Goal: Task Accomplishment & Management: Complete application form

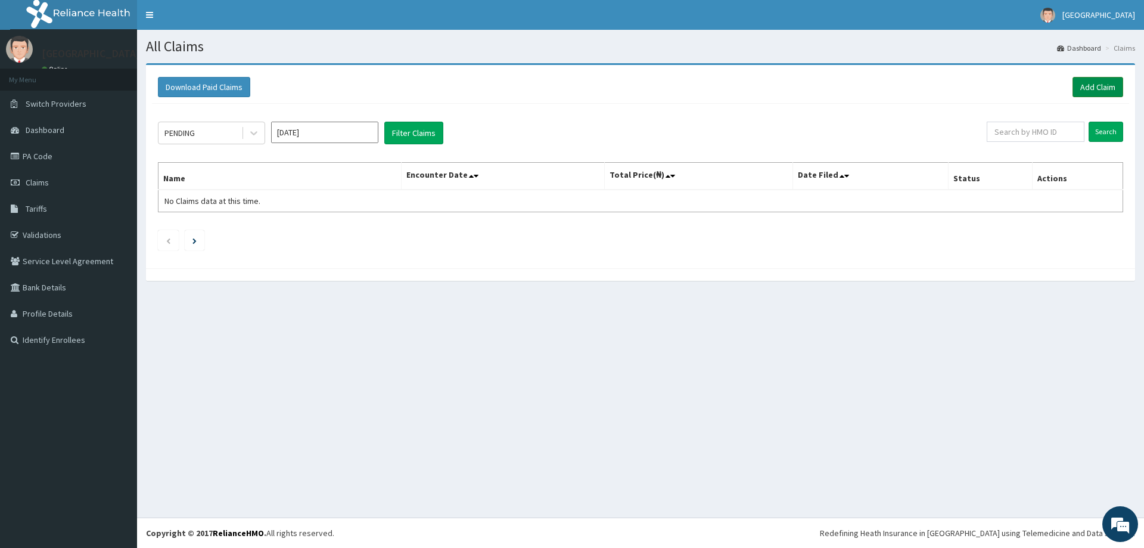
click at [1097, 91] on link "Add Claim" at bounding box center [1098, 87] width 51 height 20
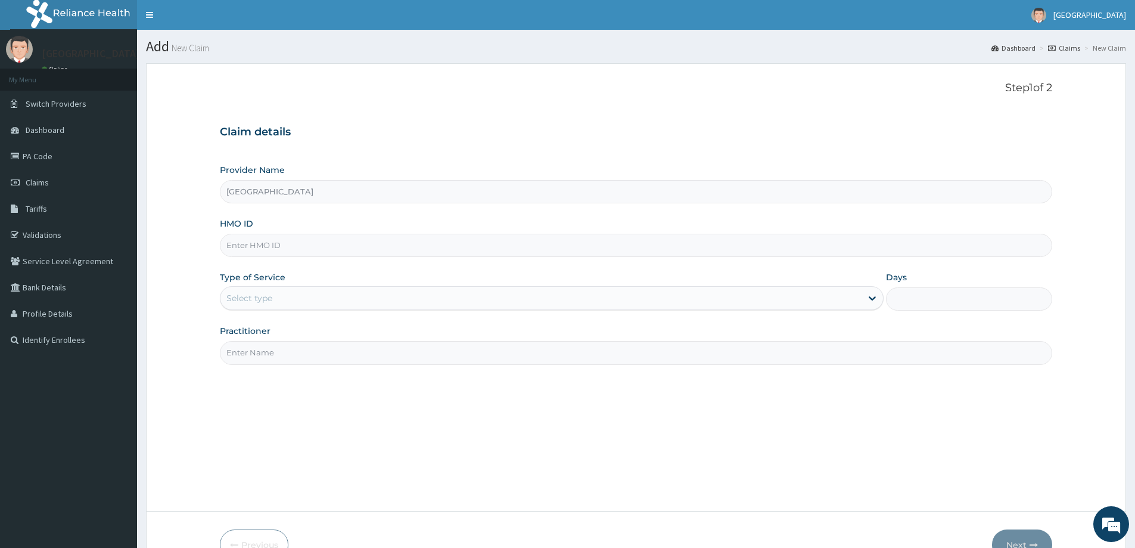
click at [246, 247] on input "HMO ID" at bounding box center [636, 245] width 833 height 23
paste input "OHT/11604/A"
type input "OHT/11604/A"
click at [365, 306] on div "Select type" at bounding box center [541, 297] width 641 height 19
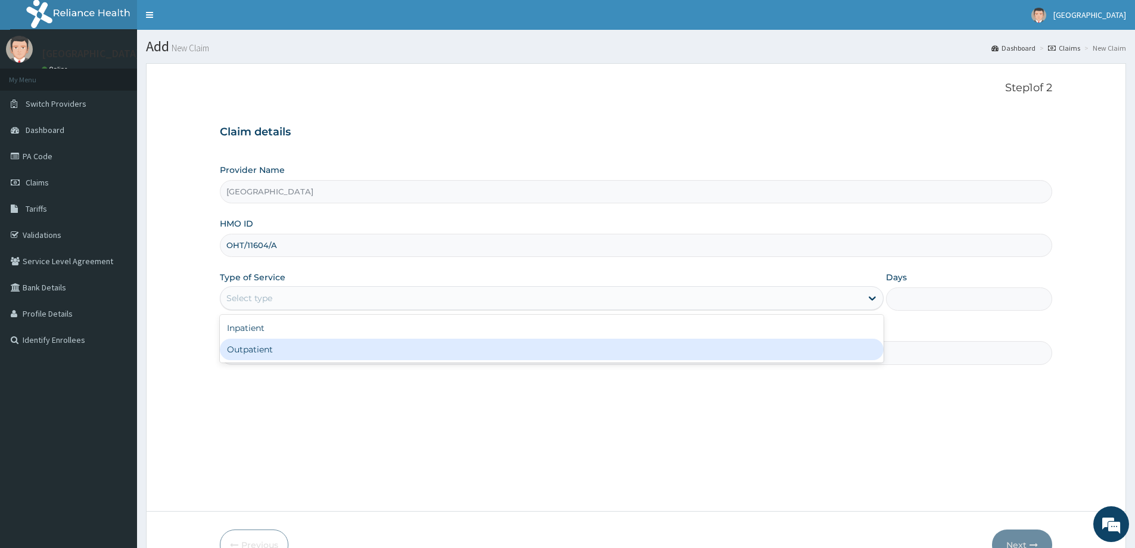
click at [342, 350] on div "Outpatient" at bounding box center [552, 349] width 664 height 21
type input "1"
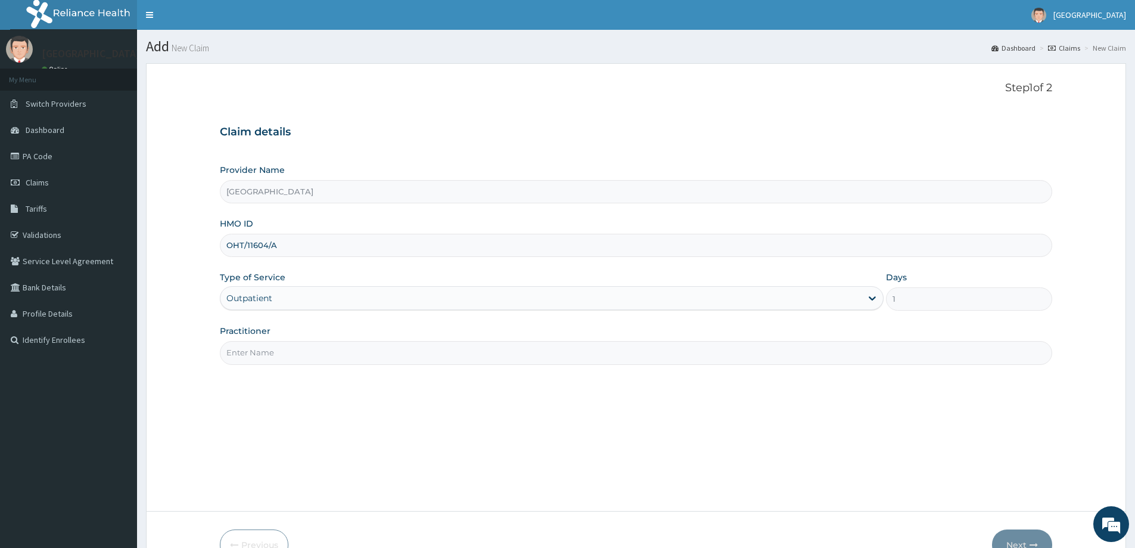
click at [488, 358] on input "Practitioner" at bounding box center [636, 352] width 833 height 23
type input "[PERSON_NAME]"
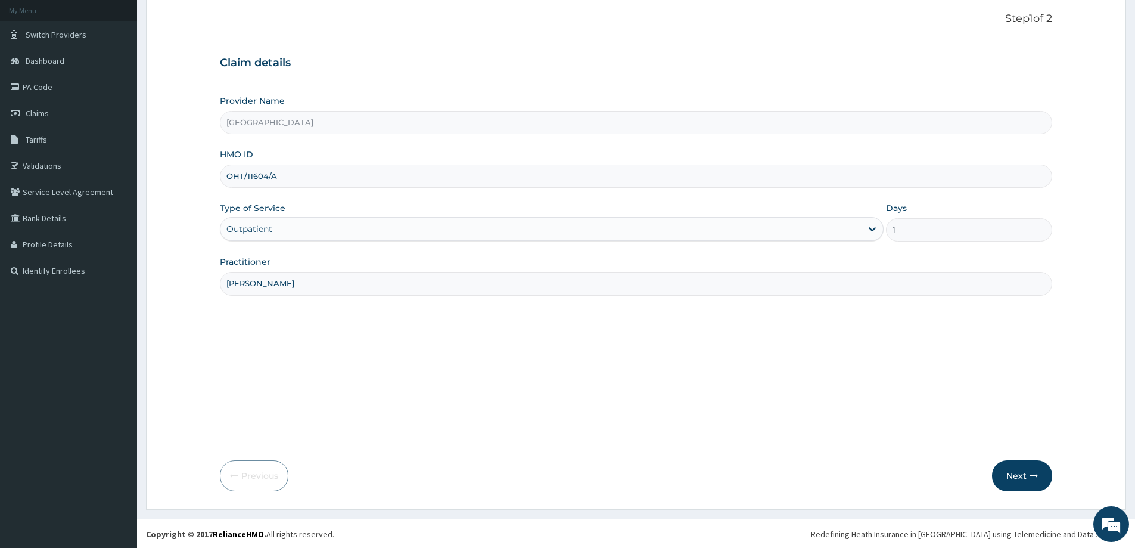
scroll to position [70, 0]
click at [1016, 469] on button "Next" at bounding box center [1022, 474] width 60 height 31
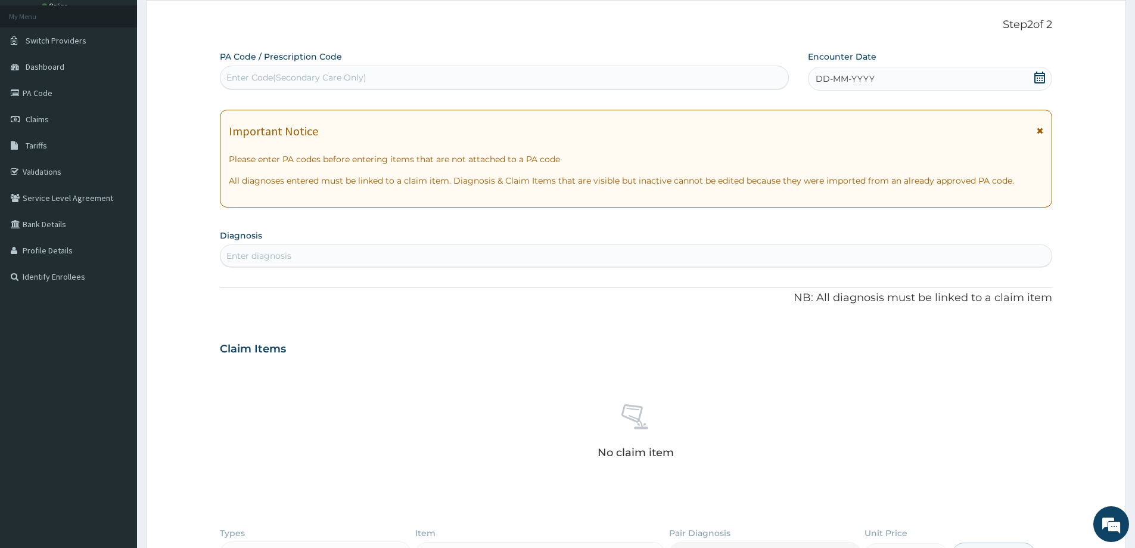
scroll to position [0, 0]
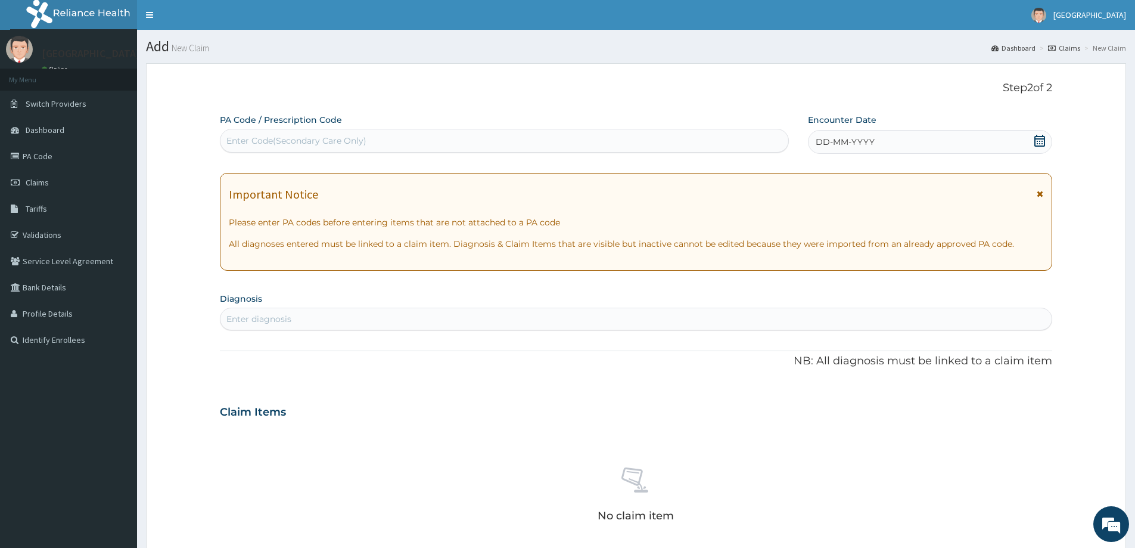
click at [358, 317] on div "Enter diagnosis" at bounding box center [636, 318] width 831 height 19
type input "OBESITY"
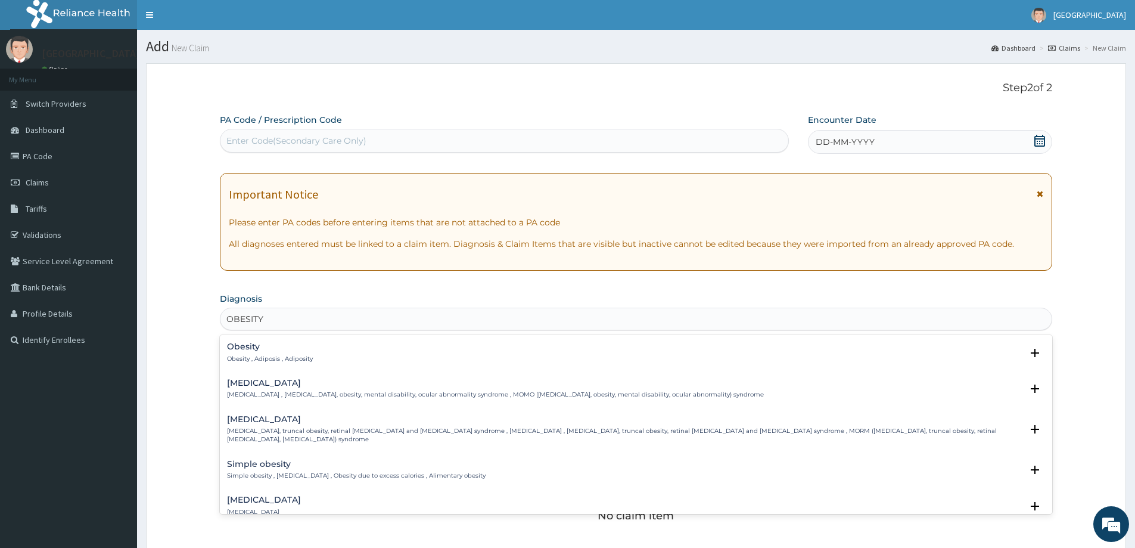
click at [263, 352] on div "Obesity Obesity , Adiposis , Adiposity" at bounding box center [270, 352] width 86 height 21
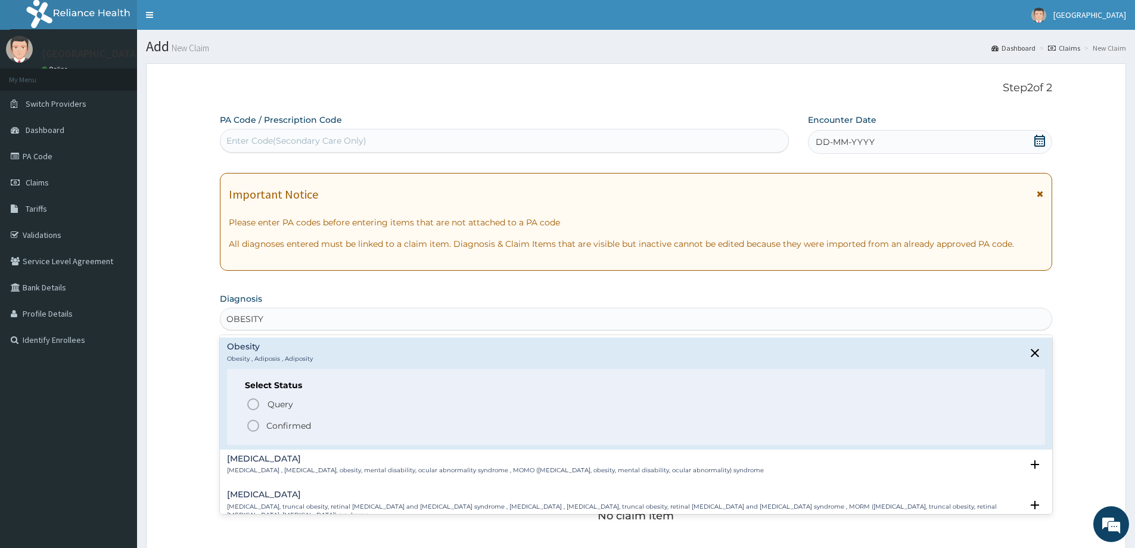
click at [252, 425] on icon "status option filled" at bounding box center [253, 425] width 14 height 14
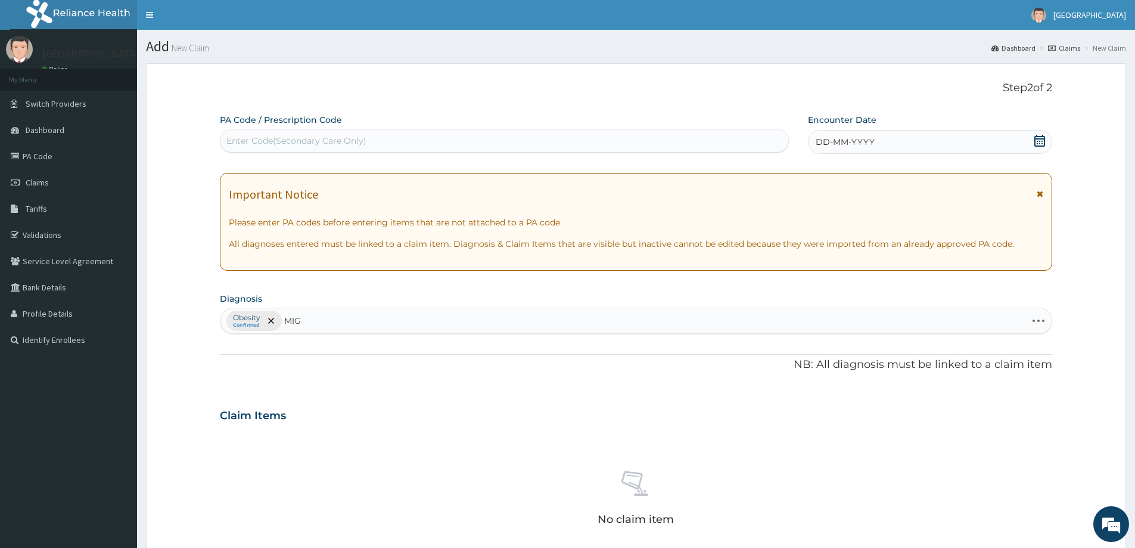
type input "MIGR"
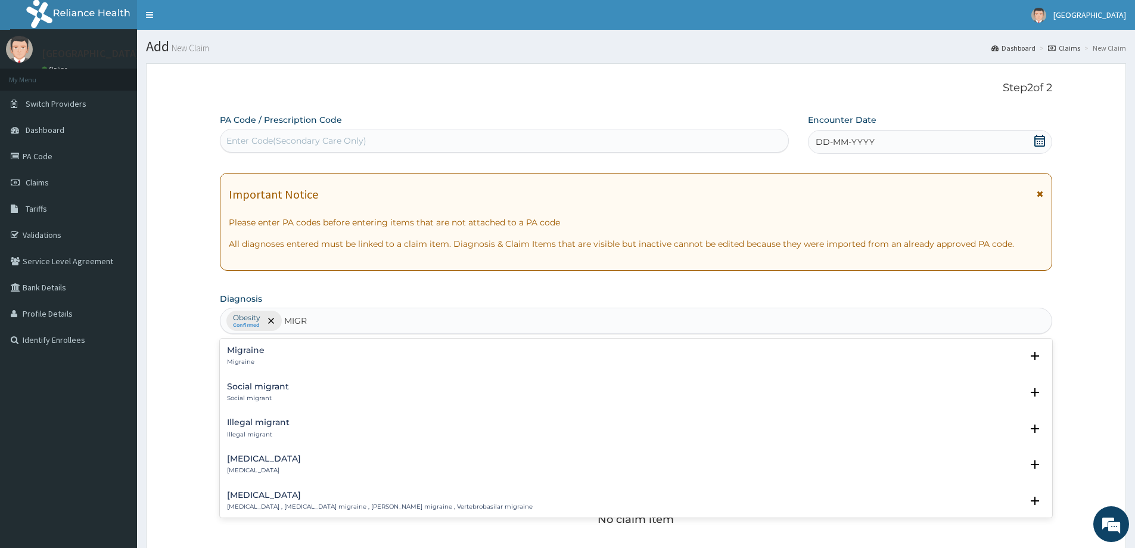
click at [248, 351] on h4 "Migraine" at bounding box center [246, 350] width 38 height 9
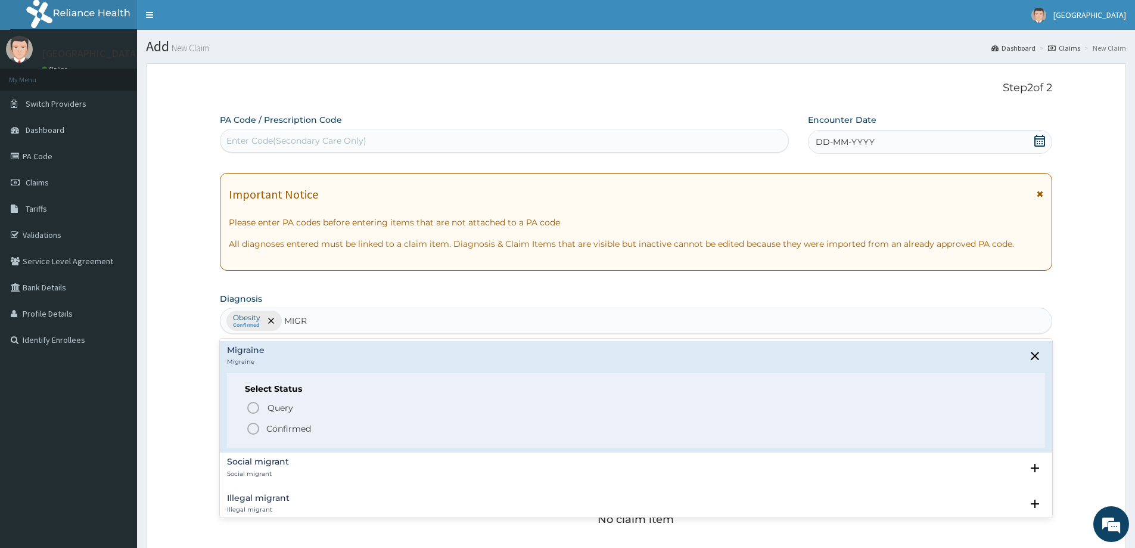
click at [253, 427] on icon "status option filled" at bounding box center [253, 428] width 14 height 14
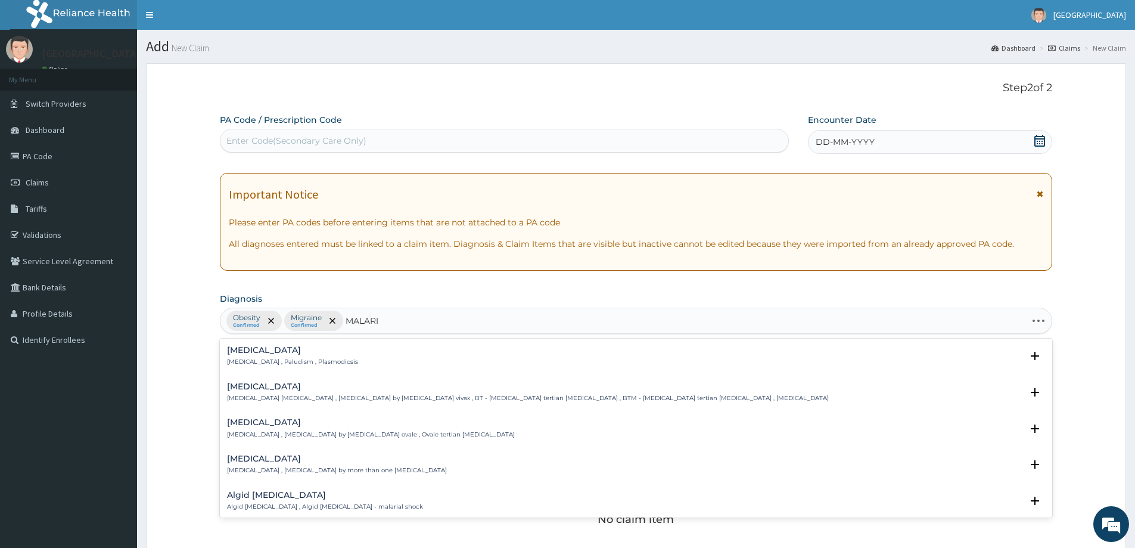
type input "[MEDICAL_DATA]"
click at [316, 361] on p "[MEDICAL_DATA] , Paludism , Plasmodiosis" at bounding box center [292, 362] width 131 height 8
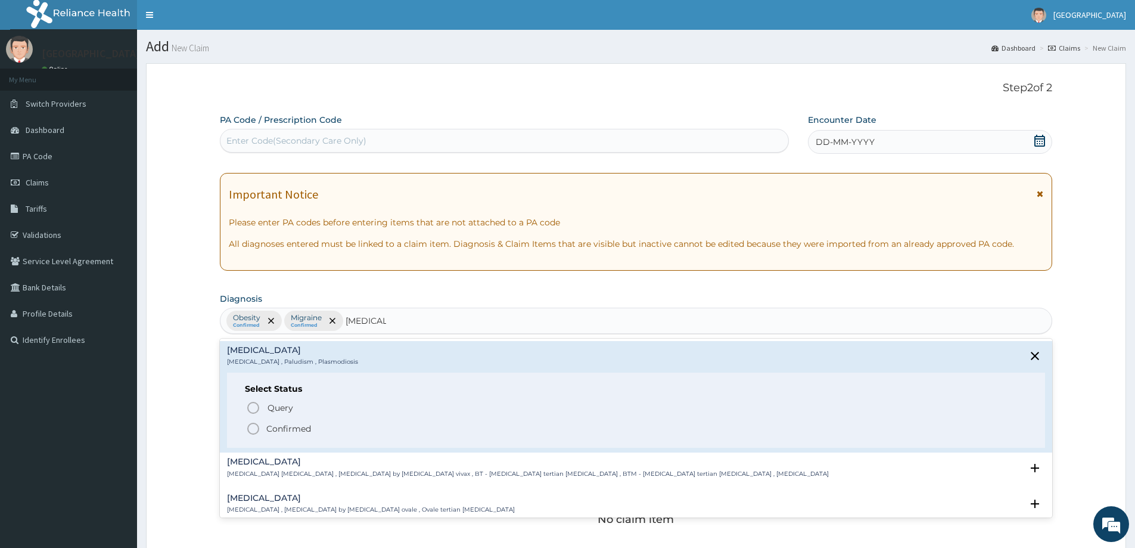
click at [252, 430] on icon "status option filled" at bounding box center [253, 428] width 14 height 14
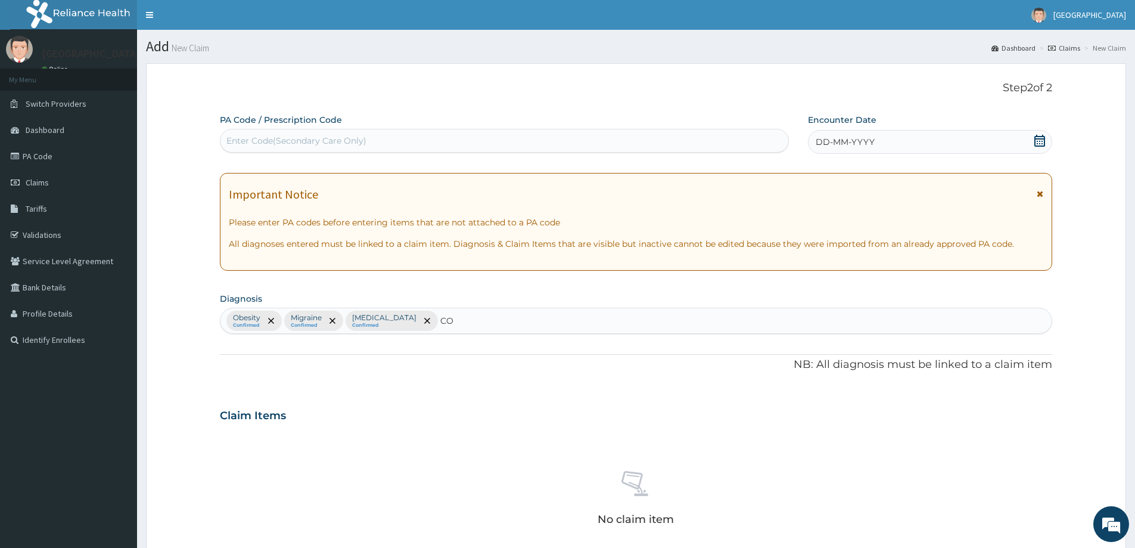
type input "C"
type input "COMMON COLD"
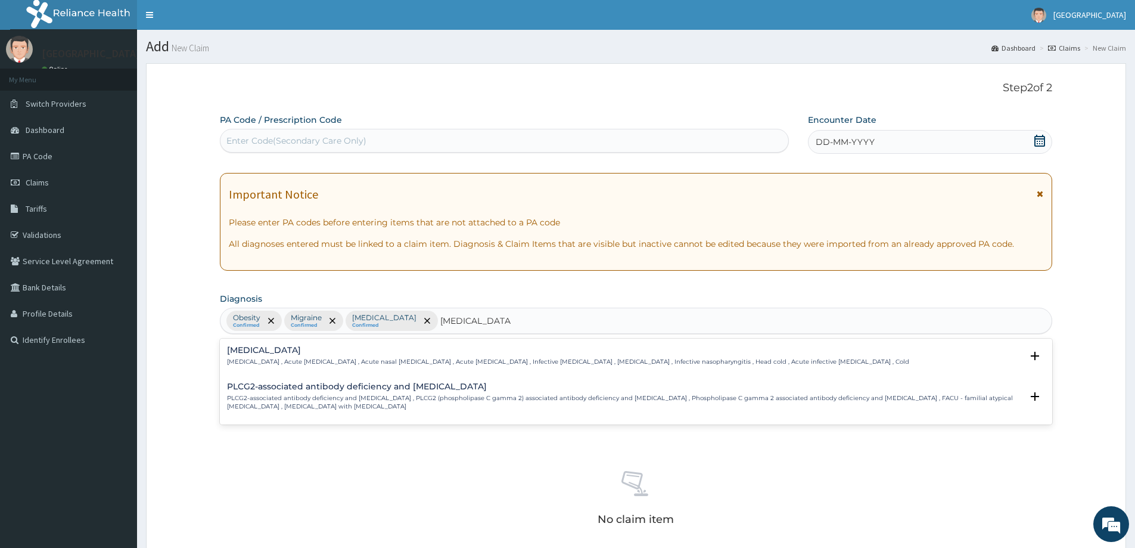
click at [530, 356] on div "Common cold Common cold , Acute coryza , Acute nasal catarrh , Acute rhinitis ,…" at bounding box center [568, 356] width 682 height 21
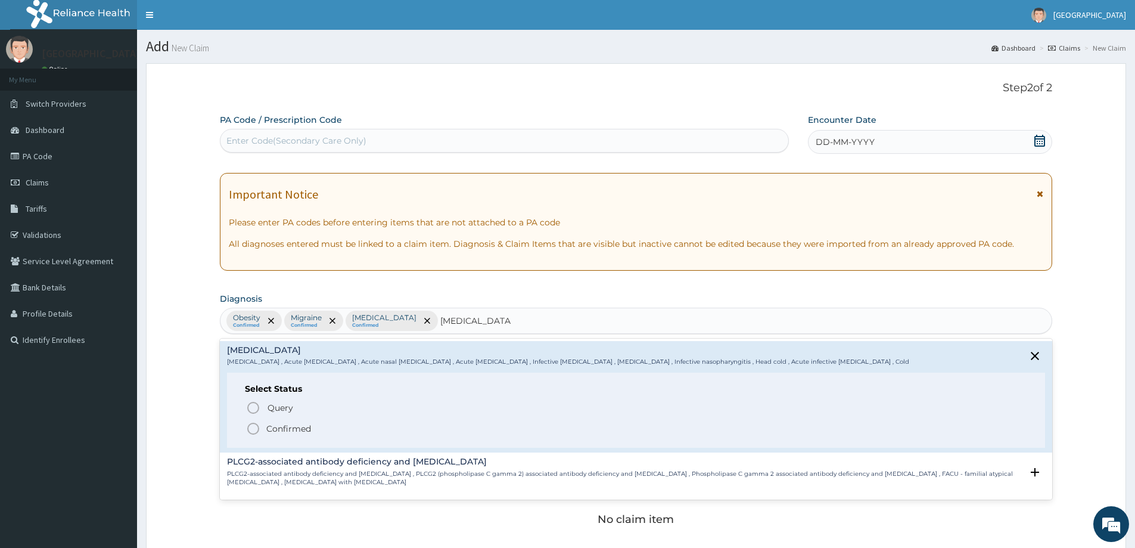
click at [253, 423] on icon "status option filled" at bounding box center [253, 428] width 14 height 14
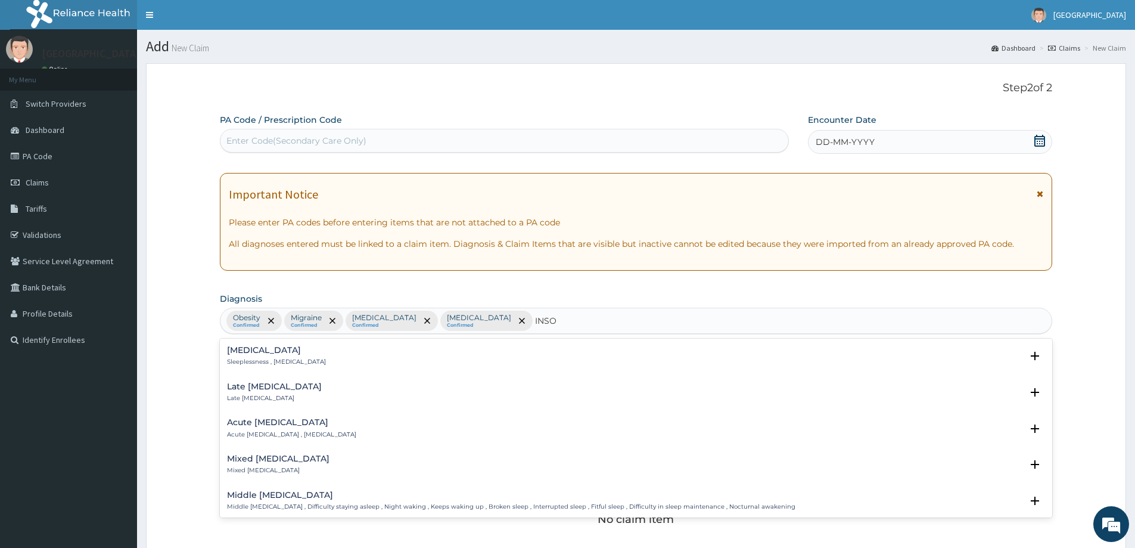
type input "INSOM"
click at [262, 351] on h4 "Insomnia" at bounding box center [276, 350] width 99 height 9
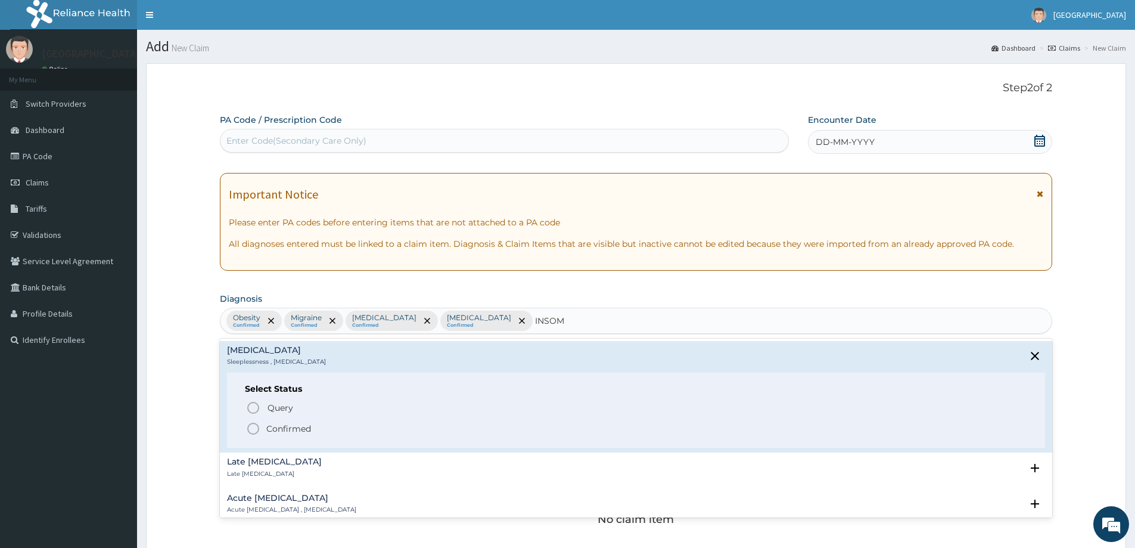
click at [255, 431] on icon "status option filled" at bounding box center [253, 428] width 14 height 14
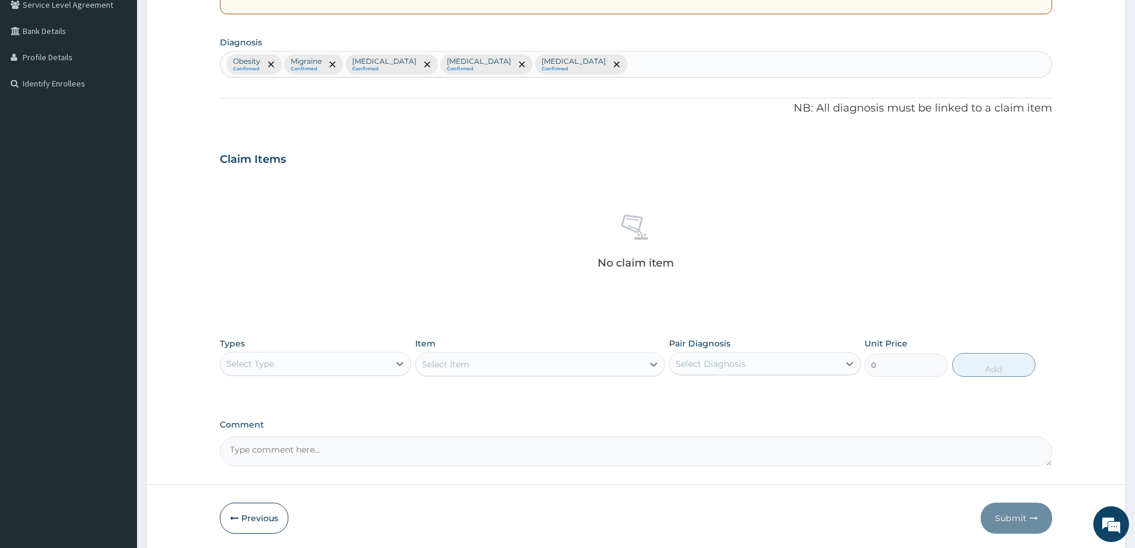
scroll to position [298, 0]
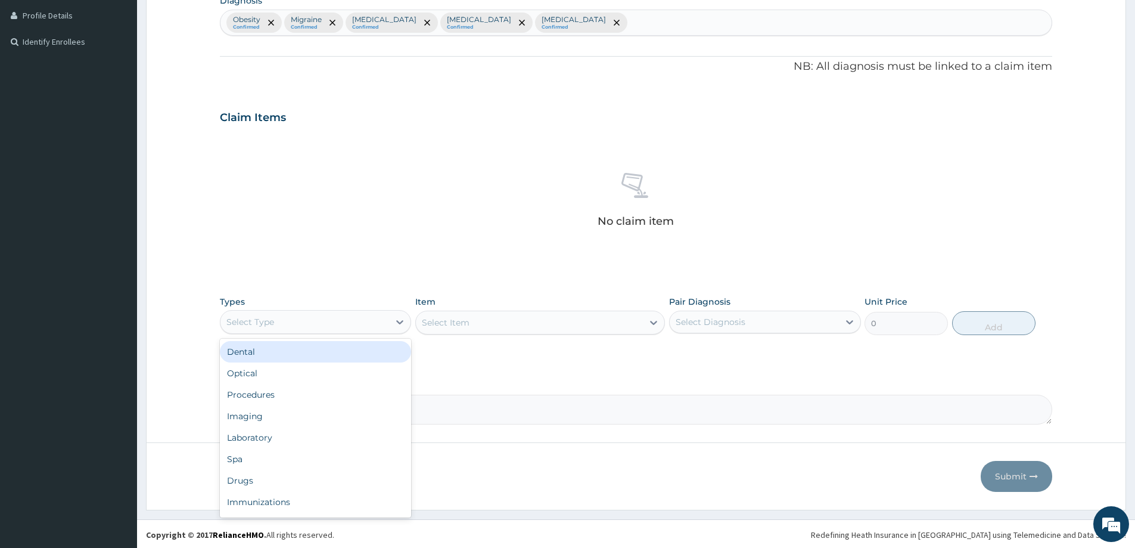
drag, startPoint x: 331, startPoint y: 321, endPoint x: 386, endPoint y: 380, distance: 81.4
click at [334, 323] on div "Select Type" at bounding box center [305, 321] width 169 height 19
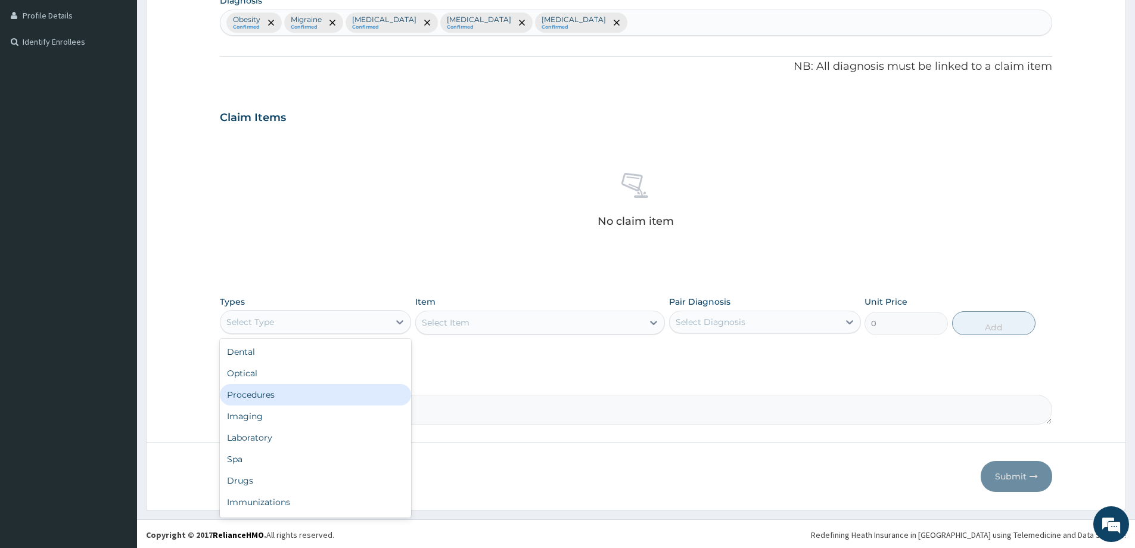
click at [268, 395] on div "Procedures" at bounding box center [315, 394] width 191 height 21
click at [651, 323] on div "Select Item" at bounding box center [540, 323] width 250 height 24
click at [653, 323] on div "Select Item" at bounding box center [540, 323] width 250 height 24
click at [655, 323] on icon at bounding box center [654, 323] width 7 height 4
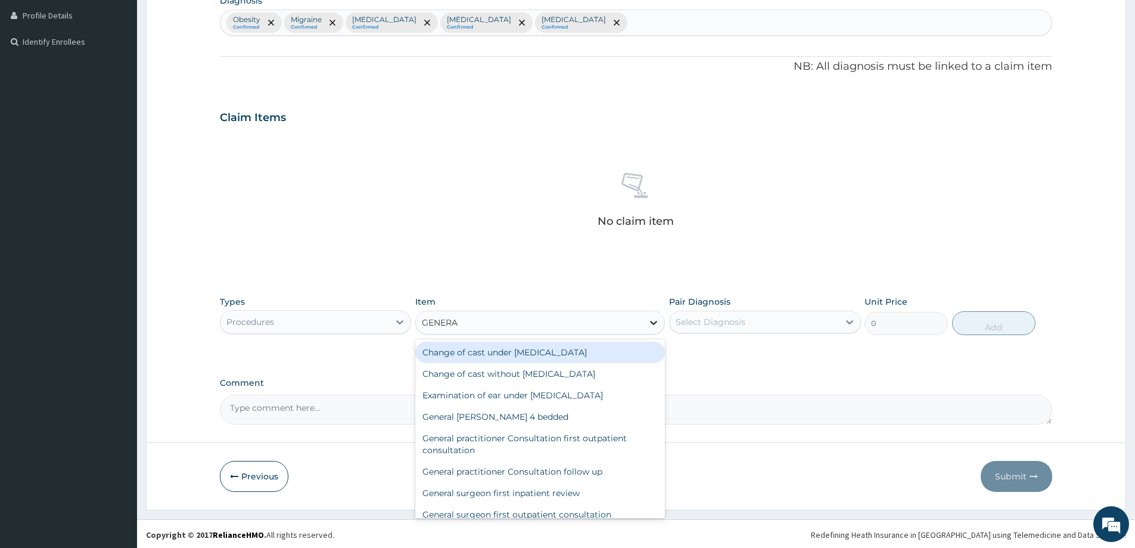
type input "GENERAL"
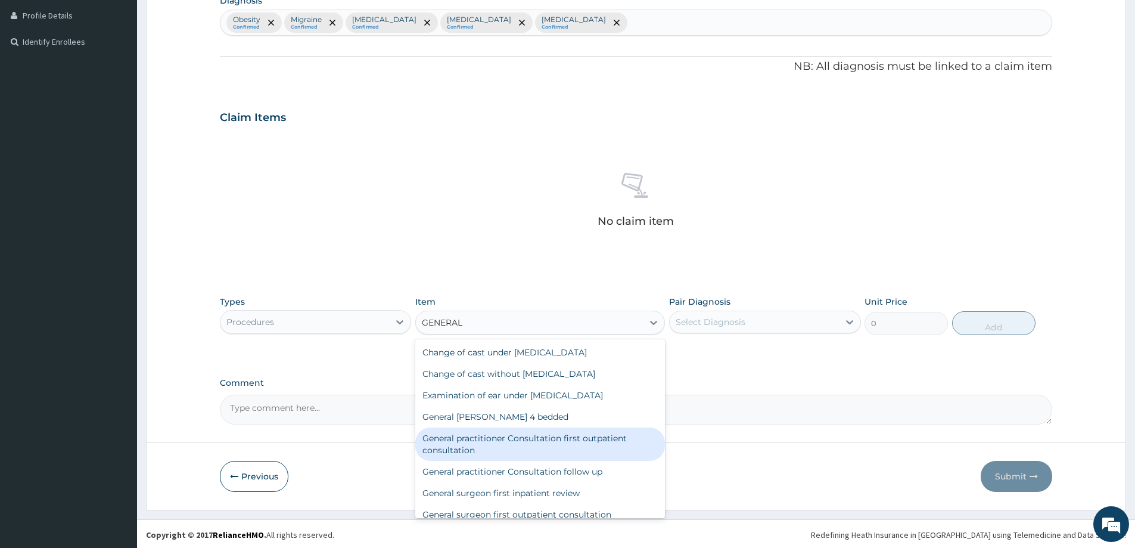
click at [557, 442] on div "General practitioner Consultation first outpatient consultation" at bounding box center [540, 443] width 250 height 33
type input "3547.5"
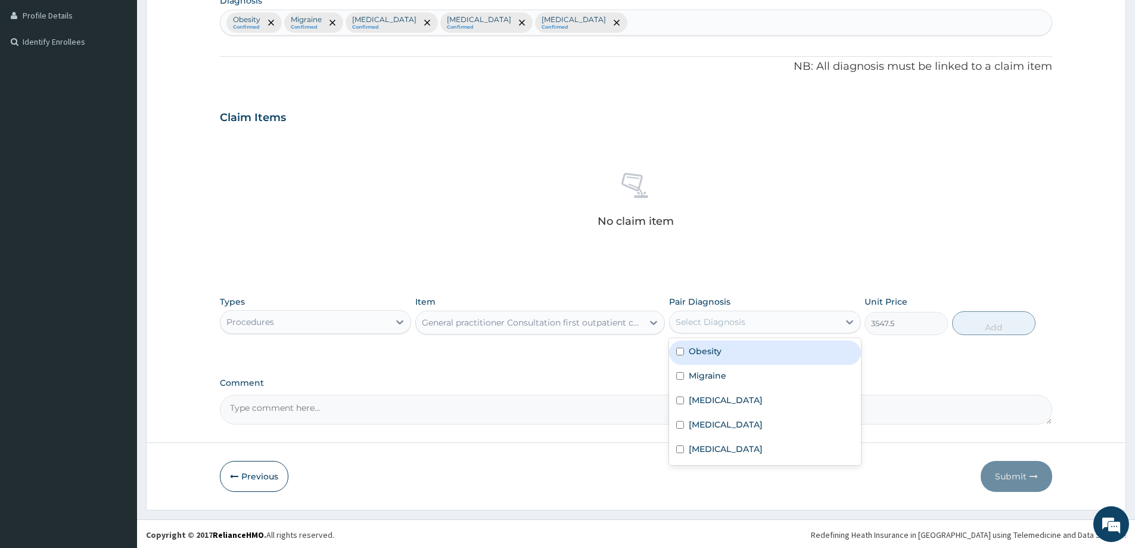
click at [777, 324] on div "Select Diagnosis" at bounding box center [754, 321] width 169 height 19
click at [743, 358] on div "Obesity" at bounding box center [764, 352] width 191 height 24
checkbox input "true"
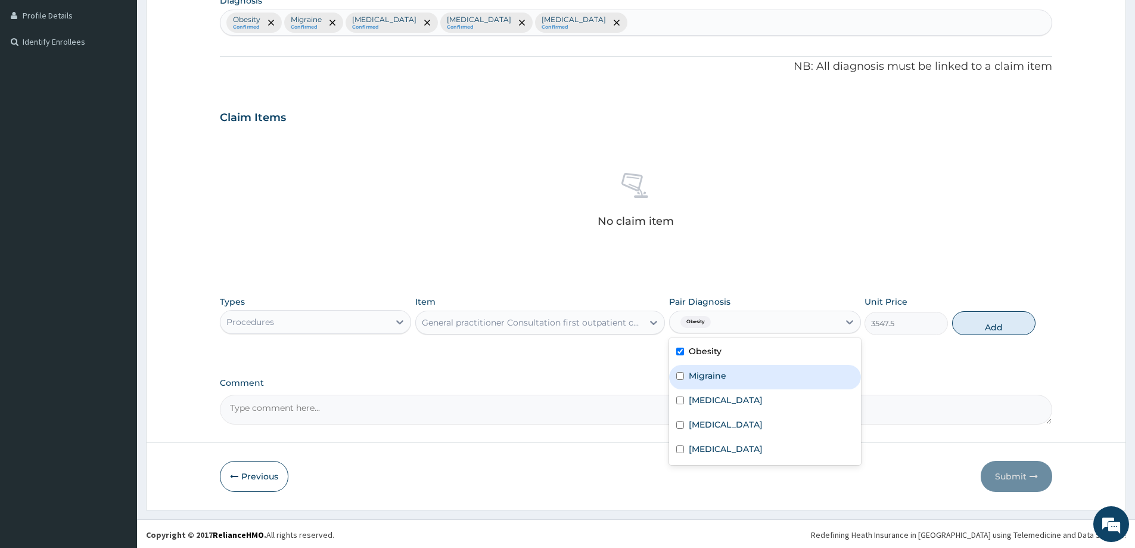
click at [738, 373] on div "Migraine" at bounding box center [764, 377] width 191 height 24
checkbox input "true"
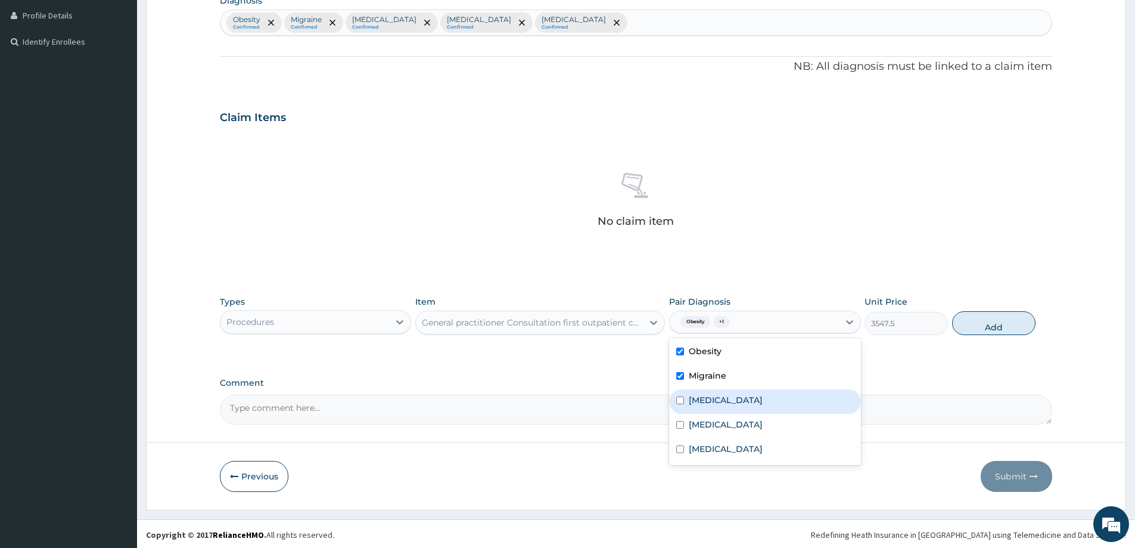
click at [736, 396] on div "Malaria" at bounding box center [764, 401] width 191 height 24
checkbox input "true"
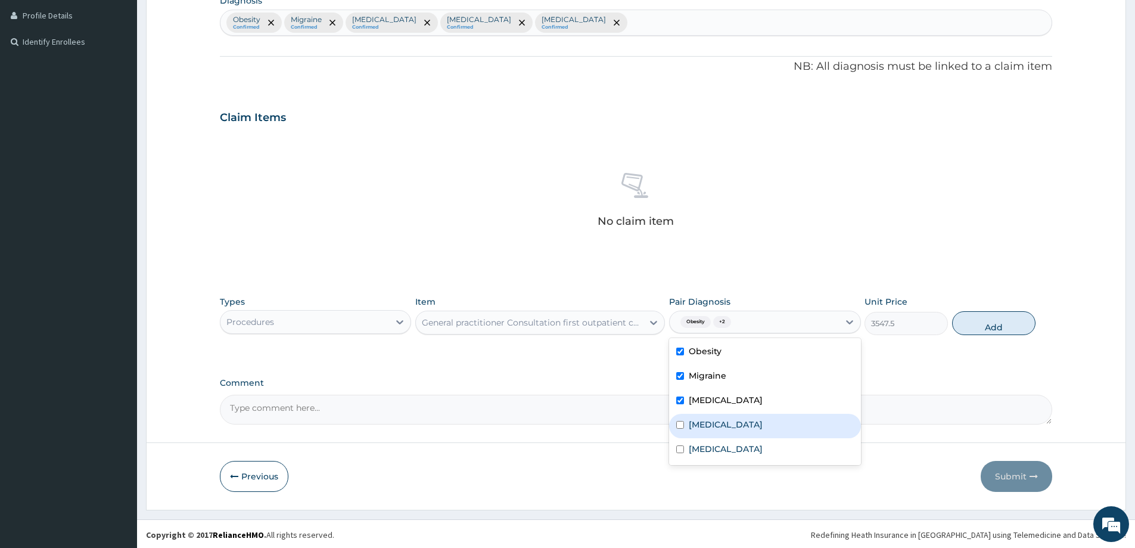
drag, startPoint x: 731, startPoint y: 424, endPoint x: 729, endPoint y: 435, distance: 11.6
click at [731, 424] on label "Common cold" at bounding box center [726, 424] width 74 height 12
checkbox input "true"
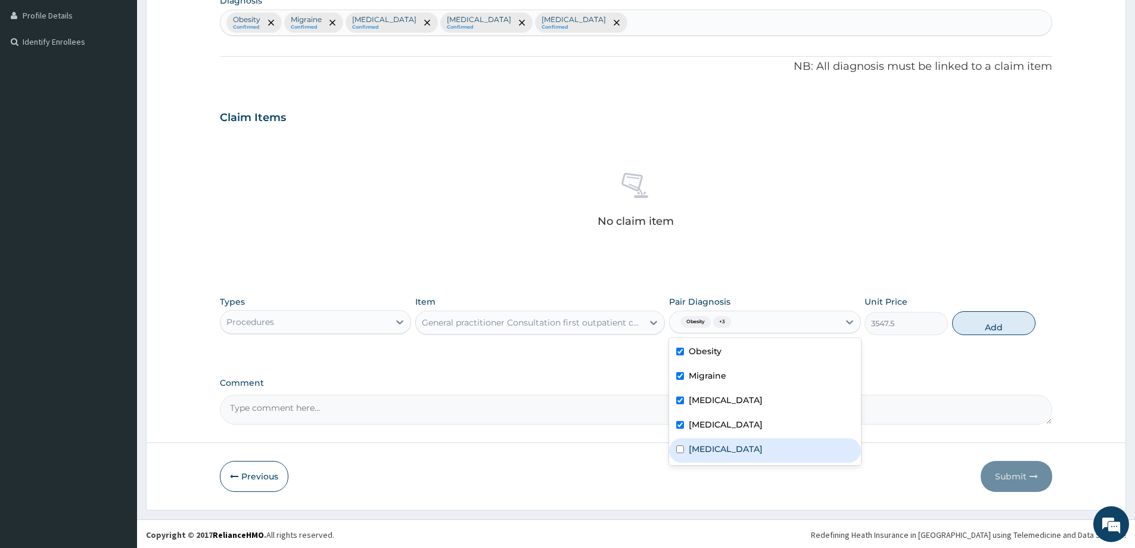
click at [727, 444] on label "Insomnia" at bounding box center [726, 449] width 74 height 12
checkbox input "true"
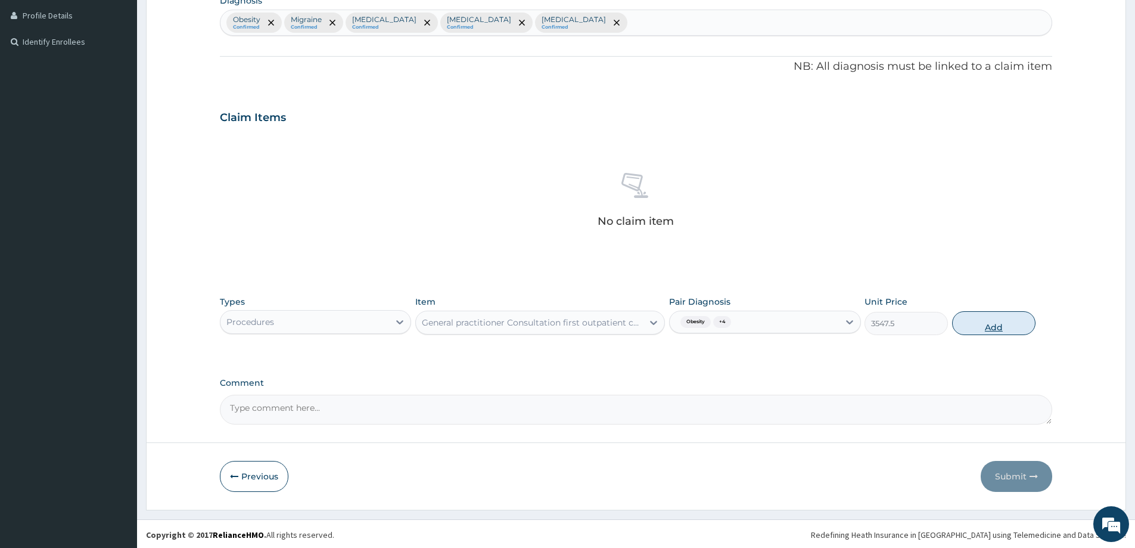
click at [971, 322] on button "Add" at bounding box center [993, 323] width 83 height 24
type input "0"
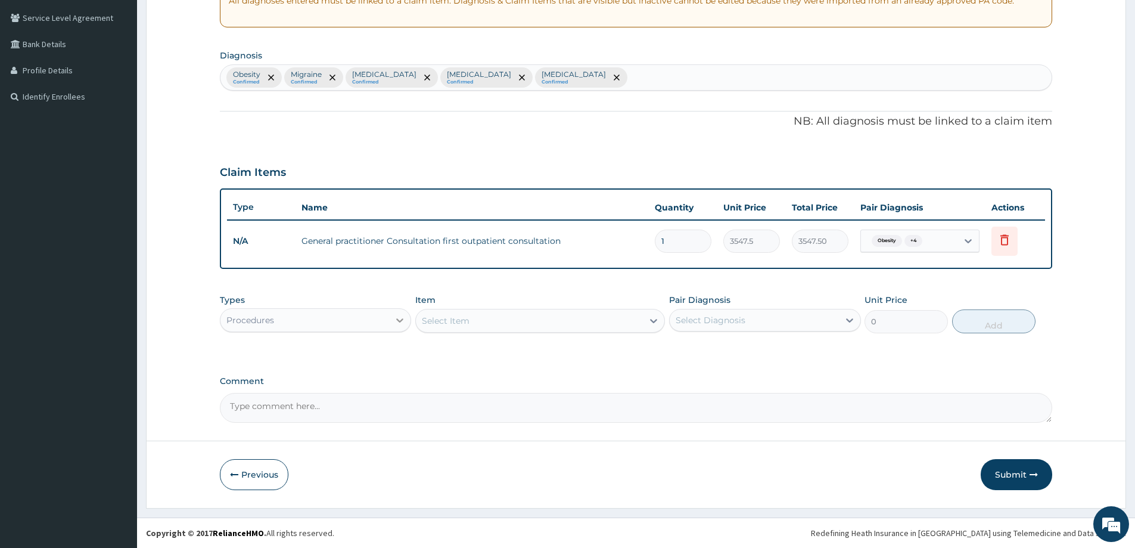
click at [393, 322] on div at bounding box center [399, 319] width 21 height 21
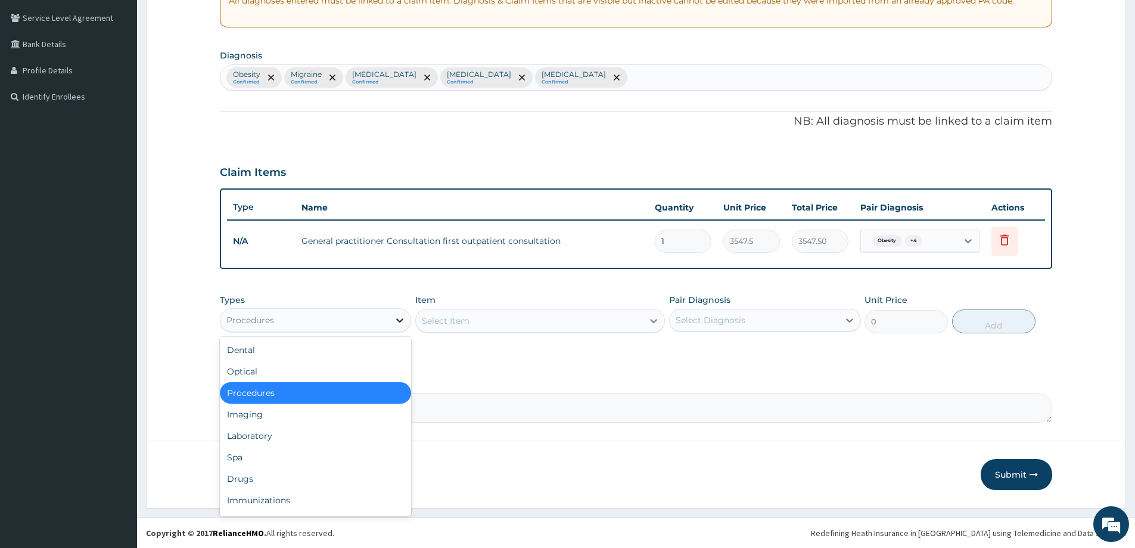
click at [398, 321] on icon at bounding box center [400, 320] width 12 height 12
click at [250, 434] on div "Laboratory" at bounding box center [315, 435] width 191 height 21
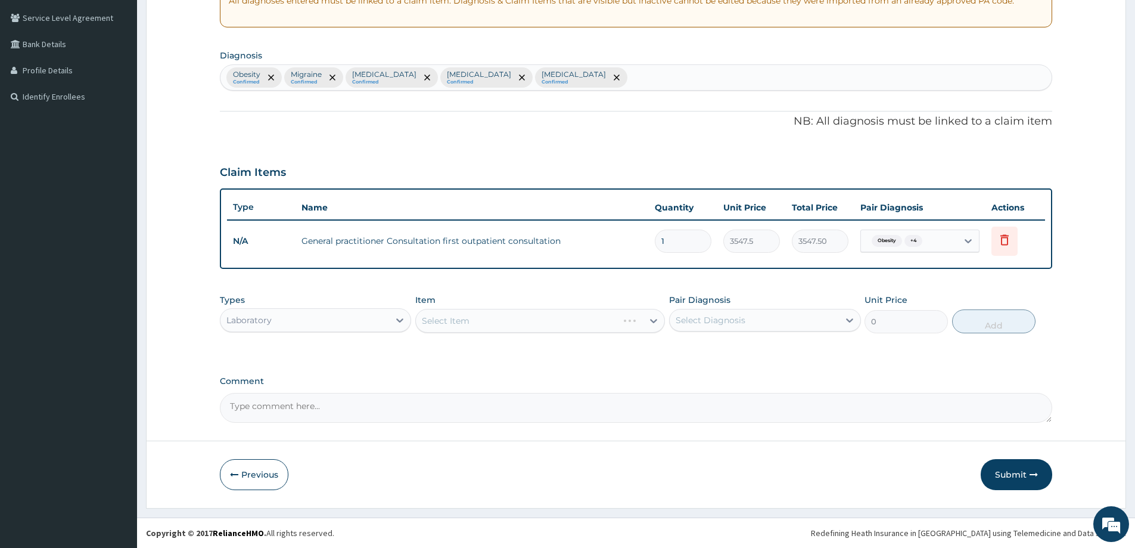
click at [652, 324] on div "Select Item" at bounding box center [540, 321] width 250 height 24
click at [654, 322] on icon at bounding box center [654, 321] width 7 height 4
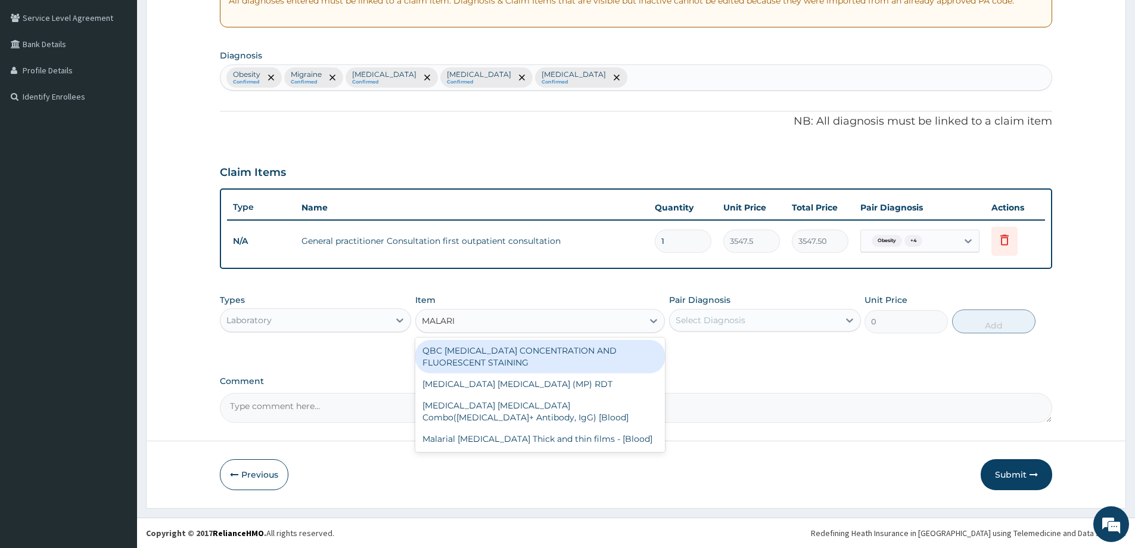
type input "MALARIA"
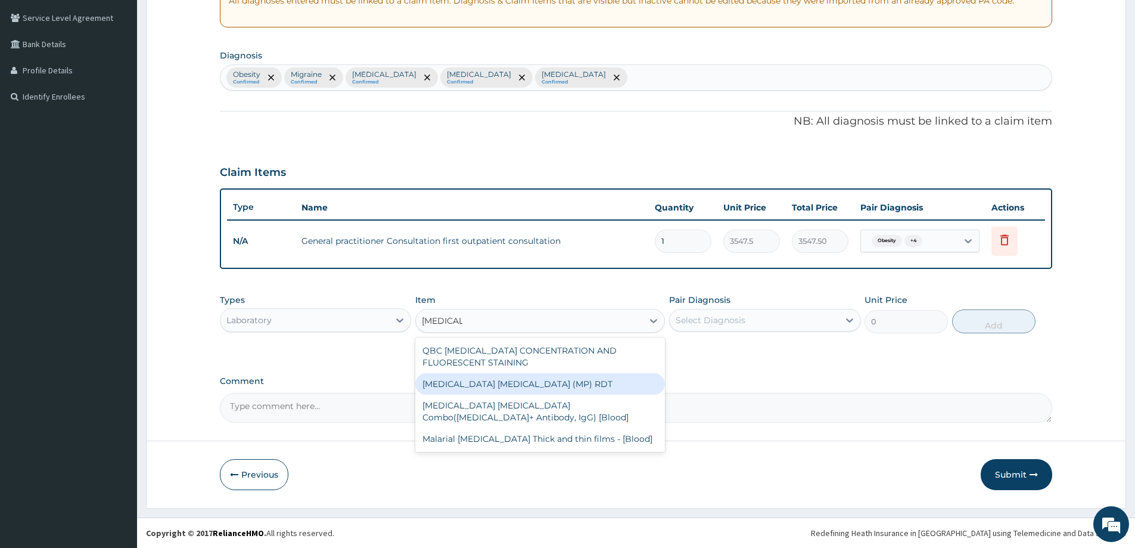
click at [529, 392] on div "MALARIA PARASITE (MP) RDT" at bounding box center [540, 383] width 250 height 21
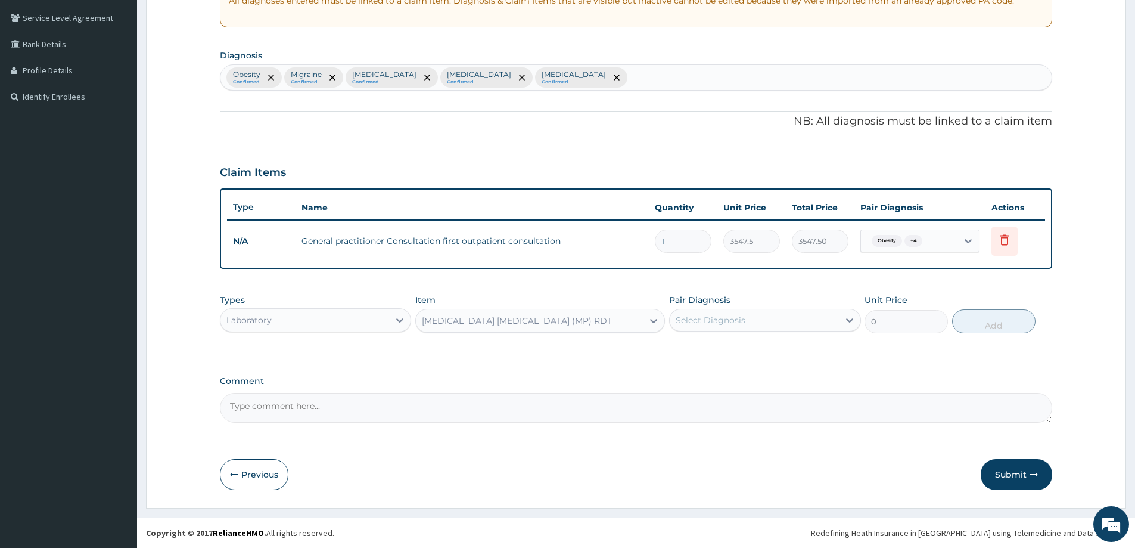
type input "1612.5"
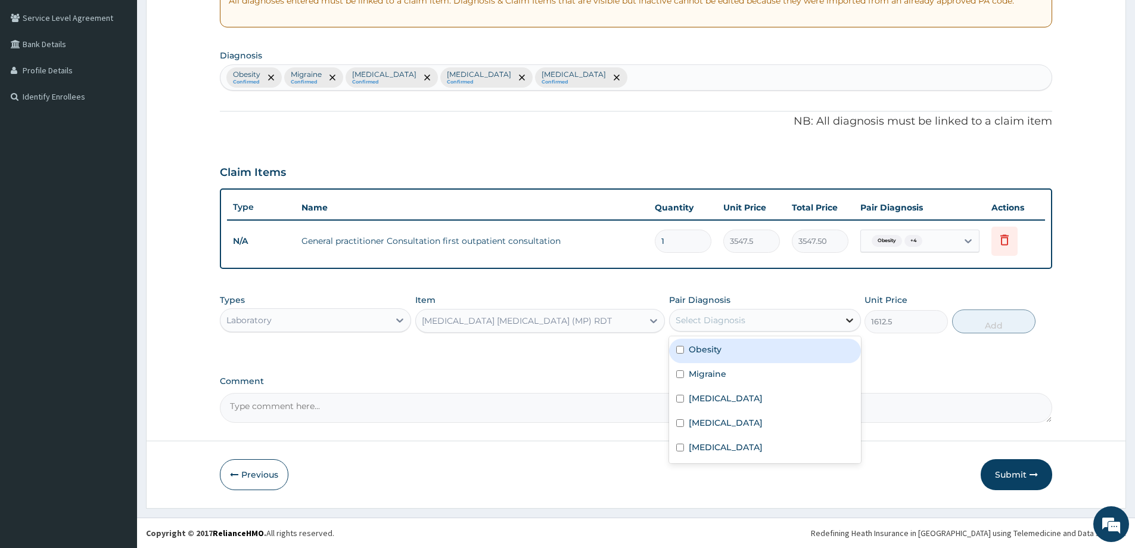
click at [849, 320] on icon at bounding box center [850, 320] width 12 height 12
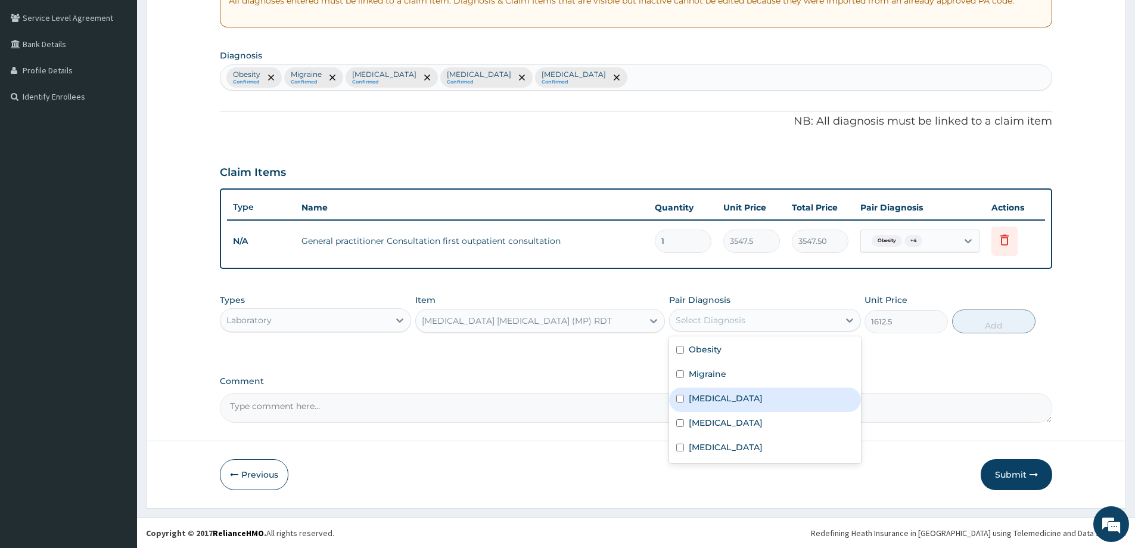
click at [723, 392] on div "Malaria" at bounding box center [764, 399] width 191 height 24
checkbox input "true"
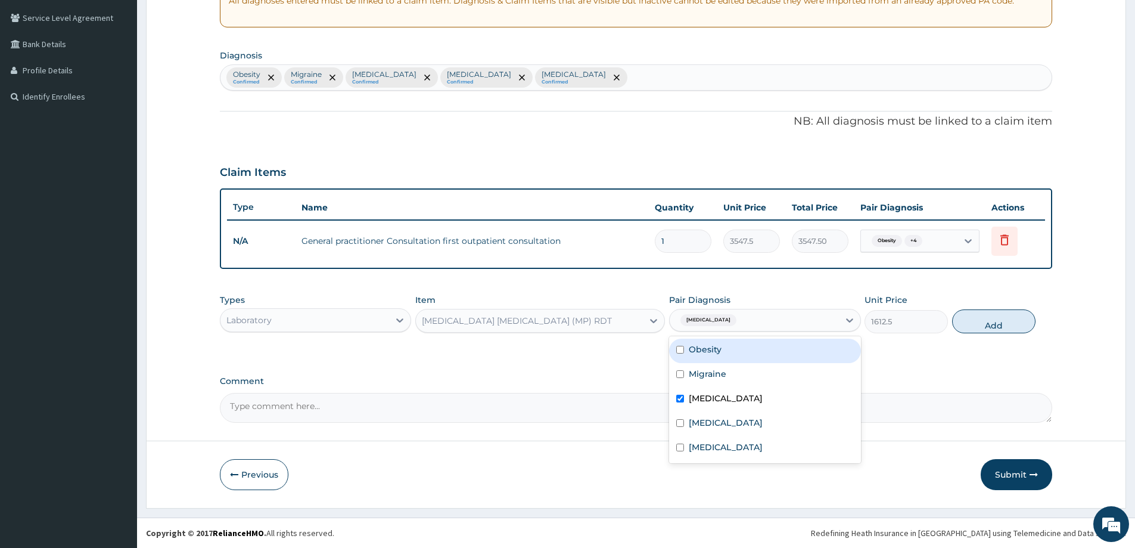
click at [1007, 320] on button "Add" at bounding box center [993, 321] width 83 height 24
type input "0"
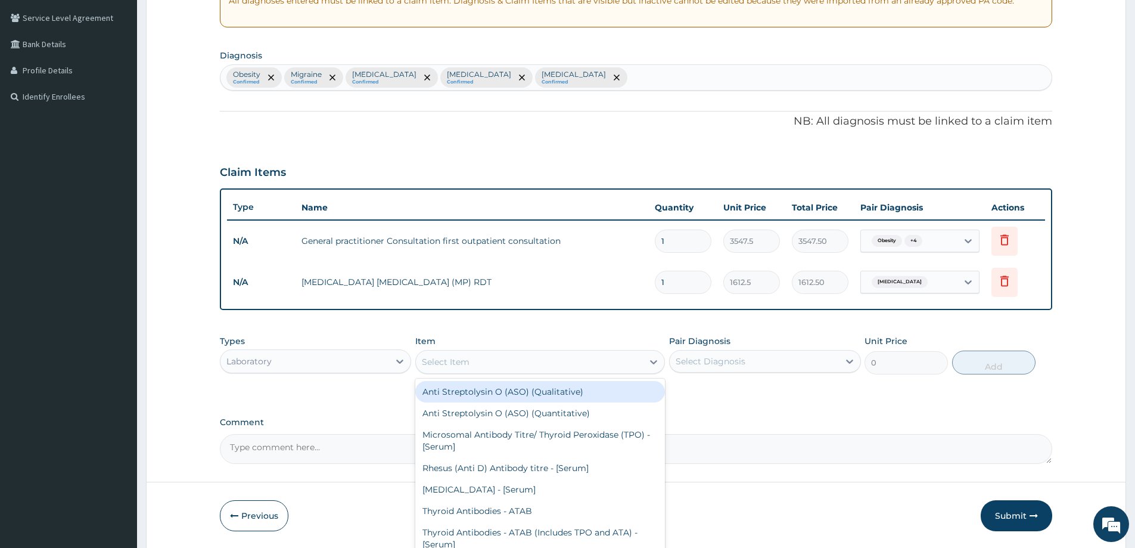
click at [464, 365] on div "Select Item" at bounding box center [446, 362] width 48 height 12
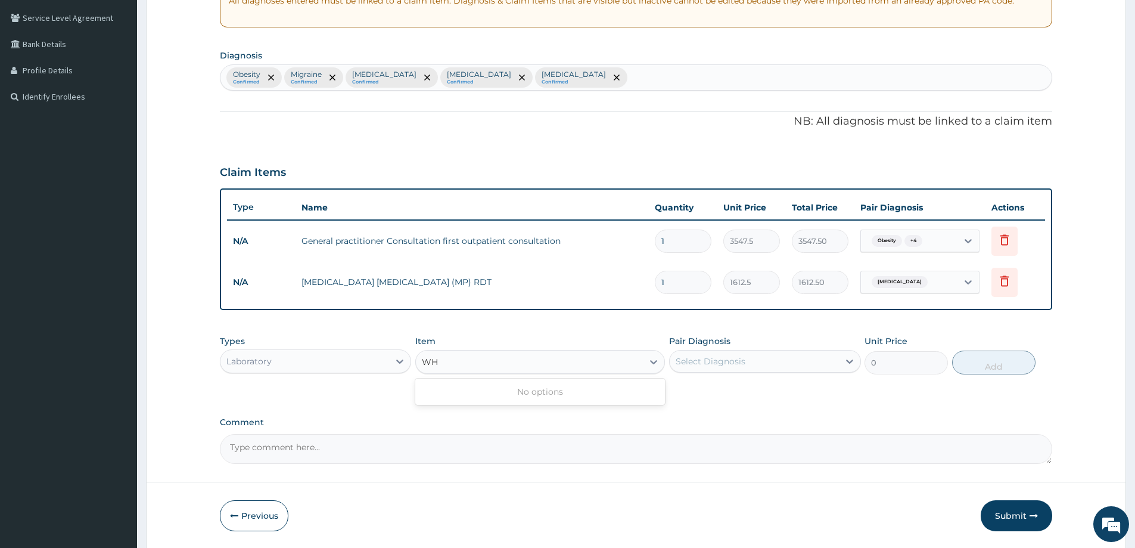
type input "W"
type input "WH"
click at [462, 361] on div "Select Item" at bounding box center [446, 362] width 48 height 12
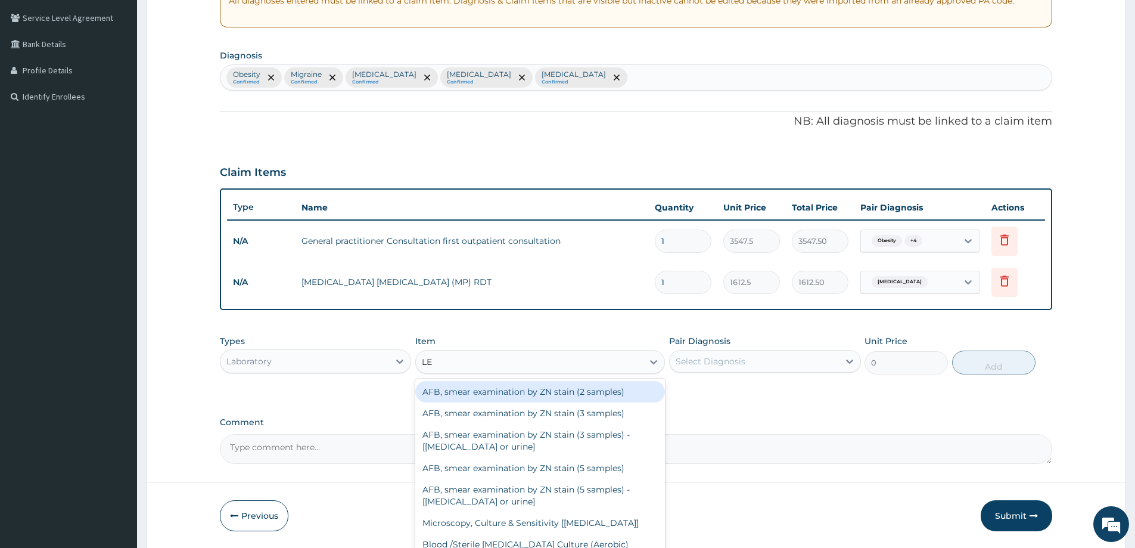
type input "LEU"
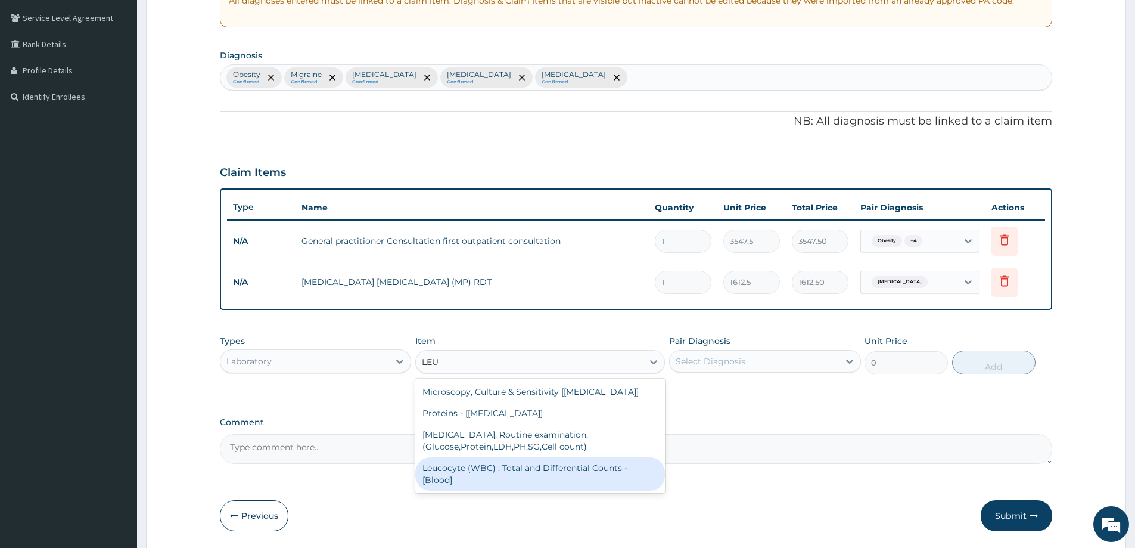
click at [473, 470] on div "Leucocyte (WBC) : Total and Differential Counts - [Blood]" at bounding box center [540, 473] width 250 height 33
type input "2150"
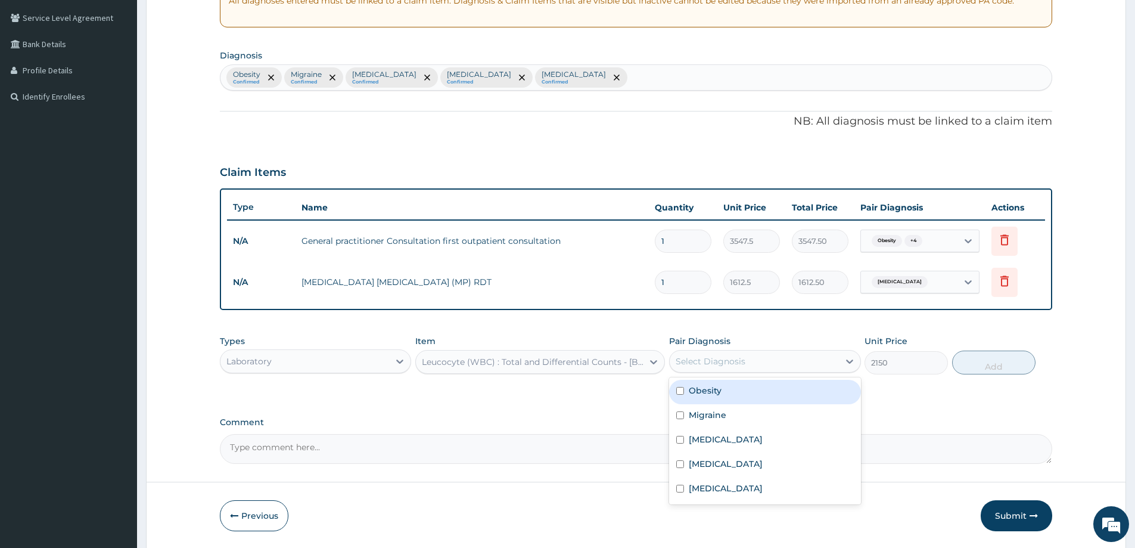
click at [713, 368] on div "Select Diagnosis" at bounding box center [754, 361] width 169 height 19
click at [709, 465] on label "Common cold" at bounding box center [726, 464] width 74 height 12
checkbox input "true"
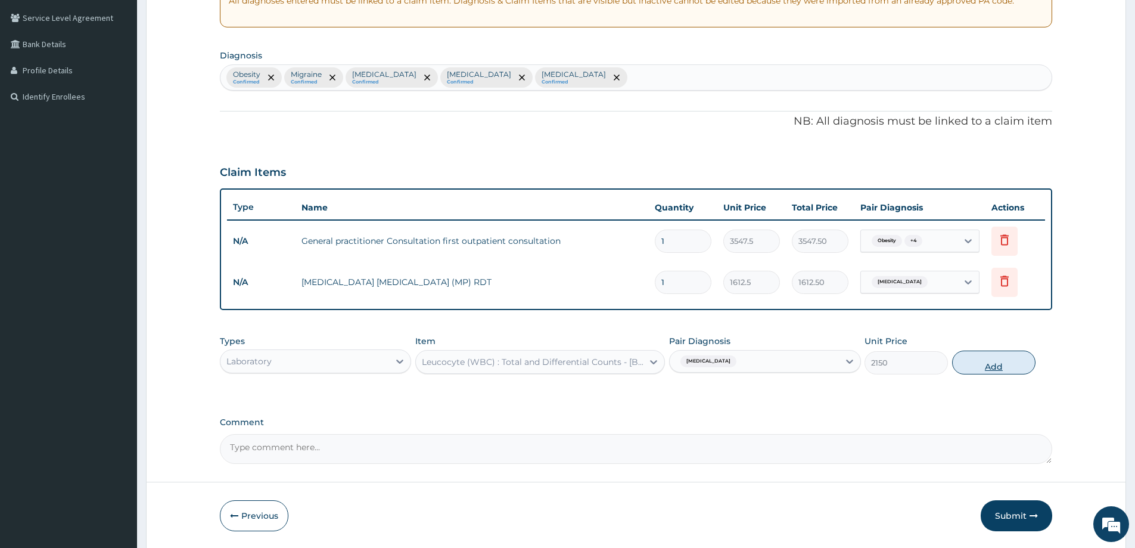
click at [985, 363] on button "Add" at bounding box center [993, 362] width 83 height 24
type input "0"
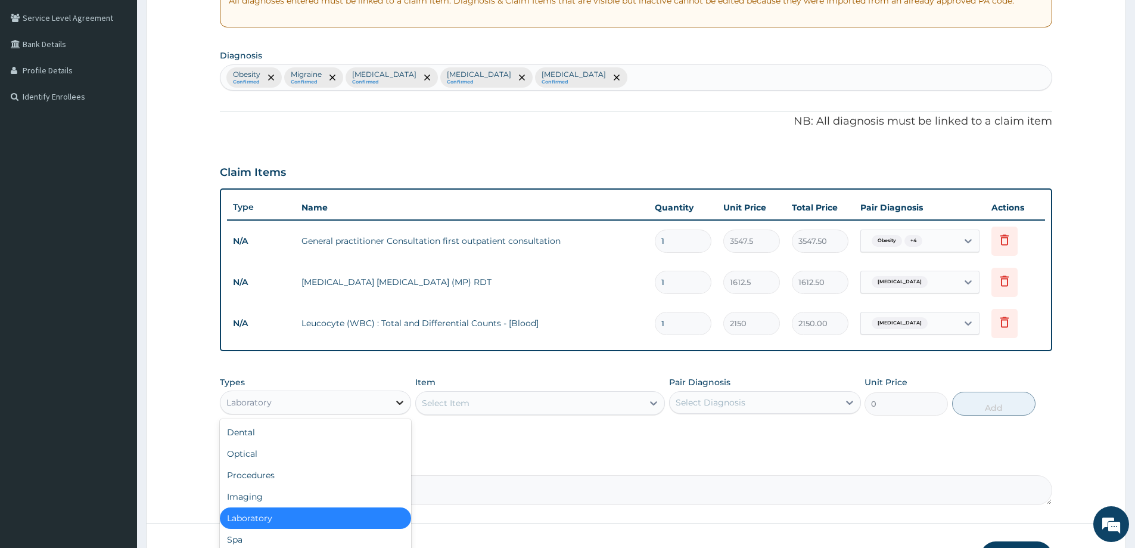
click at [396, 406] on icon at bounding box center [400, 402] width 12 height 12
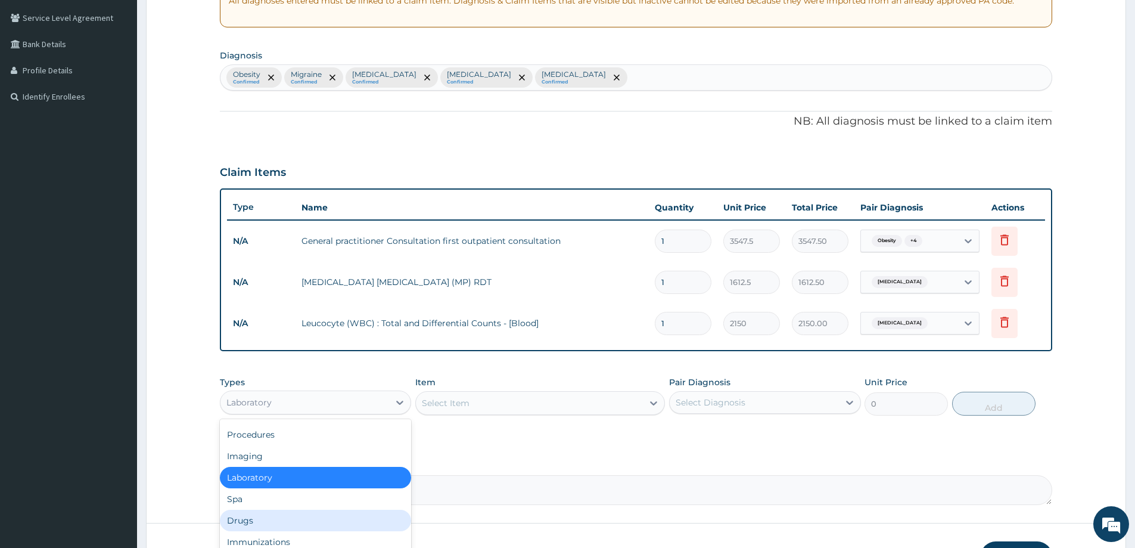
click at [255, 524] on div "Drugs" at bounding box center [315, 520] width 191 height 21
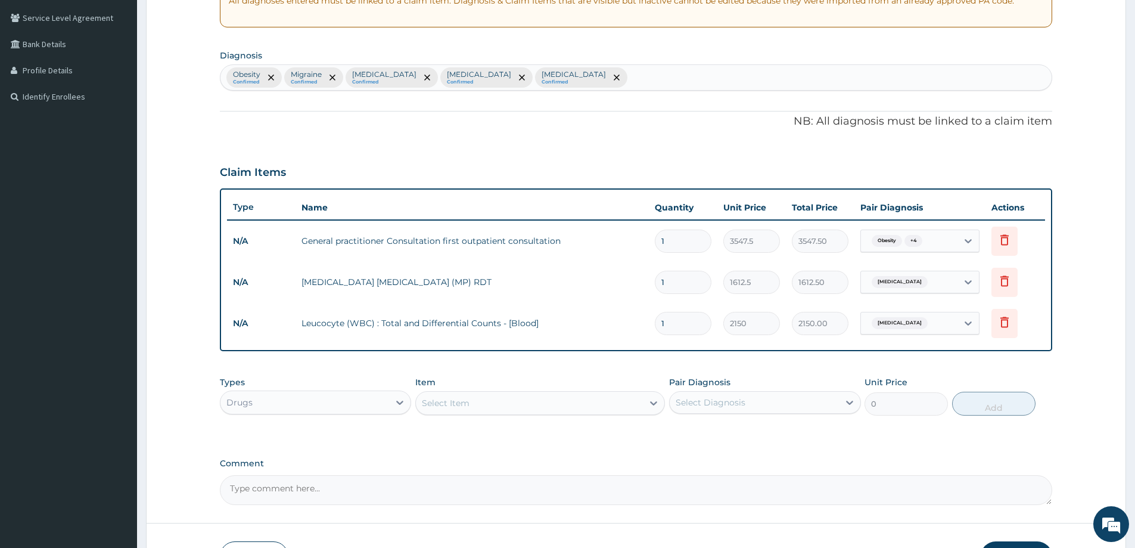
click at [656, 405] on icon at bounding box center [654, 403] width 12 height 12
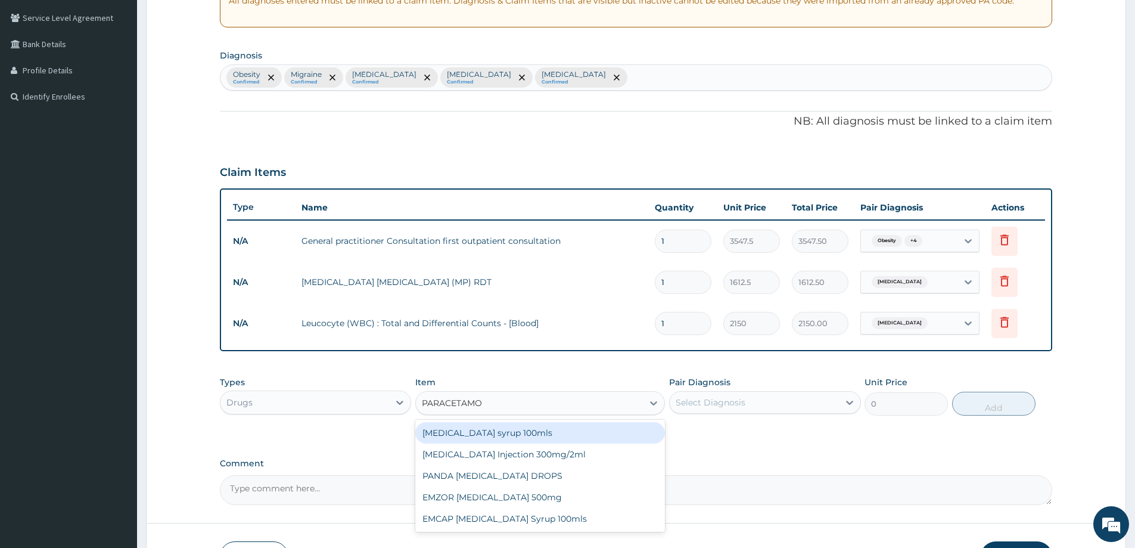
type input "PARACETAMOL"
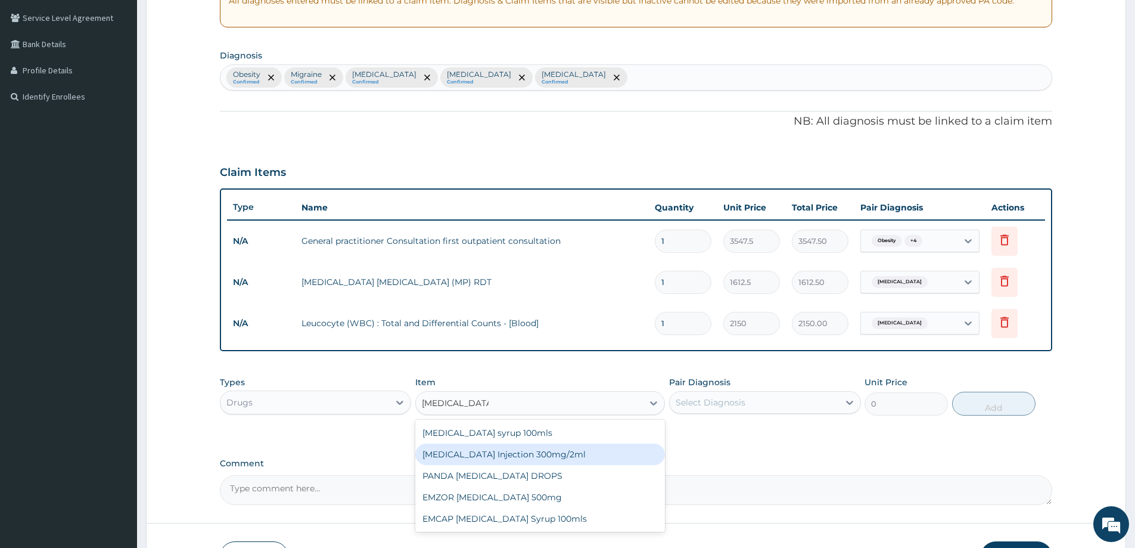
click at [530, 451] on div "PARACETAMOL Injection 300mg/2ml" at bounding box center [540, 453] width 250 height 21
type input "260.15"
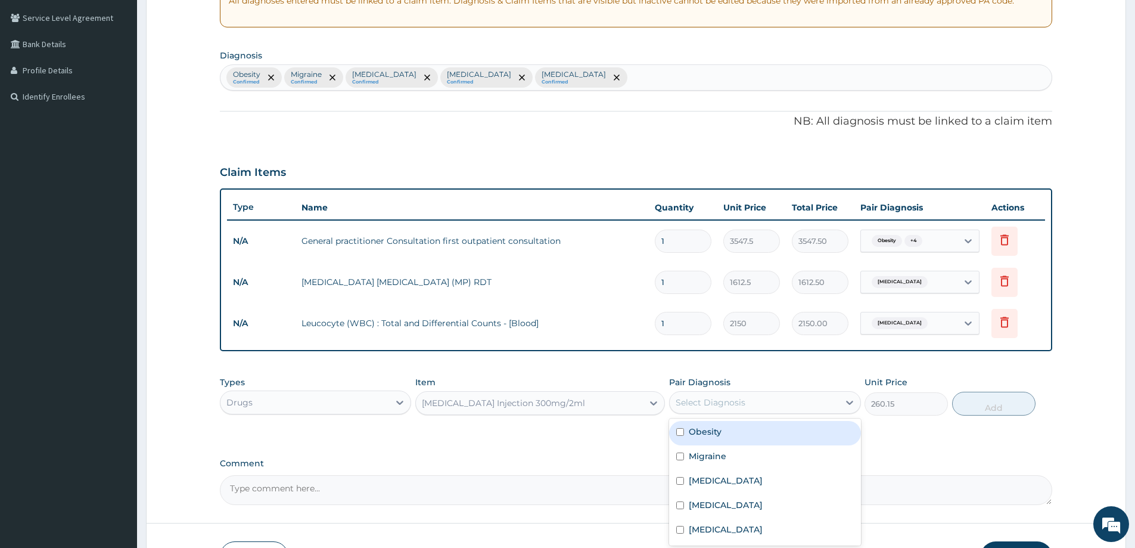
click at [799, 399] on div "Select Diagnosis" at bounding box center [754, 402] width 169 height 19
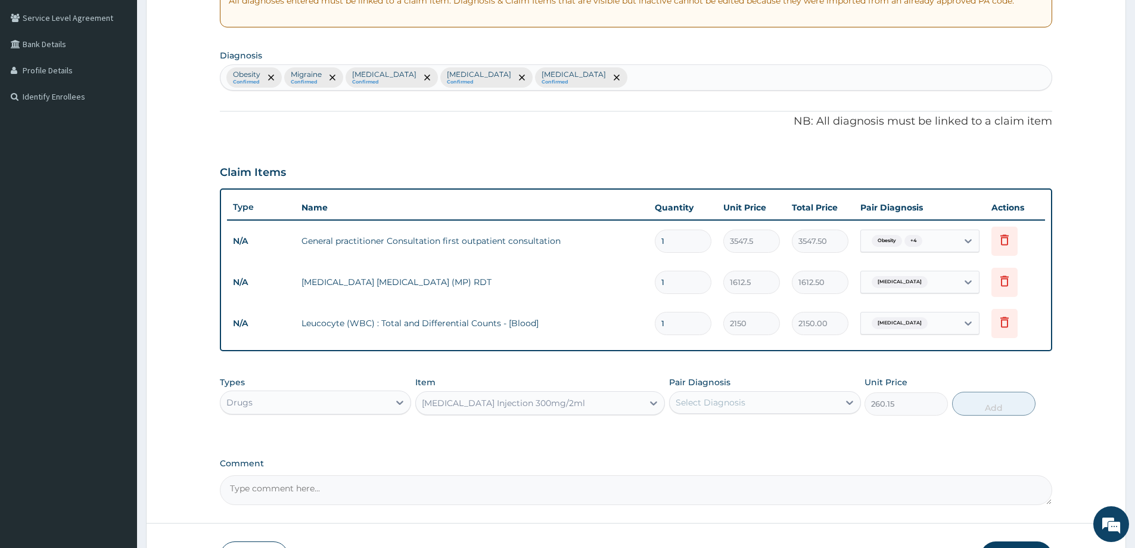
click at [689, 321] on input "1" at bounding box center [683, 323] width 57 height 23
type input "0.00"
type input "2"
type input "4300.00"
type input "2"
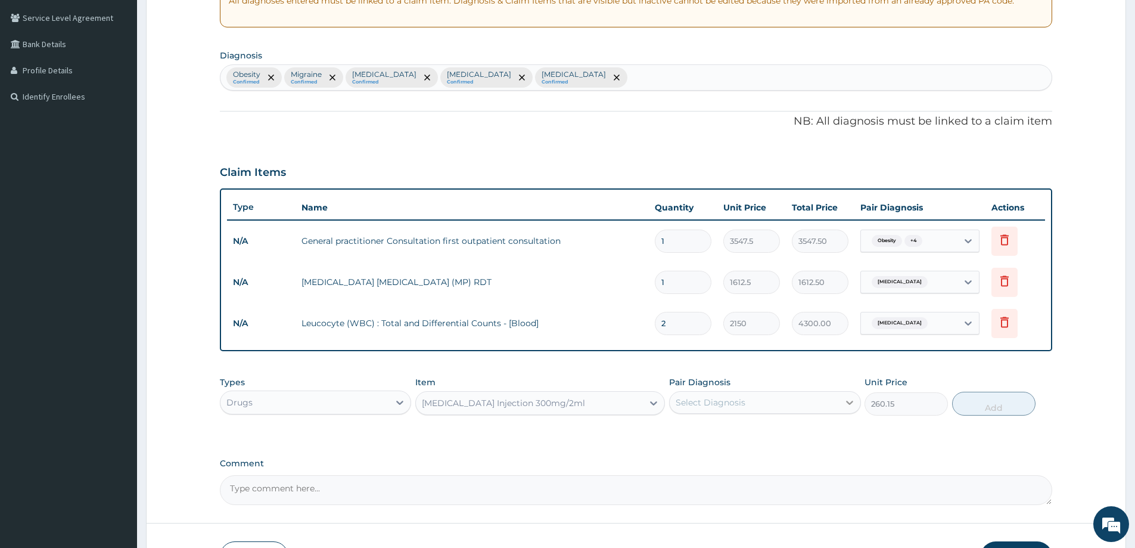
click at [844, 403] on icon at bounding box center [850, 402] width 12 height 12
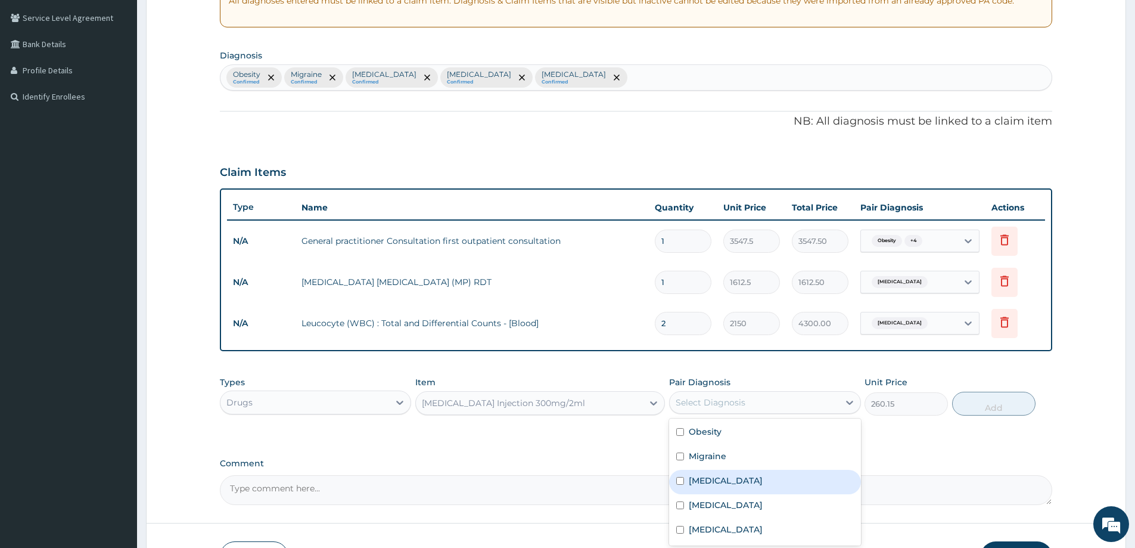
click at [745, 486] on div "Malaria" at bounding box center [764, 482] width 191 height 24
checkbox input "true"
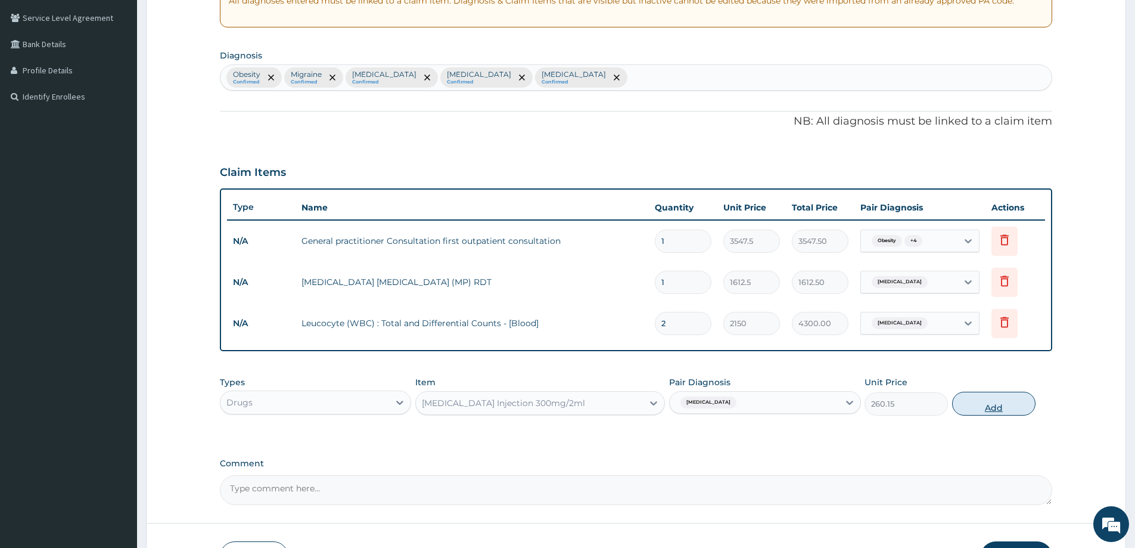
click at [1009, 402] on button "Add" at bounding box center [993, 404] width 83 height 24
type input "0"
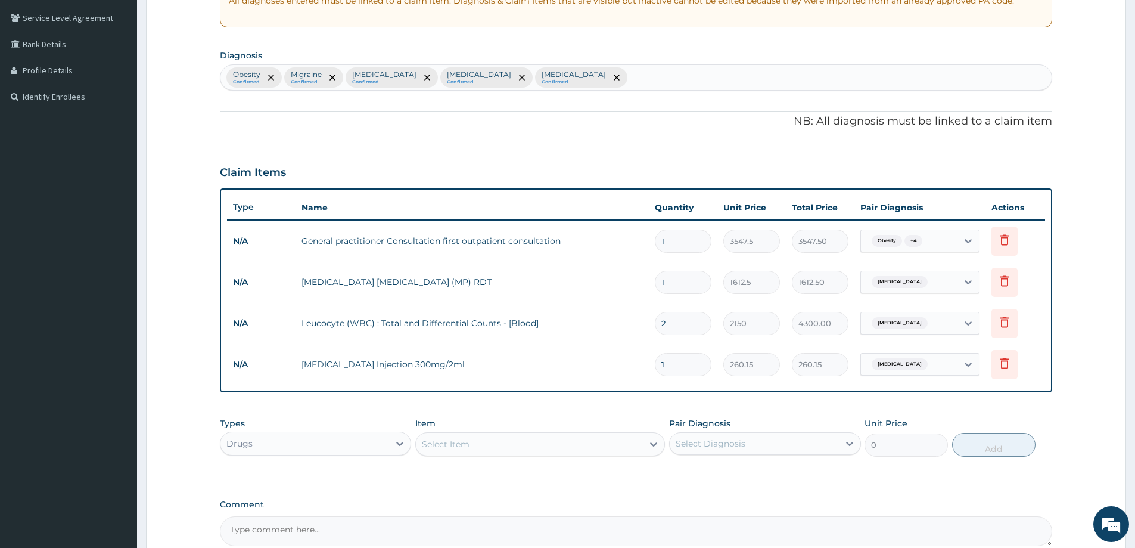
type input "0.00"
type input "2"
type input "520.30"
type input "2"
click at [672, 331] on input "2" at bounding box center [683, 323] width 57 height 23
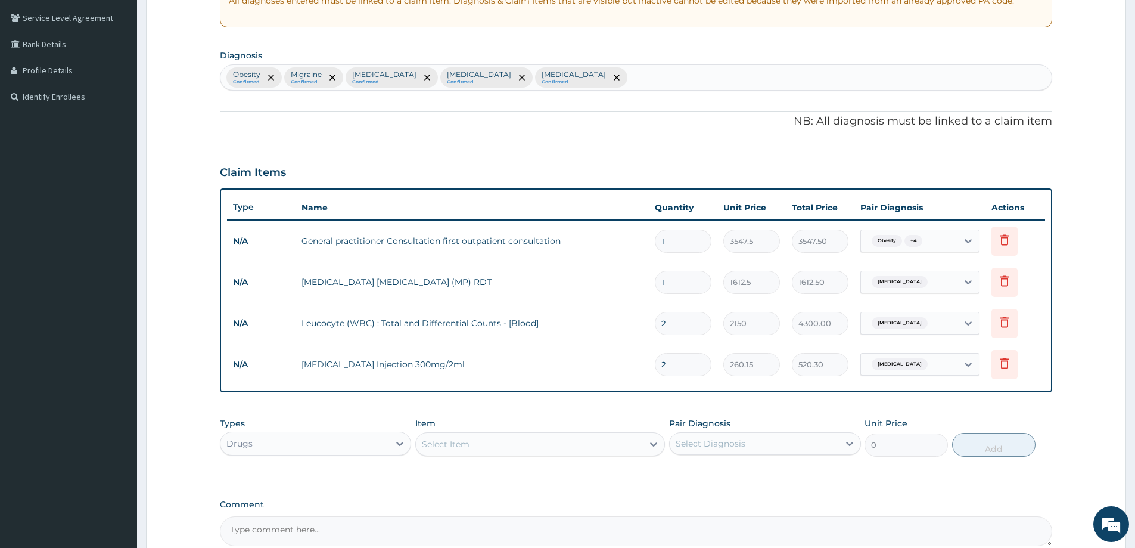
type input "0.00"
type input "1"
type input "2150.00"
type input "1"
click at [448, 445] on div "Select Item" at bounding box center [446, 444] width 48 height 12
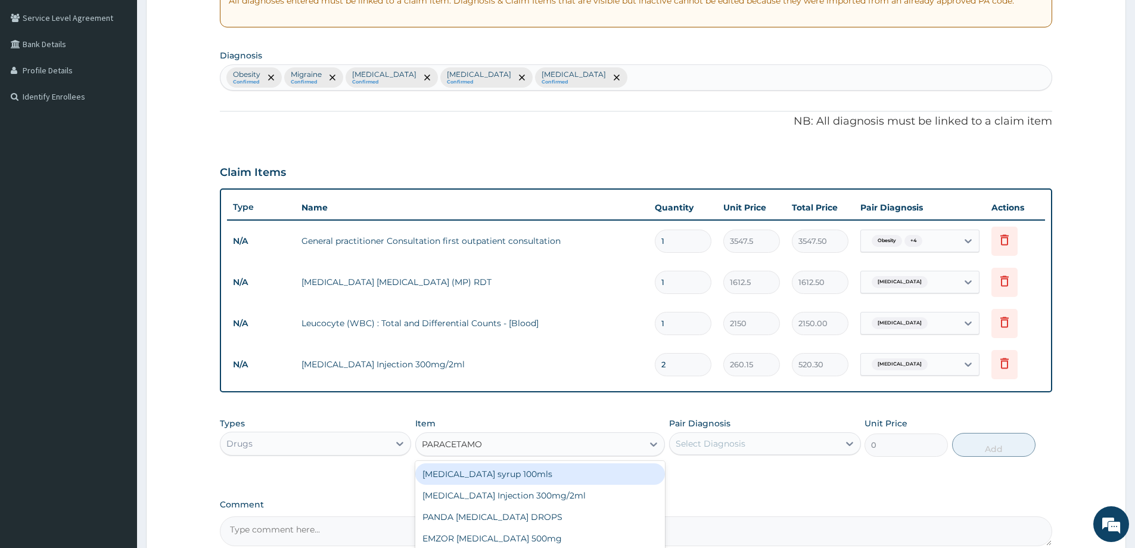
type input "PARACETAMOL"
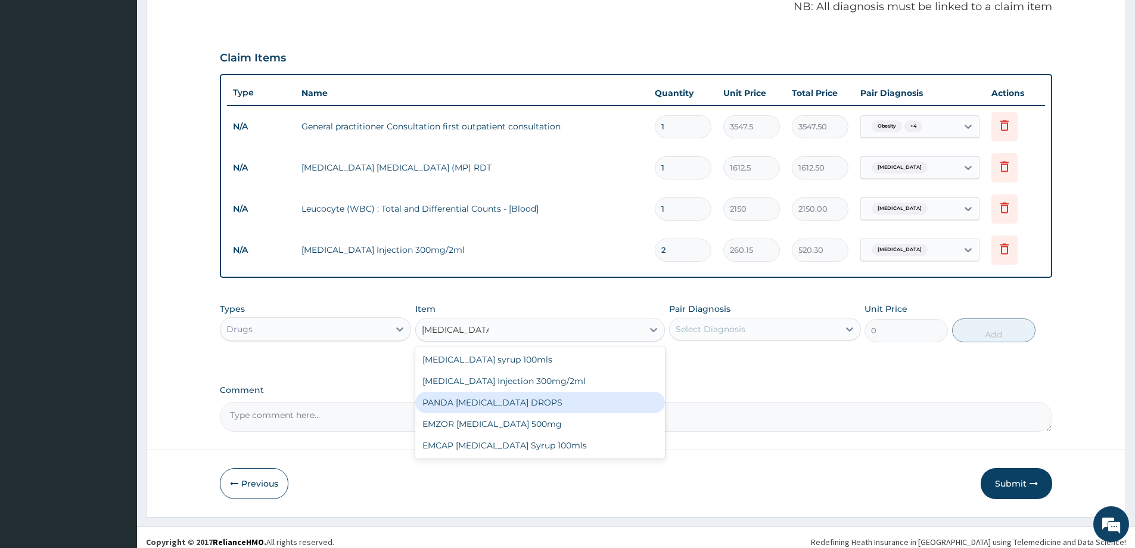
scroll to position [362, 0]
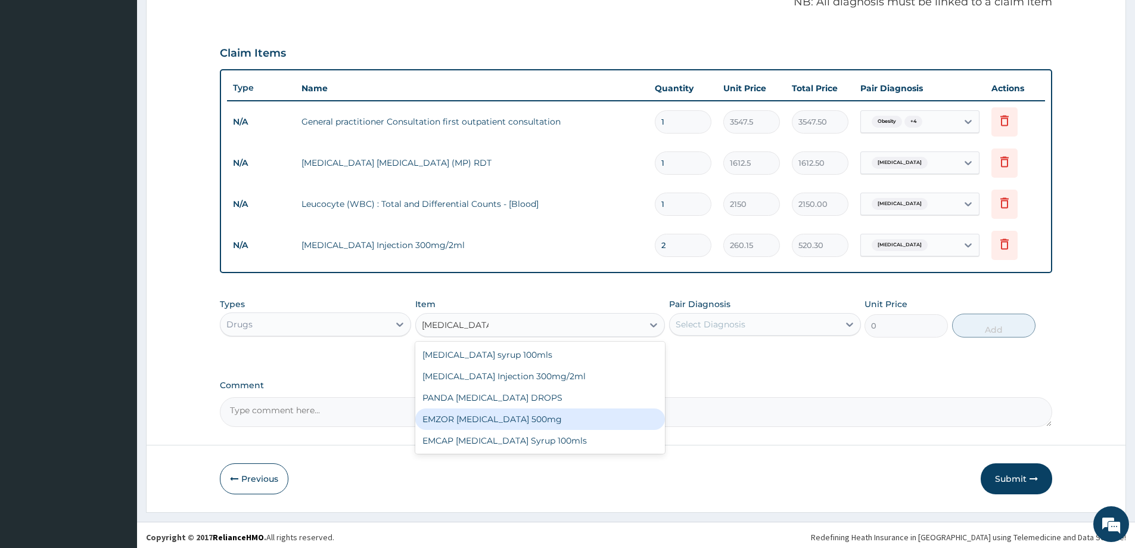
click at [527, 418] on div "EMZOR PARACETAMOL 500mg" at bounding box center [540, 418] width 250 height 21
type input "23.65"
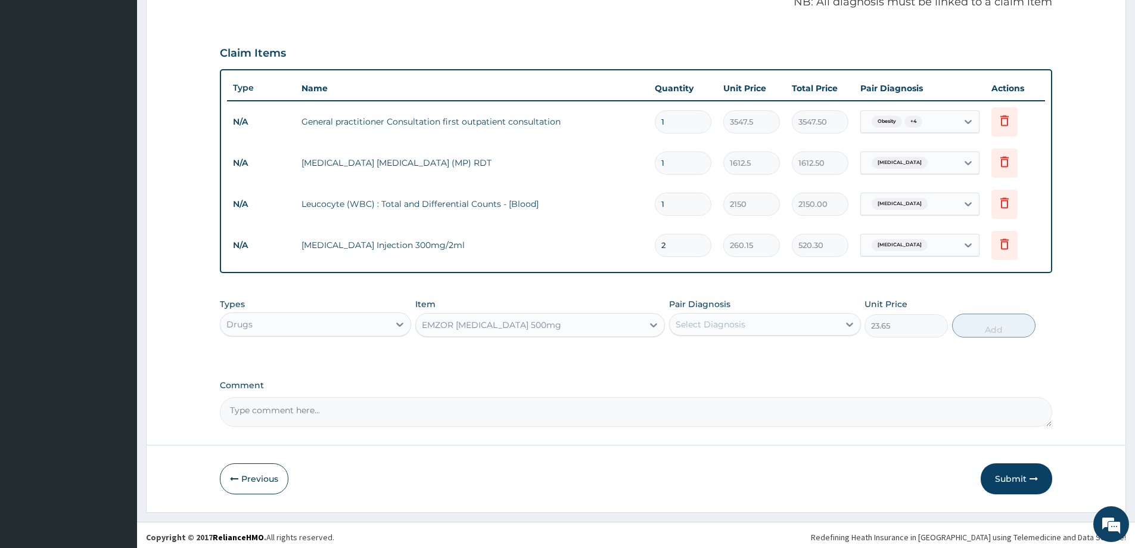
click at [790, 327] on div "Select Diagnosis" at bounding box center [754, 324] width 169 height 19
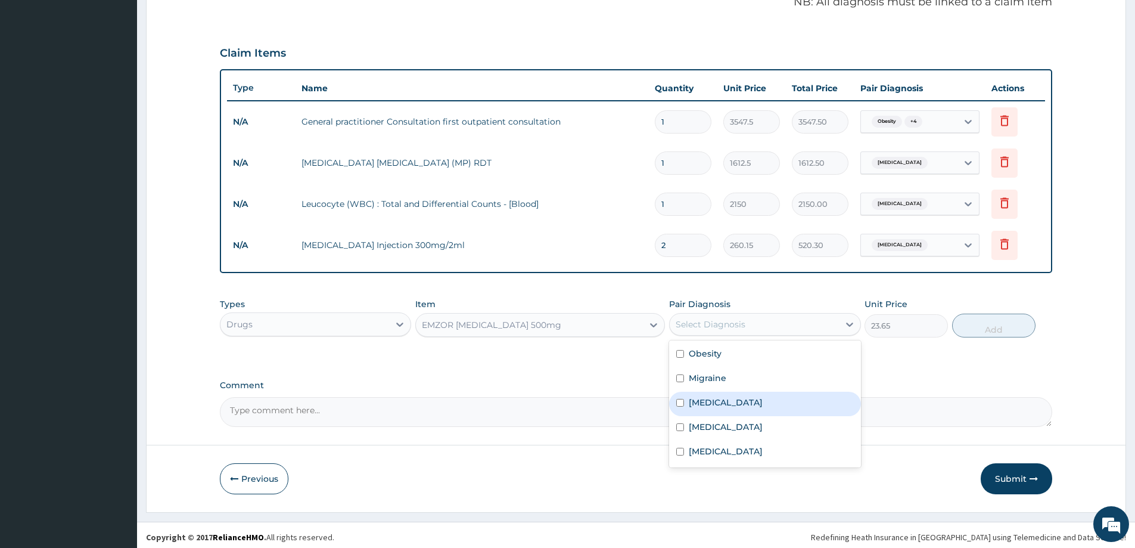
click at [725, 398] on div "[MEDICAL_DATA]" at bounding box center [764, 404] width 191 height 24
checkbox input "true"
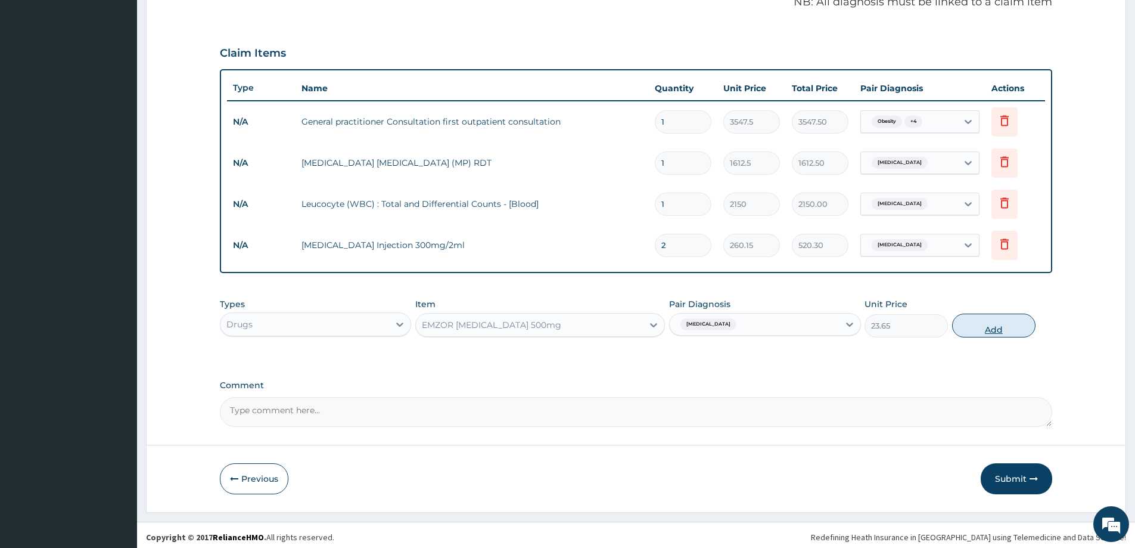
click at [1007, 329] on button "Add" at bounding box center [993, 325] width 83 height 24
type input "0"
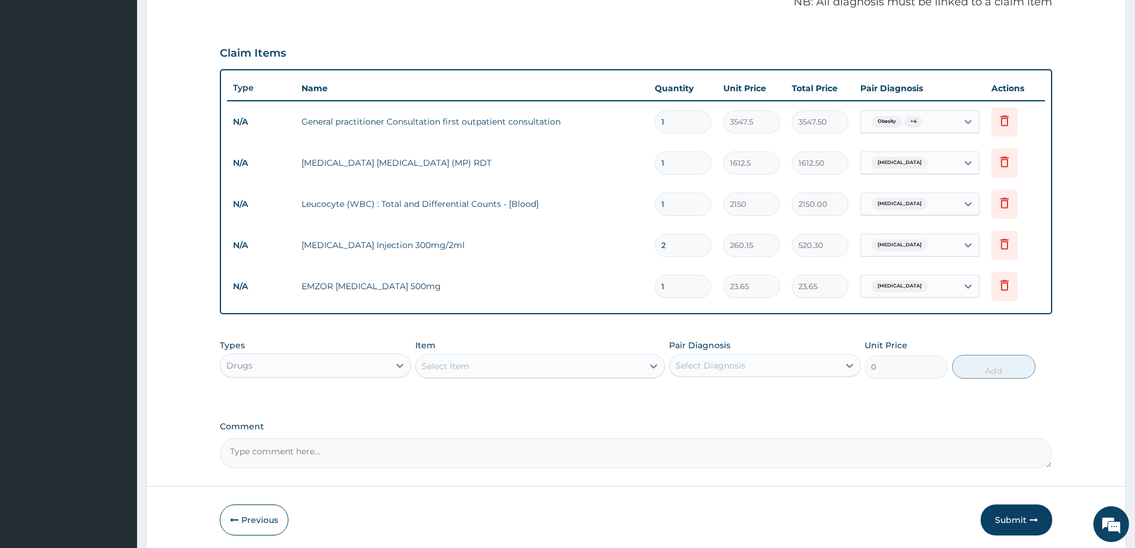
type input "18"
type input "425.70"
type input "18"
click at [465, 371] on div "Select Item" at bounding box center [446, 366] width 48 height 12
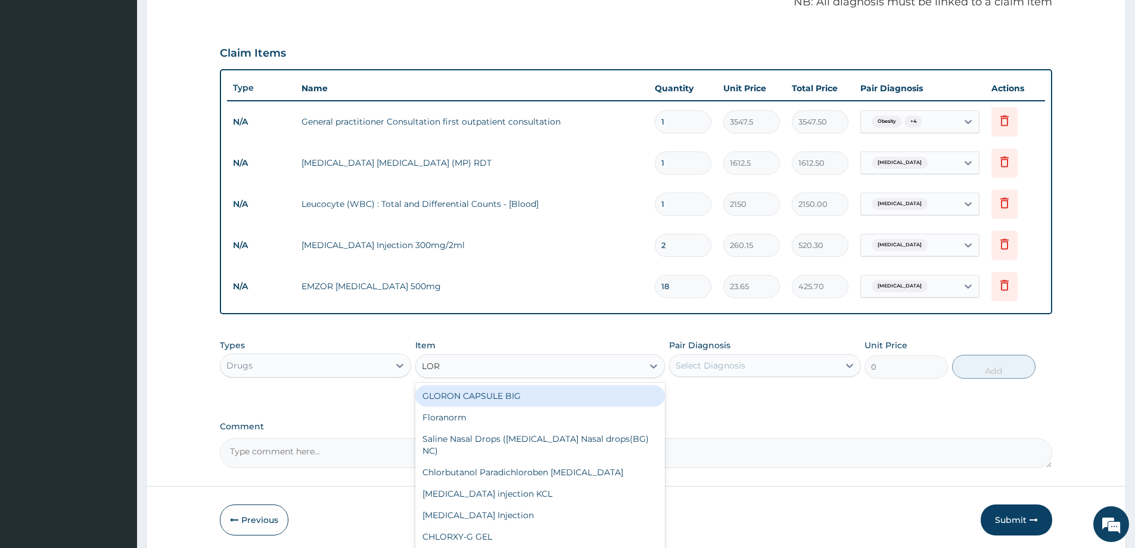
type input "LORA"
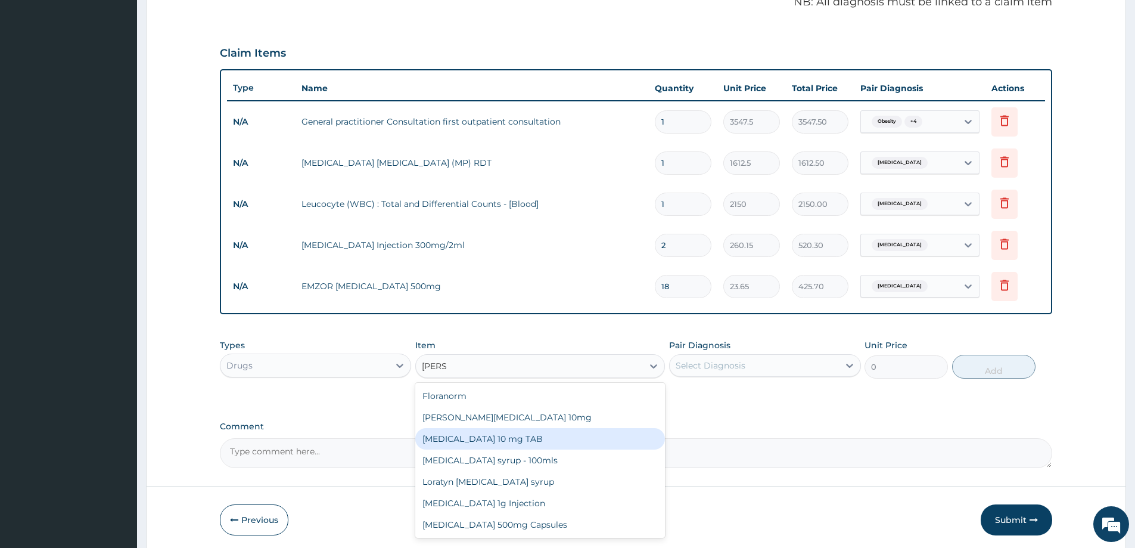
click at [508, 437] on div "LORATADINE 10 mg TAB" at bounding box center [540, 438] width 250 height 21
type input "59.125"
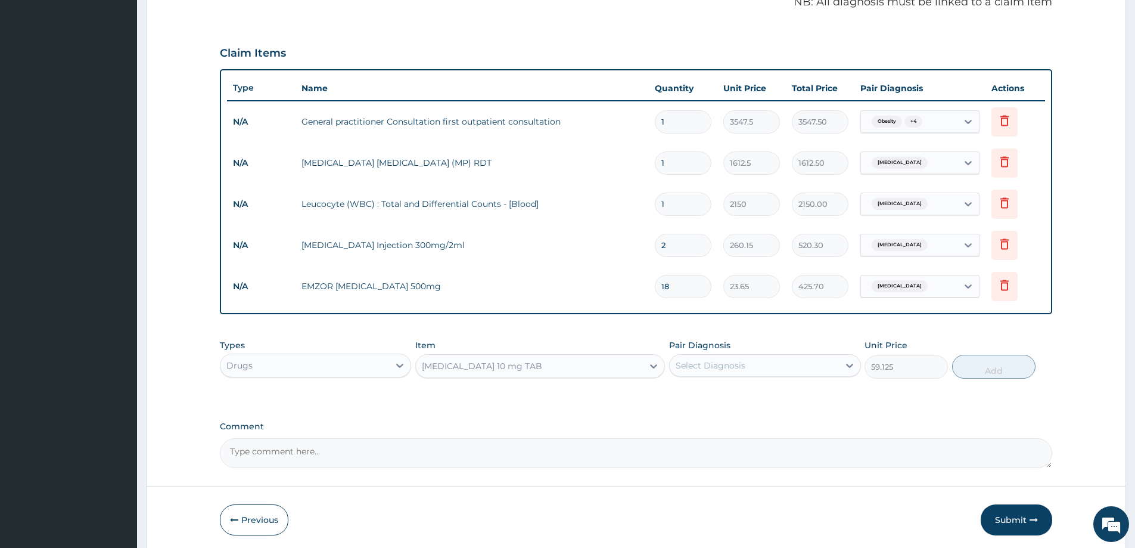
click at [810, 369] on div "Select Diagnosis" at bounding box center [754, 365] width 169 height 19
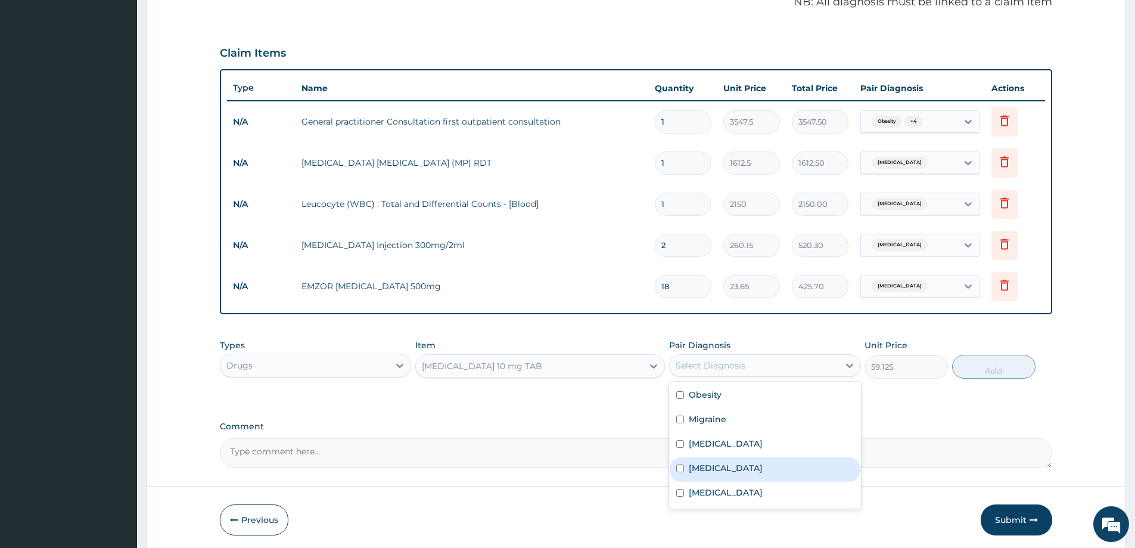
click at [721, 466] on label "Common cold" at bounding box center [726, 468] width 74 height 12
checkbox input "true"
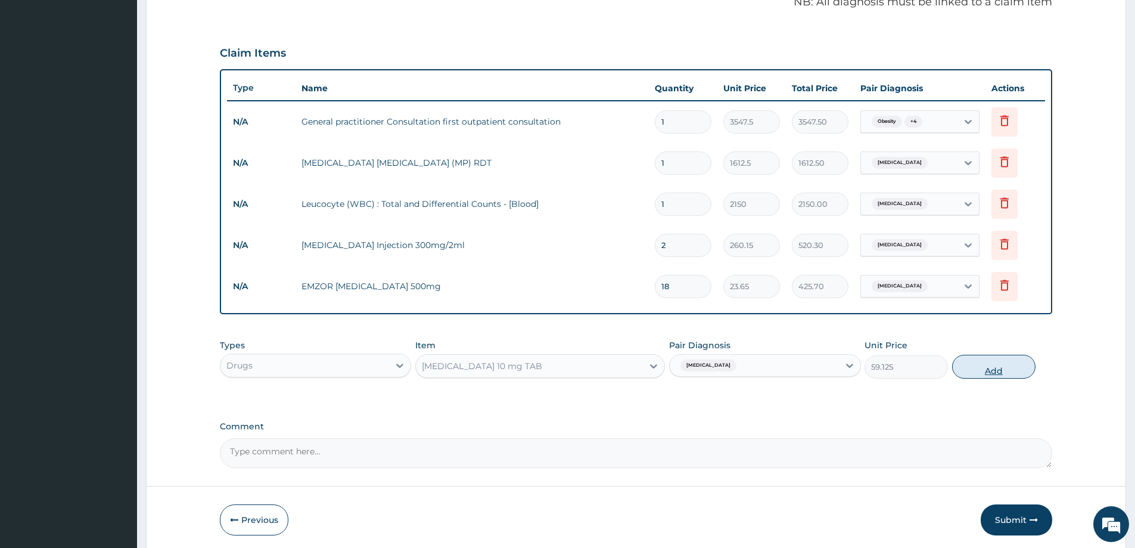
click at [1005, 372] on button "Add" at bounding box center [993, 367] width 83 height 24
type input "0"
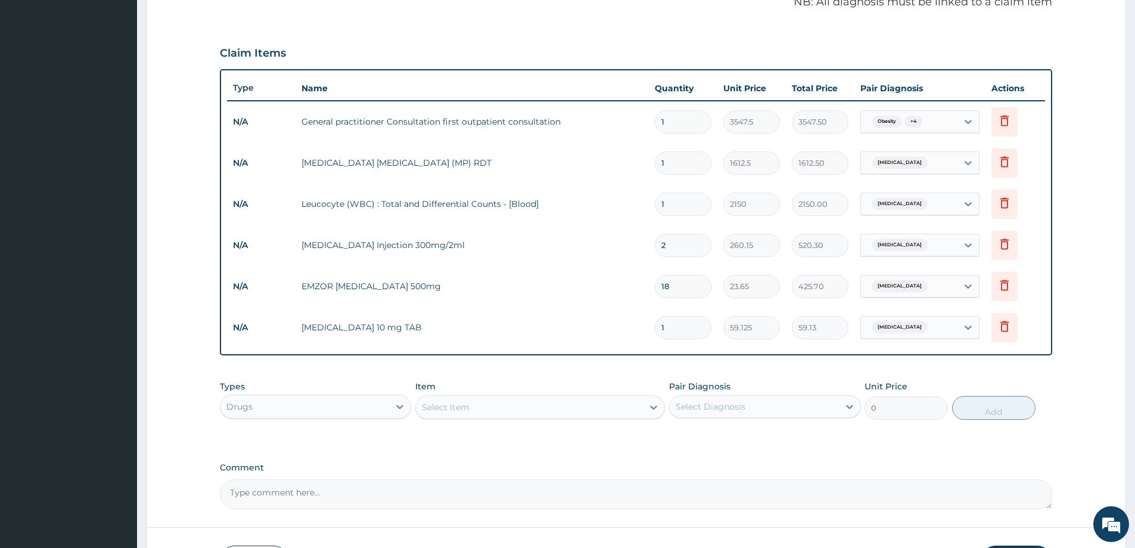
type input "0.00"
type input "5"
type input "295.63"
type input "5"
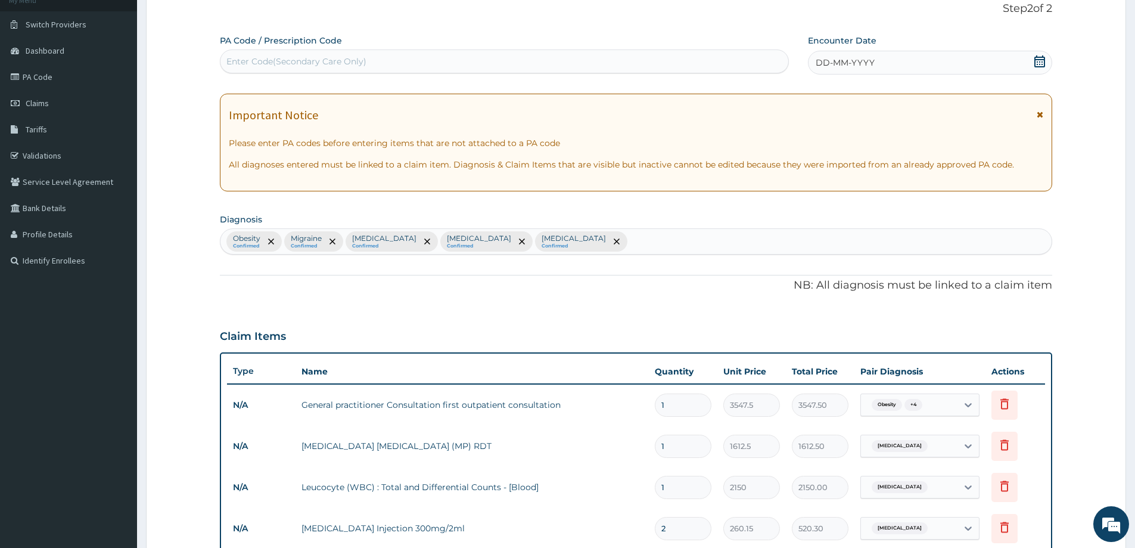
scroll to position [0, 0]
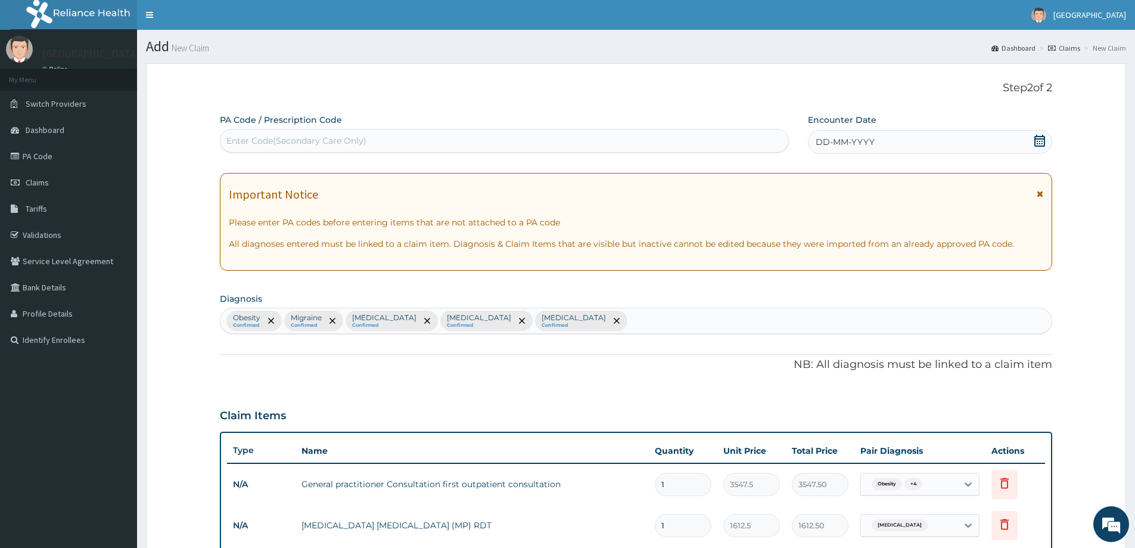
click at [375, 144] on div "Enter Code(Secondary Care Only)" at bounding box center [505, 140] width 568 height 19
paste input "PA/45ED74"
type input "PA/45ED74"
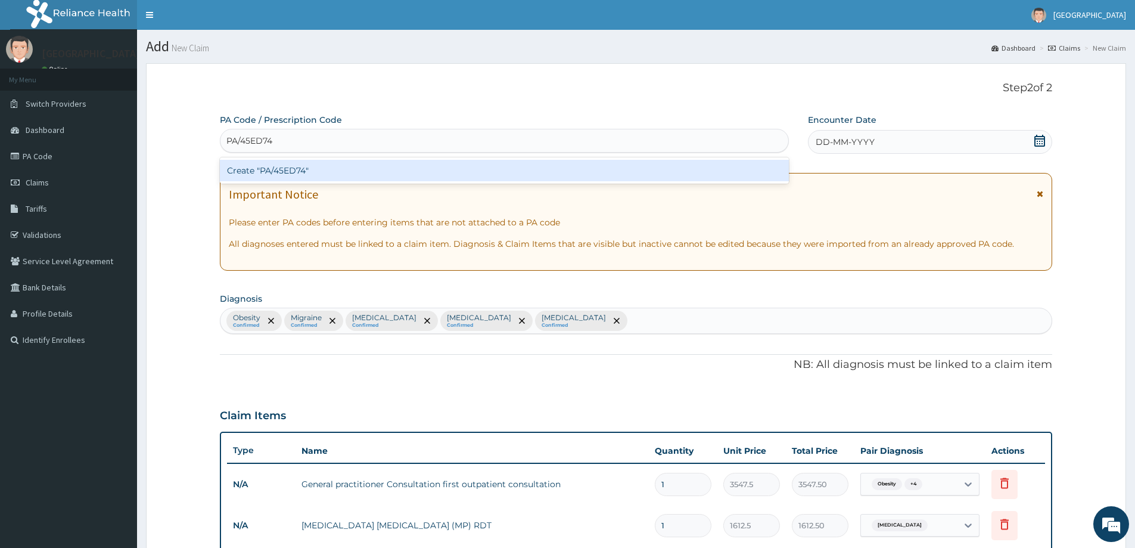
click at [388, 171] on div "Create "PA/45ED74"" at bounding box center [504, 170] width 569 height 21
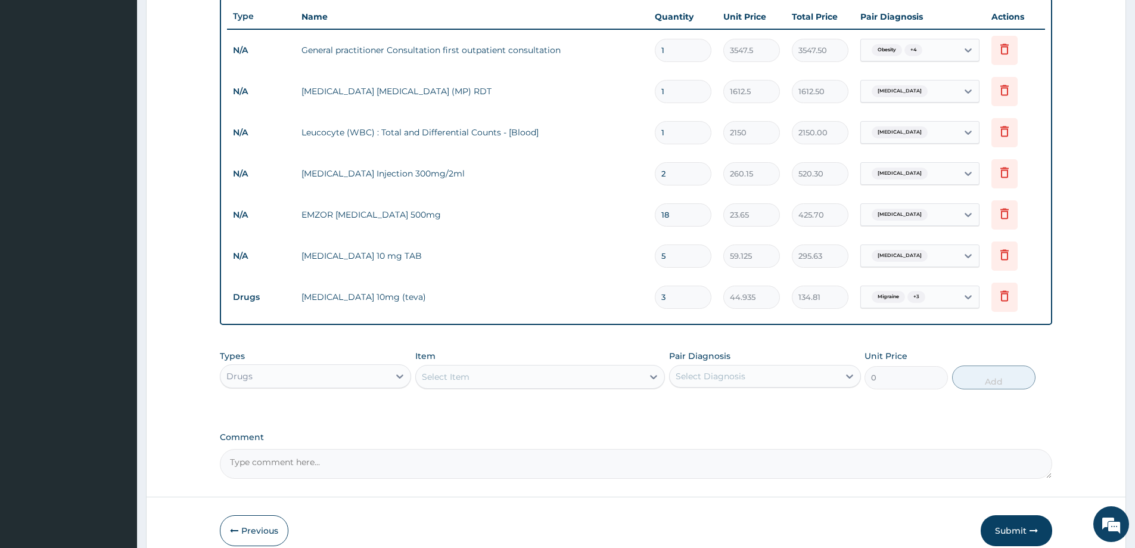
scroll to position [490, 0]
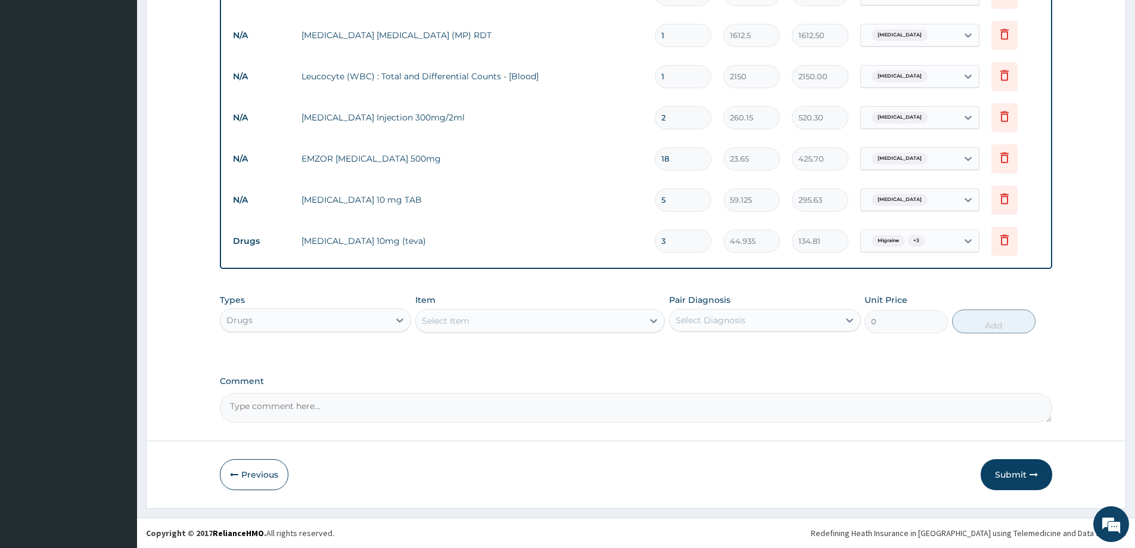
click at [998, 473] on button "Submit" at bounding box center [1017, 474] width 72 height 31
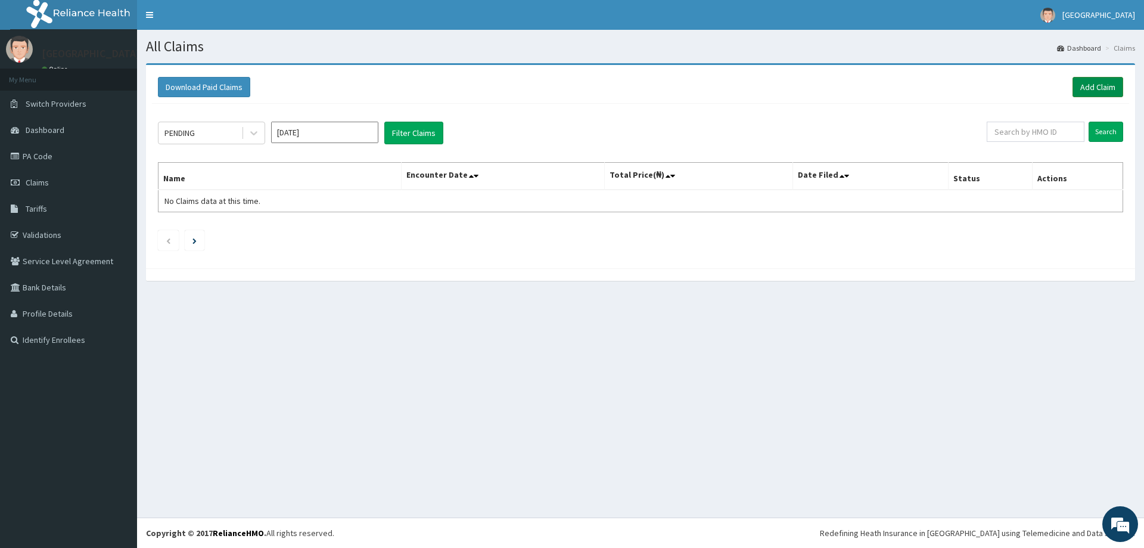
click at [1104, 88] on link "Add Claim" at bounding box center [1098, 87] width 51 height 20
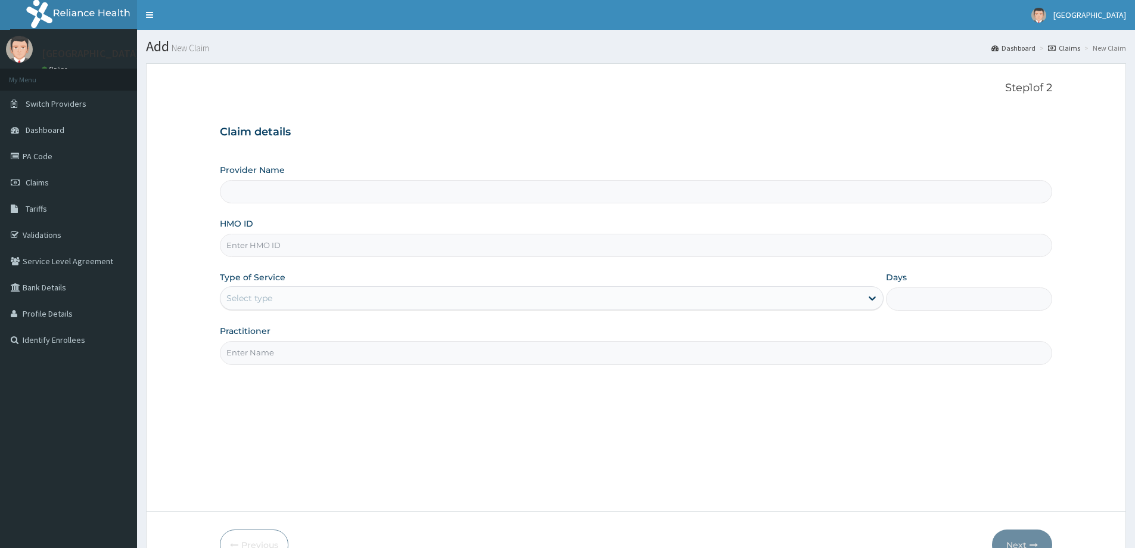
click at [347, 241] on input "HMO ID" at bounding box center [636, 245] width 833 height 23
paste input "DFD/10086/A"
type input "DFD/10086/A"
type input "[GEOGRAPHIC_DATA]"
type input "DFD/10086/A"
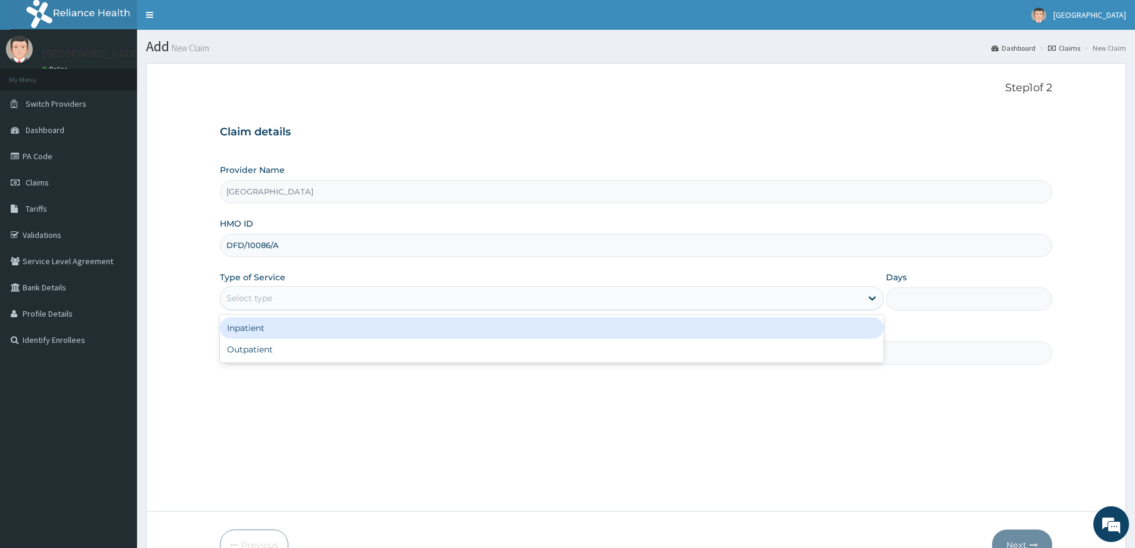
click at [325, 296] on div "Select type" at bounding box center [541, 297] width 641 height 19
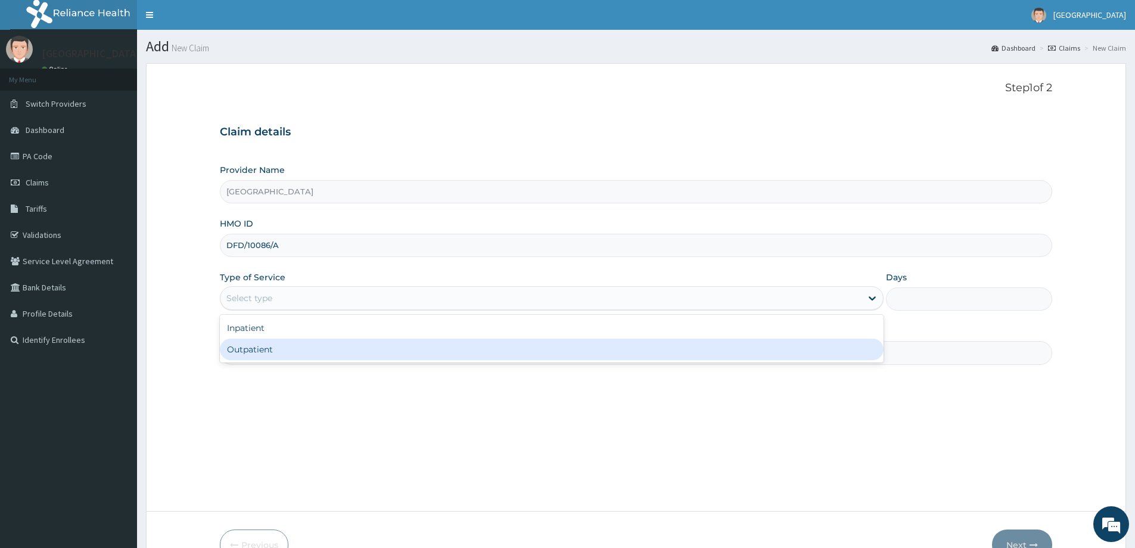
click at [302, 343] on div "Outpatient" at bounding box center [552, 349] width 664 height 21
type input "1"
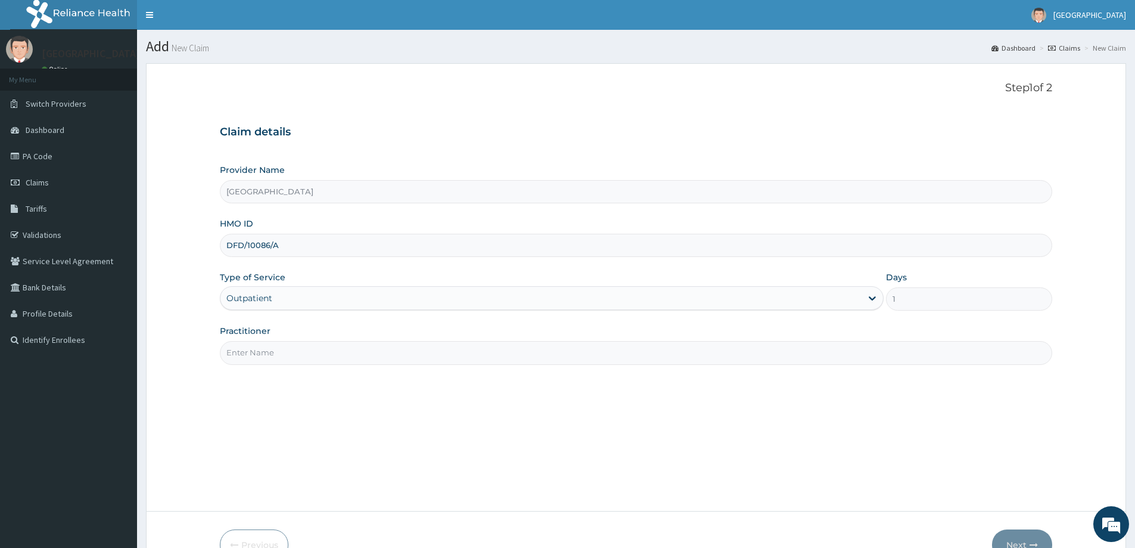
click at [548, 355] on input "Practitioner" at bounding box center [636, 352] width 833 height 23
type input "[PERSON_NAME]"
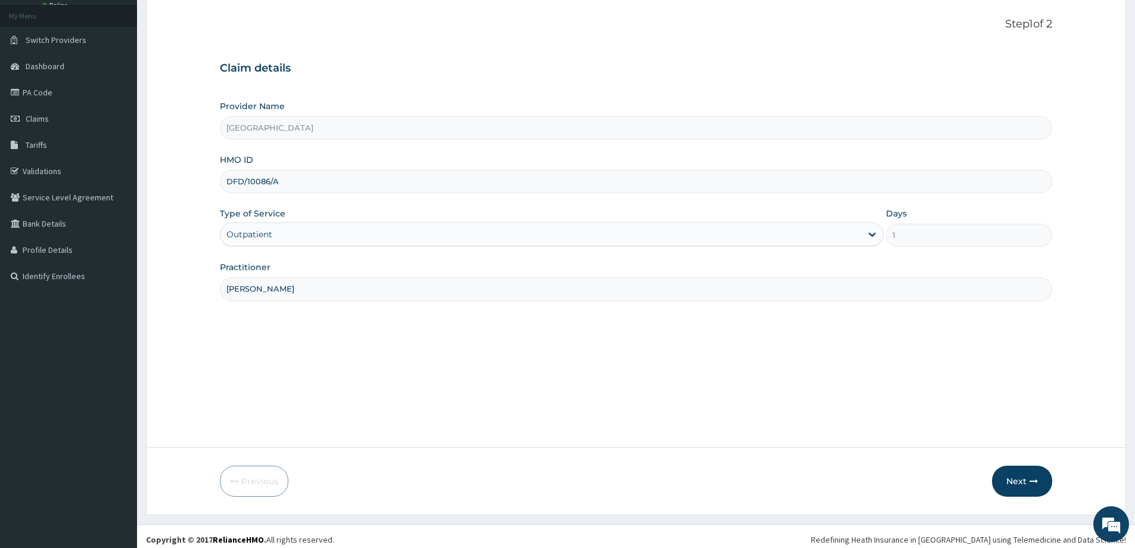
scroll to position [70, 0]
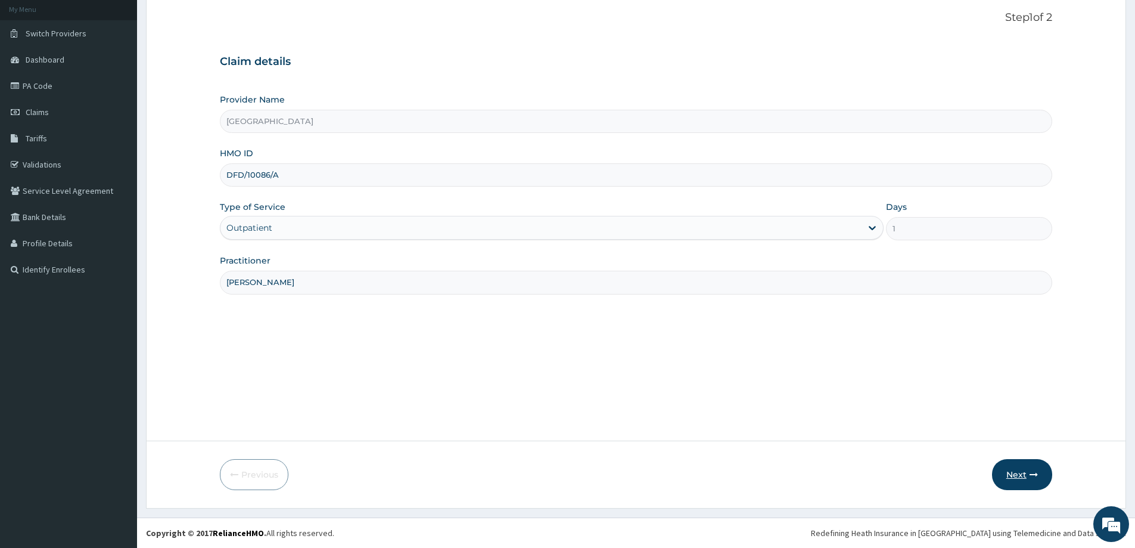
click at [1019, 474] on button "Next" at bounding box center [1022, 474] width 60 height 31
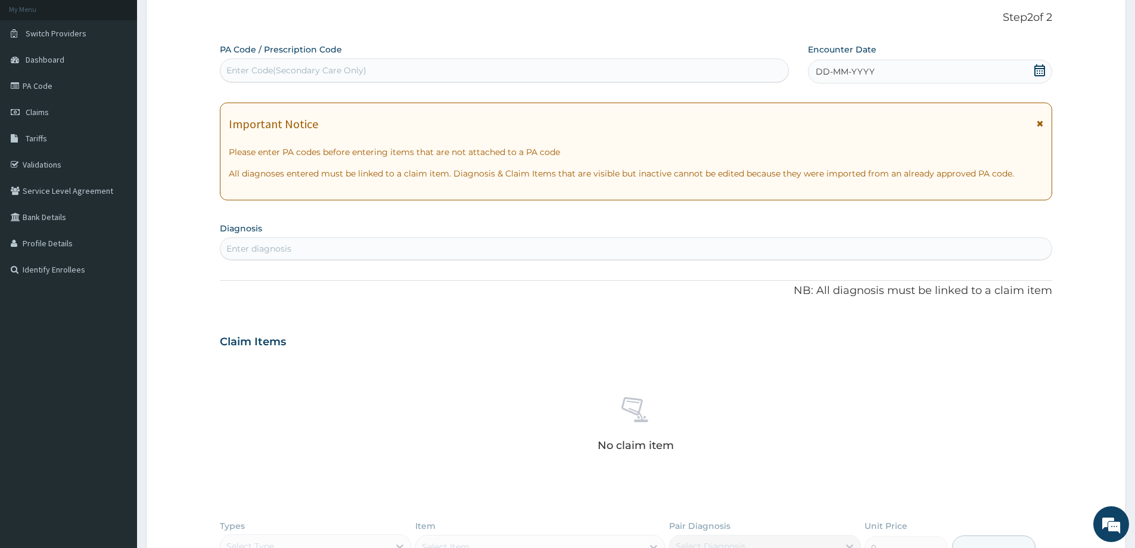
click at [1039, 75] on icon at bounding box center [1040, 70] width 11 height 12
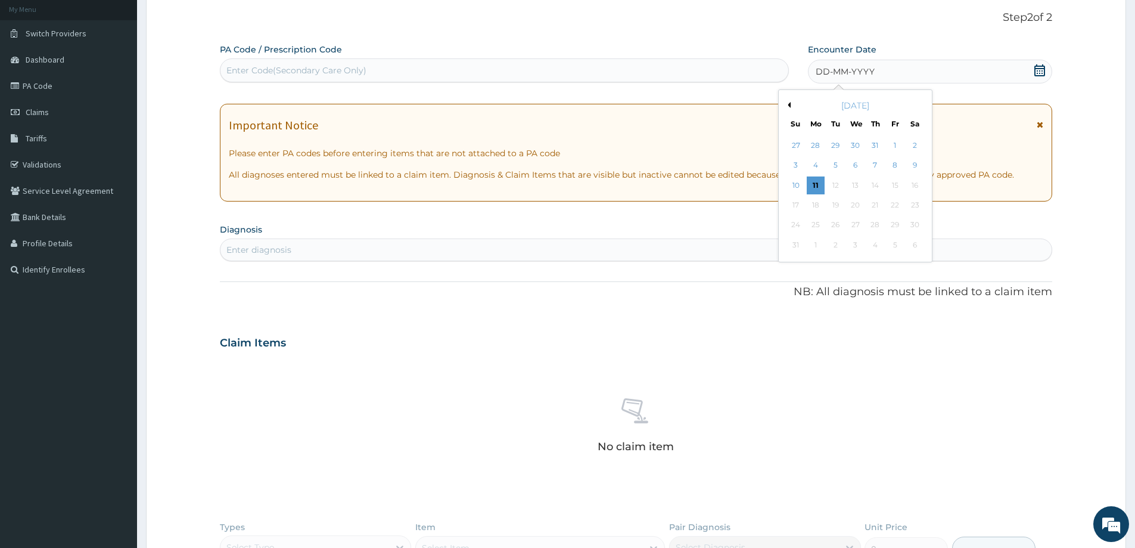
scroll to position [0, 0]
click at [790, 106] on button "Previous Month" at bounding box center [788, 105] width 6 height 6
click at [894, 185] on div "18" at bounding box center [896, 185] width 18 height 18
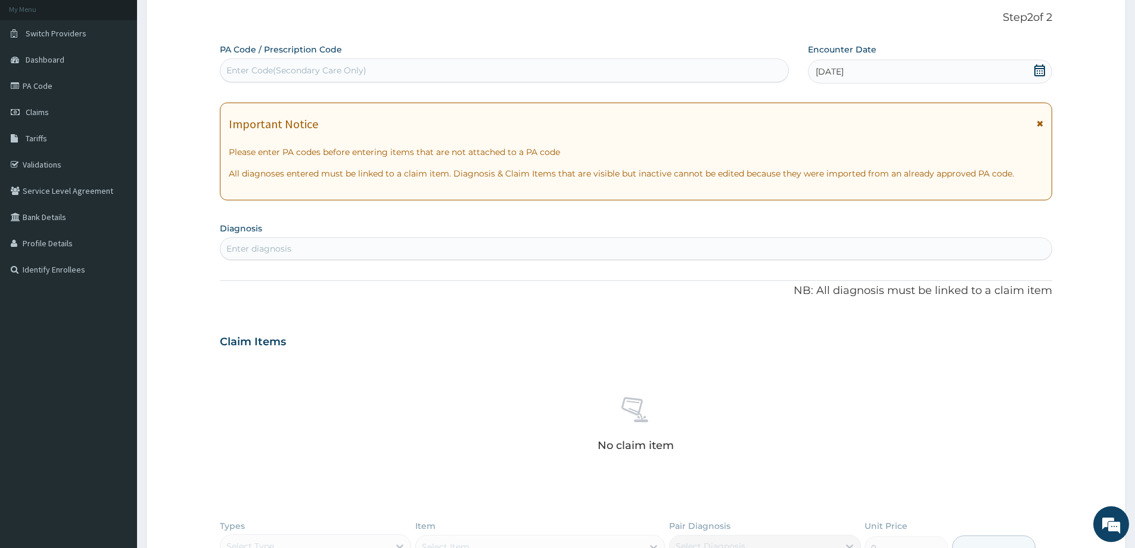
click at [278, 248] on div "Enter diagnosis" at bounding box center [258, 249] width 65 height 12
type input "A"
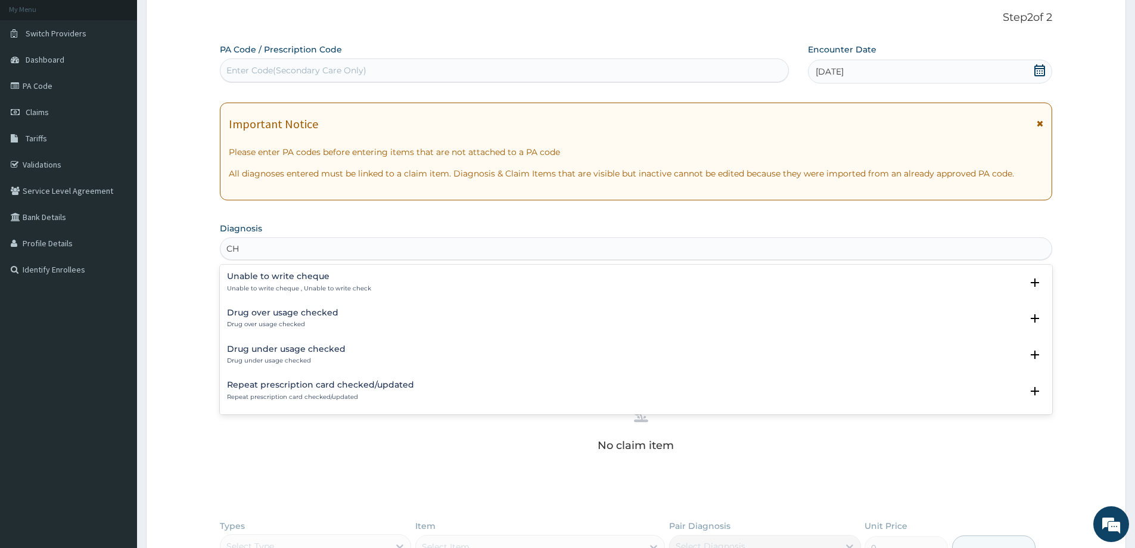
type input "C"
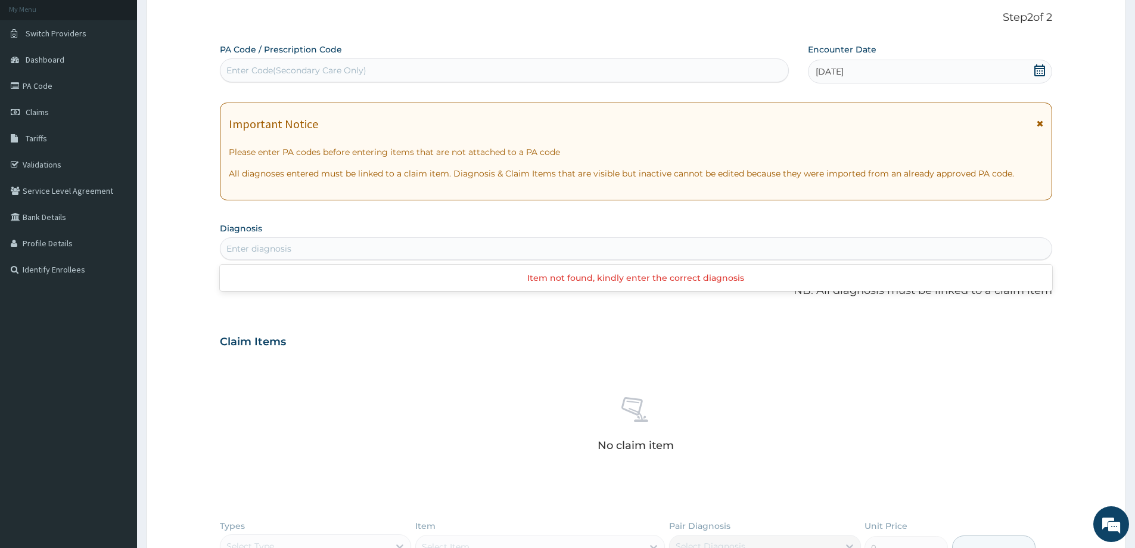
type input "R"
type input "EXAMINATION"
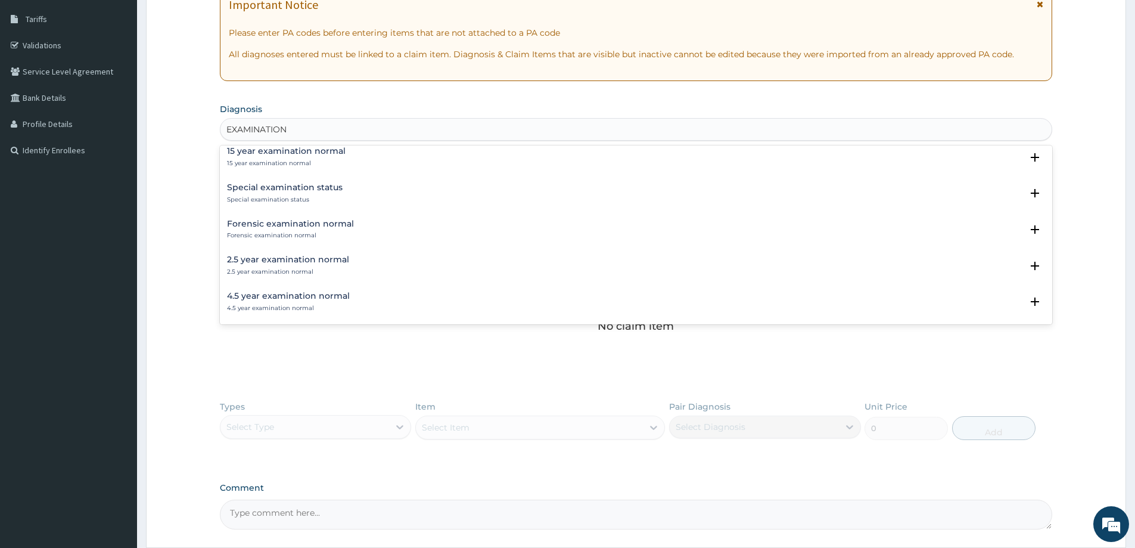
scroll to position [898, 0]
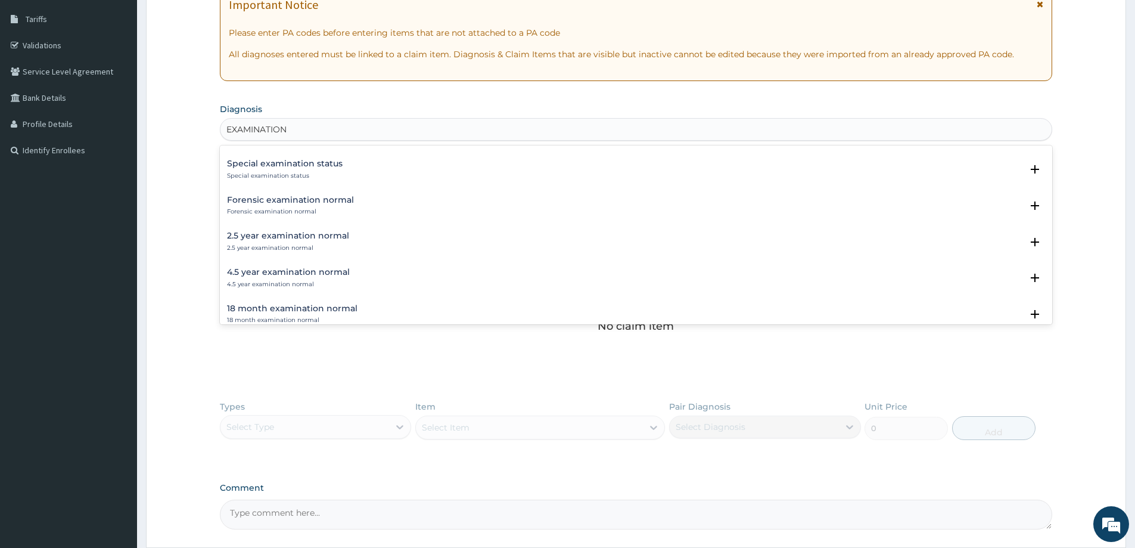
click at [293, 175] on p "Special examination status" at bounding box center [285, 176] width 116 height 8
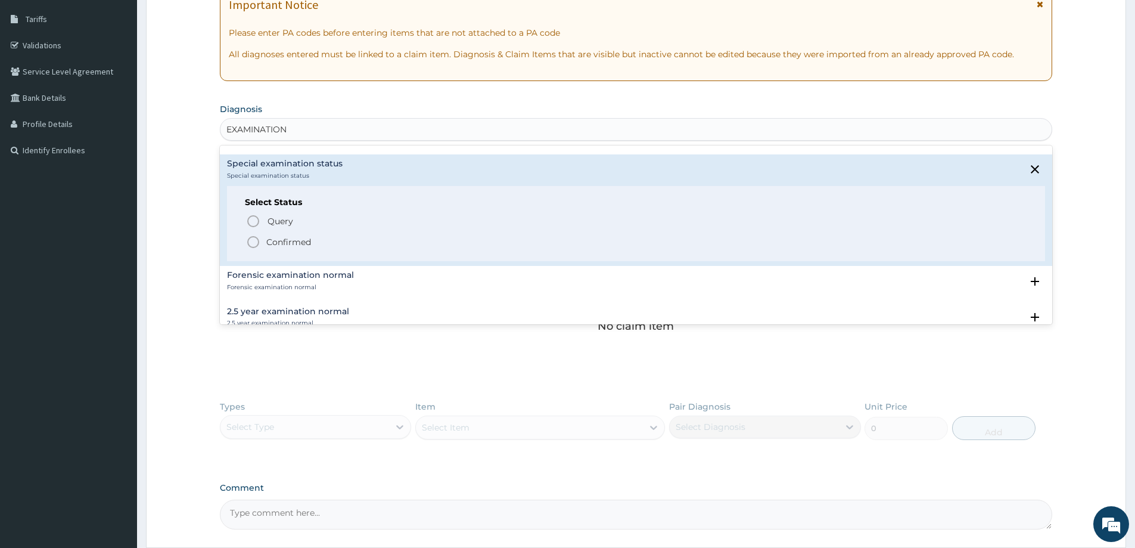
click at [253, 243] on icon "status option filled" at bounding box center [253, 242] width 14 height 14
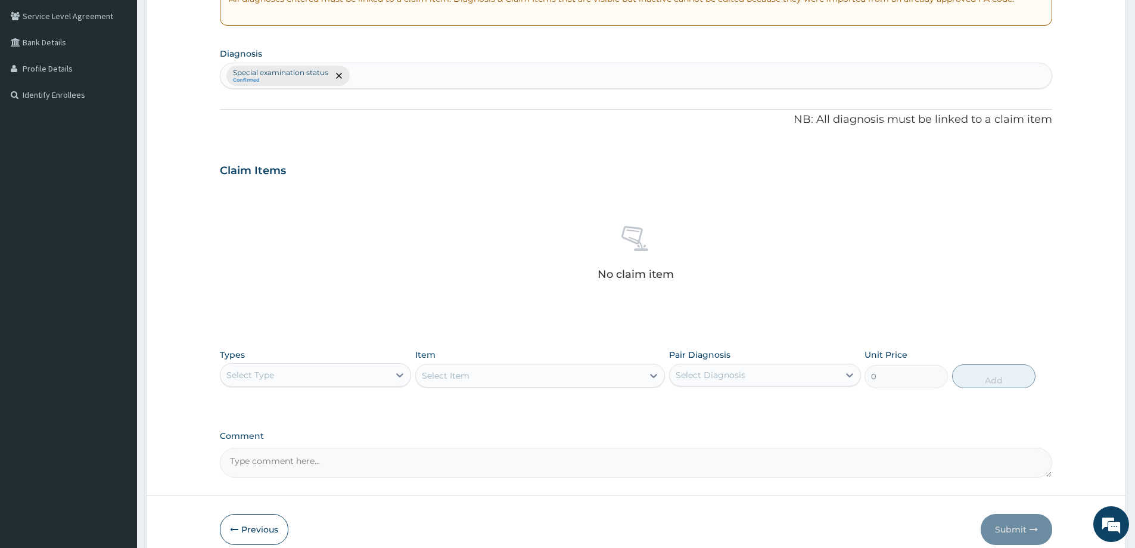
scroll to position [300, 0]
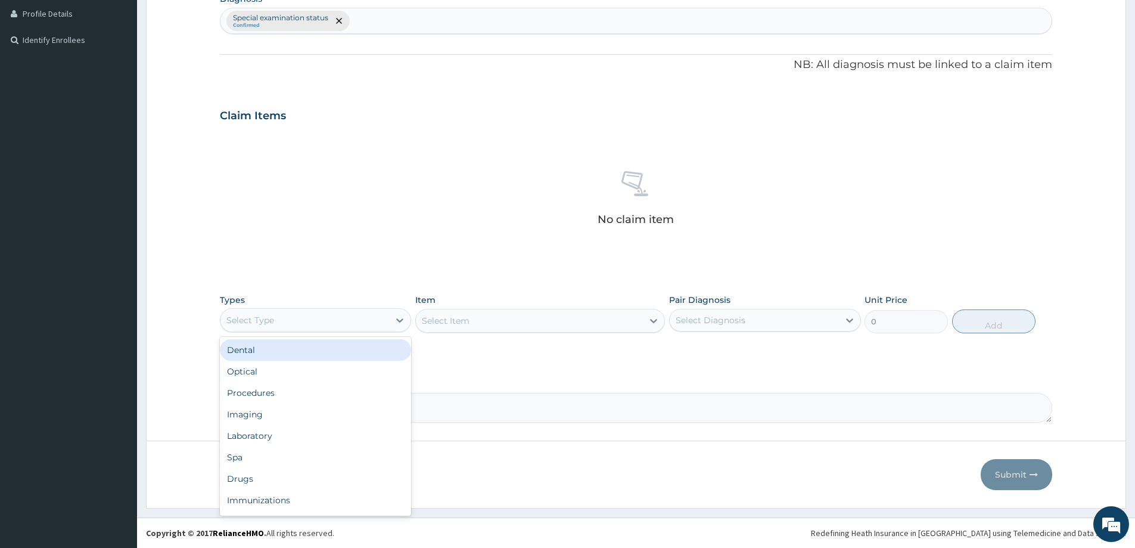
click at [386, 322] on div "Select Type" at bounding box center [305, 320] width 169 height 19
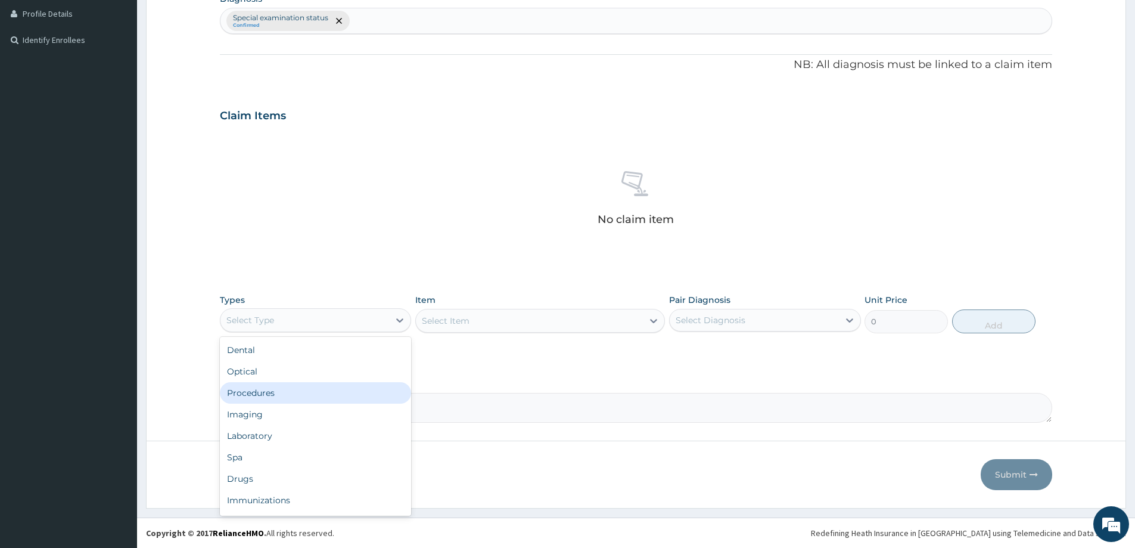
click at [291, 387] on div "Procedures" at bounding box center [315, 392] width 191 height 21
click at [653, 323] on div "Select Item" at bounding box center [540, 321] width 250 height 24
click at [654, 319] on icon at bounding box center [654, 321] width 12 height 12
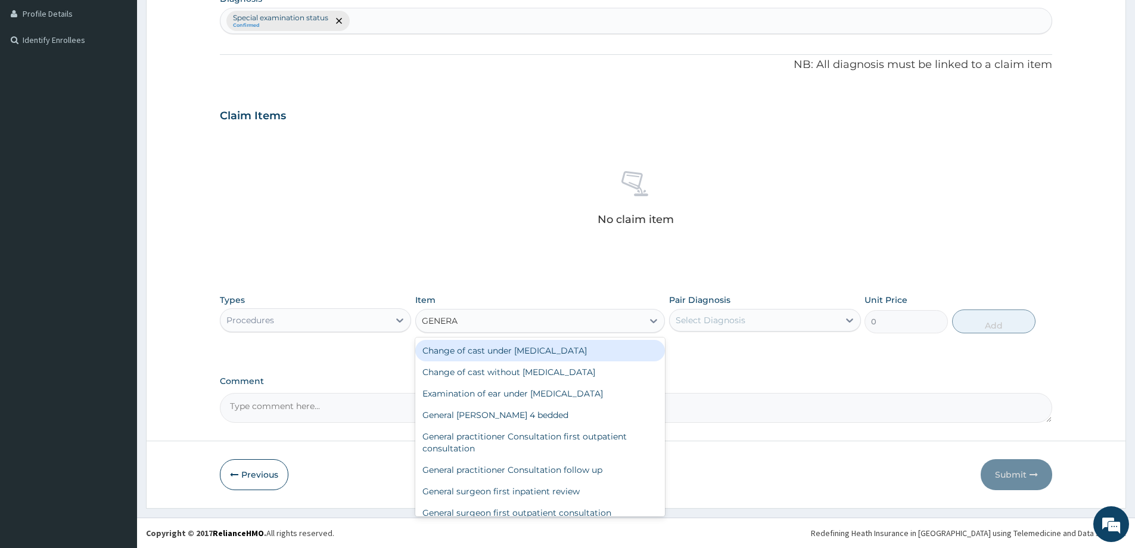
type input "GENERAL"
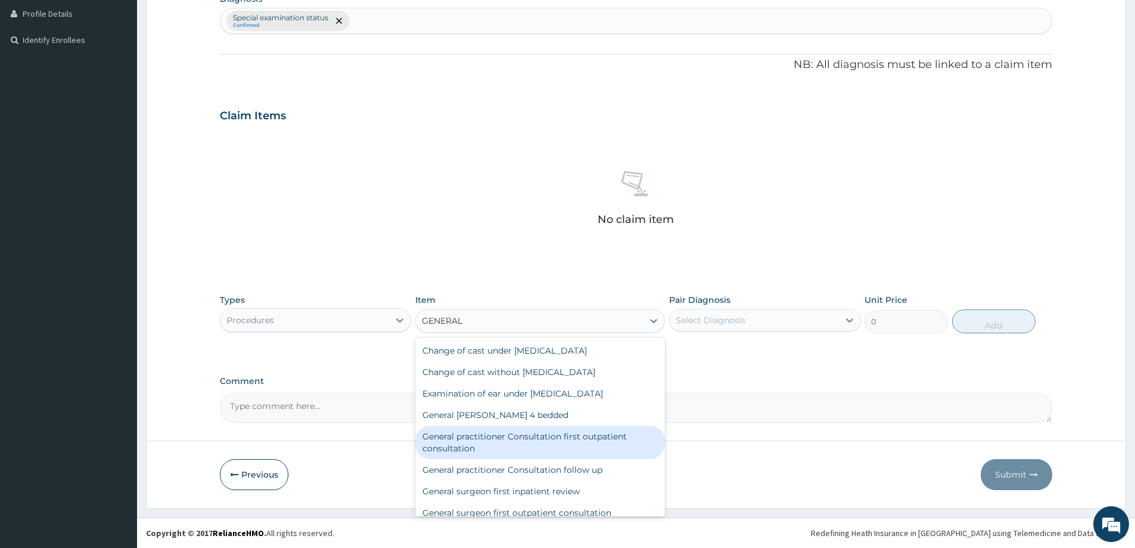
click at [613, 448] on div "General practitioner Consultation first outpatient consultation" at bounding box center [540, 442] width 250 height 33
type input "3547.5"
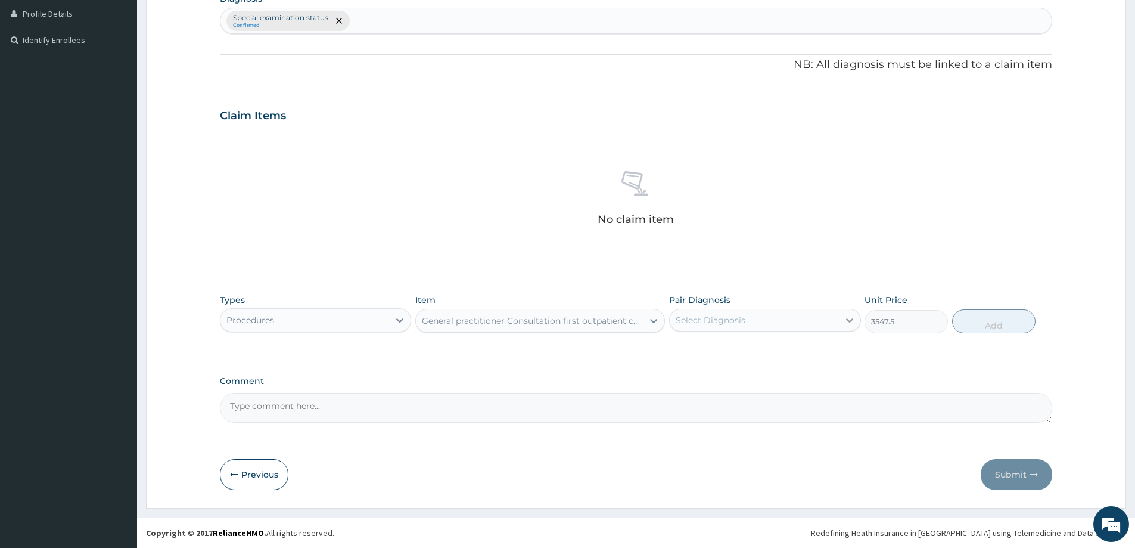
click at [846, 320] on icon at bounding box center [850, 320] width 12 height 12
click at [747, 356] on div "Special examination status" at bounding box center [764, 351] width 191 height 24
checkbox input "true"
click at [996, 329] on button "Add" at bounding box center [993, 321] width 83 height 24
type input "0"
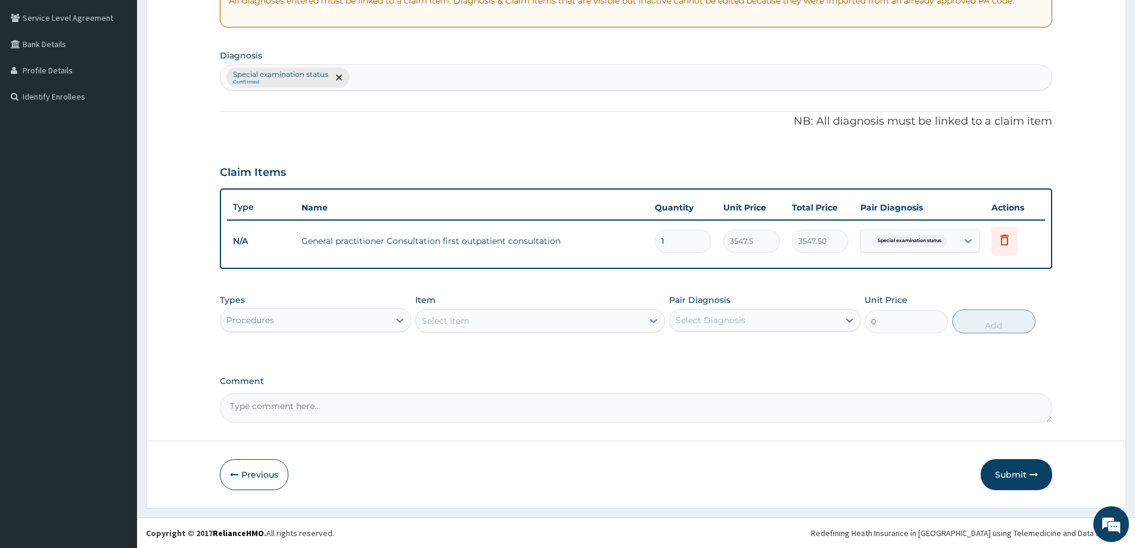
scroll to position [243, 0]
click at [1016, 474] on button "Submit" at bounding box center [1017, 474] width 72 height 31
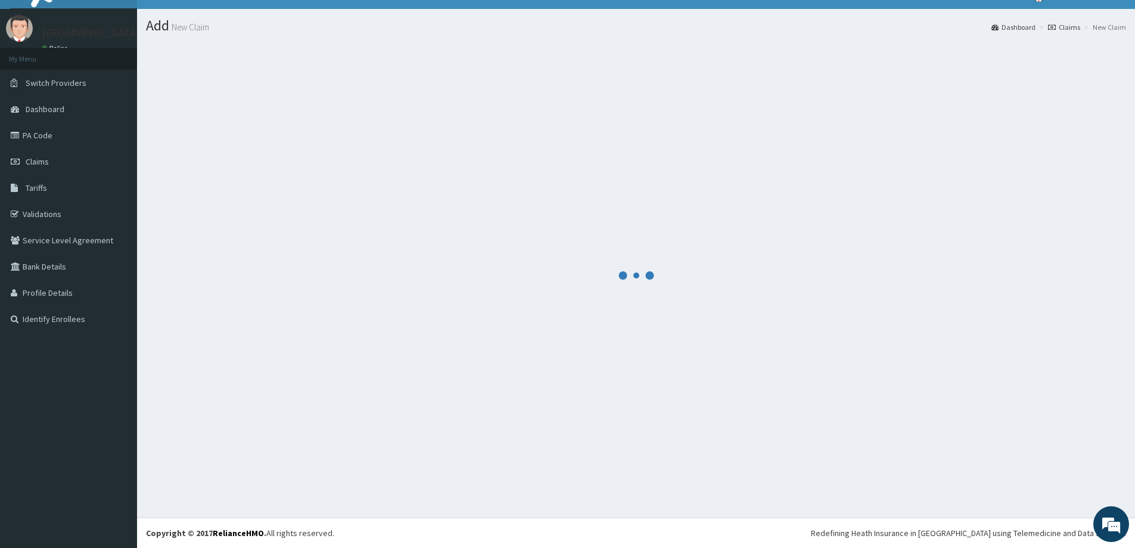
scroll to position [21, 0]
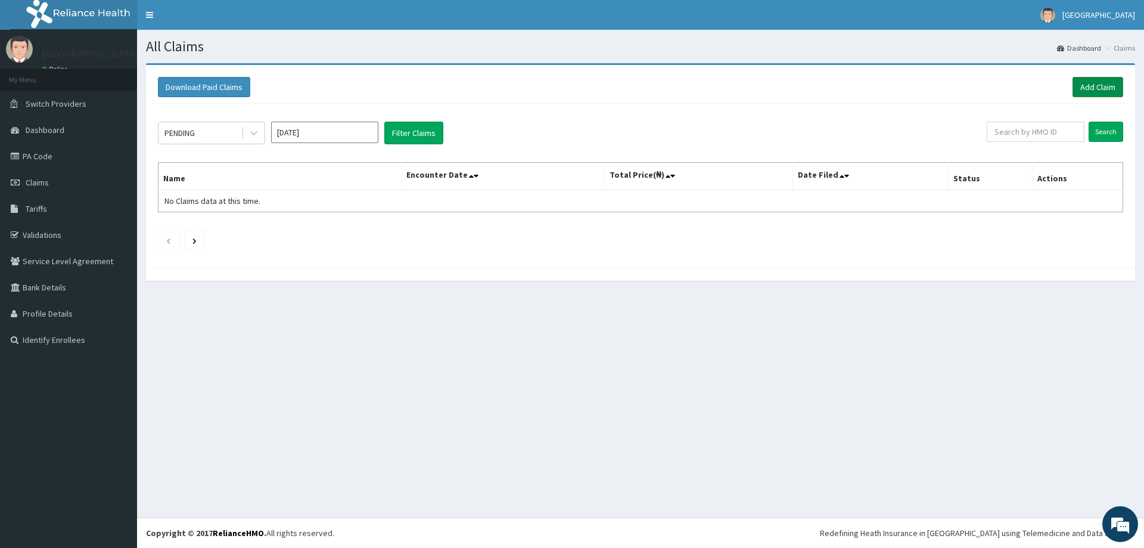
click at [1092, 89] on link "Add Claim" at bounding box center [1098, 87] width 51 height 20
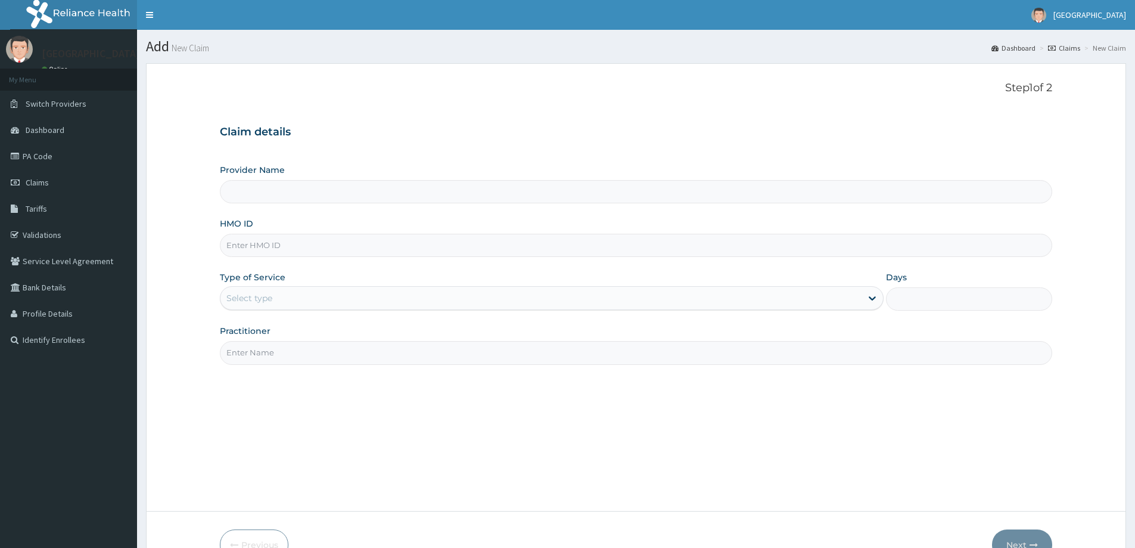
click at [458, 241] on input "HMO ID" at bounding box center [636, 245] width 833 height 23
type input "[GEOGRAPHIC_DATA]"
paste input "FML/10015/A"
type input "FML/10015/A"
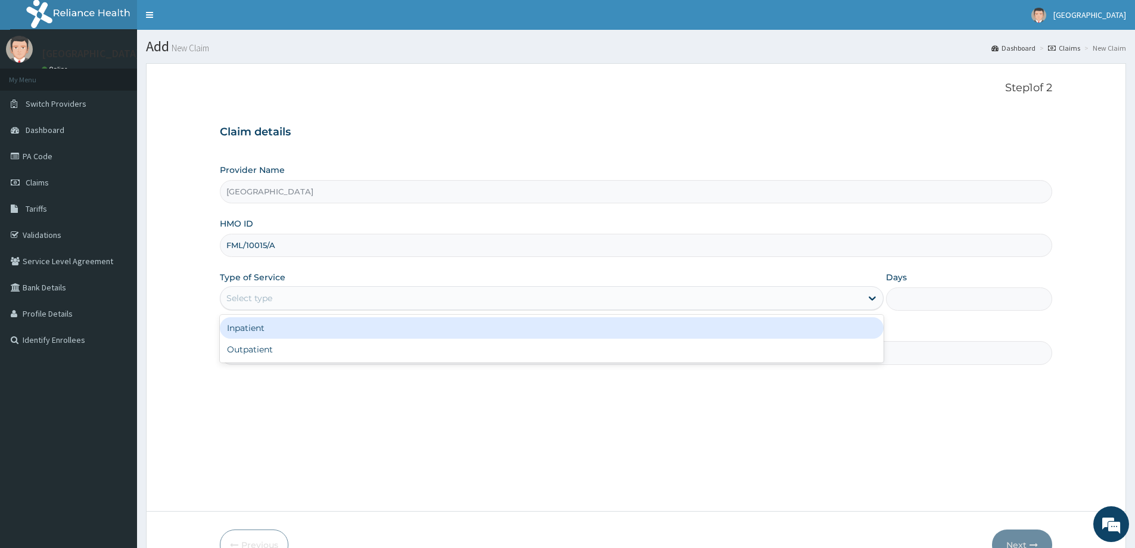
click at [445, 300] on div "Select type" at bounding box center [541, 297] width 641 height 19
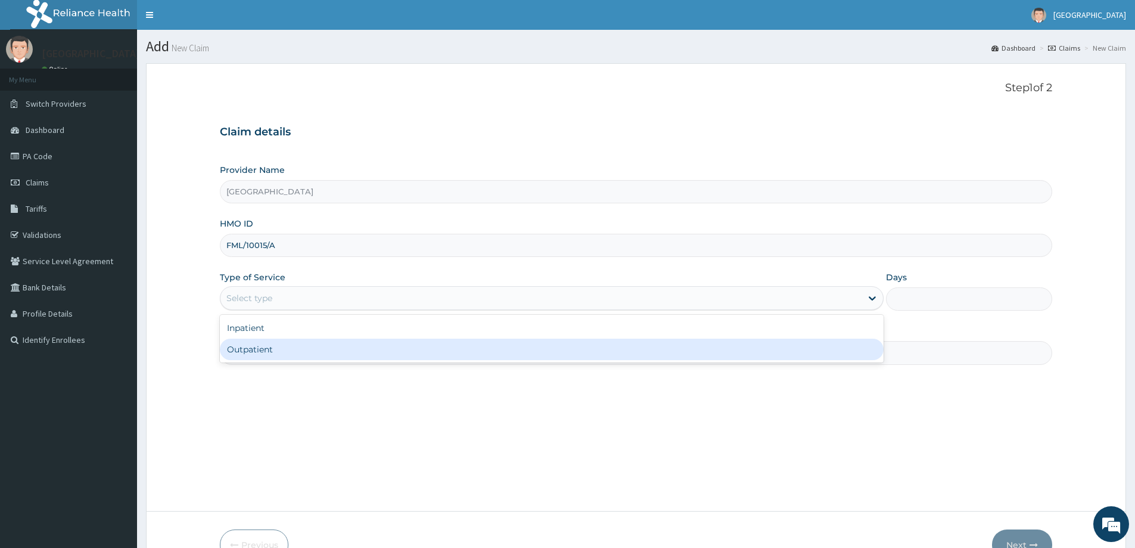
drag, startPoint x: 396, startPoint y: 346, endPoint x: 414, endPoint y: 350, distance: 17.8
click at [397, 347] on div "Outpatient" at bounding box center [552, 349] width 664 height 21
type input "1"
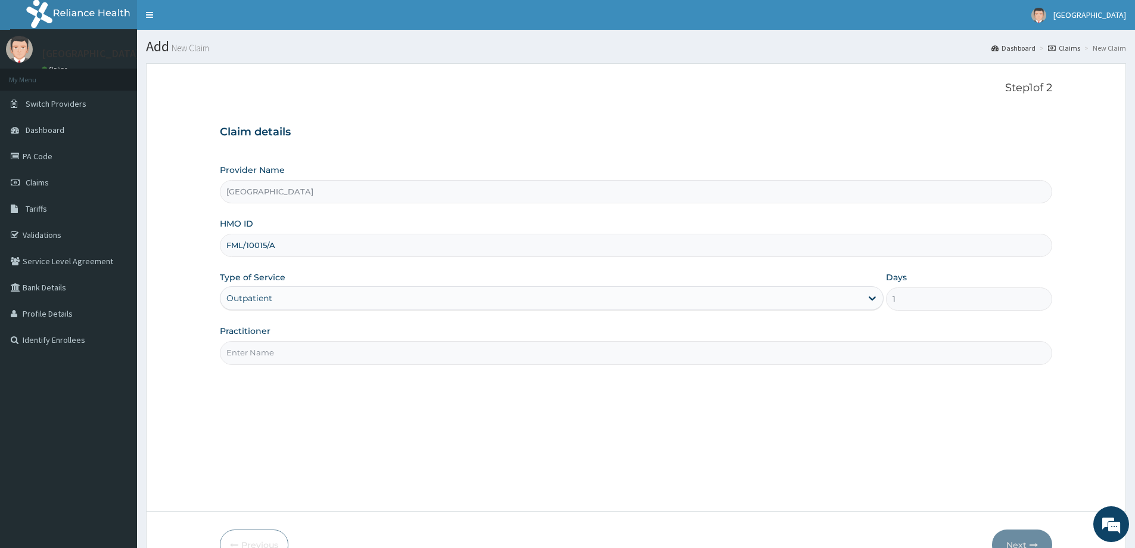
click at [702, 356] on input "Practitioner" at bounding box center [636, 352] width 833 height 23
type input "DR LADAPO"
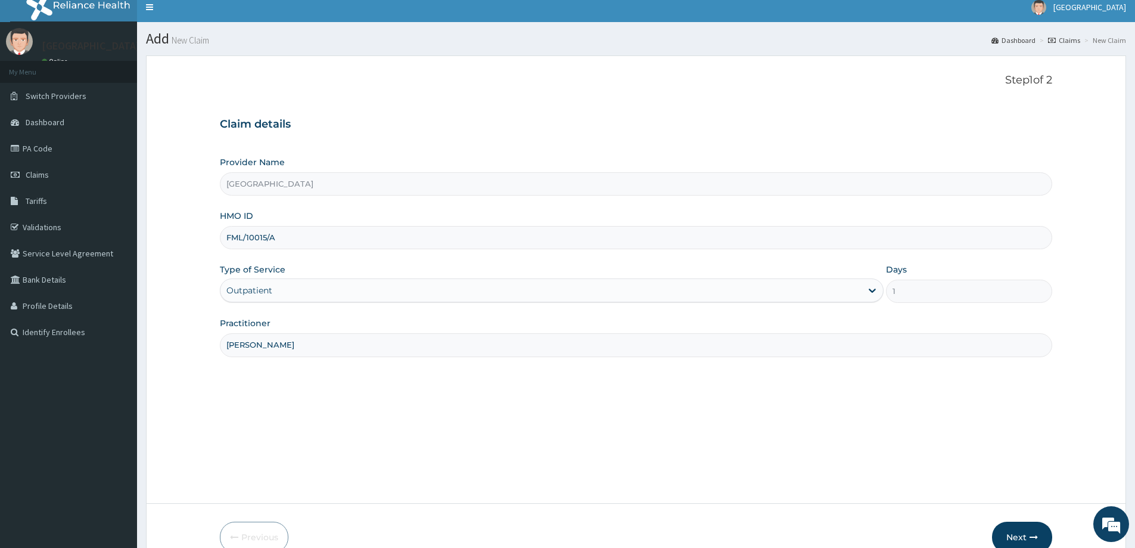
scroll to position [60, 0]
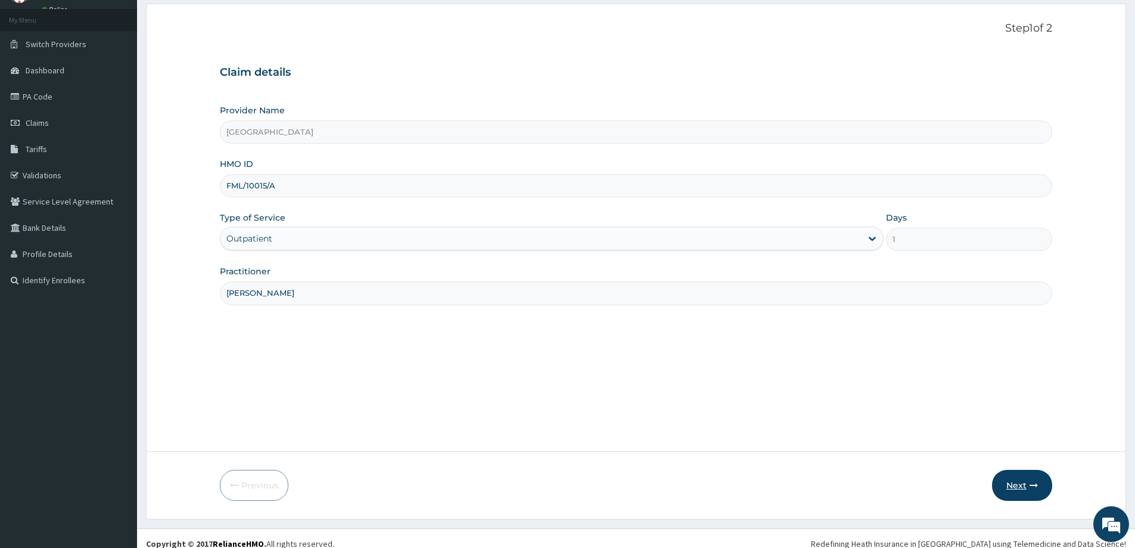
click at [1013, 488] on button "Next" at bounding box center [1022, 485] width 60 height 31
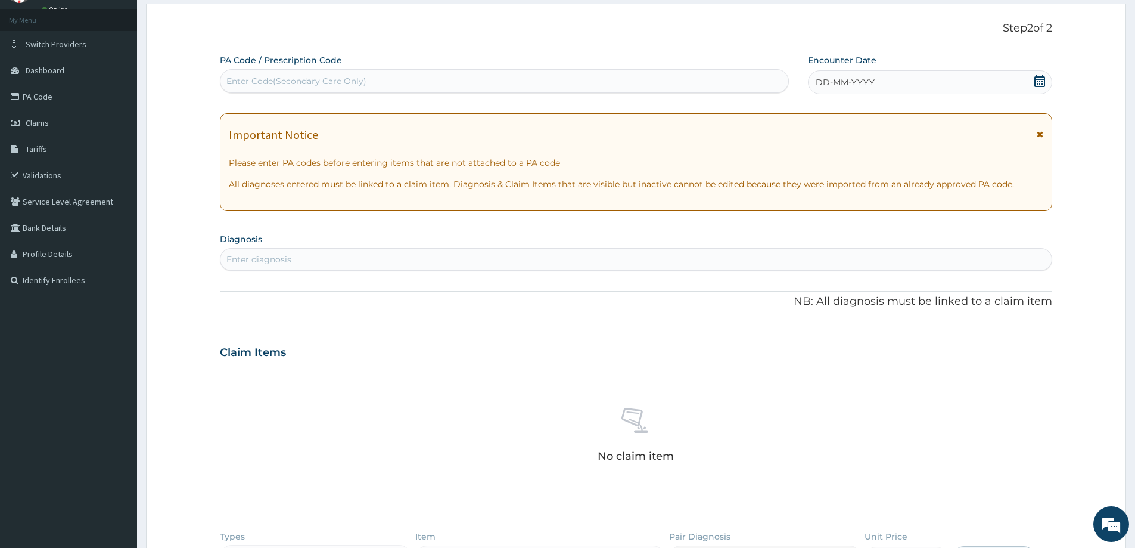
scroll to position [0, 0]
click at [1041, 77] on icon at bounding box center [1040, 81] width 11 height 12
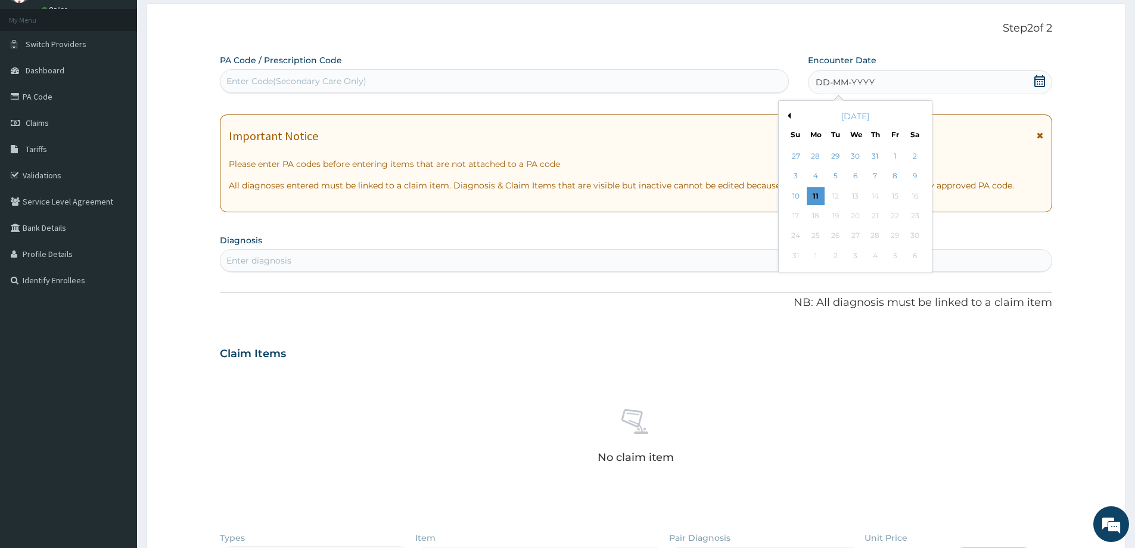
click at [790, 112] on div "[DATE]" at bounding box center [856, 116] width 144 height 12
click at [788, 117] on button "Previous Month" at bounding box center [788, 116] width 6 height 6
click at [898, 196] on div "18" at bounding box center [896, 196] width 18 height 18
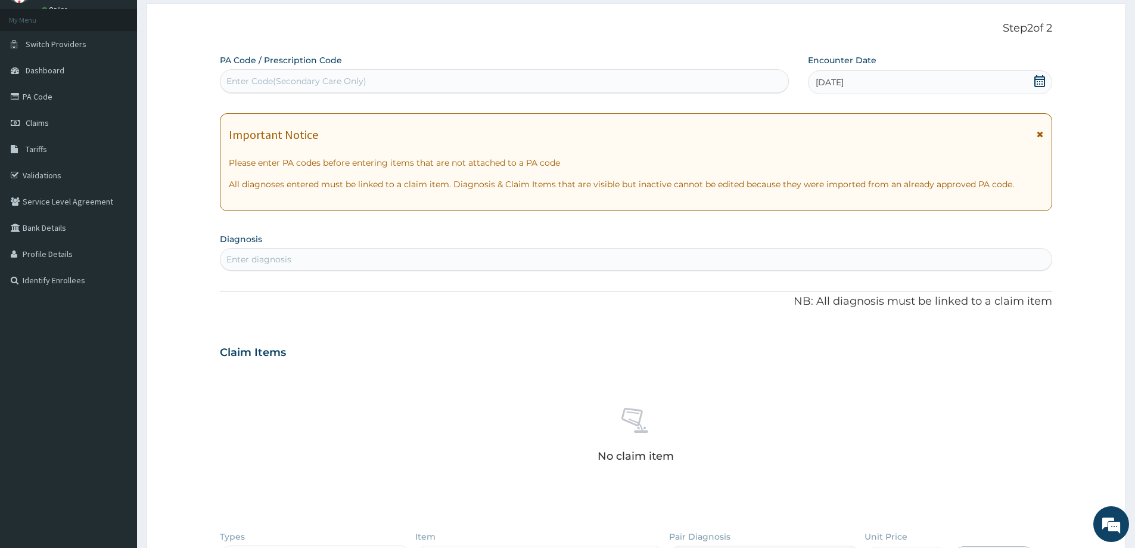
click at [379, 261] on div "Enter diagnosis" at bounding box center [636, 259] width 831 height 19
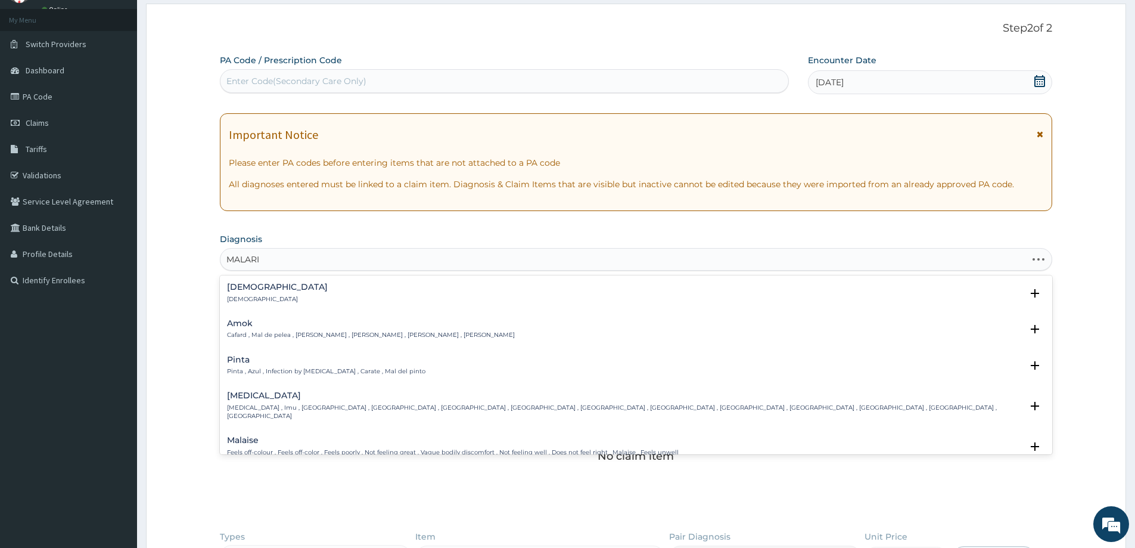
type input "MALARIA"
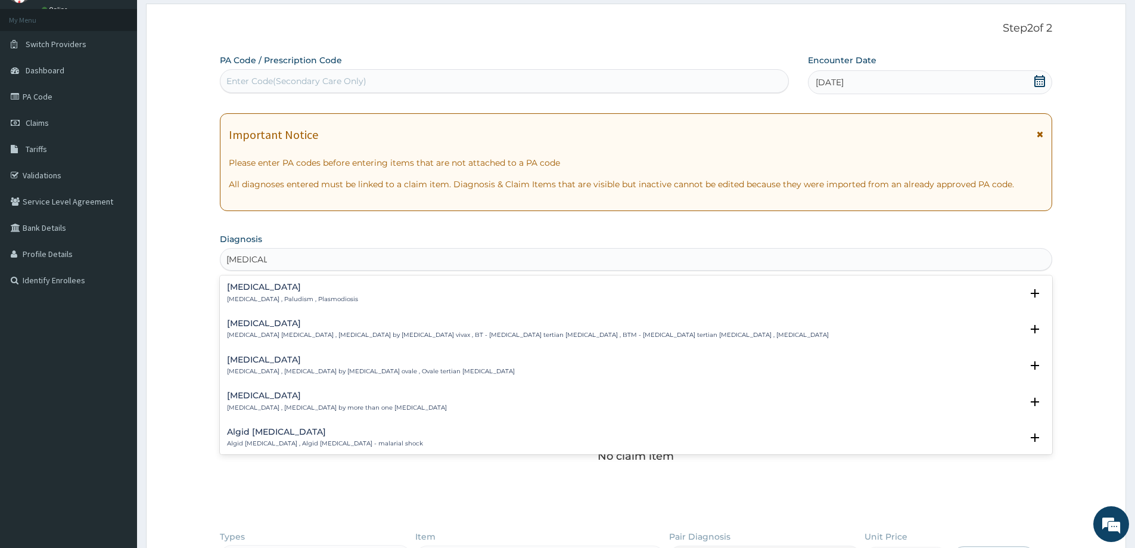
click at [278, 296] on p "Malaria , Paludism , Plasmodiosis" at bounding box center [292, 299] width 131 height 8
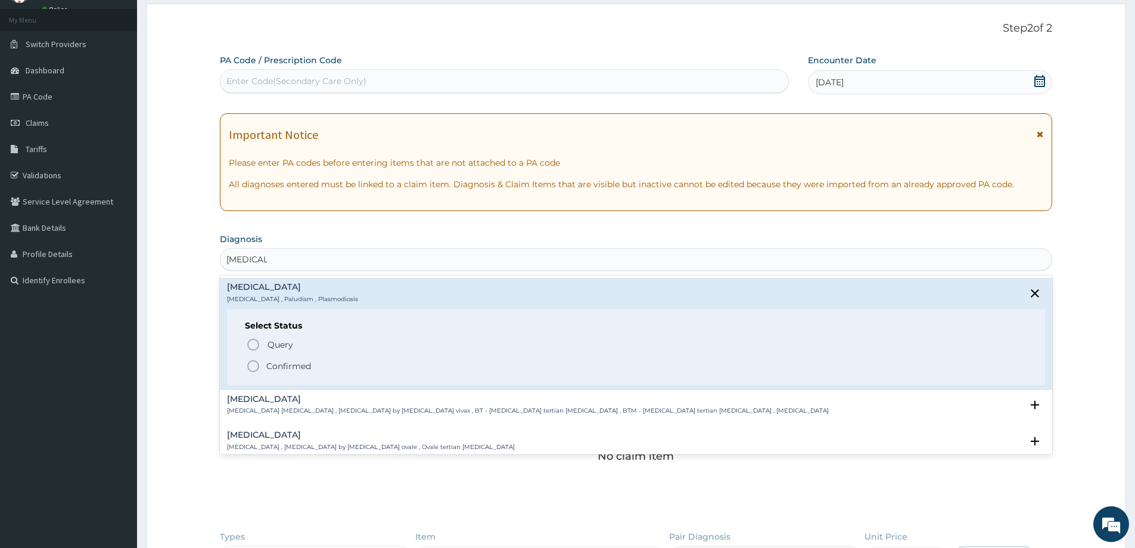
click at [257, 368] on icon "status option filled" at bounding box center [253, 366] width 14 height 14
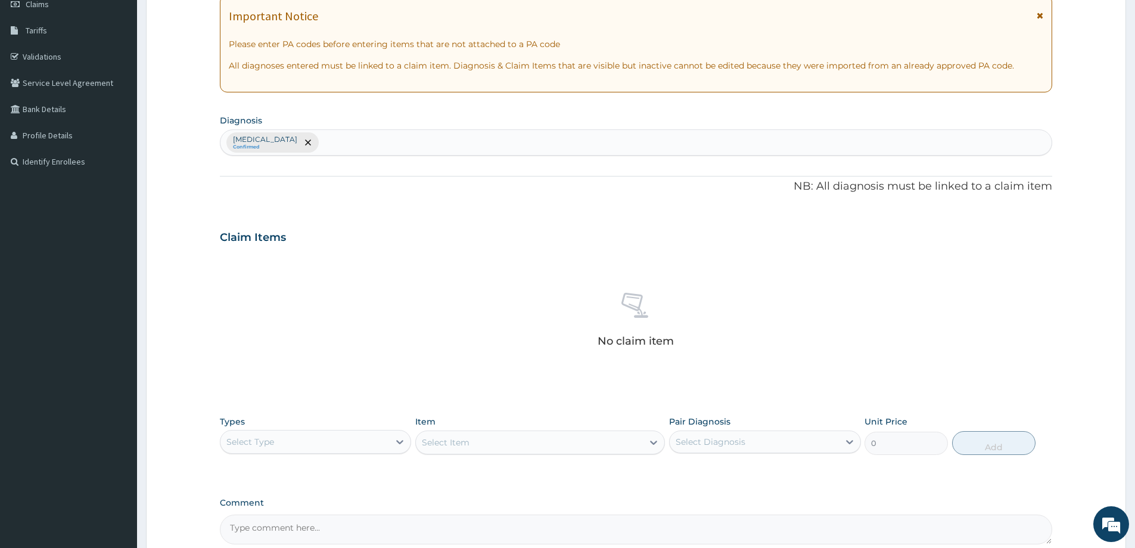
scroll to position [179, 0]
click at [286, 443] on div "Select Type" at bounding box center [305, 440] width 169 height 19
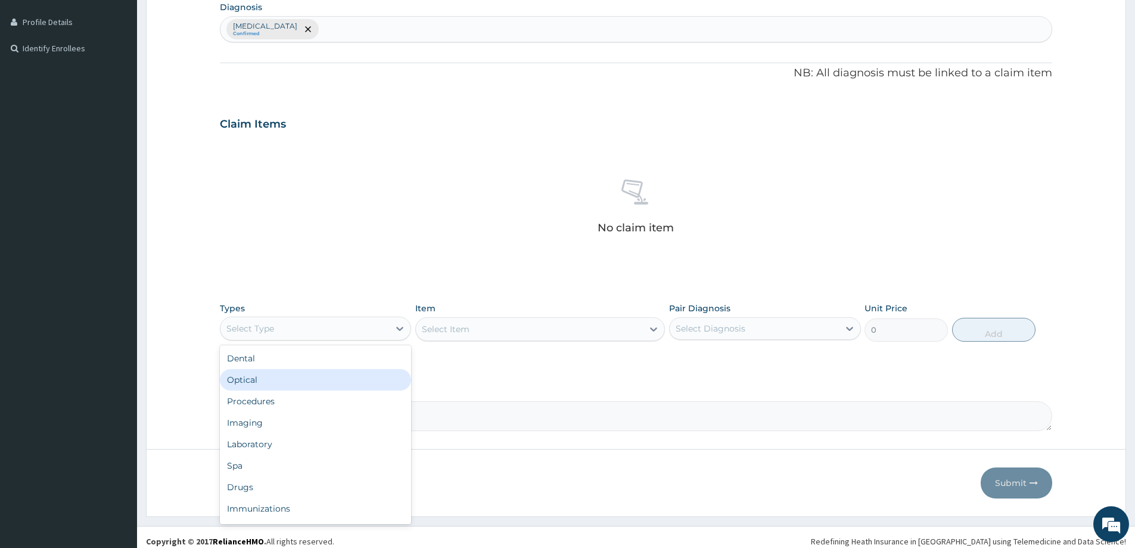
scroll to position [298, 0]
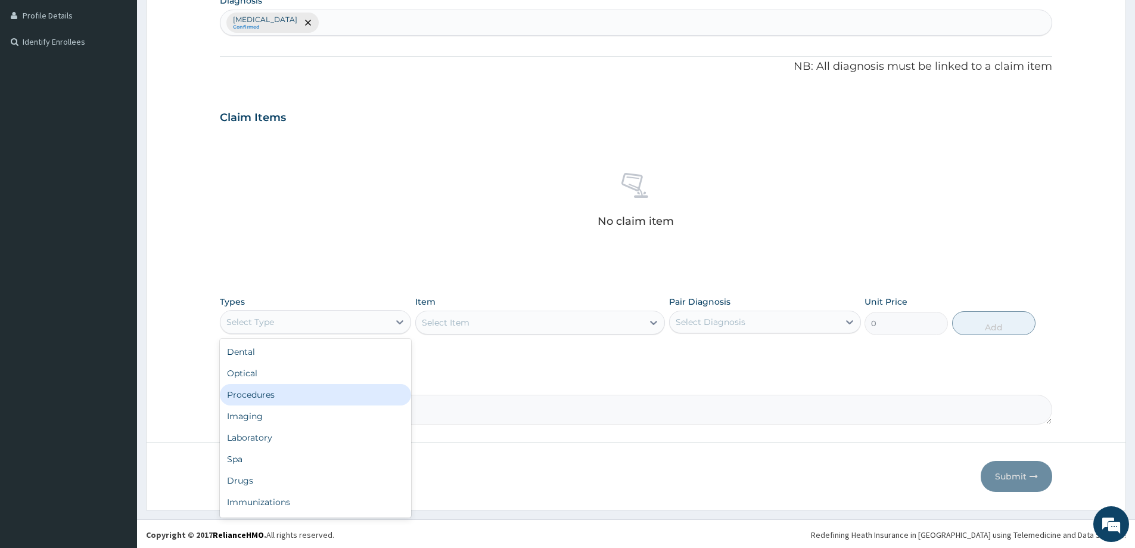
click at [269, 392] on div "Procedures" at bounding box center [315, 394] width 191 height 21
click at [653, 325] on div "Select Item" at bounding box center [540, 323] width 250 height 24
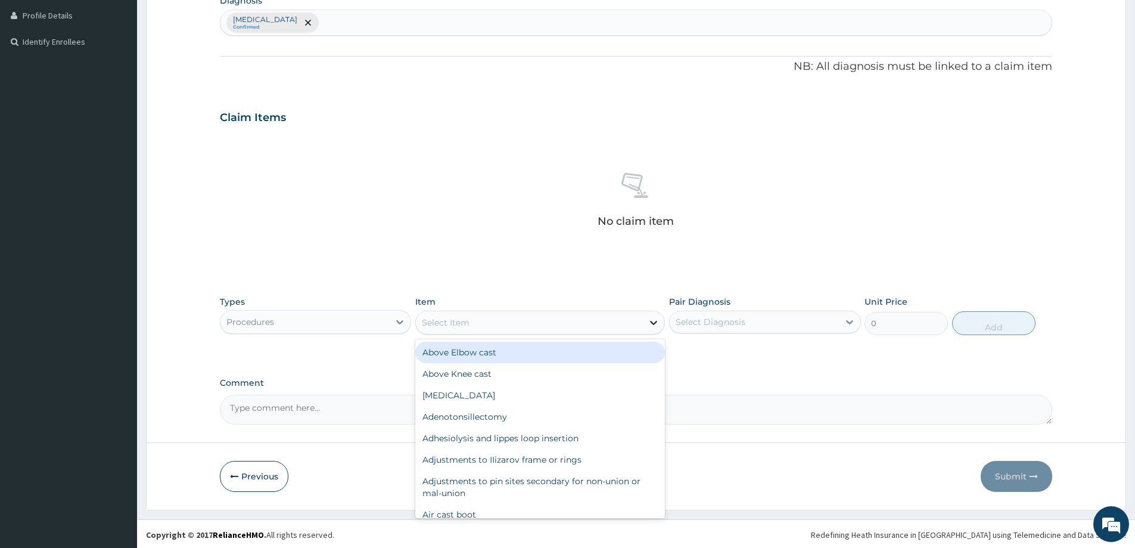
click at [653, 324] on icon at bounding box center [654, 323] width 7 height 4
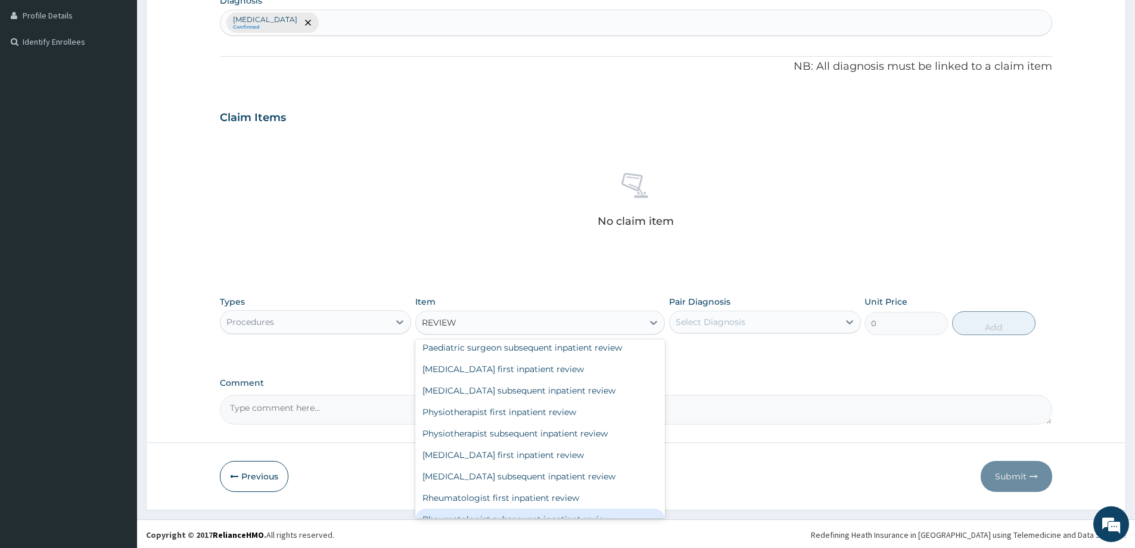
scroll to position [1247, 0]
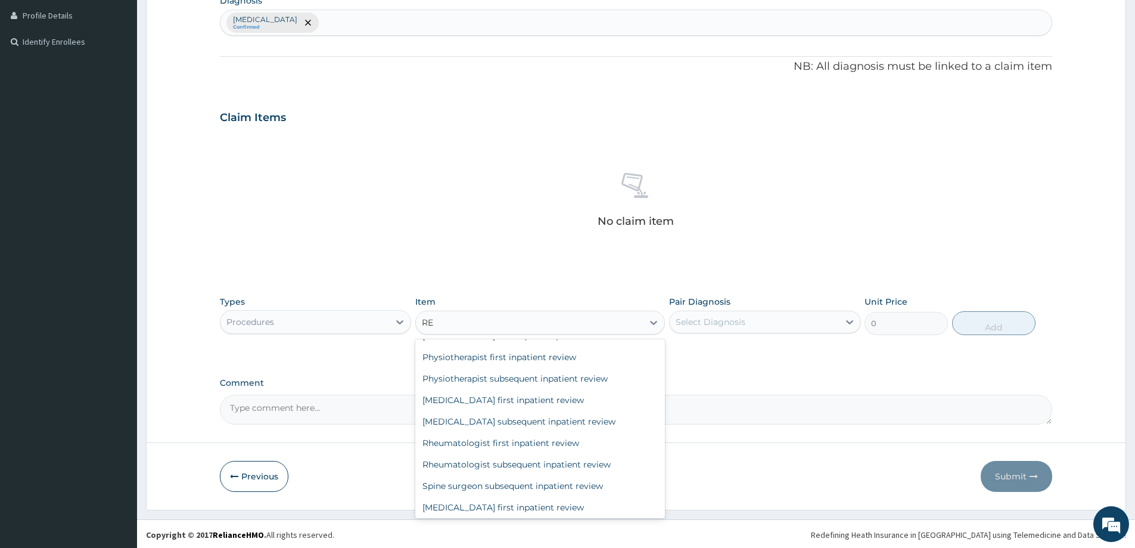
type input "R"
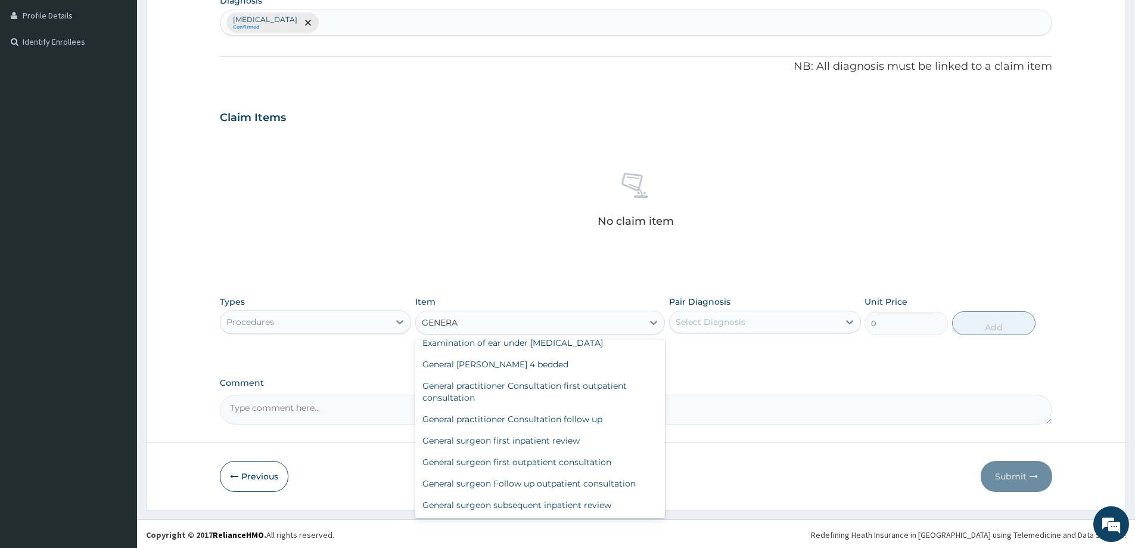
type input "GENERAL"
click at [538, 423] on div "General practitioner Consultation follow up" at bounding box center [540, 418] width 250 height 21
type input "2365"
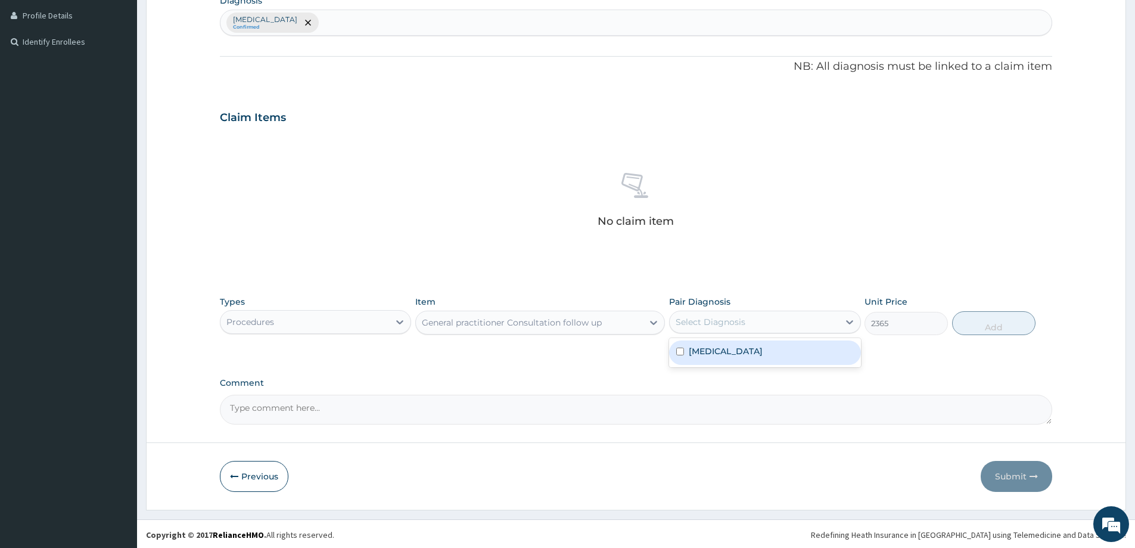
click at [788, 323] on div "Select Diagnosis" at bounding box center [754, 321] width 169 height 19
click at [767, 356] on div "Malaria" at bounding box center [764, 352] width 191 height 24
checkbox input "true"
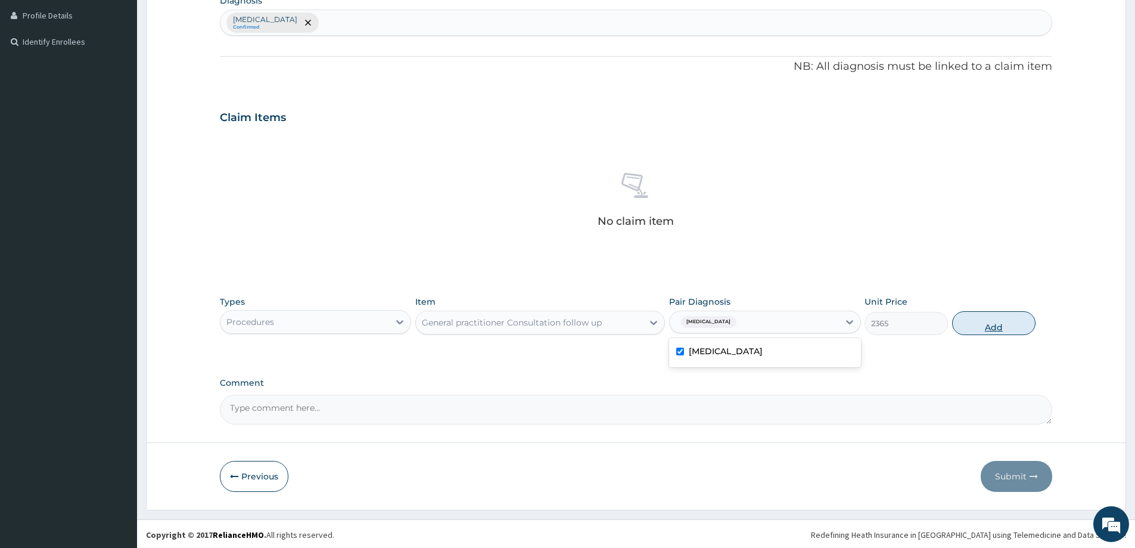
click at [990, 328] on button "Add" at bounding box center [993, 323] width 83 height 24
type input "0"
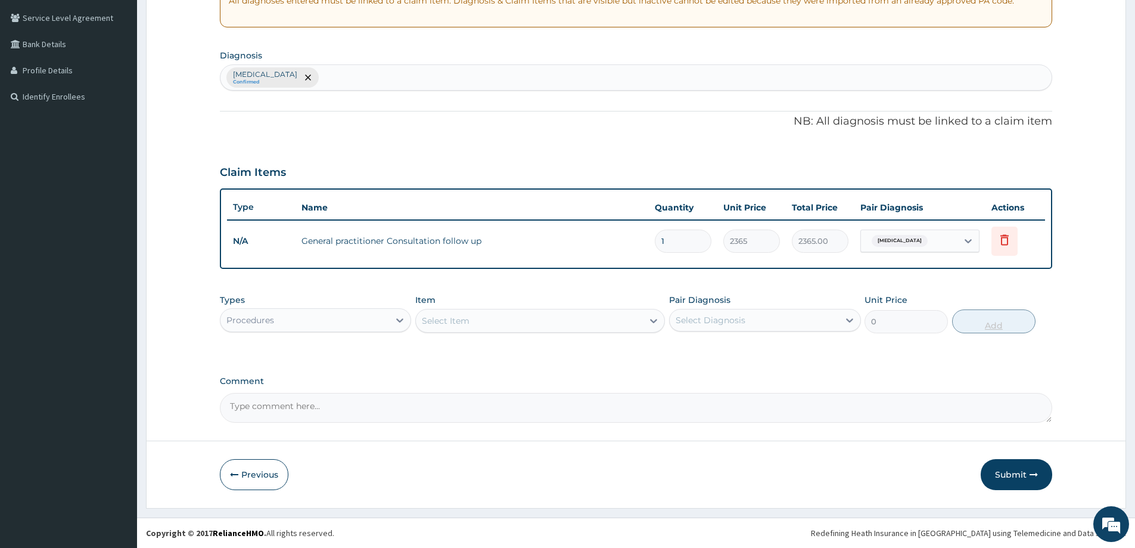
scroll to position [243, 0]
click at [1016, 473] on button "Submit" at bounding box center [1017, 474] width 72 height 31
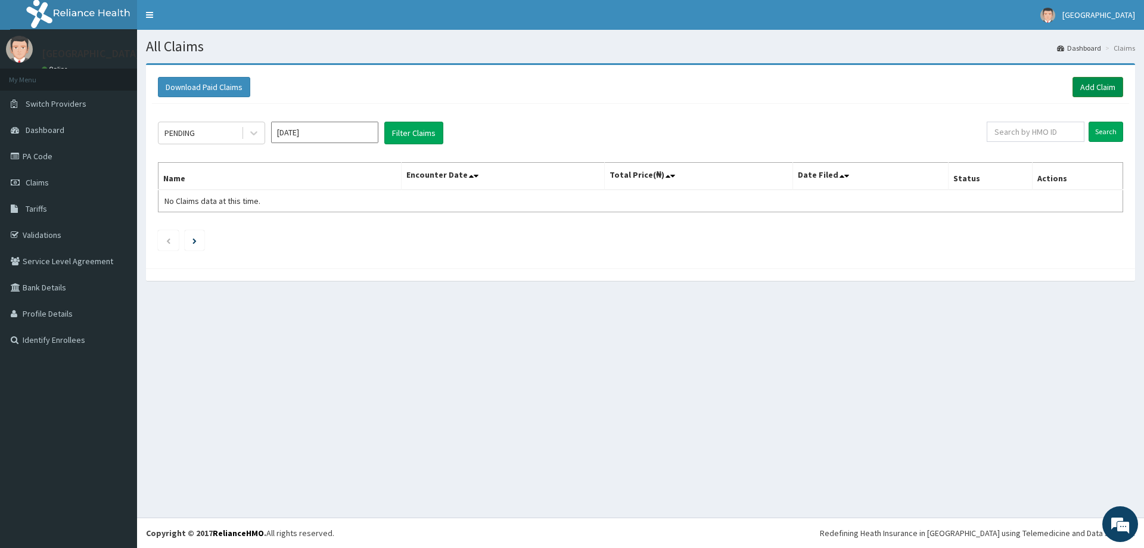
click at [1100, 90] on link "Add Claim" at bounding box center [1098, 87] width 51 height 20
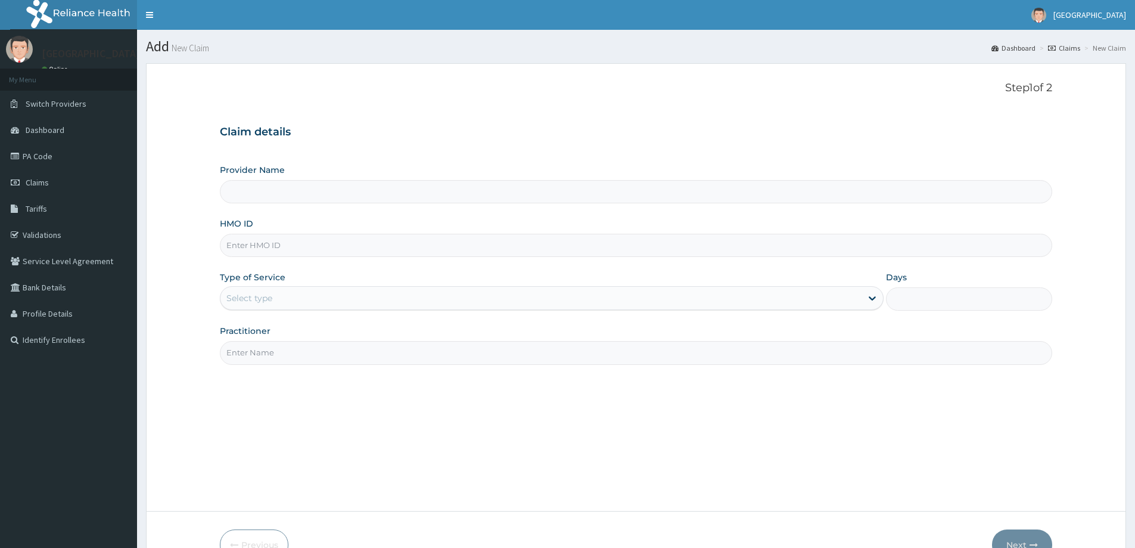
click at [405, 247] on input "HMO ID" at bounding box center [636, 245] width 833 height 23
type input "[GEOGRAPHIC_DATA]"
type input "V"
paste input "URI/10198/A"
type input "URI/10198/A"
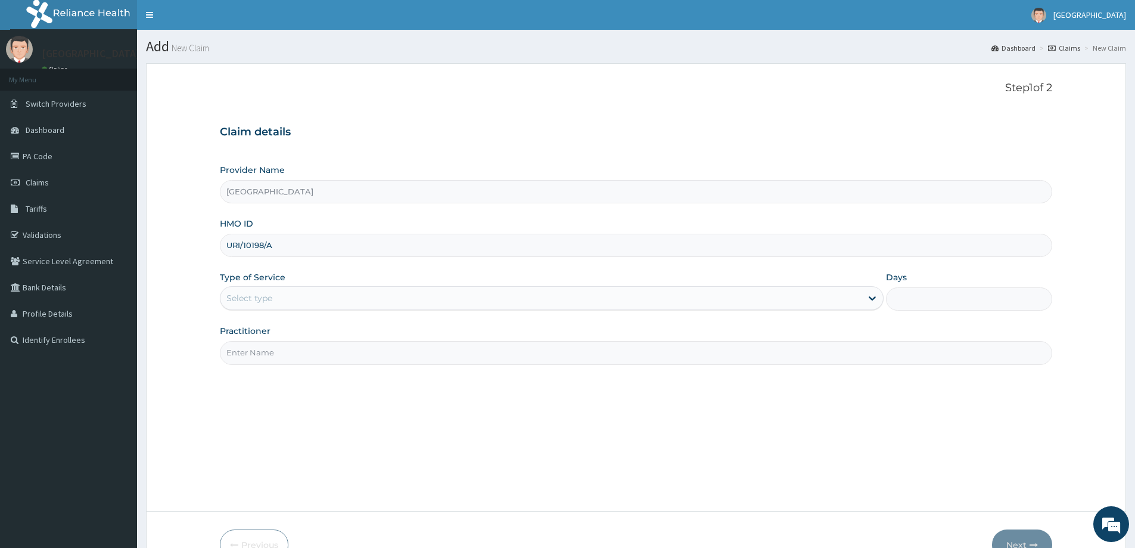
click at [859, 293] on div "Select type" at bounding box center [541, 297] width 641 height 19
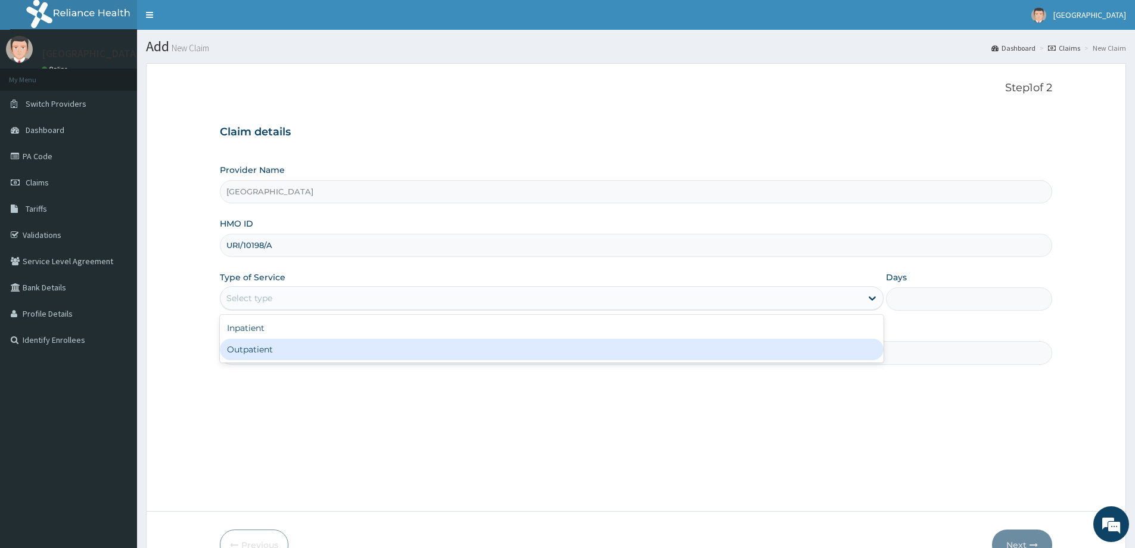
click at [517, 347] on div "Outpatient" at bounding box center [552, 349] width 664 height 21
type input "1"
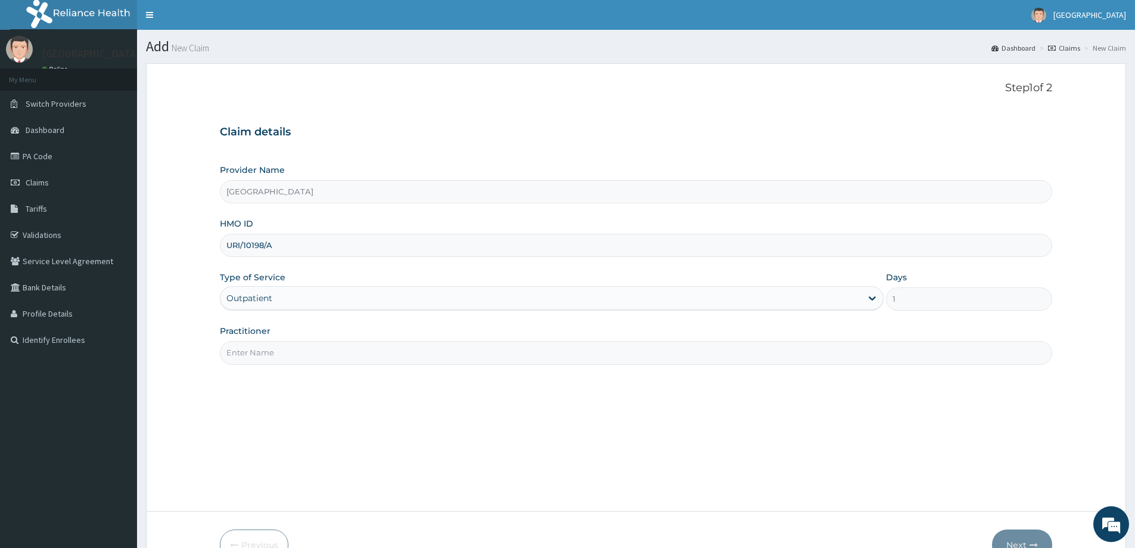
click at [551, 352] on input "Practitioner" at bounding box center [636, 352] width 833 height 23
type input "[PERSON_NAME]"
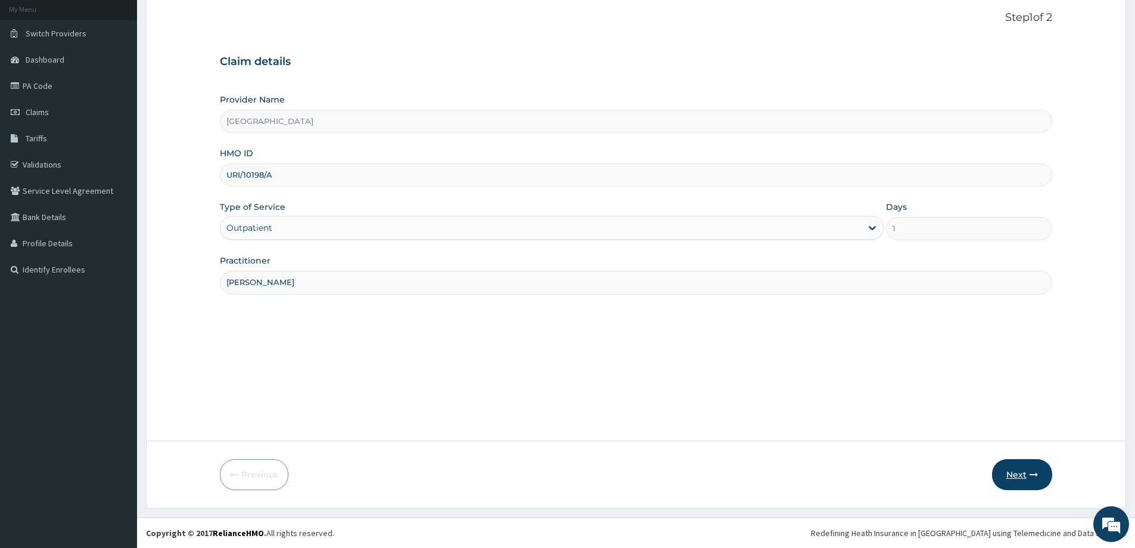
click at [1021, 477] on button "Next" at bounding box center [1022, 474] width 60 height 31
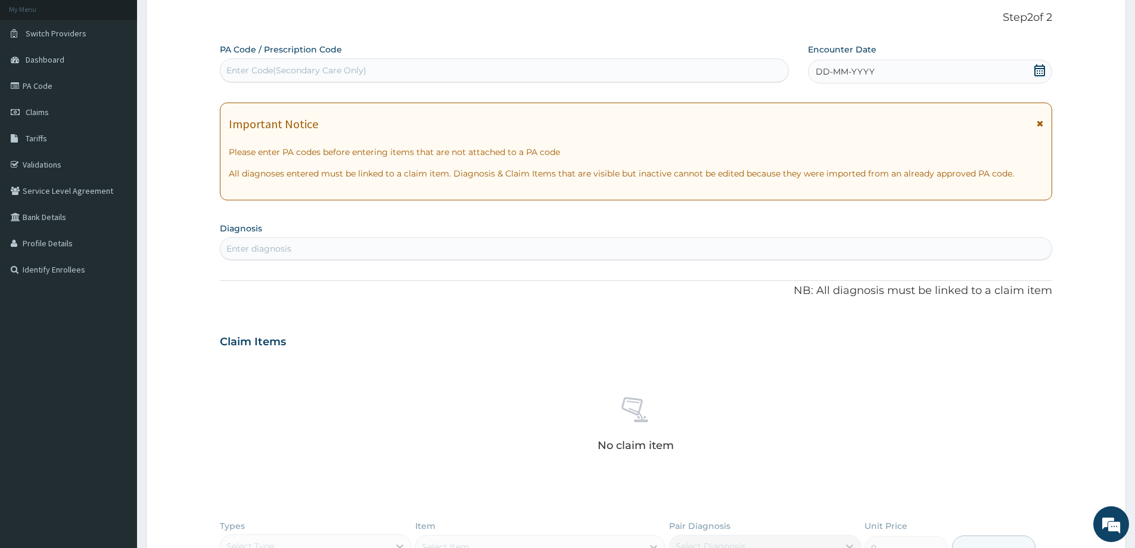
click at [1039, 68] on icon at bounding box center [1040, 70] width 11 height 12
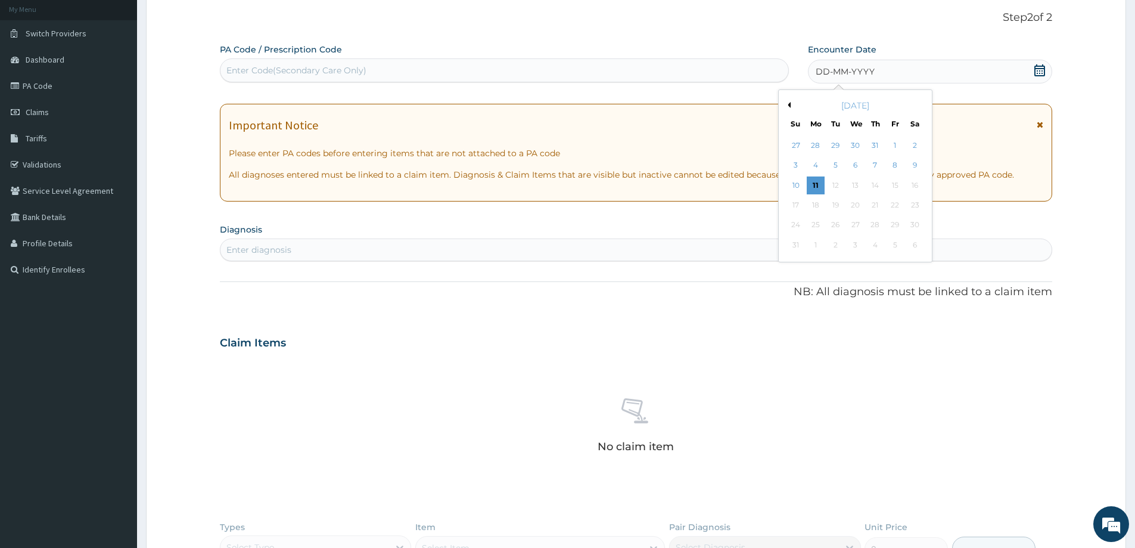
click at [789, 104] on button "Previous Month" at bounding box center [788, 105] width 6 height 6
click at [899, 183] on div "18" at bounding box center [896, 185] width 18 height 18
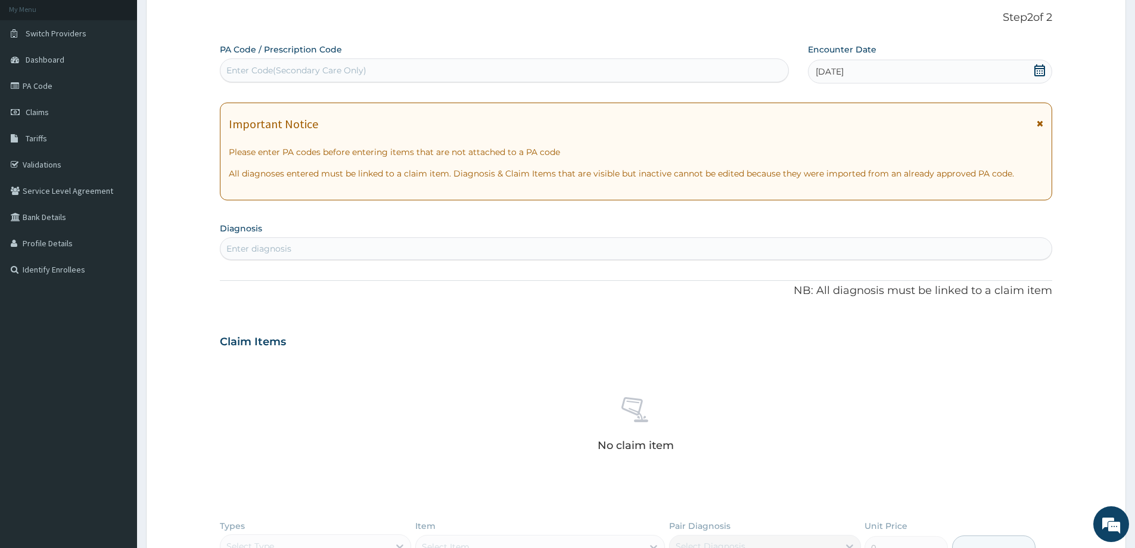
click at [315, 252] on div "Enter diagnosis" at bounding box center [636, 248] width 831 height 19
type input "C"
type input "EXAMINATION"
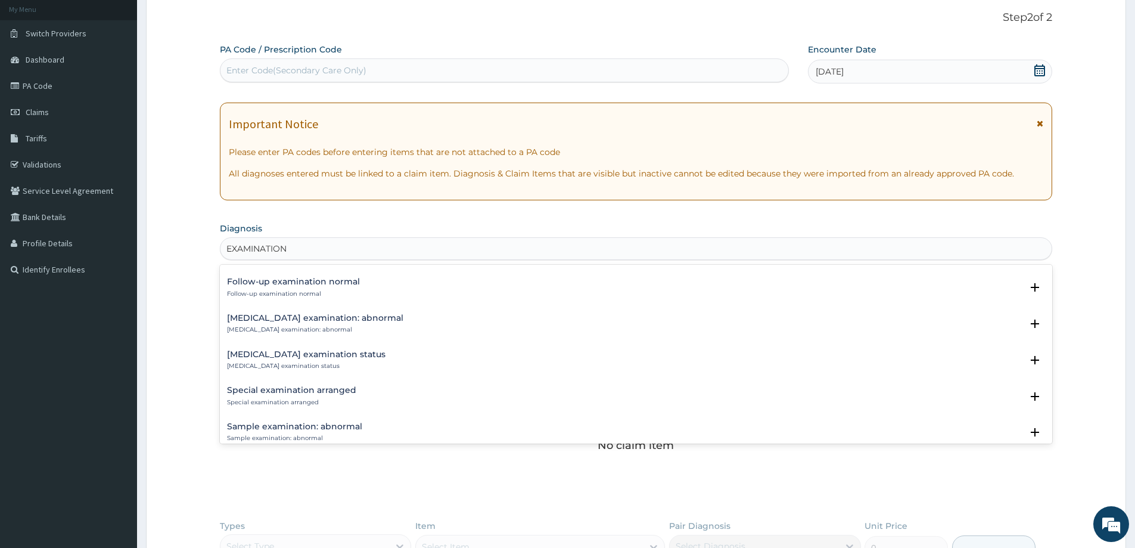
scroll to position [1098, 0]
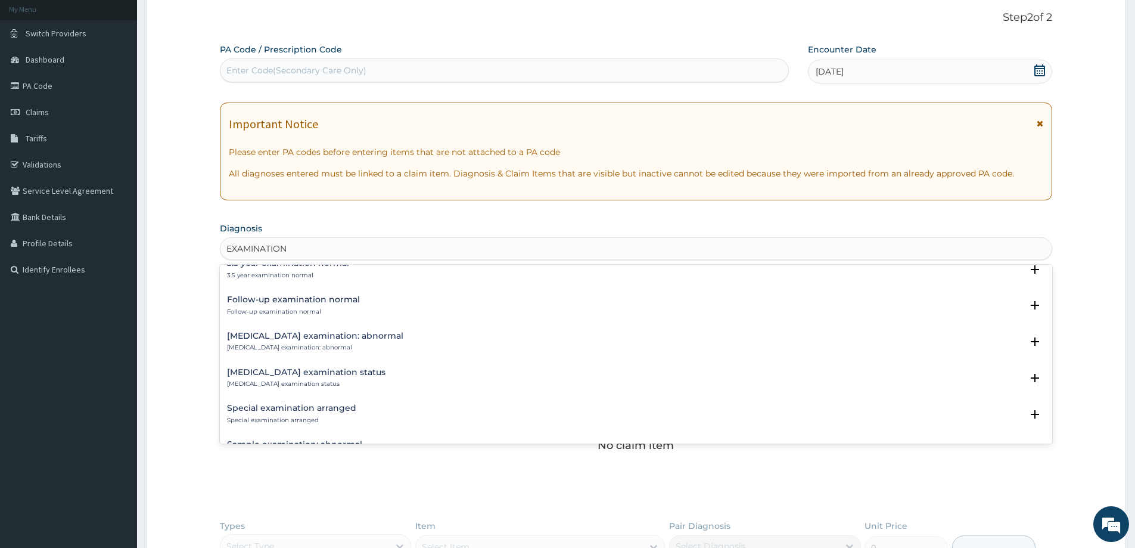
click at [292, 305] on div "Follow-up examination normal Follow-up examination normal" at bounding box center [293, 305] width 133 height 21
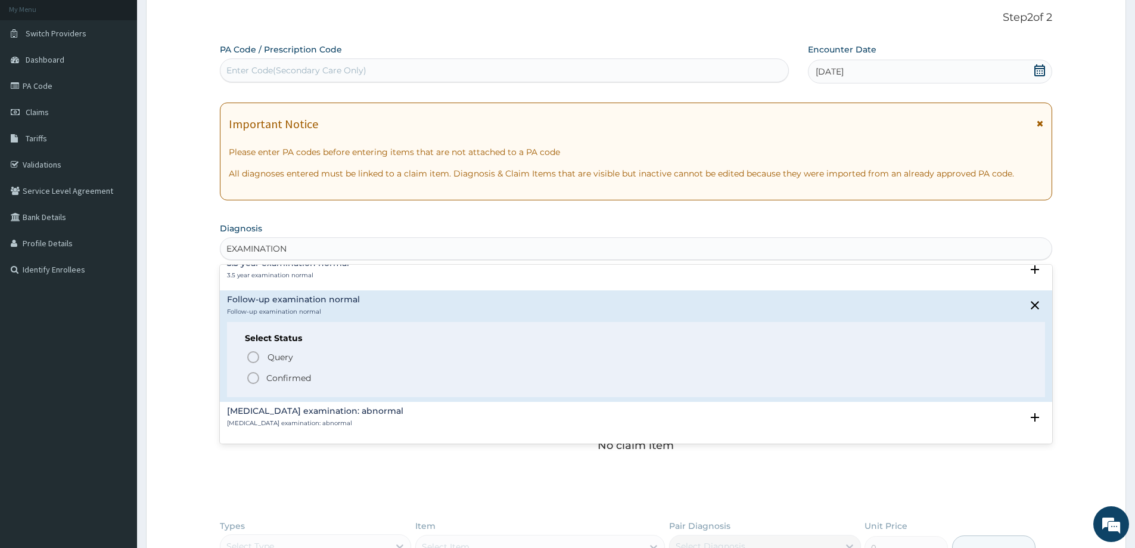
click at [253, 376] on icon "status option filled" at bounding box center [253, 378] width 14 height 14
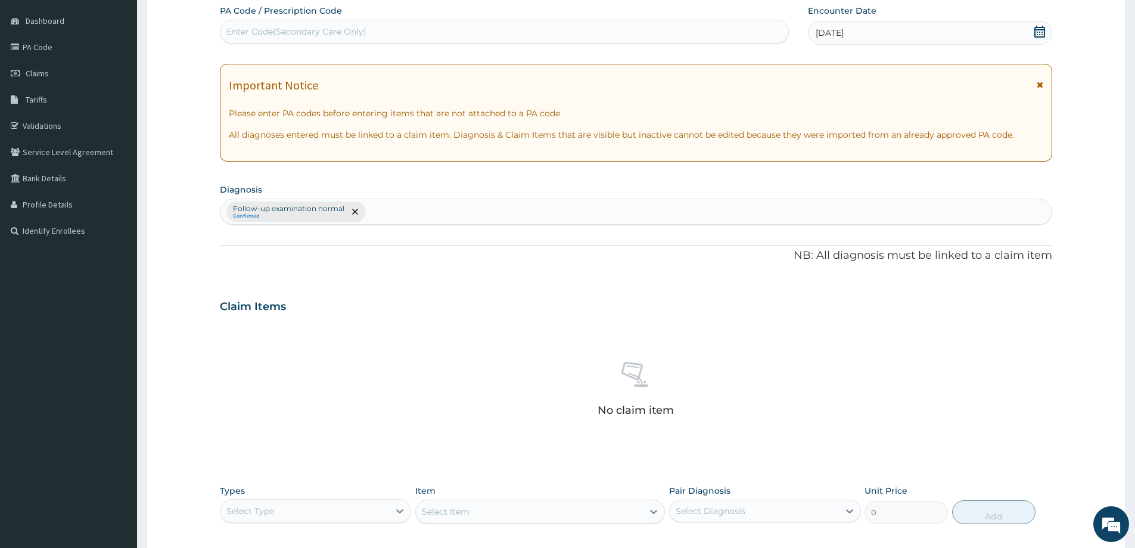
scroll to position [190, 0]
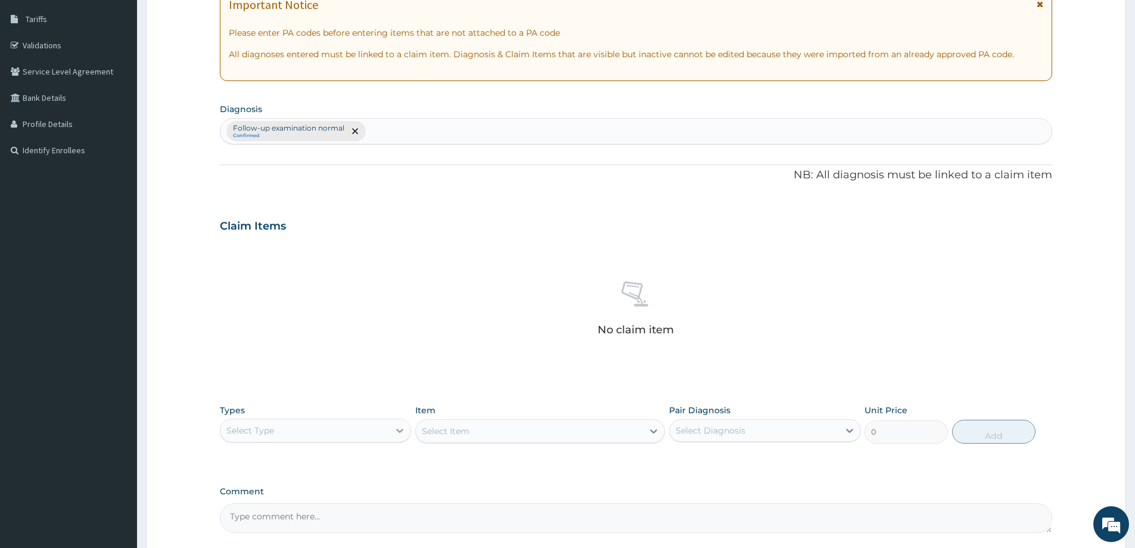
click at [404, 431] on icon at bounding box center [400, 430] width 12 height 12
click at [272, 507] on div "Procedures" at bounding box center [315, 502] width 191 height 21
click at [653, 429] on div "Select Item" at bounding box center [540, 431] width 250 height 24
click at [654, 429] on icon at bounding box center [654, 431] width 12 height 12
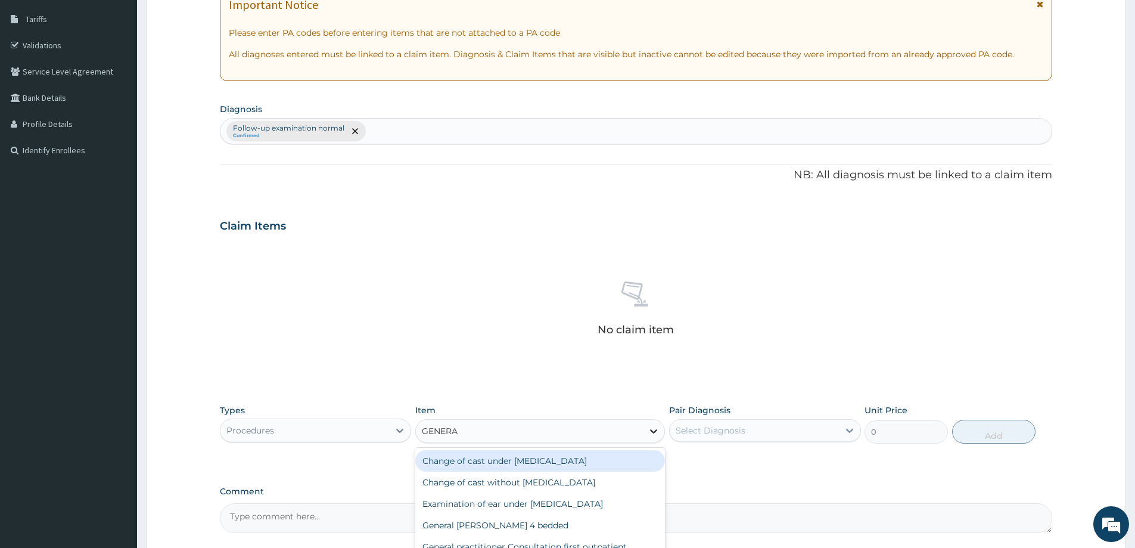
type input "GENERAL"
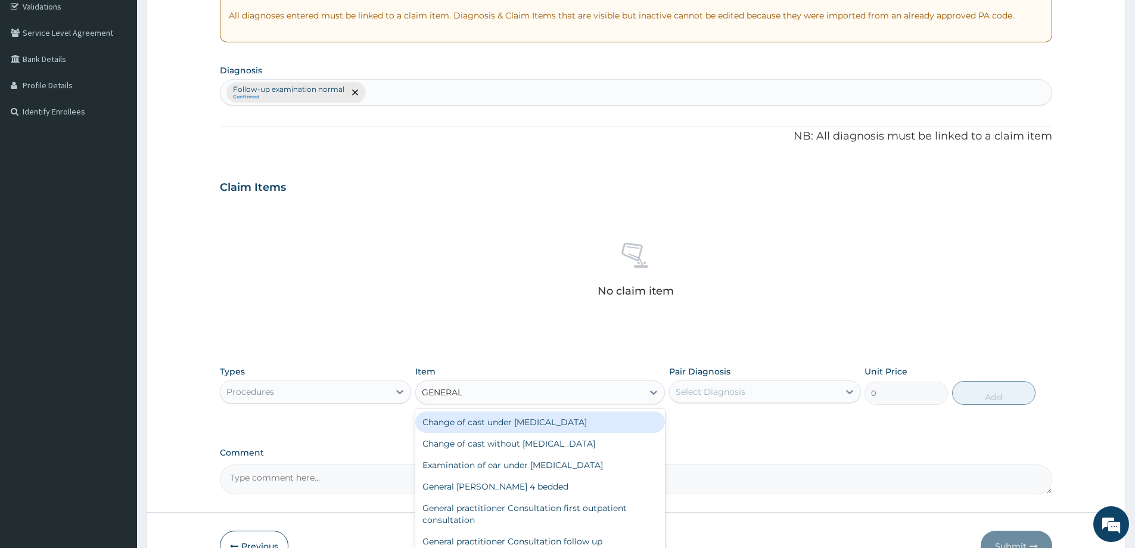
scroll to position [249, 0]
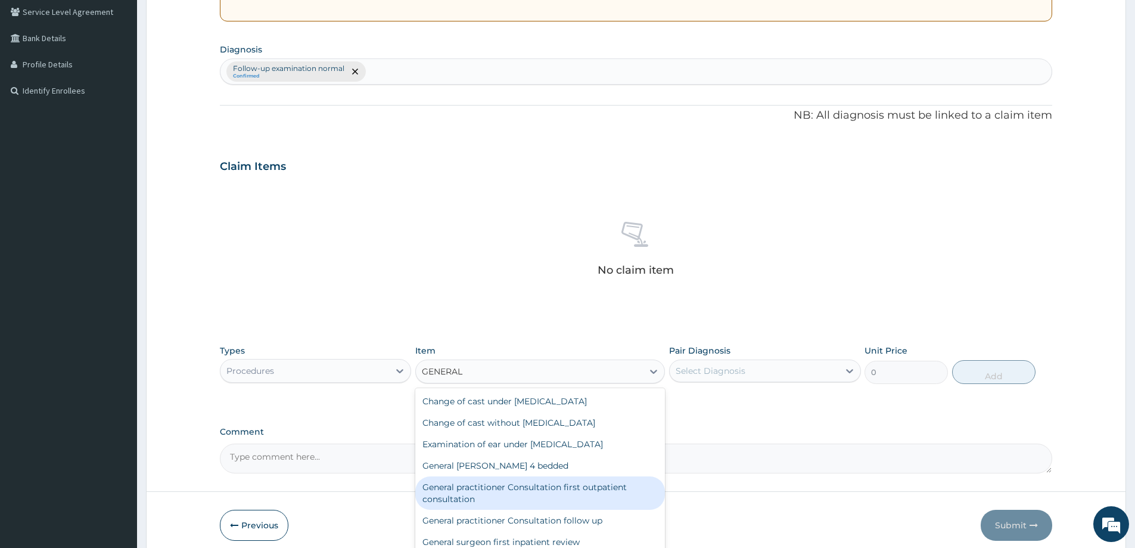
click at [577, 489] on div "General practitioner Consultation first outpatient consultation" at bounding box center [540, 492] width 250 height 33
type input "3547.5"
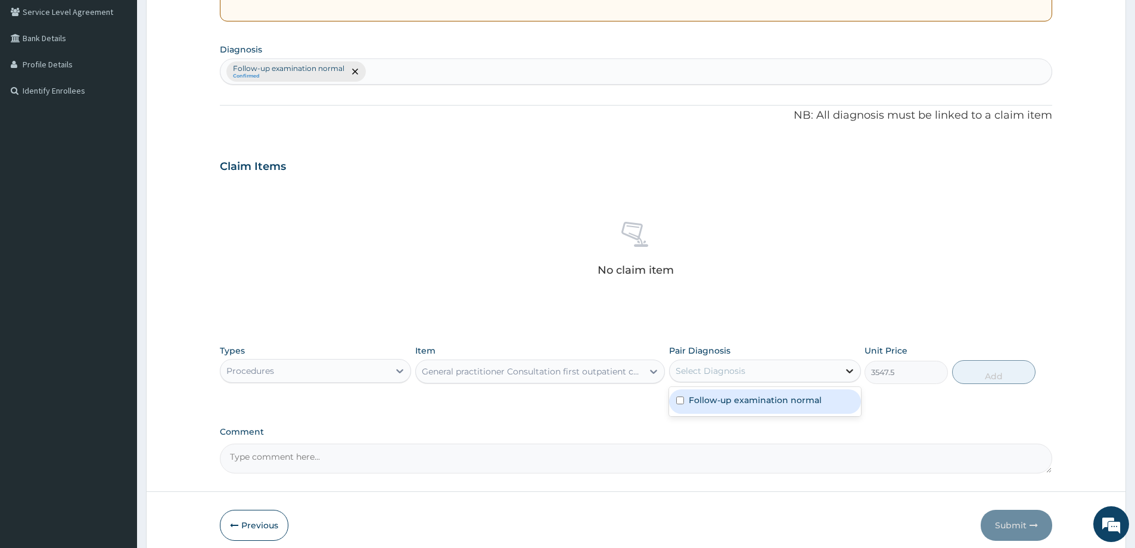
click at [845, 370] on icon at bounding box center [850, 371] width 12 height 12
click at [758, 401] on label "Follow-up examination normal" at bounding box center [755, 400] width 133 height 12
checkbox input "true"
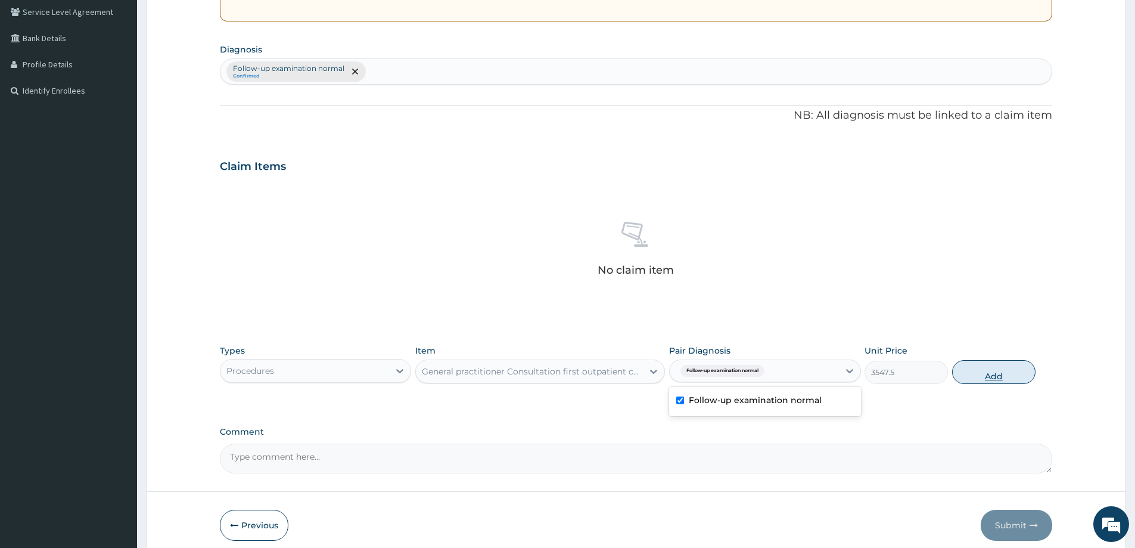
click at [997, 371] on button "Add" at bounding box center [993, 372] width 83 height 24
type input "0"
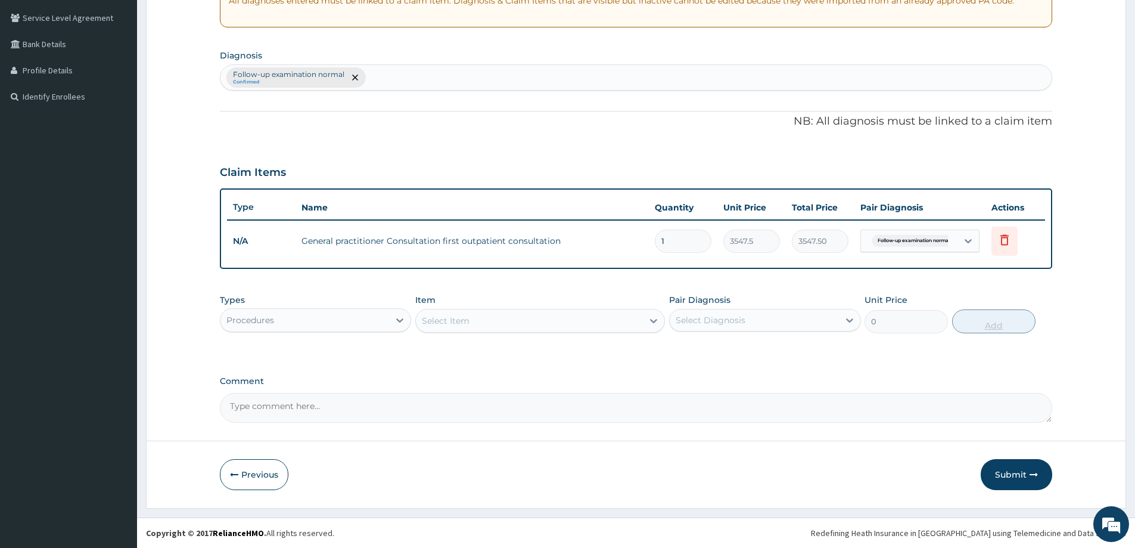
scroll to position [243, 0]
click at [1004, 471] on button "Submit" at bounding box center [1017, 474] width 72 height 31
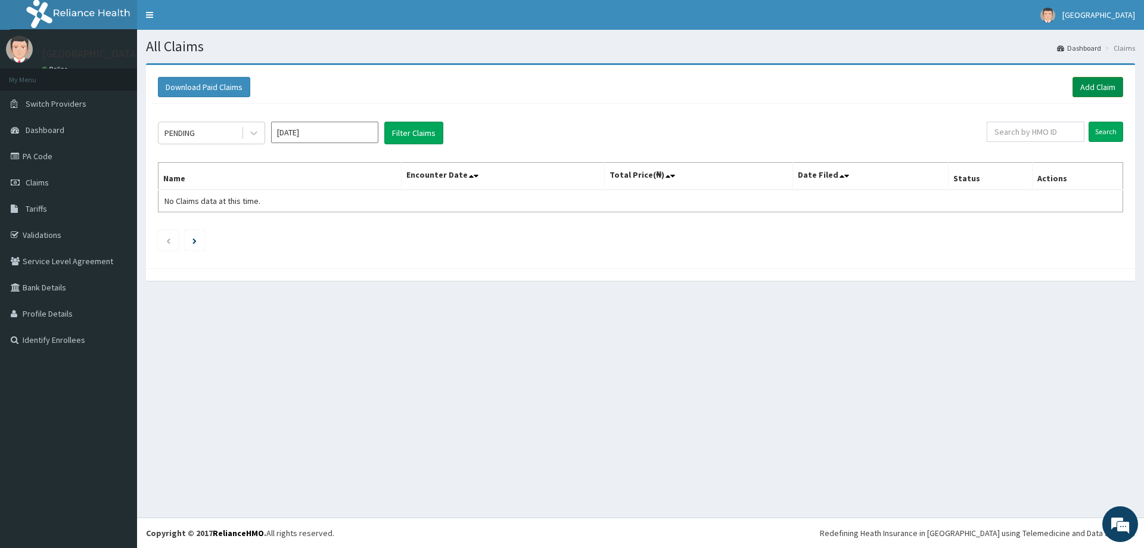
click at [1081, 83] on link "Add Claim" at bounding box center [1098, 87] width 51 height 20
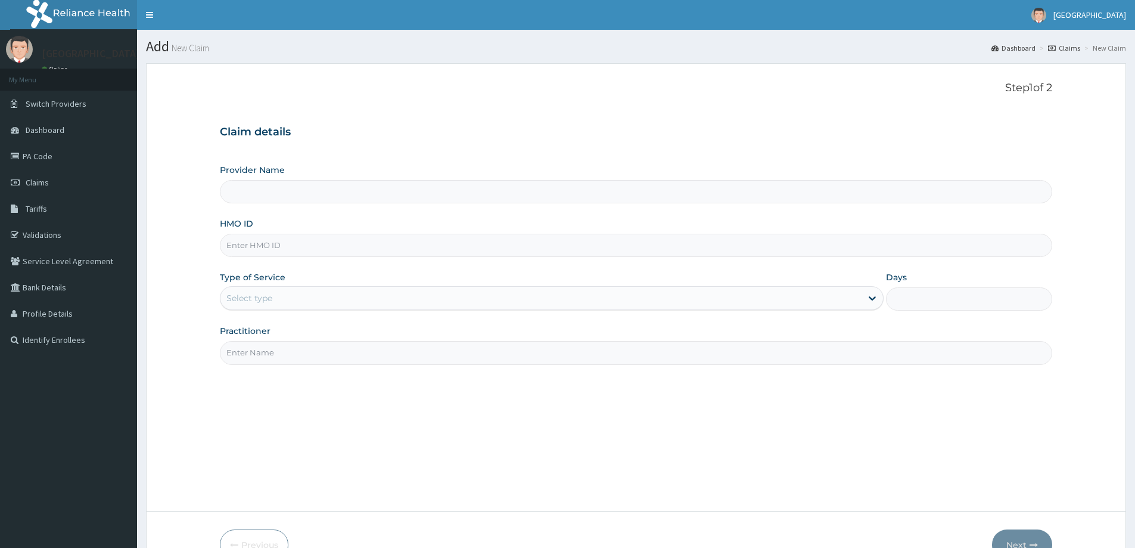
click at [372, 252] on input "HMO ID" at bounding box center [636, 245] width 833 height 23
type input "Divine Medical Centre"
paste input "FCC/14551/A"
type input "FCC/14551/A"
click at [876, 298] on icon at bounding box center [873, 298] width 12 height 12
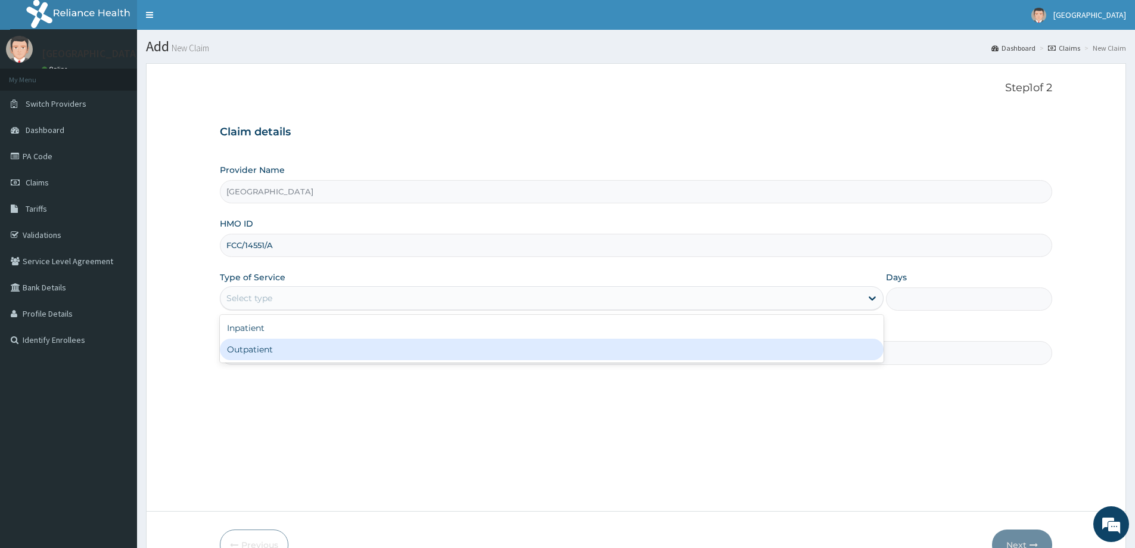
click at [325, 352] on div "Outpatient" at bounding box center [552, 349] width 664 height 21
type input "1"
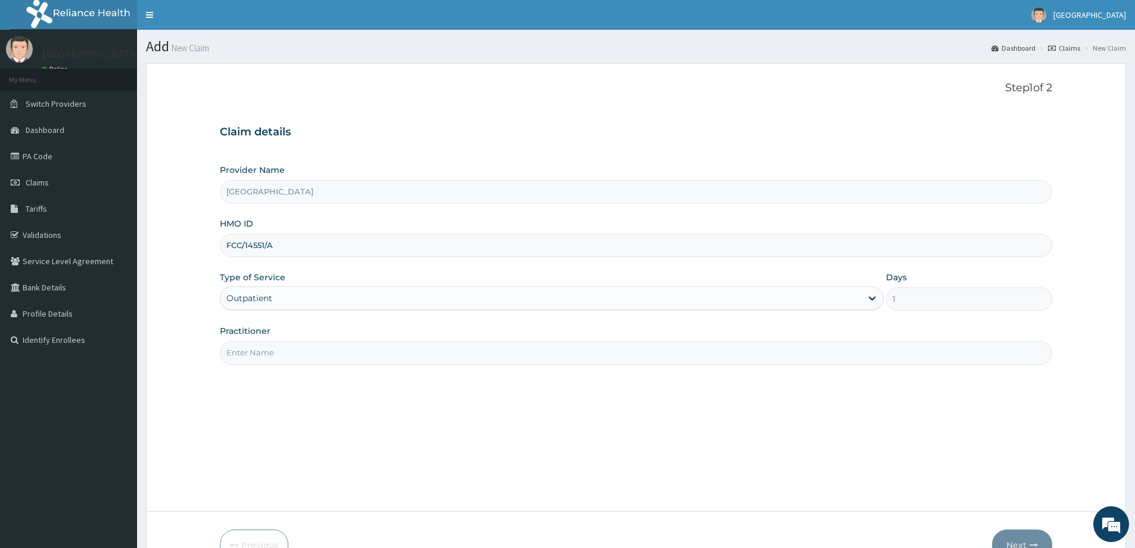
click at [573, 359] on input "Practitioner" at bounding box center [636, 352] width 833 height 23
type input "DR LADAPO"
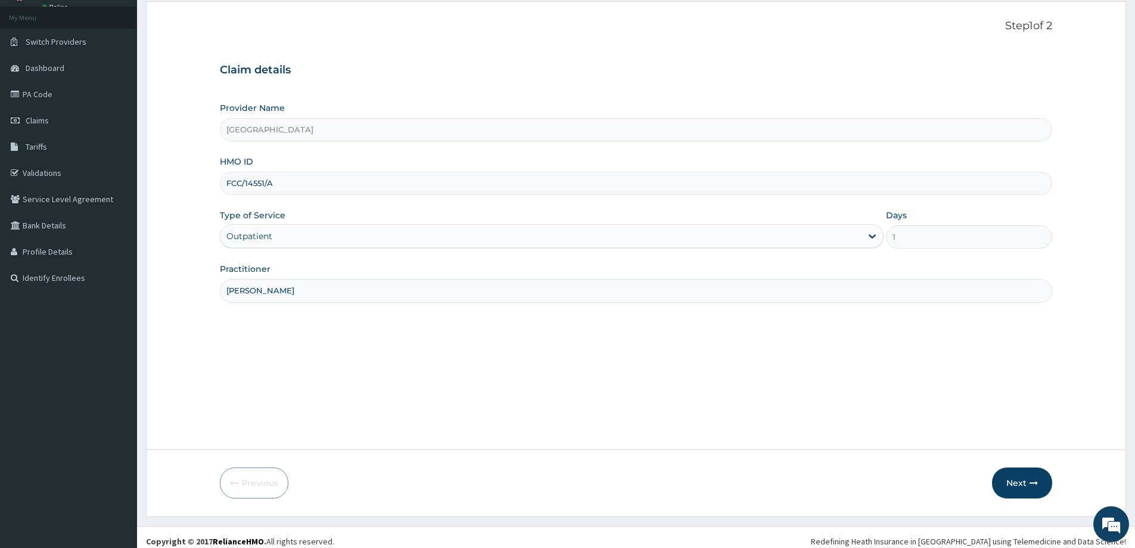
scroll to position [70, 0]
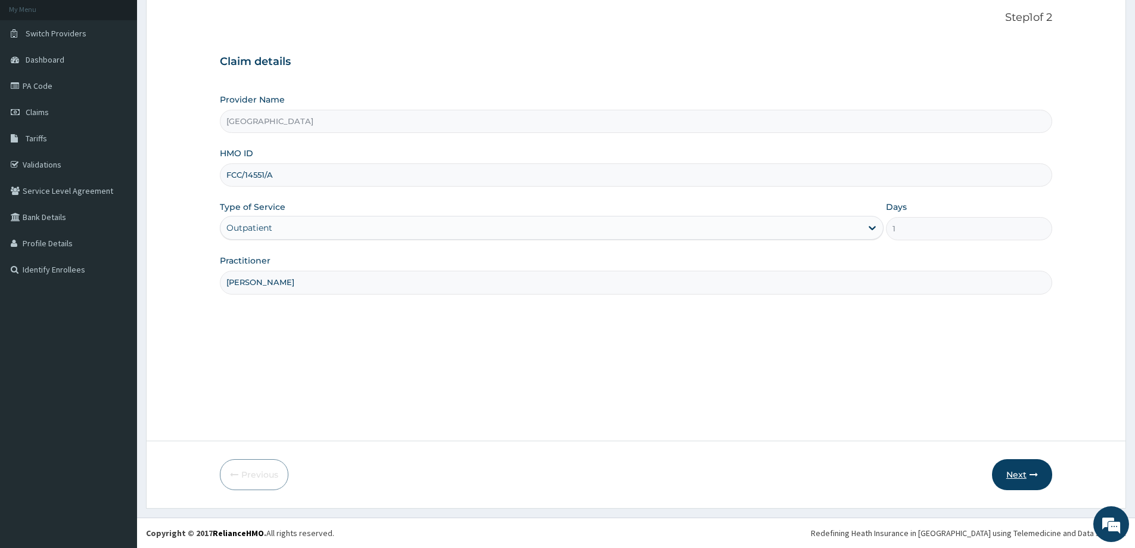
click at [1013, 478] on button "Next" at bounding box center [1022, 474] width 60 height 31
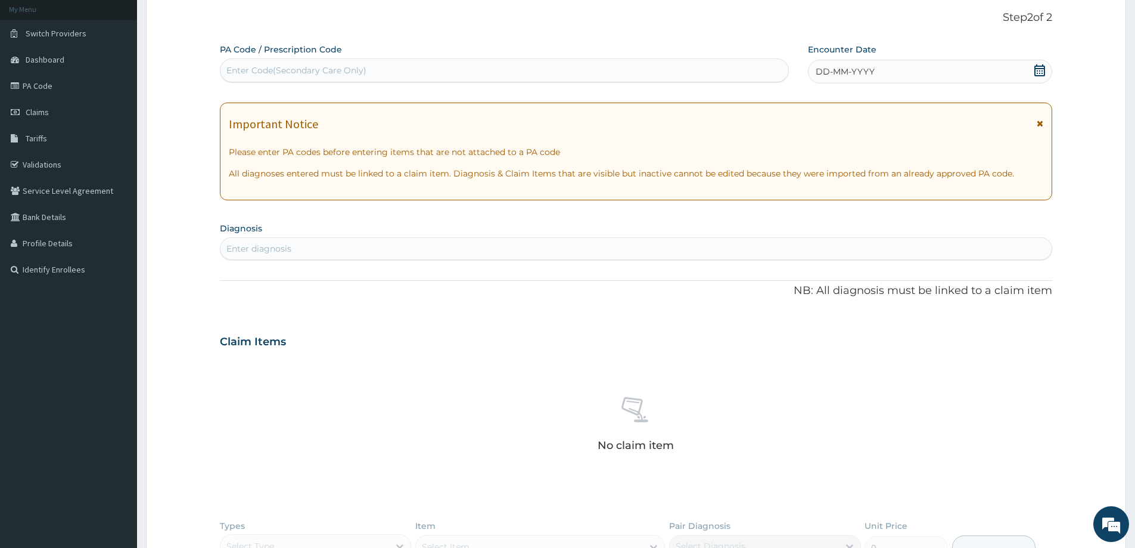
scroll to position [0, 0]
click at [1042, 72] on icon at bounding box center [1040, 70] width 12 height 12
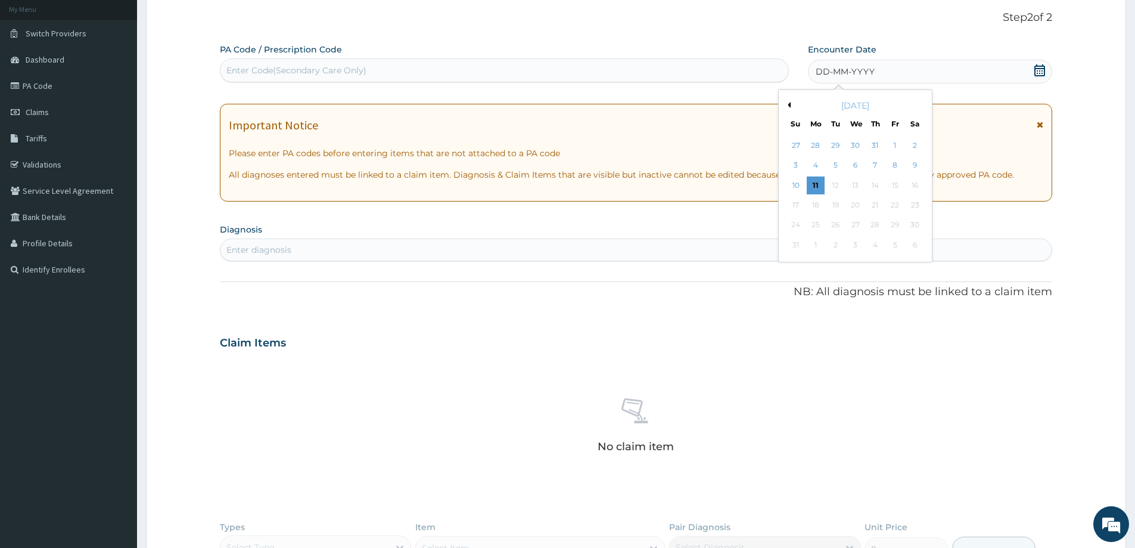
click at [791, 105] on div "[DATE]" at bounding box center [856, 106] width 144 height 12
click at [790, 105] on button "Previous Month" at bounding box center [788, 105] width 6 height 6
click at [892, 183] on div "18" at bounding box center [896, 185] width 18 height 18
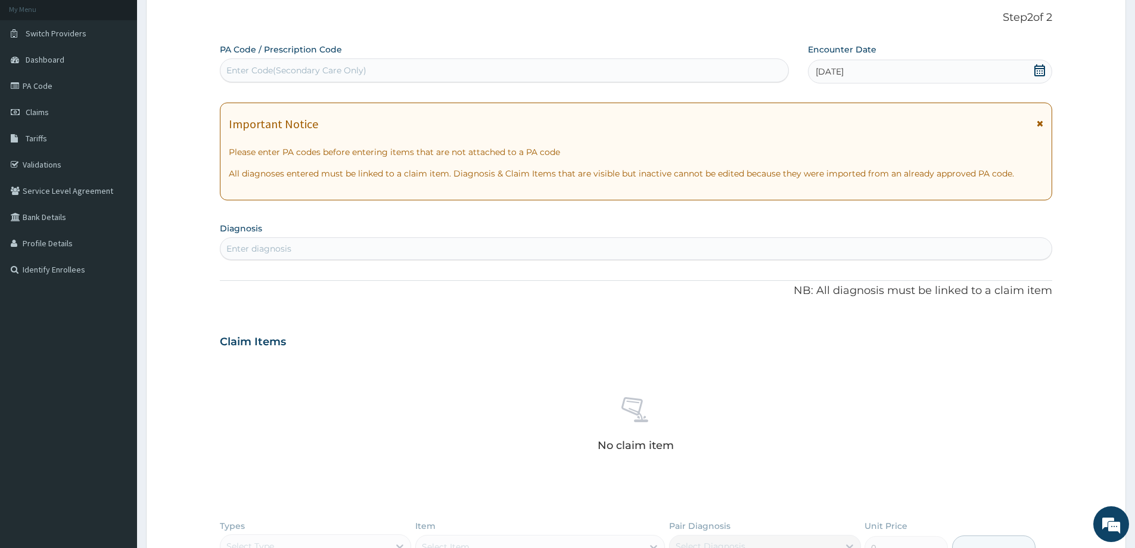
click at [277, 250] on div "Enter diagnosis" at bounding box center [258, 249] width 65 height 12
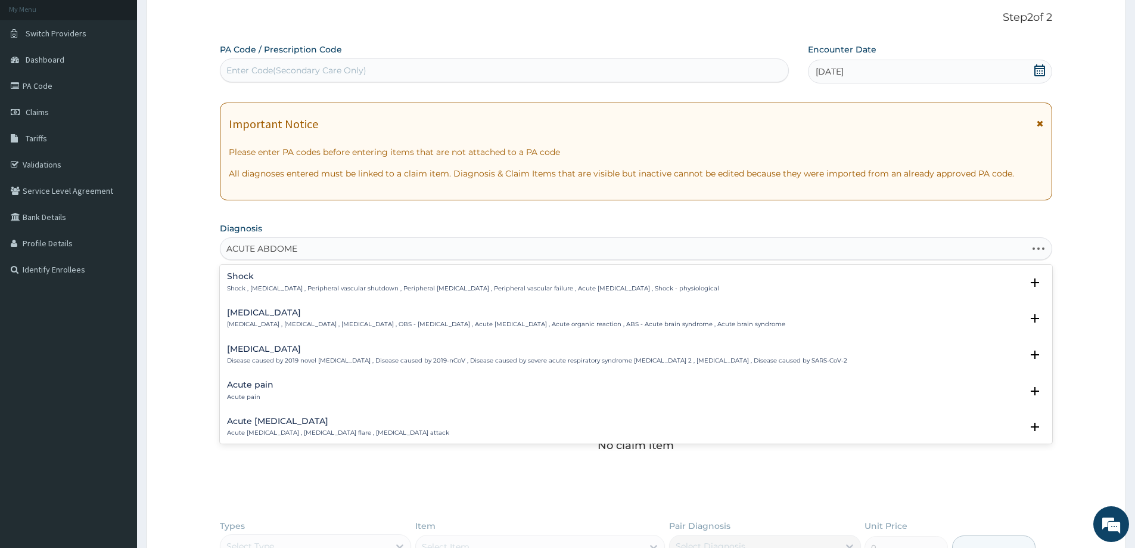
type input "ACUTE ABDOMEN"
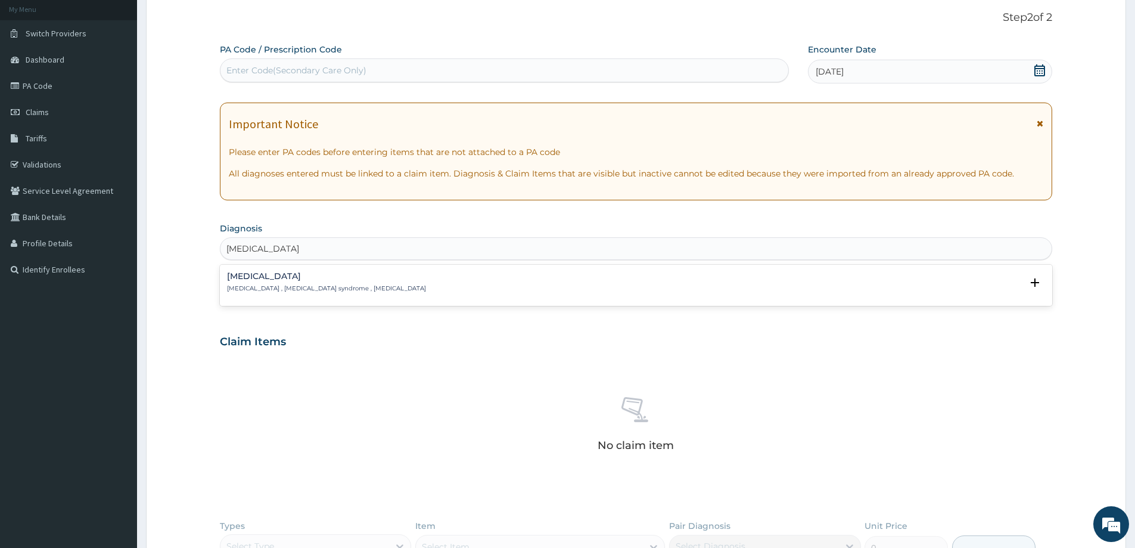
click at [263, 285] on p "Acute abdomen , Acute abdominal pain syndrome , Surgical abdomen" at bounding box center [326, 288] width 199 height 8
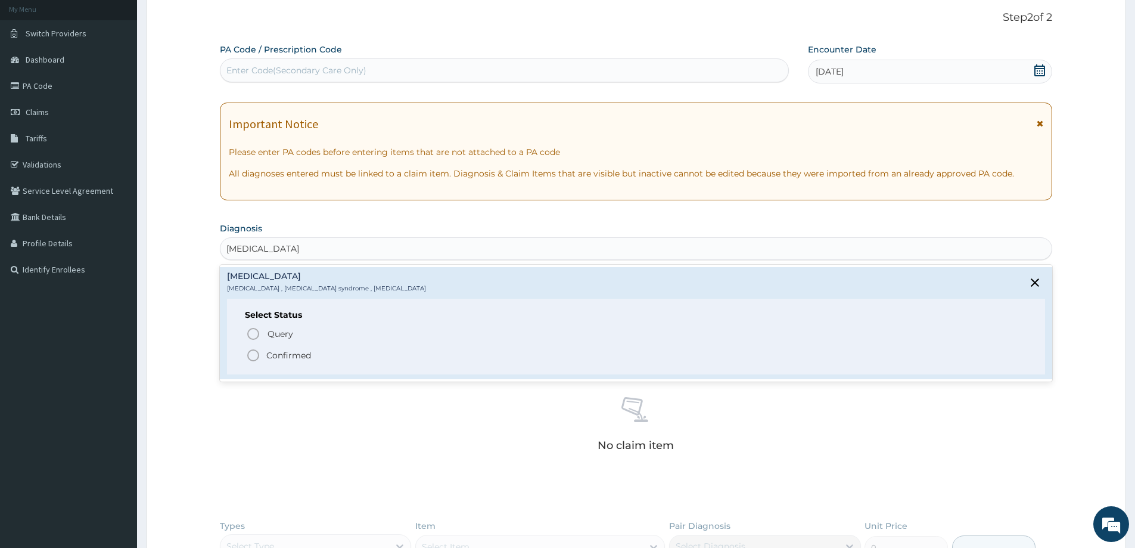
click at [253, 354] on icon "status option filled" at bounding box center [253, 355] width 14 height 14
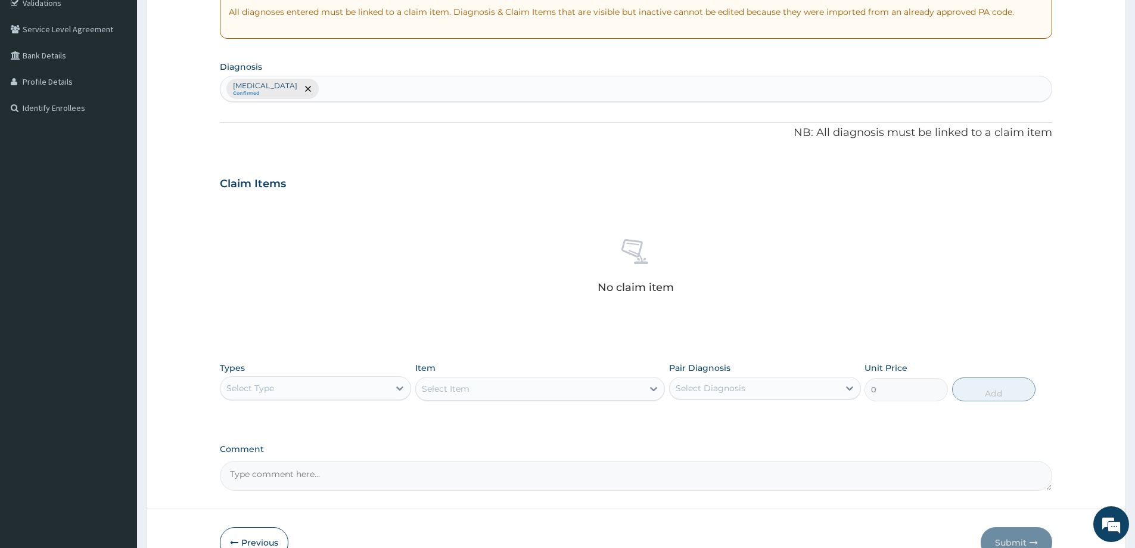
scroll to position [249, 0]
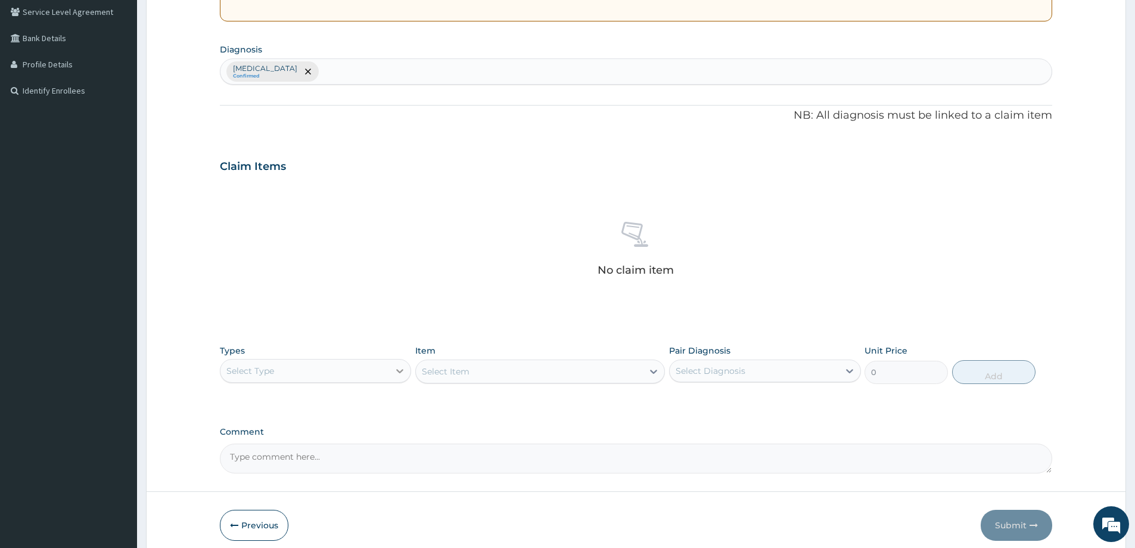
click at [395, 375] on icon at bounding box center [400, 371] width 12 height 12
click at [286, 449] on div "Procedures" at bounding box center [315, 443] width 191 height 21
click at [653, 374] on div "Select Item" at bounding box center [540, 371] width 250 height 24
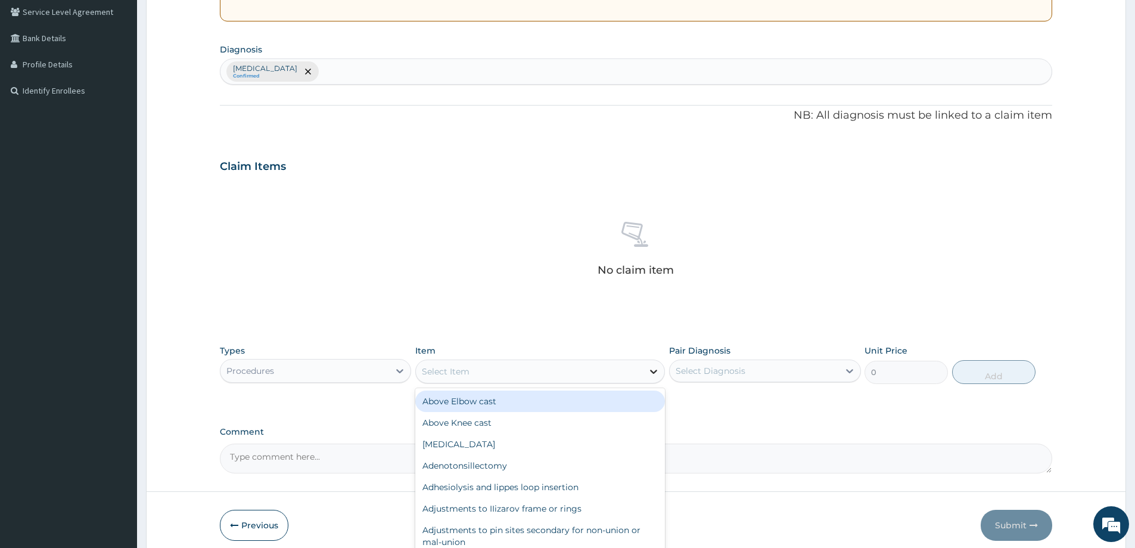
click at [653, 373] on icon at bounding box center [654, 371] width 12 height 12
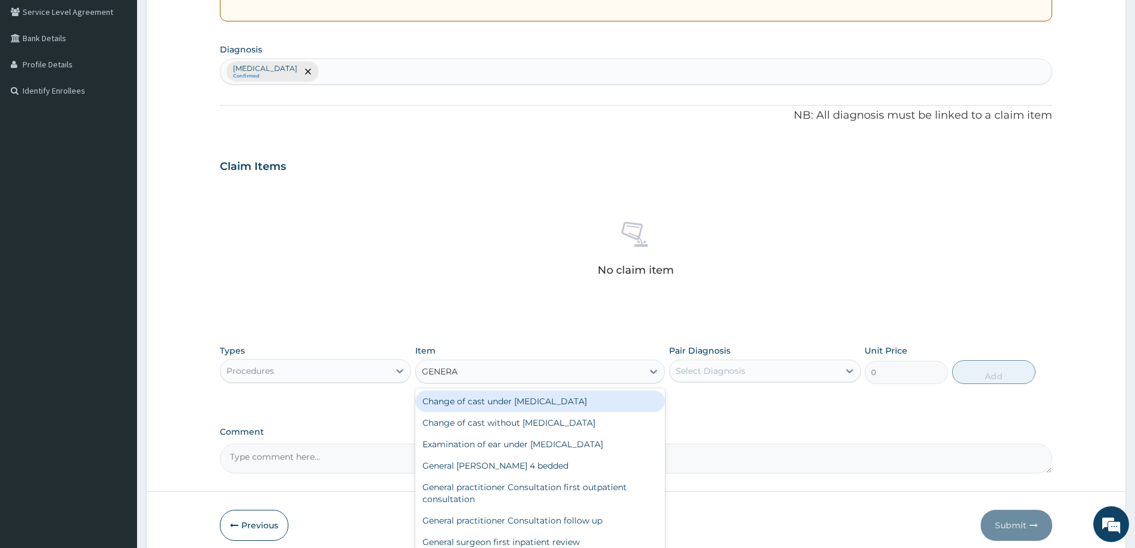
type input "GENERAL"
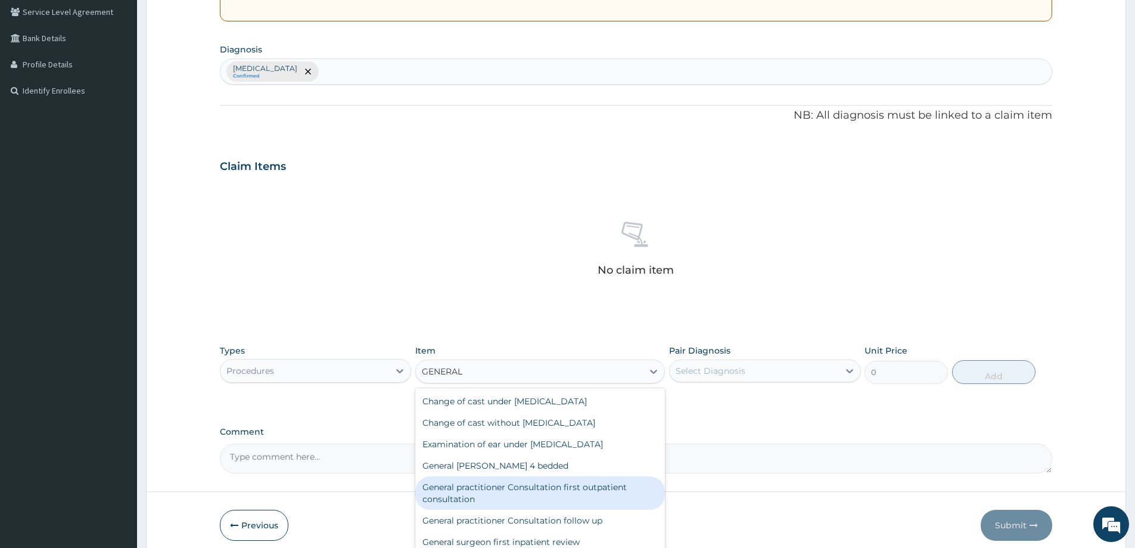
click at [560, 488] on div "General practitioner Consultation first outpatient consultation" at bounding box center [540, 492] width 250 height 33
type input "3547.5"
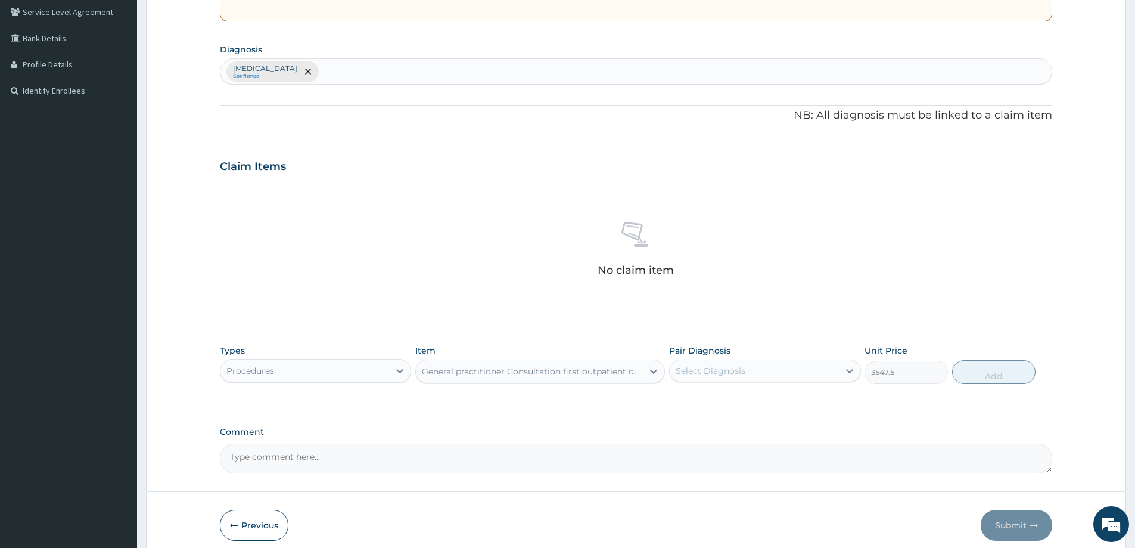
click at [793, 373] on div "Select Diagnosis" at bounding box center [754, 370] width 169 height 19
click at [760, 401] on div "Acute abdomen" at bounding box center [764, 401] width 191 height 24
checkbox input "true"
click at [991, 369] on button "Add" at bounding box center [993, 372] width 83 height 24
type input "0"
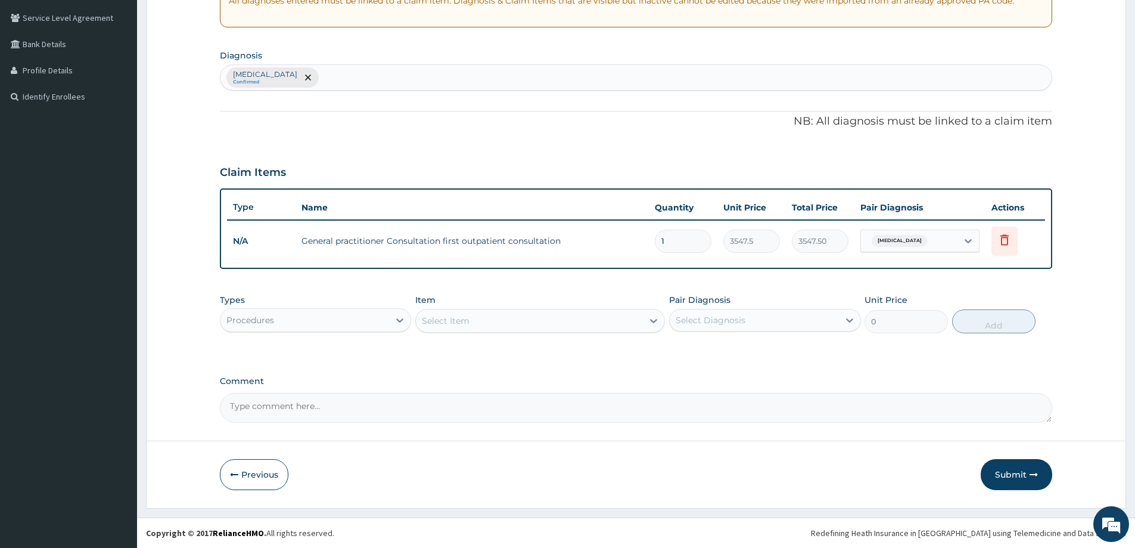
scroll to position [243, 0]
click at [335, 82] on div "Acute abdomen Confirmed" at bounding box center [636, 77] width 831 height 25
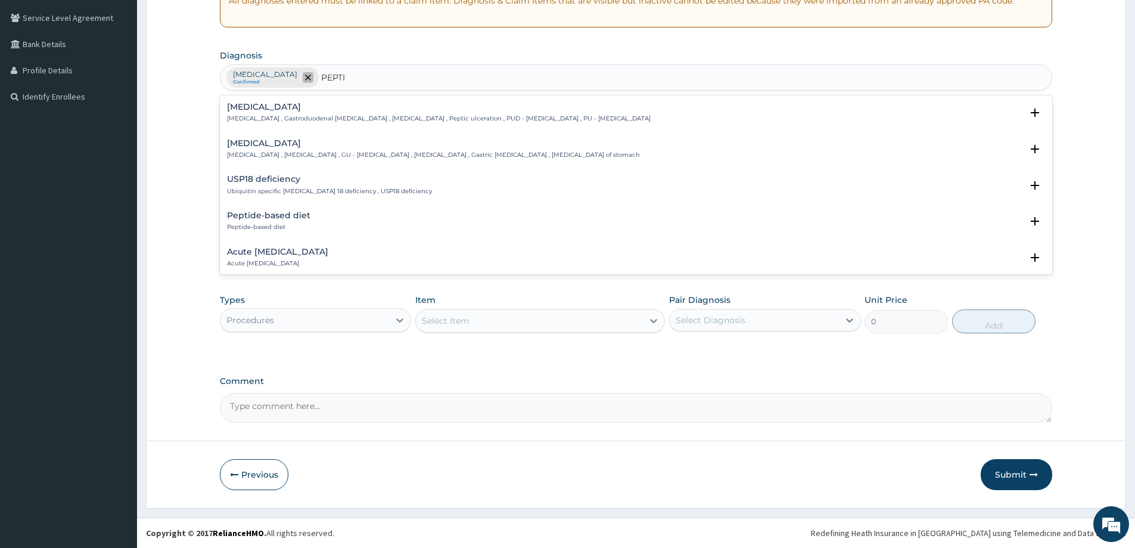
type input "PEPTIC"
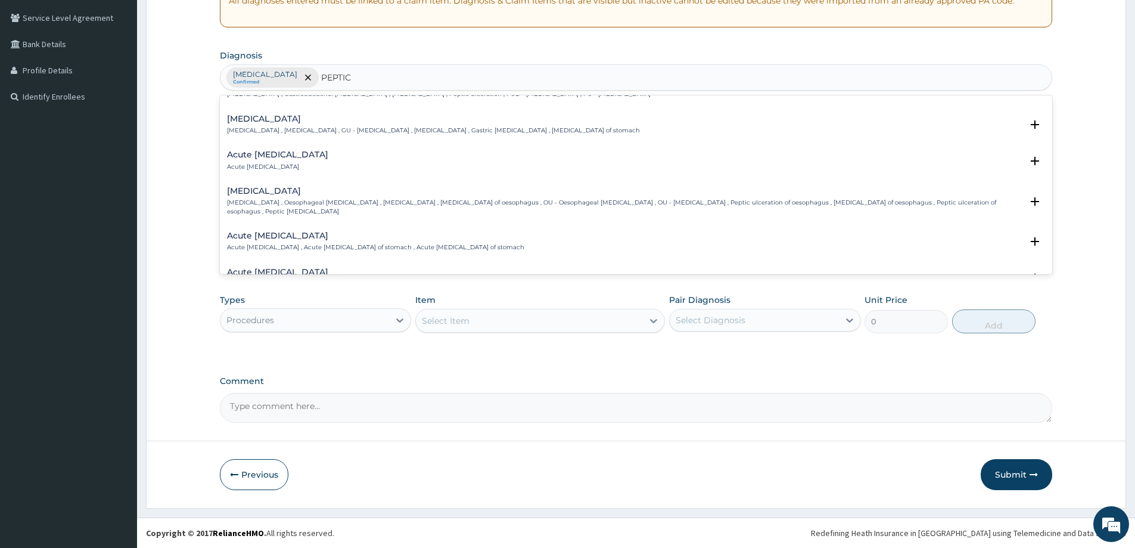
scroll to position [0, 0]
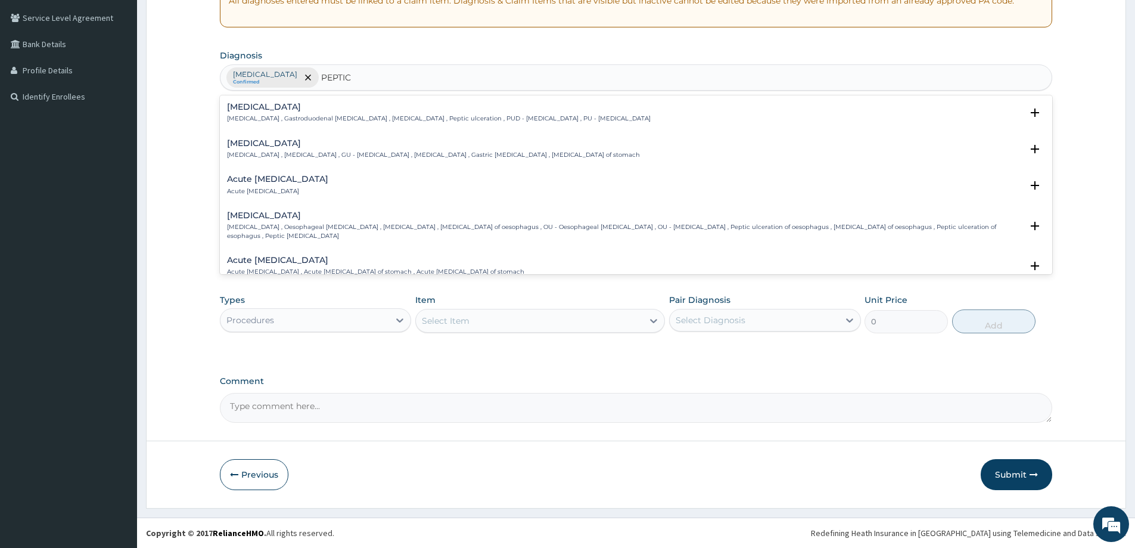
click at [303, 118] on p "Peptic ulcer , Gastroduodenal ulcer , Peptic ulcer disease , Peptic ulceration …" at bounding box center [439, 118] width 424 height 8
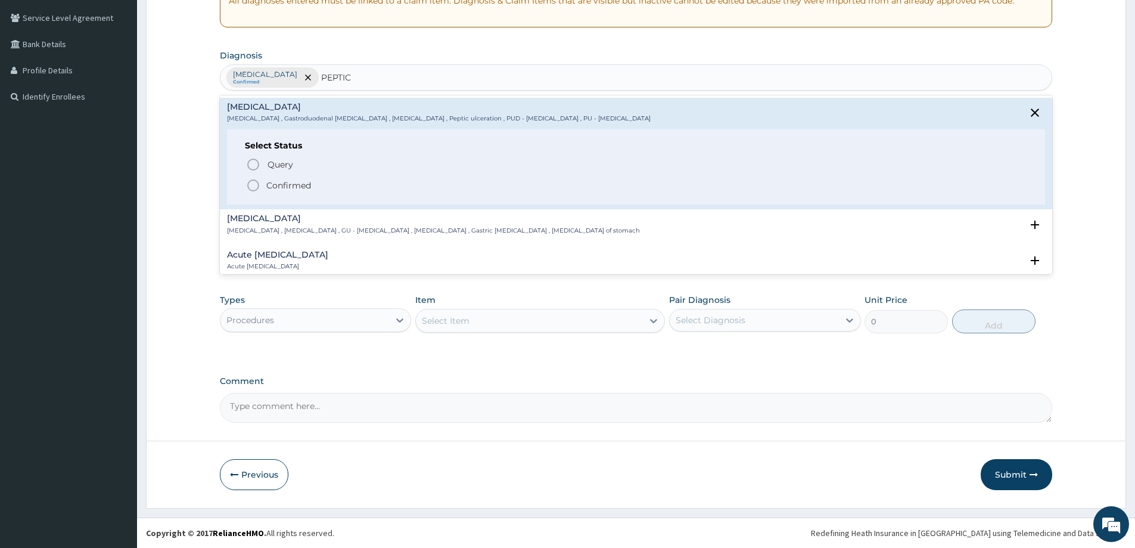
click at [252, 186] on icon "status option filled" at bounding box center [253, 185] width 14 height 14
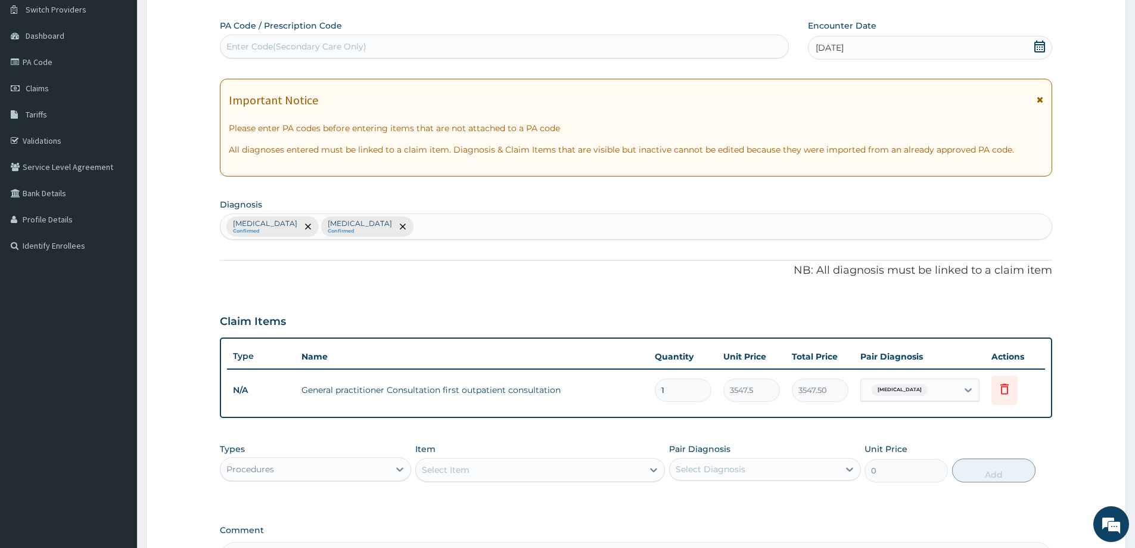
scroll to position [64, 0]
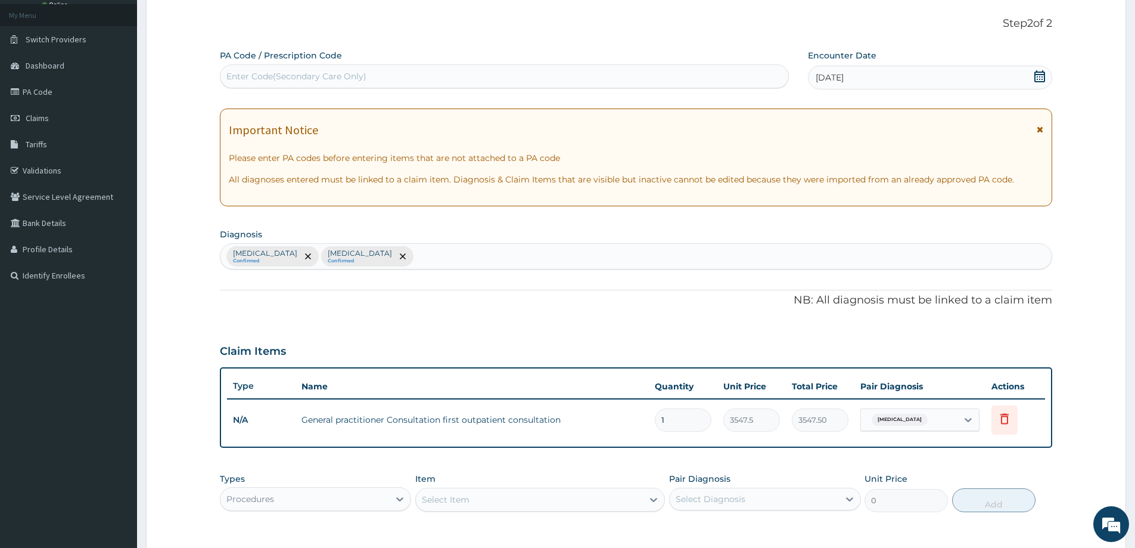
click at [353, 82] on div "Enter Code(Secondary Care Only)" at bounding box center [296, 76] width 140 height 12
paste input "PA/6445BF"
type input "PA/6445BF"
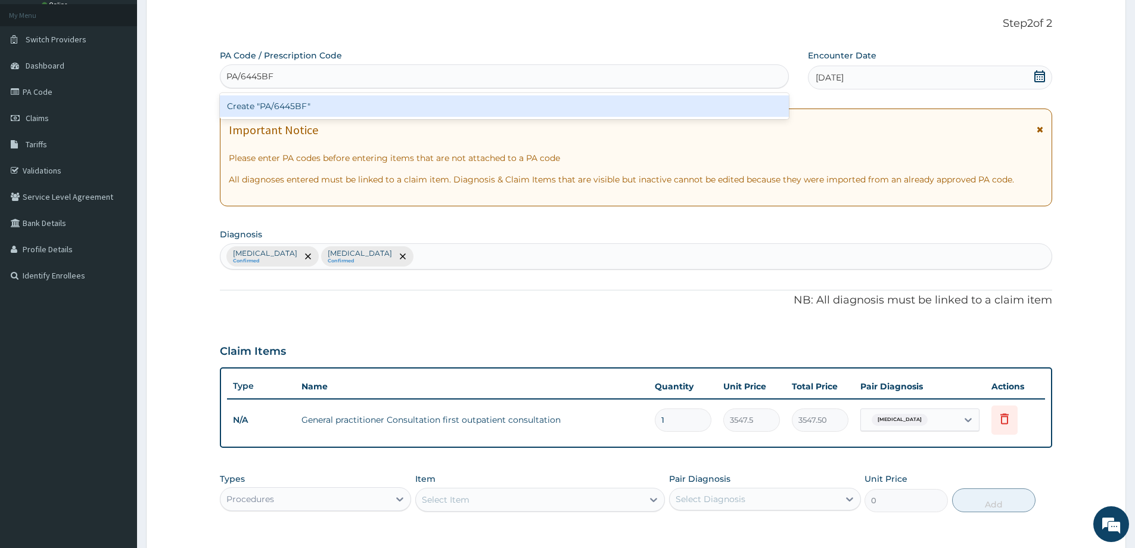
click at [333, 104] on div "Create "PA/6445BF"" at bounding box center [504, 105] width 569 height 21
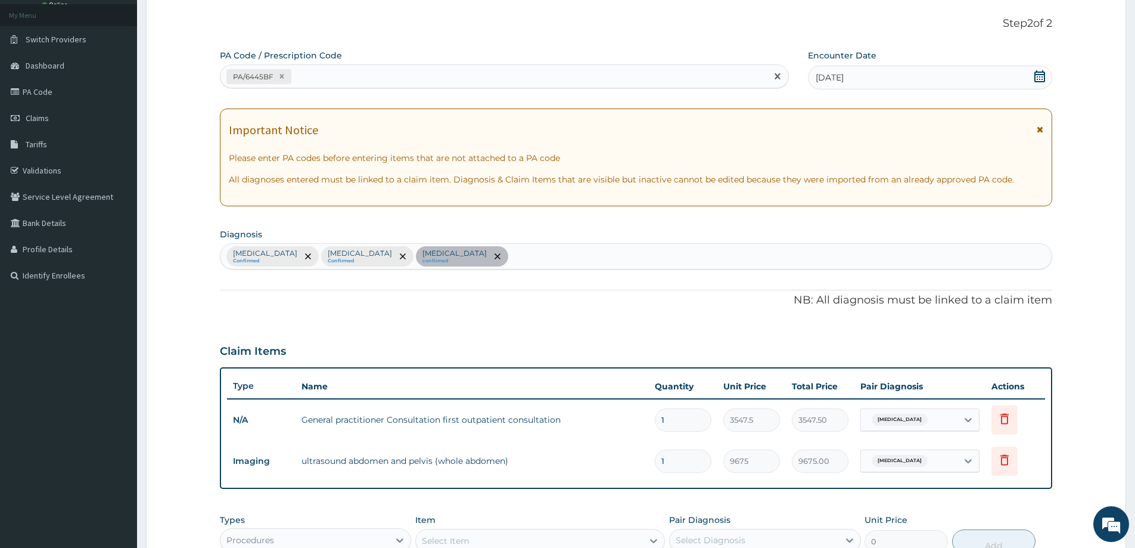
click at [377, 76] on div "PA/6445BF" at bounding box center [494, 77] width 547 height 20
type input "V"
paste input "PA/88AE47"
type input "PA/88AE47"
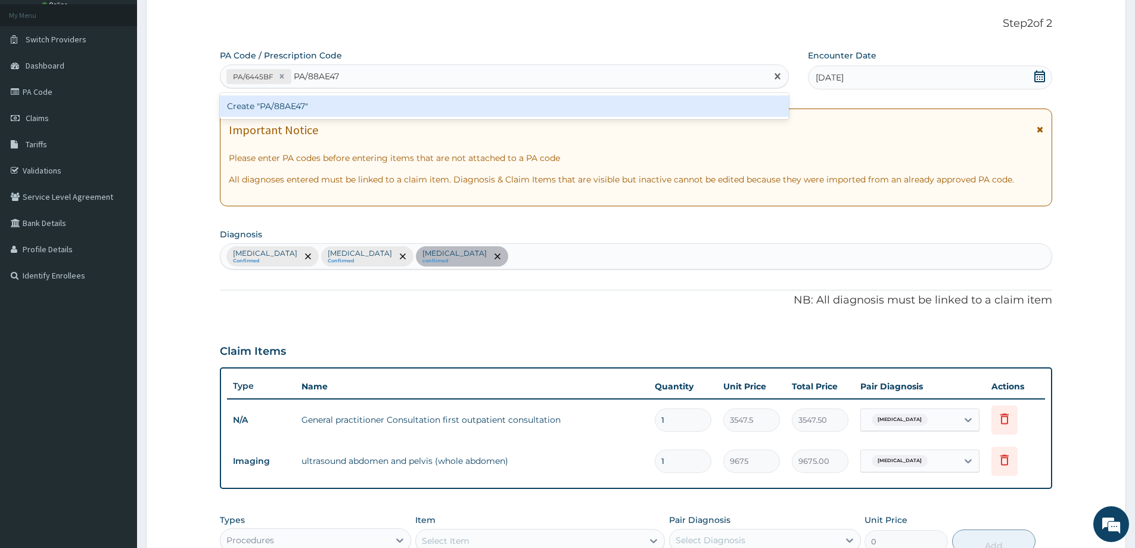
click at [310, 108] on div "Create "PA/88AE47"" at bounding box center [504, 105] width 569 height 21
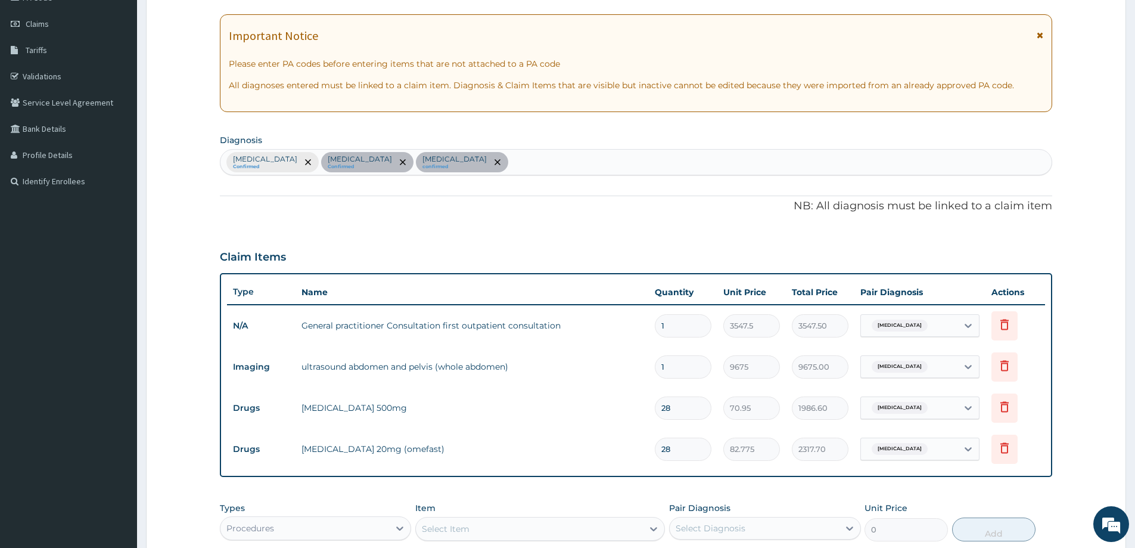
scroll to position [310, 0]
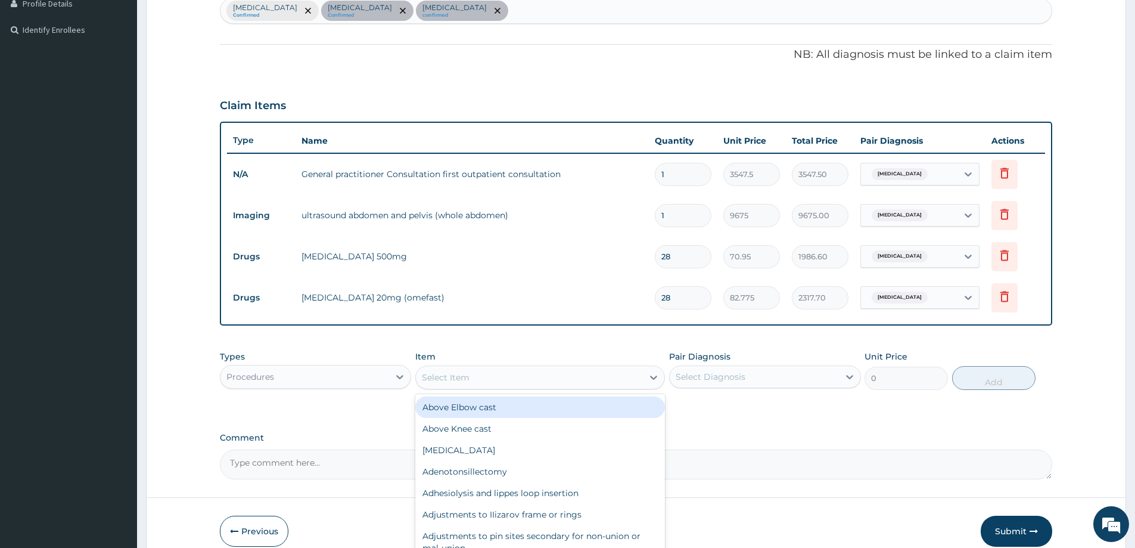
click at [447, 381] on div "Select Item" at bounding box center [446, 377] width 48 height 12
click at [363, 381] on div "Procedures" at bounding box center [305, 376] width 169 height 19
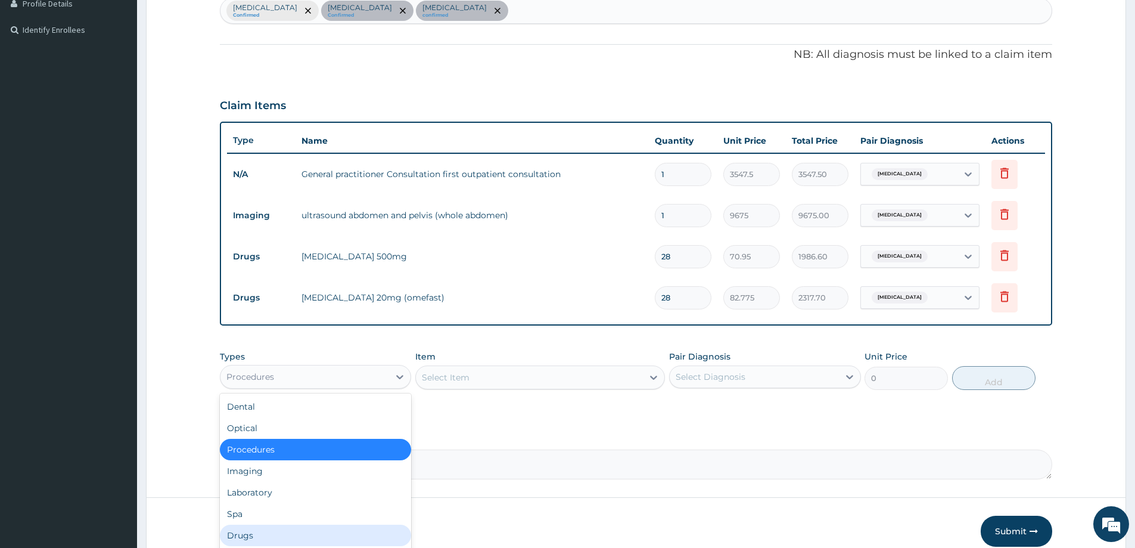
click at [274, 533] on div "Drugs" at bounding box center [315, 534] width 191 height 21
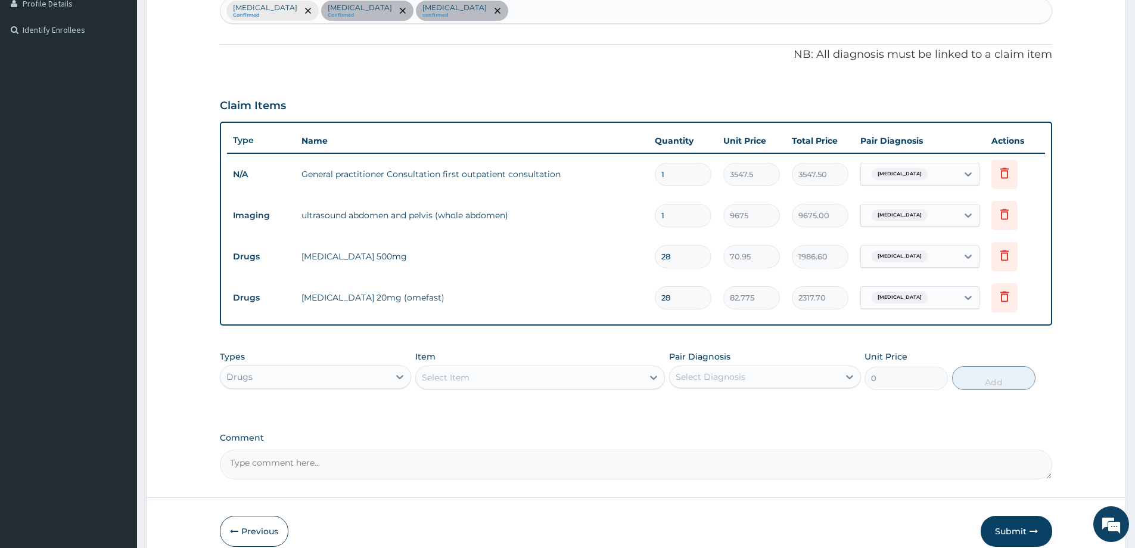
click at [653, 377] on icon at bounding box center [654, 377] width 7 height 4
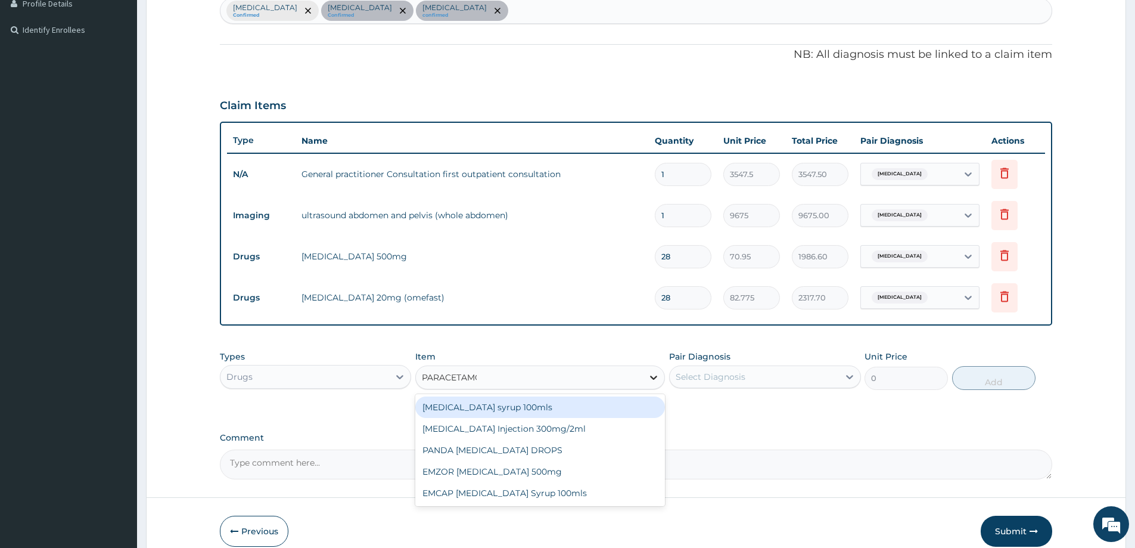
type input "PARACETAMOL"
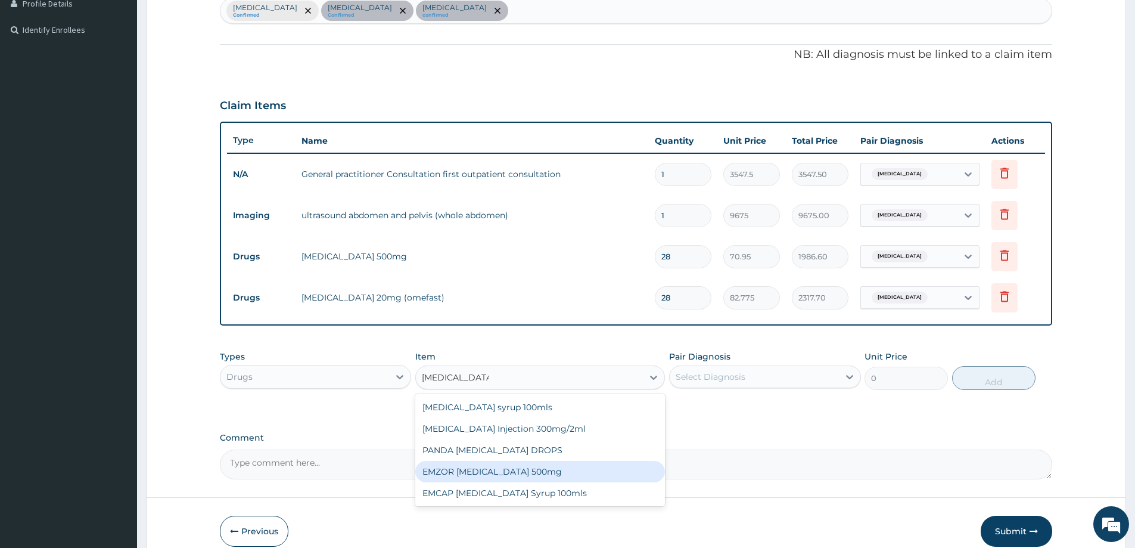
click at [540, 477] on div "EMZOR PARACETAMOL 500mg" at bounding box center [540, 471] width 250 height 21
type input "23.65"
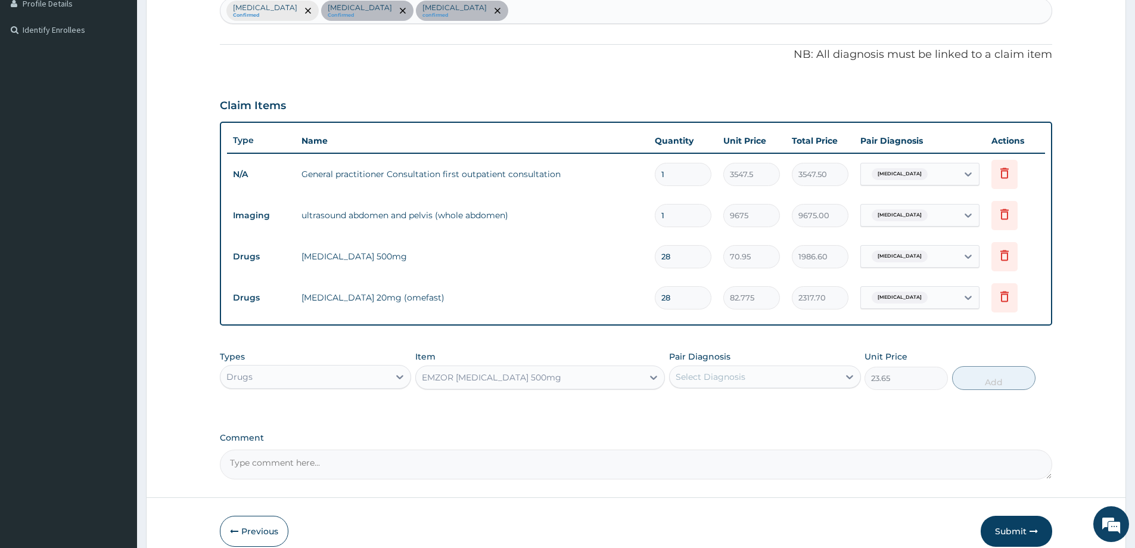
click at [790, 377] on div "Select Diagnosis" at bounding box center [754, 376] width 169 height 19
drag, startPoint x: 745, startPoint y: 430, endPoint x: 746, endPoint y: 439, distance: 9.6
click at [745, 431] on div "Peptic ulcer" at bounding box center [764, 432] width 191 height 24
checkbox input "true"
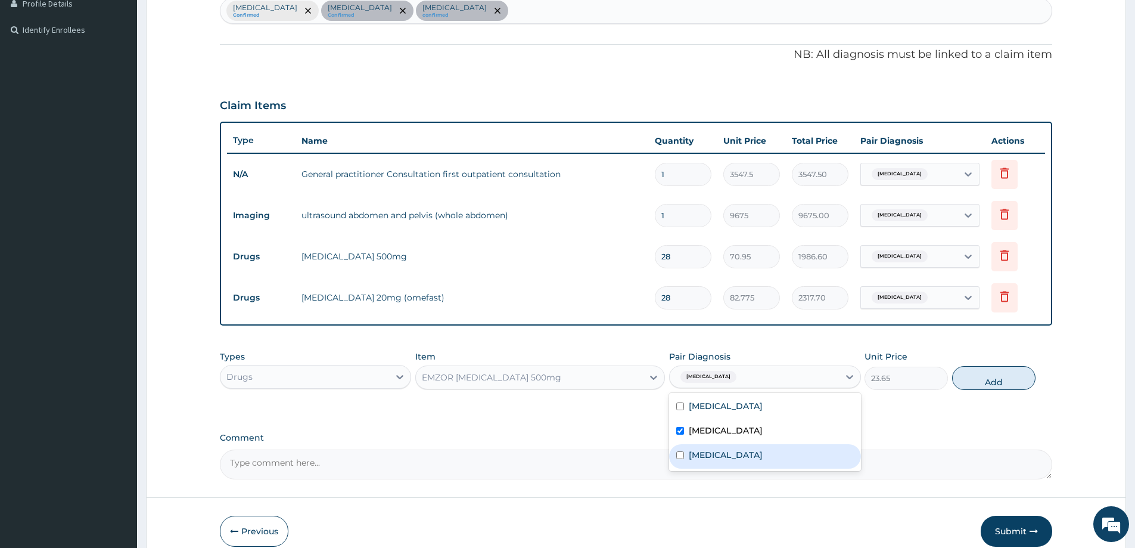
click at [749, 457] on label "Acute abdominal pain" at bounding box center [726, 455] width 74 height 12
checkbox input "true"
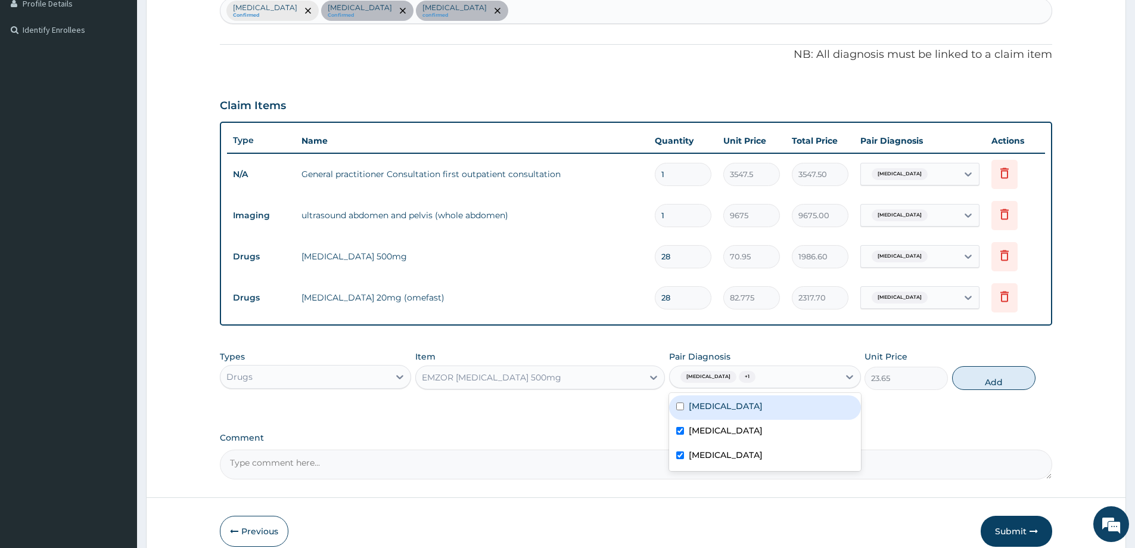
click at [752, 402] on label "[MEDICAL_DATA]" at bounding box center [726, 406] width 74 height 12
checkbox input "true"
click at [985, 380] on button "Add" at bounding box center [993, 378] width 83 height 24
type input "0"
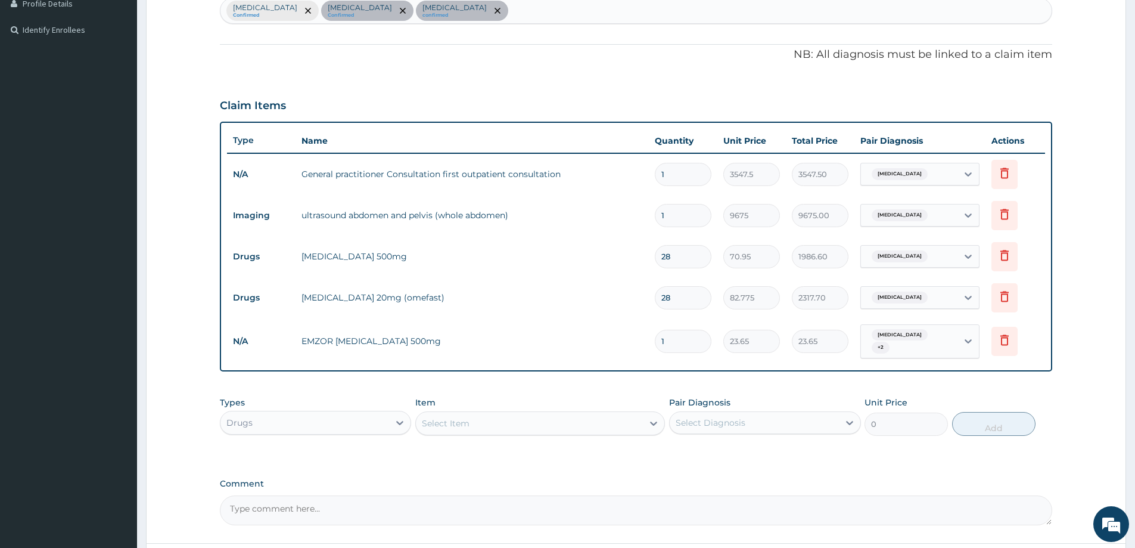
type input "18"
type input "425.70"
type input "18"
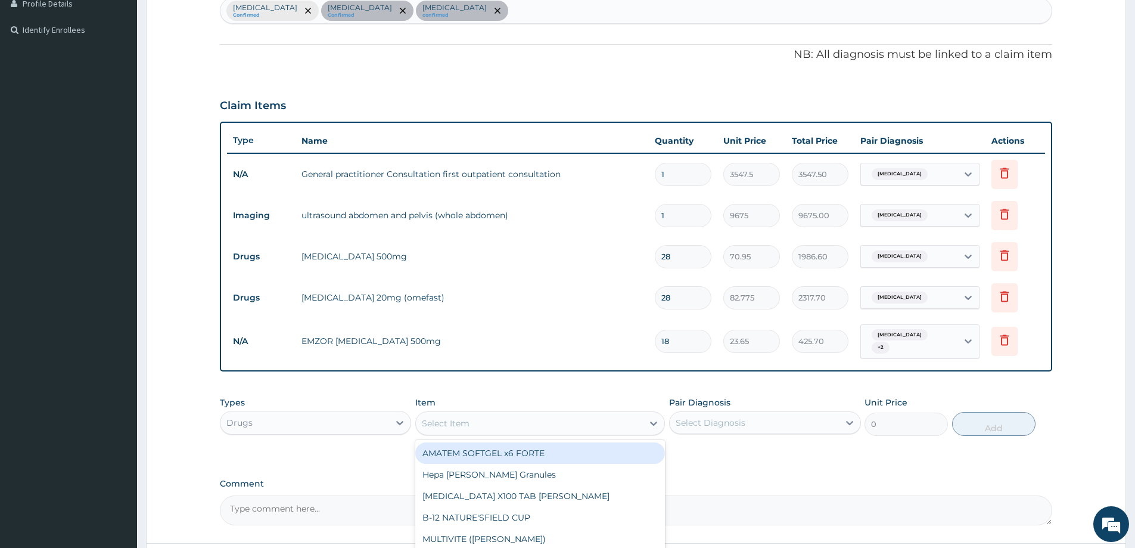
click at [466, 417] on div "Select Item" at bounding box center [446, 423] width 48 height 12
type input "BUSCOPAN"
click at [470, 449] on div "[MEDICAL_DATA] 10mg Tablet" at bounding box center [540, 452] width 250 height 21
type input "41.3875"
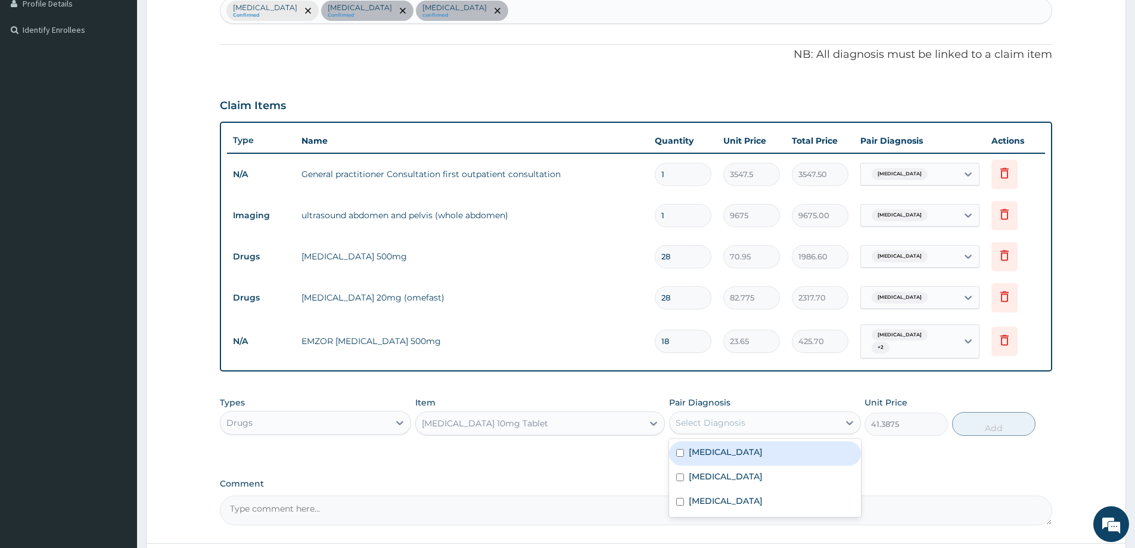
click at [724, 419] on div "Select Diagnosis" at bounding box center [711, 423] width 70 height 12
click at [720, 450] on label "[MEDICAL_DATA]" at bounding box center [726, 452] width 74 height 12
checkbox input "true"
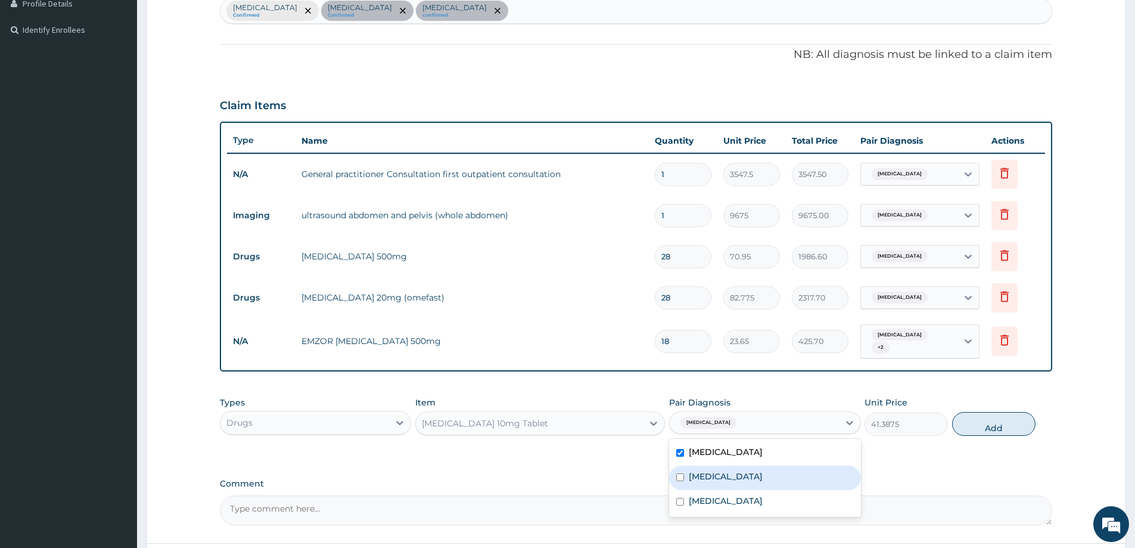
click at [721, 473] on label "[MEDICAL_DATA]" at bounding box center [726, 476] width 74 height 12
checkbox input "true"
click at [721, 500] on label "Acute abdominal pain" at bounding box center [726, 501] width 74 height 12
checkbox input "true"
click at [980, 418] on button "Add" at bounding box center [993, 424] width 83 height 24
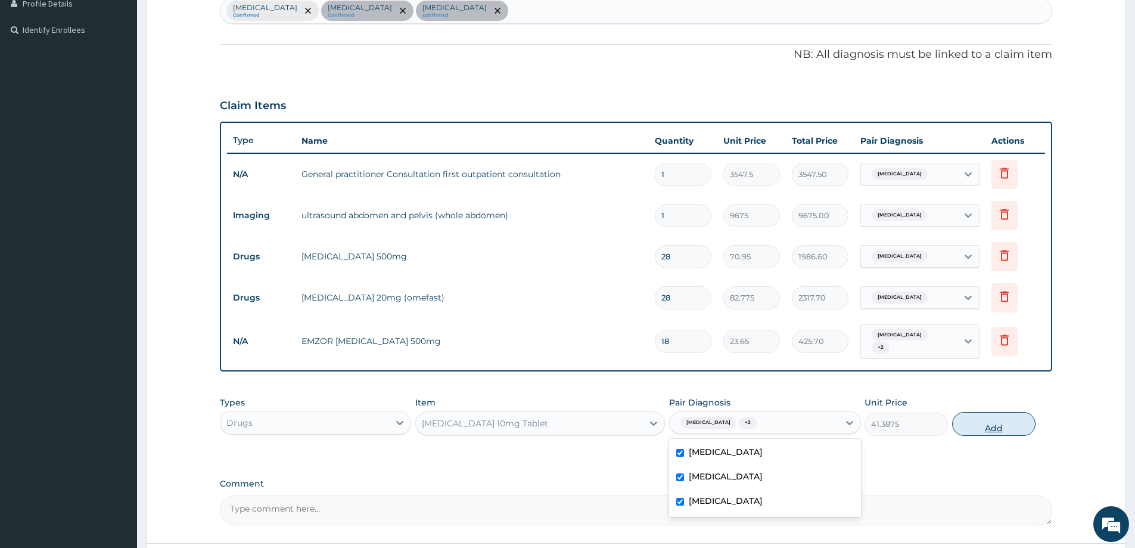
type input "0"
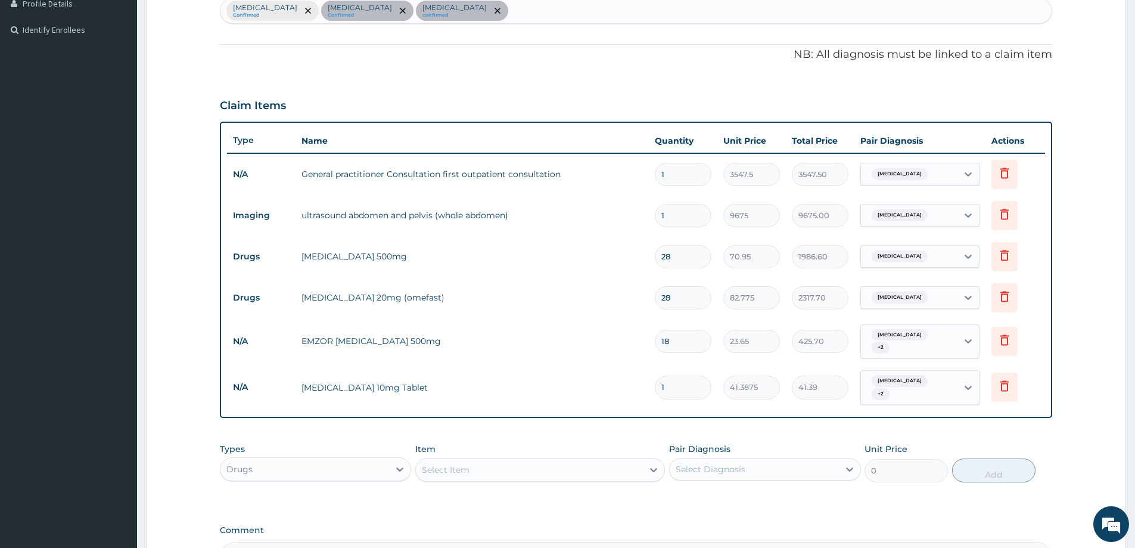
click at [681, 376] on input "1" at bounding box center [683, 386] width 57 height 23
type input "0.00"
type input "6"
type input "248.33"
type input "6"
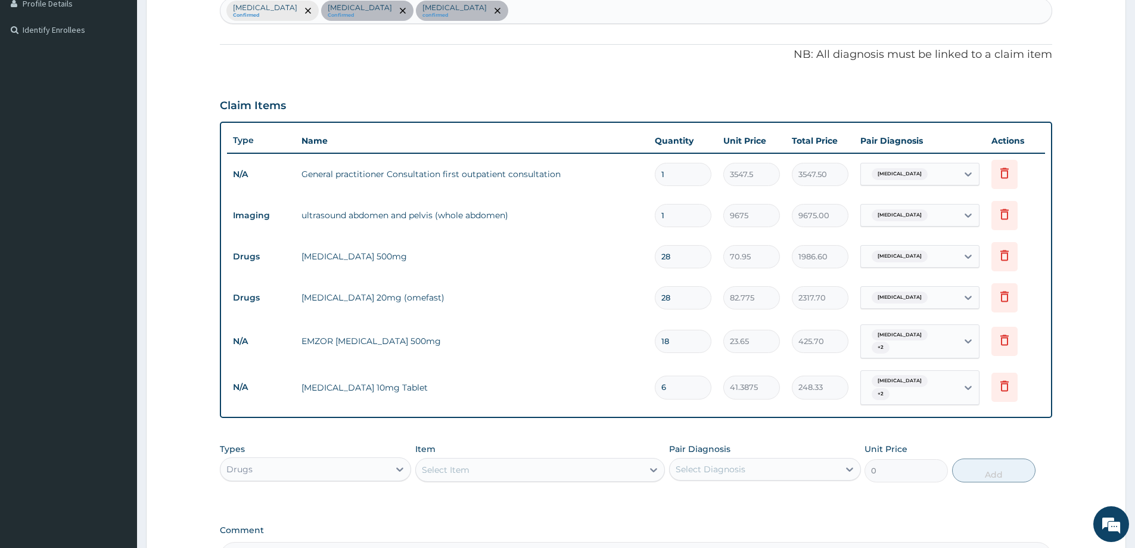
click at [499, 462] on div "Select Item" at bounding box center [529, 469] width 227 height 19
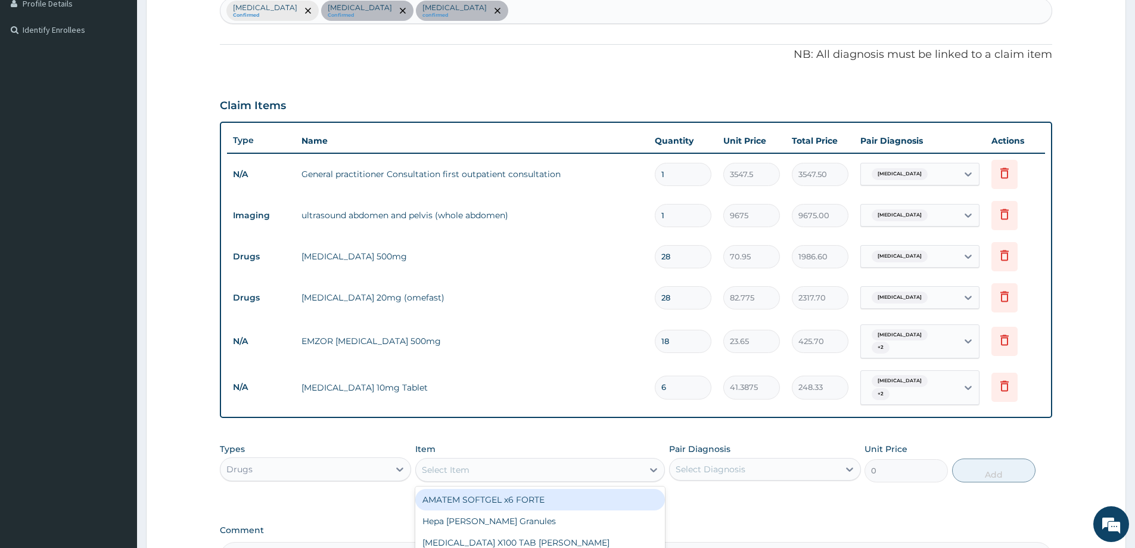
paste input "[MEDICAL_DATA]"
type input "Buscopan"
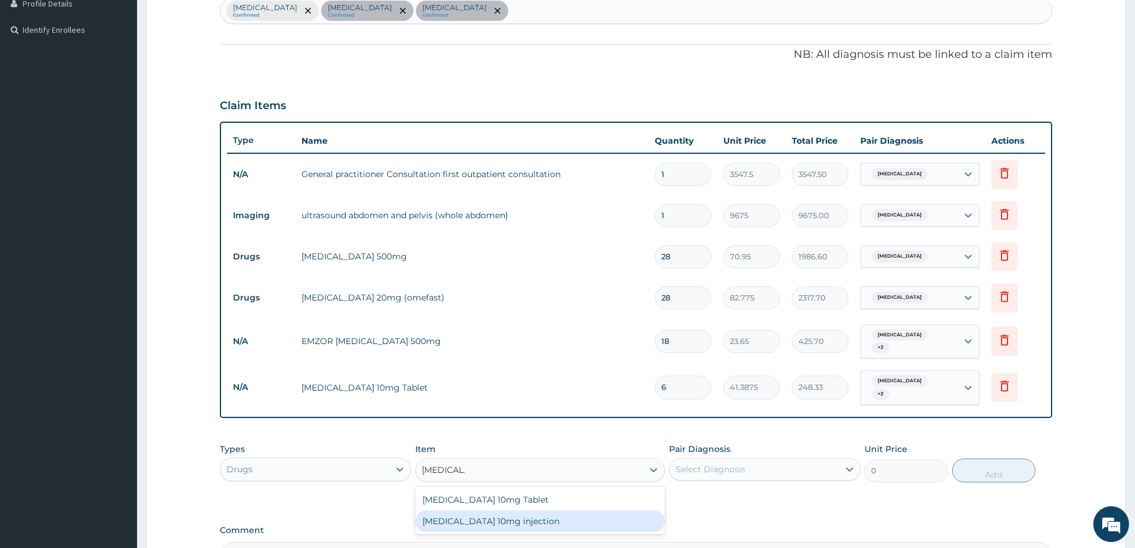
click at [499, 512] on div "Buscopan 10mg injection" at bounding box center [540, 520] width 250 height 21
type input "473"
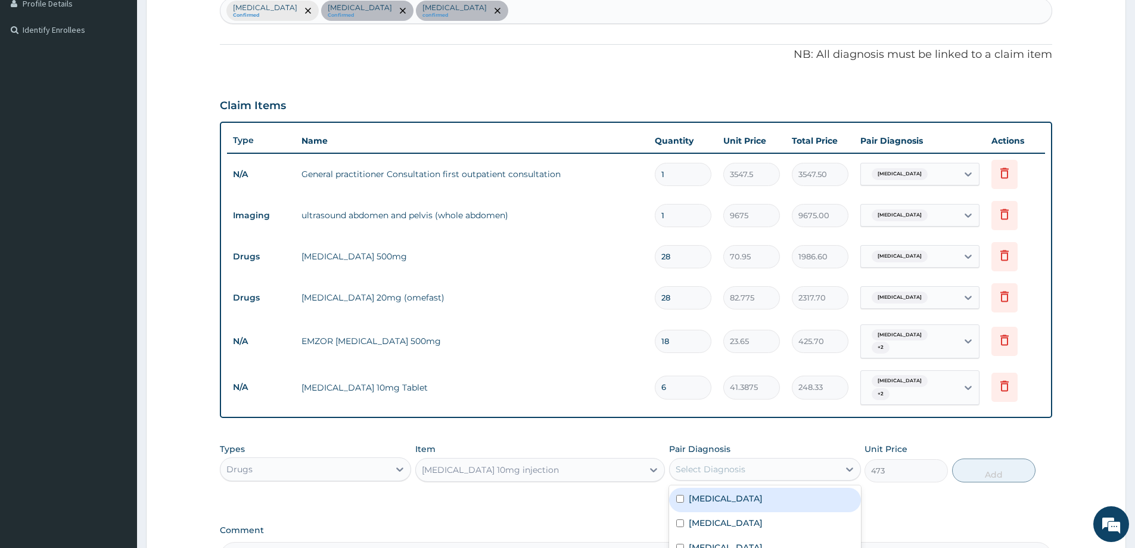
click at [828, 465] on div "Select Diagnosis" at bounding box center [754, 469] width 169 height 19
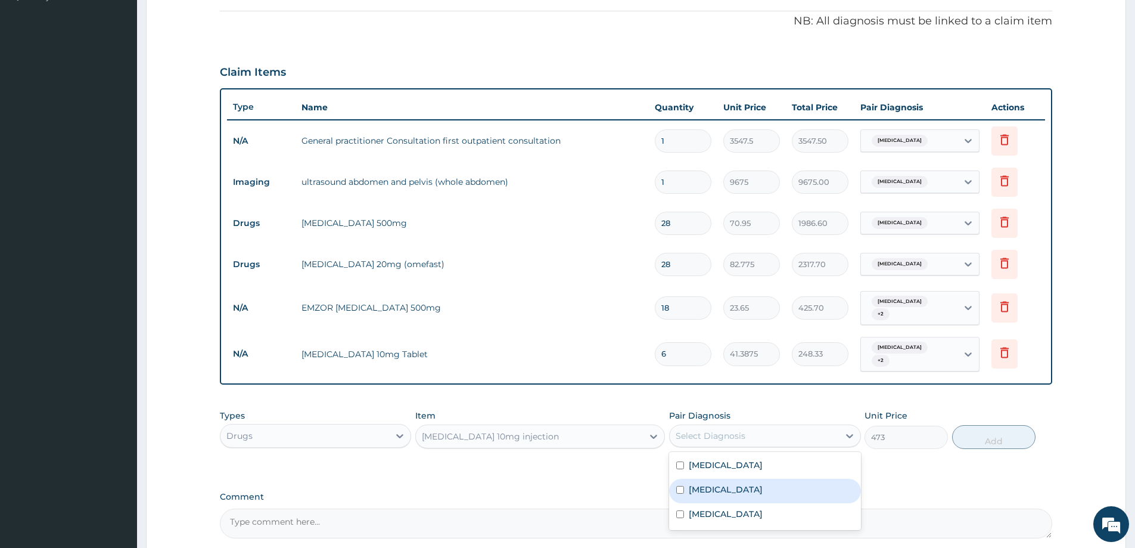
scroll to position [429, 0]
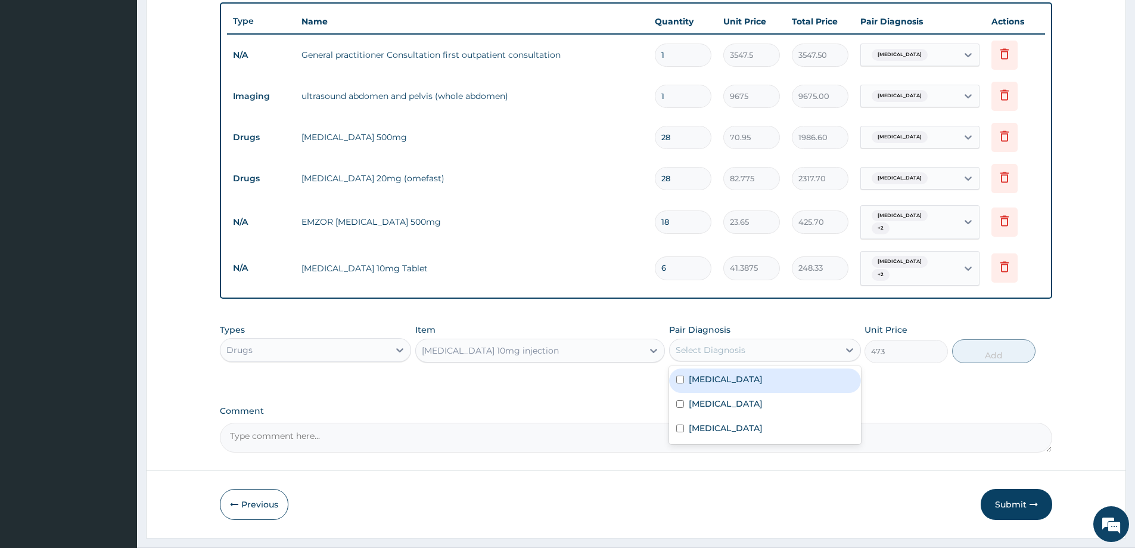
click at [719, 373] on label "Acute abdomen" at bounding box center [726, 379] width 74 height 12
checkbox input "true"
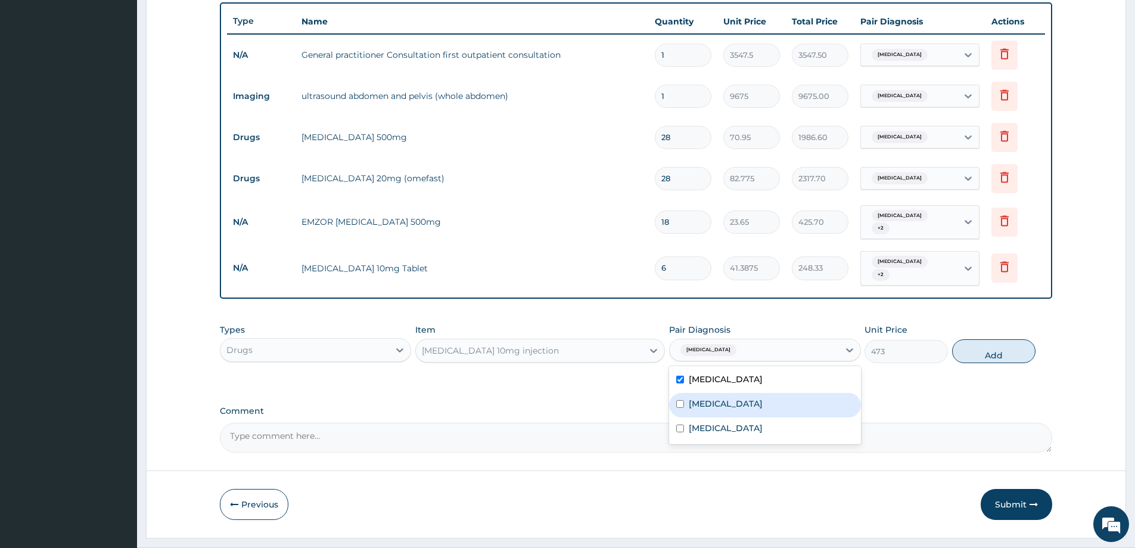
click at [725, 398] on label "Peptic ulcer" at bounding box center [726, 404] width 74 height 12
checkbox input "true"
click at [730, 422] on label "Acute abdominal pain" at bounding box center [726, 428] width 74 height 12
checkbox input "true"
click at [995, 341] on button "Add" at bounding box center [993, 351] width 83 height 24
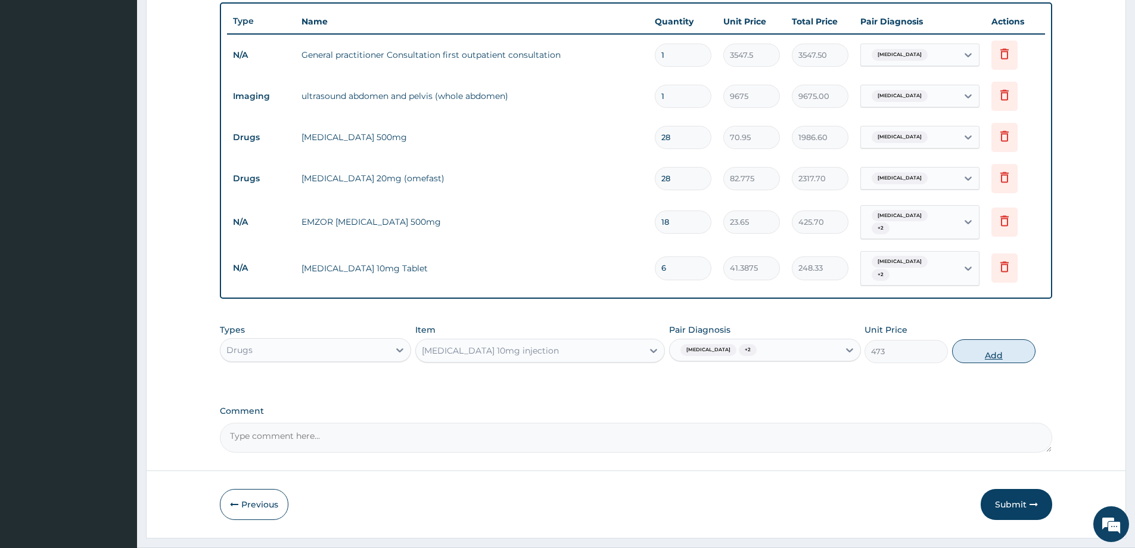
type input "0"
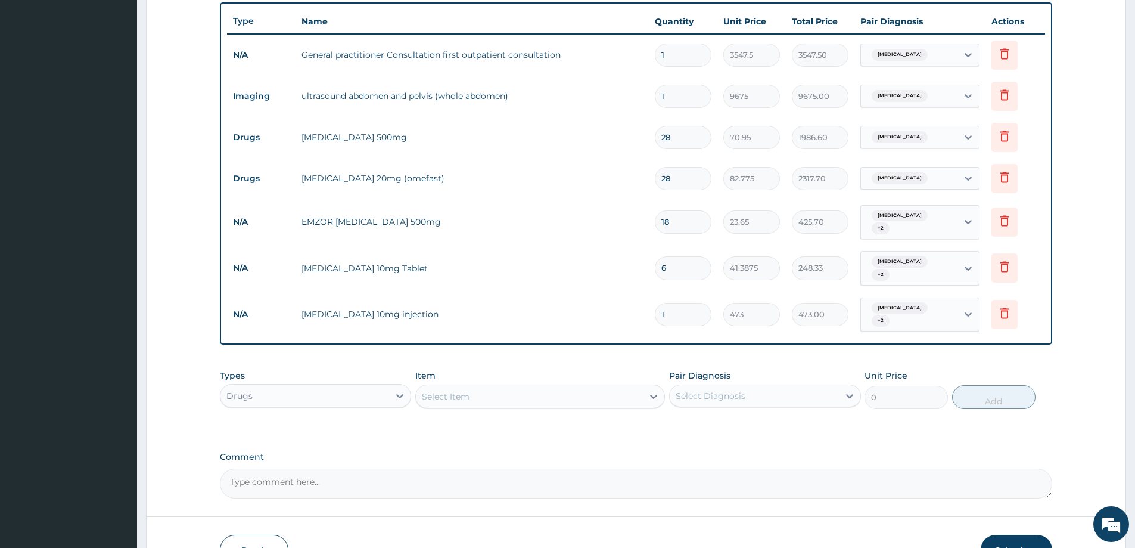
type input "0.00"
type input "2"
type input "946.00"
type input "2"
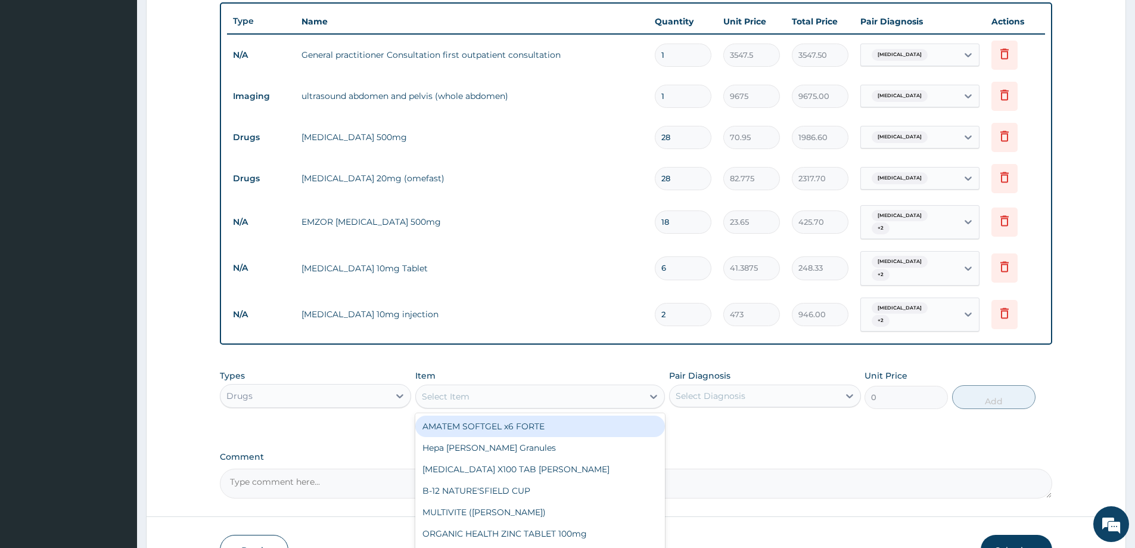
click at [486, 387] on div "Select Item" at bounding box center [529, 396] width 227 height 19
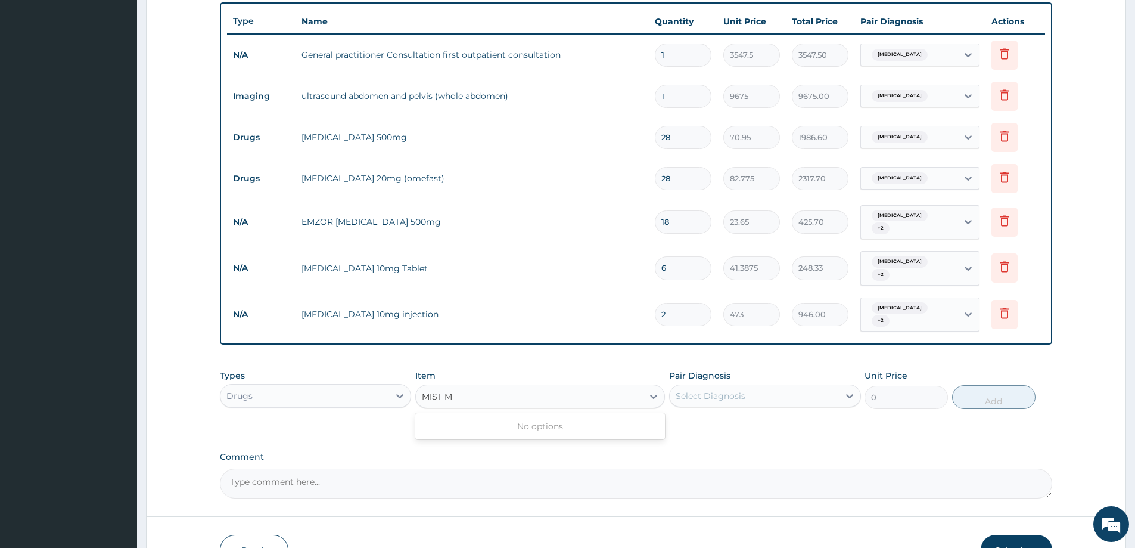
type input "MIST"
click at [462, 437] on div "MOKO MIST. POT. CIT" at bounding box center [540, 447] width 250 height 21
type input "1064.25"
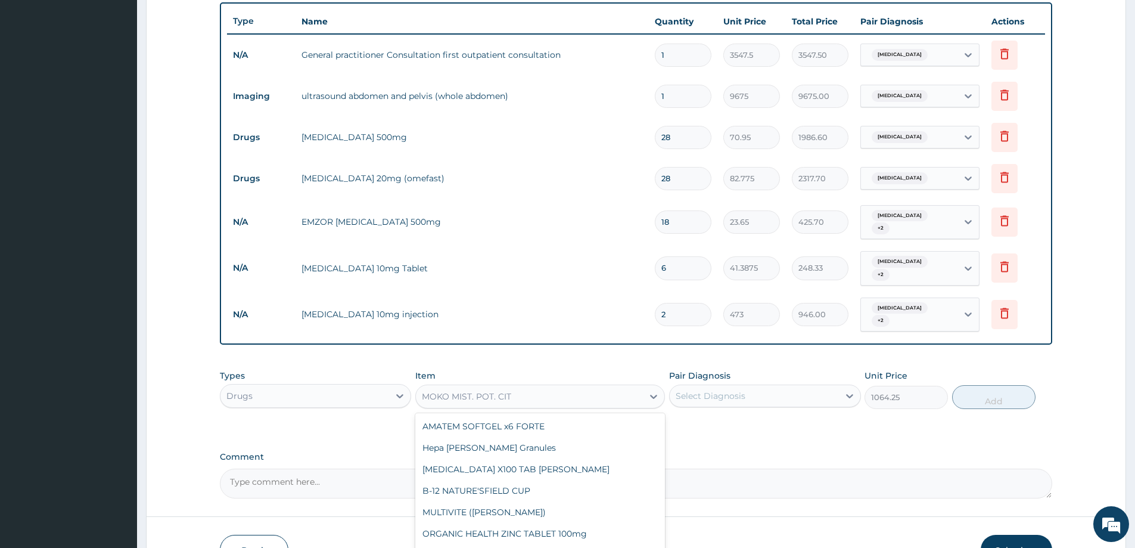
click at [539, 387] on div "MOKO MIST. POT. CIT" at bounding box center [529, 396] width 227 height 19
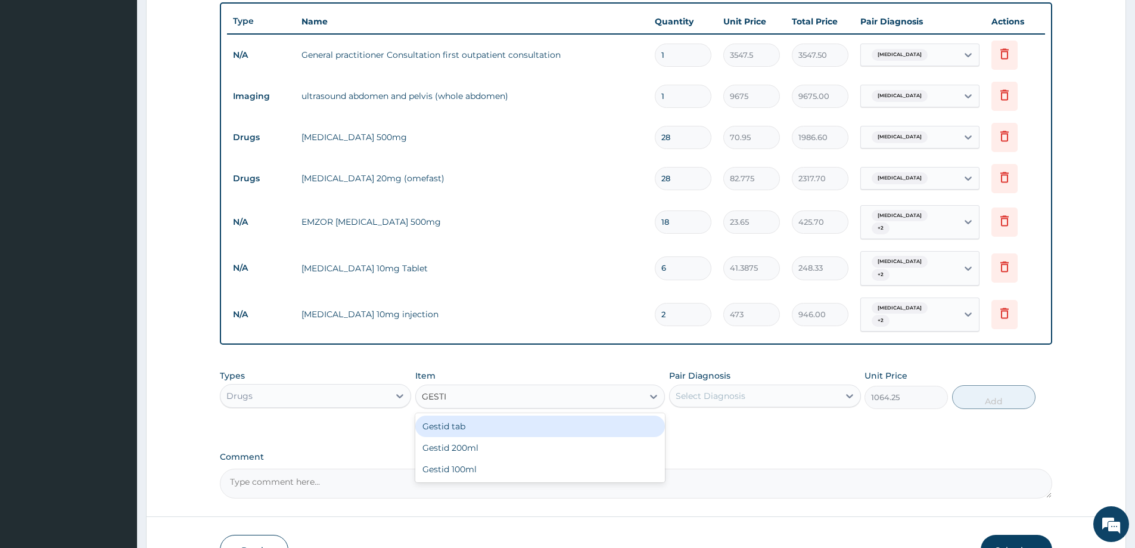
type input "GESTID"
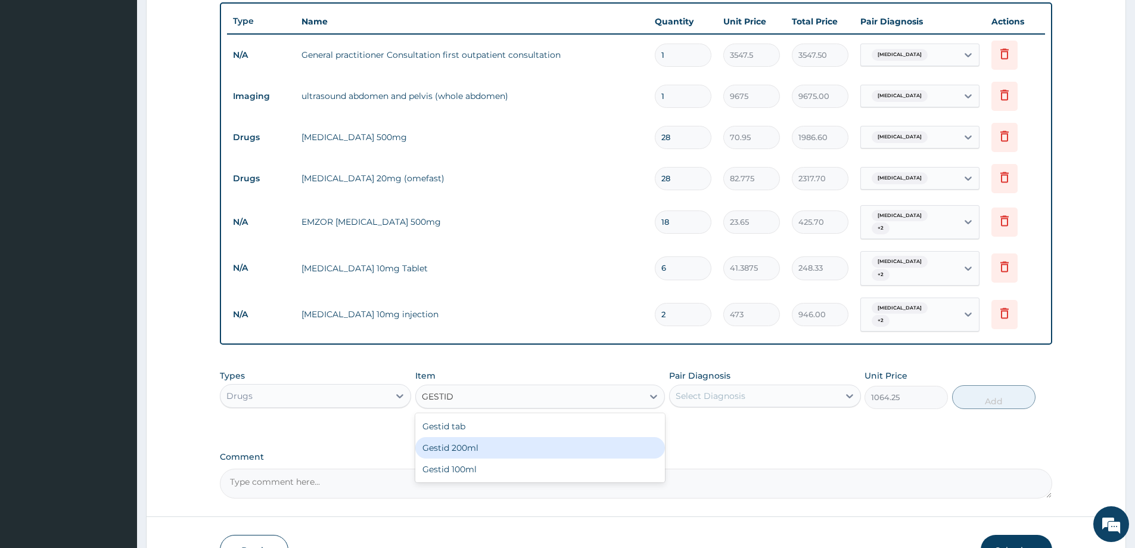
click at [489, 437] on div "Gestid 200ml" at bounding box center [540, 447] width 250 height 21
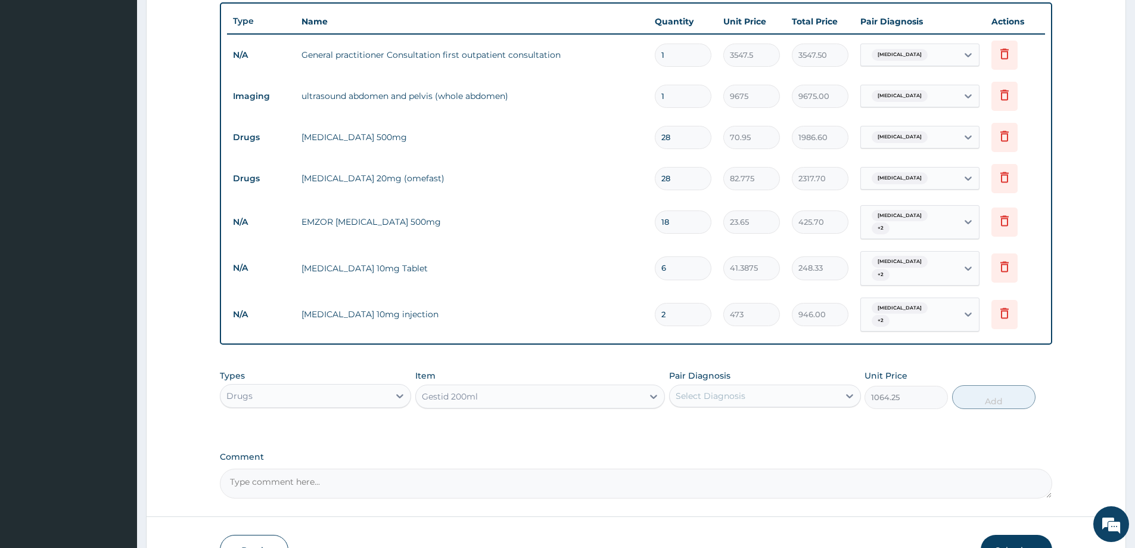
click at [777, 390] on div "Select Diagnosis" at bounding box center [754, 395] width 169 height 19
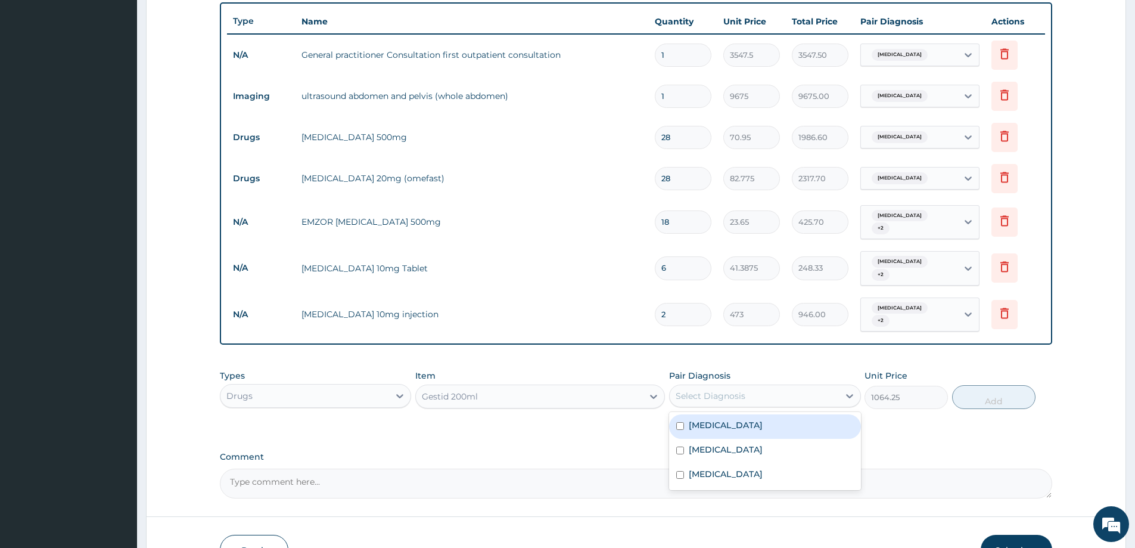
click at [721, 419] on label "Acute abdomen" at bounding box center [726, 425] width 74 height 12
checkbox input "true"
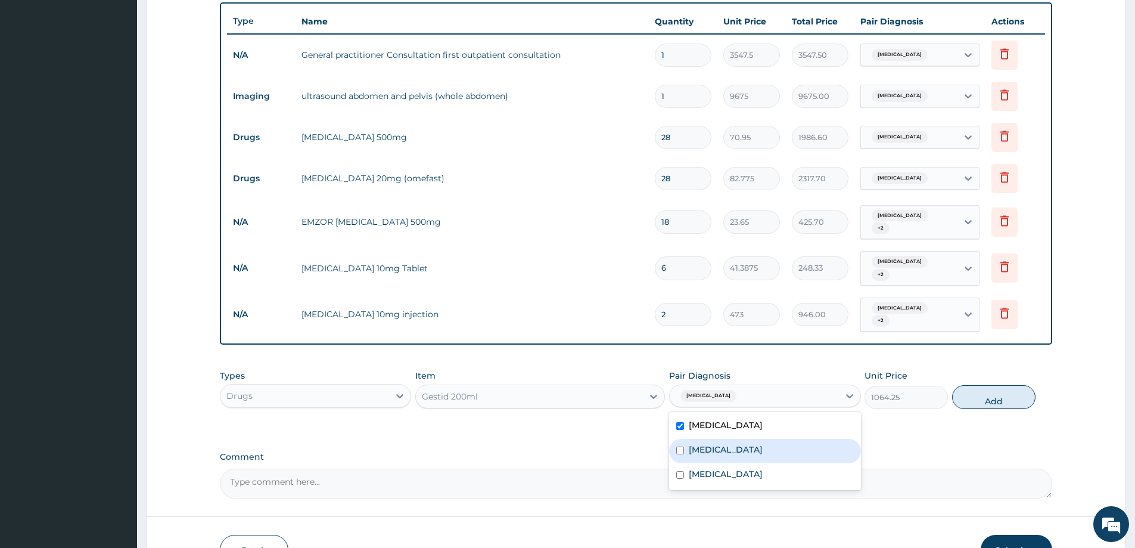
click at [713, 443] on label "[MEDICAL_DATA]" at bounding box center [726, 449] width 74 height 12
checkbox input "true"
click at [714, 468] on label "Acute abdominal pain" at bounding box center [726, 474] width 74 height 12
checkbox input "true"
click at [973, 385] on button "Add" at bounding box center [993, 397] width 83 height 24
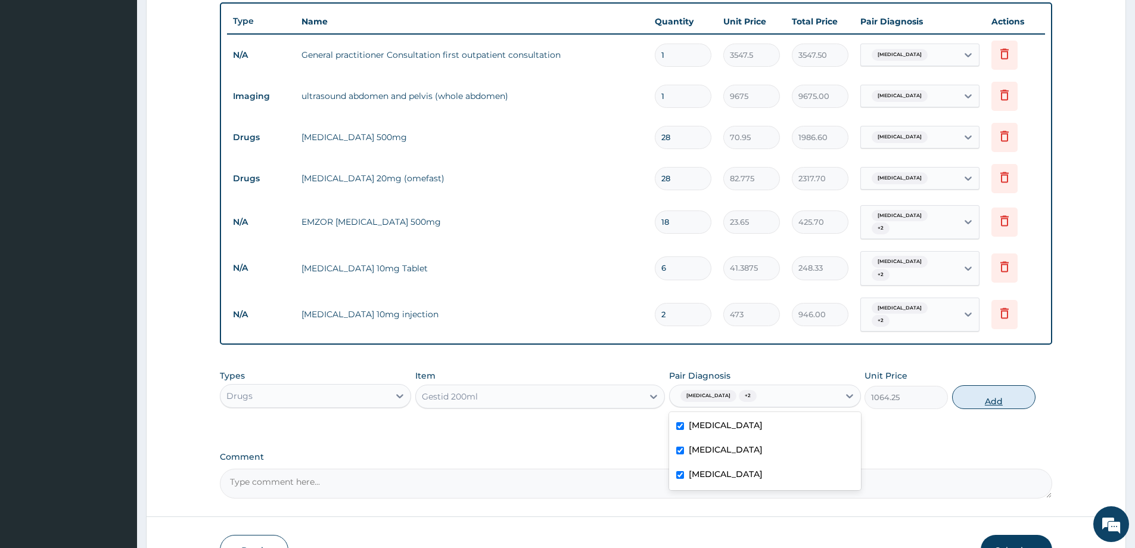
type input "0"
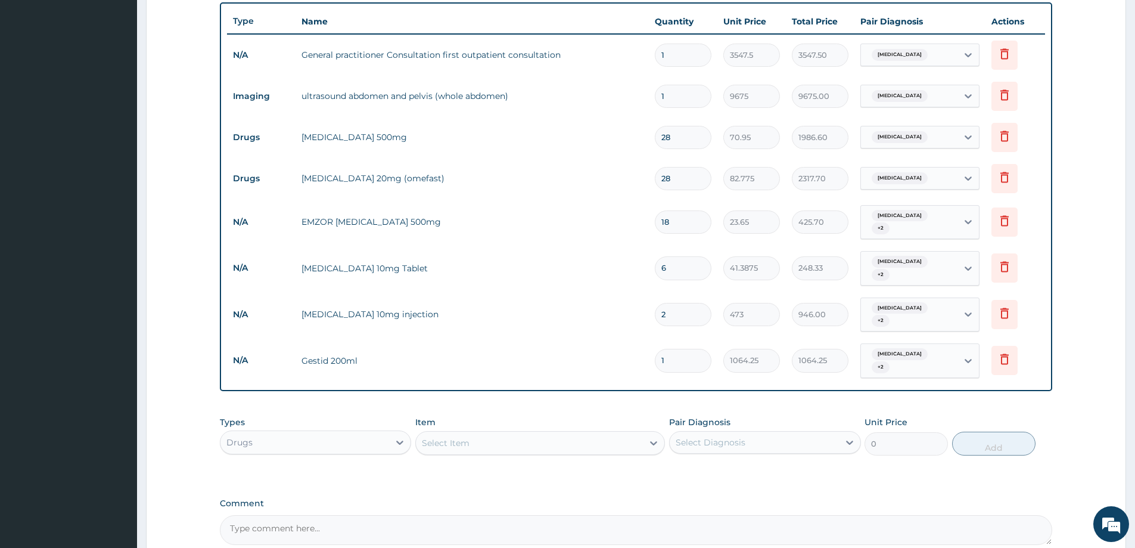
click at [464, 437] on div "Select Item" at bounding box center [446, 443] width 48 height 12
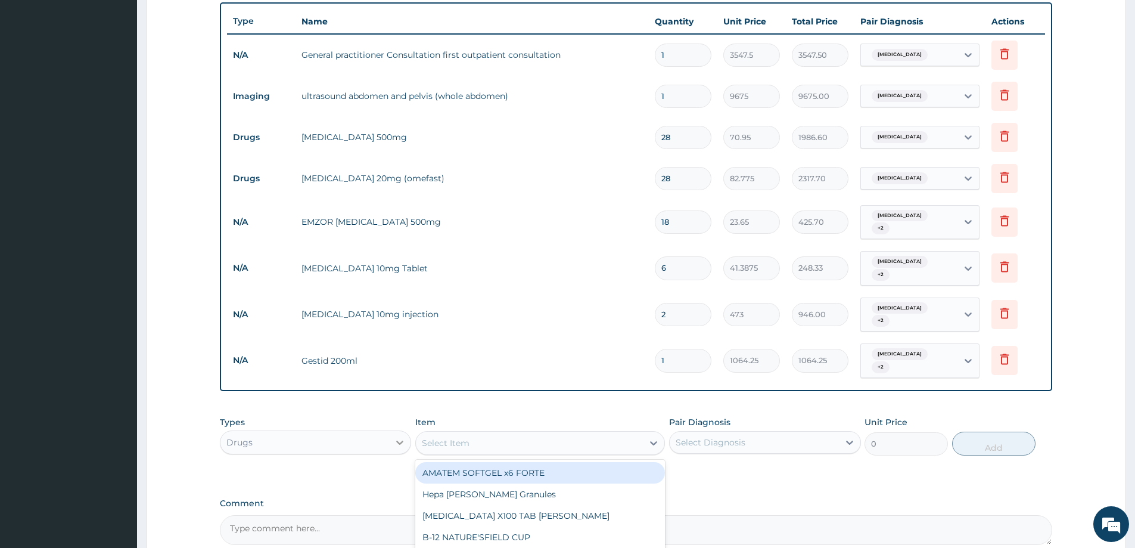
paste input "OMEPRAZOLE"
type input "OMEPRAZOLE"
click at [509, 462] on div "[MEDICAL_DATA] 20mg (OMEFAST)" at bounding box center [540, 472] width 250 height 21
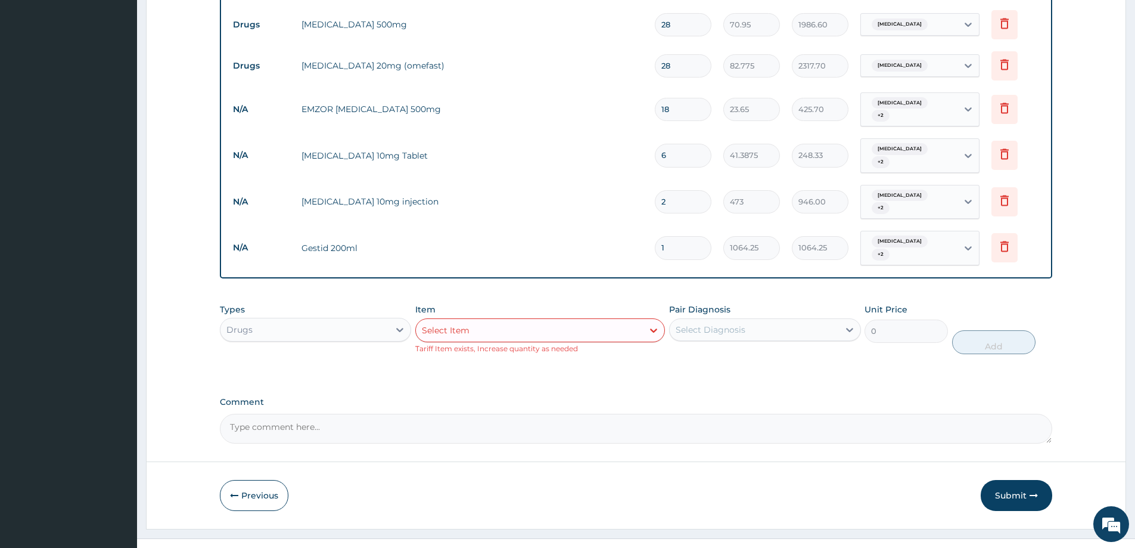
scroll to position [542, 0]
click at [1014, 479] on button "Submit" at bounding box center [1017, 494] width 72 height 31
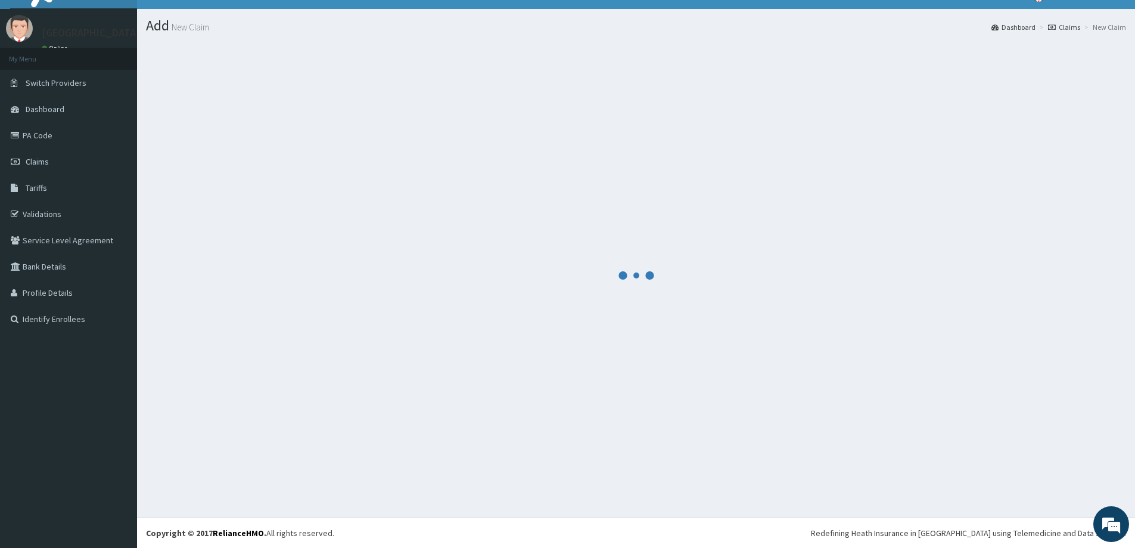
scroll to position [21, 0]
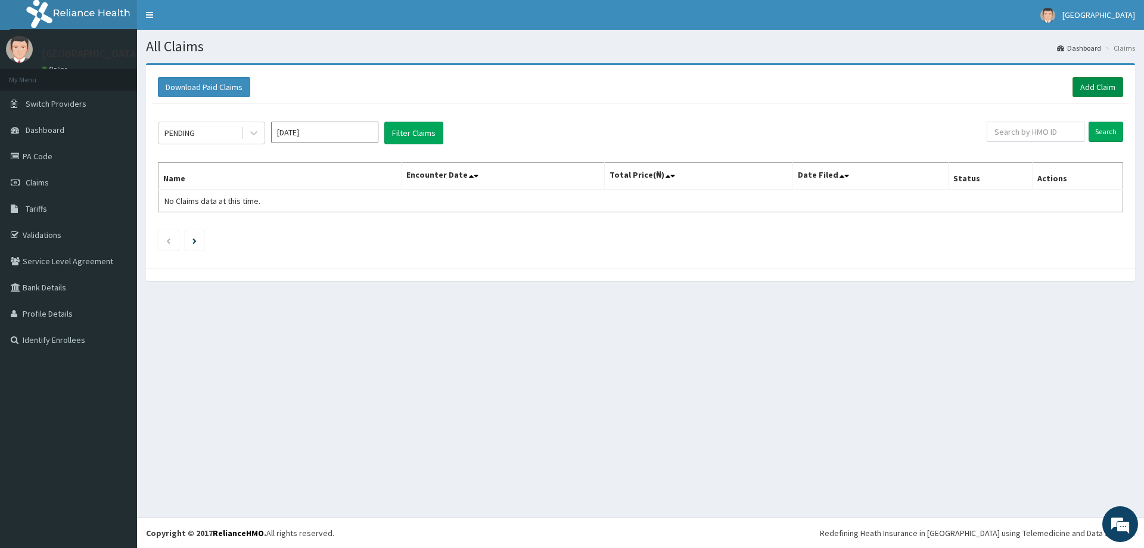
click at [1092, 86] on link "Add Claim" at bounding box center [1098, 87] width 51 height 20
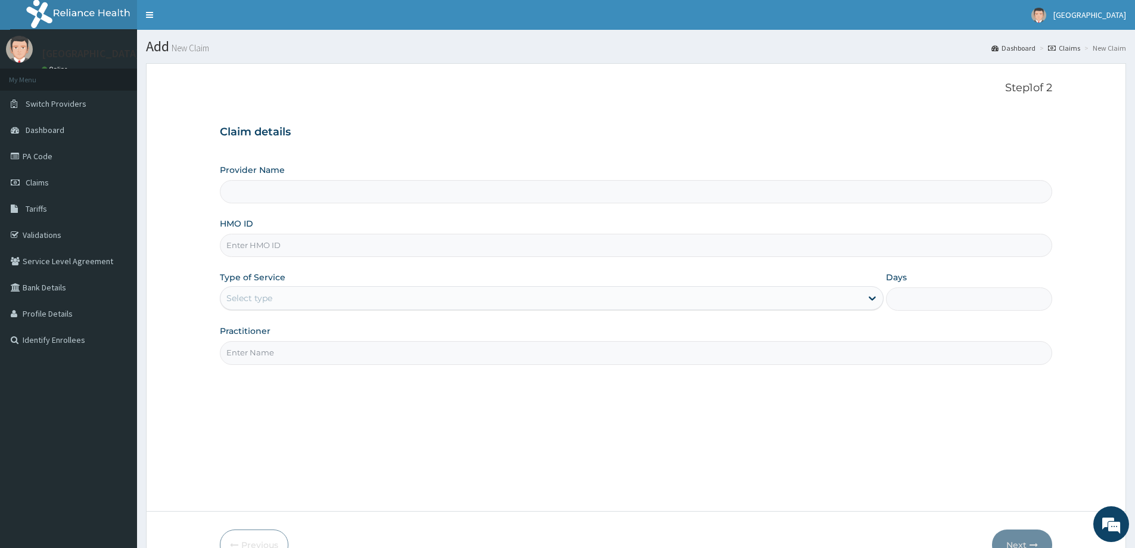
click at [349, 248] on input "HMO ID" at bounding box center [636, 245] width 833 height 23
type input "B"
type input "[GEOGRAPHIC_DATA]"
paste input "FCC/14551/A"
type input "FCC/14551/A"
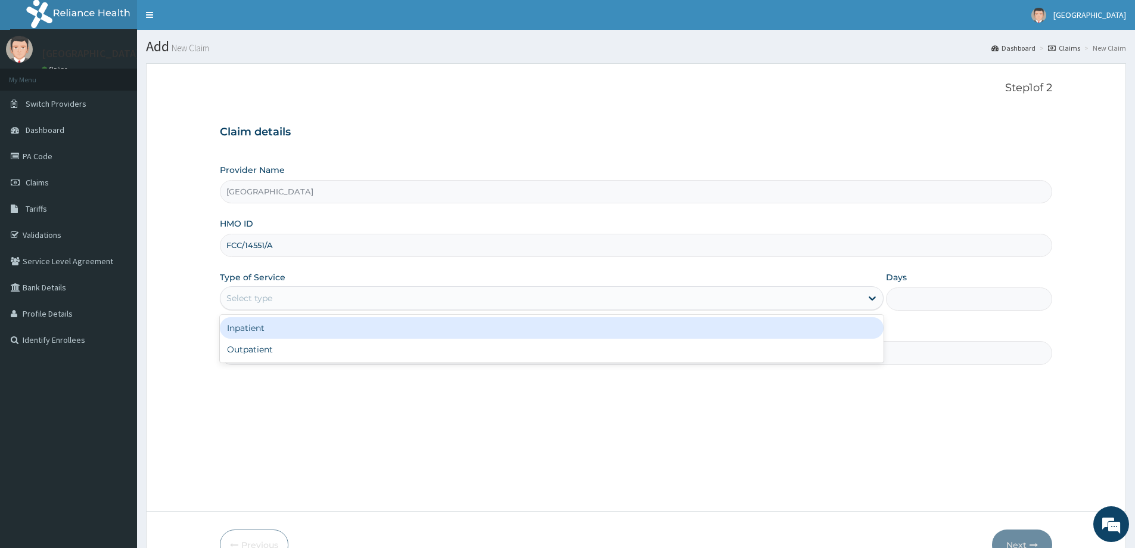
click at [386, 291] on div "Select type" at bounding box center [541, 297] width 641 height 19
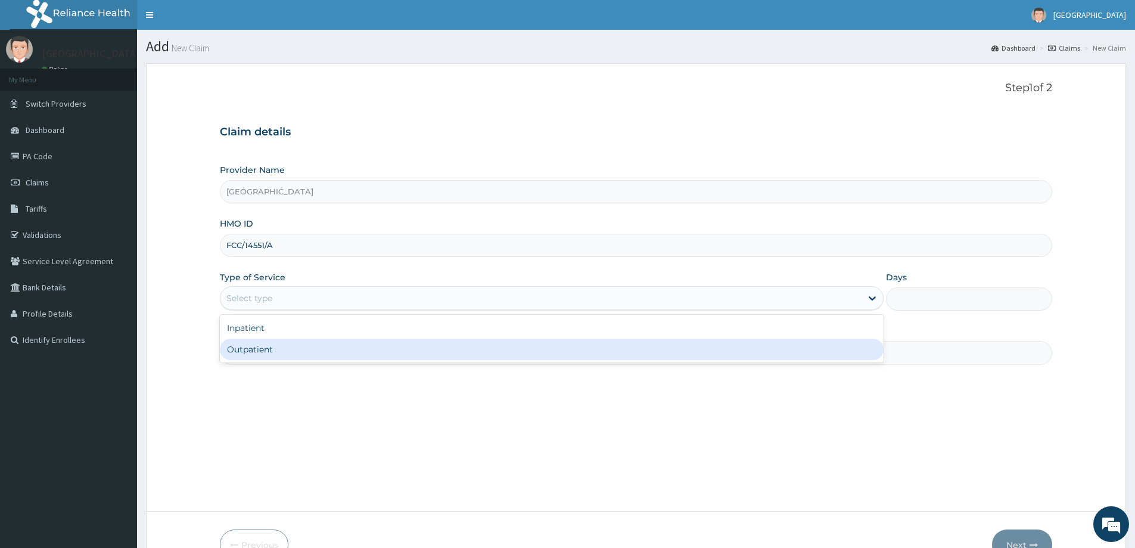
drag, startPoint x: 327, startPoint y: 349, endPoint x: 339, endPoint y: 346, distance: 12.9
click at [326, 349] on div "Outpatient" at bounding box center [552, 349] width 664 height 21
type input "1"
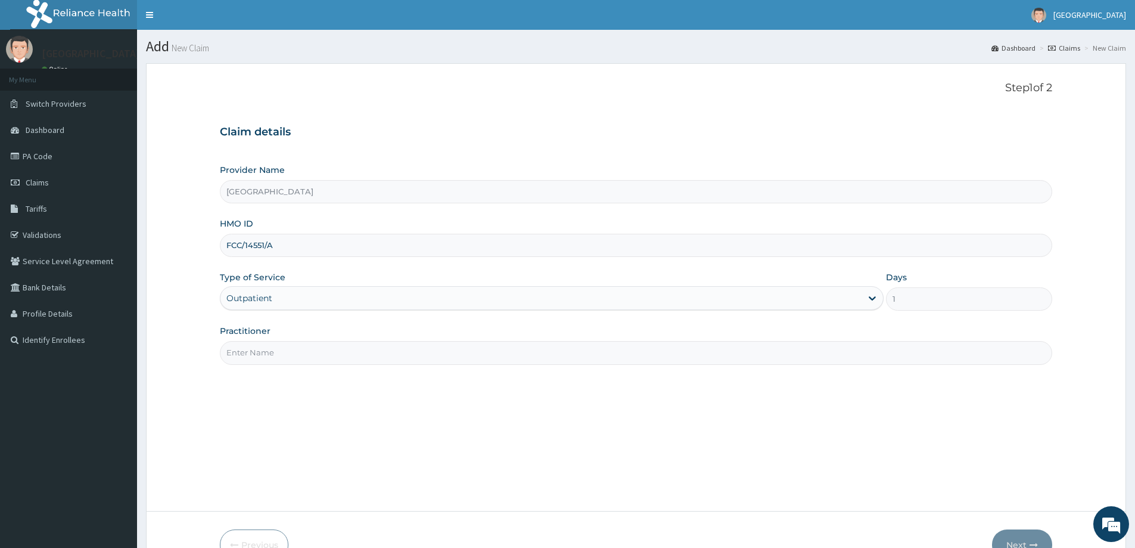
click at [653, 360] on input "Practitioner" at bounding box center [636, 352] width 833 height 23
type input "[PERSON_NAME]"
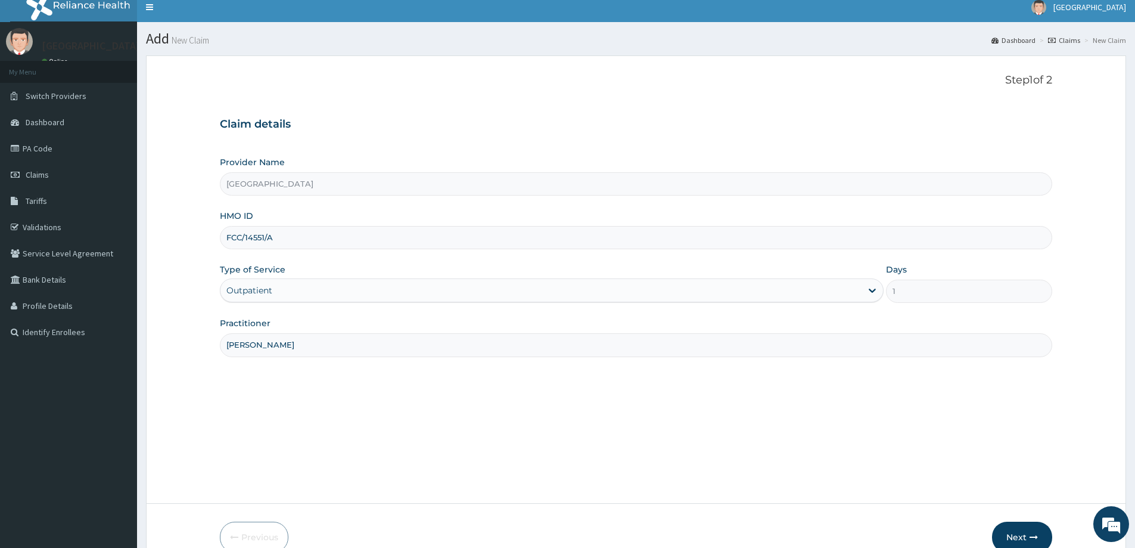
scroll to position [70, 0]
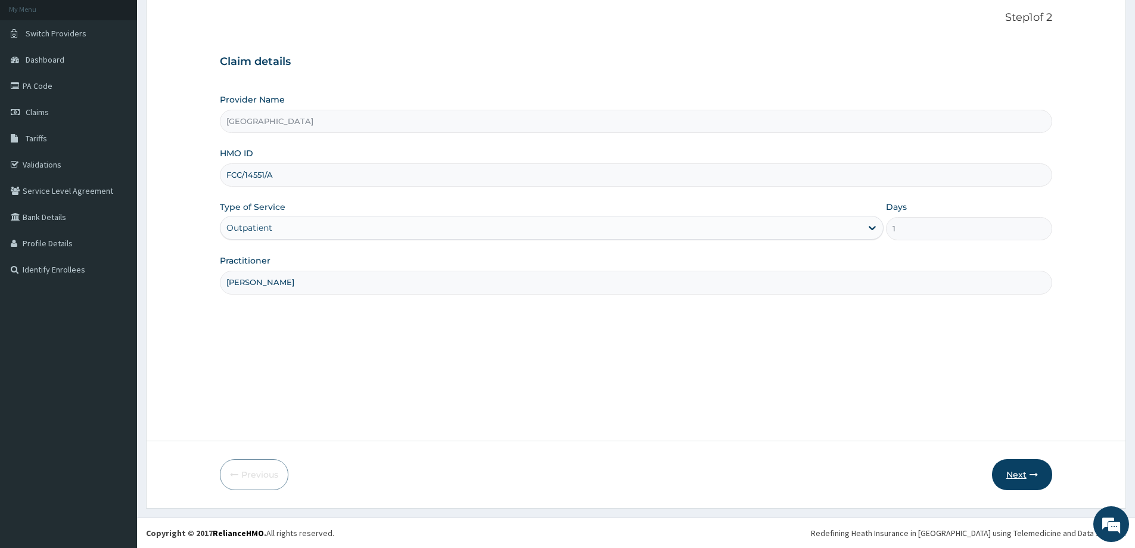
click at [1006, 471] on button "Next" at bounding box center [1022, 474] width 60 height 31
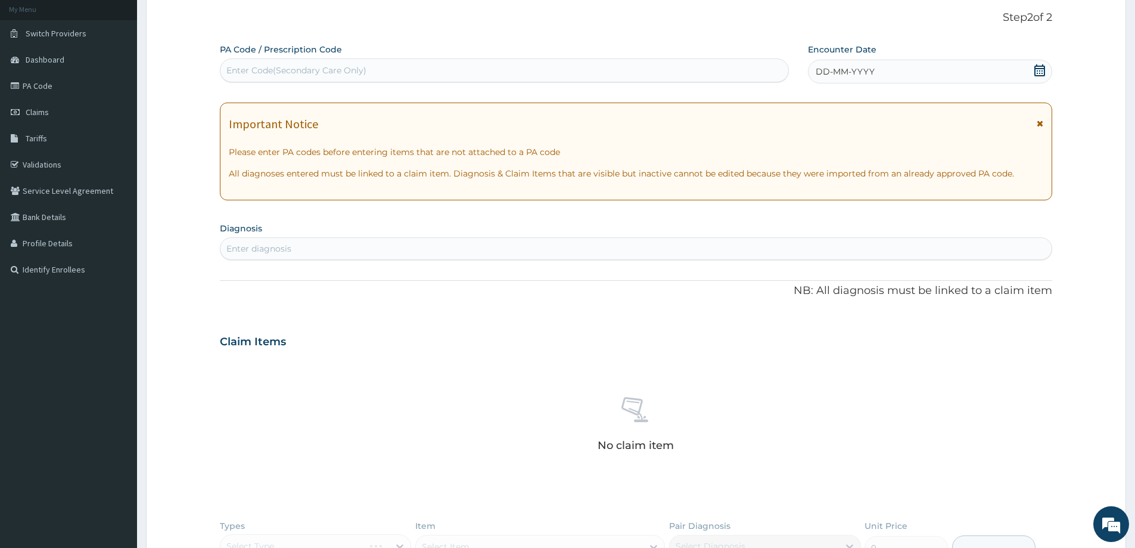
scroll to position [0, 0]
click at [1042, 72] on icon at bounding box center [1040, 70] width 12 height 12
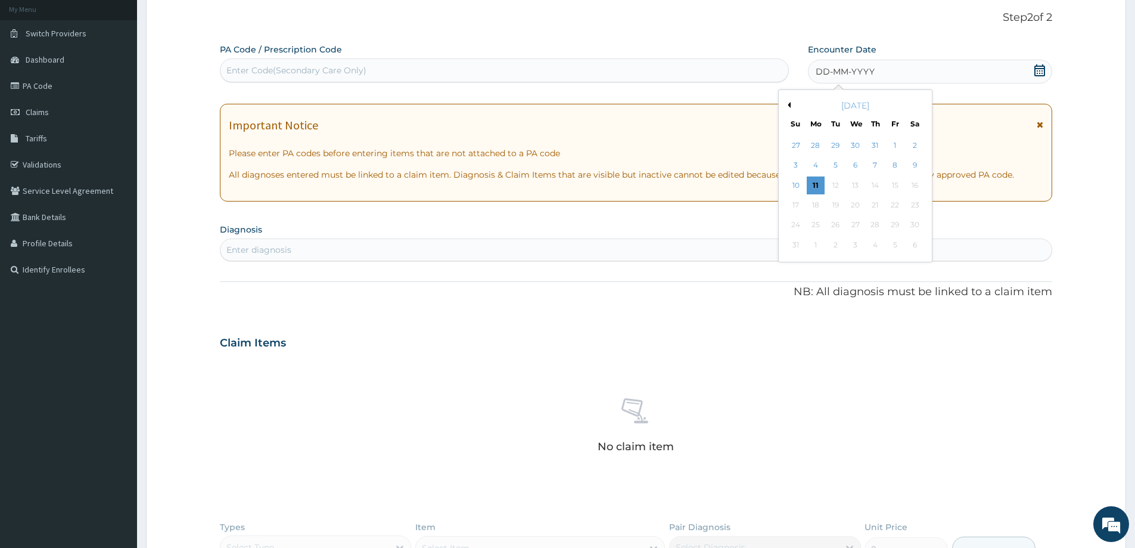
click at [790, 105] on button "Previous Month" at bounding box center [788, 105] width 6 height 6
click at [897, 187] on div "18" at bounding box center [896, 185] width 18 height 18
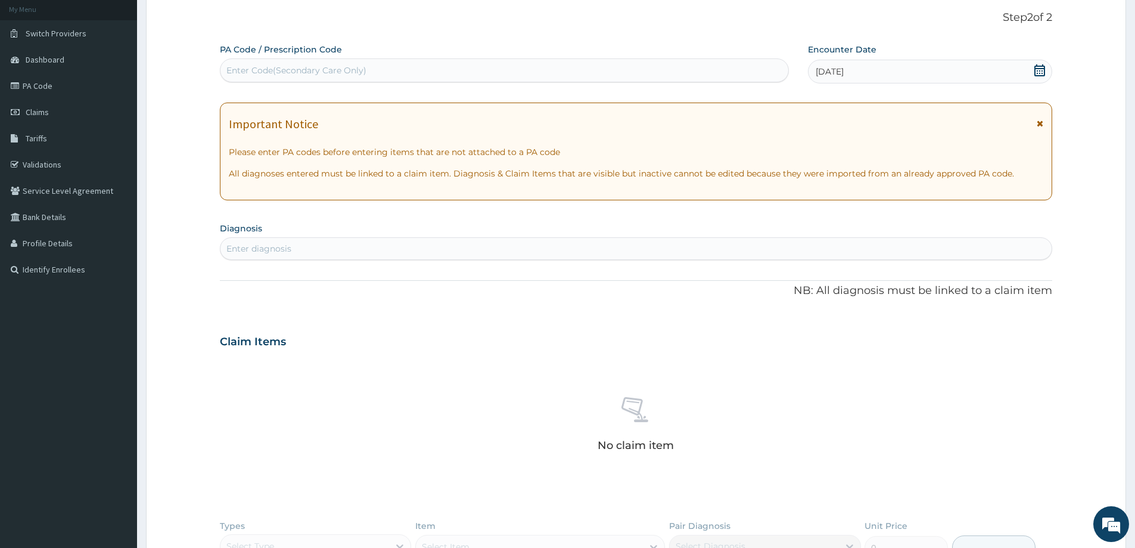
click at [301, 248] on div "Enter diagnosis" at bounding box center [636, 248] width 831 height 19
type input "[MEDICAL_DATA]"
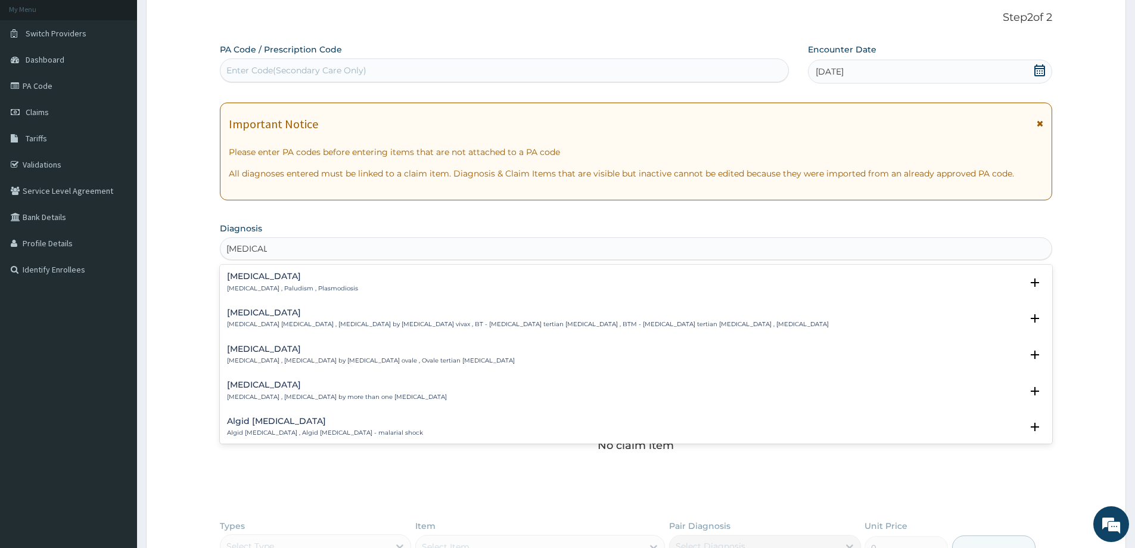
click at [281, 283] on div "[MEDICAL_DATA] [MEDICAL_DATA] , Paludism , Plasmodiosis" at bounding box center [292, 282] width 131 height 21
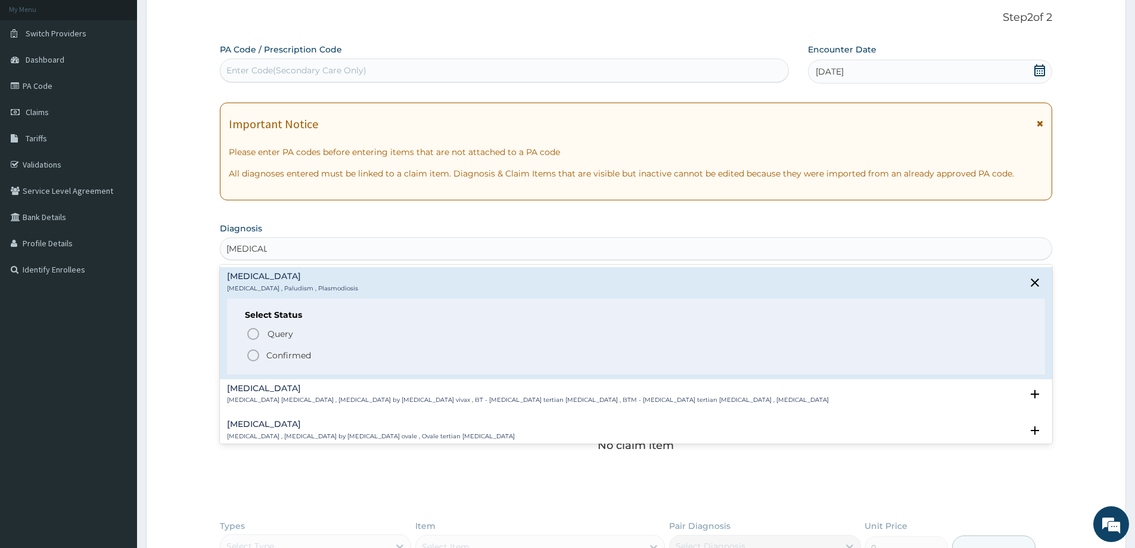
click at [253, 357] on icon "status option filled" at bounding box center [253, 355] width 14 height 14
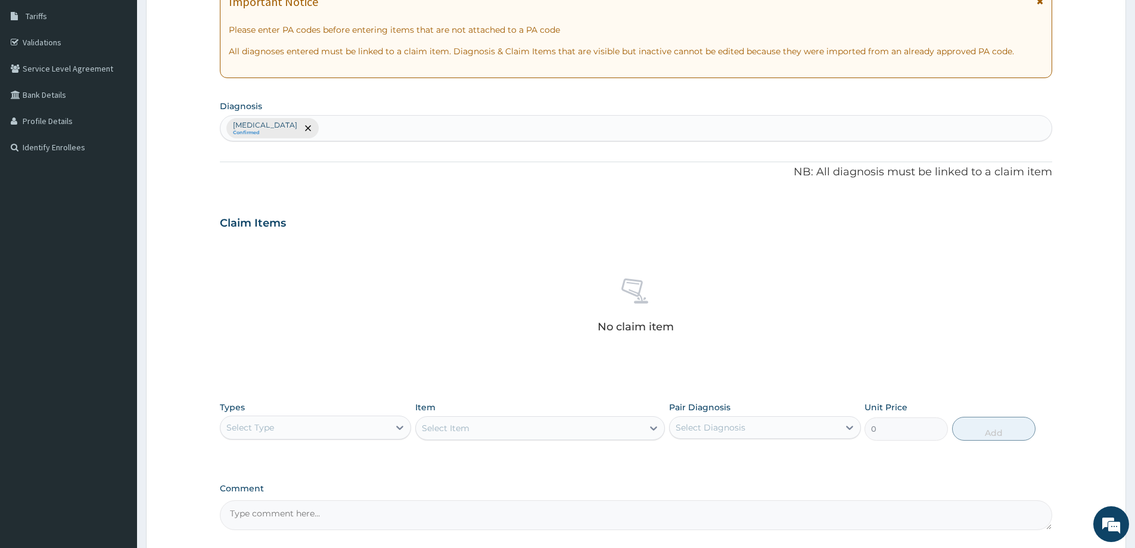
scroll to position [249, 0]
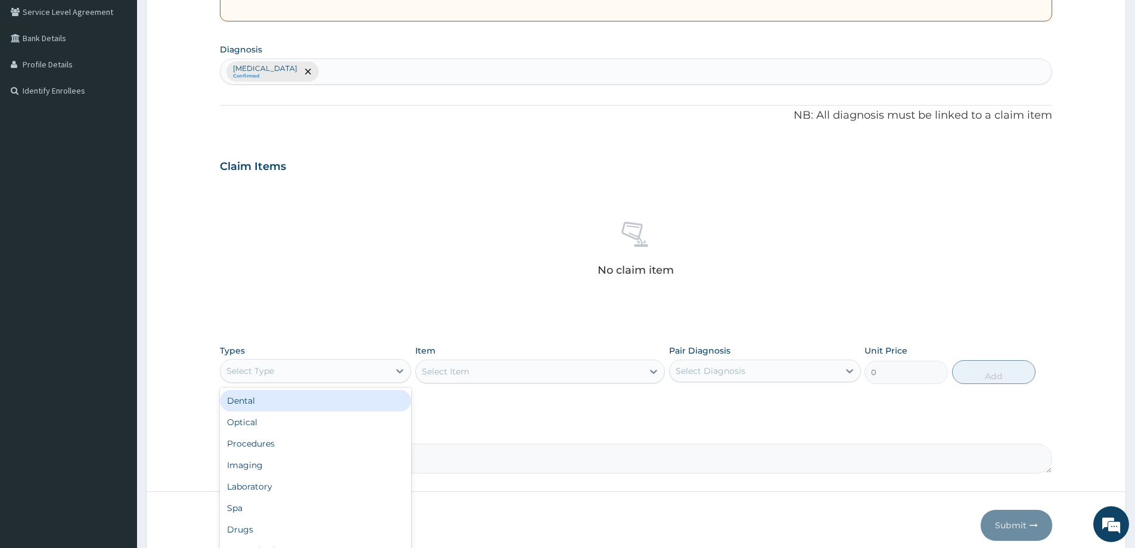
click at [301, 380] on div "Select Type" at bounding box center [305, 370] width 169 height 19
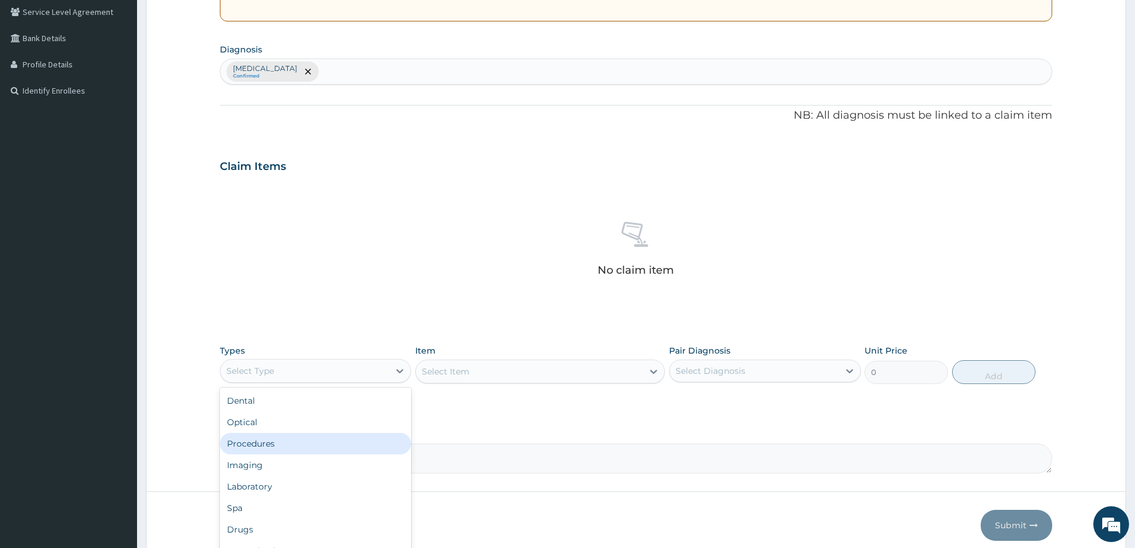
click at [283, 448] on div "Procedures" at bounding box center [315, 443] width 191 height 21
click at [655, 374] on div "Select Item" at bounding box center [540, 371] width 250 height 24
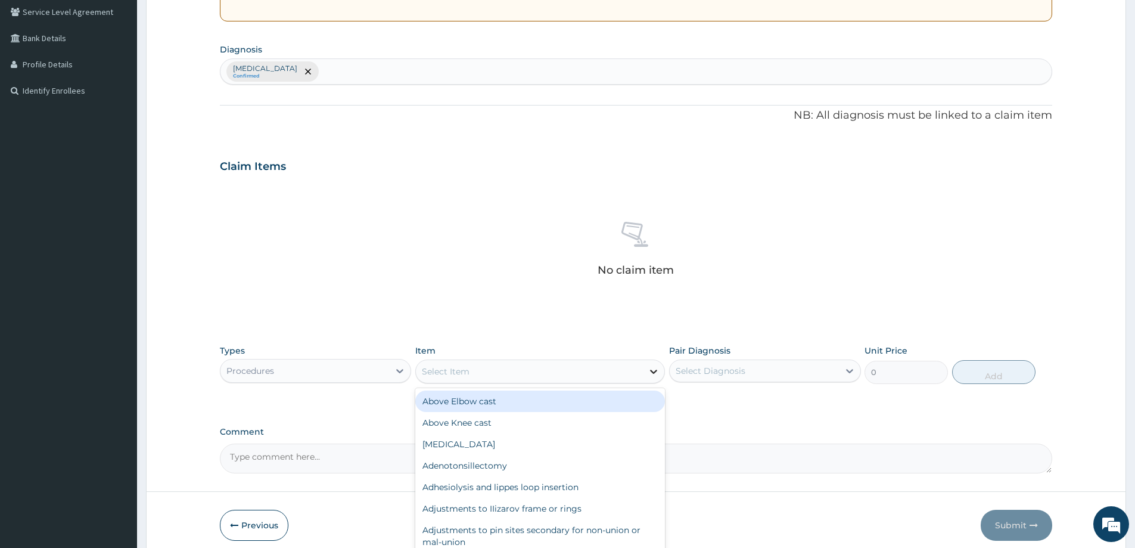
click at [656, 374] on icon at bounding box center [654, 371] width 12 height 12
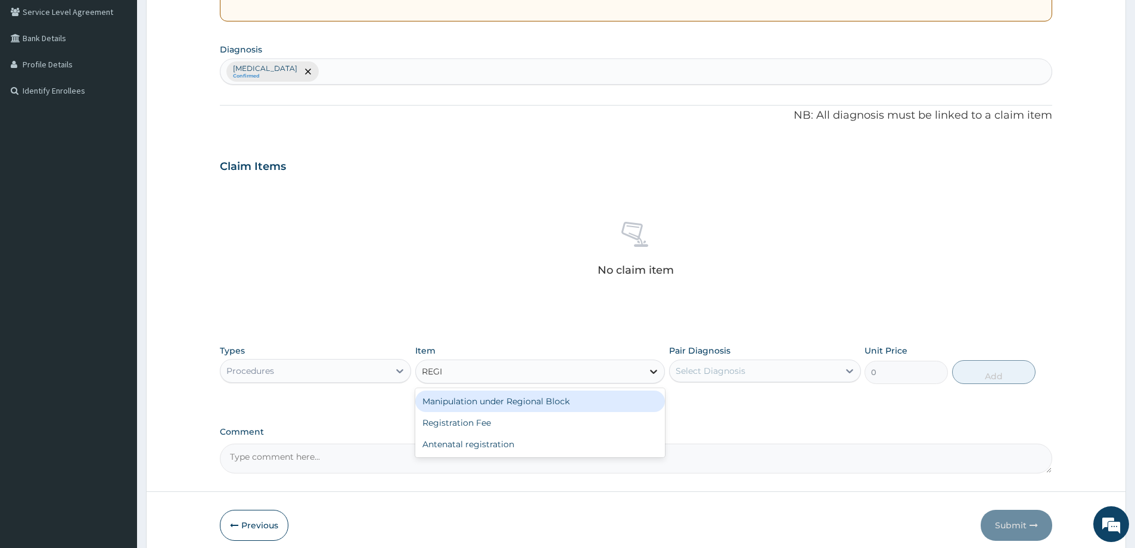
type input "REGIS"
click at [542, 402] on div "Registration Fee" at bounding box center [540, 400] width 250 height 21
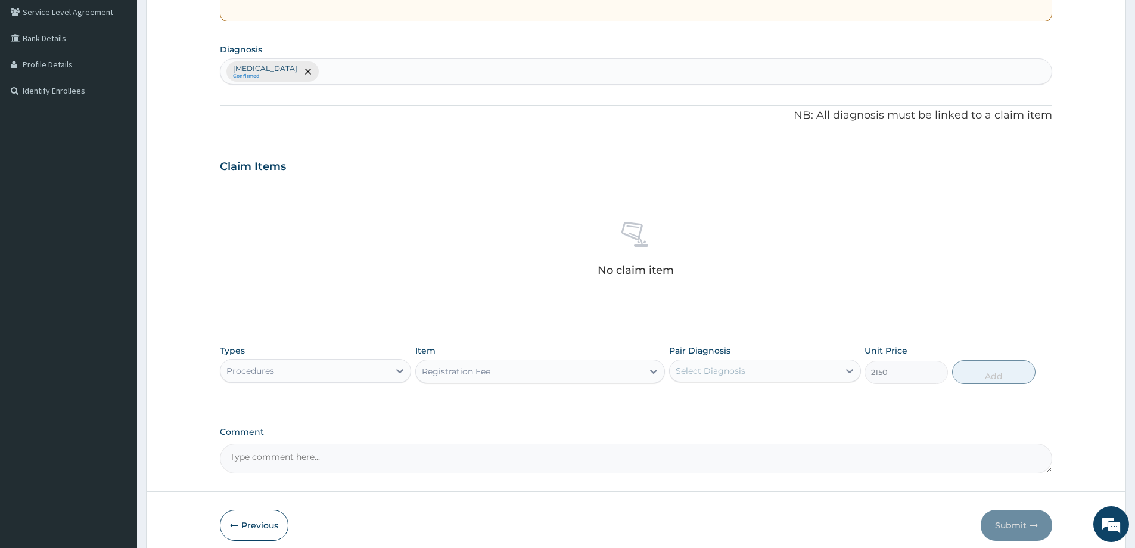
type input "2150"
click at [795, 370] on div "Select Diagnosis" at bounding box center [754, 370] width 169 height 19
click at [735, 401] on div "[MEDICAL_DATA]" at bounding box center [764, 401] width 191 height 24
checkbox input "true"
click at [997, 372] on button "Add" at bounding box center [993, 372] width 83 height 24
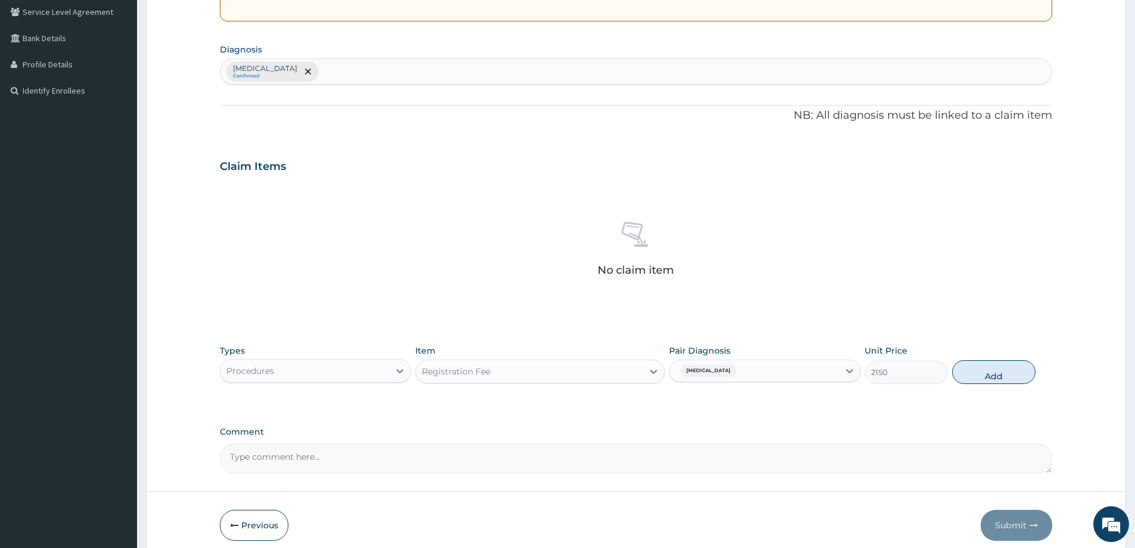
type input "0"
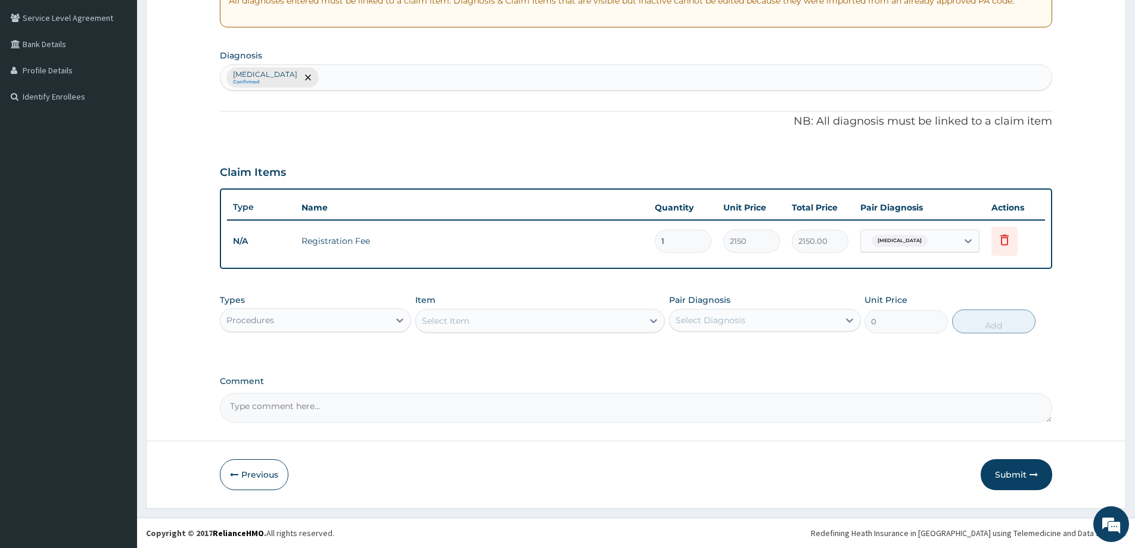
scroll to position [243, 0]
click at [1001, 474] on button "Submit" at bounding box center [1017, 474] width 72 height 31
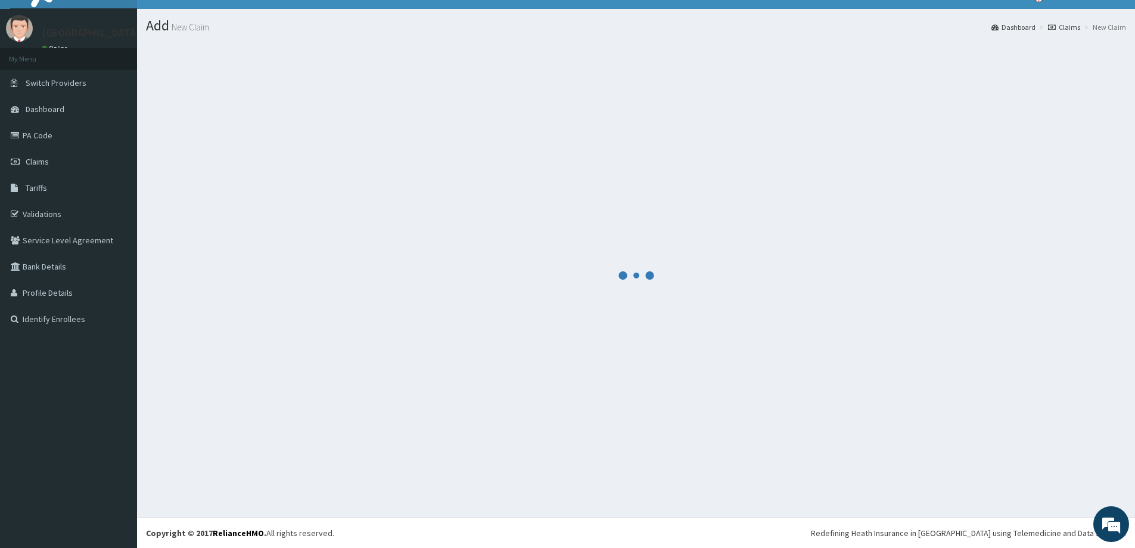
scroll to position [21, 0]
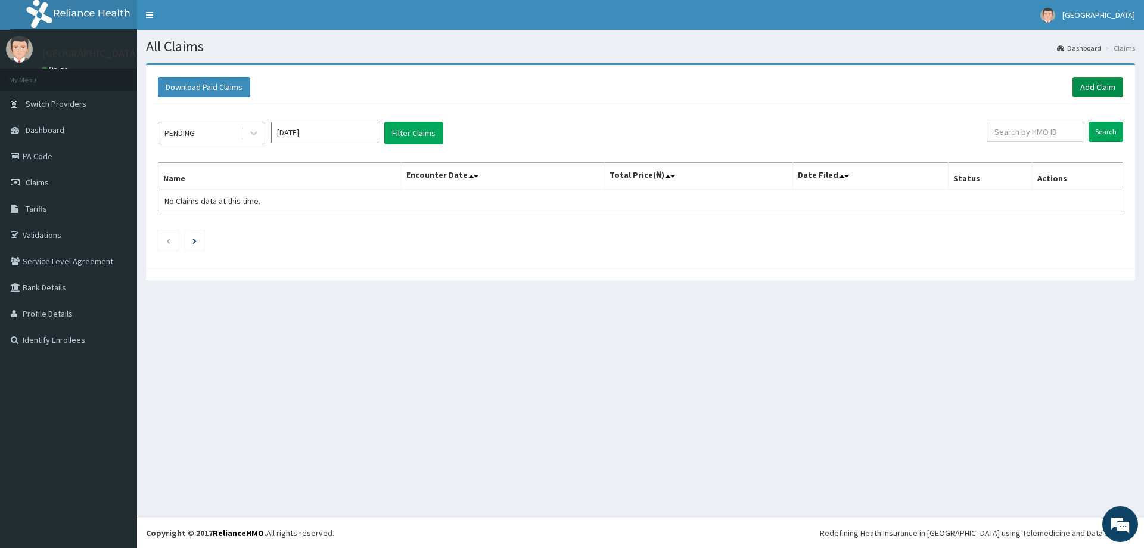
click at [1094, 82] on link "Add Claim" at bounding box center [1098, 87] width 51 height 20
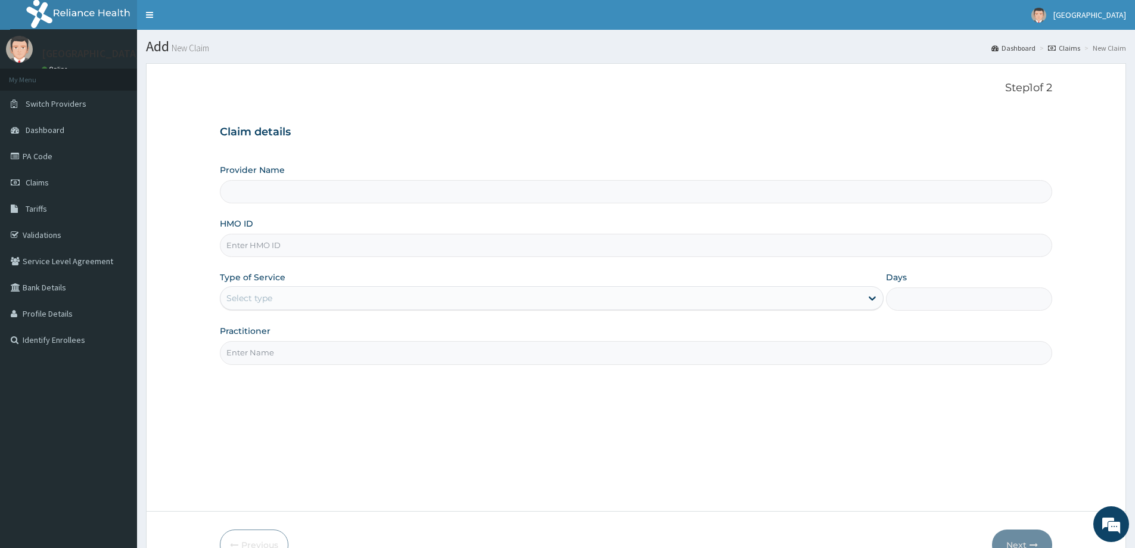
click at [395, 247] on input "HMO ID" at bounding box center [636, 245] width 833 height 23
type input "[GEOGRAPHIC_DATA]"
paste input "SWG/10216/A"
type input "SWG/10216/A"
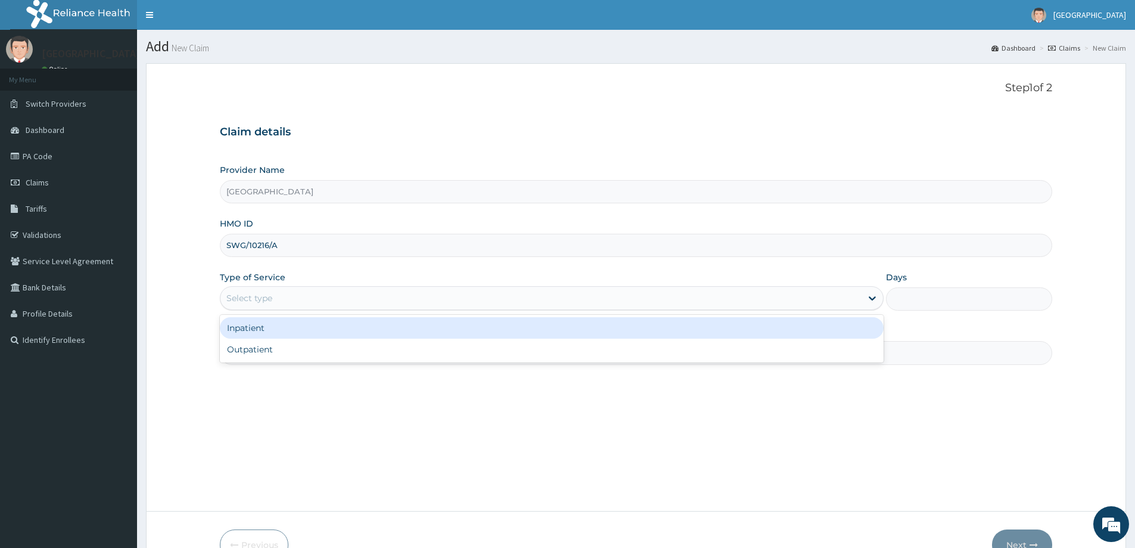
click at [827, 293] on div "Select type" at bounding box center [541, 297] width 641 height 19
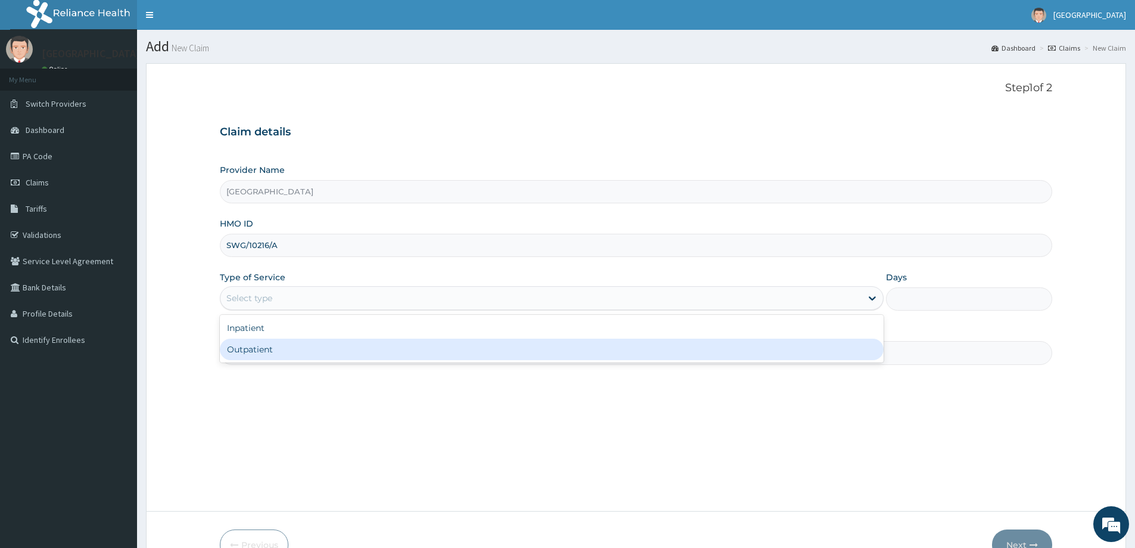
click at [498, 355] on div "Outpatient" at bounding box center [552, 349] width 664 height 21
type input "1"
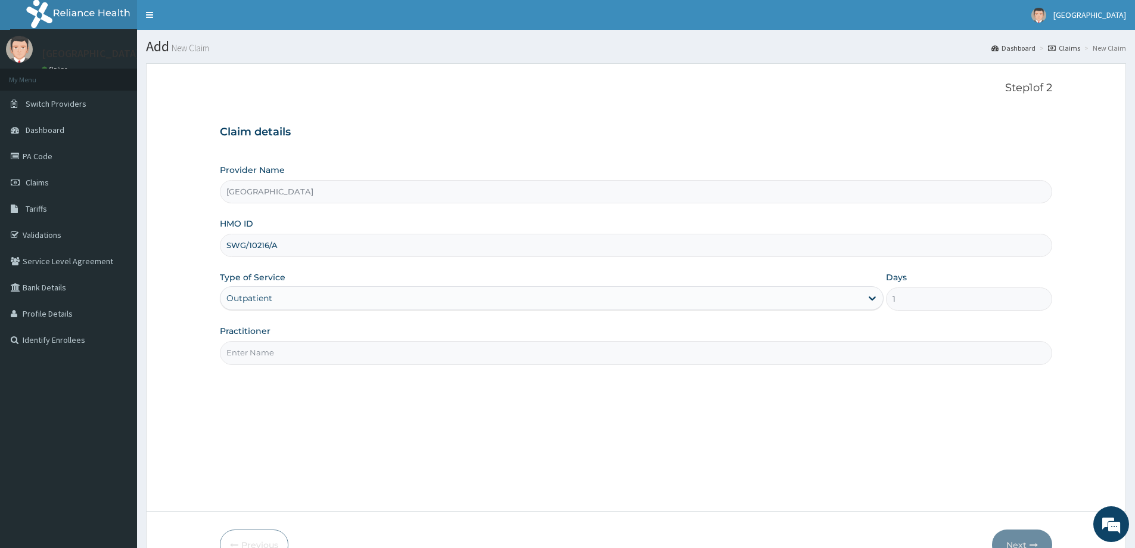
click at [521, 338] on div "Practitioner" at bounding box center [636, 344] width 833 height 39
click at [521, 351] on input "Practitioner" at bounding box center [636, 352] width 833 height 23
type input "DR LADAPO"
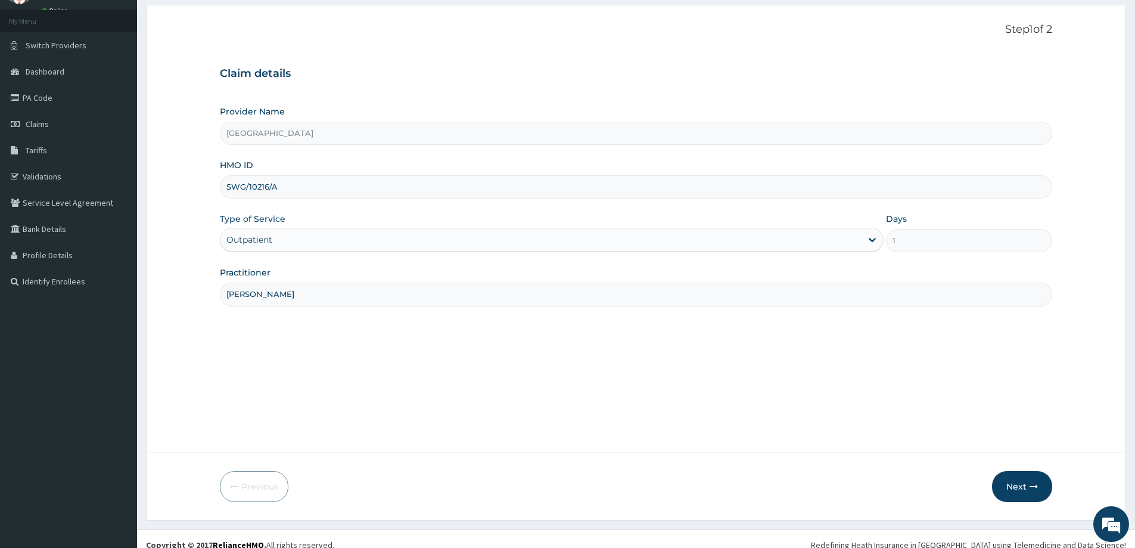
scroll to position [70, 0]
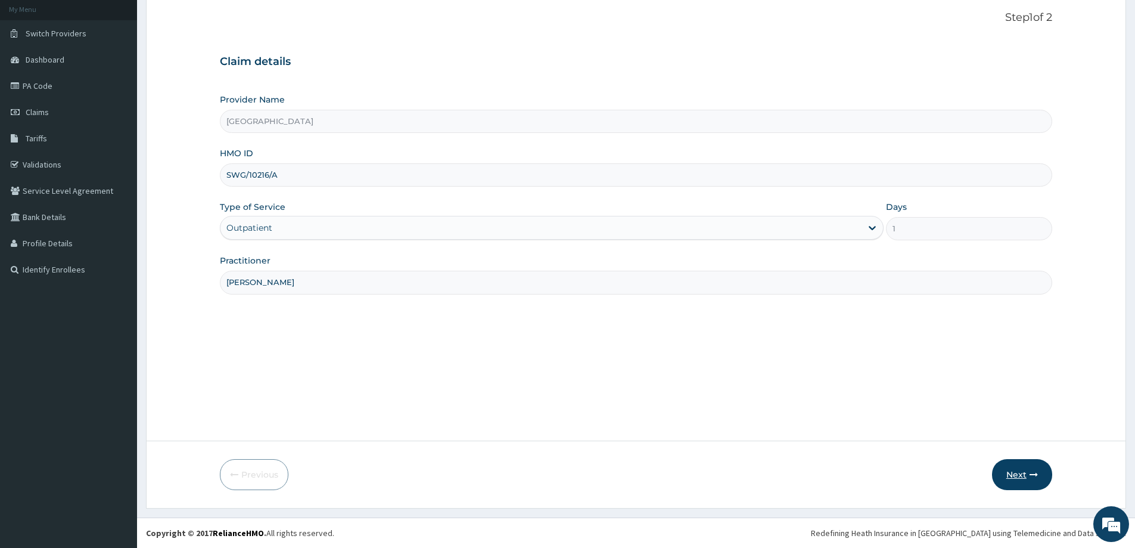
click at [1022, 467] on button "Next" at bounding box center [1022, 474] width 60 height 31
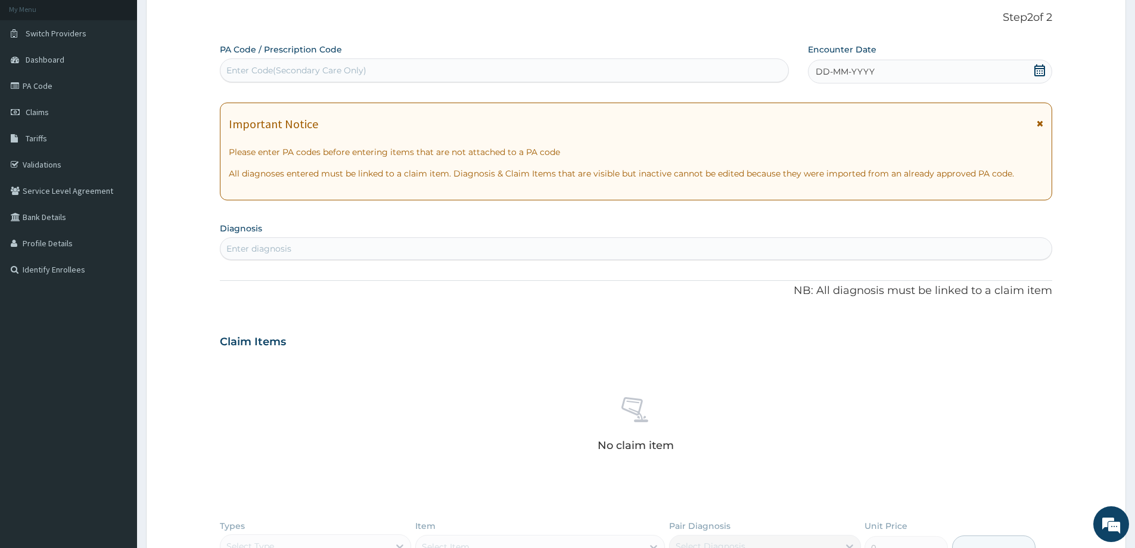
scroll to position [0, 0]
click at [1037, 73] on icon at bounding box center [1040, 70] width 11 height 12
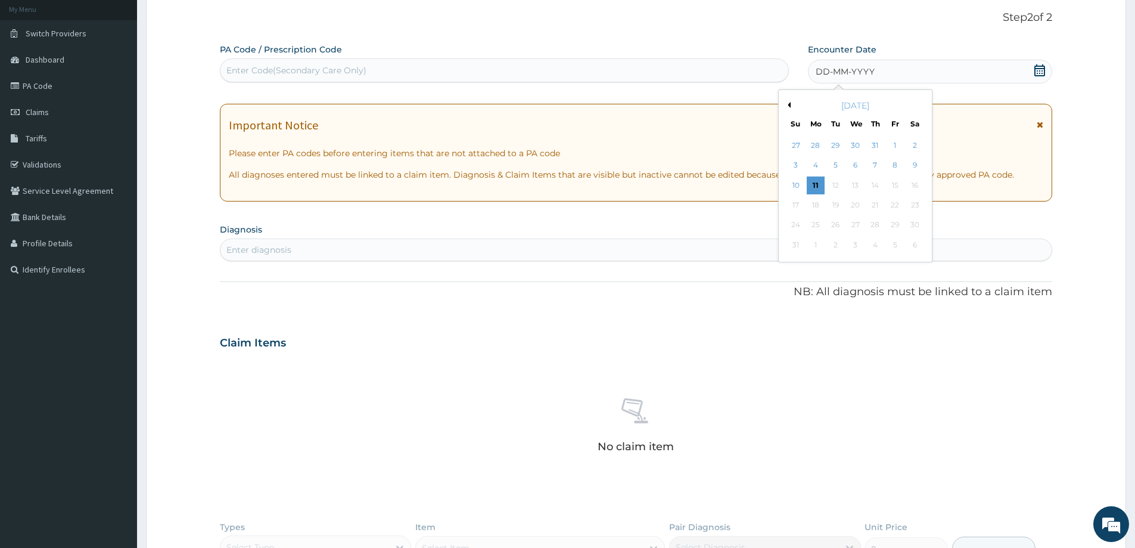
click at [788, 103] on button "Previous Month" at bounding box center [788, 105] width 6 height 6
click at [899, 187] on div "18" at bounding box center [896, 185] width 18 height 18
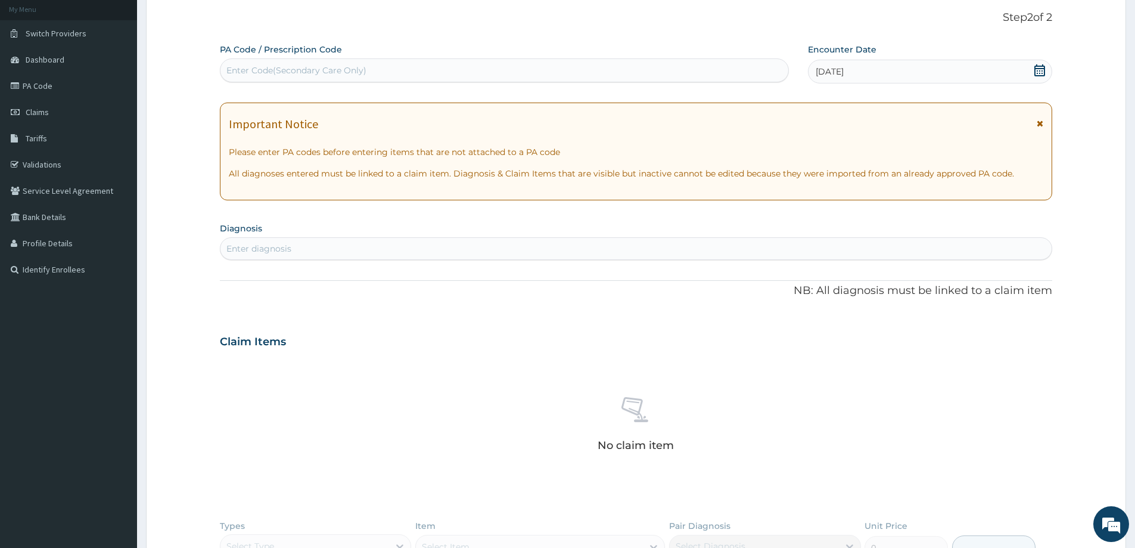
scroll to position [130, 0]
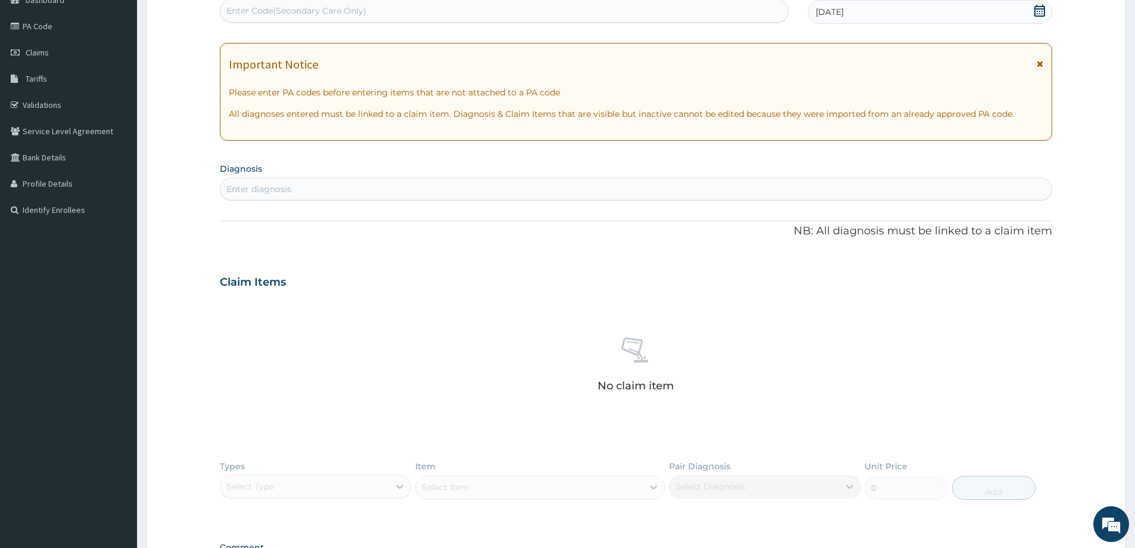
click at [372, 251] on div "PA Code / Prescription Code Enter Code(Secondary Care Only) Encounter Date 18-0…" at bounding box center [636, 286] width 833 height 605
click at [362, 190] on div "Enter diagnosis" at bounding box center [636, 188] width 831 height 19
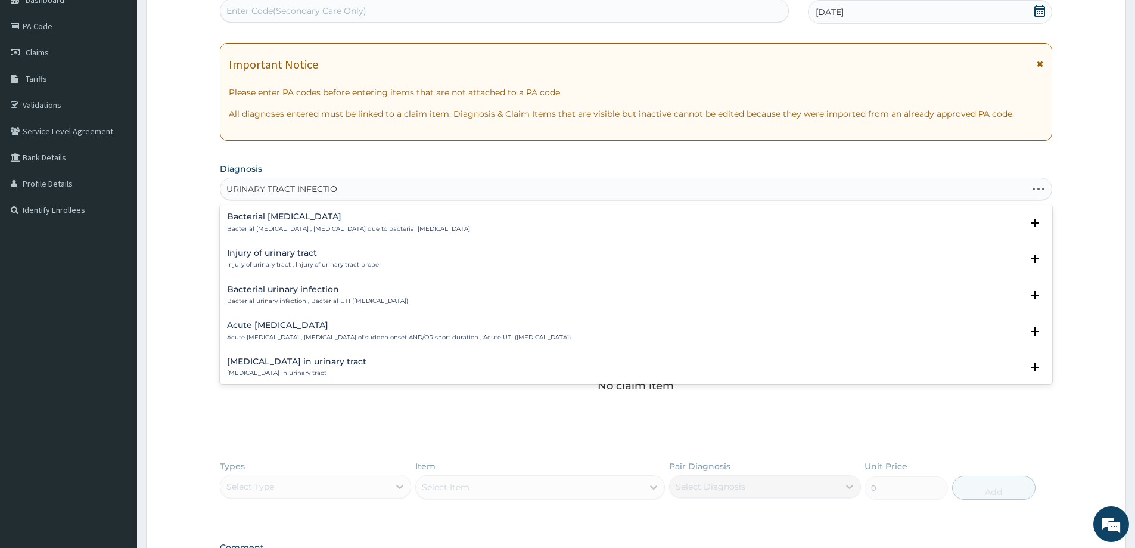
type input "URINARY TRACT INFECTION"
click at [344, 287] on h4 "Acute urinary tract infection" at bounding box center [399, 289] width 344 height 9
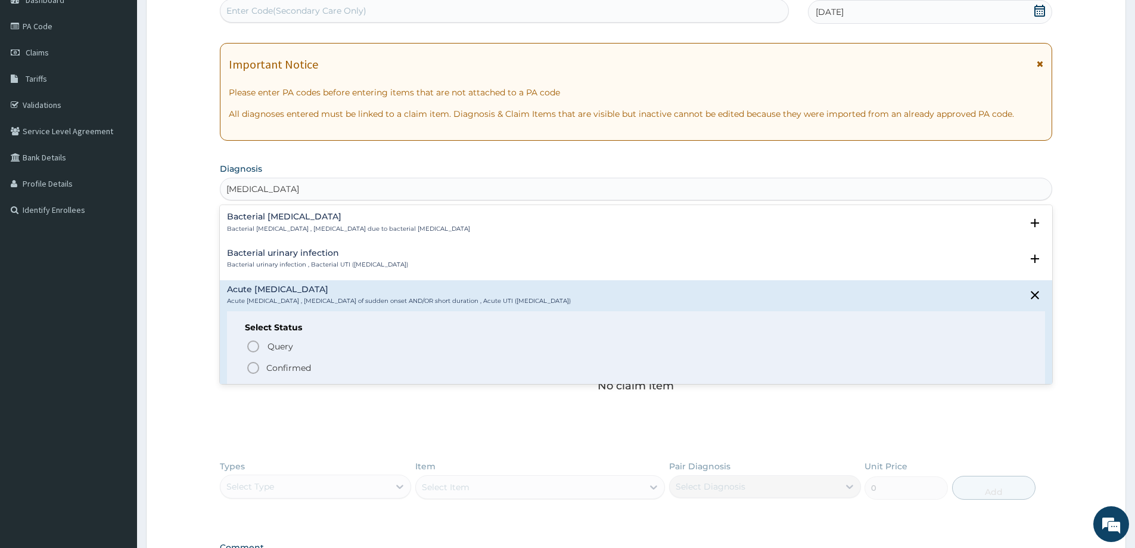
click at [254, 364] on icon "status option filled" at bounding box center [253, 368] width 14 height 14
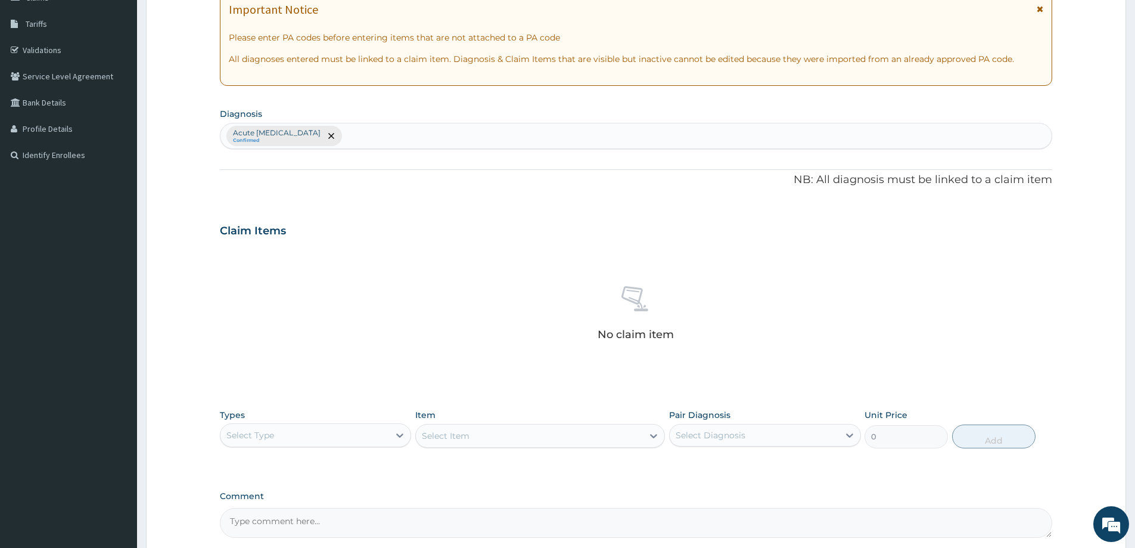
scroll to position [249, 0]
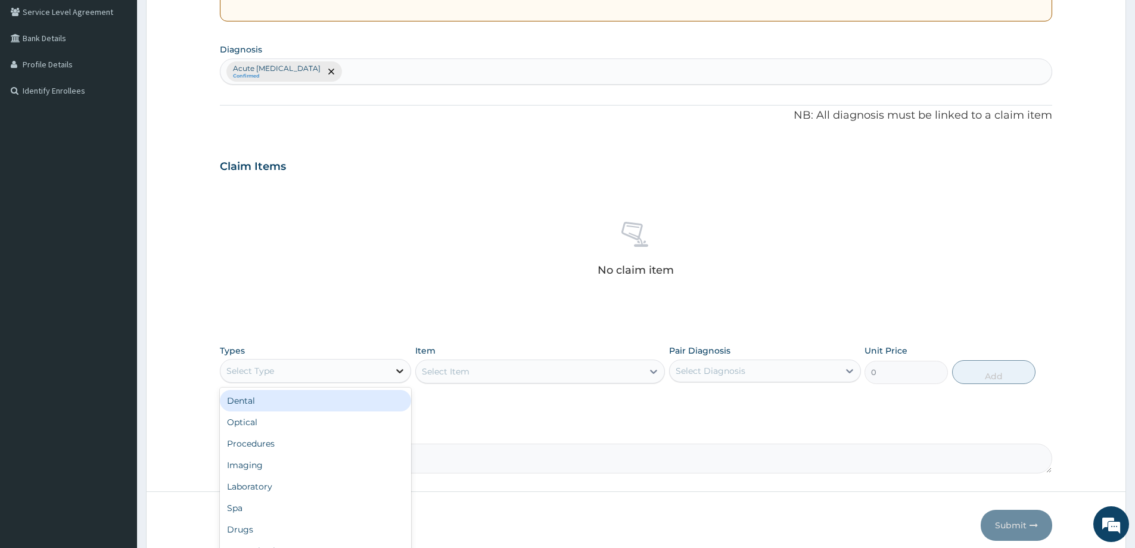
click at [403, 372] on icon at bounding box center [400, 371] width 12 height 12
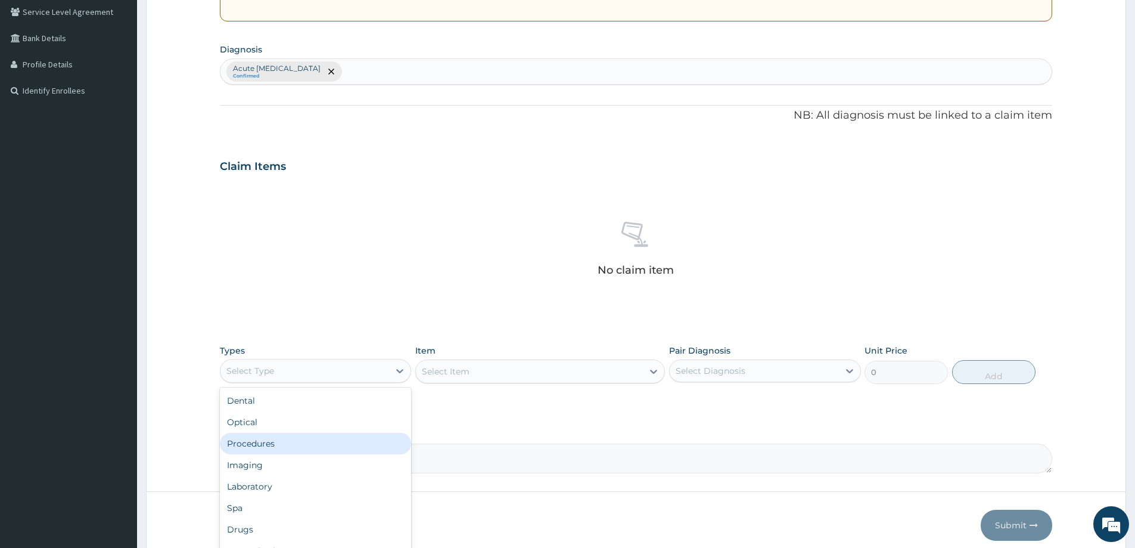
click at [295, 446] on div "Procedures" at bounding box center [315, 443] width 191 height 21
click at [653, 373] on div "Select Item" at bounding box center [540, 371] width 250 height 24
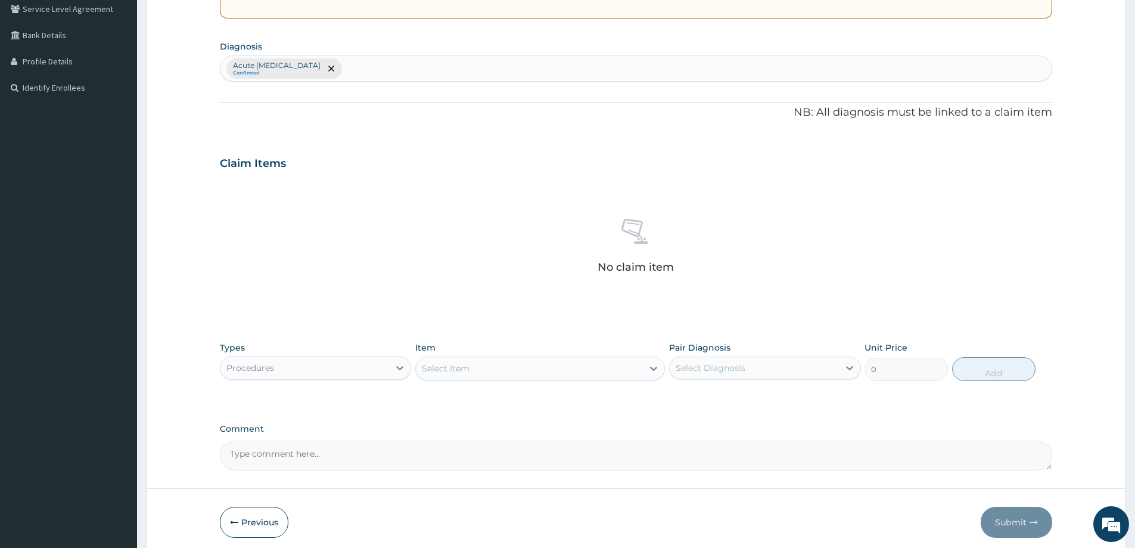
scroll to position [300, 0]
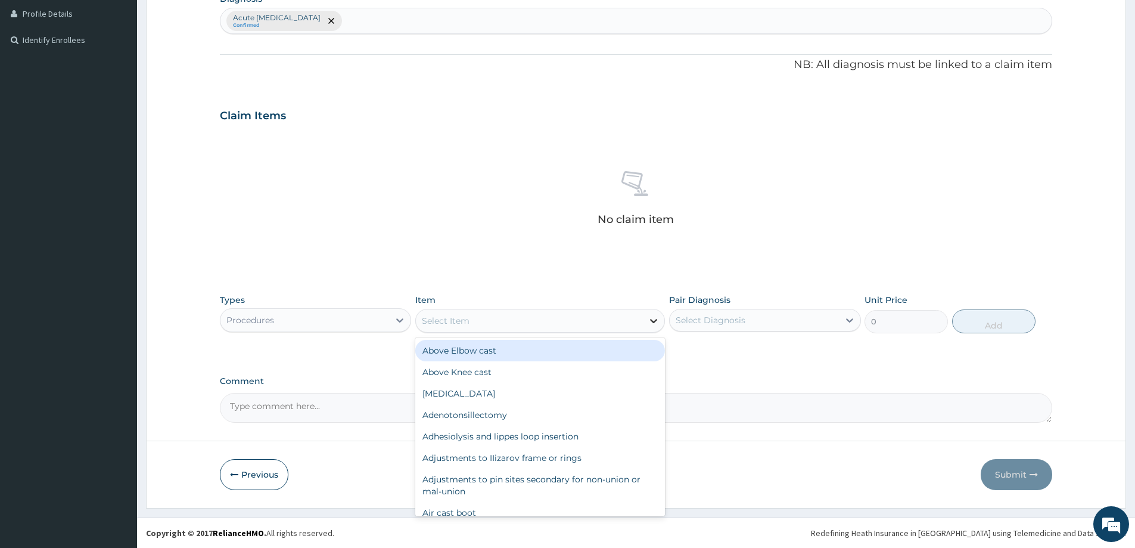
click at [656, 323] on icon at bounding box center [654, 321] width 12 height 12
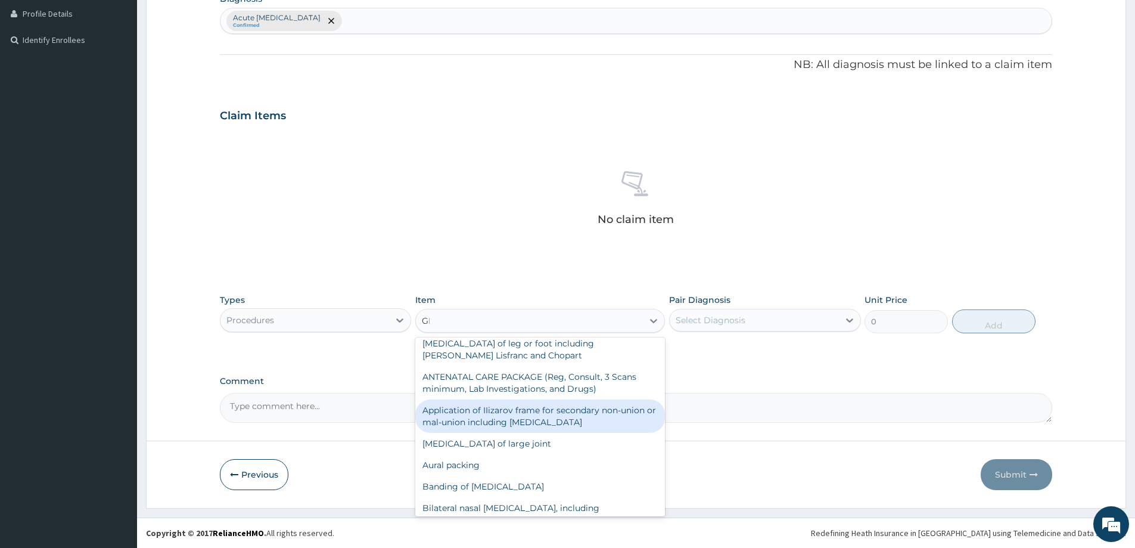
scroll to position [0, 0]
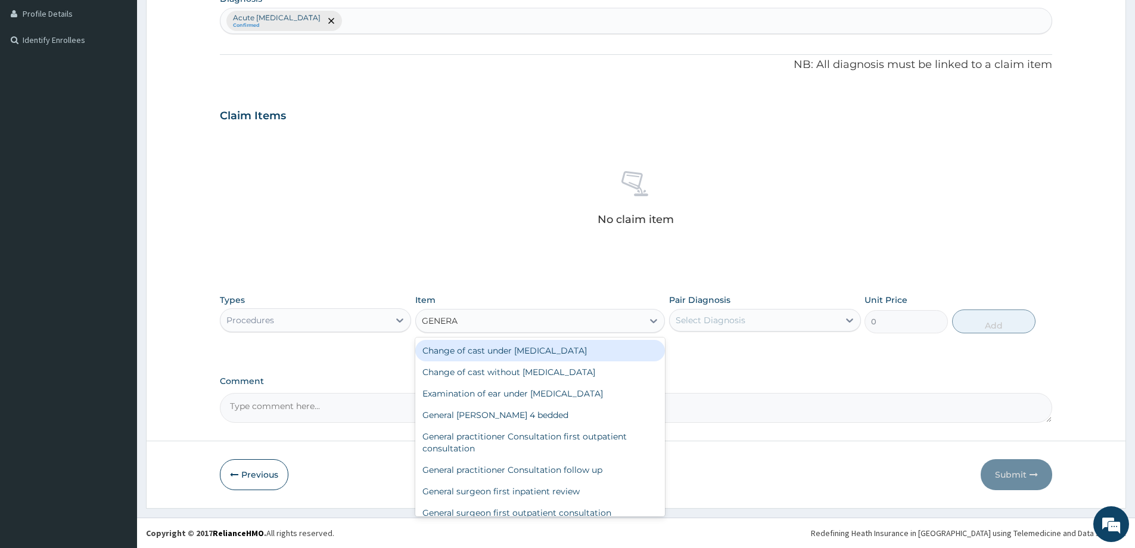
type input "GENERAL"
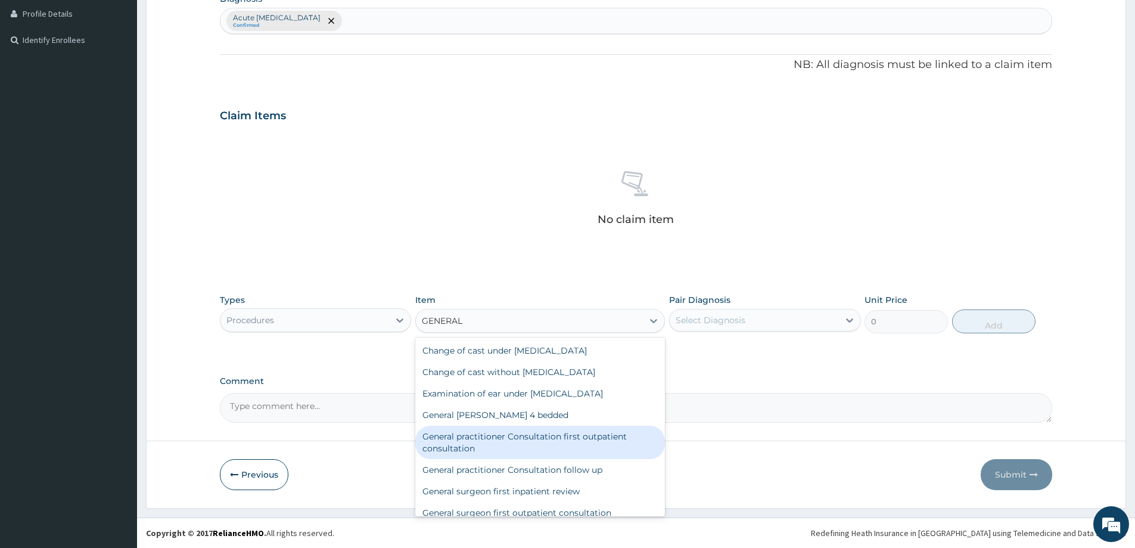
click at [536, 442] on div "General practitioner Consultation first outpatient consultation" at bounding box center [540, 442] width 250 height 33
type input "3547.5"
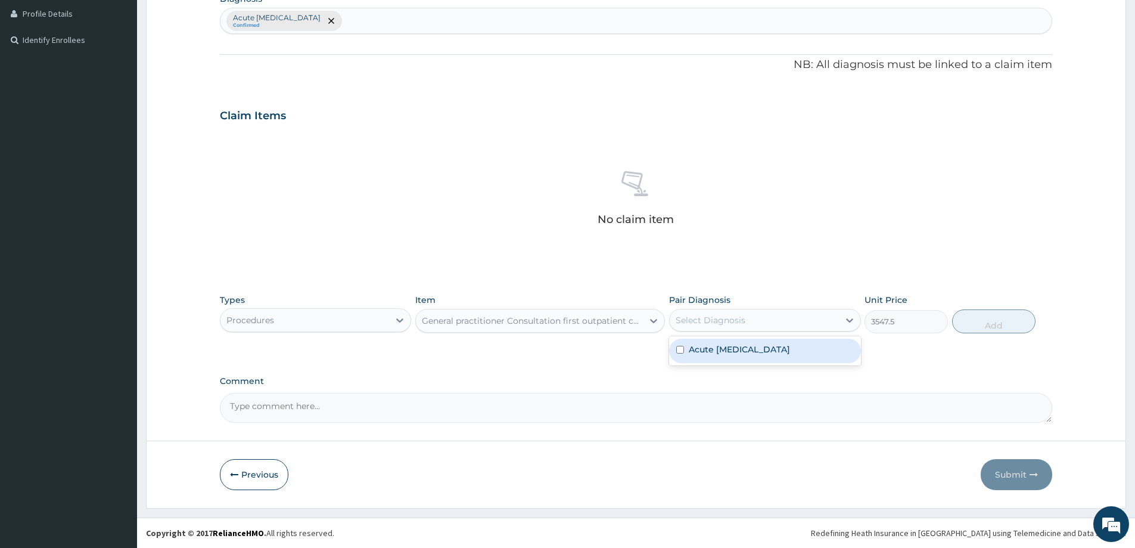
click at [821, 315] on div "Select Diagnosis" at bounding box center [754, 320] width 169 height 19
click at [735, 356] on div "Acute urinary tract infection" at bounding box center [764, 351] width 191 height 24
checkbox input "true"
click at [1019, 319] on button "Add" at bounding box center [993, 321] width 83 height 24
type input "0"
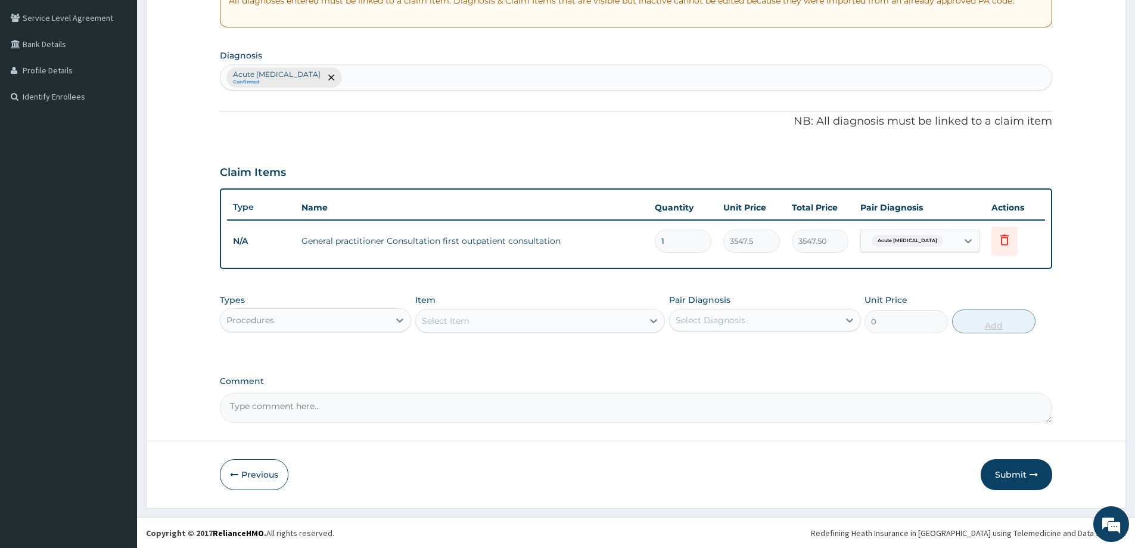
scroll to position [243, 0]
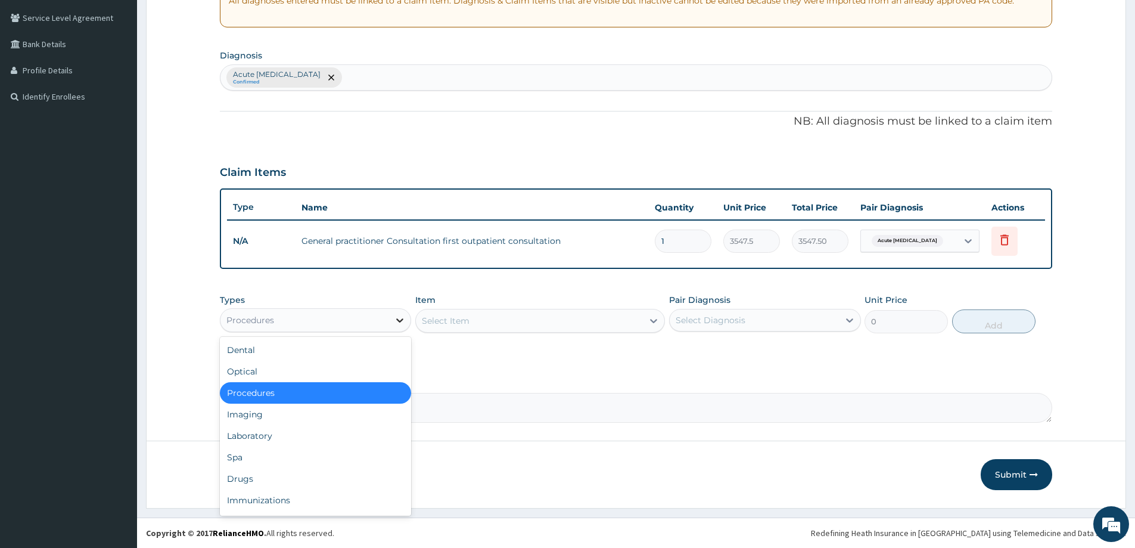
click at [393, 324] on div at bounding box center [399, 319] width 21 height 21
click at [258, 481] on div "Drugs" at bounding box center [315, 478] width 191 height 21
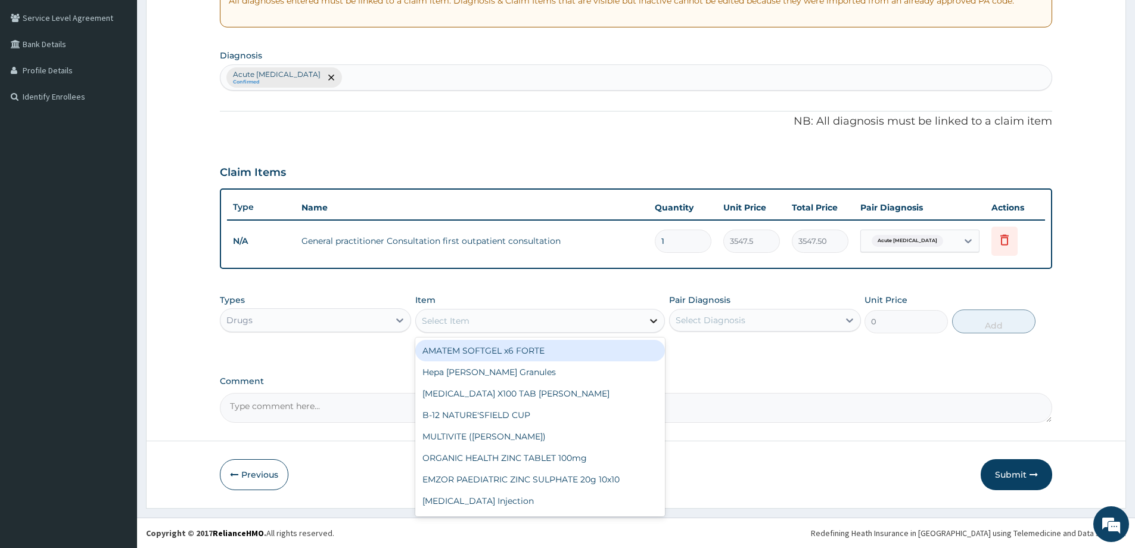
click at [654, 320] on icon at bounding box center [654, 321] width 12 height 12
paste input "Nitrofurantoin"
type input "Nitrofurantoin"
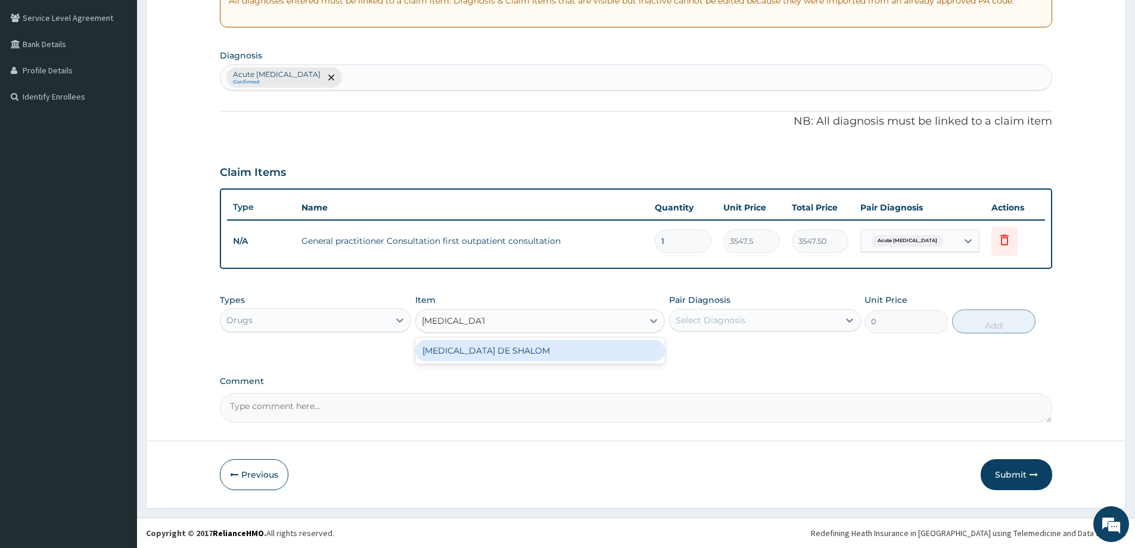
click at [530, 350] on div "[MEDICAL_DATA] DE SHALOM" at bounding box center [540, 350] width 250 height 21
type input "236.5"
click at [684, 244] on input "1" at bounding box center [683, 240] width 57 height 23
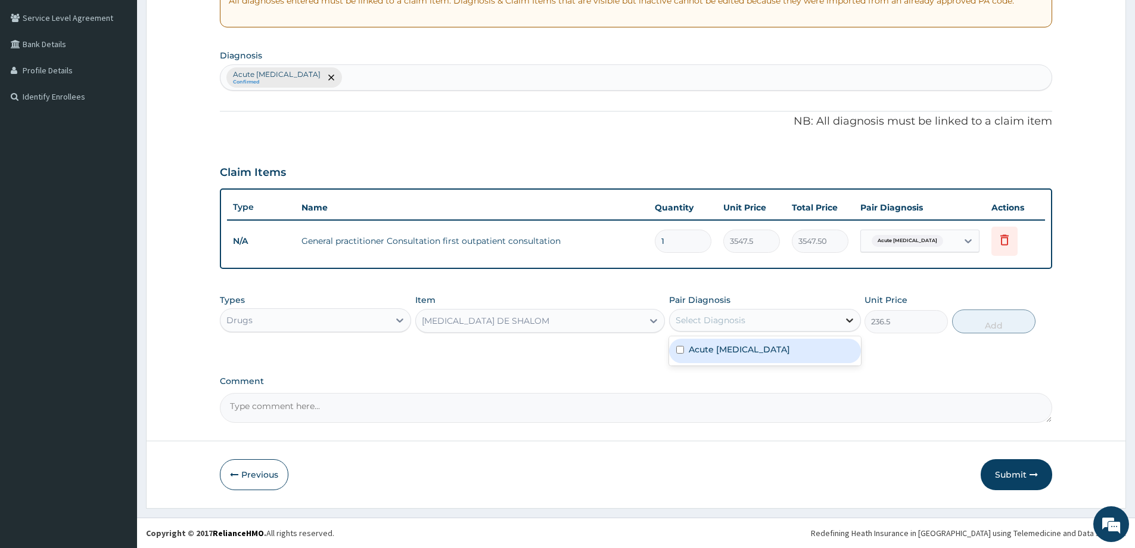
click at [852, 326] on div at bounding box center [849, 319] width 21 height 21
click at [770, 346] on label "Acute urinary tract infection" at bounding box center [739, 349] width 101 height 12
checkbox input "true"
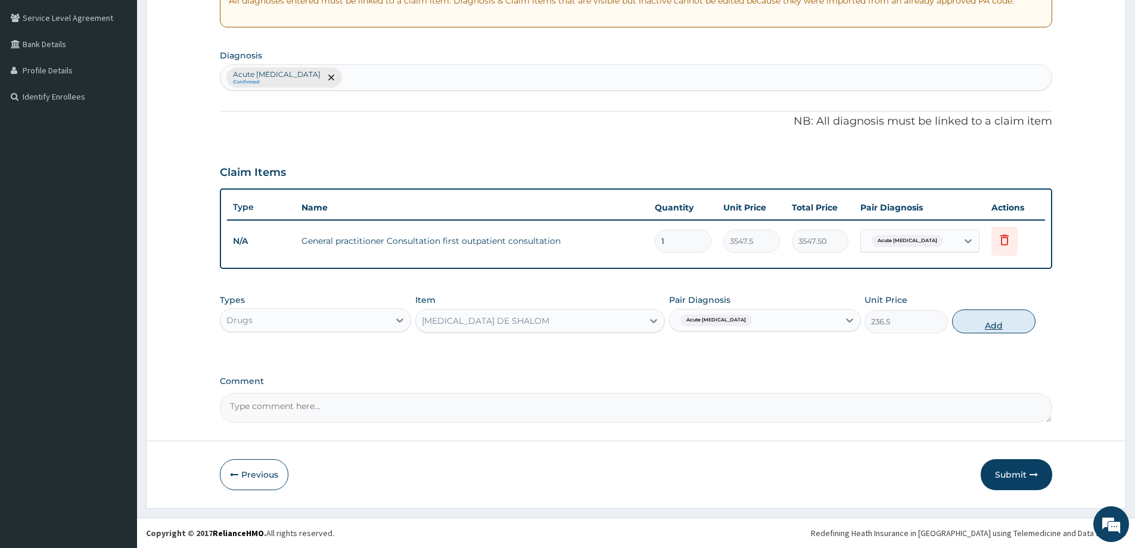
click at [999, 321] on button "Add" at bounding box center [993, 321] width 83 height 24
type input "0"
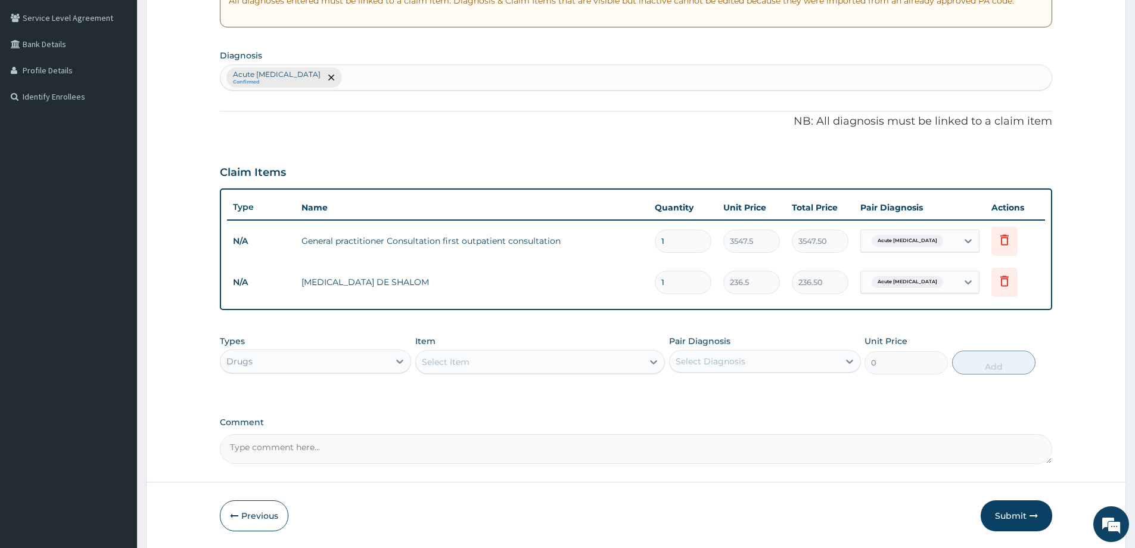
type input "10"
type input "2365.00"
type input "10"
click at [1081, 371] on form "Step 2 of 2 PA Code / Prescription Code Enter Code(Secondary Care Only) Encount…" at bounding box center [636, 184] width 980 height 729
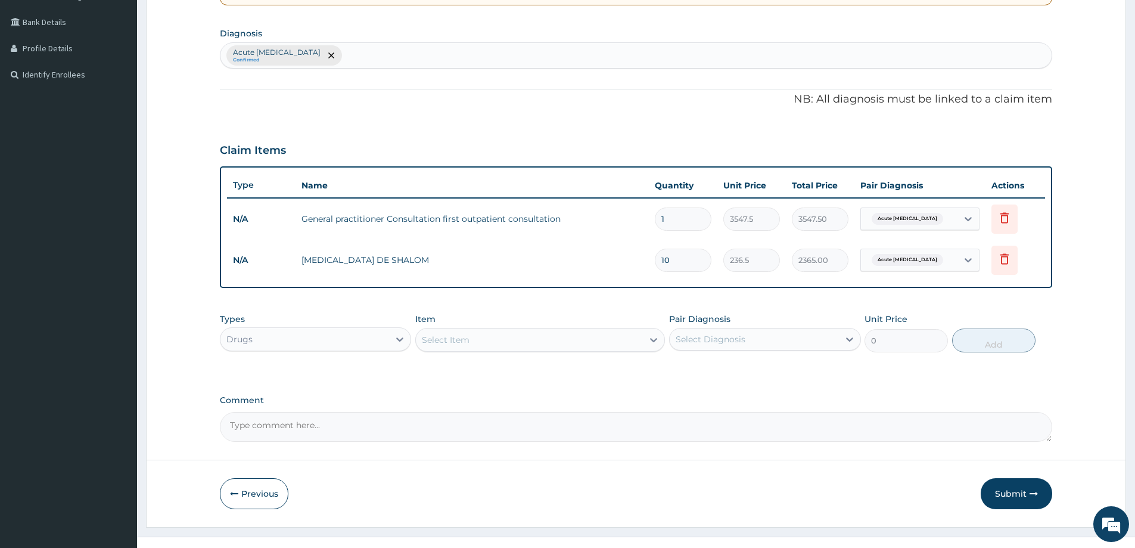
scroll to position [284, 0]
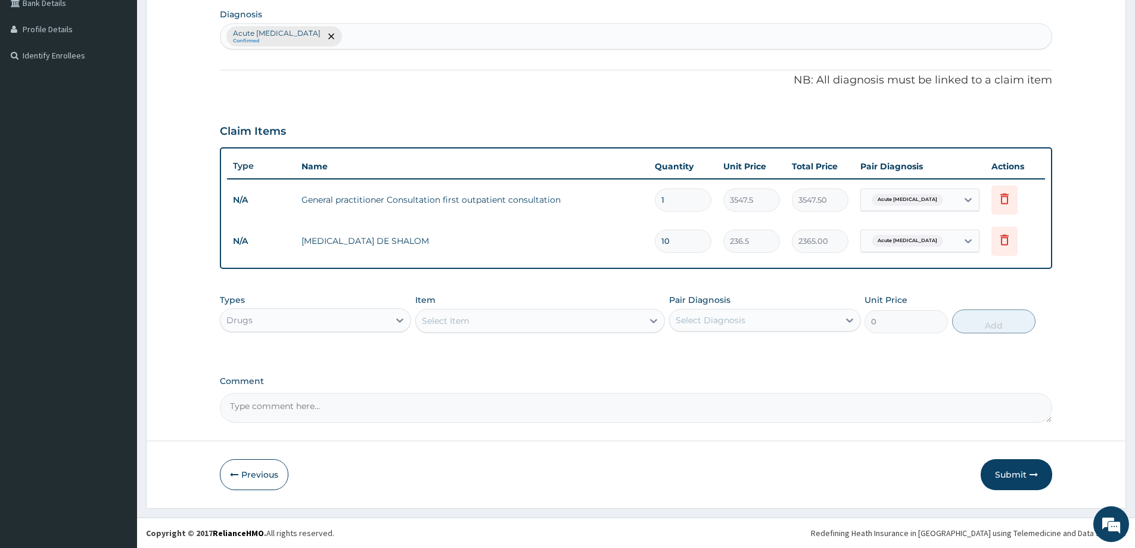
click at [1018, 477] on button "Submit" at bounding box center [1017, 474] width 72 height 31
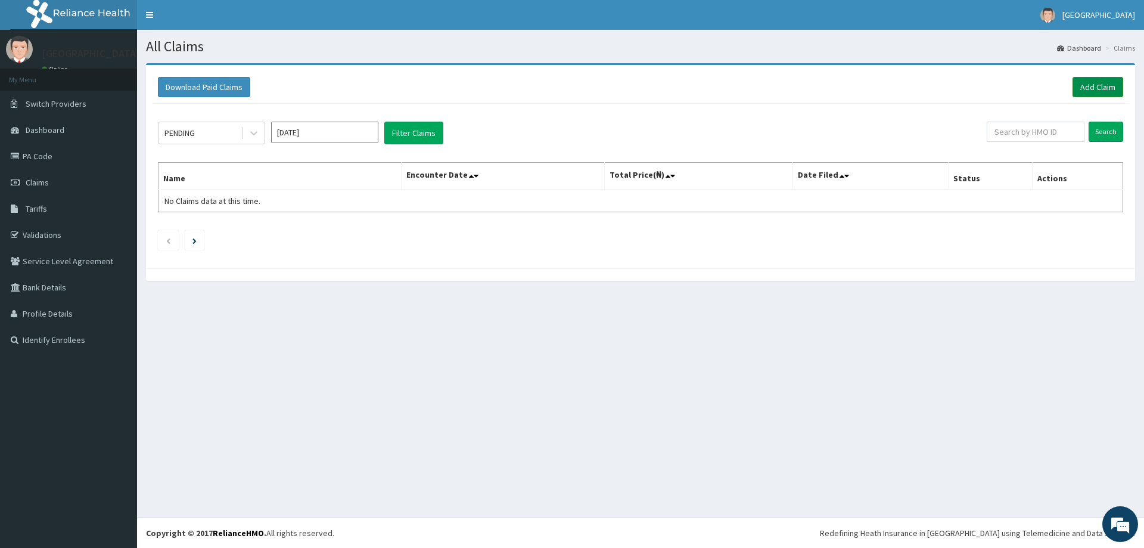
click at [1092, 83] on link "Add Claim" at bounding box center [1098, 87] width 51 height 20
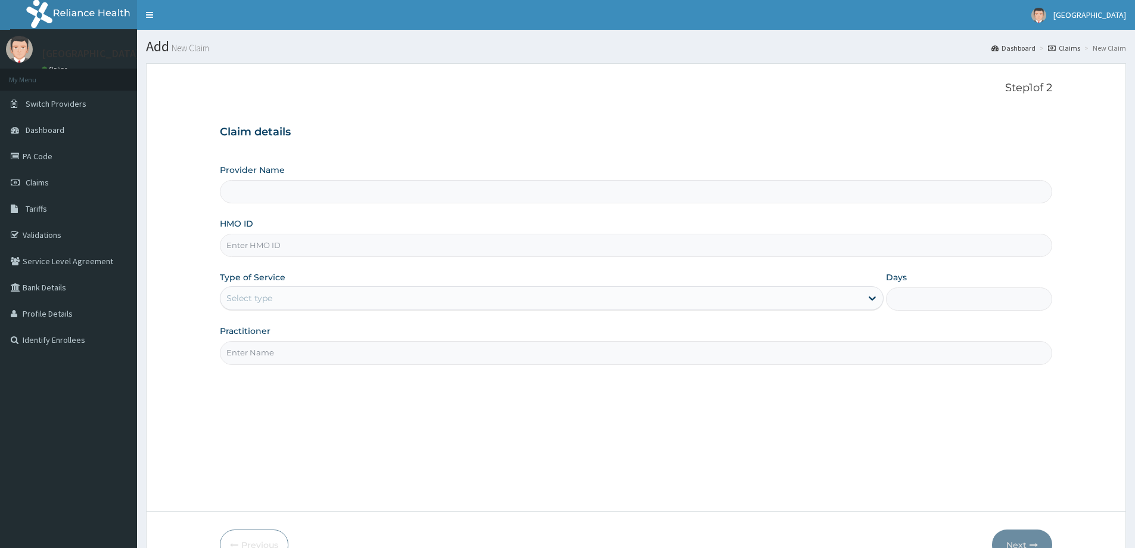
click at [436, 252] on input "HMO ID" at bounding box center [636, 245] width 833 height 23
type input "V"
type input "[GEOGRAPHIC_DATA]"
type input "V"
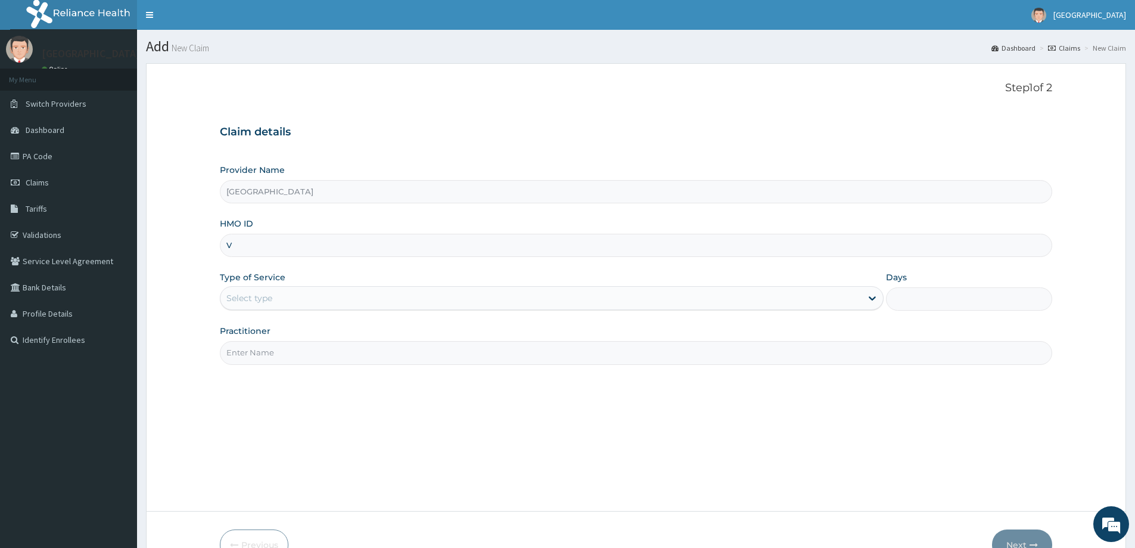
click at [277, 245] on input "V" at bounding box center [636, 245] width 833 height 23
paste input "FCC/14551/A"
type input "FCC/14551/A"
click at [138, 143] on section "Step 1 of 2 Claim details Provider Name Divine Medical Centre HMO ID FCC/14551/…" at bounding box center [636, 320] width 998 height 533
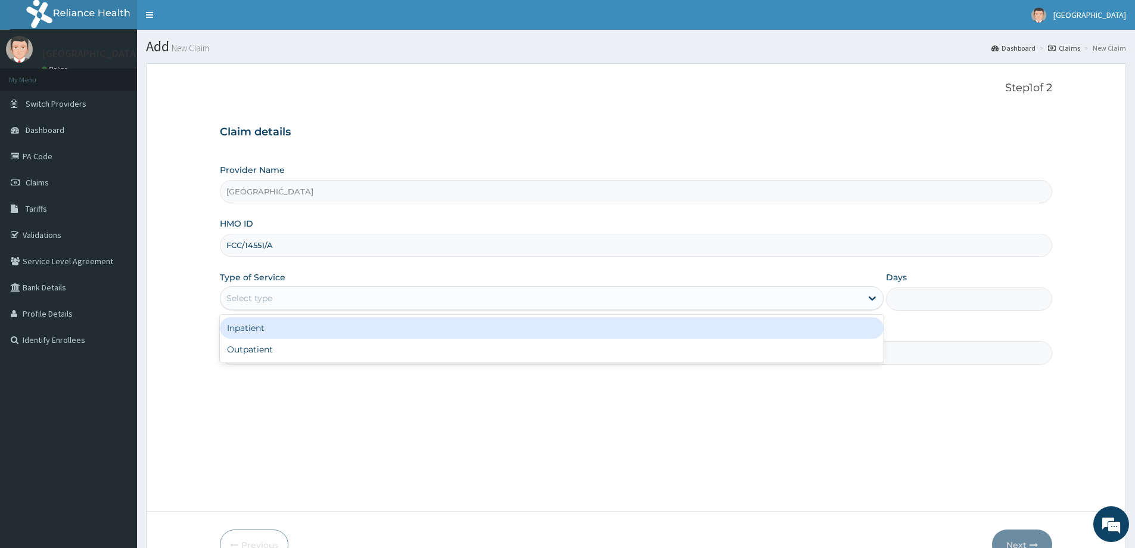
click at [398, 302] on div "Select type" at bounding box center [541, 297] width 641 height 19
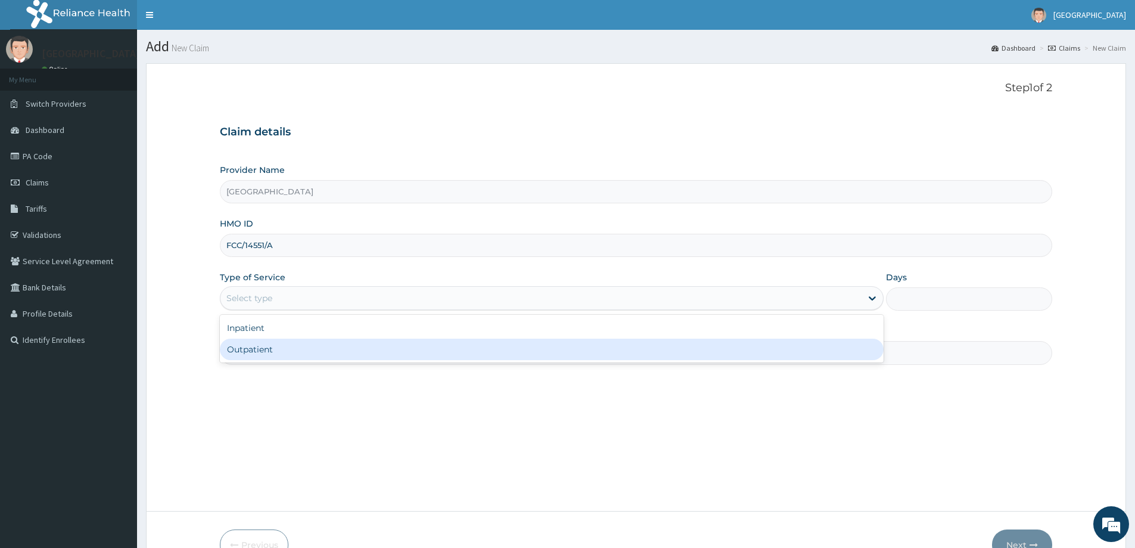
click at [369, 352] on div "Outpatient" at bounding box center [552, 349] width 664 height 21
type input "1"
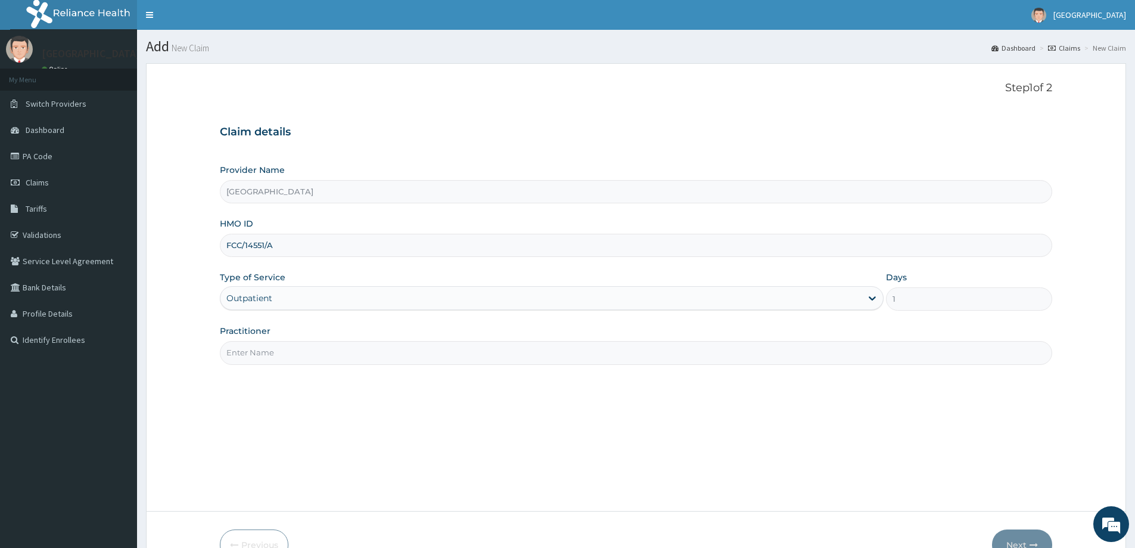
click at [382, 349] on input "Practitioner" at bounding box center [636, 352] width 833 height 23
type input "[PERSON_NAME]"
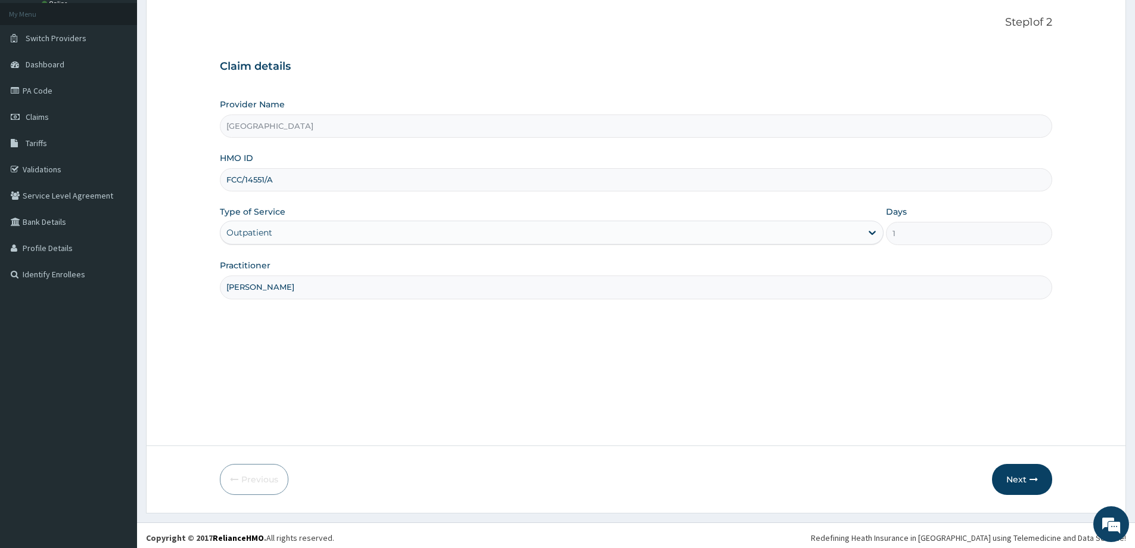
scroll to position [70, 0]
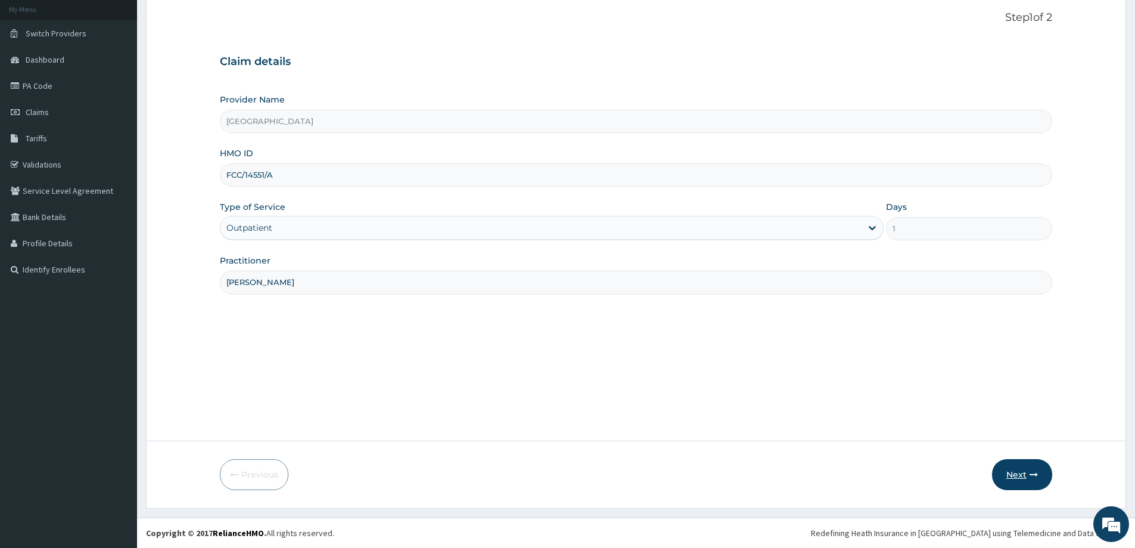
click at [1017, 477] on button "Next" at bounding box center [1022, 474] width 60 height 31
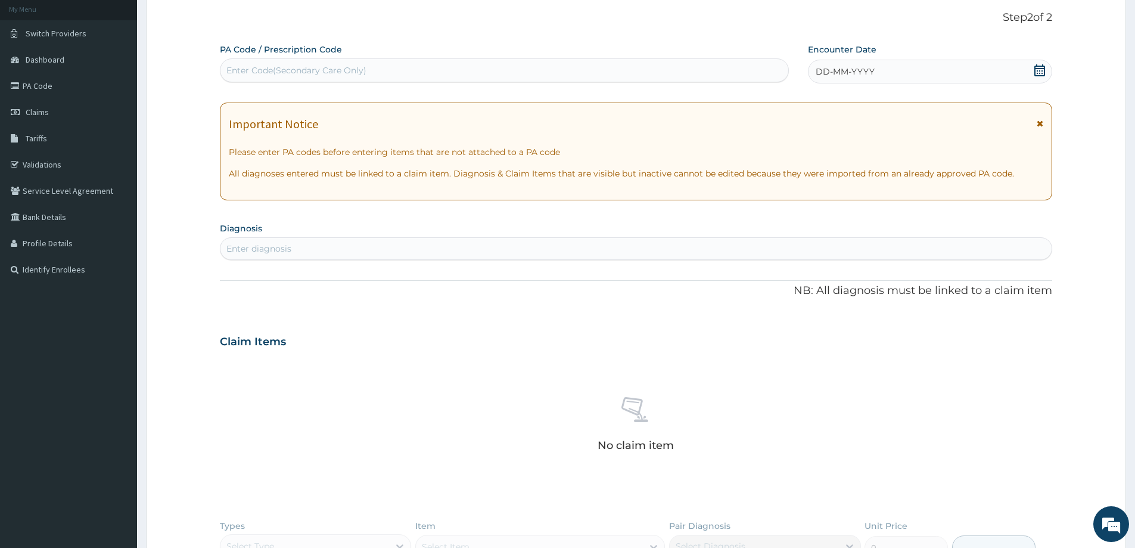
click at [374, 249] on div "Enter diagnosis" at bounding box center [636, 248] width 831 height 19
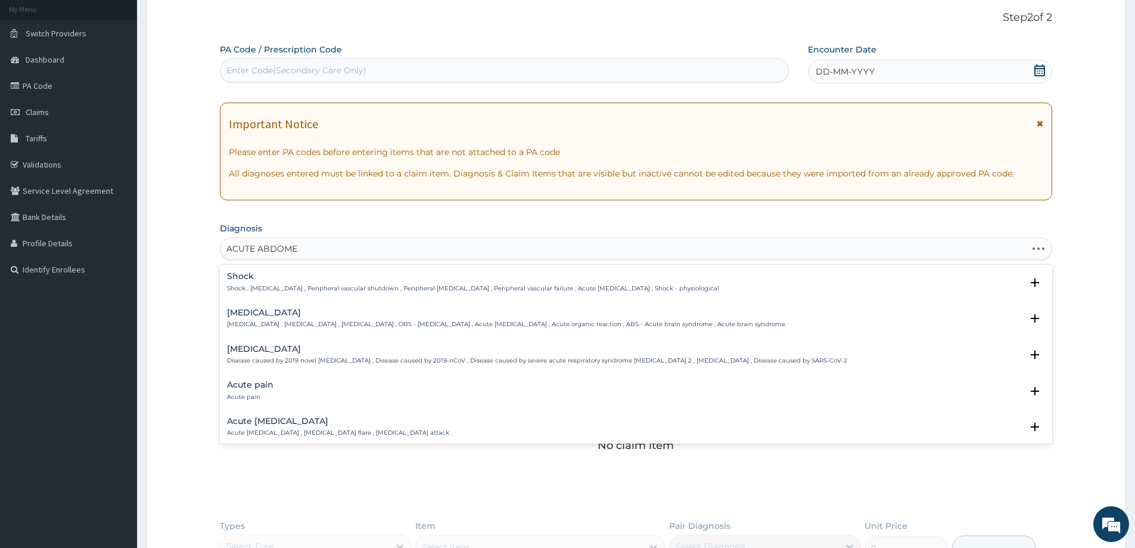
type input "[MEDICAL_DATA]"
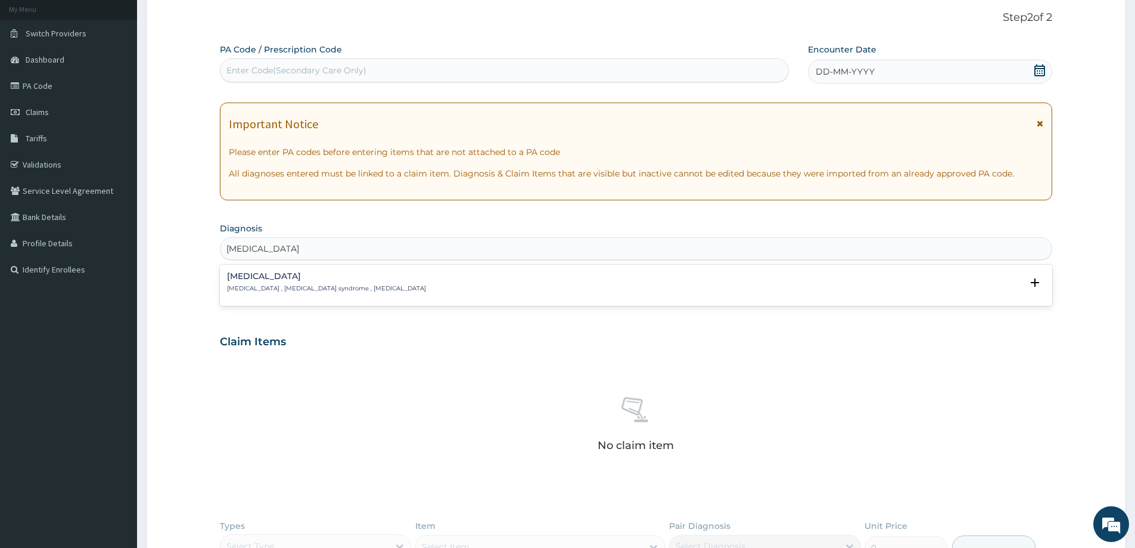
click at [328, 285] on p "[MEDICAL_DATA] , [MEDICAL_DATA] syndrome , [MEDICAL_DATA]" at bounding box center [326, 288] width 199 height 8
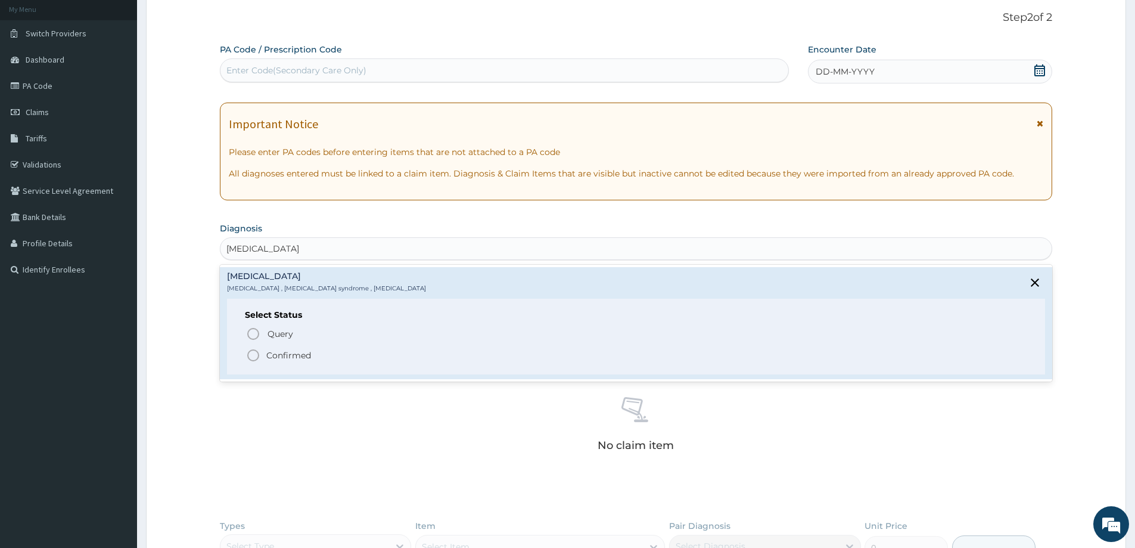
click at [256, 354] on icon "status option filled" at bounding box center [253, 355] width 14 height 14
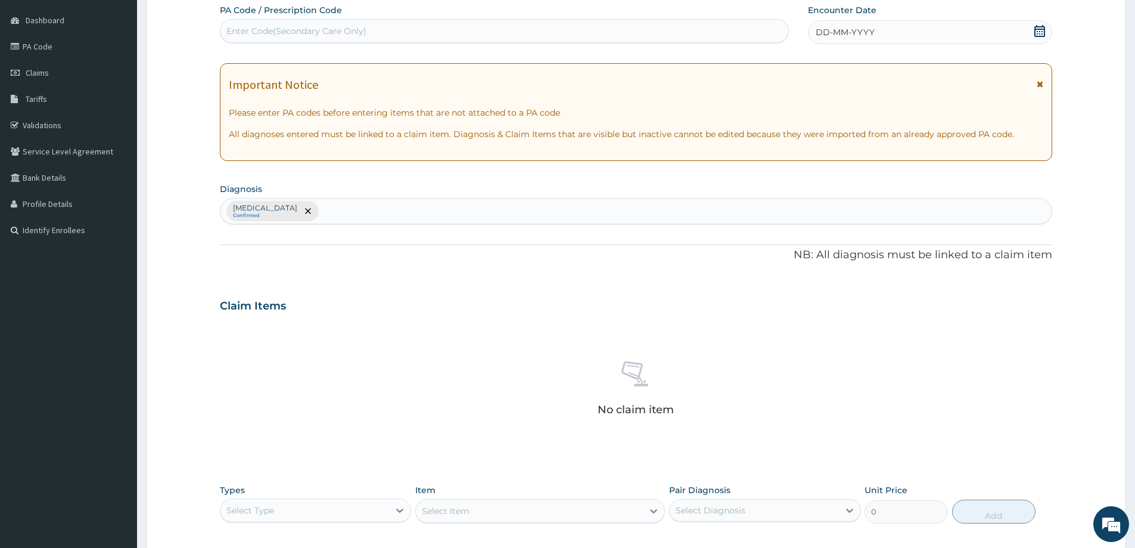
scroll to position [190, 0]
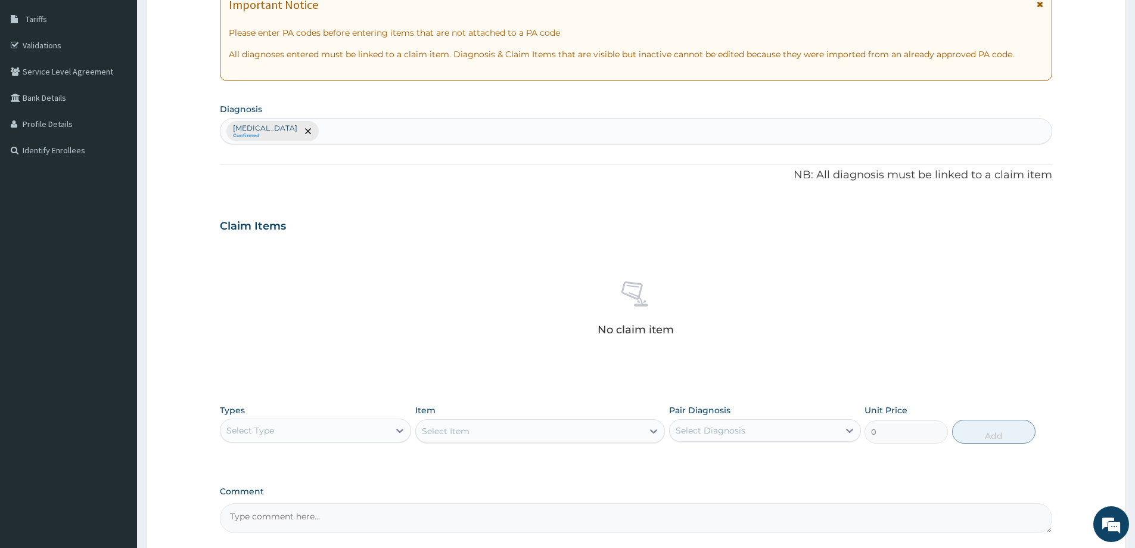
click at [277, 430] on div "Select Type" at bounding box center [305, 430] width 169 height 19
click at [290, 505] on div "Procedures" at bounding box center [315, 502] width 191 height 21
click at [656, 434] on div "Select Item" at bounding box center [540, 431] width 250 height 24
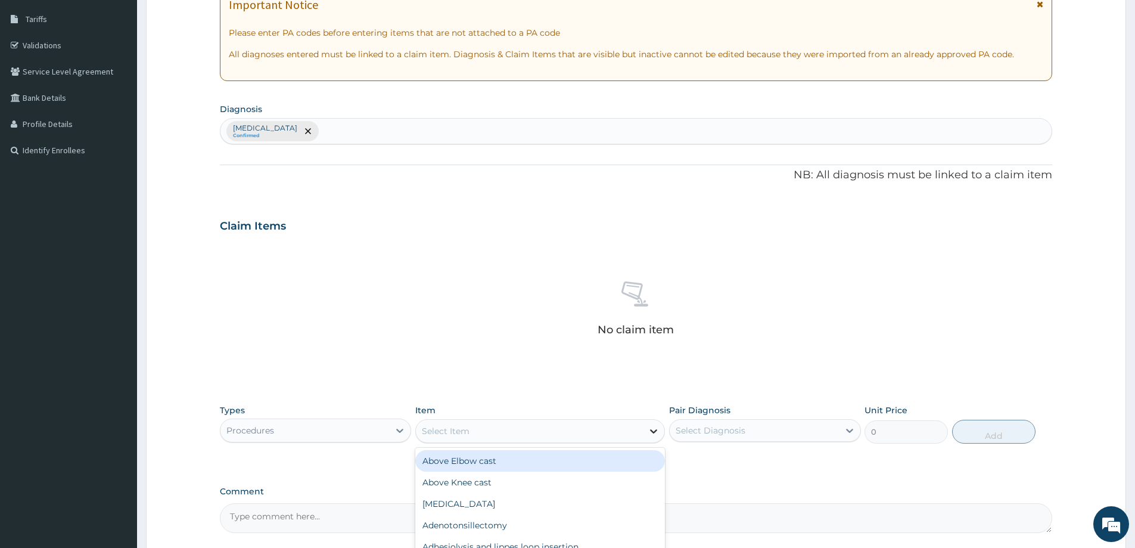
click at [654, 433] on icon at bounding box center [654, 431] width 12 height 12
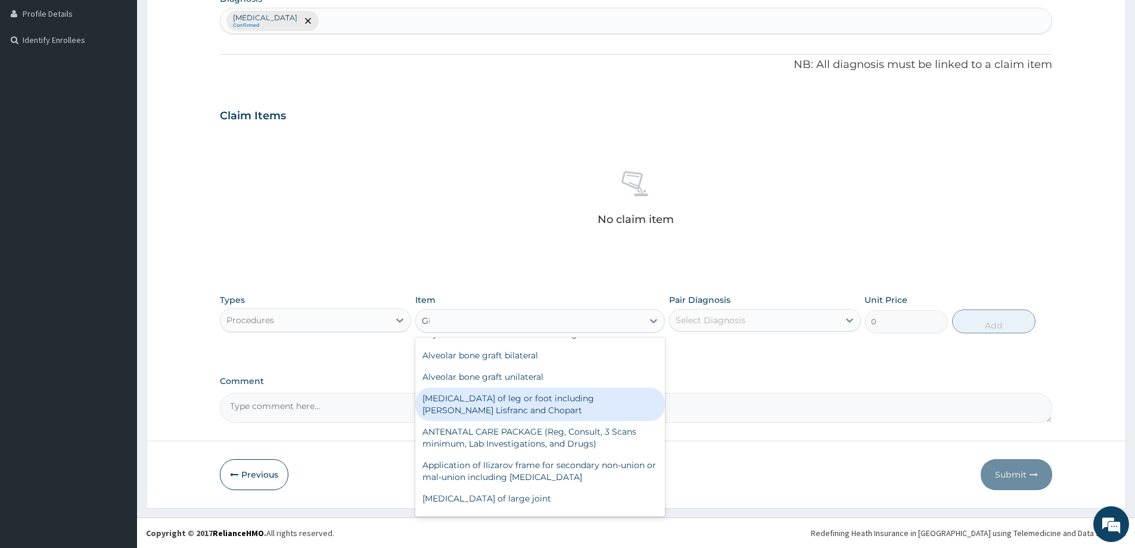
scroll to position [0, 0]
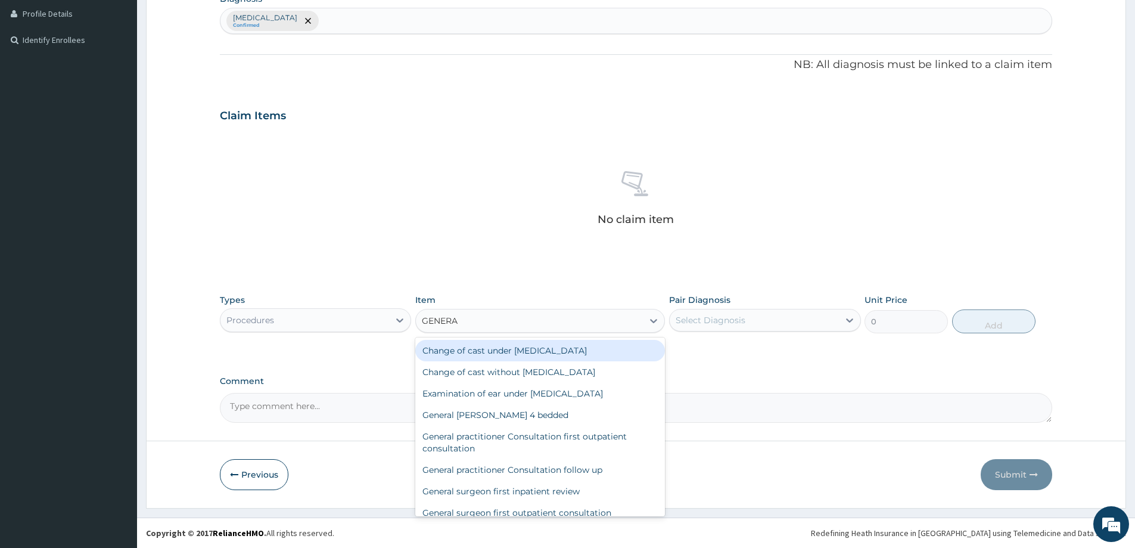
type input "GENERAL"
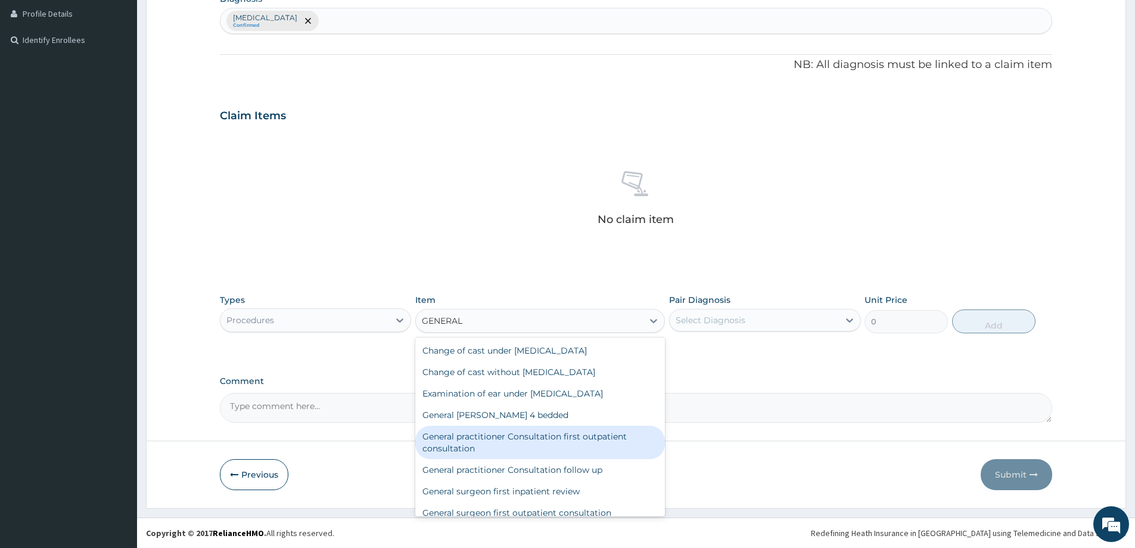
click at [516, 441] on div "General practitioner Consultation first outpatient consultation" at bounding box center [540, 442] width 250 height 33
type input "3547.5"
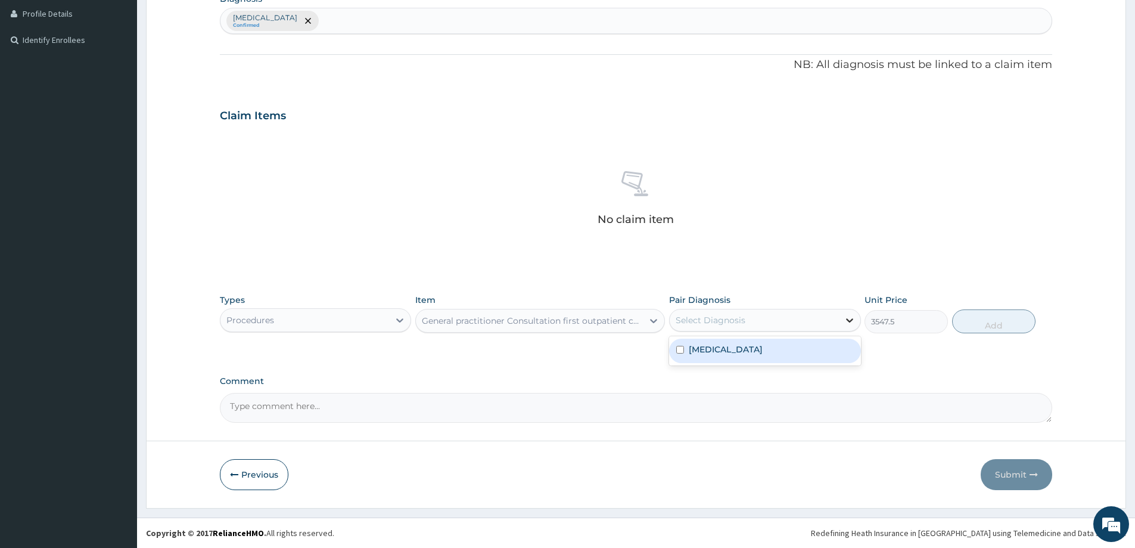
click at [850, 320] on icon at bounding box center [849, 320] width 7 height 4
click at [778, 357] on div "Acute abdomen" at bounding box center [764, 351] width 191 height 24
checkbox input "true"
click at [989, 318] on button "Add" at bounding box center [993, 321] width 83 height 24
type input "0"
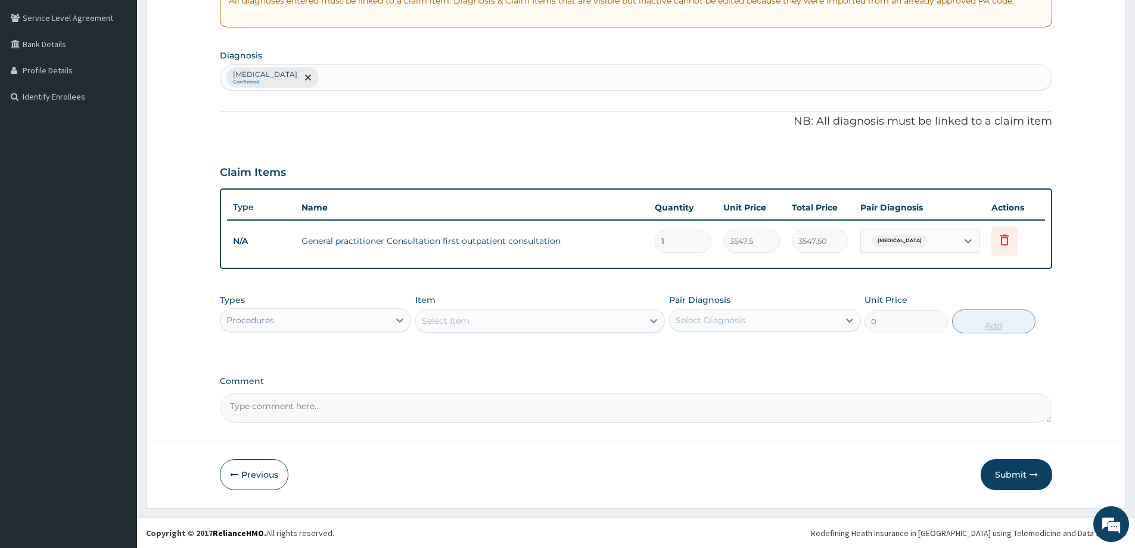
scroll to position [243, 0]
click at [355, 79] on div "Acute abdomen Confirmed" at bounding box center [636, 77] width 831 height 25
type input "PUD"
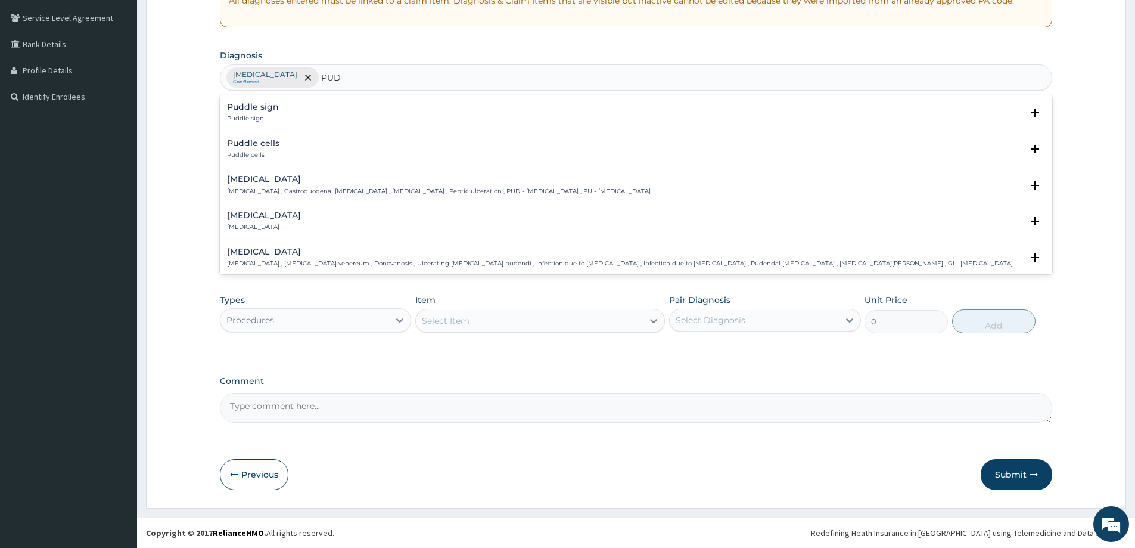
click at [265, 181] on h4 "[MEDICAL_DATA]" at bounding box center [439, 179] width 424 height 9
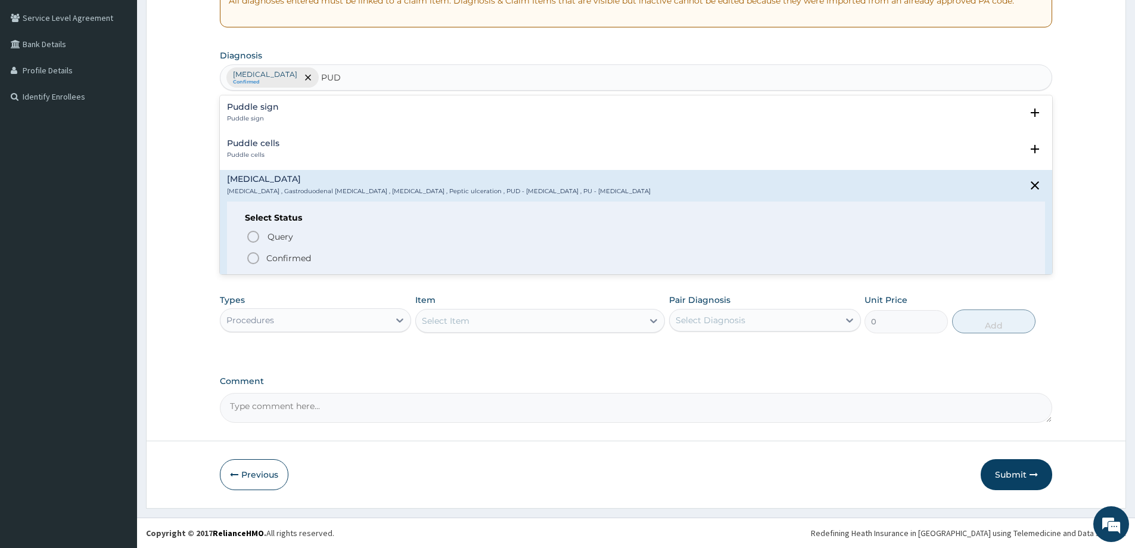
click at [252, 257] on icon "status option filled" at bounding box center [253, 258] width 14 height 14
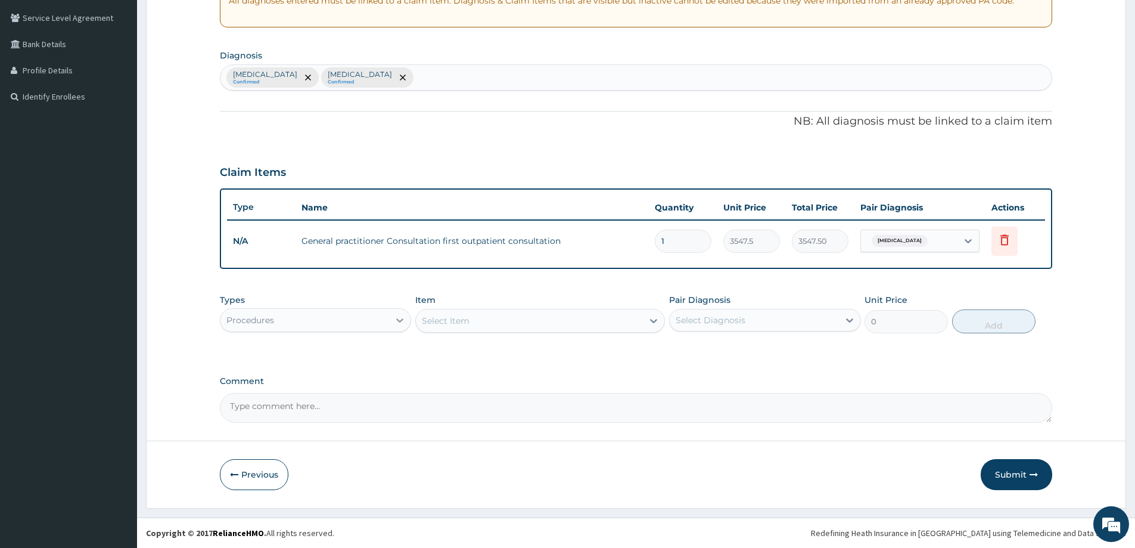
click at [398, 324] on icon at bounding box center [400, 320] width 12 height 12
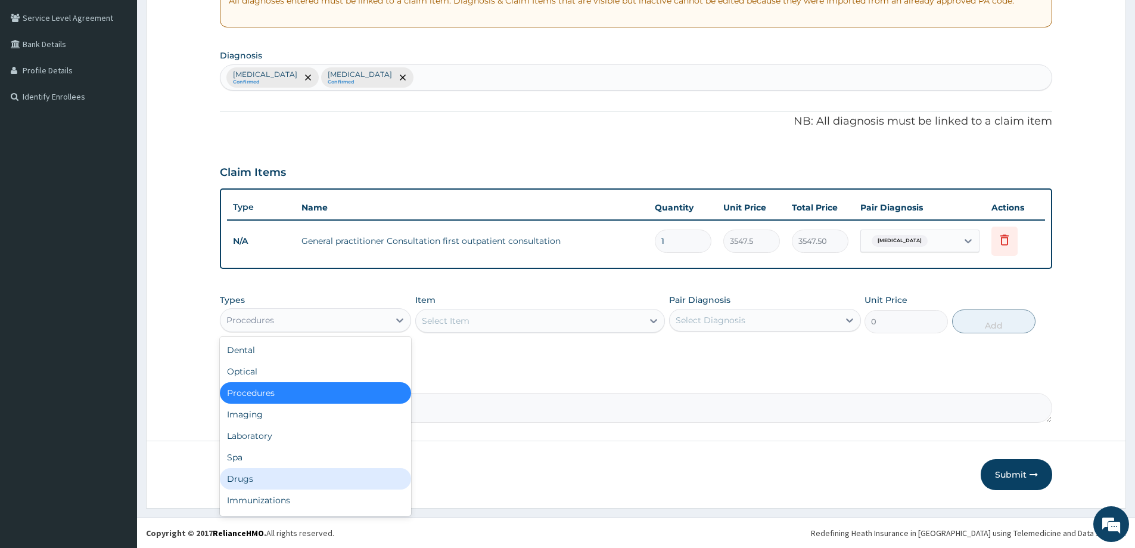
click at [238, 474] on div "Drugs" at bounding box center [315, 478] width 191 height 21
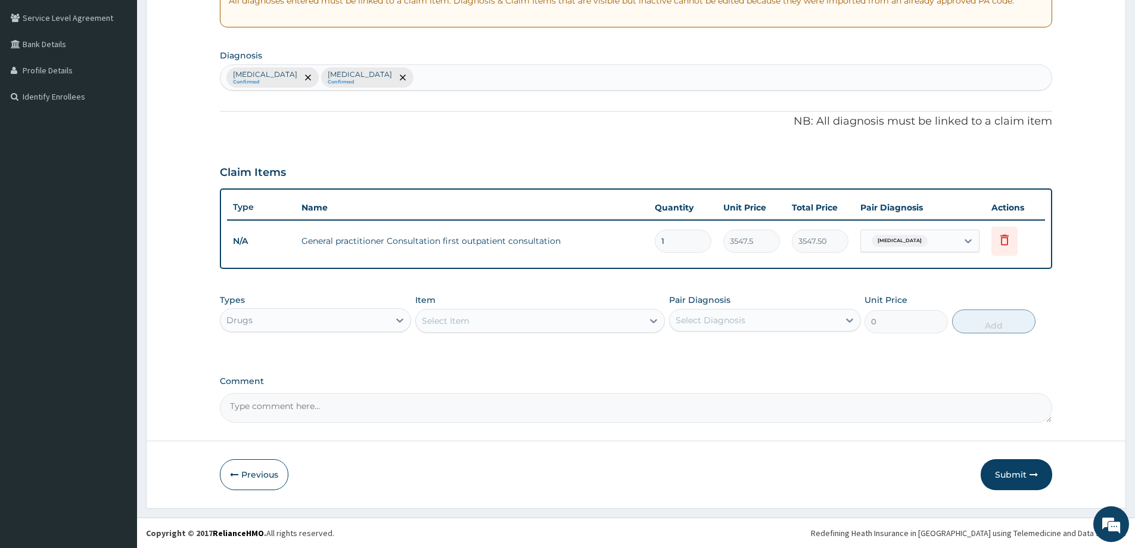
click at [462, 323] on div "Select Item" at bounding box center [446, 321] width 48 height 12
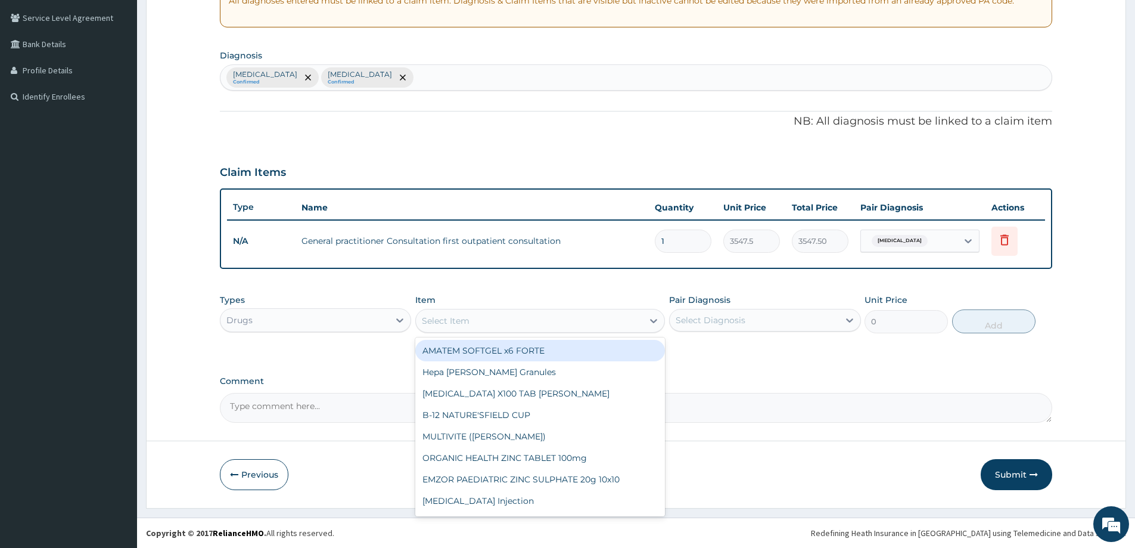
paste input "Buscopan"
type input "Buscopan"
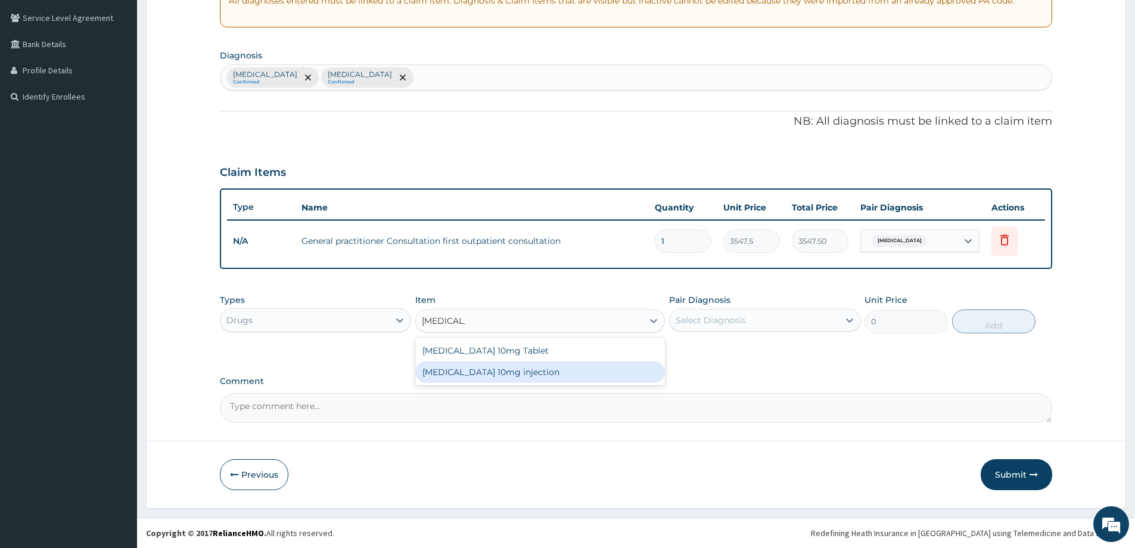
click at [509, 374] on div "[MEDICAL_DATA] 10mg injection" at bounding box center [540, 371] width 250 height 21
type input "473"
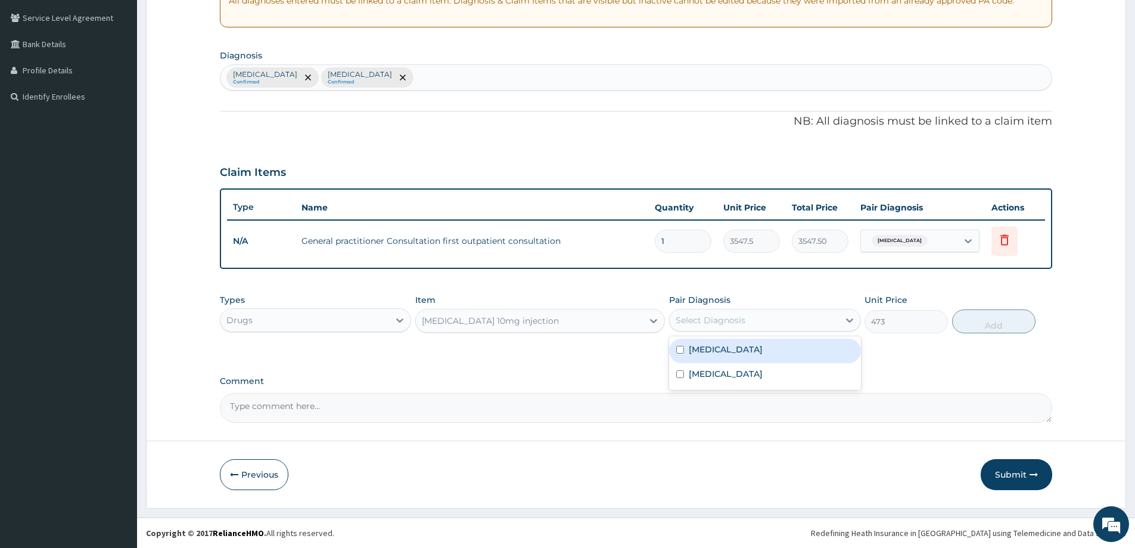
click at [735, 322] on div "Select Diagnosis" at bounding box center [711, 320] width 70 height 12
click at [729, 354] on label "Acute abdomen" at bounding box center [726, 349] width 74 height 12
checkbox input "true"
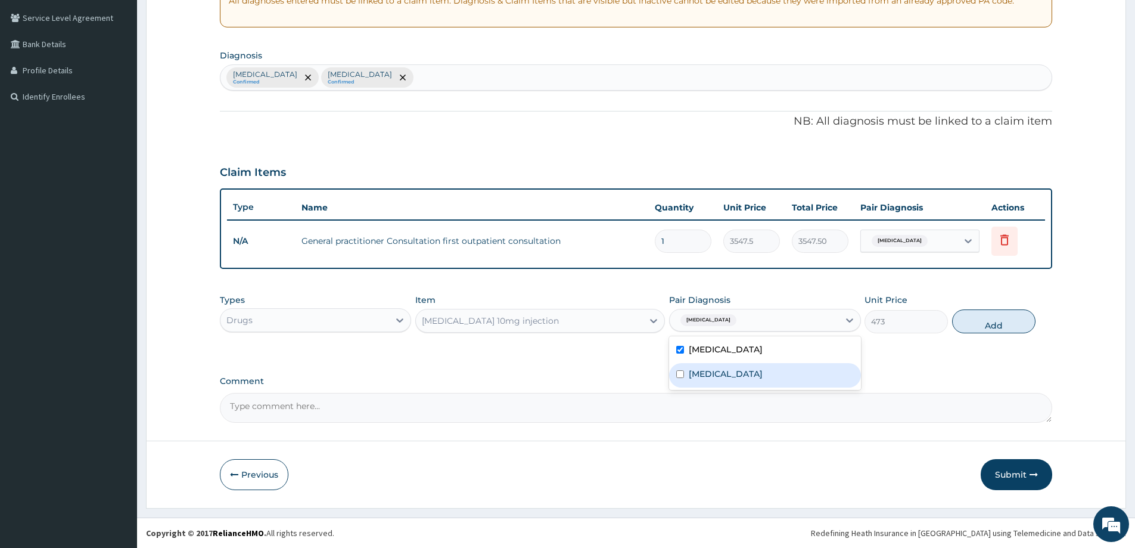
click at [727, 374] on label "Peptic ulcer" at bounding box center [726, 374] width 74 height 12
checkbox input "true"
click at [984, 321] on button "Add" at bounding box center [993, 321] width 83 height 24
type input "0"
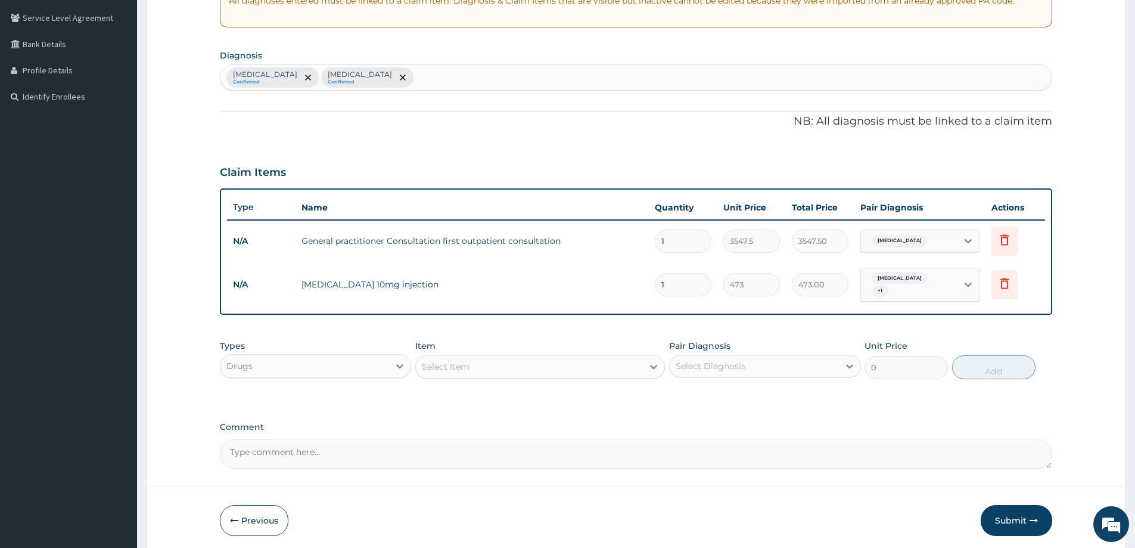
type input "0.00"
type input "2"
type input "946.00"
type input "2"
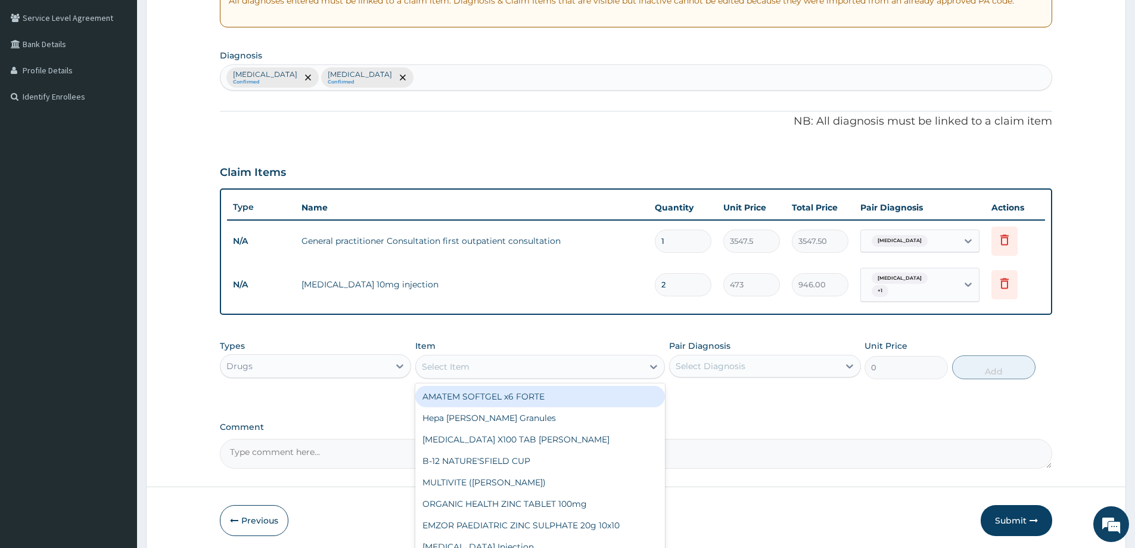
click at [451, 362] on div "Select Item" at bounding box center [446, 367] width 48 height 12
paste input "Paracetamol"
type input "Paracetamol"
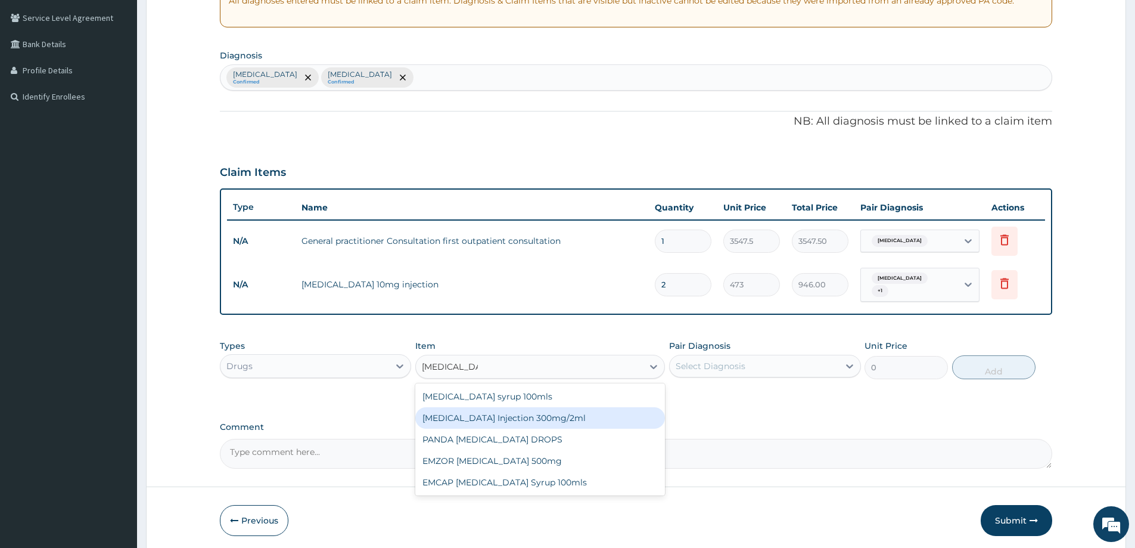
click at [533, 417] on div "[MEDICAL_DATA] Injection 300mg/2ml" at bounding box center [540, 417] width 250 height 21
type input "260.15"
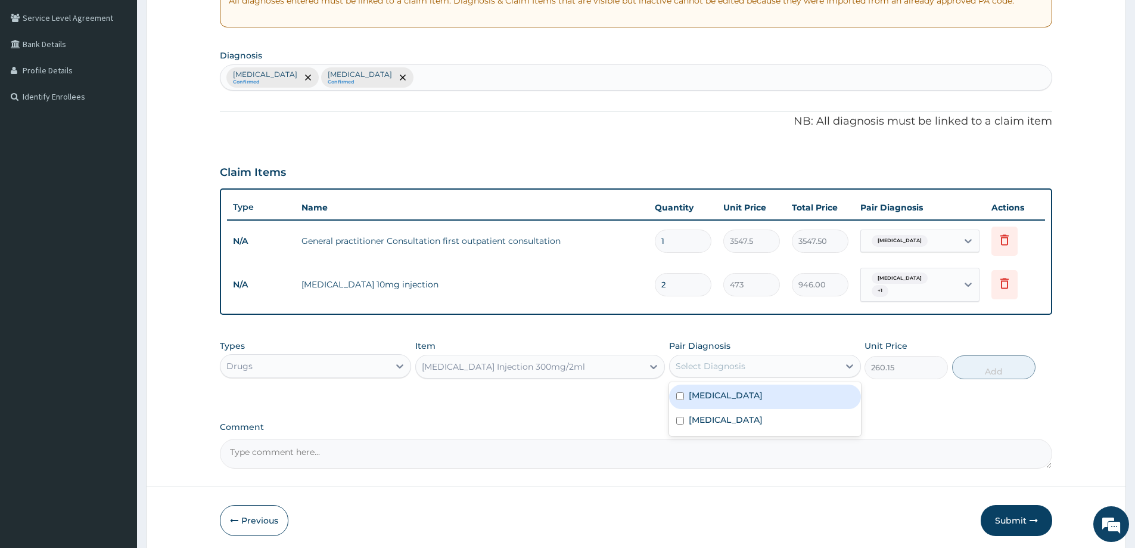
click at [769, 361] on div "Select Diagnosis" at bounding box center [754, 365] width 169 height 19
click at [727, 397] on div "Acute abdomen" at bounding box center [764, 396] width 191 height 24
checkbox input "true"
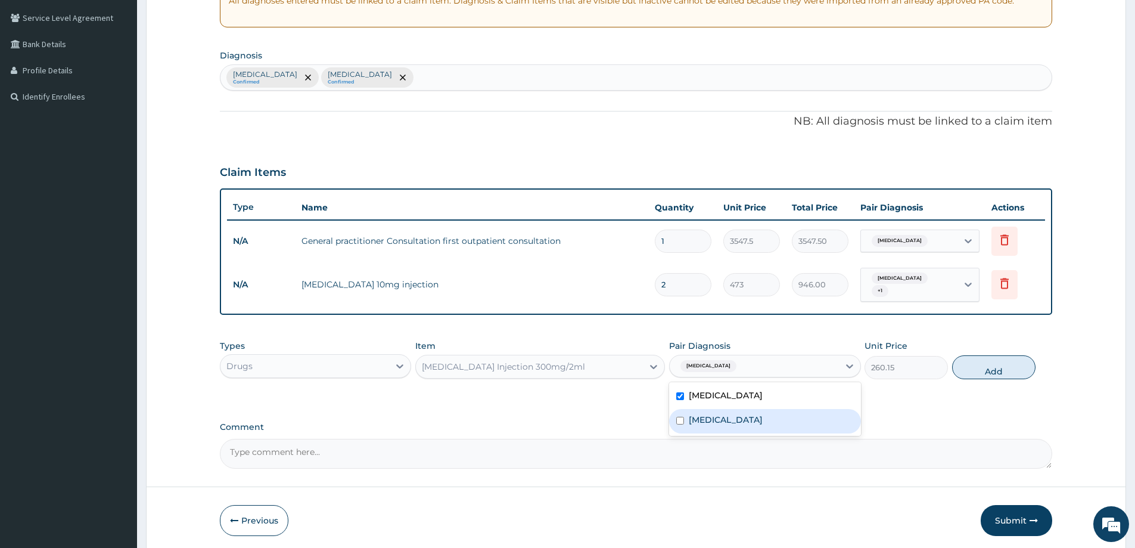
click at [727, 420] on label "[MEDICAL_DATA]" at bounding box center [726, 420] width 74 height 12
checkbox input "true"
click at [989, 368] on button "Add" at bounding box center [993, 367] width 83 height 24
type input "0"
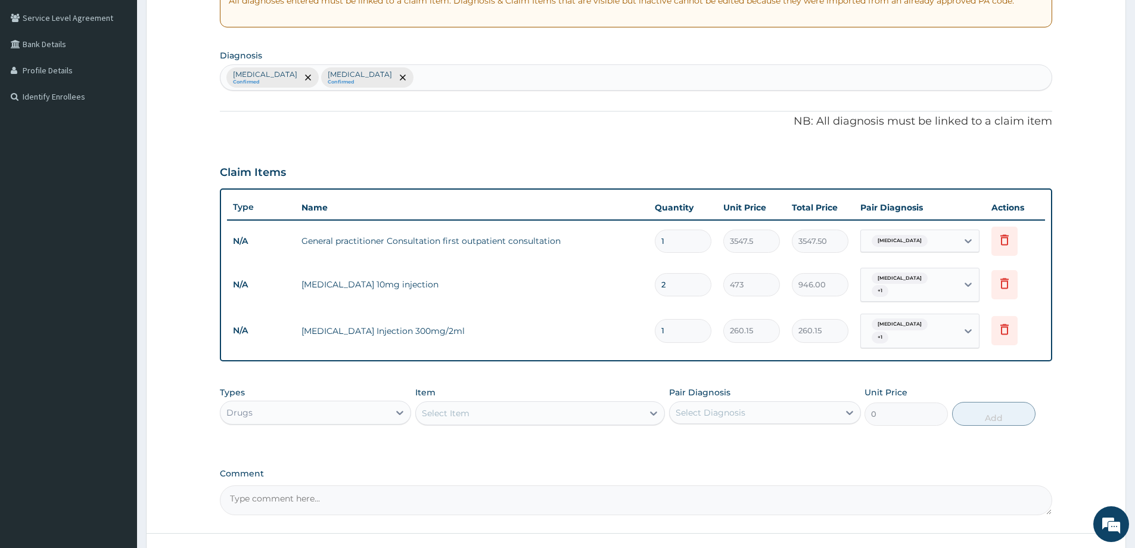
type input "0.00"
type input "2"
type input "520.30"
type input "2"
click at [1053, 355] on form "Step 2 of 2 PA Code / Prescription Code Enter Code(Secondary Care Only) Encount…" at bounding box center [636, 210] width 980 height 780
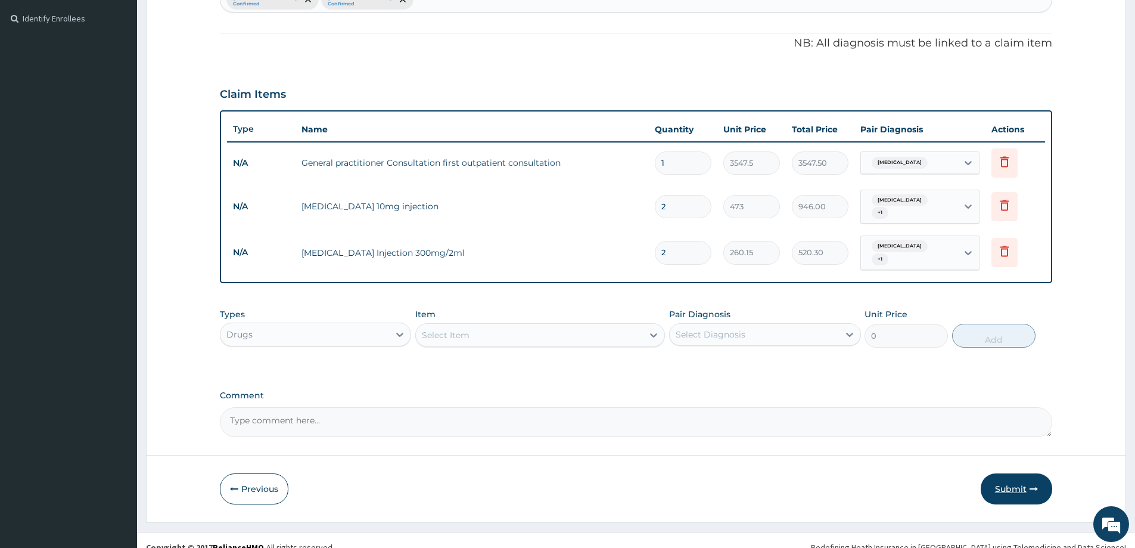
scroll to position [325, 0]
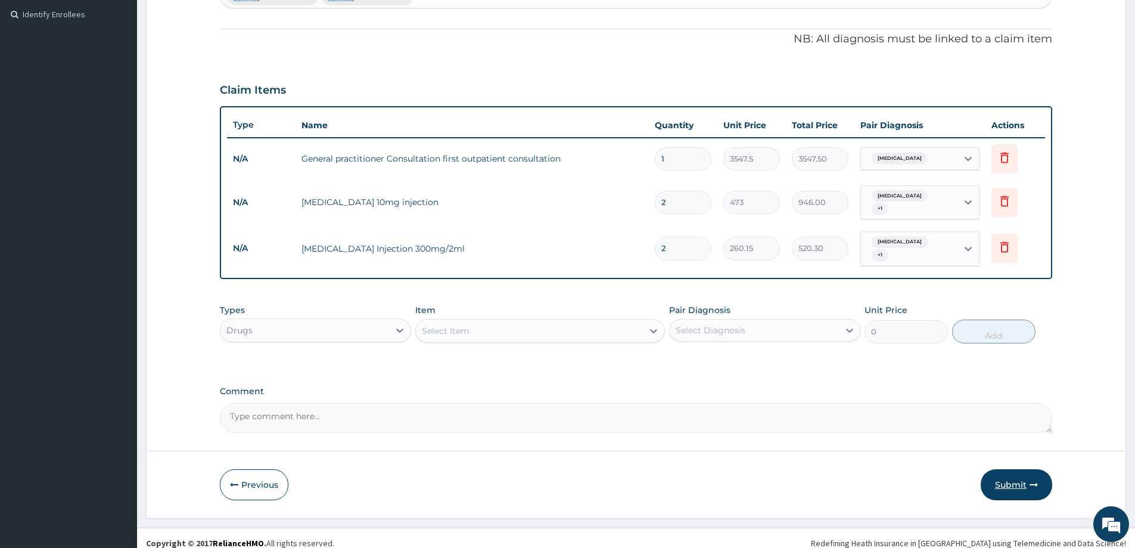
click at [1023, 473] on button "Submit" at bounding box center [1017, 484] width 72 height 31
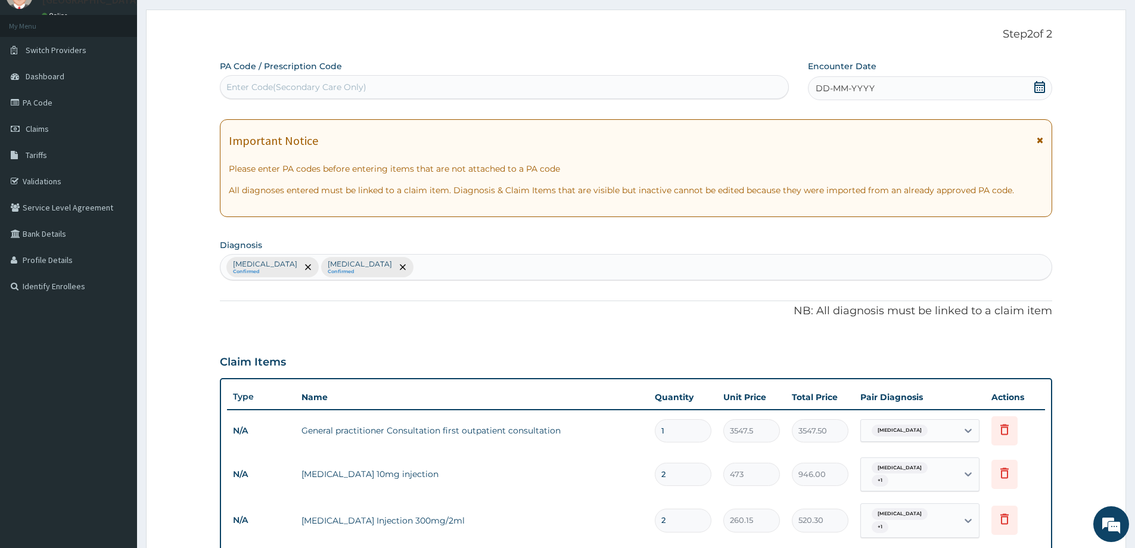
scroll to position [27, 0]
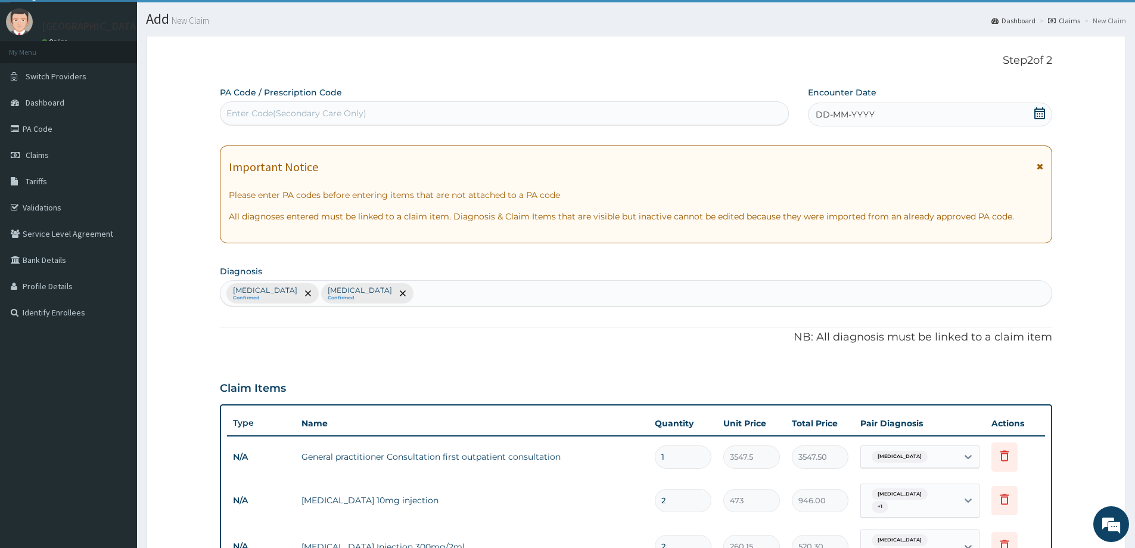
click at [1041, 119] on icon at bounding box center [1040, 113] width 11 height 12
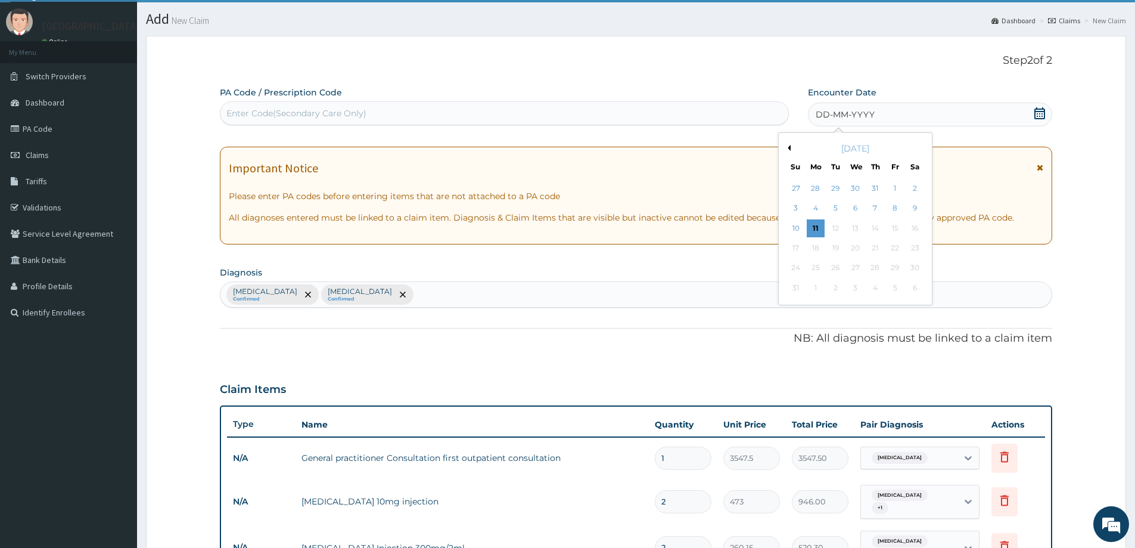
click at [791, 149] on div "August 2025" at bounding box center [856, 148] width 144 height 12
click at [791, 147] on div "August 2025" at bounding box center [856, 148] width 144 height 12
click at [790, 147] on button "Previous Month" at bounding box center [788, 148] width 6 height 6
click at [916, 232] on div "19" at bounding box center [916, 228] width 18 height 18
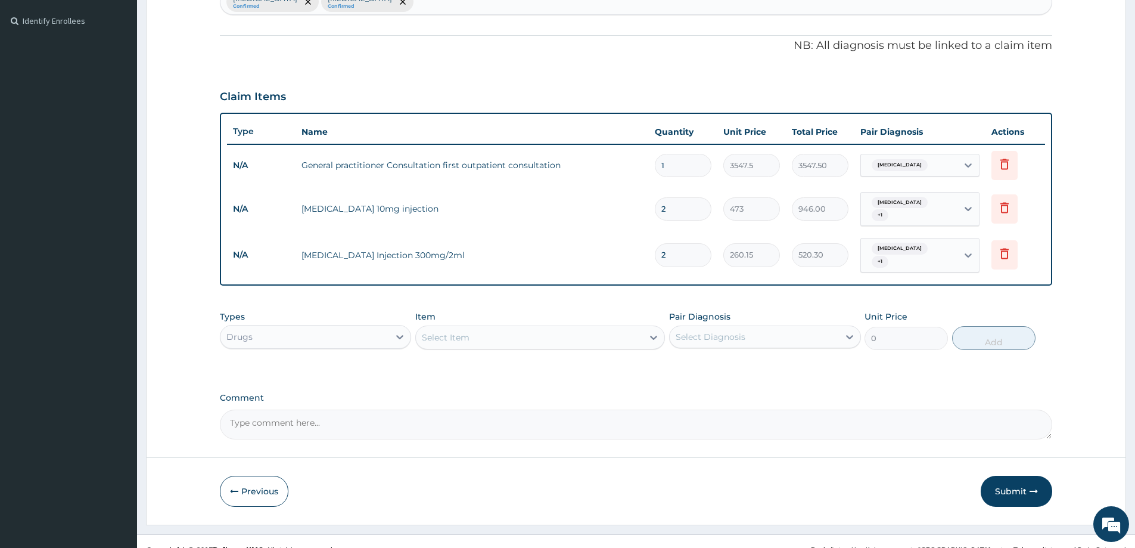
scroll to position [325, 0]
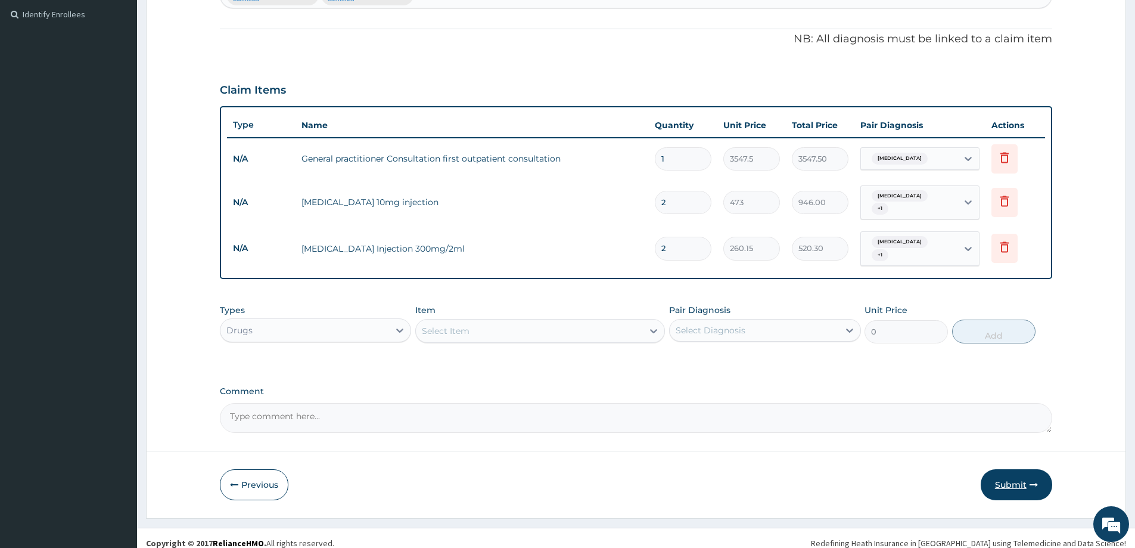
click at [1006, 471] on button "Submit" at bounding box center [1017, 484] width 72 height 31
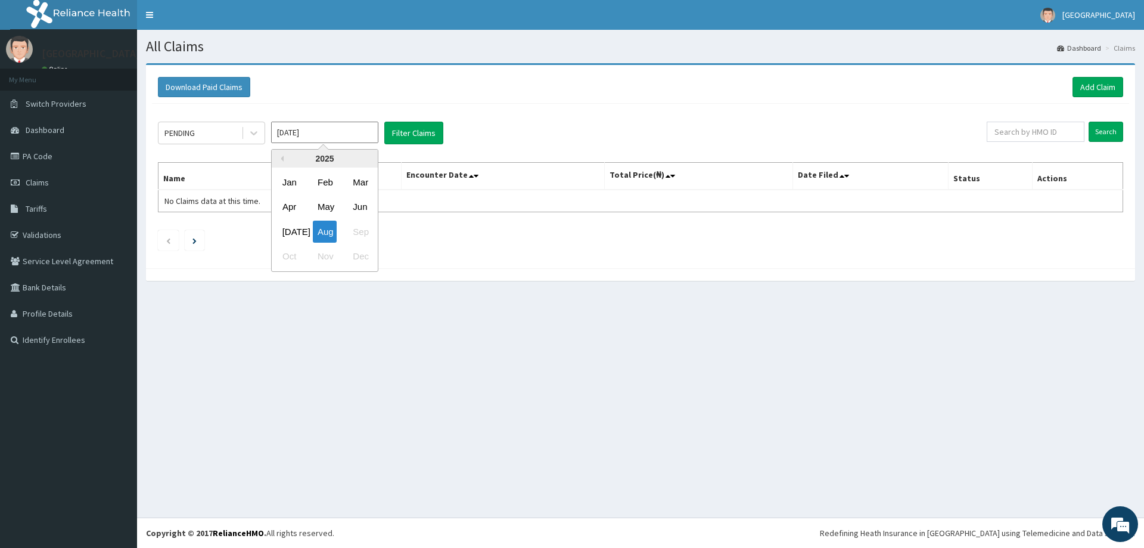
click at [356, 128] on input "[DATE]" at bounding box center [324, 132] width 107 height 21
click at [287, 221] on div "[DATE]" at bounding box center [290, 232] width 24 height 22
type input "[DATE]"
click at [426, 129] on button "Filter Claims" at bounding box center [413, 133] width 59 height 23
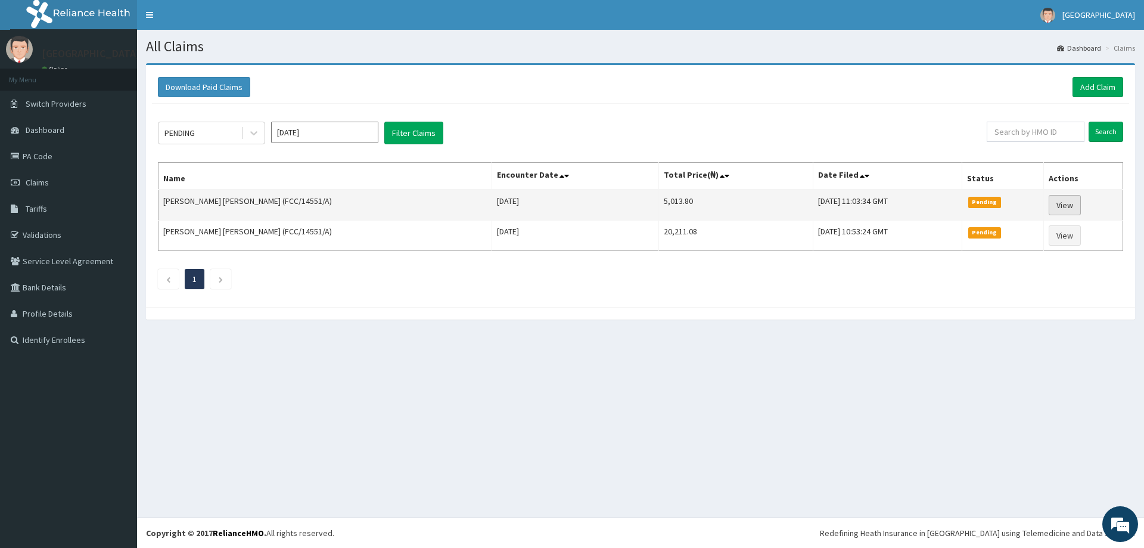
click at [1066, 212] on link "View" at bounding box center [1065, 205] width 32 height 20
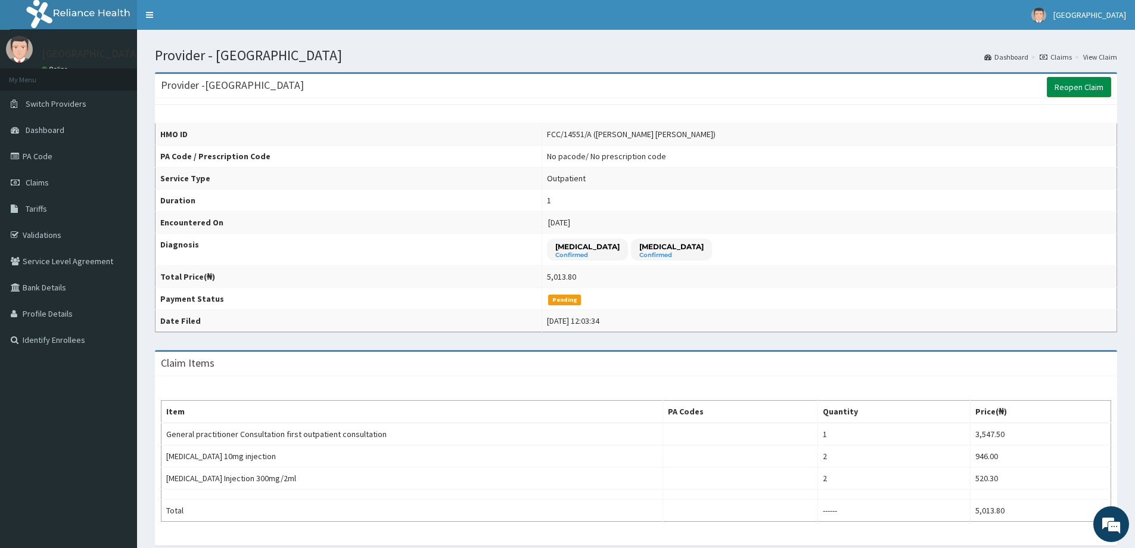
click at [1095, 84] on link "Reopen Claim" at bounding box center [1079, 87] width 64 height 20
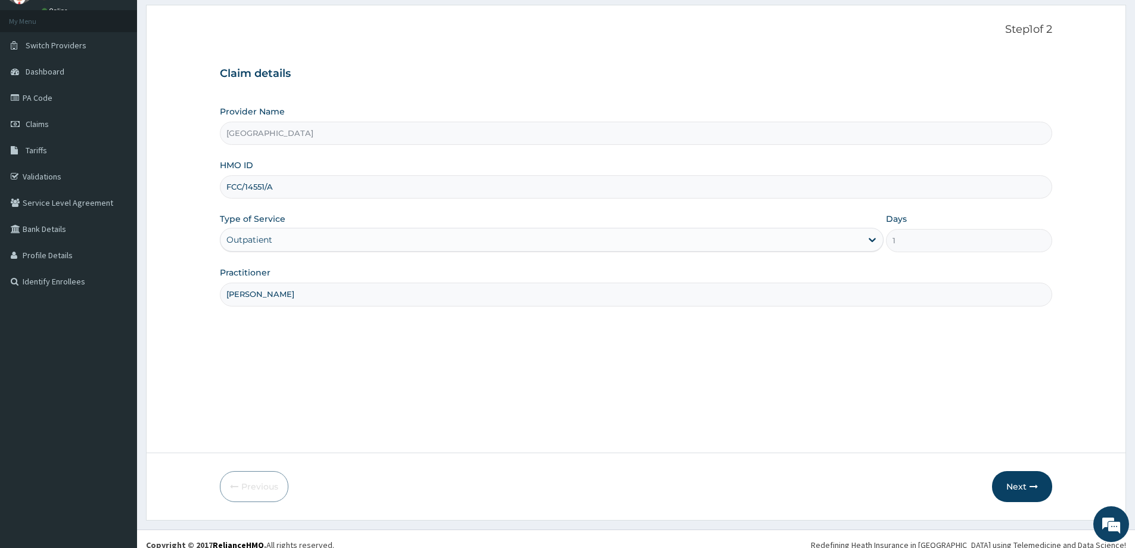
scroll to position [70, 0]
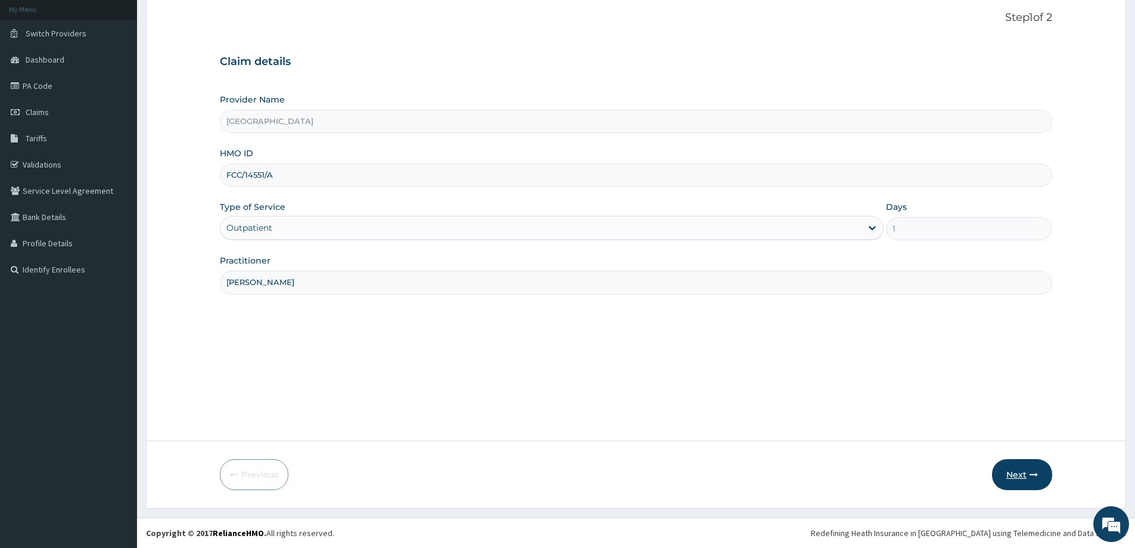
click at [1023, 473] on button "Next" at bounding box center [1022, 474] width 60 height 31
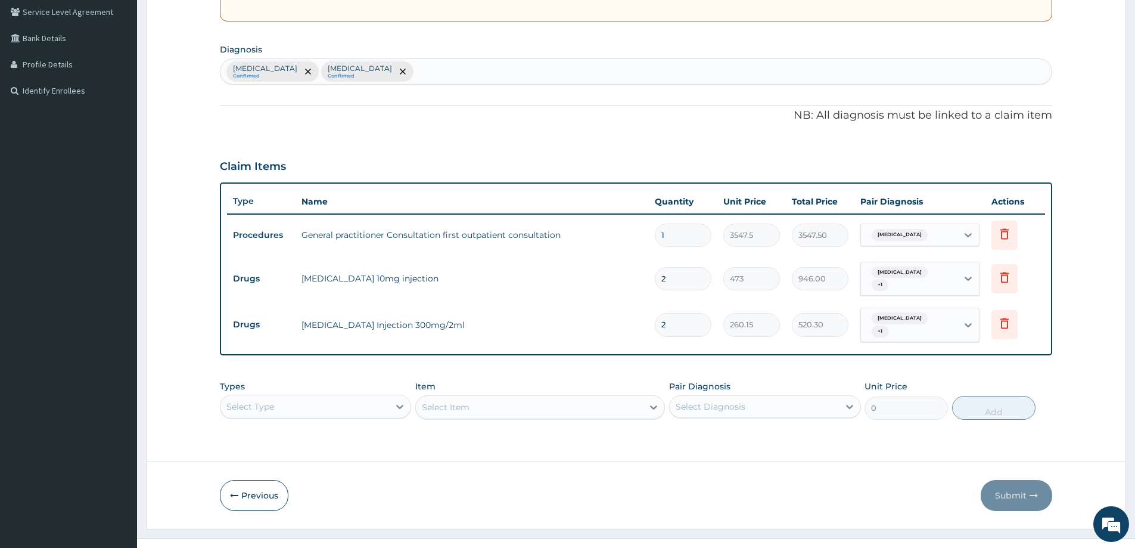
scroll to position [33, 0]
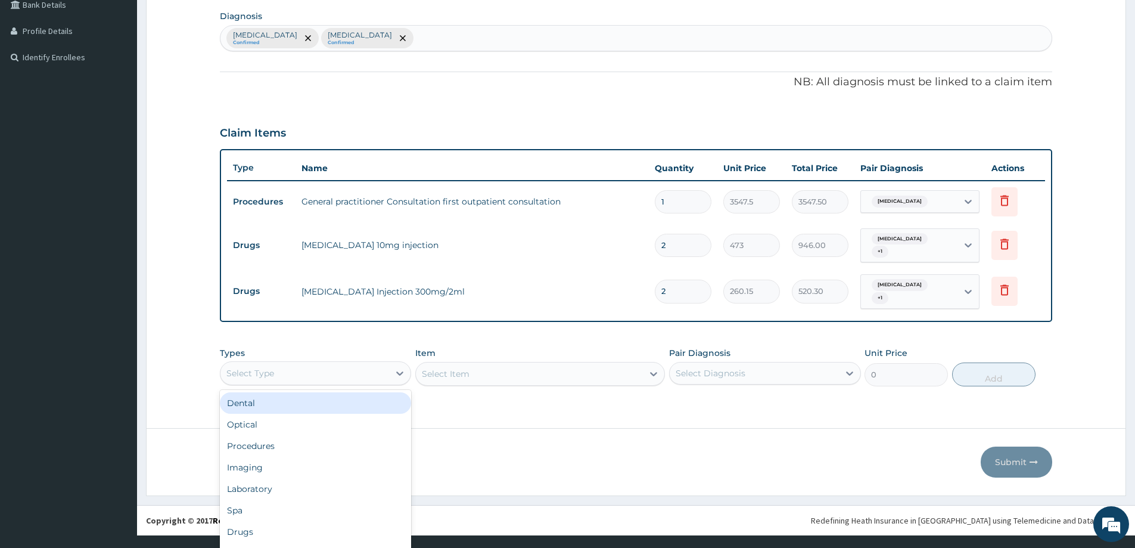
click at [366, 385] on div "option Dental focused, 1 of 10. 10 results available. Use Up and Down to choose…" at bounding box center [315, 373] width 191 height 24
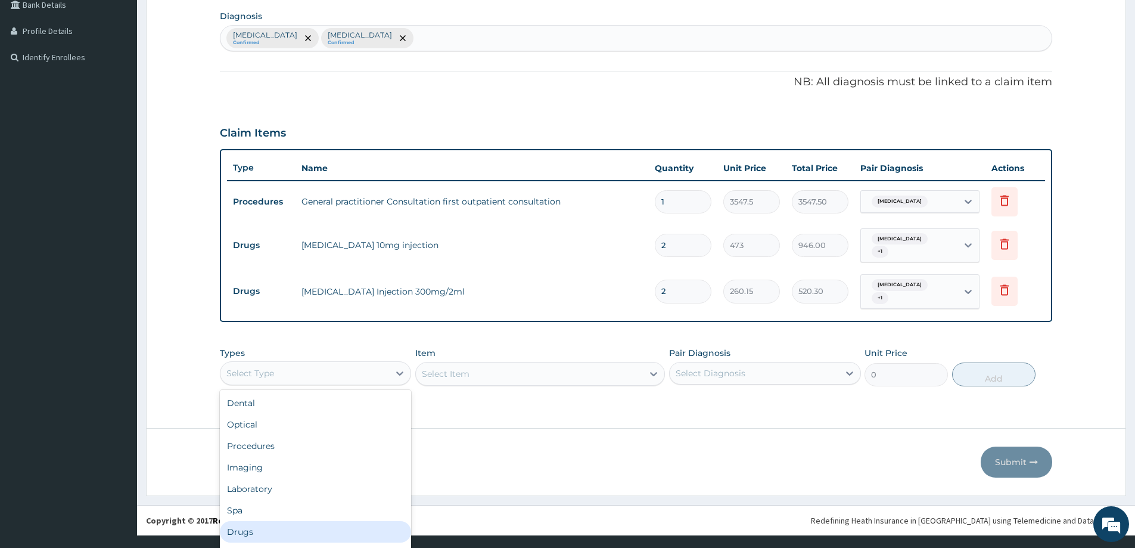
click at [281, 521] on div "Drugs" at bounding box center [315, 531] width 191 height 21
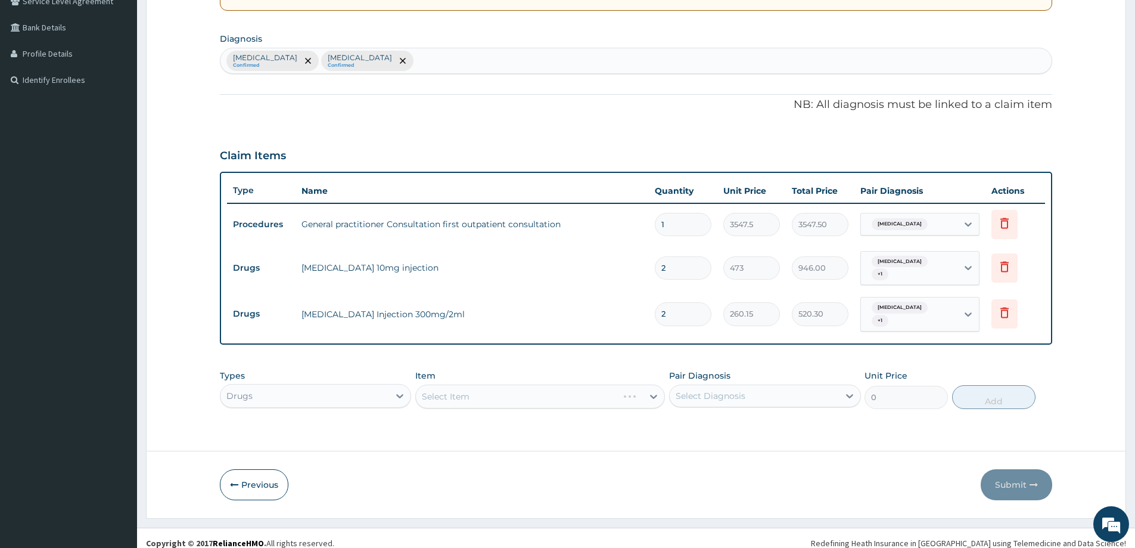
click at [651, 389] on div "Select Item" at bounding box center [540, 396] width 250 height 24
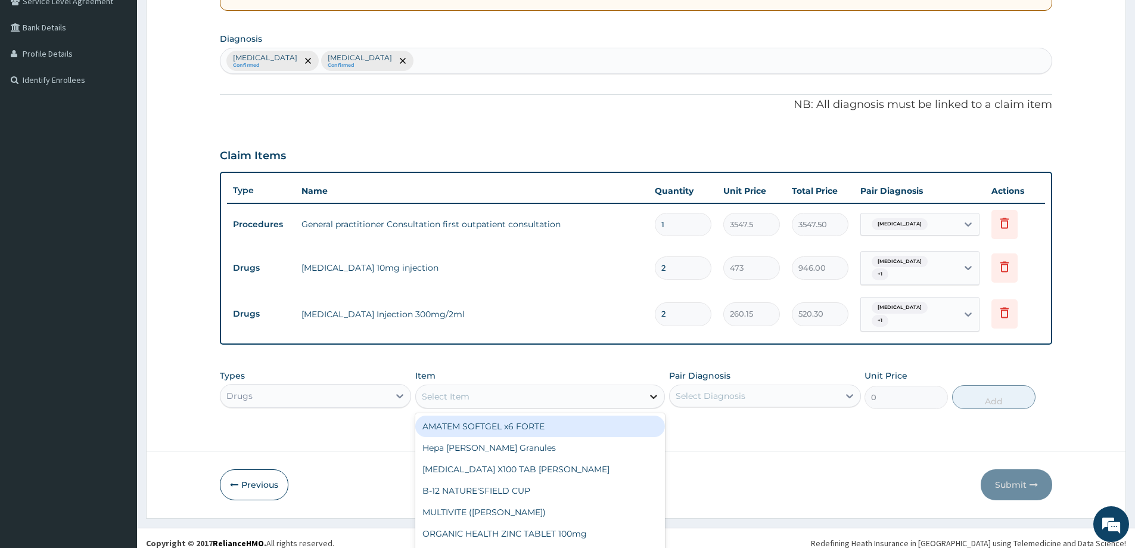
click at [651, 385] on div "option AMATEM SOFTGEL x6 FORTE focused, 1 of 794. 794 results available. Use Up…" at bounding box center [540, 396] width 250 height 24
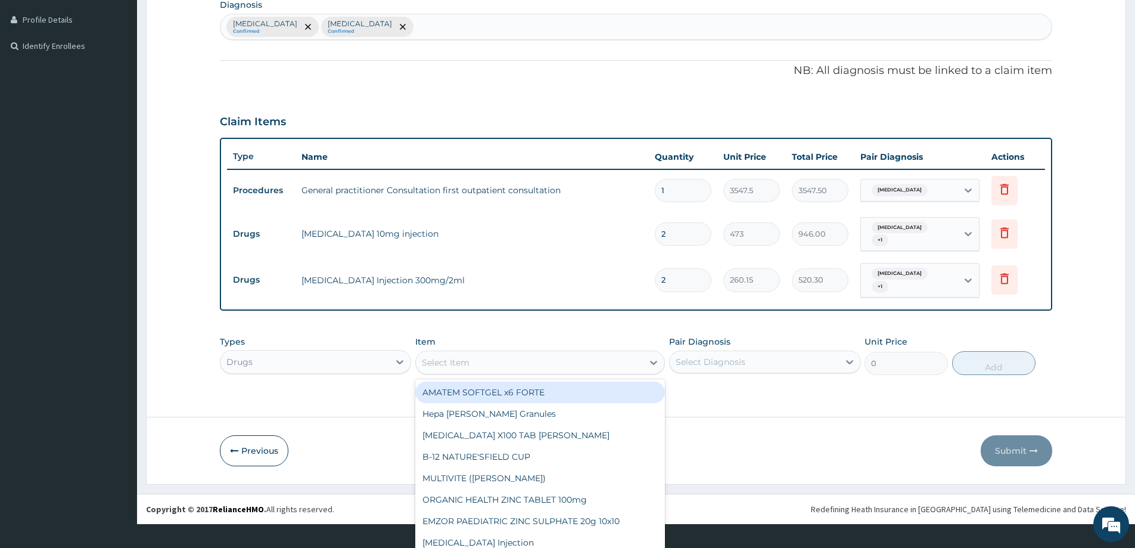
paste input "Amoxicillin"
type input "Amoxicillin"
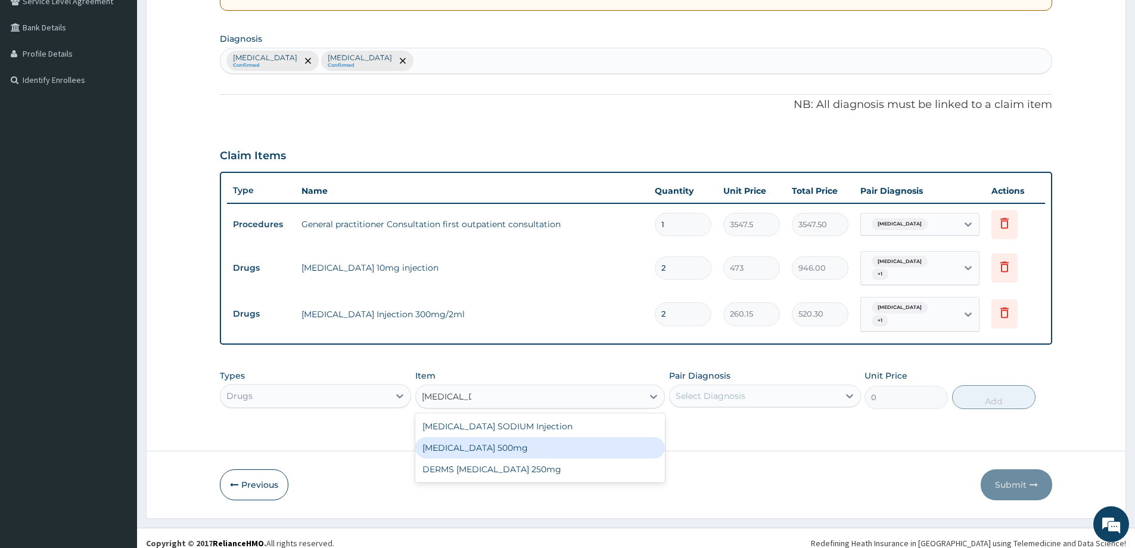
click at [510, 441] on div "[MEDICAL_DATA] 500mg" at bounding box center [540, 447] width 250 height 21
type input "70.95"
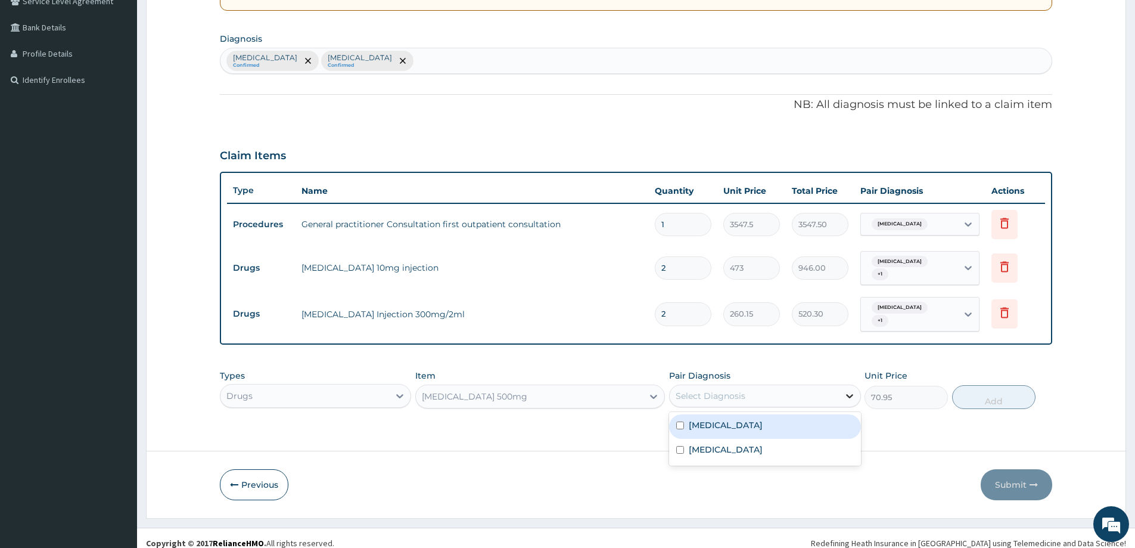
click at [848, 390] on icon at bounding box center [850, 396] width 12 height 12
click at [745, 419] on label "Acute abdomen" at bounding box center [726, 425] width 74 height 12
checkbox input "true"
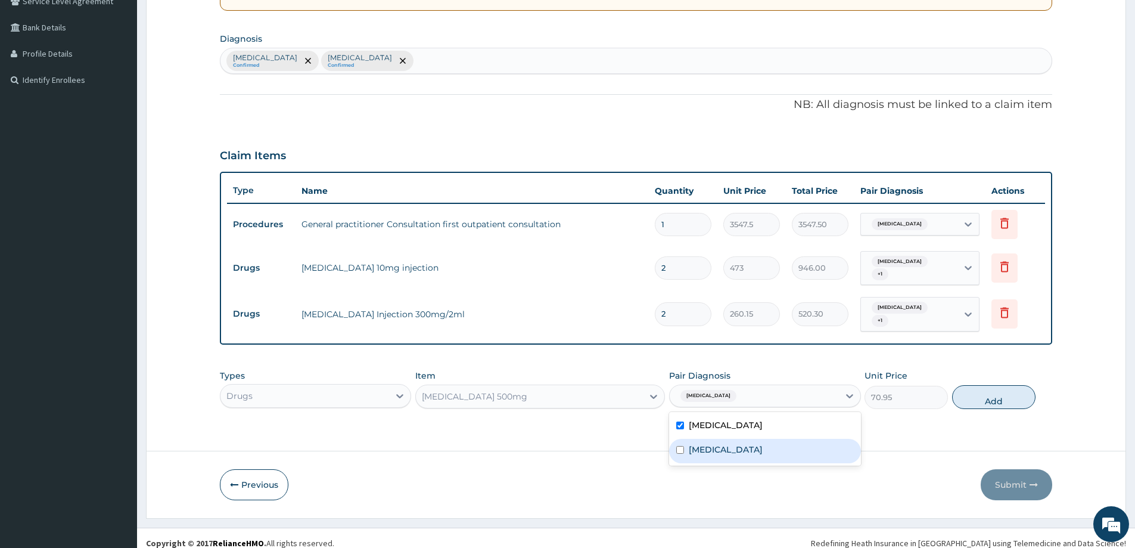
click at [737, 443] on label "[MEDICAL_DATA]" at bounding box center [726, 449] width 74 height 12
checkbox input "true"
click at [1018, 385] on button "Add" at bounding box center [993, 397] width 83 height 24
type input "0"
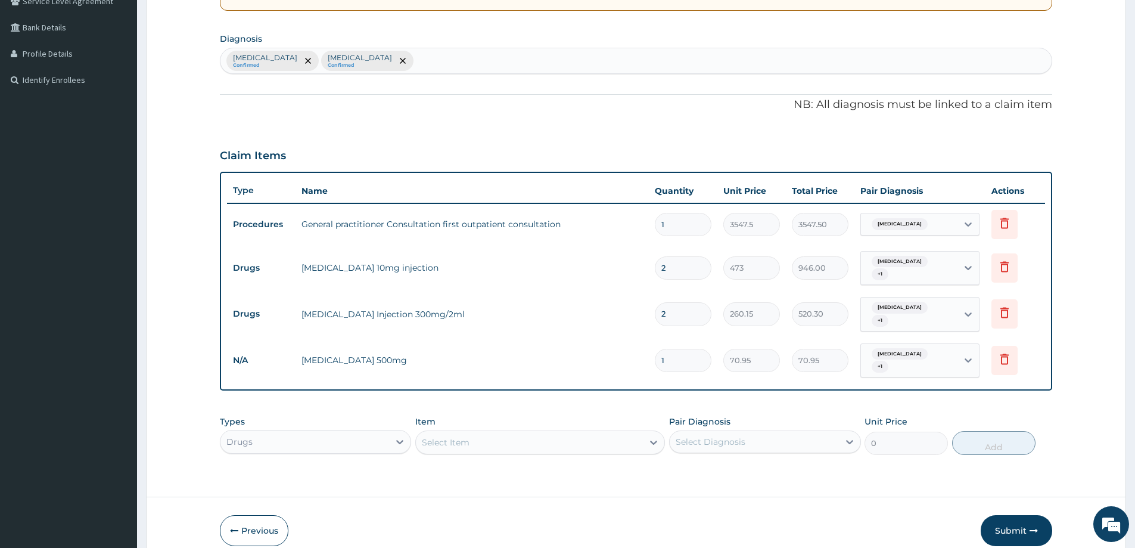
type input "0.00"
type input "2"
type input "141.90"
type input "28"
type input "1986.60"
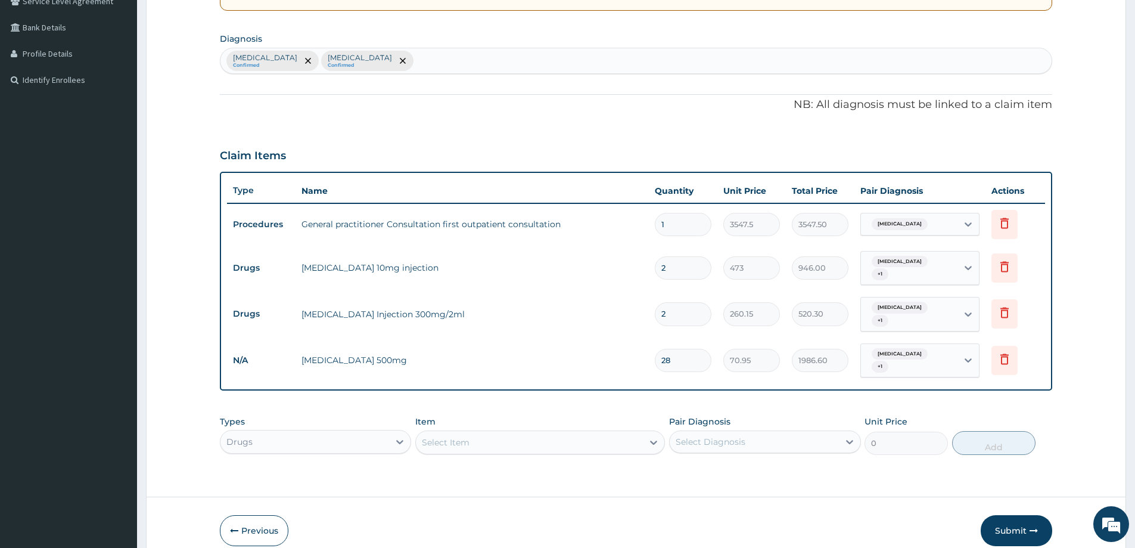
type input "28"
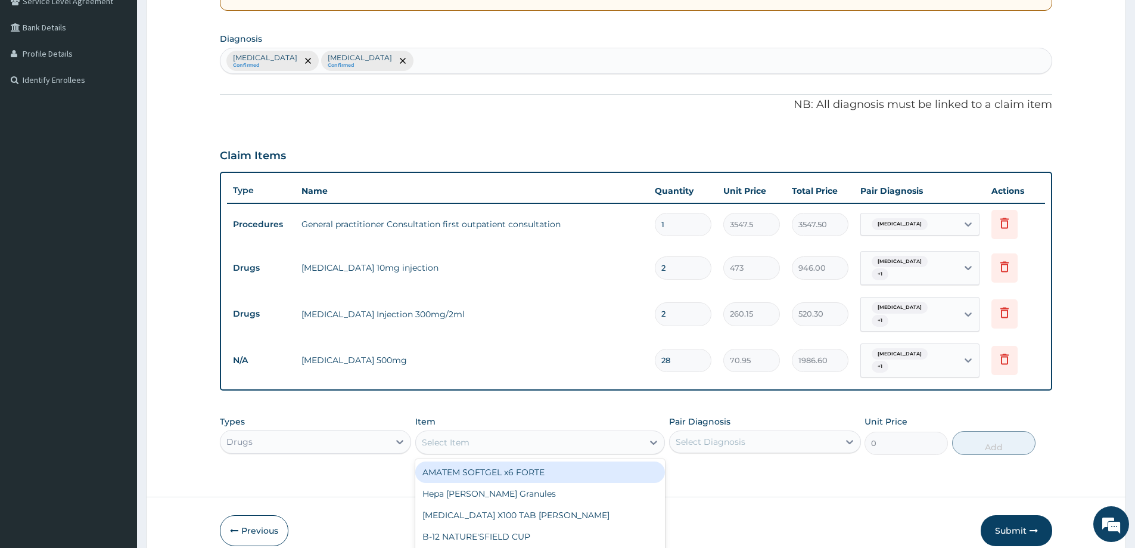
click at [548, 430] on div "option AMOXICILLIN 500mg, selected. option AMATEM SOFTGEL x6 FORTE focused, 1 o…" at bounding box center [540, 442] width 250 height 24
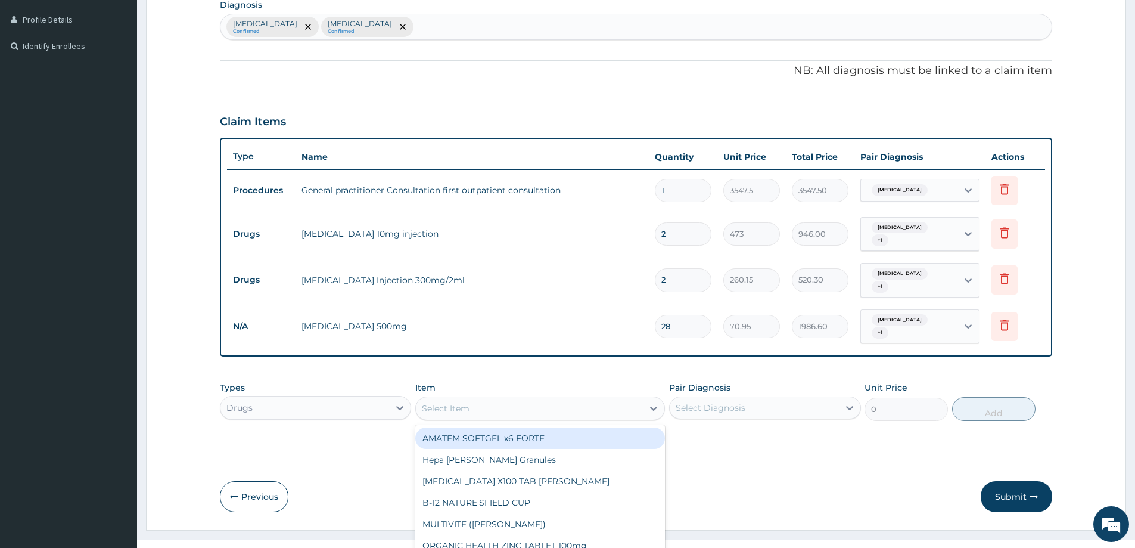
paste input "OMEPRAZOLE"
type input "OMEPRAZOLE"
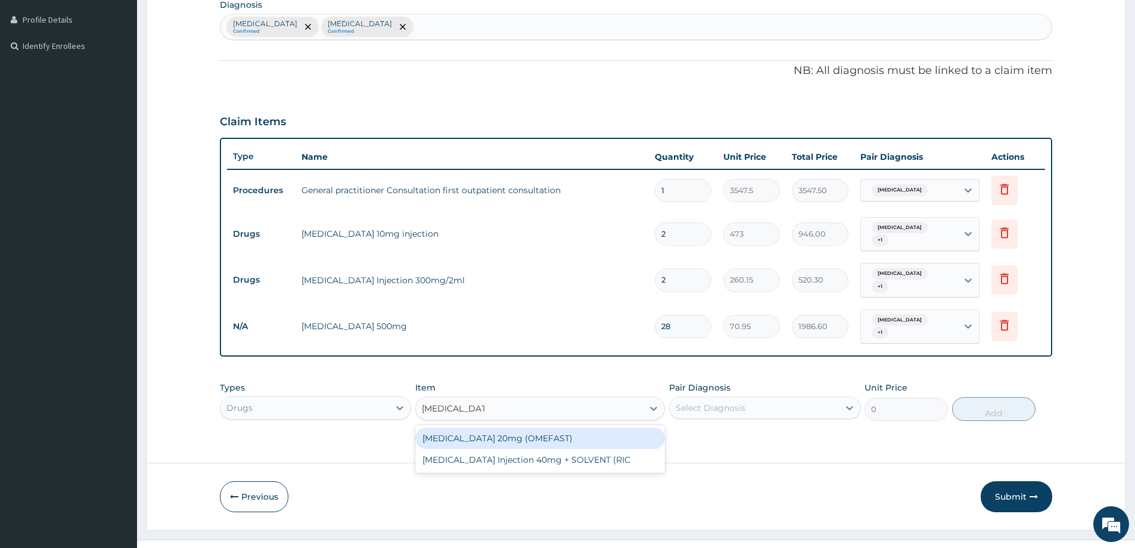
scroll to position [0, 0]
click at [553, 427] on div "OMEPRAZOLE 20mg (OMEFAST)" at bounding box center [540, 437] width 250 height 21
type input "82.775"
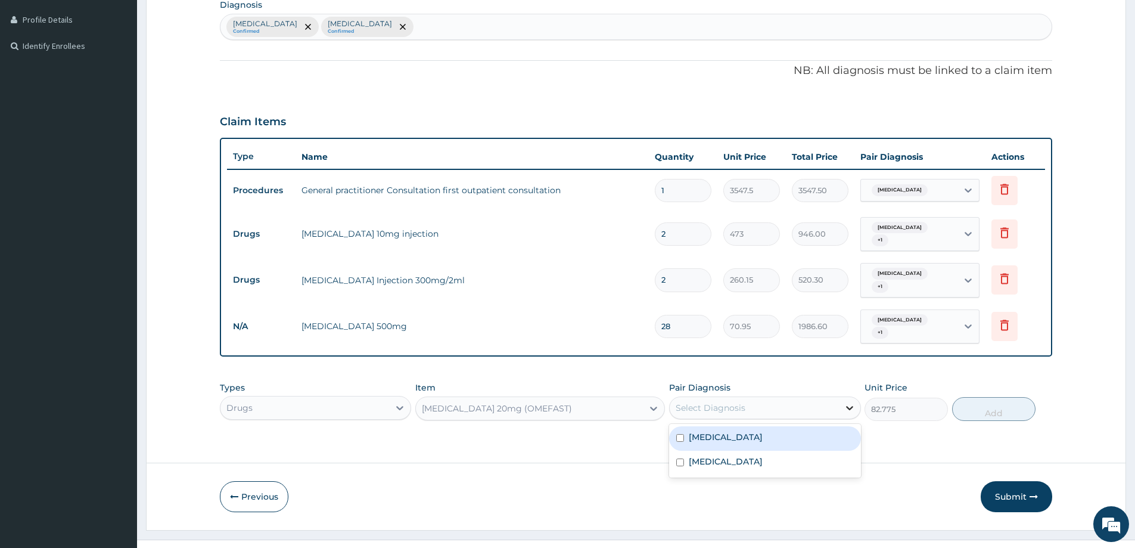
click at [848, 406] on icon at bounding box center [849, 408] width 7 height 4
click at [753, 429] on div "Acute abdomen" at bounding box center [764, 438] width 191 height 24
checkbox input "true"
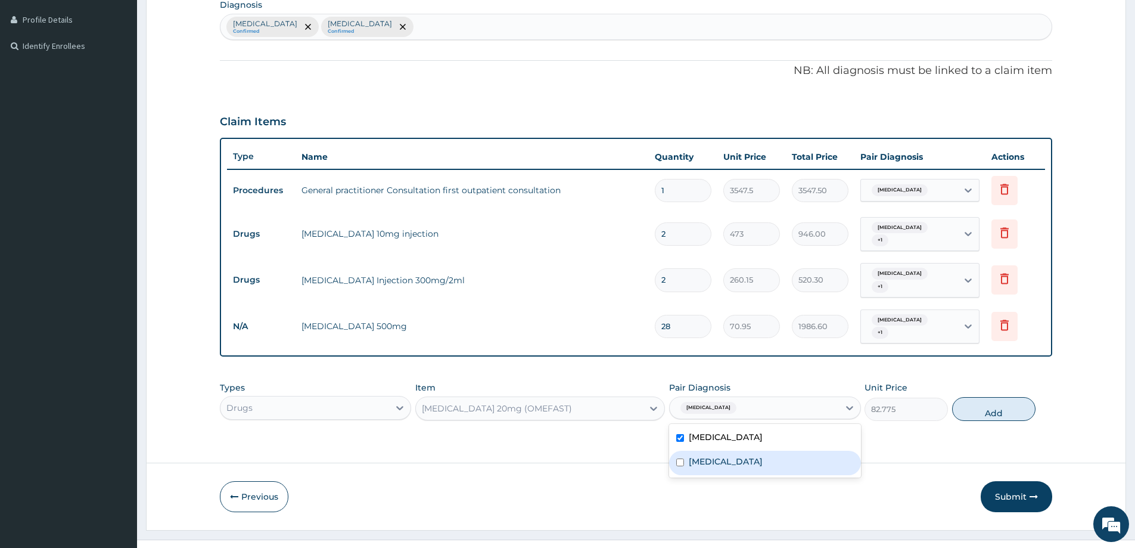
click at [732, 455] on label "Peptic ulcer" at bounding box center [726, 461] width 74 height 12
checkbox input "true"
click at [1003, 397] on button "Add" at bounding box center [993, 409] width 83 height 24
type input "0"
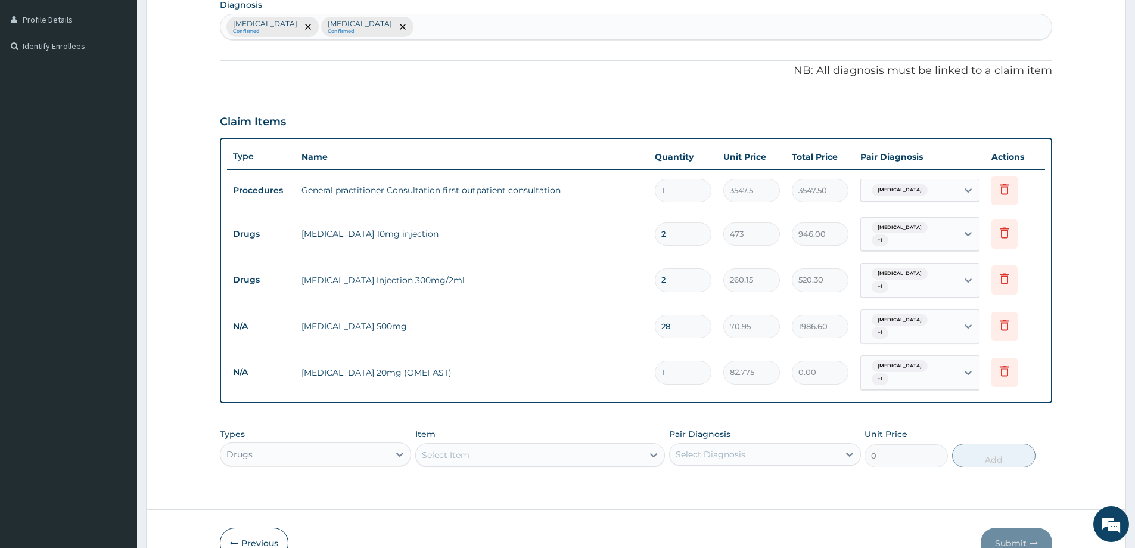
type input "0.00"
type input "2"
type input "165.55"
type input "29"
type input "2400.48"
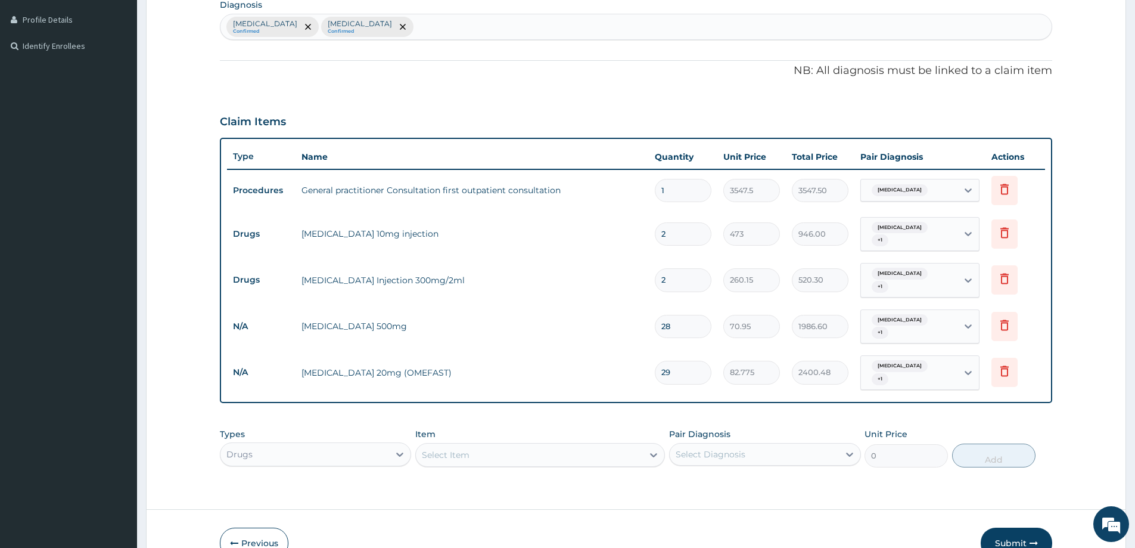
type input "2"
type input "165.55"
type input "28"
type input "2317.70"
type input "28"
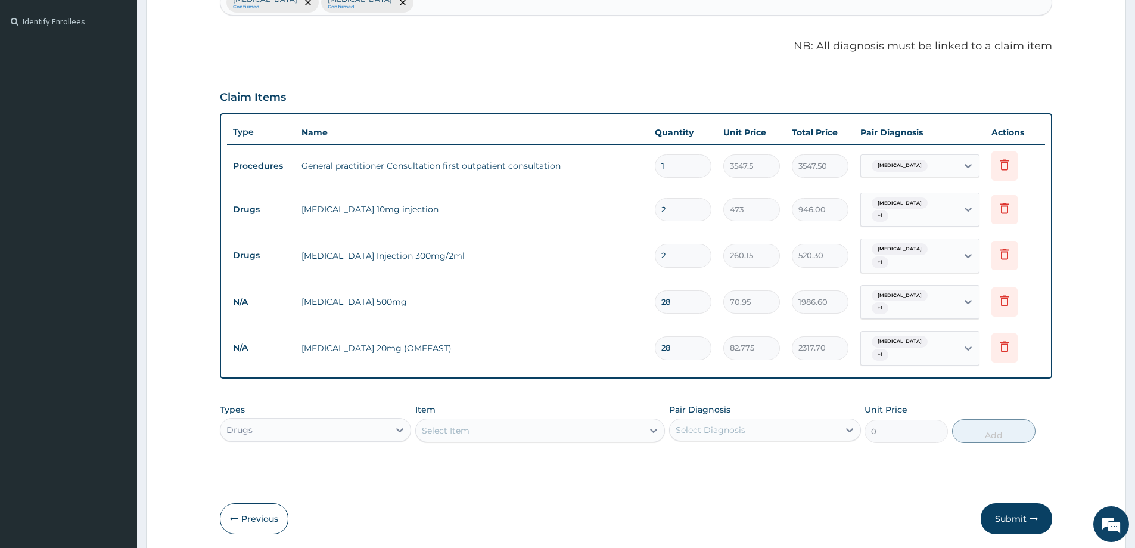
scroll to position [342, 0]
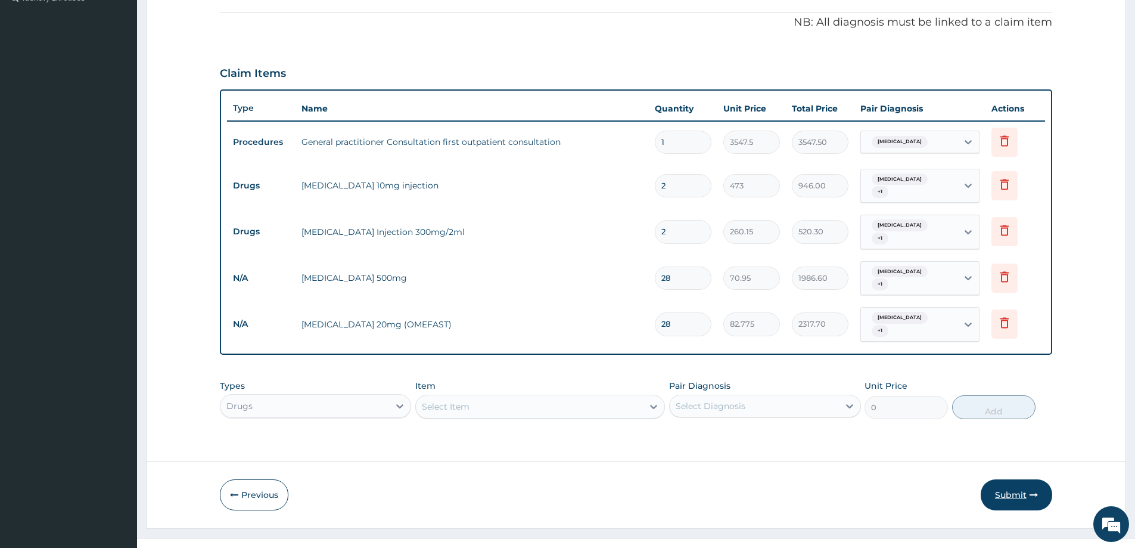
click at [1015, 479] on button "Submit" at bounding box center [1017, 494] width 72 height 31
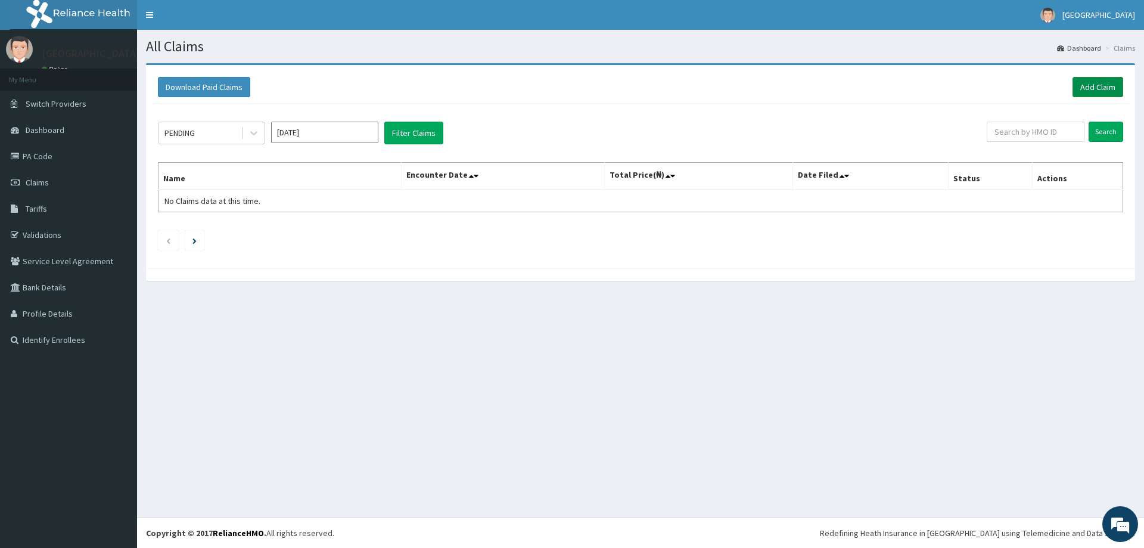
click at [1089, 85] on link "Add Claim" at bounding box center [1098, 87] width 51 height 20
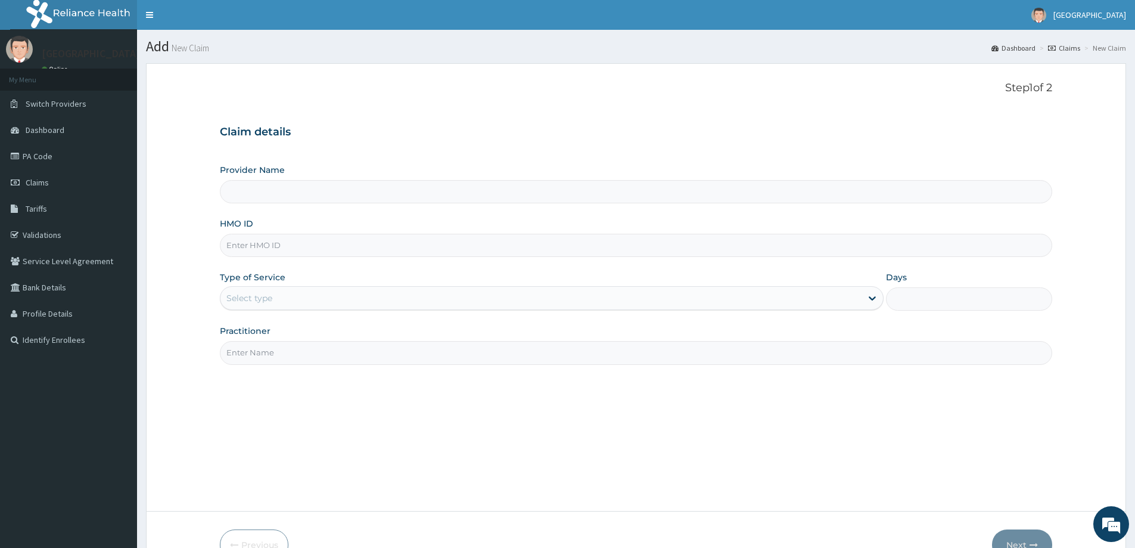
click at [324, 249] on input "HMO ID" at bounding box center [636, 245] width 833 height 23
type input "[GEOGRAPHIC_DATA]"
paste input "GSV/11735/A"
type input "GSV/11735/A"
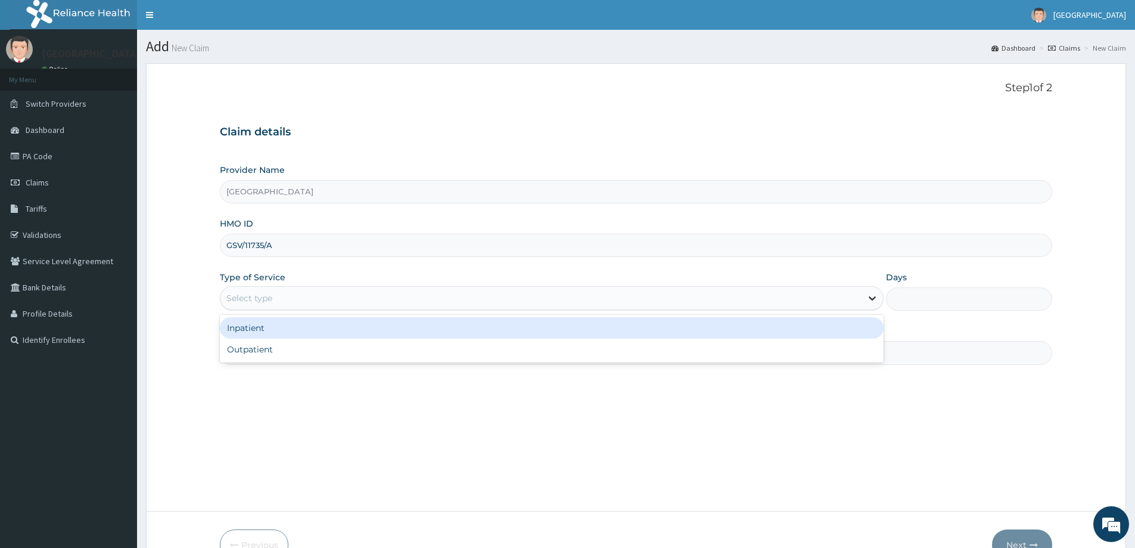
click at [871, 302] on icon at bounding box center [873, 298] width 12 height 12
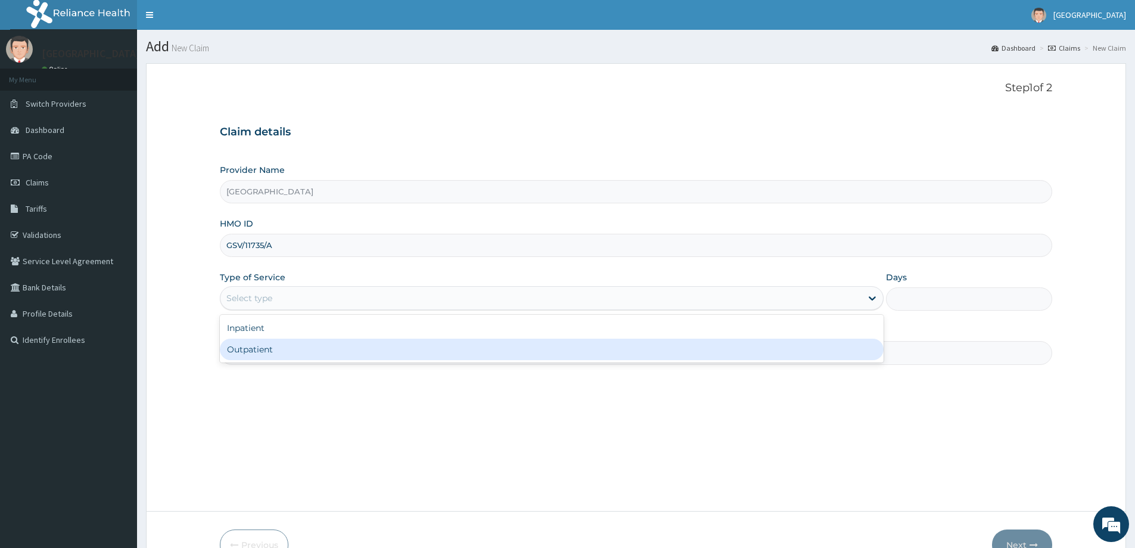
click at [367, 348] on div "Outpatient" at bounding box center [552, 349] width 664 height 21
type input "1"
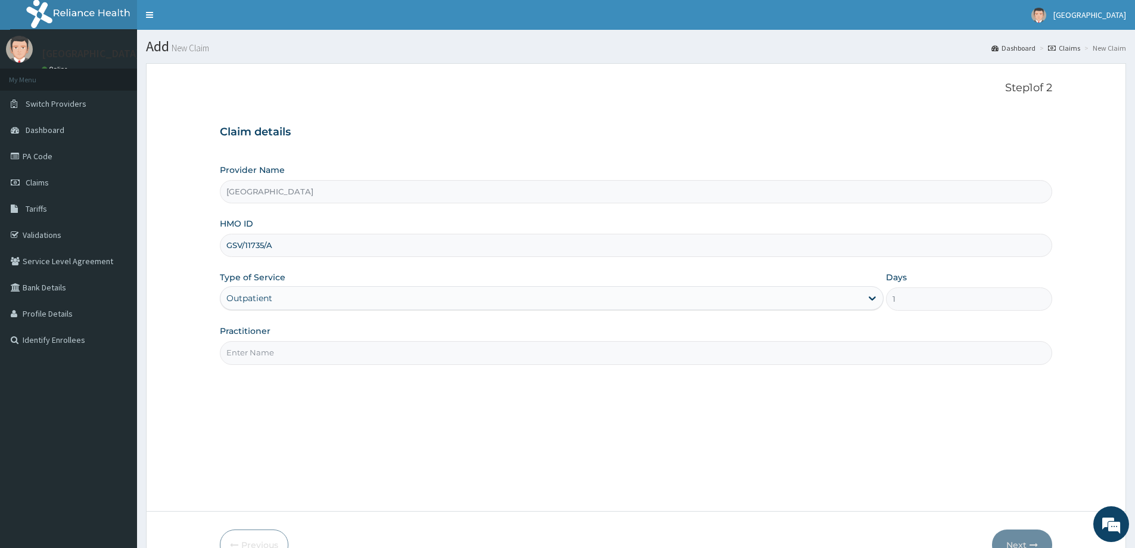
click at [369, 346] on input "Practitioner" at bounding box center [636, 352] width 833 height 23
type input "[PERSON_NAME]"
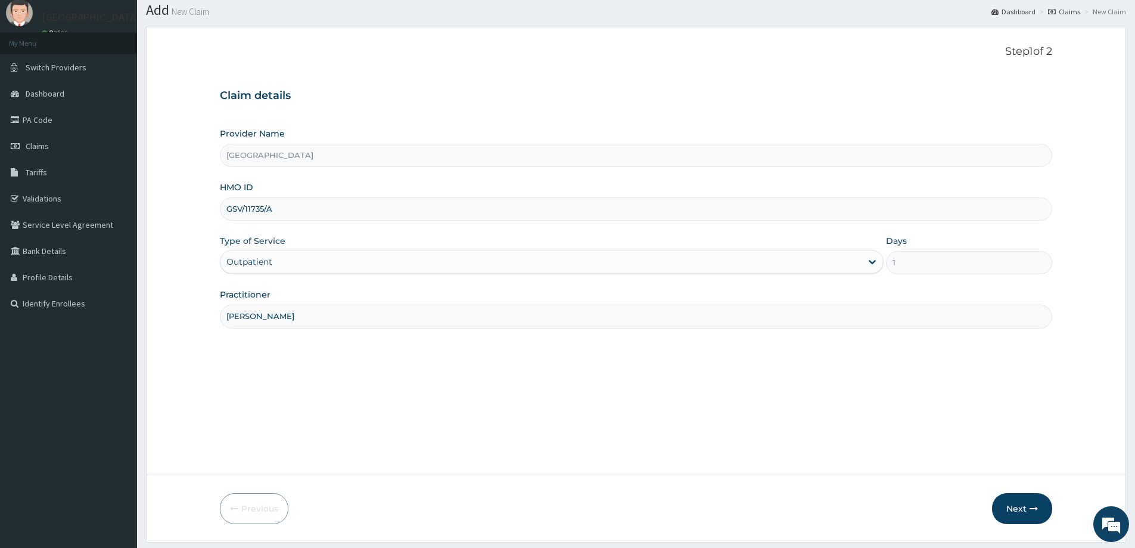
scroll to position [70, 0]
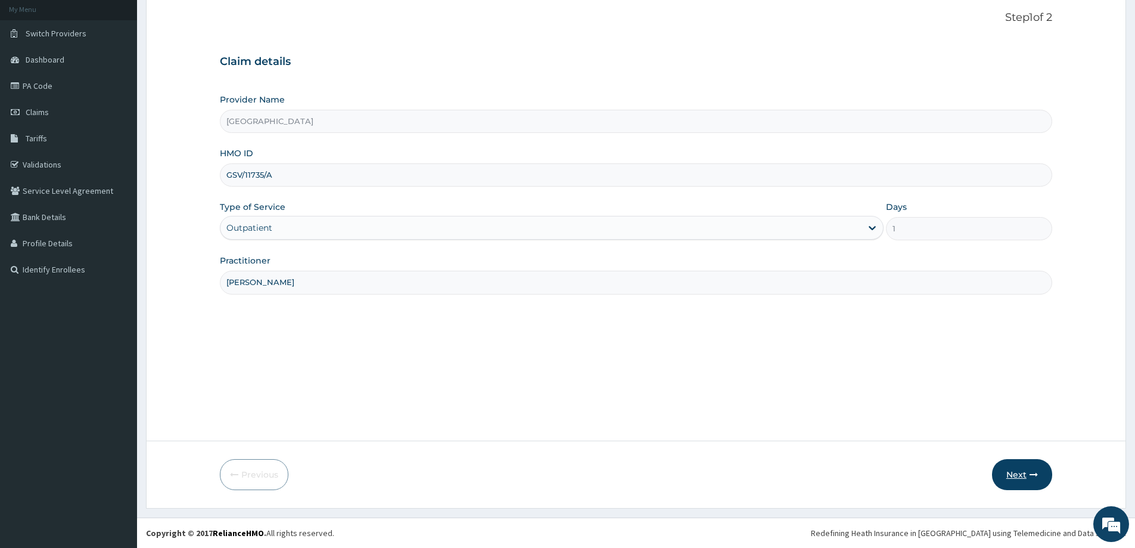
click at [1017, 473] on button "Next" at bounding box center [1022, 474] width 60 height 31
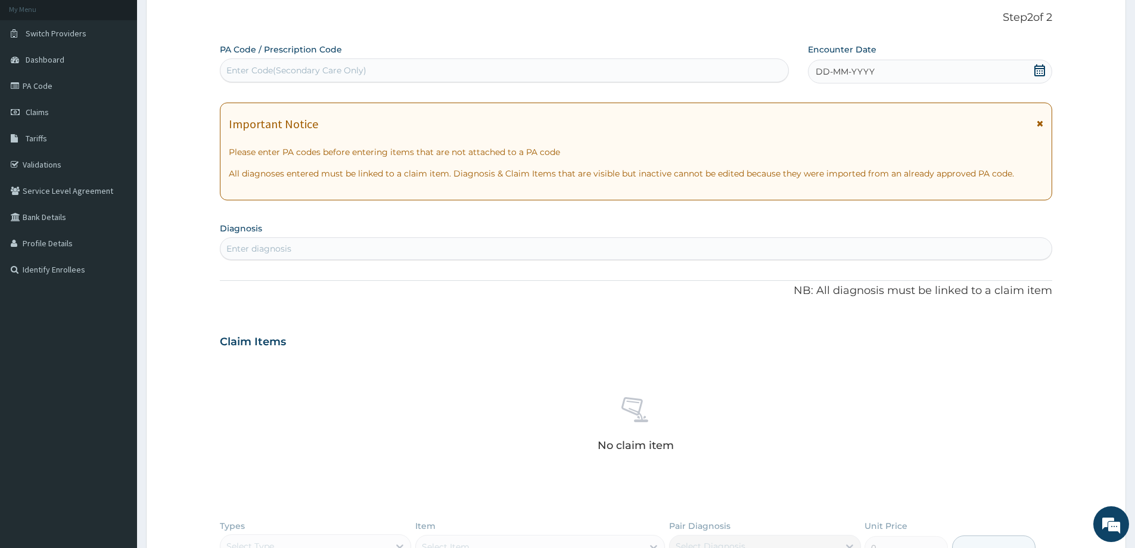
click at [398, 252] on div "Enter diagnosis" at bounding box center [636, 248] width 831 height 19
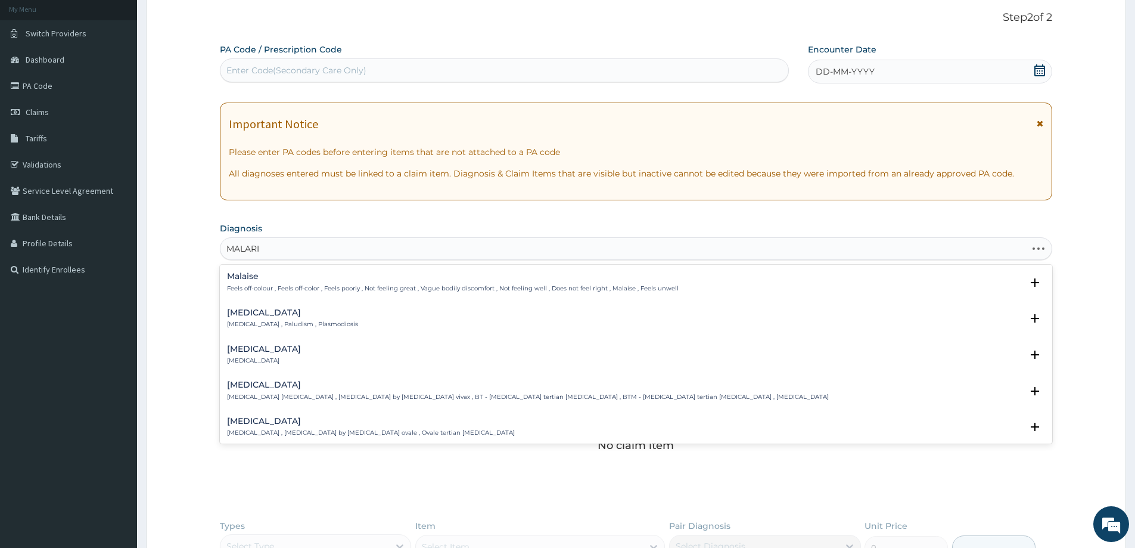
type input "[MEDICAL_DATA]"
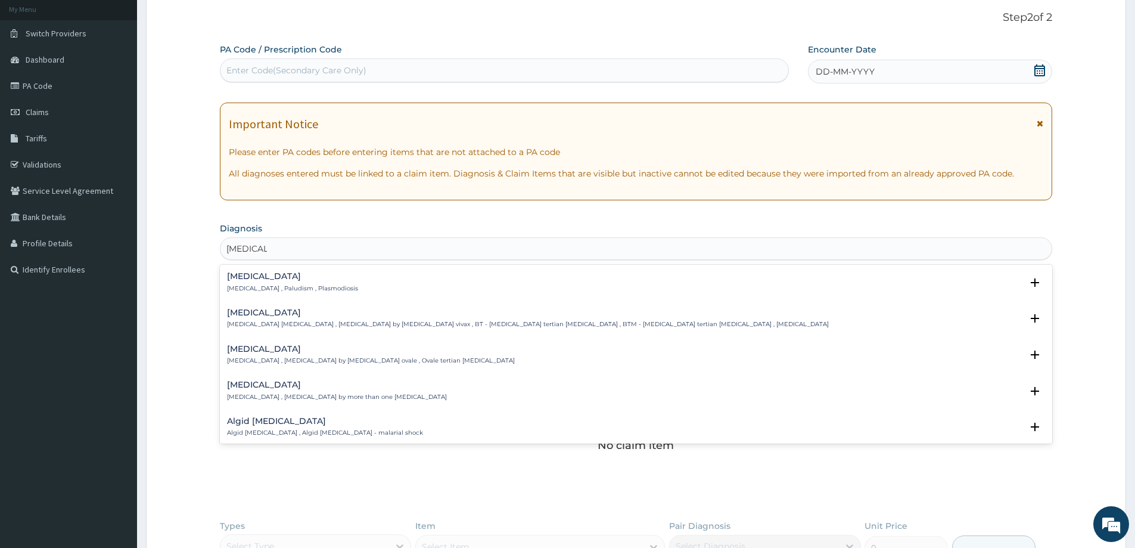
click at [274, 284] on div "Malaria Malaria , Paludism , Plasmodiosis" at bounding box center [292, 282] width 131 height 21
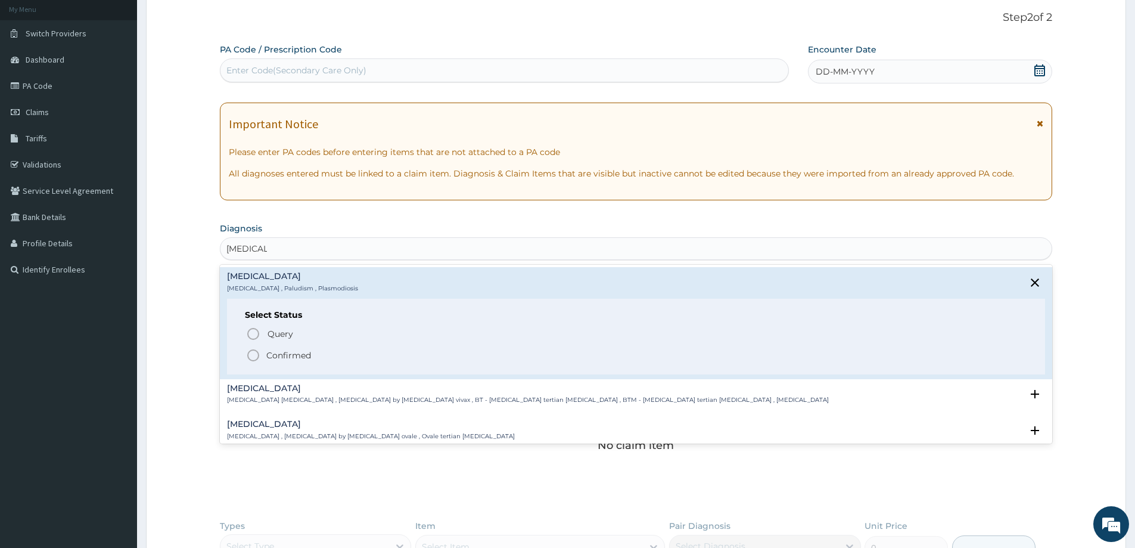
click at [252, 357] on icon "status option filled" at bounding box center [253, 355] width 14 height 14
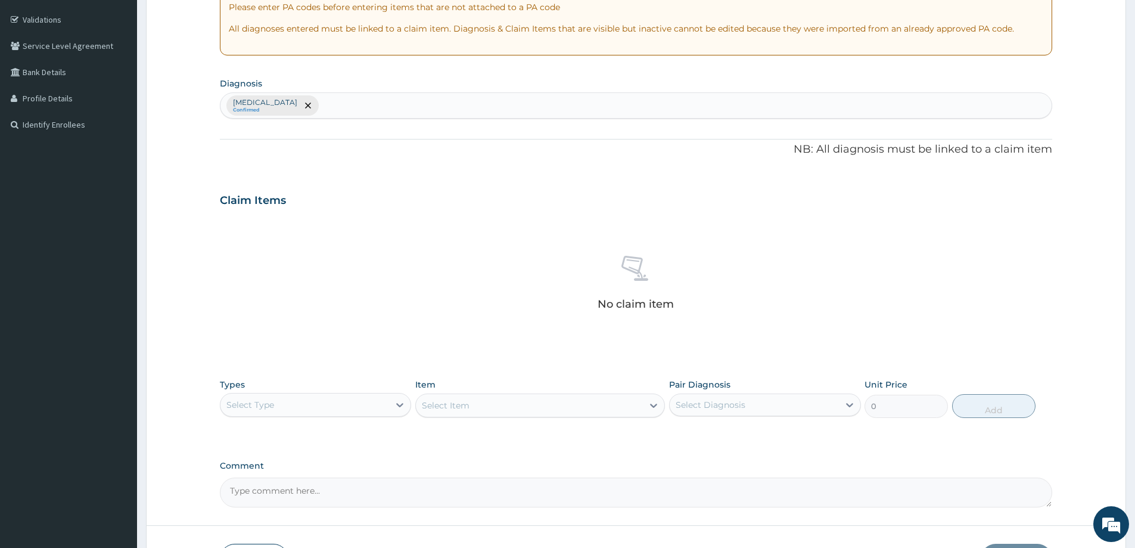
scroll to position [249, 0]
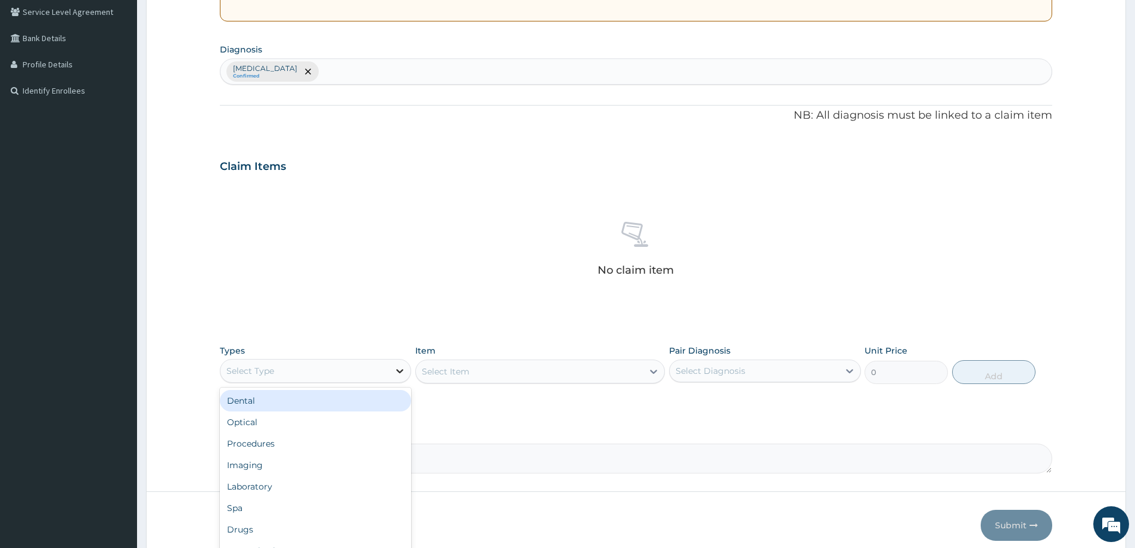
click at [396, 378] on div at bounding box center [399, 370] width 21 height 21
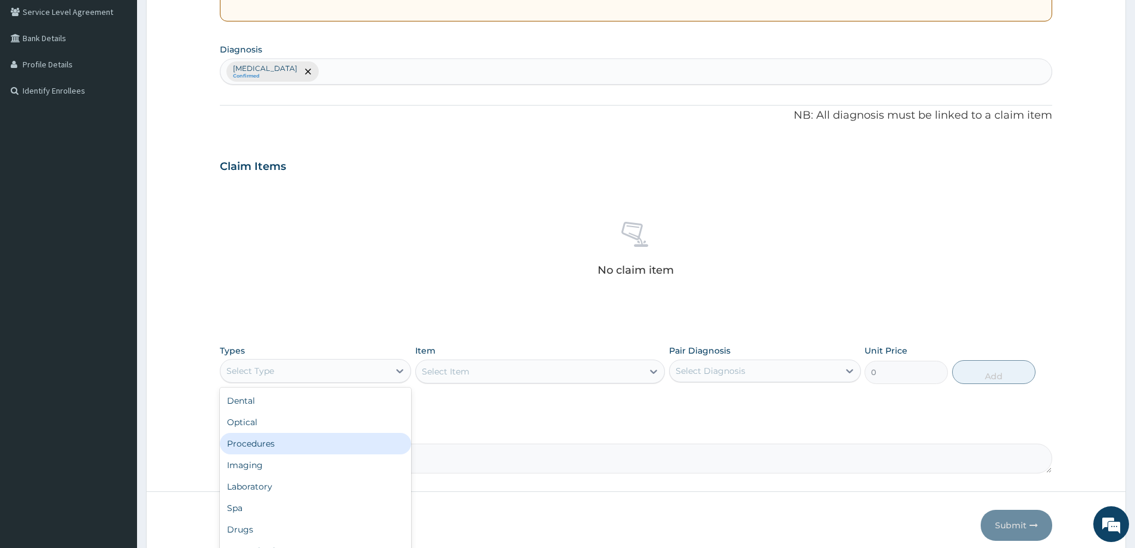
click at [294, 442] on div "Procedures" at bounding box center [315, 443] width 191 height 21
click at [654, 372] on div "Select Item" at bounding box center [540, 371] width 250 height 24
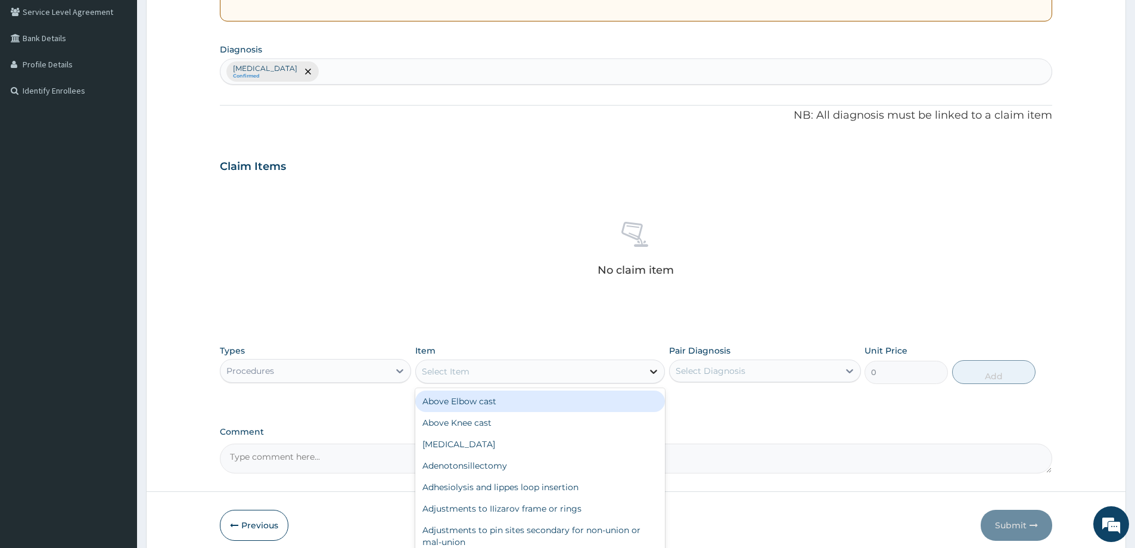
click at [654, 373] on icon at bounding box center [654, 372] width 7 height 4
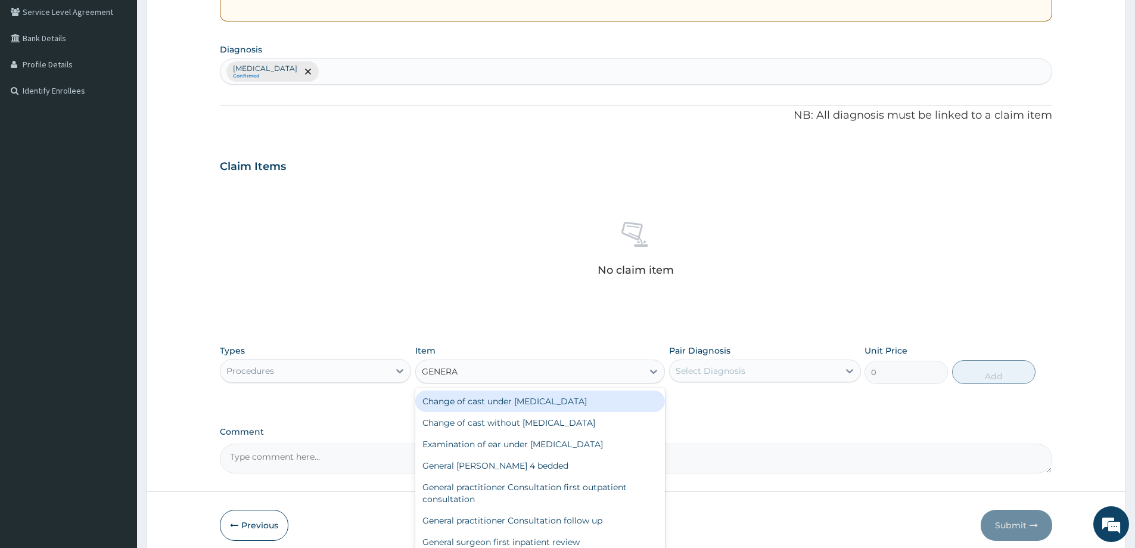
type input "GENERAL"
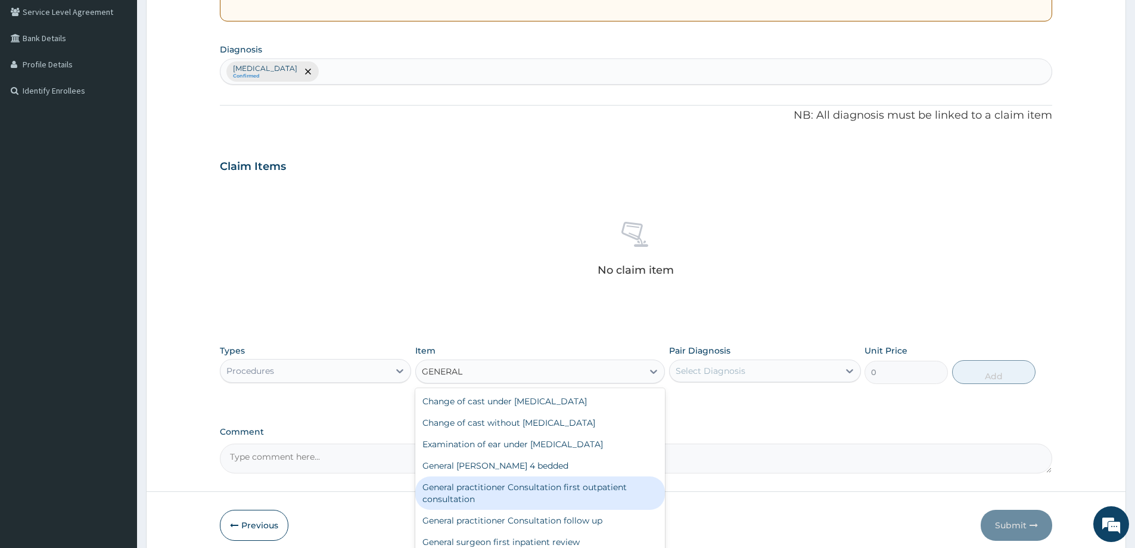
click at [550, 492] on div "General practitioner Consultation first outpatient consultation" at bounding box center [540, 492] width 250 height 33
type input "3547.5"
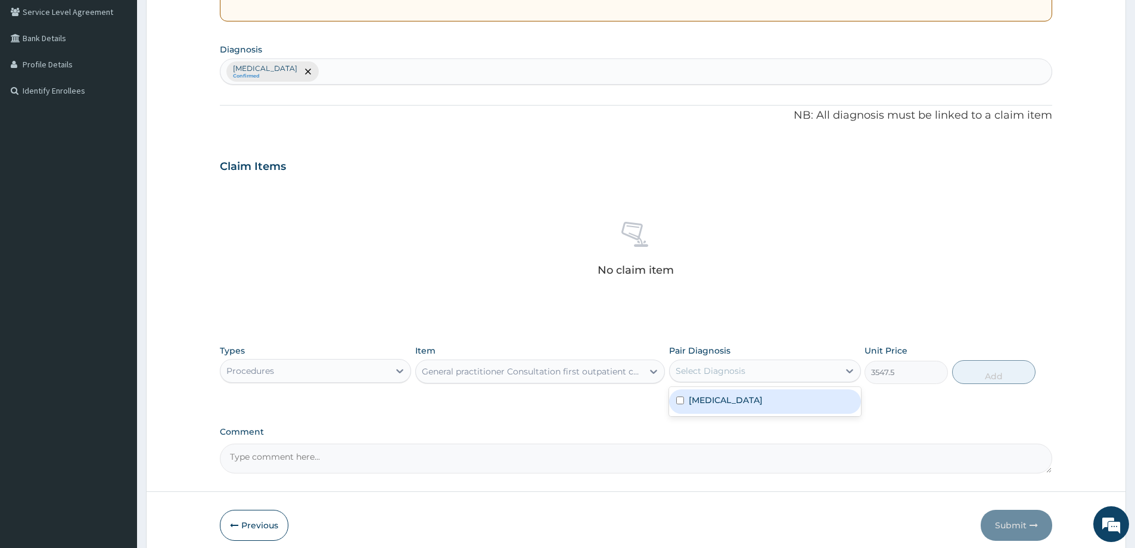
drag, startPoint x: 800, startPoint y: 371, endPoint x: 802, endPoint y: 409, distance: 37.6
click at [800, 377] on div "Select Diagnosis" at bounding box center [754, 370] width 169 height 19
click at [788, 407] on div "[MEDICAL_DATA]" at bounding box center [764, 401] width 191 height 24
checkbox input "true"
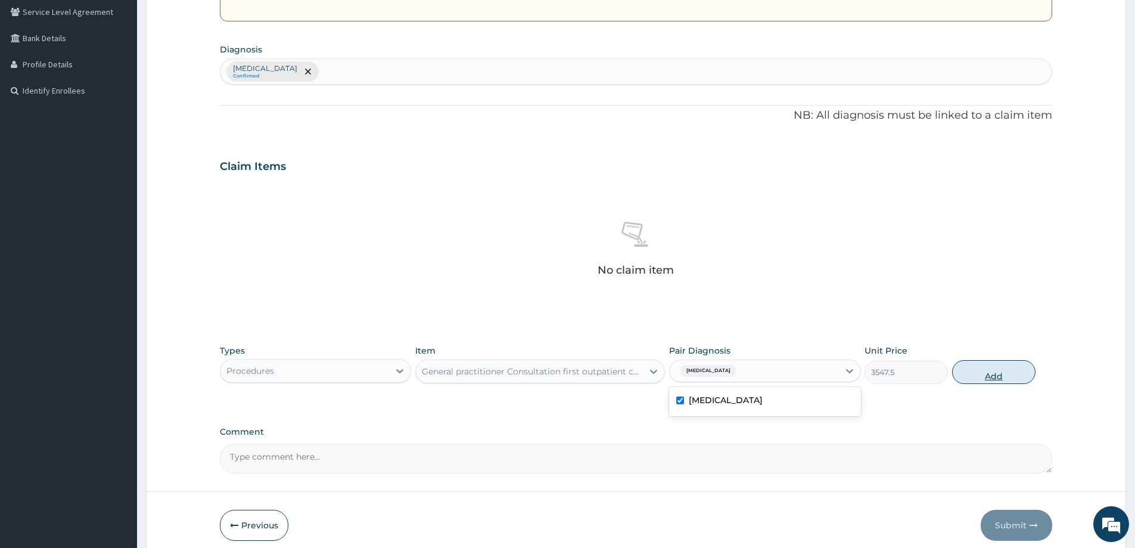
click at [1011, 375] on button "Add" at bounding box center [993, 372] width 83 height 24
type input "0"
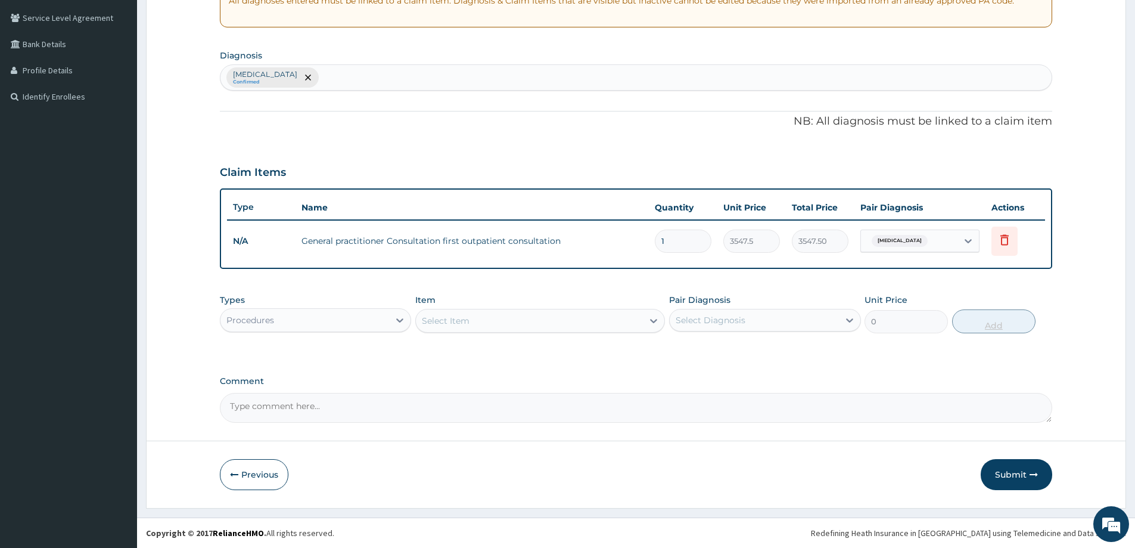
scroll to position [243, 0]
click at [349, 82] on div "[MEDICAL_DATA] Confirmed" at bounding box center [636, 77] width 831 height 25
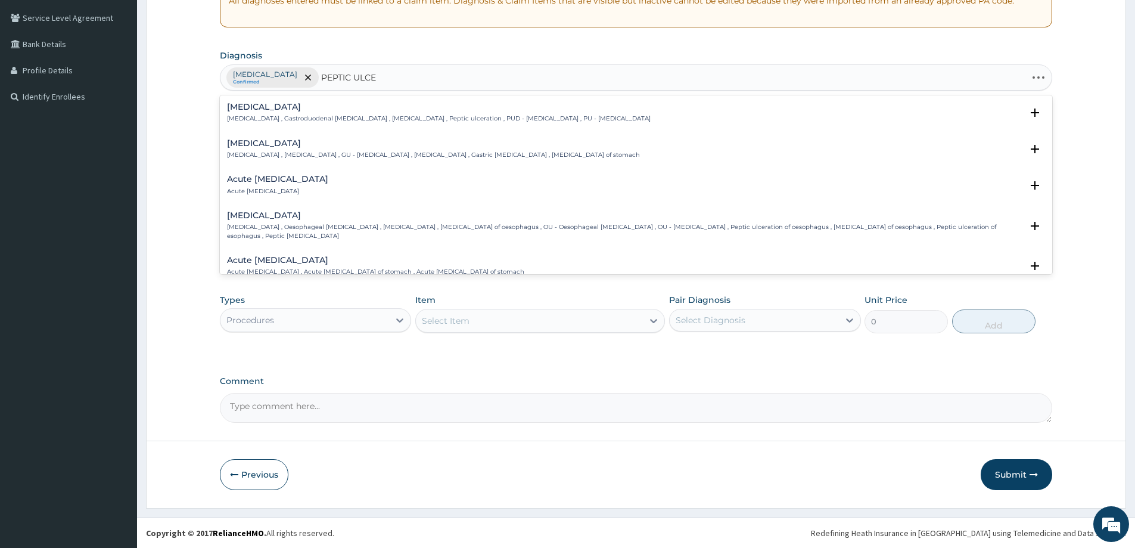
type input "PEPTIC ULCER"
click at [280, 117] on p "Peptic ulcer , Gastroduodenal ulcer , Peptic ulcer disease , Peptic ulceration …" at bounding box center [439, 118] width 424 height 8
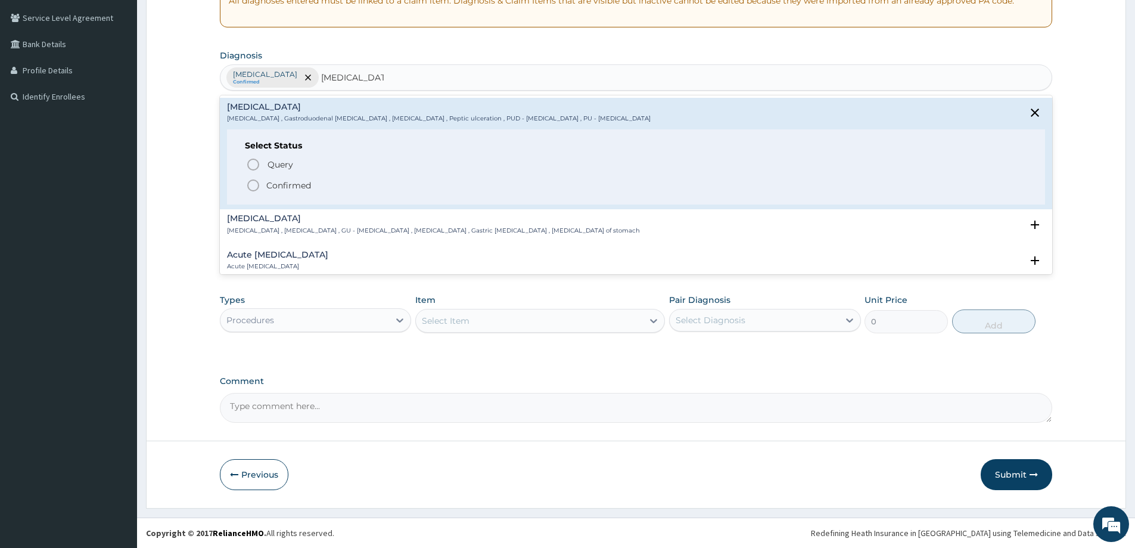
click at [258, 181] on icon "status option filled" at bounding box center [253, 185] width 14 height 14
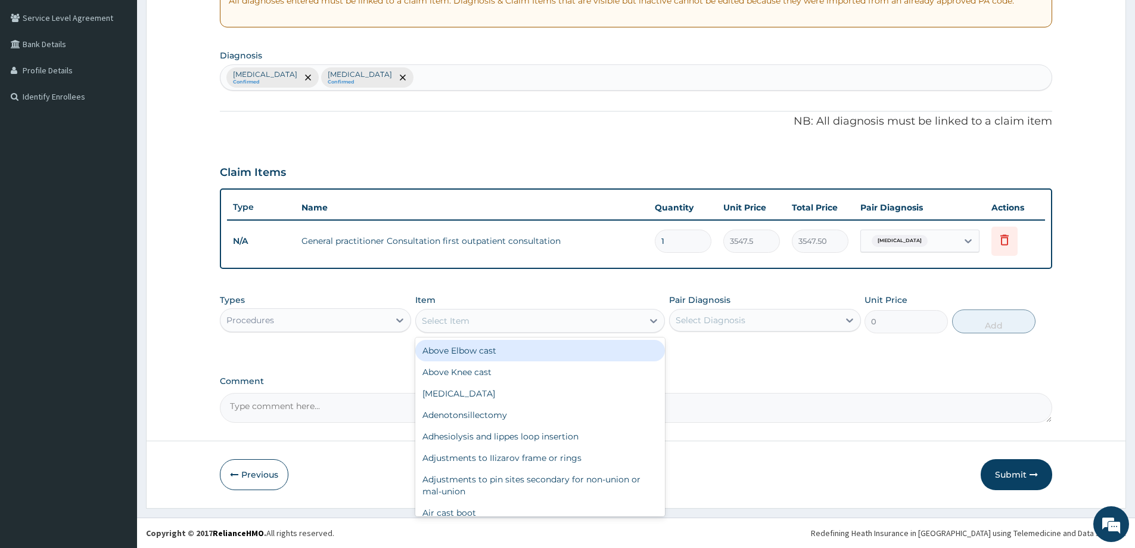
click at [466, 326] on div "Select Item" at bounding box center [446, 321] width 48 height 12
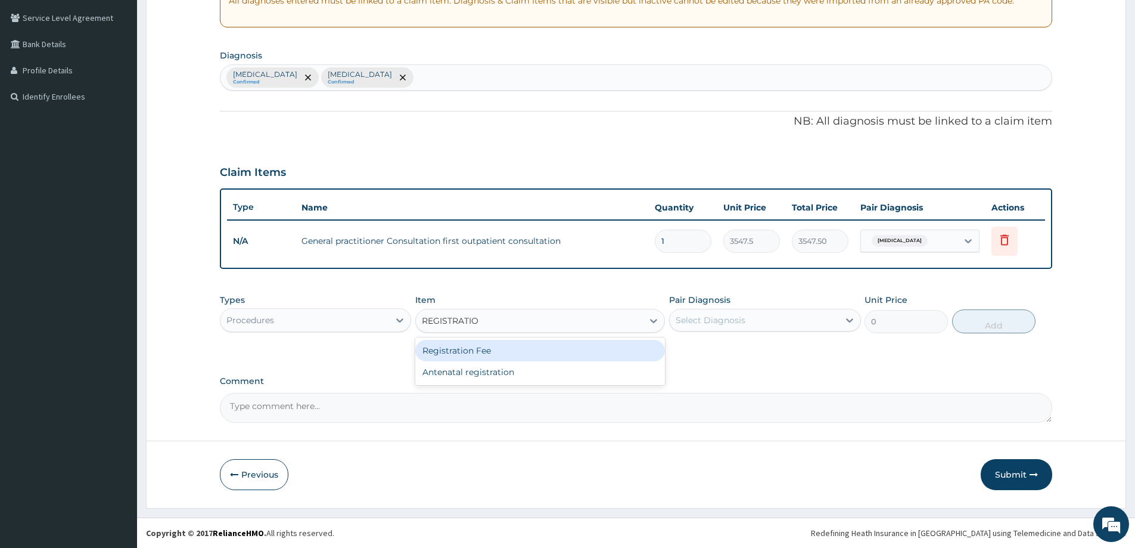
type input "REGISTRATION"
click at [515, 357] on div "Registration Fee" at bounding box center [540, 350] width 250 height 21
type input "2150"
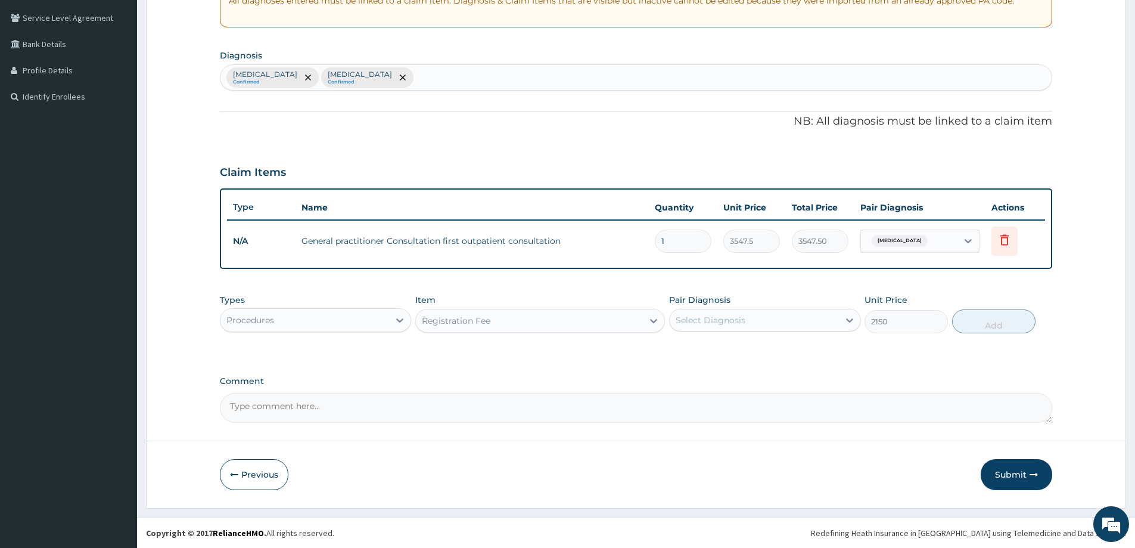
click at [770, 325] on div "Select Diagnosis" at bounding box center [754, 320] width 169 height 19
click at [753, 352] on div "Malaria" at bounding box center [764, 351] width 191 height 24
checkbox input "true"
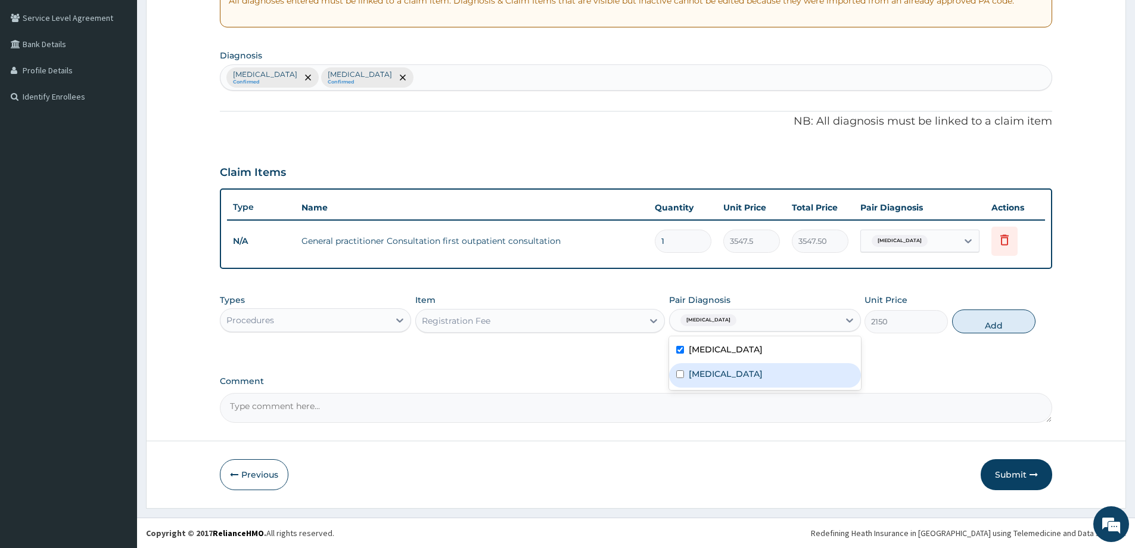
click at [747, 368] on div "Peptic ulcer" at bounding box center [764, 375] width 191 height 24
checkbox input "true"
click at [974, 326] on button "Add" at bounding box center [993, 321] width 83 height 24
type input "0"
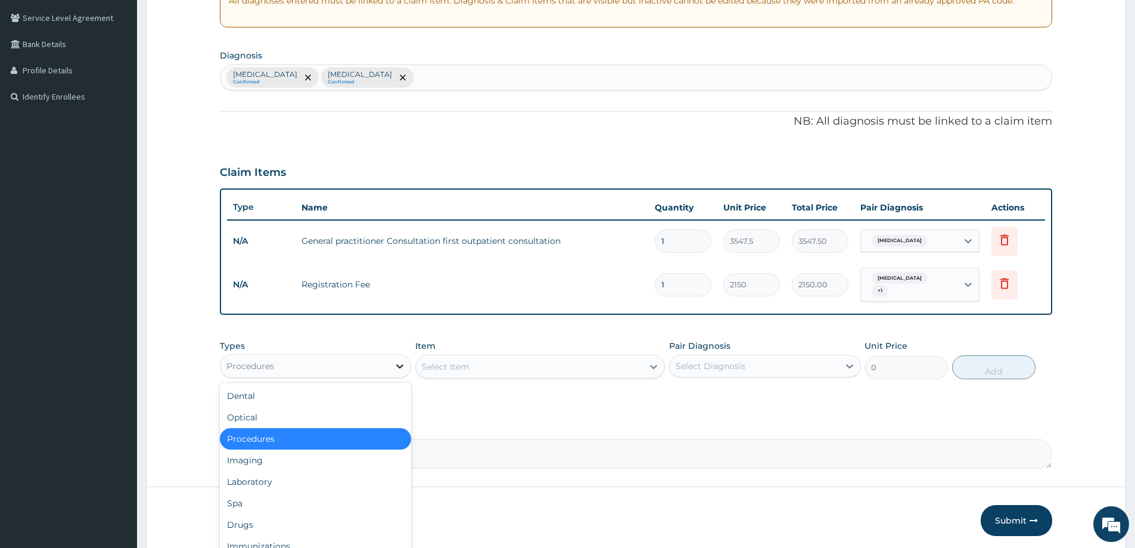
click at [401, 364] on icon at bounding box center [400, 366] width 7 height 4
click at [321, 471] on div "Laboratory" at bounding box center [315, 481] width 191 height 21
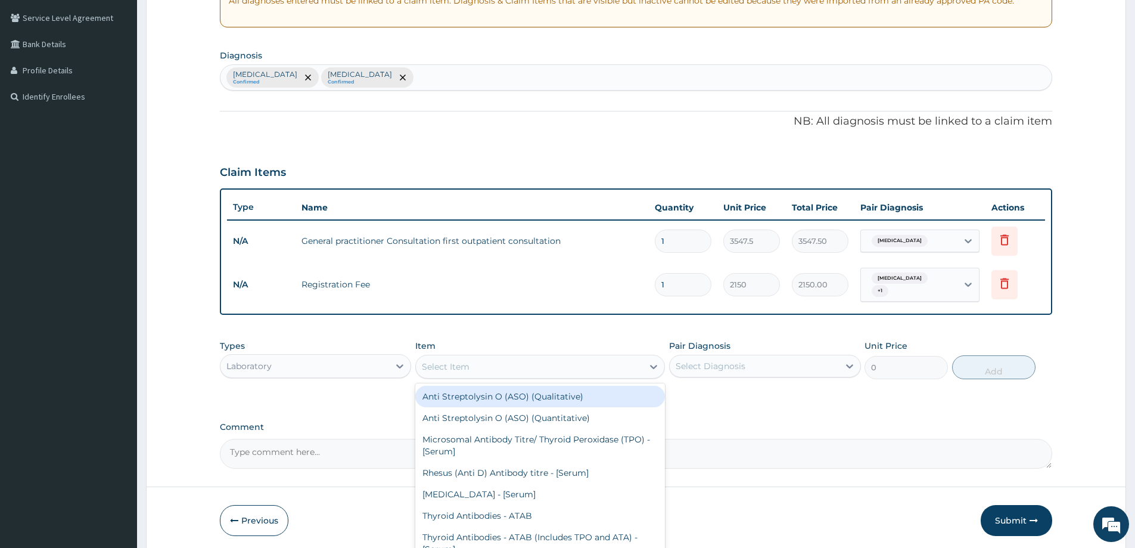
click at [654, 361] on icon at bounding box center [654, 367] width 12 height 12
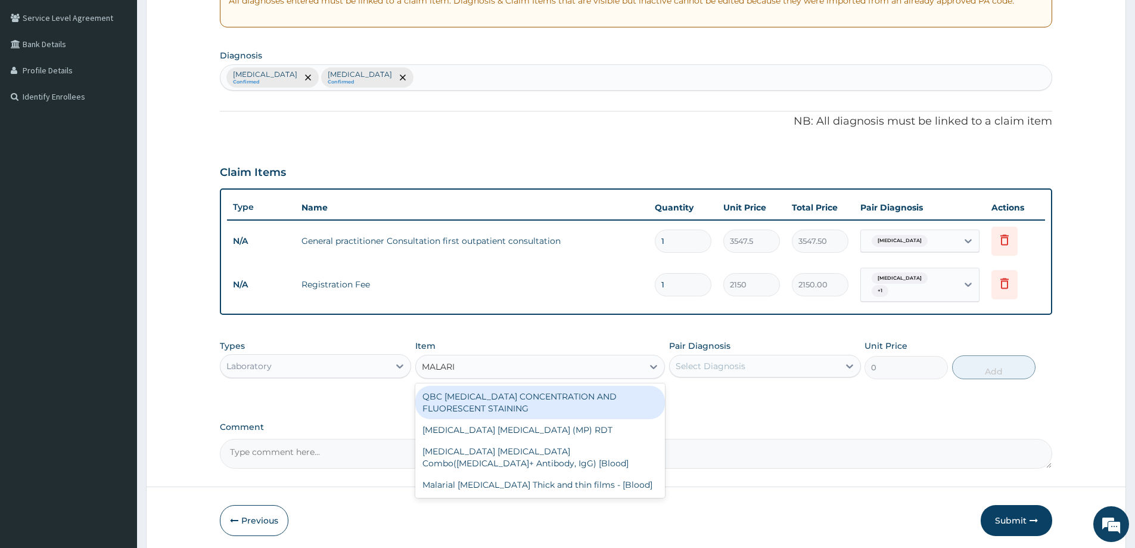
type input "MALARIA"
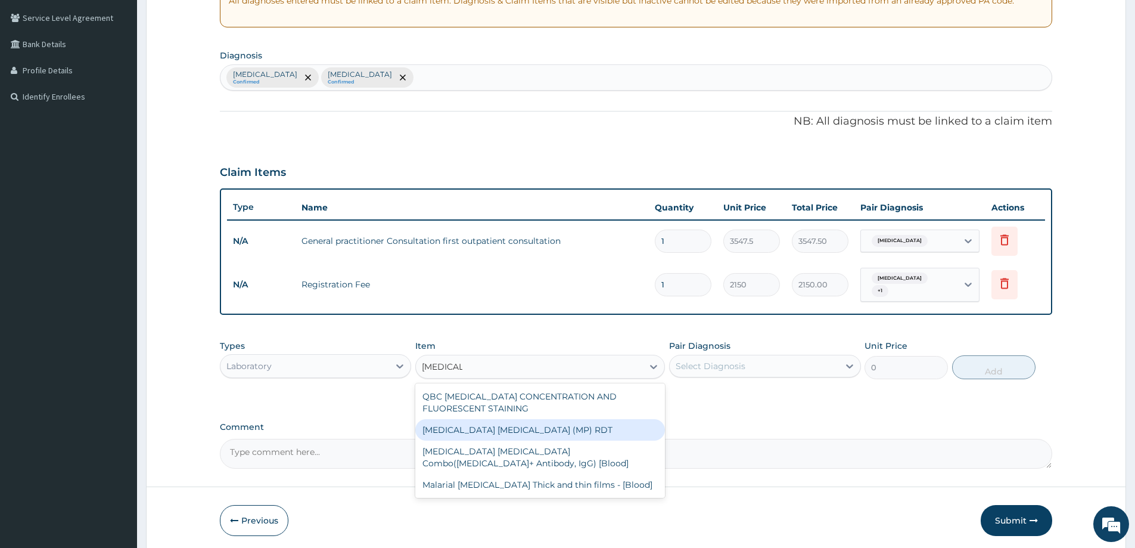
click at [532, 430] on div "MALARIA PARASITE (MP) RDT" at bounding box center [540, 429] width 250 height 21
type input "1612.5"
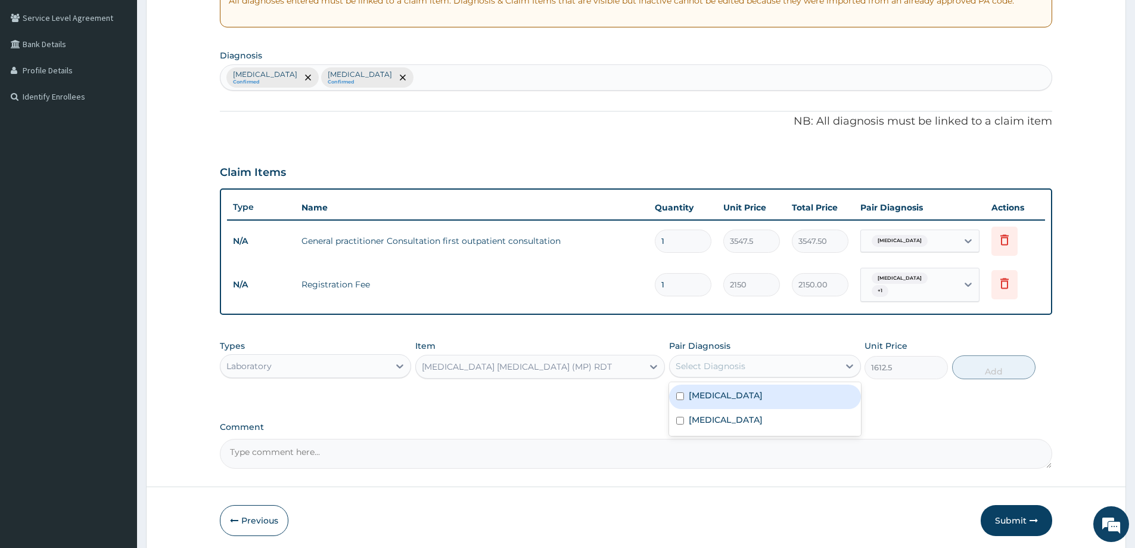
click at [727, 360] on div "Select Diagnosis" at bounding box center [711, 366] width 70 height 12
click at [723, 394] on div "Malaria" at bounding box center [764, 396] width 191 height 24
checkbox input "true"
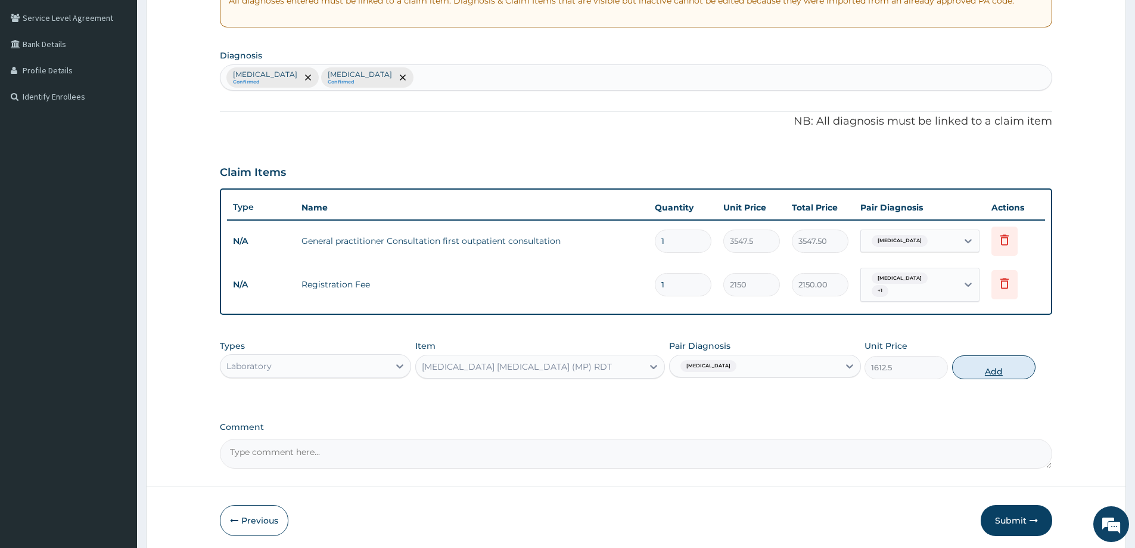
click at [977, 361] on button "Add" at bounding box center [993, 367] width 83 height 24
type input "0"
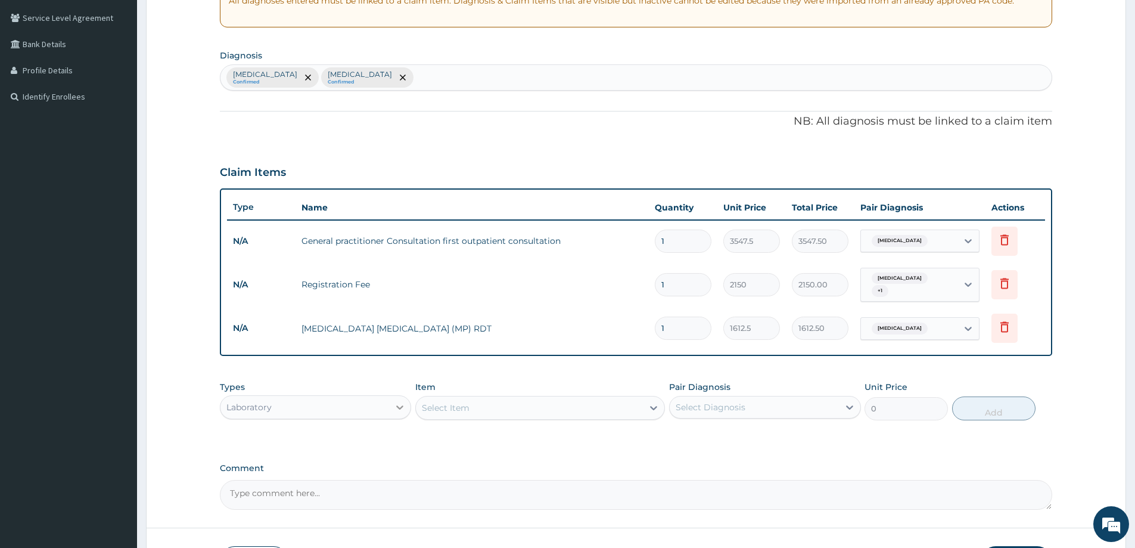
click at [403, 402] on icon at bounding box center [400, 407] width 12 height 12
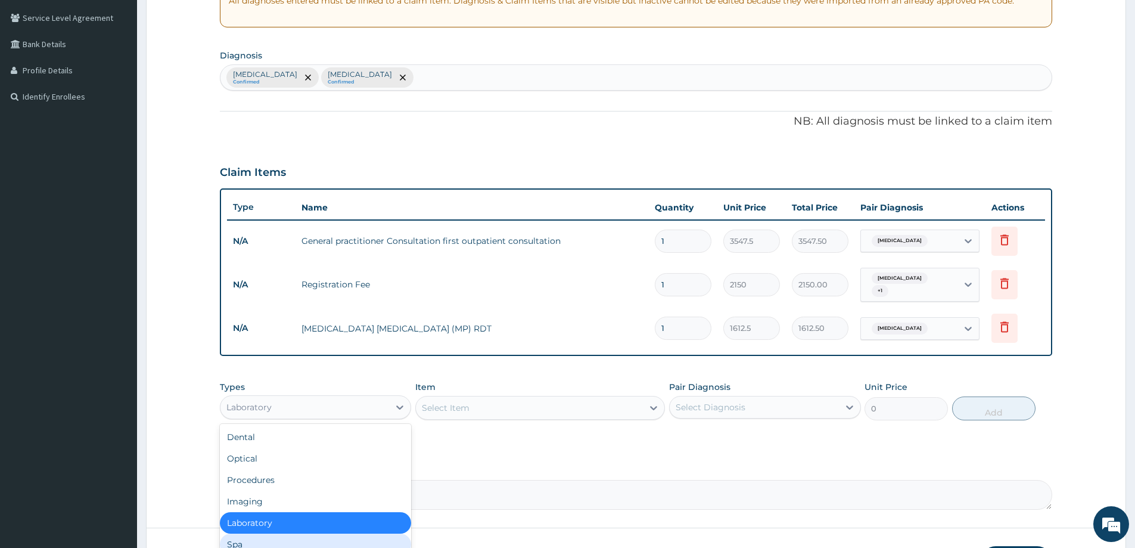
scroll to position [41, 0]
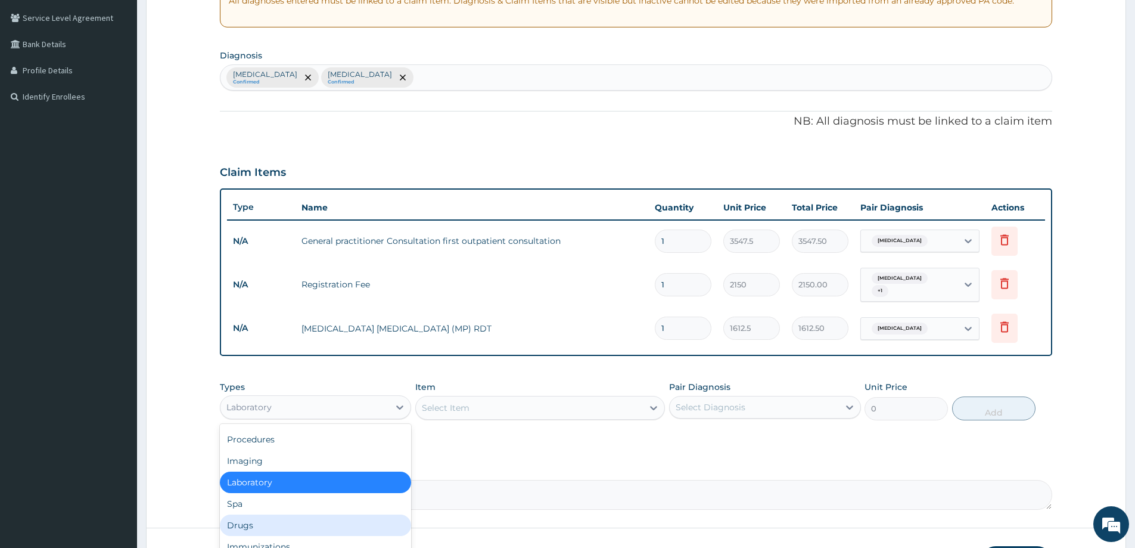
click at [309, 523] on div "Drugs" at bounding box center [315, 524] width 191 height 21
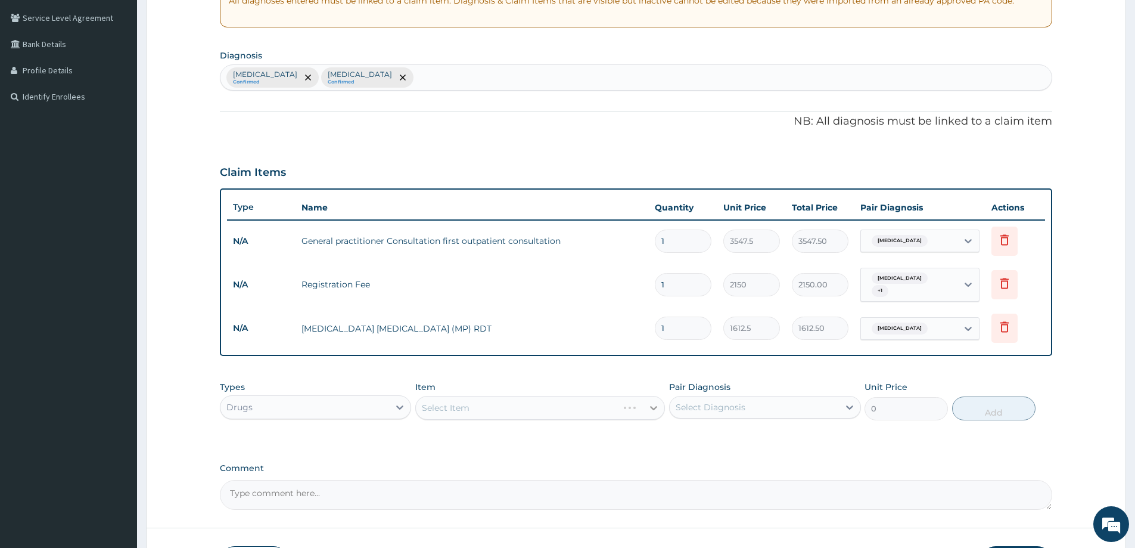
click at [649, 405] on div "Select Item" at bounding box center [540, 408] width 250 height 24
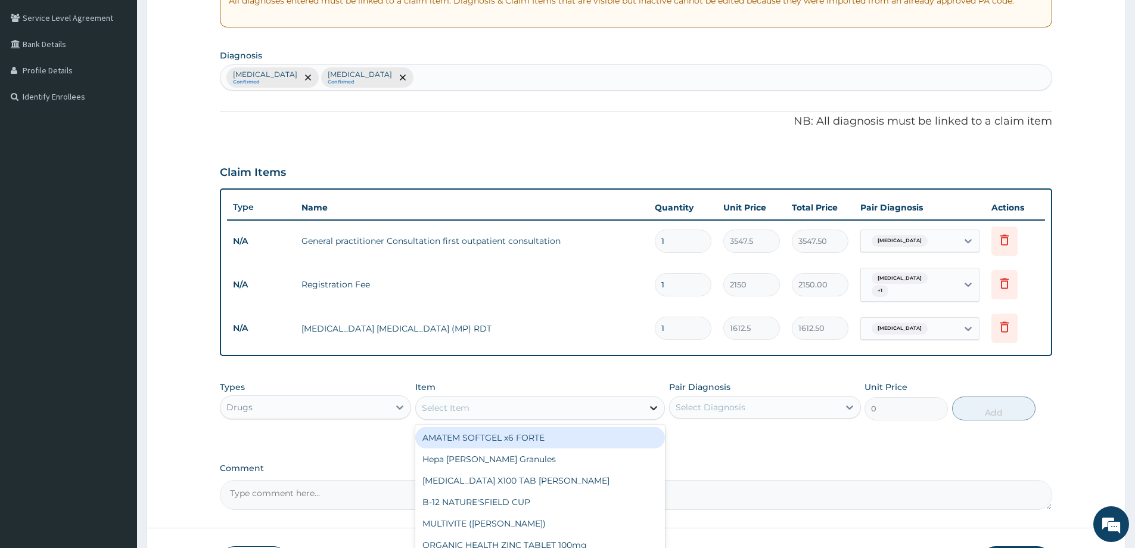
click at [655, 402] on icon at bounding box center [654, 408] width 12 height 12
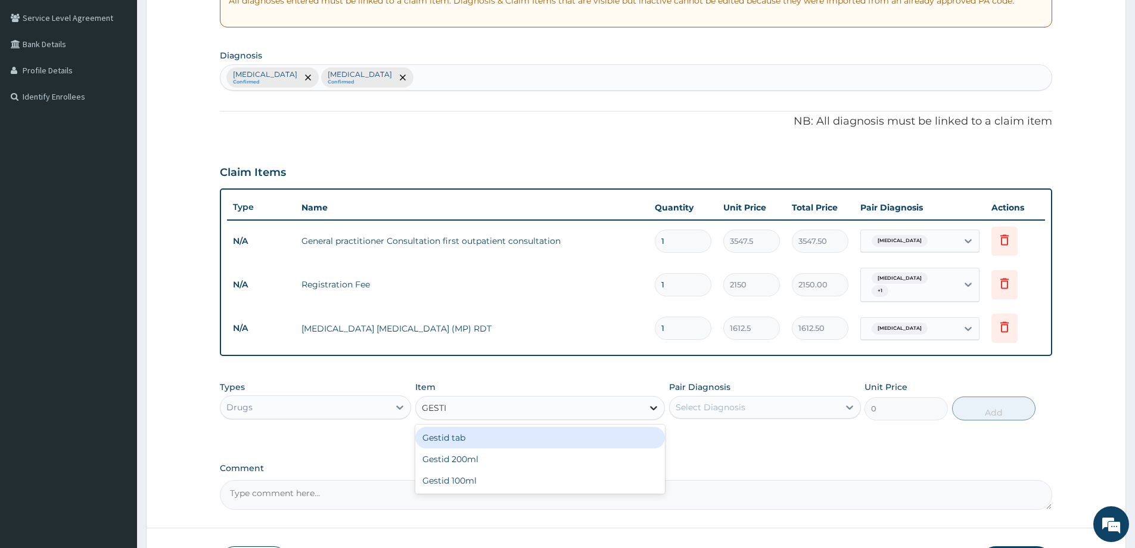
type input "GESTID"
click at [476, 449] on div "Gestid 200ml" at bounding box center [540, 458] width 250 height 21
type input "1064.25"
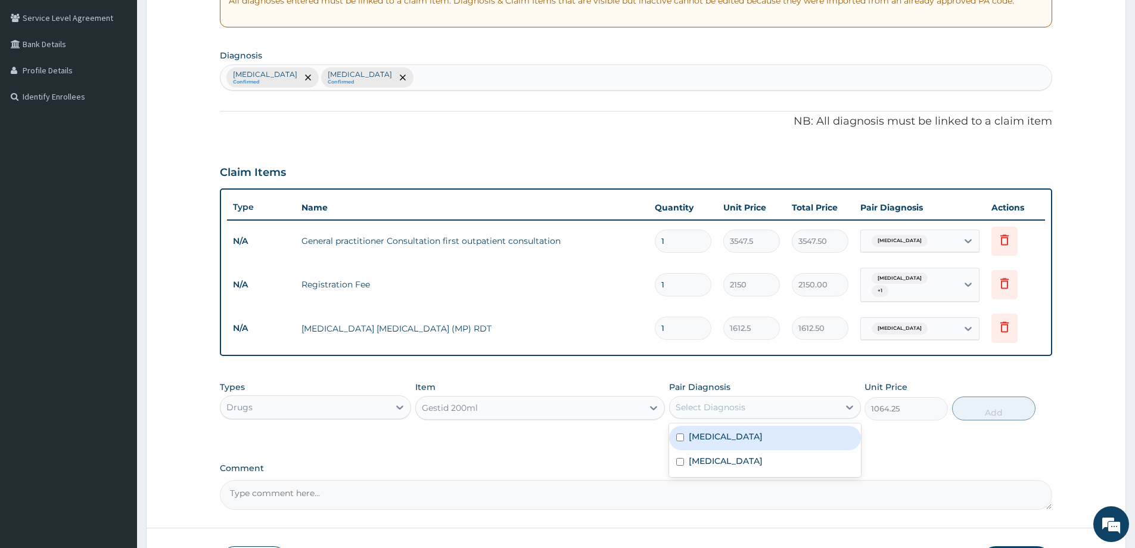
click at [776, 403] on div "Select Diagnosis" at bounding box center [754, 407] width 169 height 19
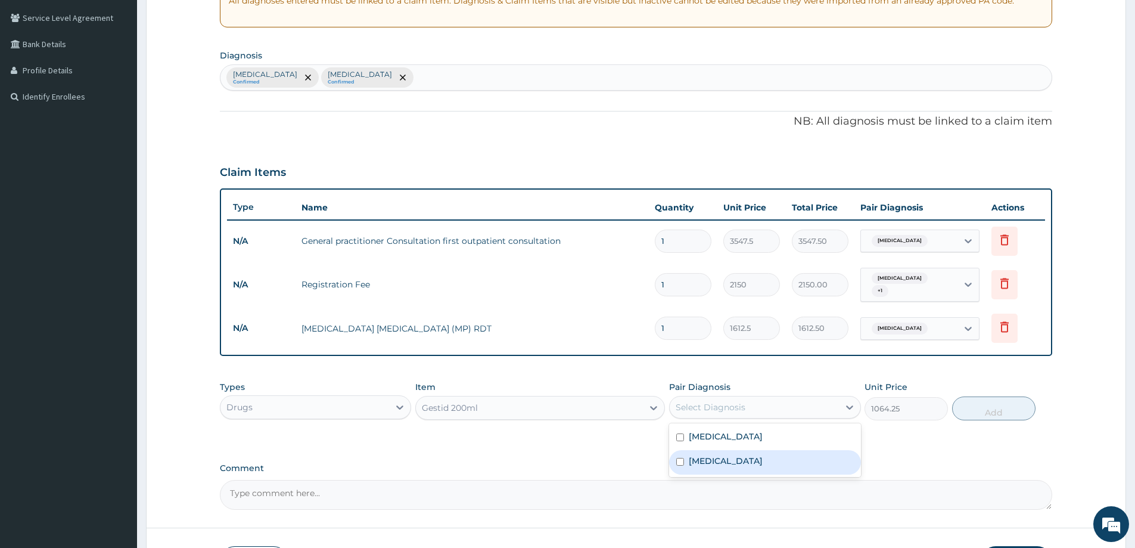
click at [721, 455] on label "Peptic ulcer" at bounding box center [726, 461] width 74 height 12
checkbox input "true"
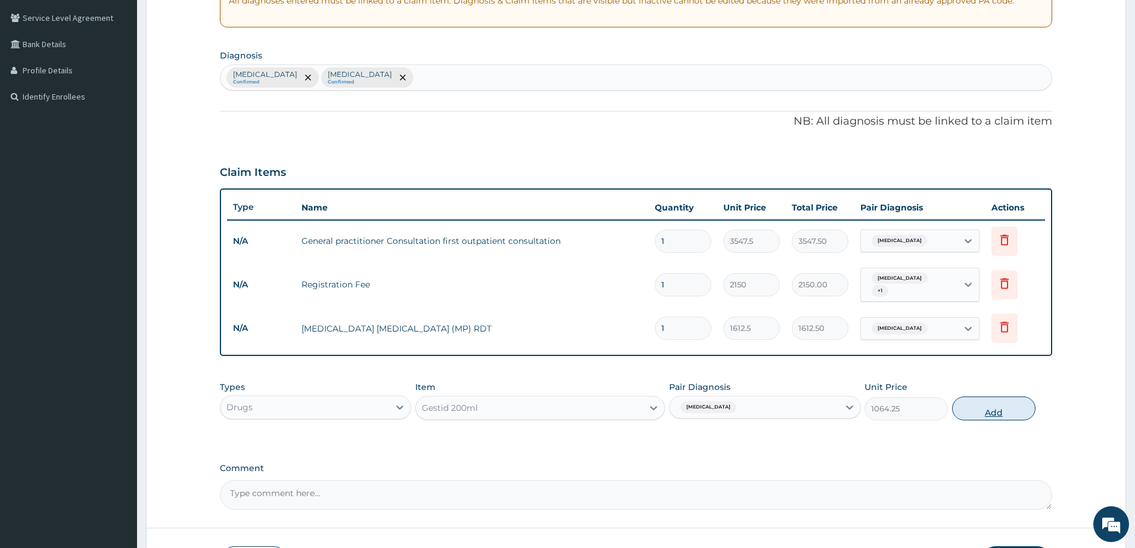
click at [1001, 398] on button "Add" at bounding box center [993, 408] width 83 height 24
type input "0"
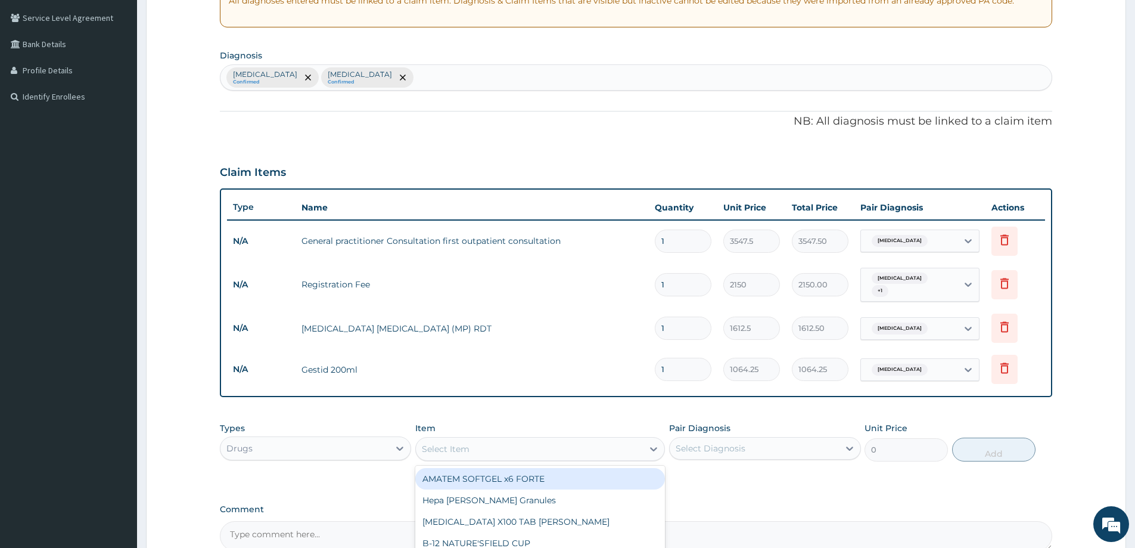
click at [443, 444] on div "Select Item" at bounding box center [446, 449] width 48 height 12
type input "LONART"
click at [473, 474] on div "LONART X6" at bounding box center [540, 478] width 250 height 21
type input "473"
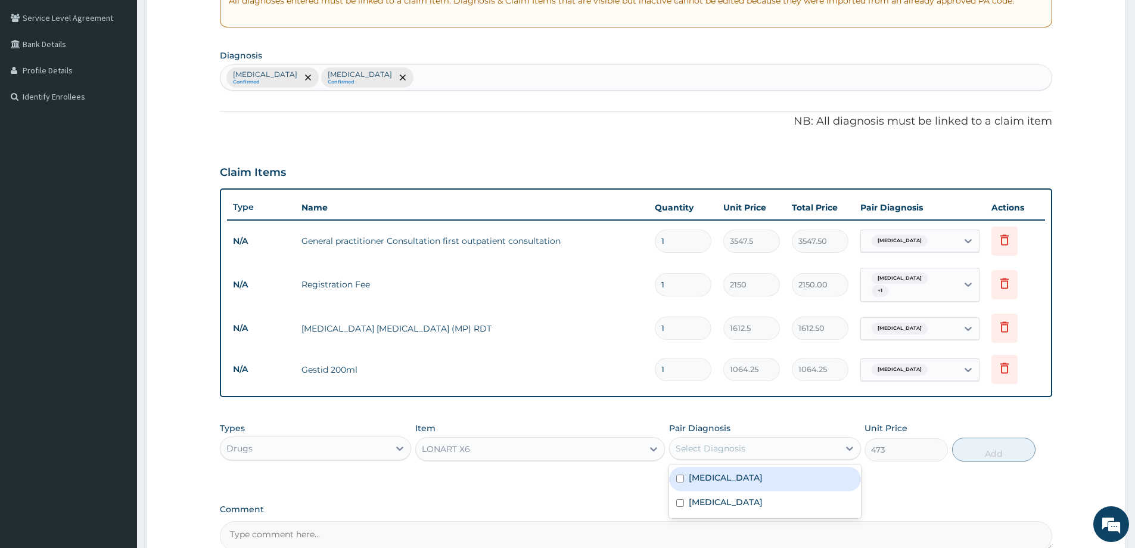
click at [785, 441] on div "Select Diagnosis" at bounding box center [754, 448] width 169 height 19
click at [718, 473] on label "Malaria" at bounding box center [726, 477] width 74 height 12
checkbox input "true"
click at [979, 446] on button "Add" at bounding box center [993, 449] width 83 height 24
type input "0"
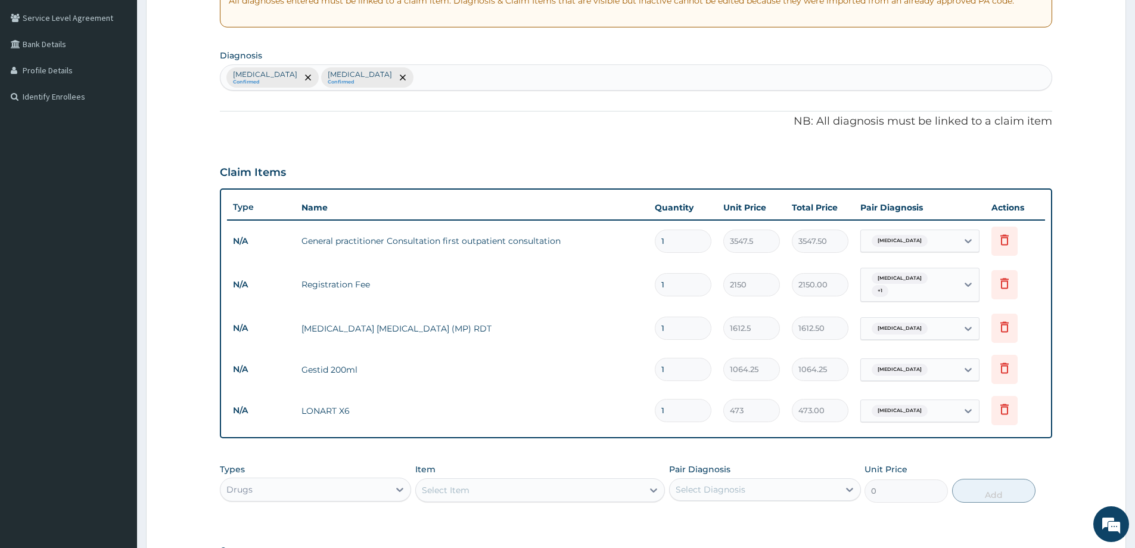
type input "0.00"
type input "6"
type input "2838.00"
type input "6"
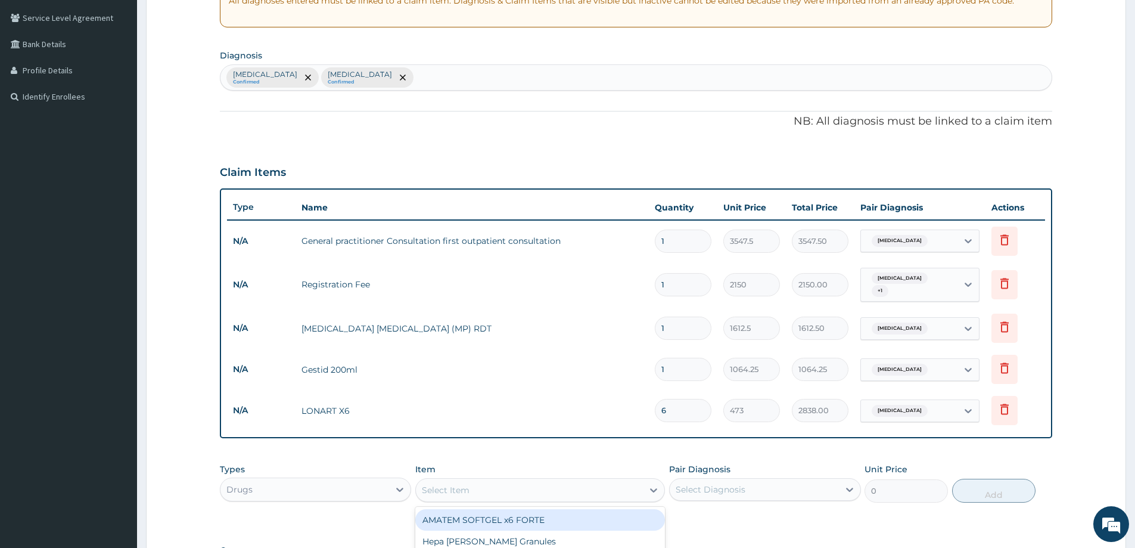
click at [465, 487] on div "Select Item" at bounding box center [446, 490] width 48 height 12
type input "PARACETAMOL"
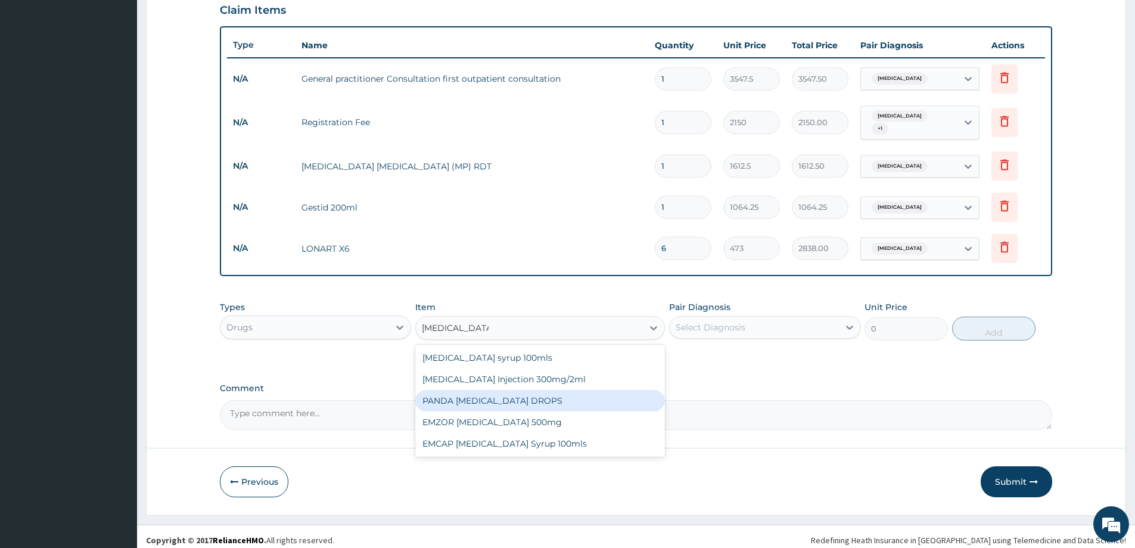
scroll to position [408, 0]
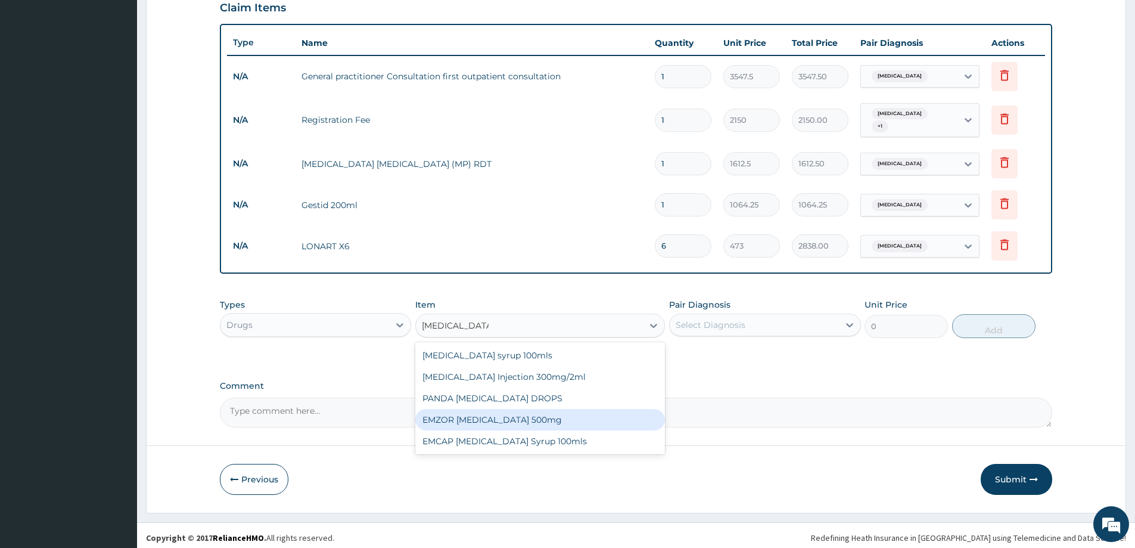
click at [561, 414] on div "EMZOR PARACETAMOL 500mg" at bounding box center [540, 419] width 250 height 21
type input "23.65"
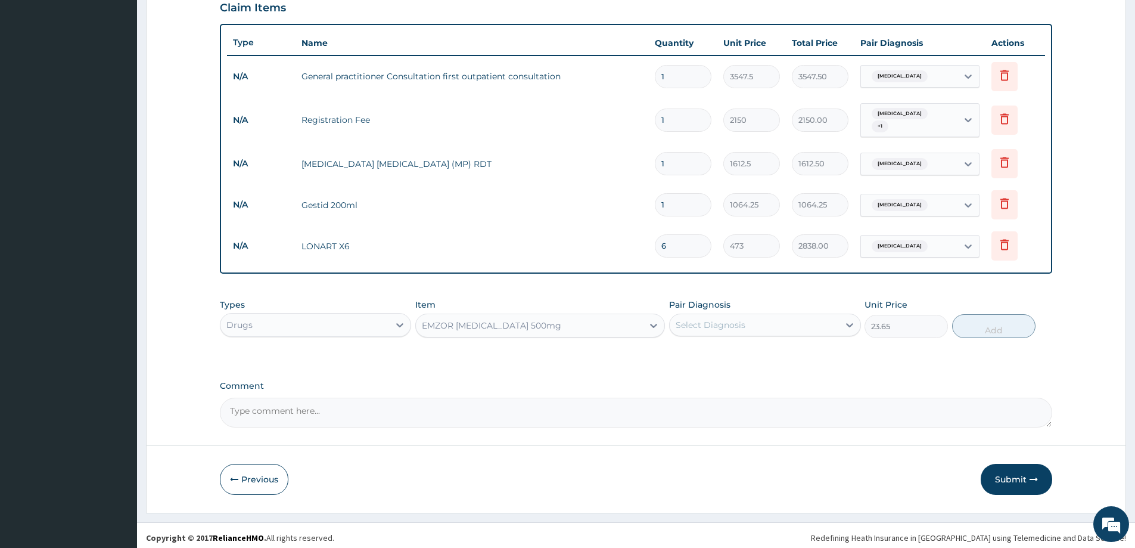
click at [837, 319] on div "Select Diagnosis" at bounding box center [754, 324] width 169 height 19
click at [697, 349] on label "Malaria" at bounding box center [726, 354] width 74 height 12
checkbox input "true"
click at [1000, 328] on button "Add" at bounding box center [993, 326] width 83 height 24
type input "0"
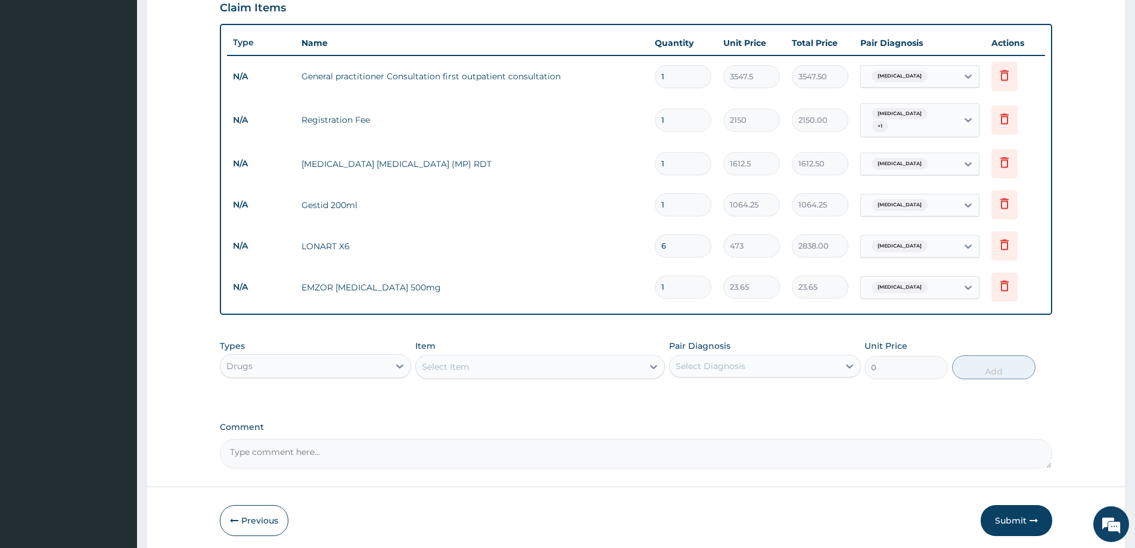
type input "18"
type input "425.70"
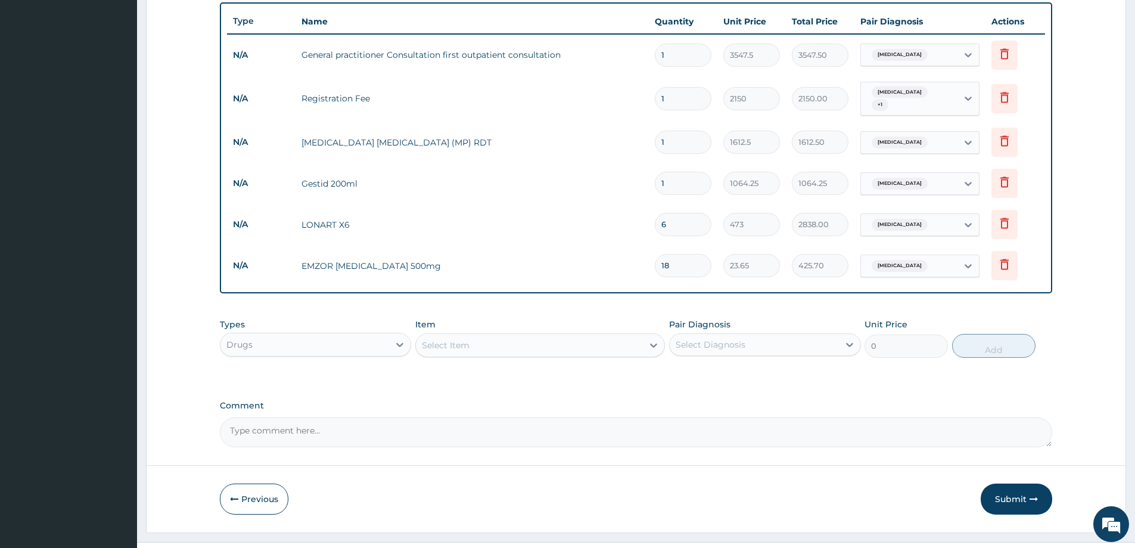
scroll to position [449, 0]
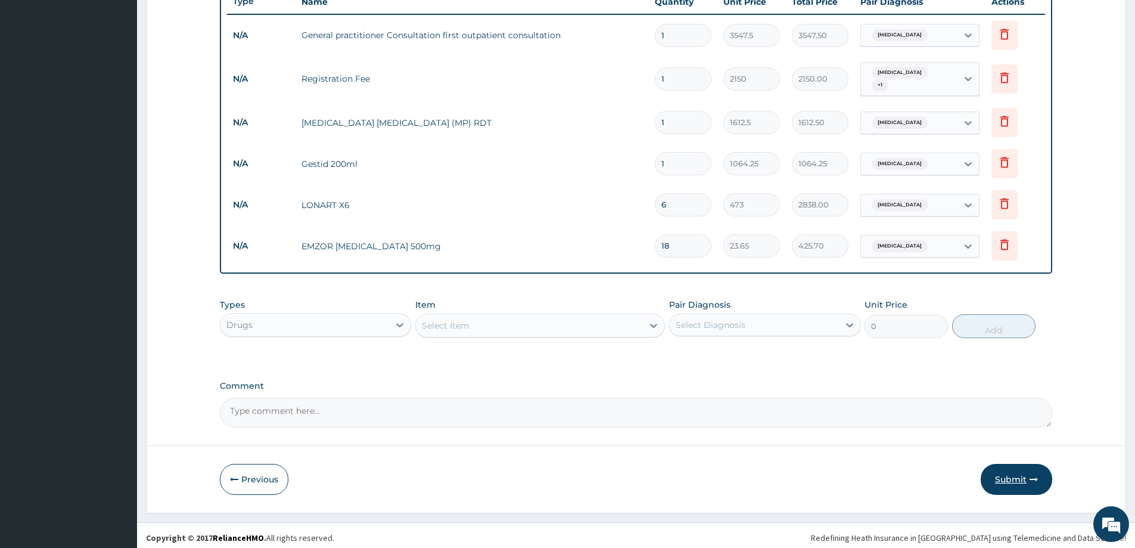
type input "18"
click at [1011, 468] on button "Submit" at bounding box center [1017, 479] width 72 height 31
click at [1010, 471] on button "Submit" at bounding box center [1017, 479] width 72 height 31
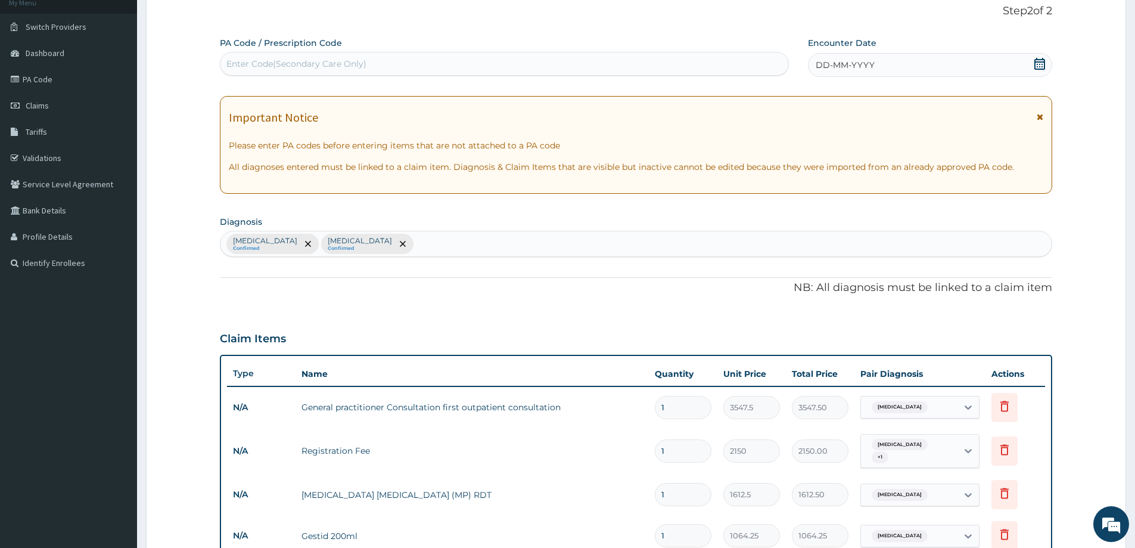
scroll to position [0, 0]
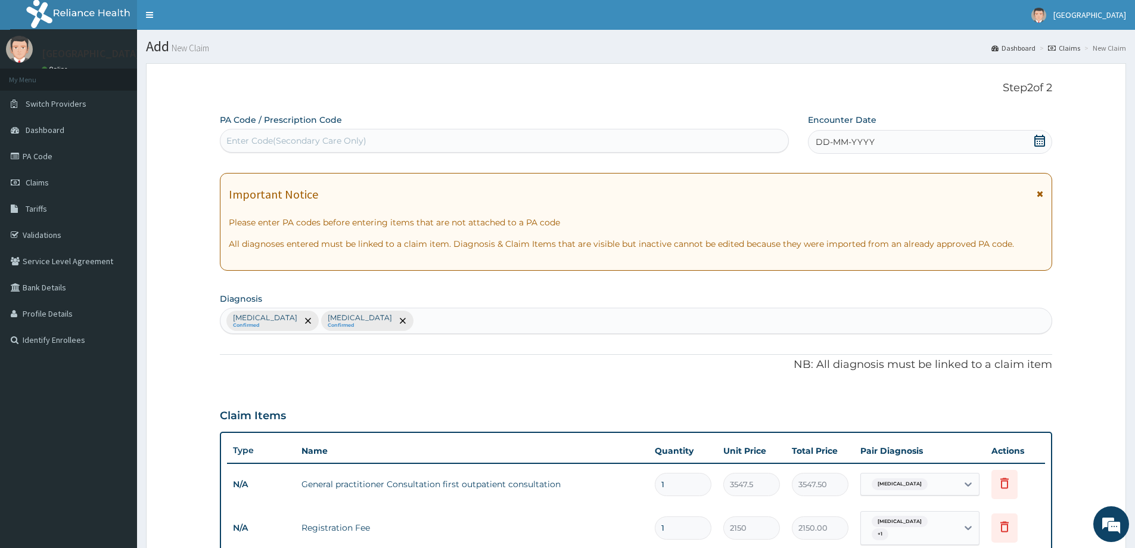
drag, startPoint x: 1038, startPoint y: 136, endPoint x: 1039, endPoint y: 142, distance: 6.1
click at [1039, 139] on icon at bounding box center [1040, 141] width 12 height 12
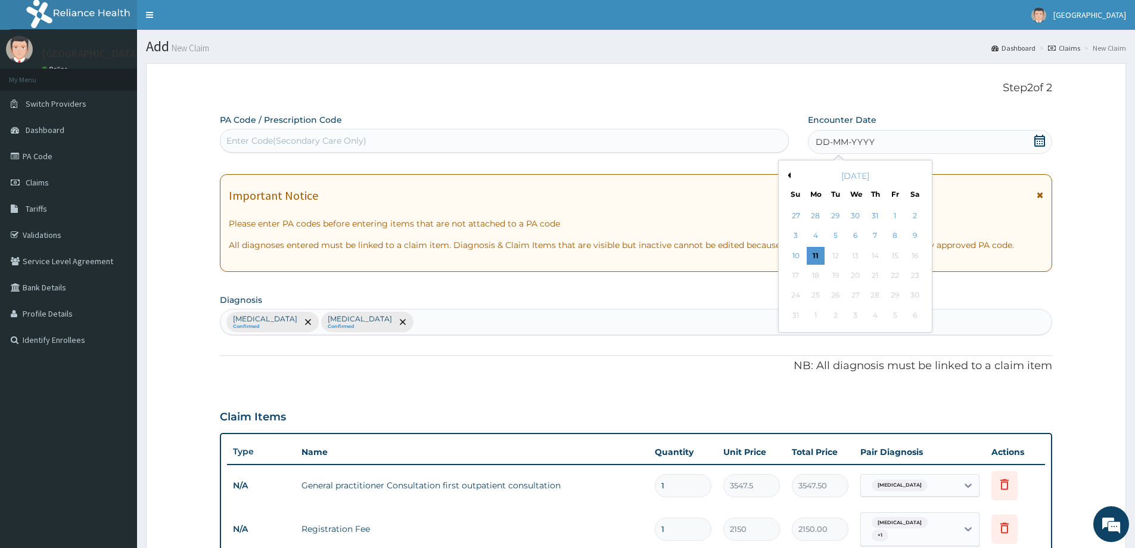
click at [788, 178] on button "Previous Month" at bounding box center [788, 175] width 6 height 6
click at [911, 255] on div "19" at bounding box center [916, 256] width 18 height 18
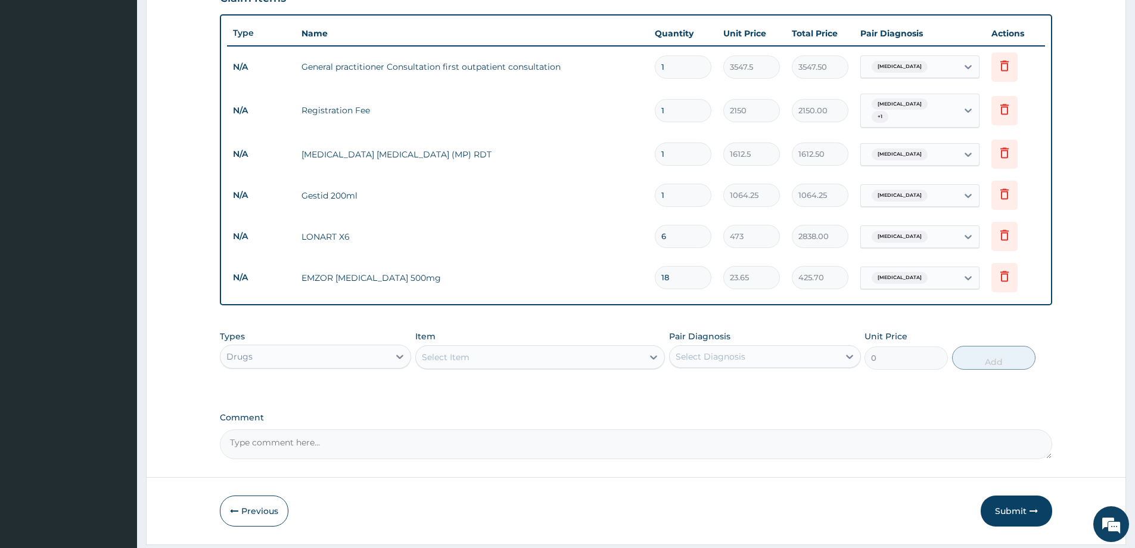
scroll to position [449, 0]
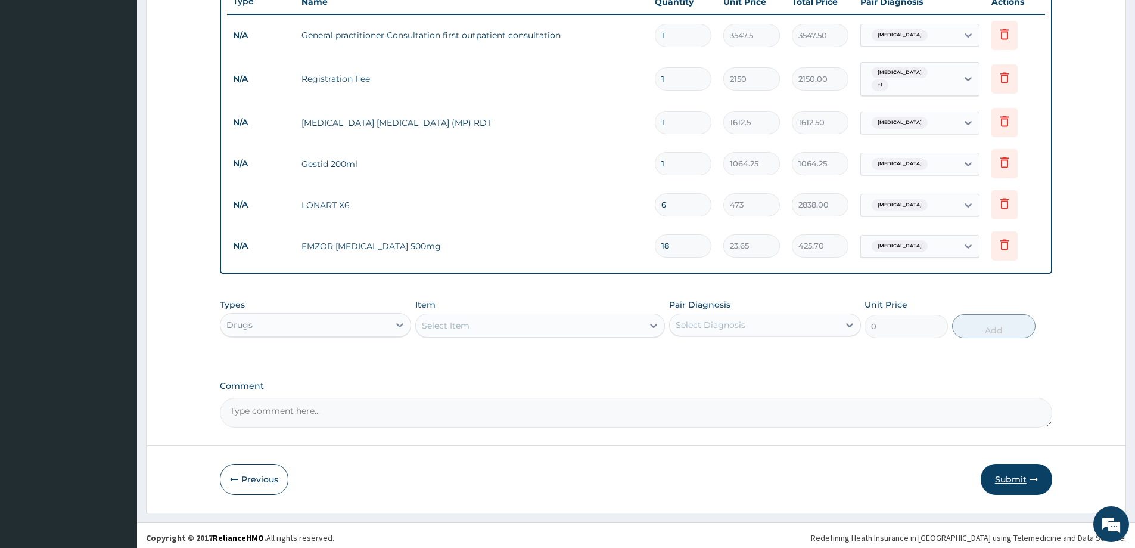
click at [1006, 474] on button "Submit" at bounding box center [1017, 479] width 72 height 31
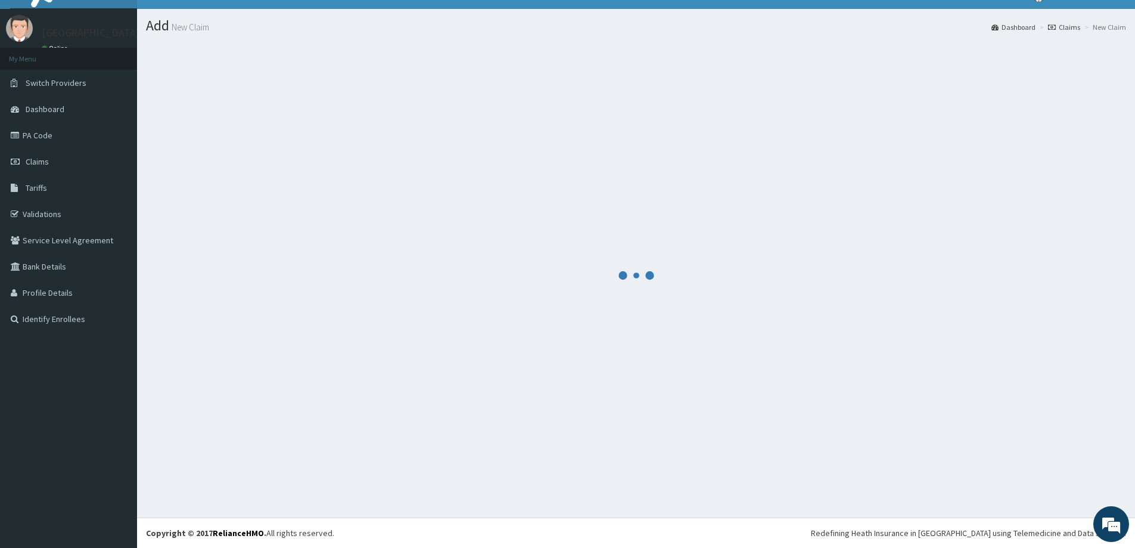
scroll to position [21, 0]
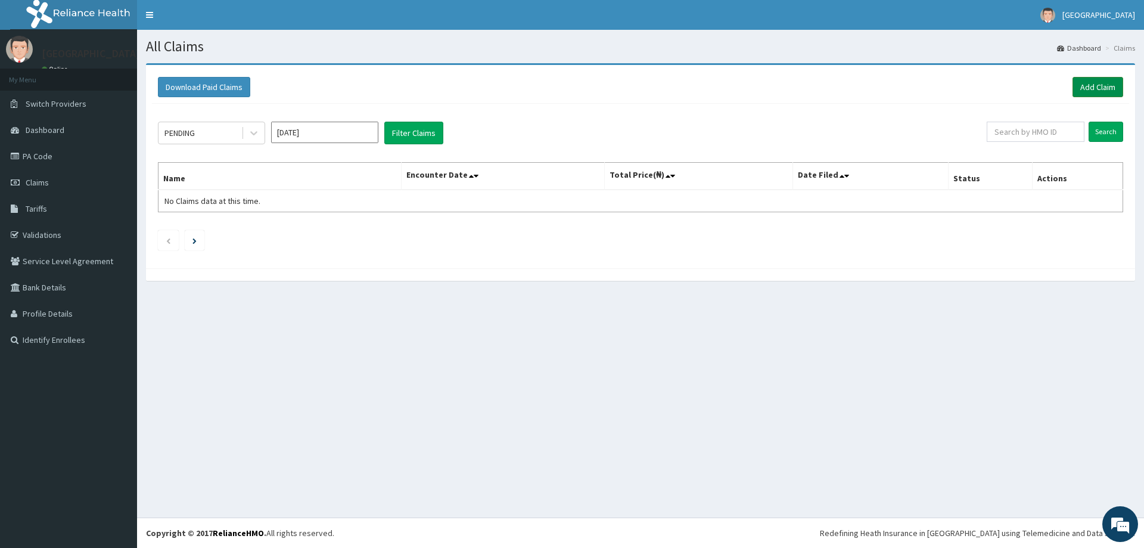
click at [1091, 83] on link "Add Claim" at bounding box center [1098, 87] width 51 height 20
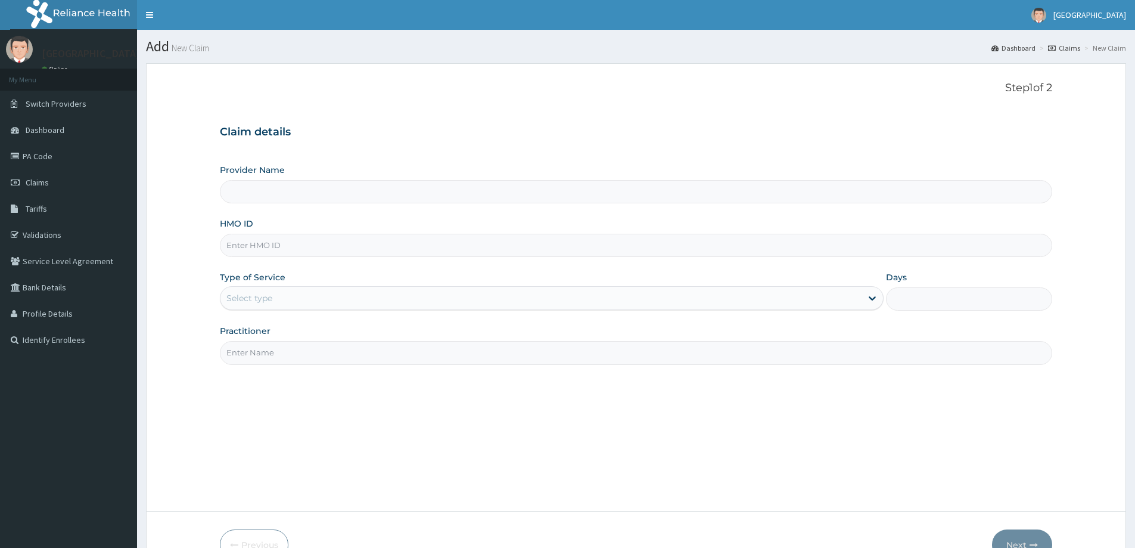
click at [393, 246] on input "HMO ID" at bounding box center [636, 245] width 833 height 23
paste input "FCL/10119/A"
type input "FCL/10119/A"
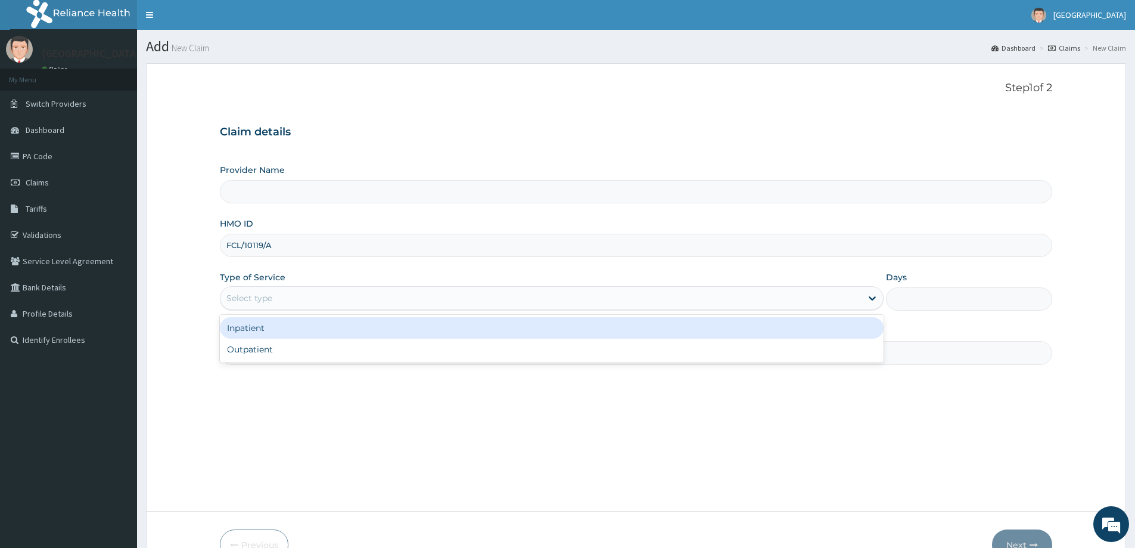
drag, startPoint x: 374, startPoint y: 291, endPoint x: 374, endPoint y: 299, distance: 7.7
click at [374, 292] on div "Select type" at bounding box center [541, 297] width 641 height 19
type input "Divine Medical Centre"
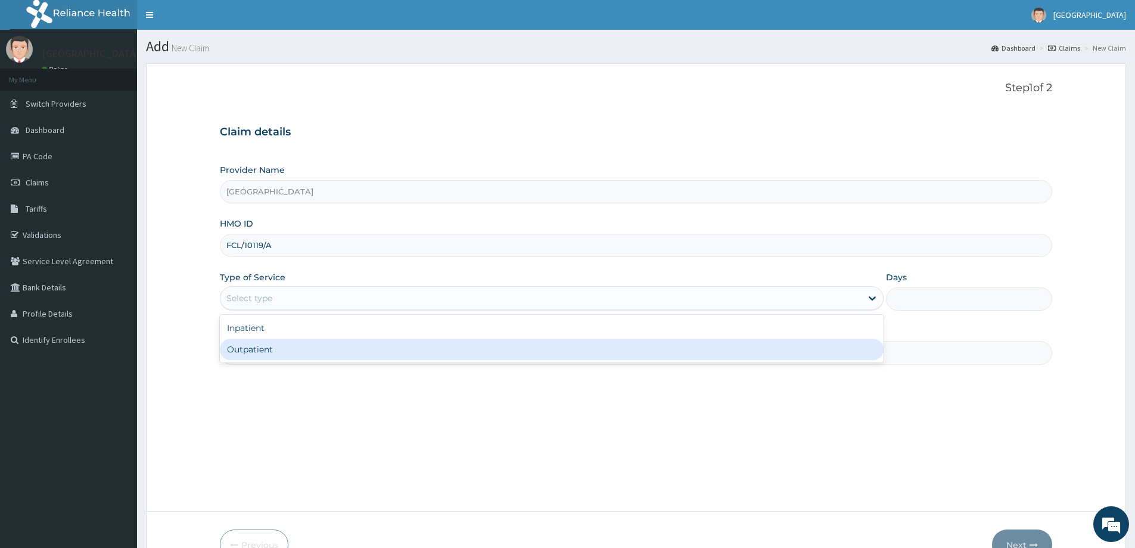
click at [319, 342] on div "Outpatient" at bounding box center [552, 349] width 664 height 21
type input "1"
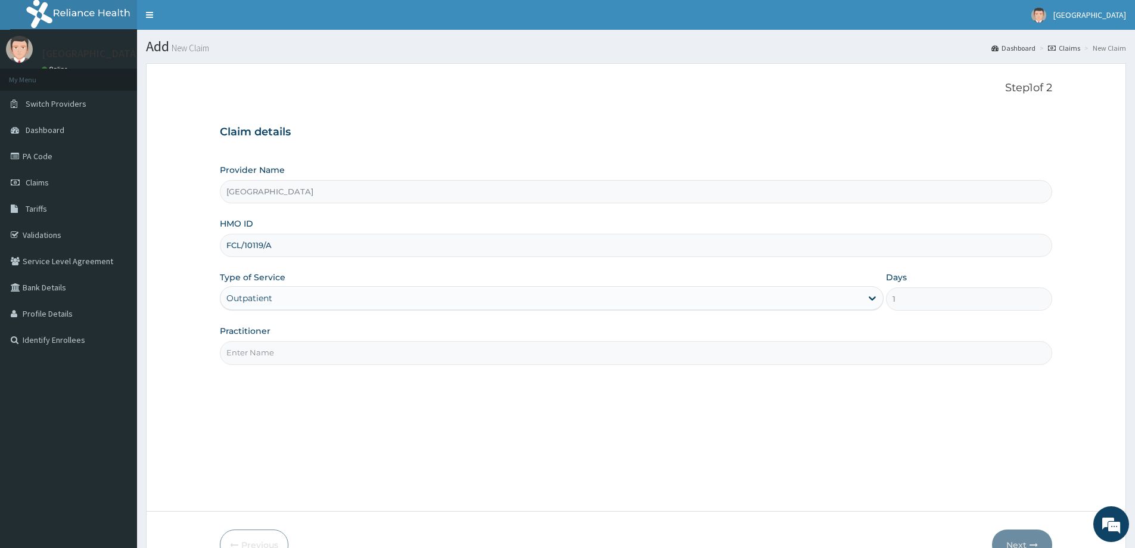
click at [352, 355] on input "Practitioner" at bounding box center [636, 352] width 833 height 23
type input "[PERSON_NAME]"
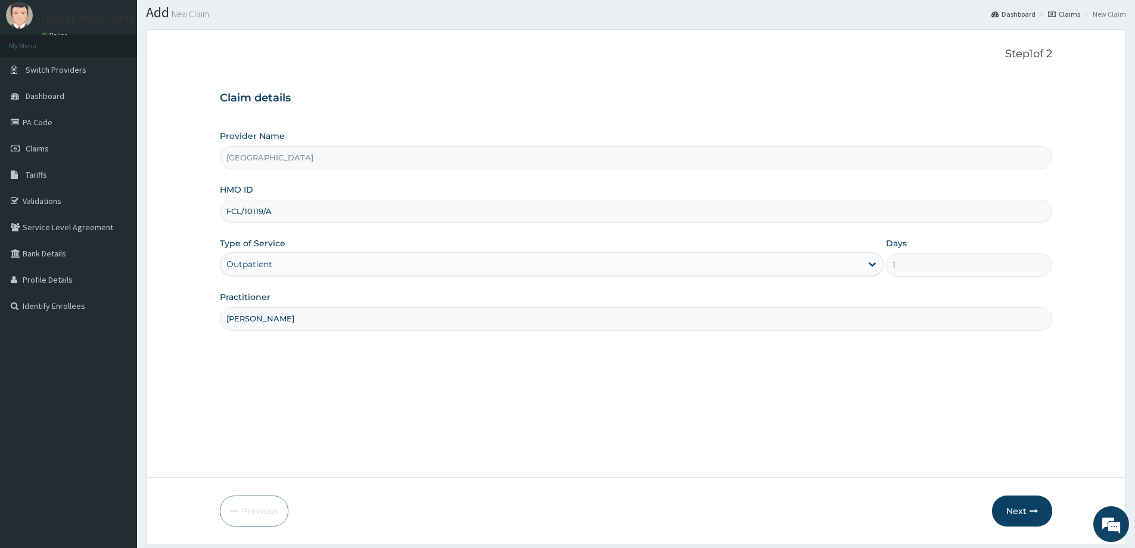
scroll to position [70, 0]
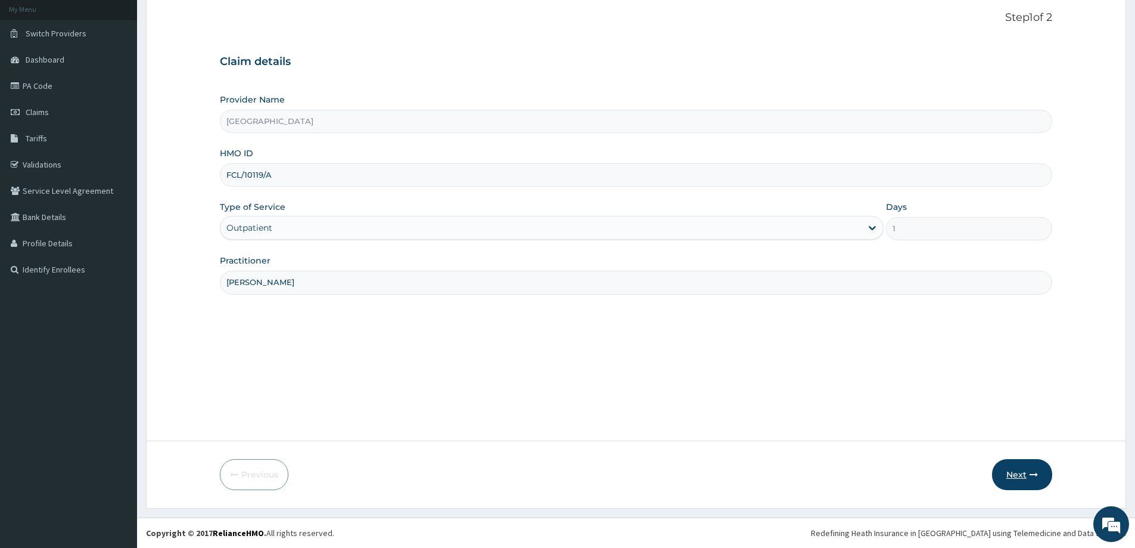
click at [1025, 474] on button "Next" at bounding box center [1022, 474] width 60 height 31
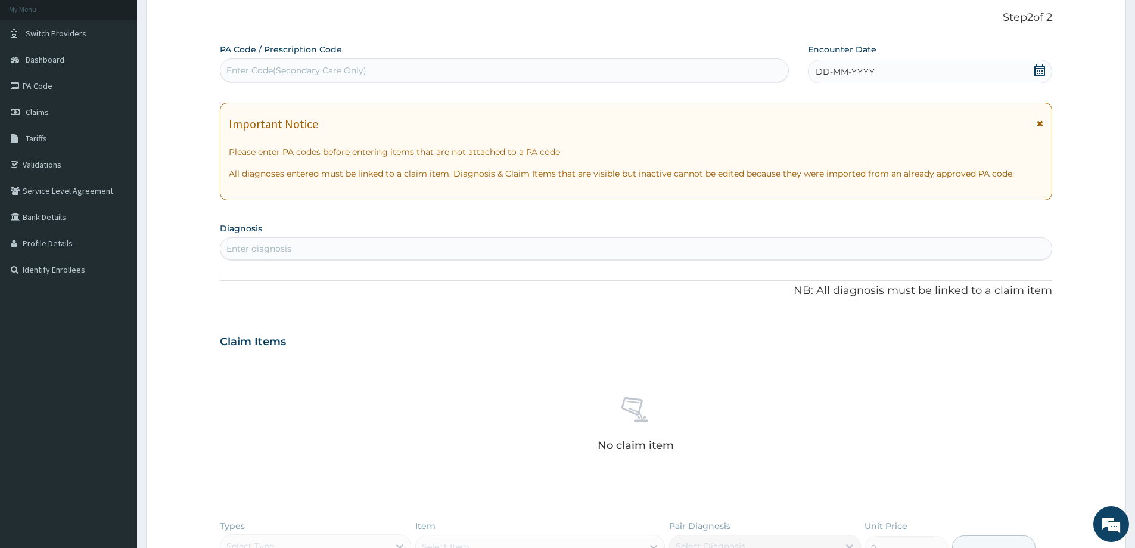
scroll to position [0, 0]
click at [1038, 71] on icon at bounding box center [1040, 70] width 11 height 12
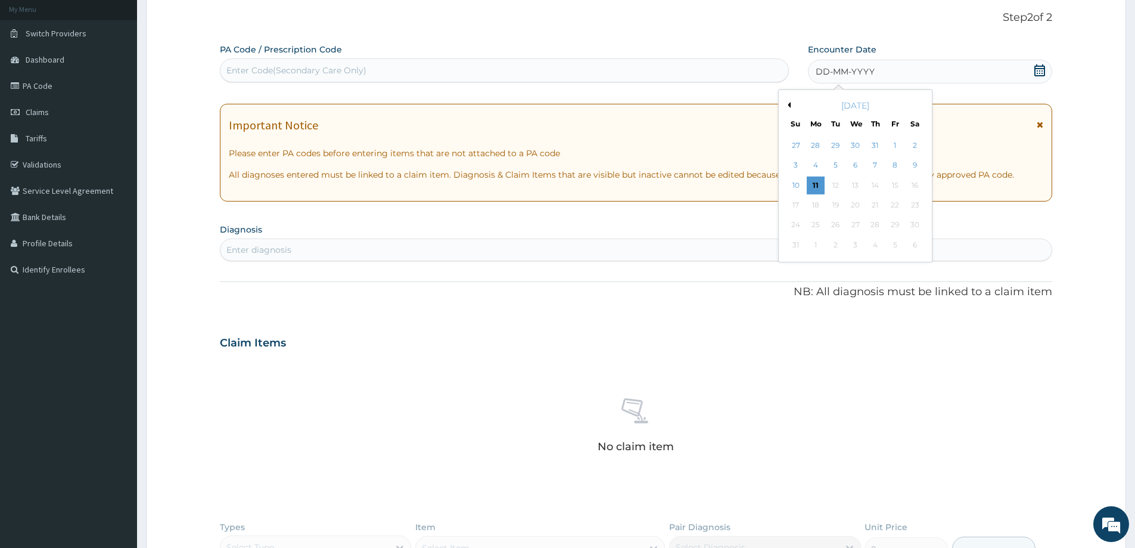
click at [788, 102] on button "Previous Month" at bounding box center [788, 105] width 6 height 6
click at [915, 182] on div "19" at bounding box center [916, 185] width 18 height 18
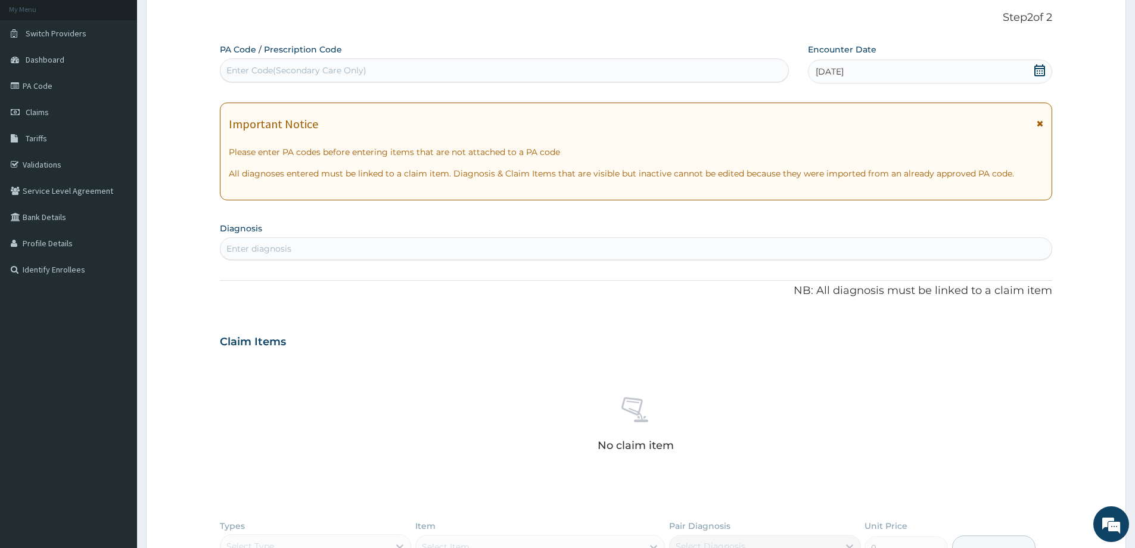
click at [283, 248] on div "Enter diagnosis" at bounding box center [636, 248] width 831 height 19
type input "PUD"
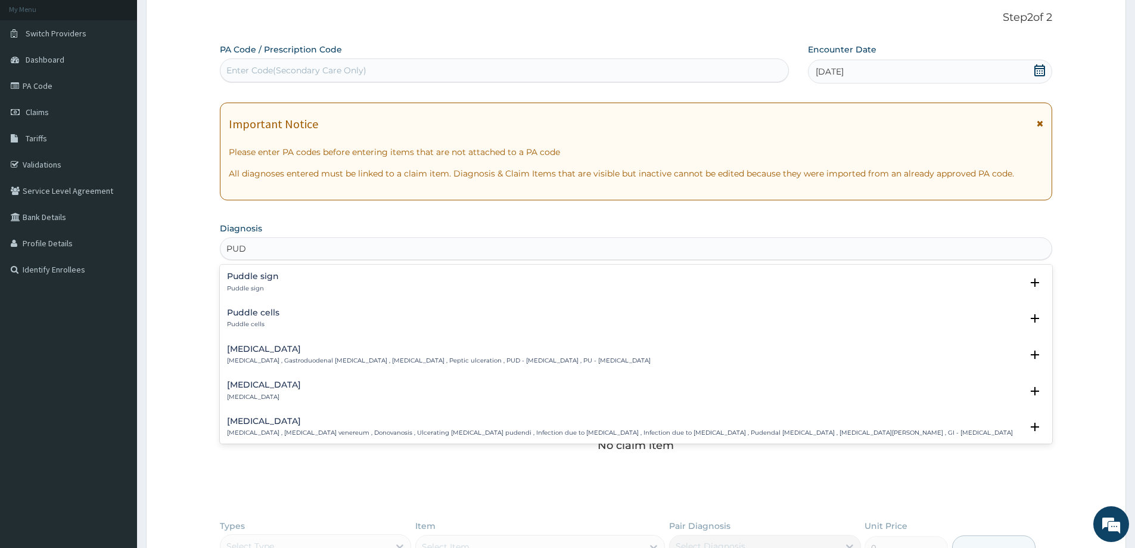
click at [261, 350] on h4 "Peptic ulcer" at bounding box center [439, 348] width 424 height 9
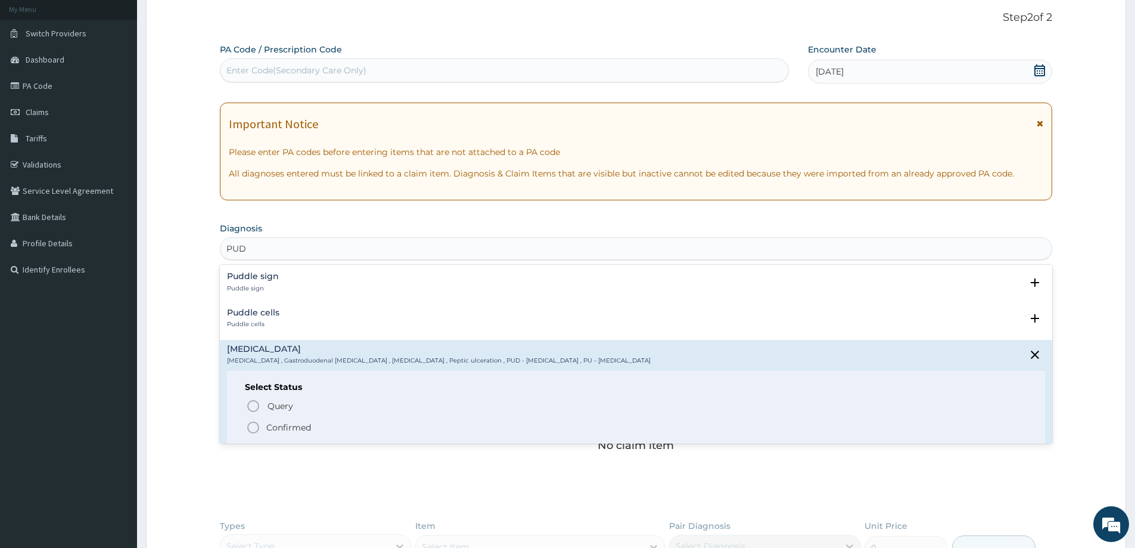
click at [251, 429] on icon "status option filled" at bounding box center [253, 427] width 14 height 14
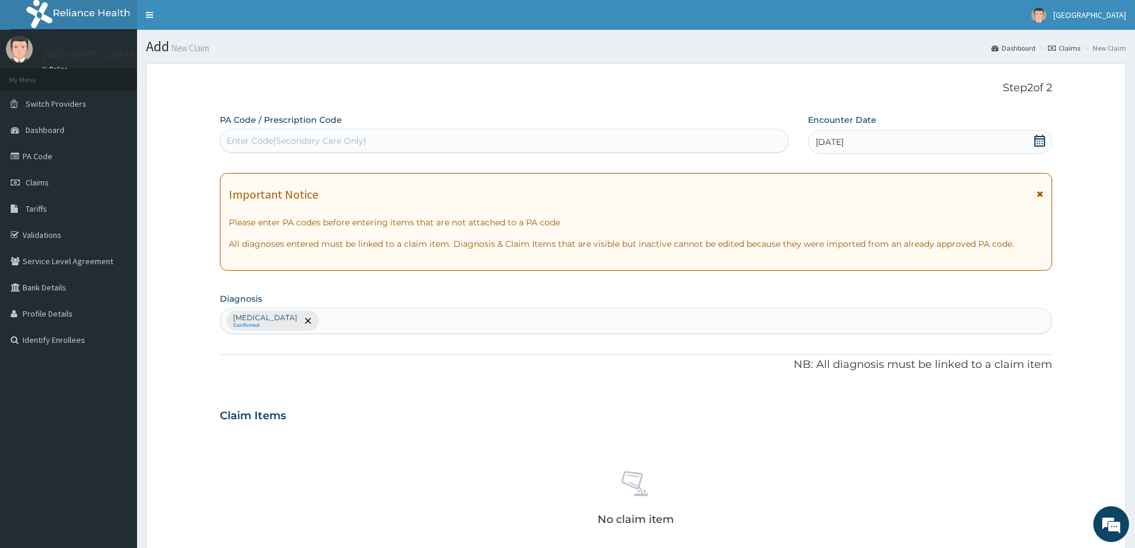
click at [359, 141] on div "Enter Code(Secondary Care Only)" at bounding box center [296, 141] width 140 height 12
paste input "PA/BB02E4"
type input "PA/BB02E4"
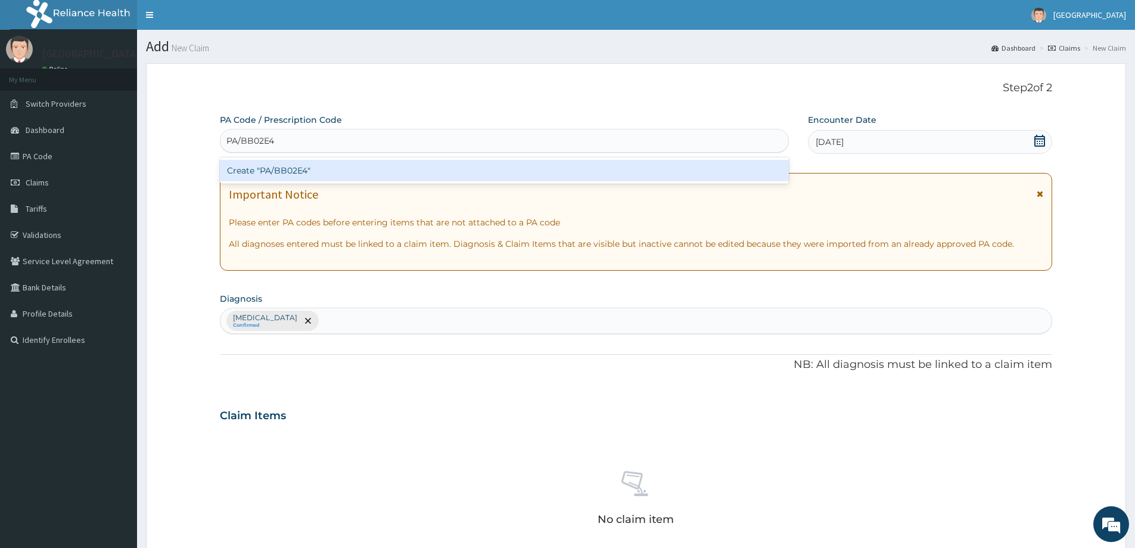
click at [308, 170] on div "Create "PA/BB02E4"" at bounding box center [504, 170] width 569 height 21
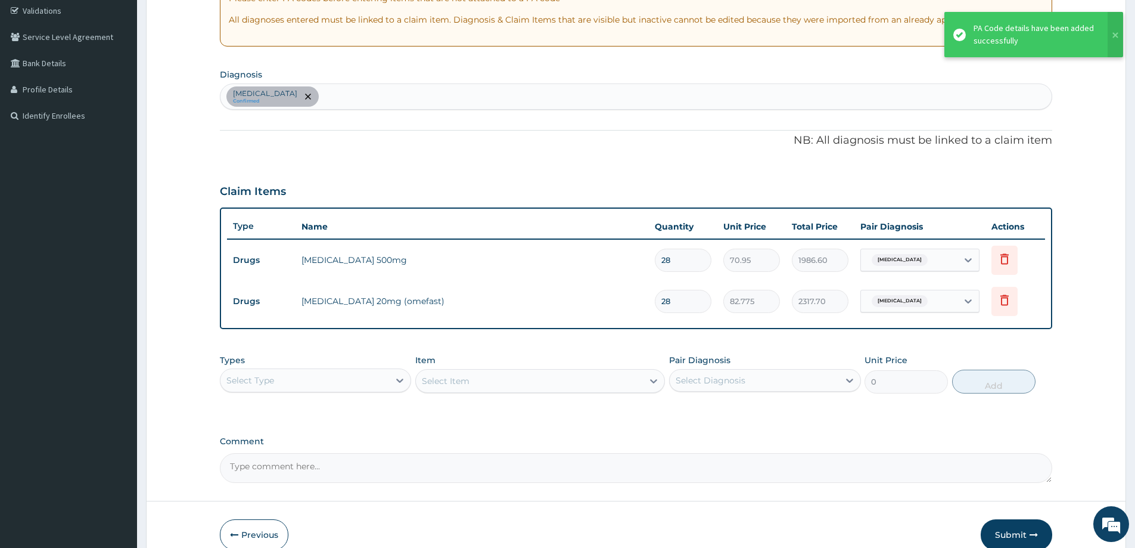
scroll to position [284, 0]
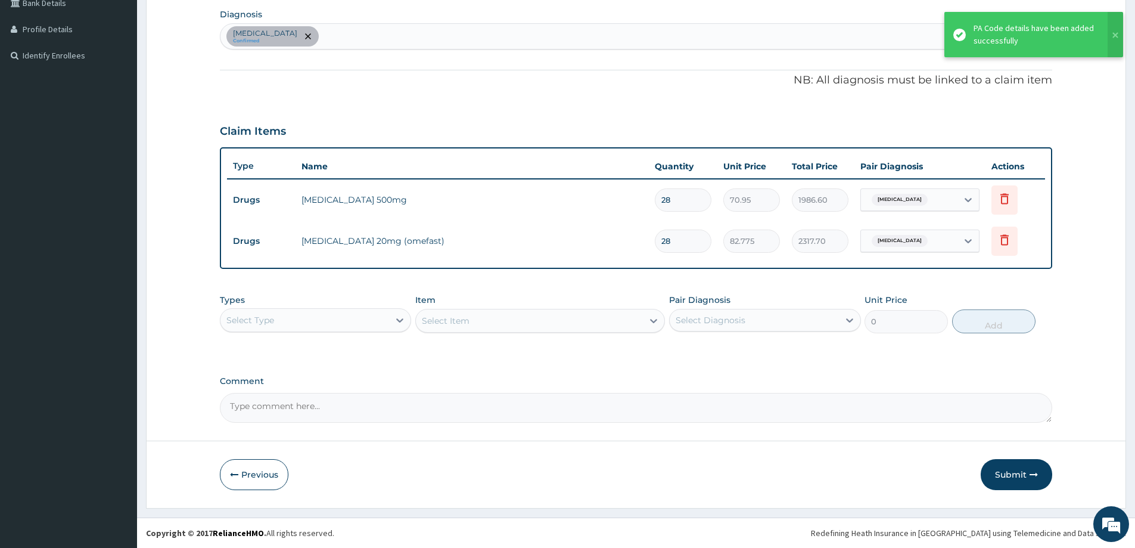
type input "27"
type input "2234.93"
type input "26"
type input "2152.15"
type input "25"
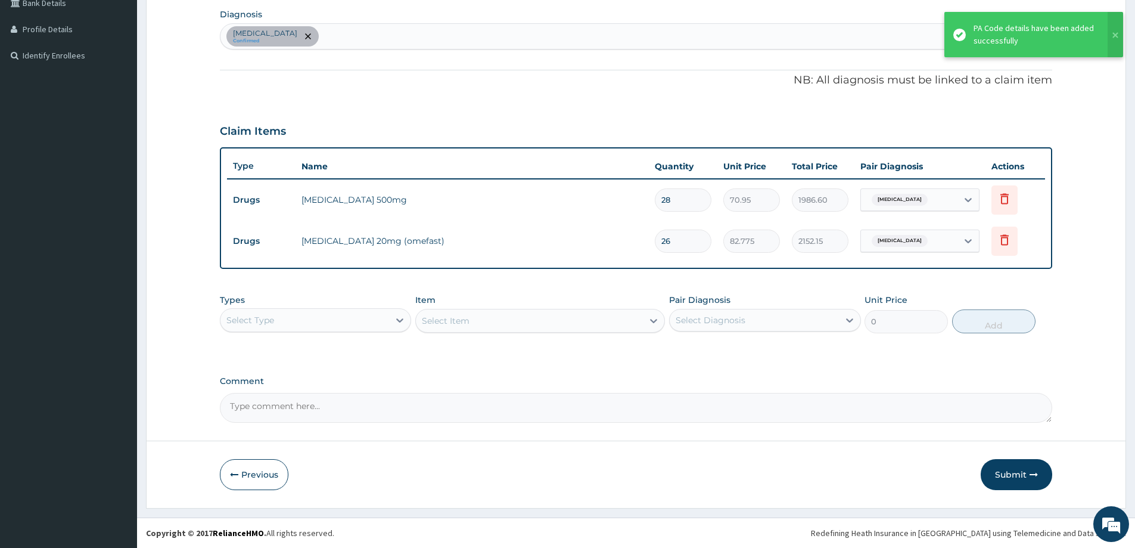
type input "2069.38"
type input "24"
type input "1986.60"
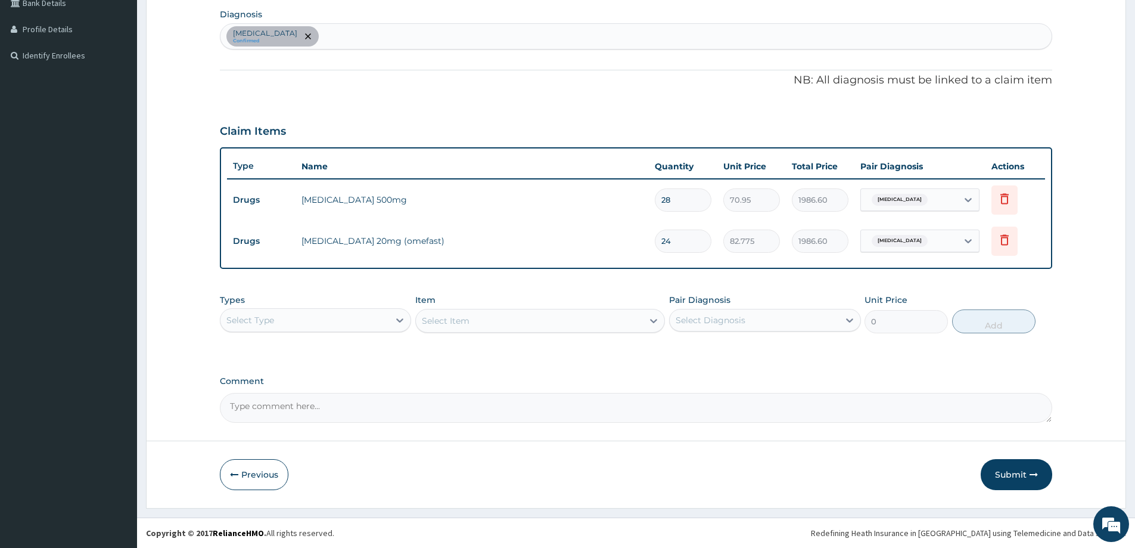
type input "23"
type input "1903.83"
type input "24"
type input "1986.60"
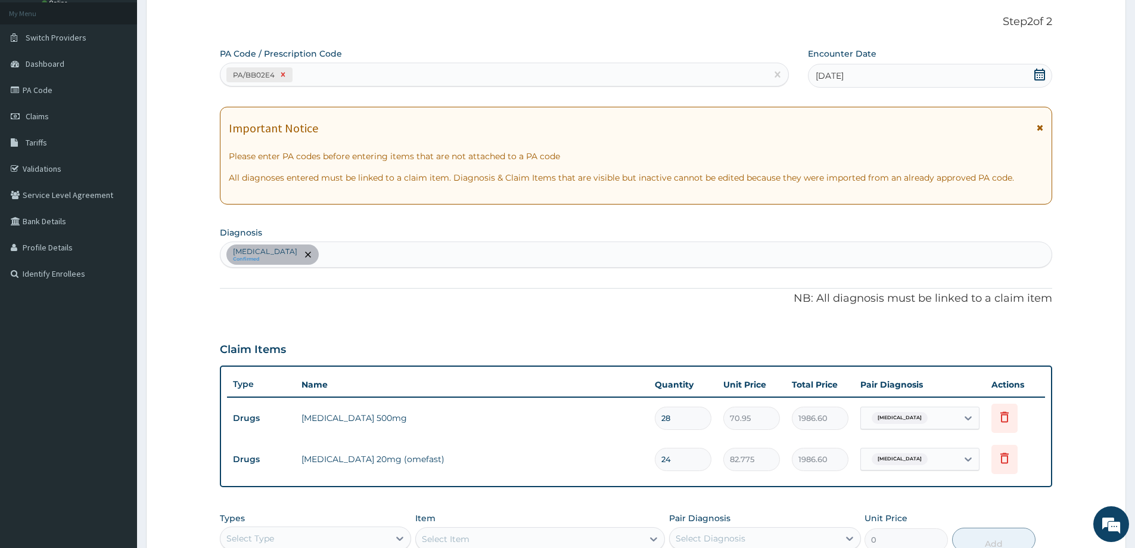
scroll to position [0, 0]
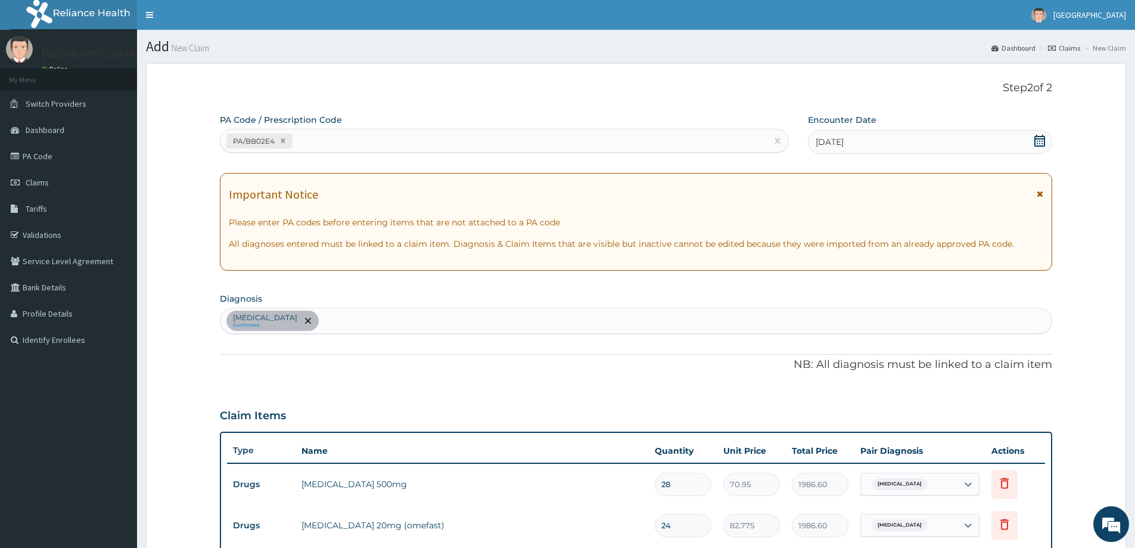
type input "24"
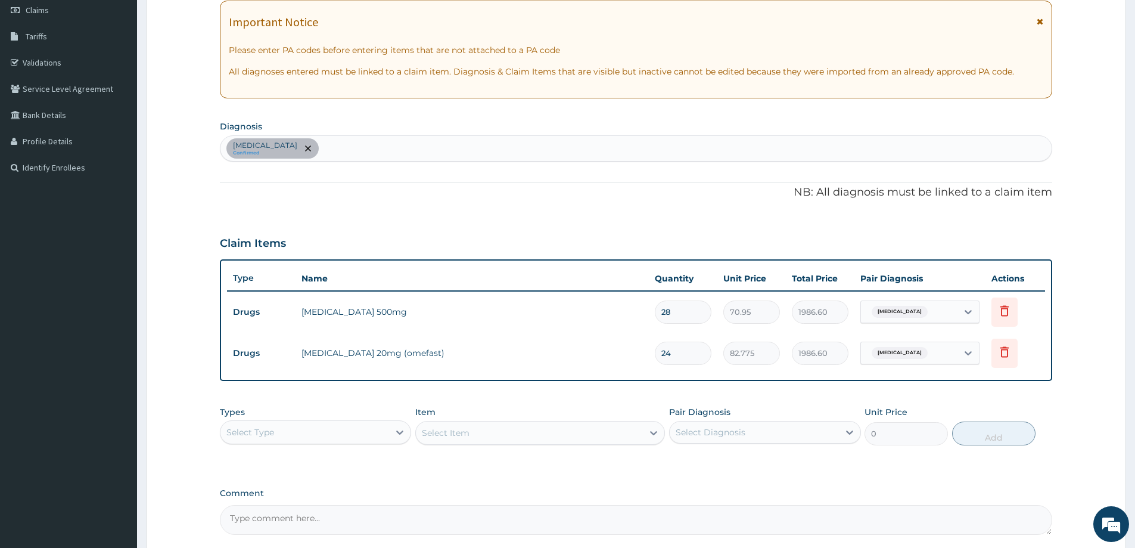
scroll to position [179, 0]
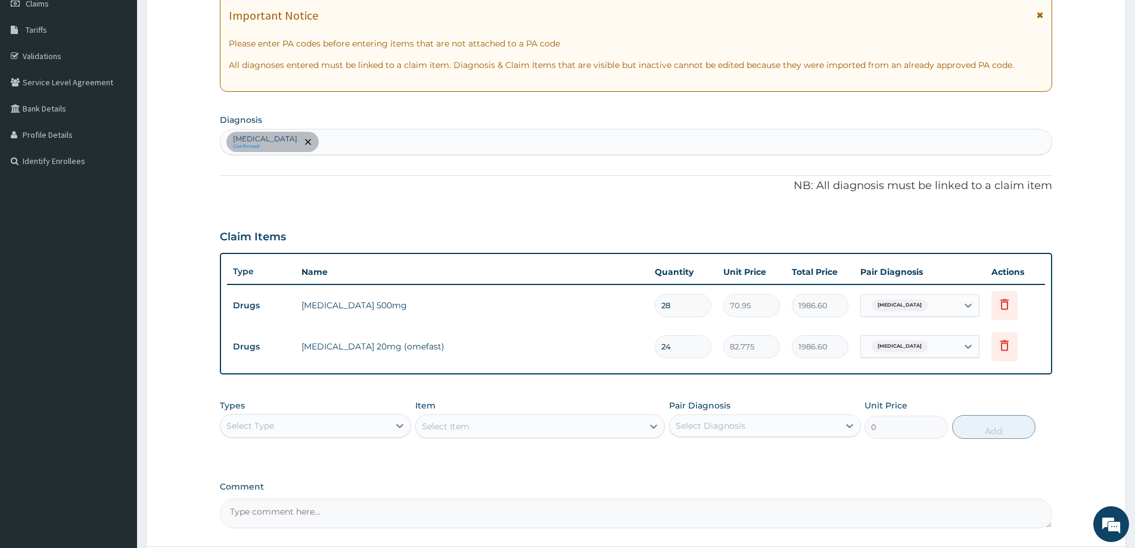
click at [301, 415] on div "Select Type" at bounding box center [315, 426] width 191 height 24
click at [272, 495] on div "Procedures" at bounding box center [315, 498] width 191 height 21
click at [494, 426] on div "Select Item" at bounding box center [540, 426] width 250 height 24
click at [653, 428] on div "Select Item" at bounding box center [540, 426] width 250 height 24
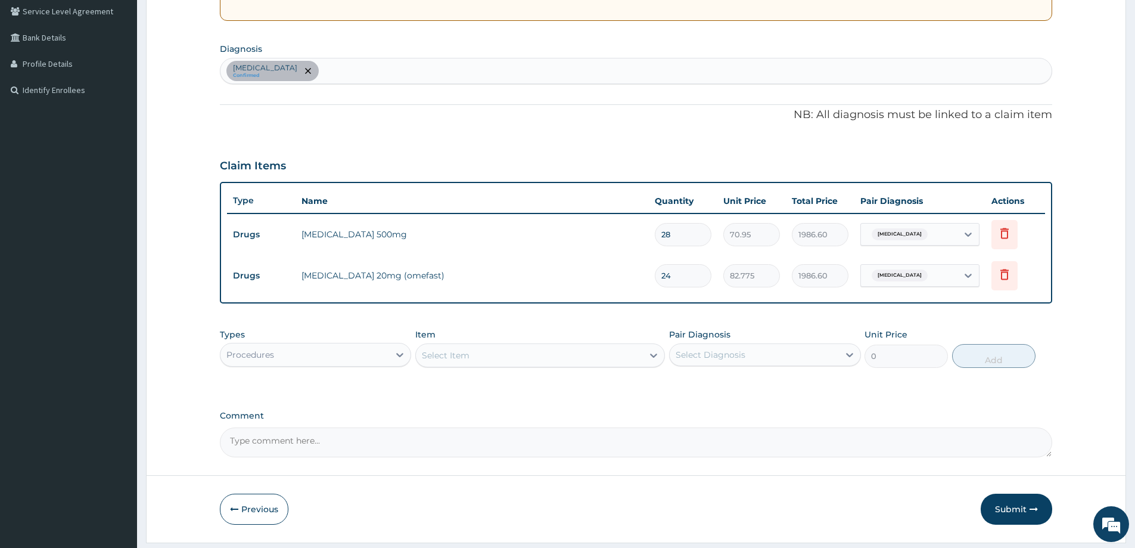
scroll to position [284, 0]
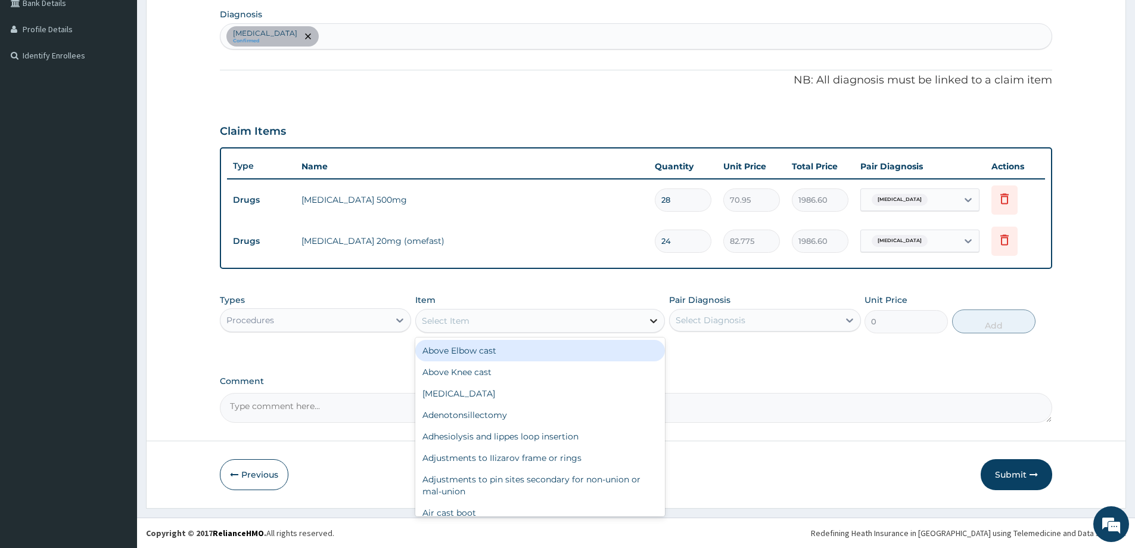
click at [650, 319] on icon at bounding box center [654, 321] width 12 height 12
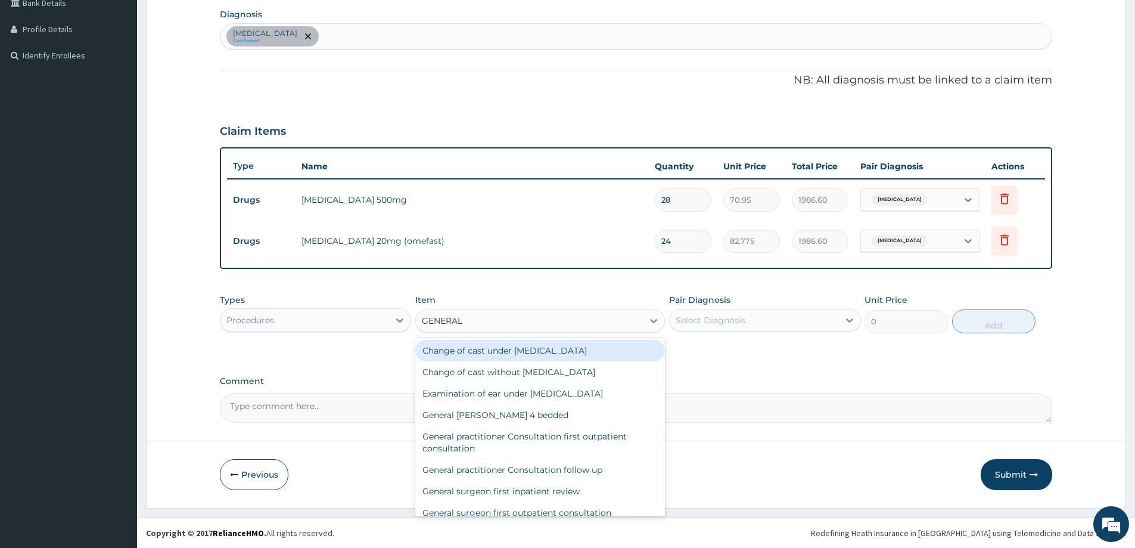
type input "GENERAL"
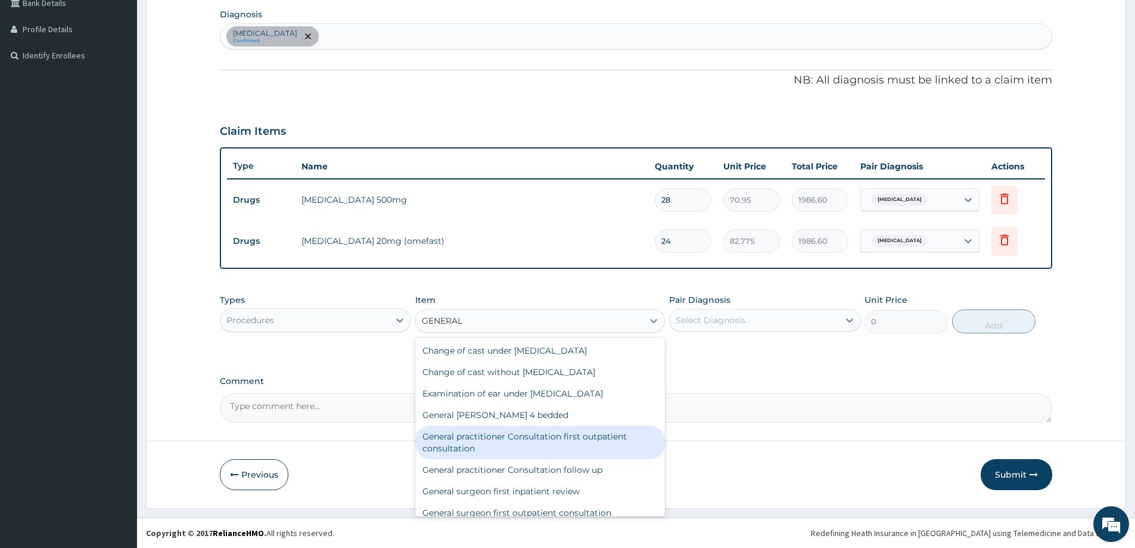
click at [616, 445] on div "General practitioner Consultation first outpatient consultation" at bounding box center [540, 442] width 250 height 33
type input "3547.5"
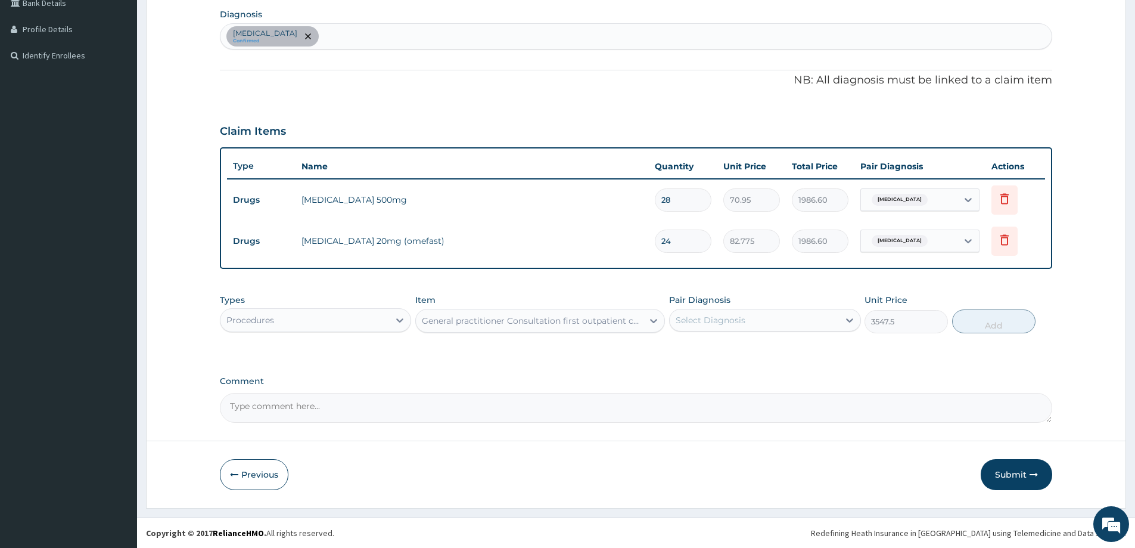
click at [828, 323] on div "Select Diagnosis" at bounding box center [754, 320] width 169 height 19
click at [777, 347] on div "Peptic ulcer" at bounding box center [764, 351] width 191 height 24
checkbox input "true"
click at [1010, 325] on button "Add" at bounding box center [993, 321] width 83 height 24
type input "0"
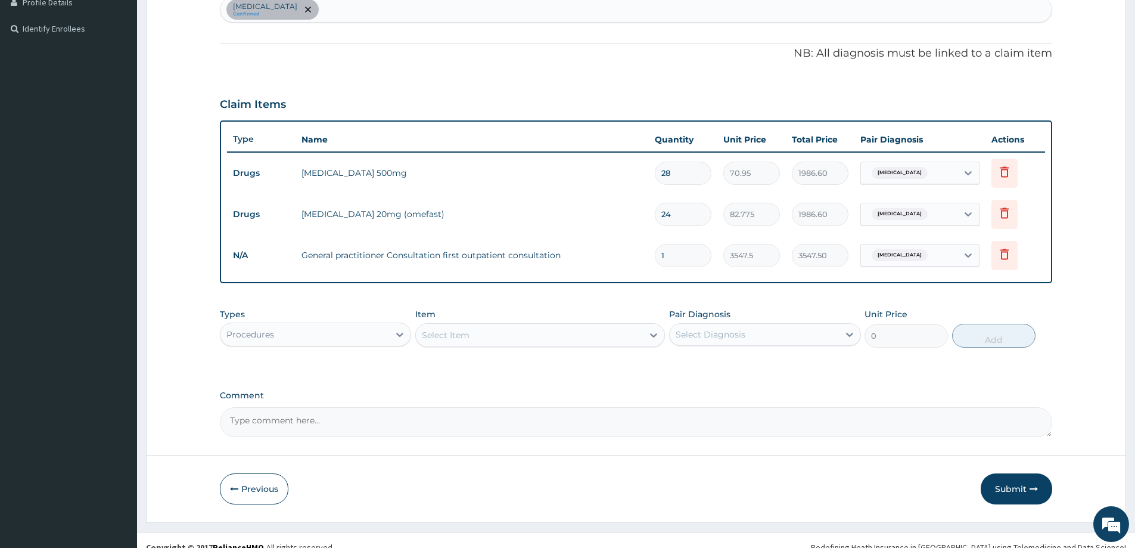
scroll to position [325, 0]
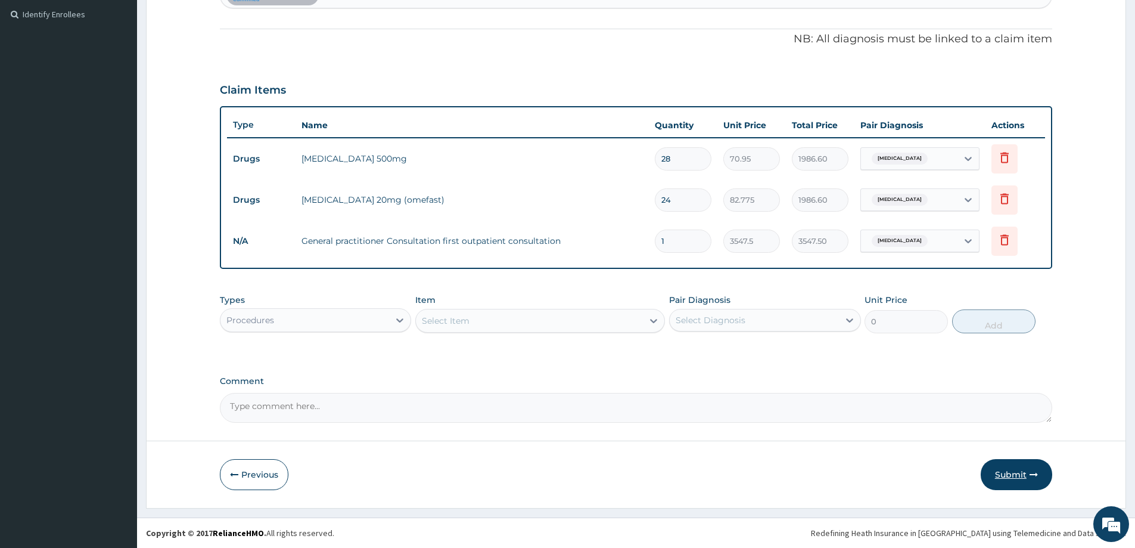
click at [1020, 480] on button "Submit" at bounding box center [1017, 474] width 72 height 31
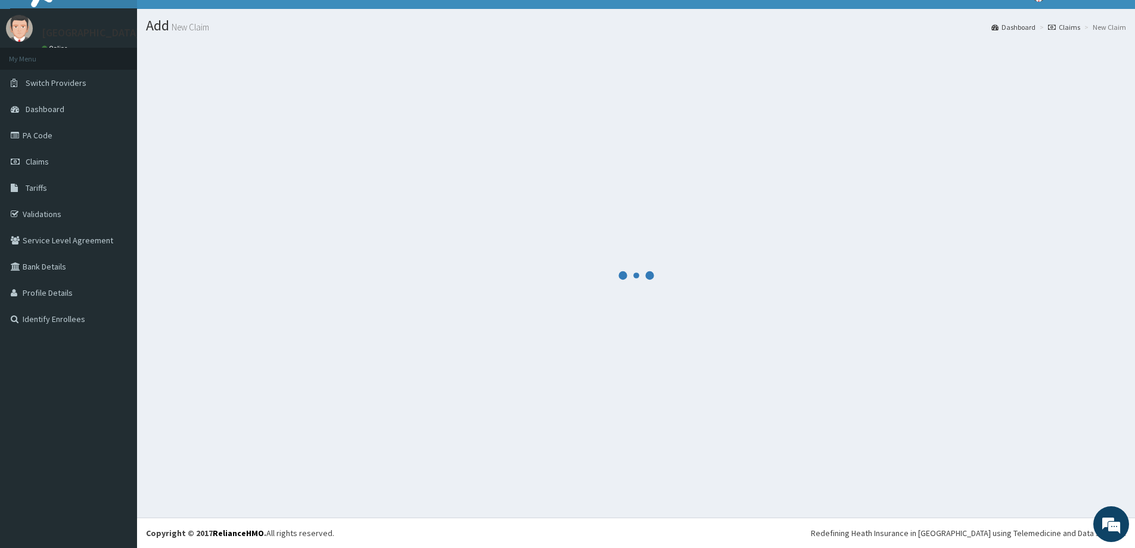
scroll to position [21, 0]
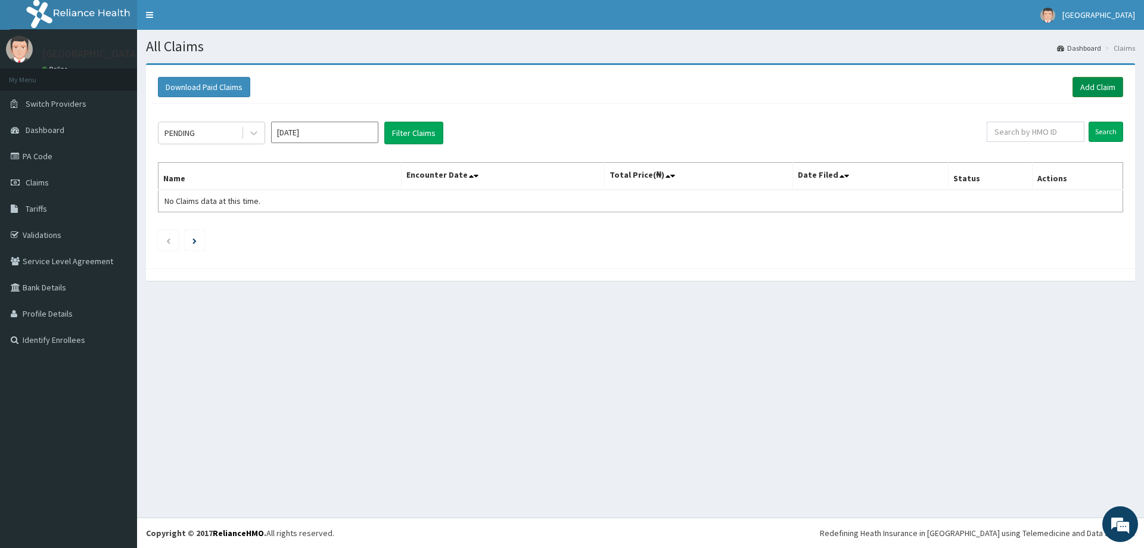
click at [1095, 89] on link "Add Claim" at bounding box center [1098, 87] width 51 height 20
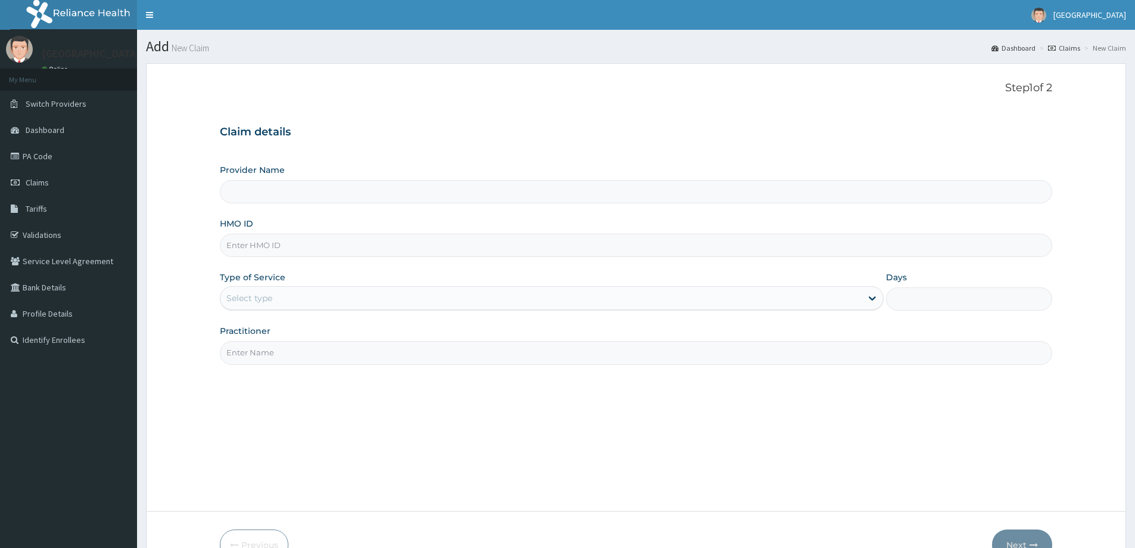
click at [390, 252] on input "HMO ID" at bounding box center [636, 245] width 833 height 23
paste input "NPM/10068/A"
type input "NPM/10068/A"
type input "[GEOGRAPHIC_DATA]"
type input "NPM/10068/A"
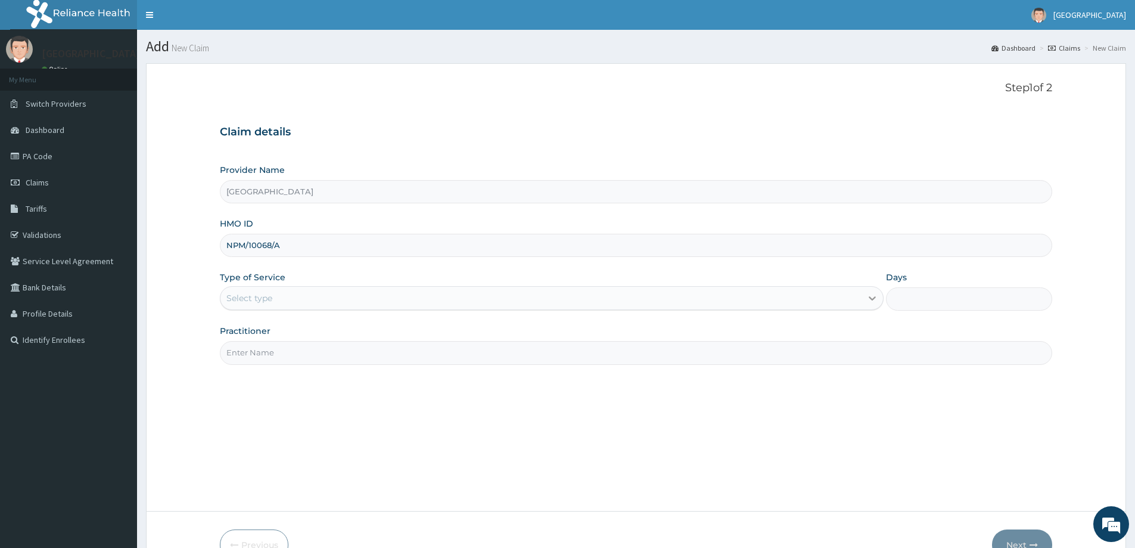
click at [872, 299] on icon at bounding box center [872, 299] width 7 height 4
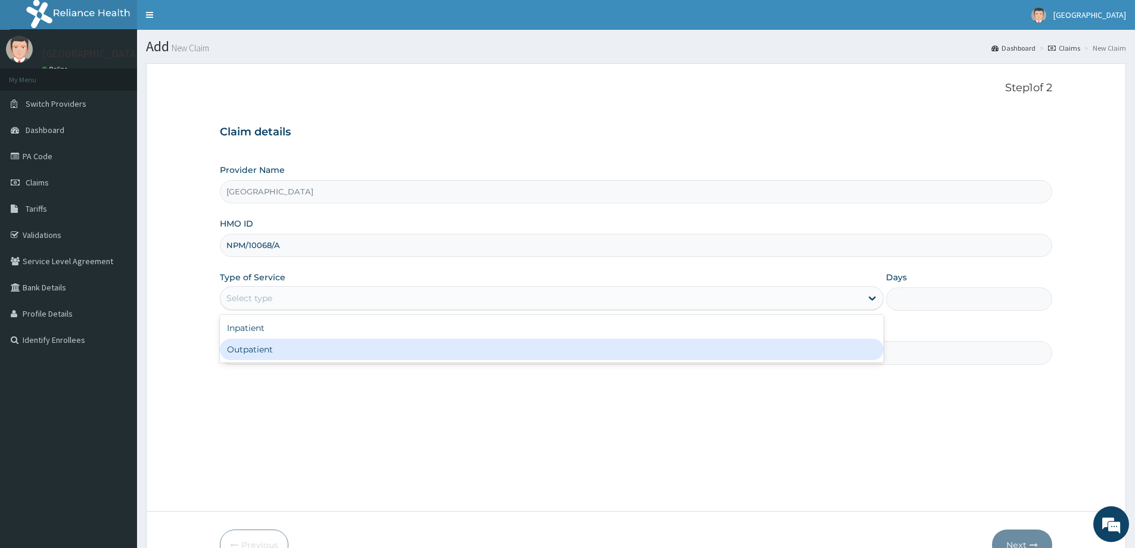
click at [309, 352] on div "Outpatient" at bounding box center [552, 349] width 664 height 21
type input "1"
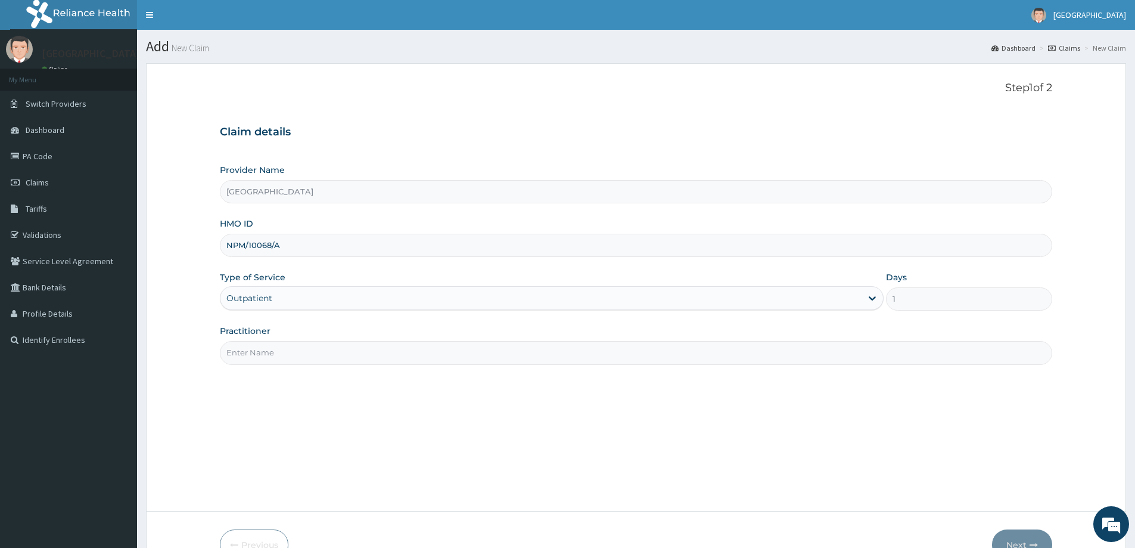
click at [734, 360] on input "Practitioner" at bounding box center [636, 352] width 833 height 23
type input "[PERSON_NAME]"
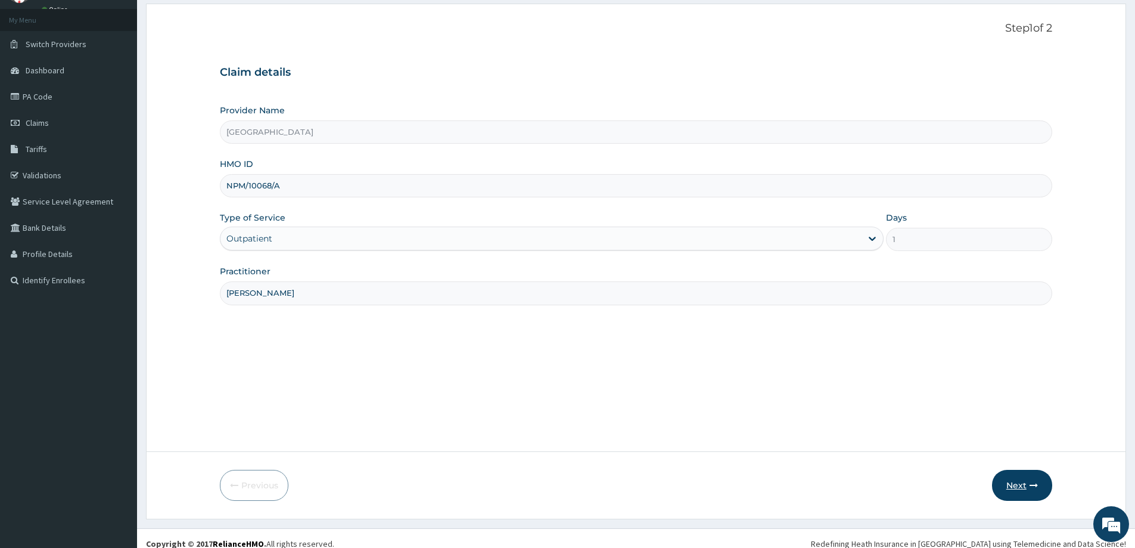
click at [1023, 483] on button "Next" at bounding box center [1022, 485] width 60 height 31
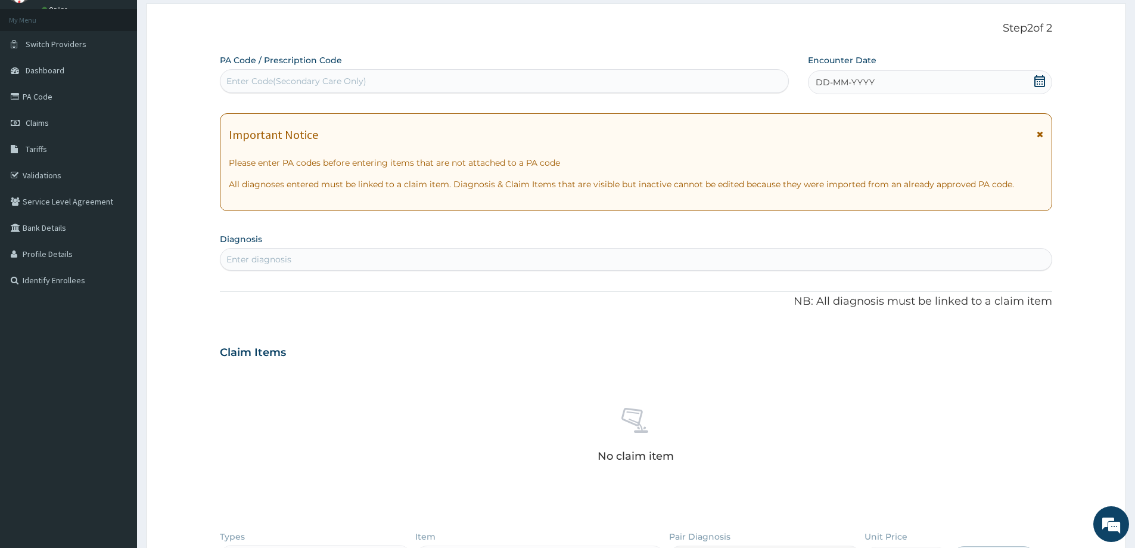
click at [478, 266] on div "Enter diagnosis" at bounding box center [636, 259] width 831 height 19
type input "[MEDICAL_DATA]"
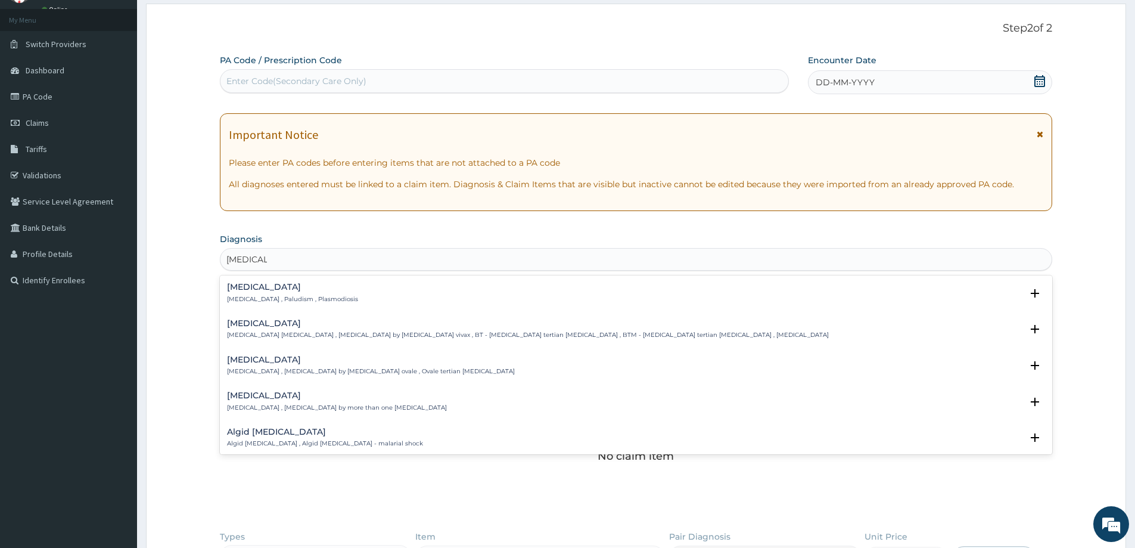
click at [306, 287] on h4 "[MEDICAL_DATA]" at bounding box center [292, 287] width 131 height 9
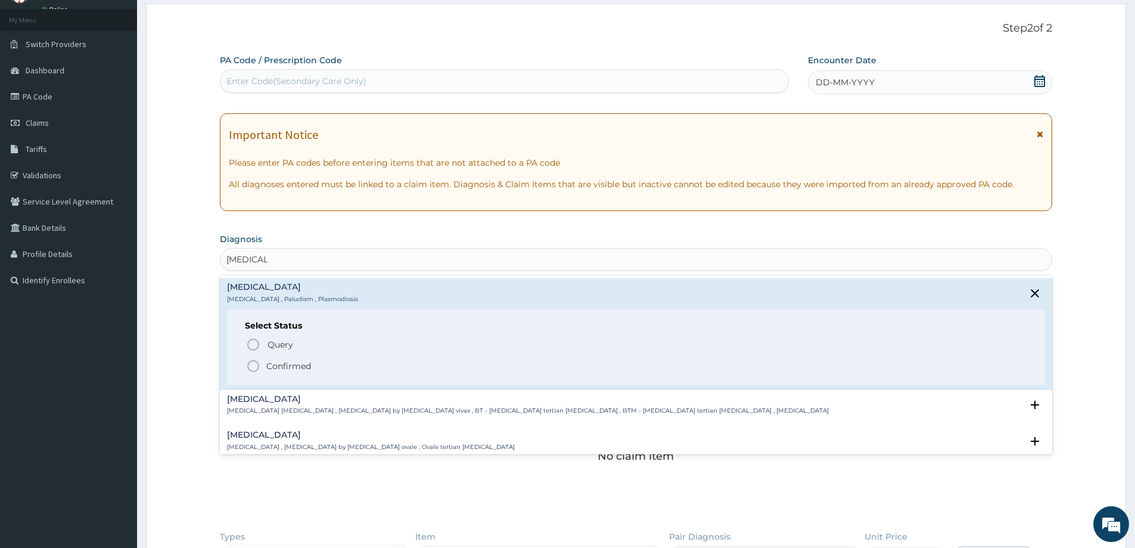
click at [256, 370] on icon "status option filled" at bounding box center [253, 366] width 14 height 14
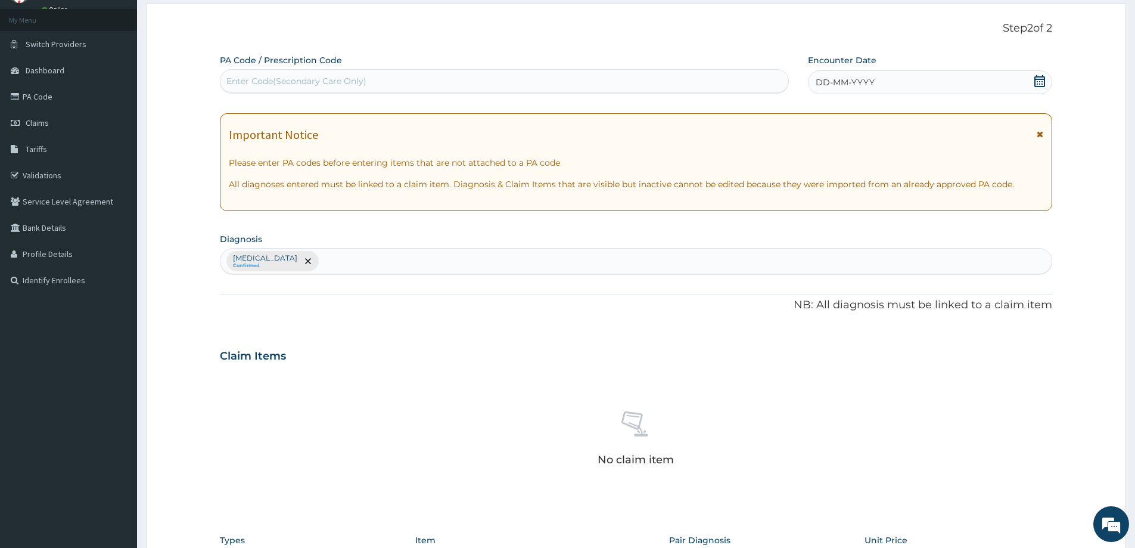
click at [380, 258] on div "Malaria Confirmed" at bounding box center [636, 261] width 831 height 25
type input "LOW BACK PAIN"
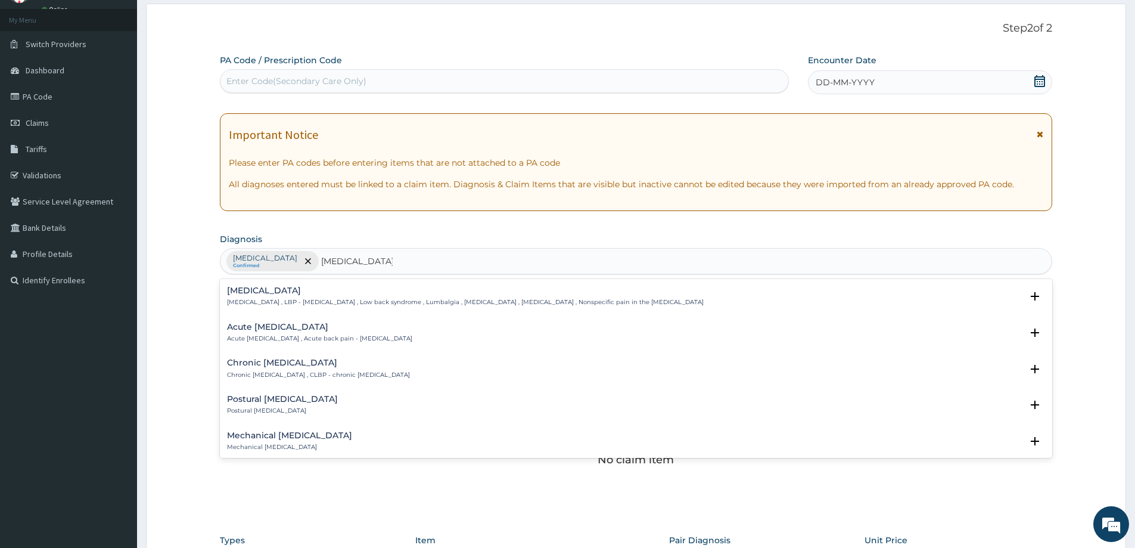
click at [266, 292] on h4 "Low back pain" at bounding box center [465, 290] width 477 height 9
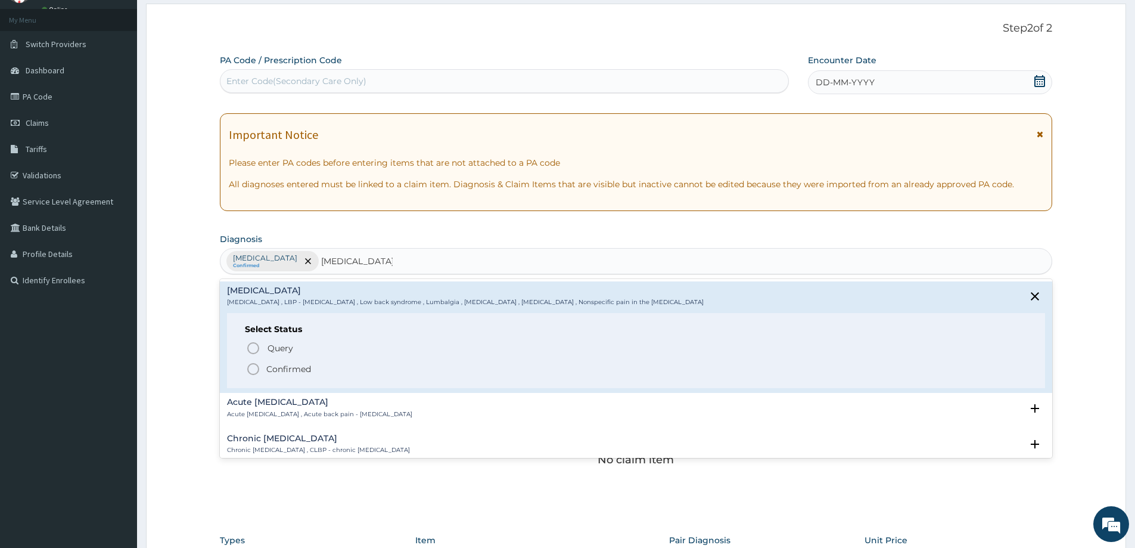
click at [258, 370] on icon "status option filled" at bounding box center [253, 369] width 14 height 14
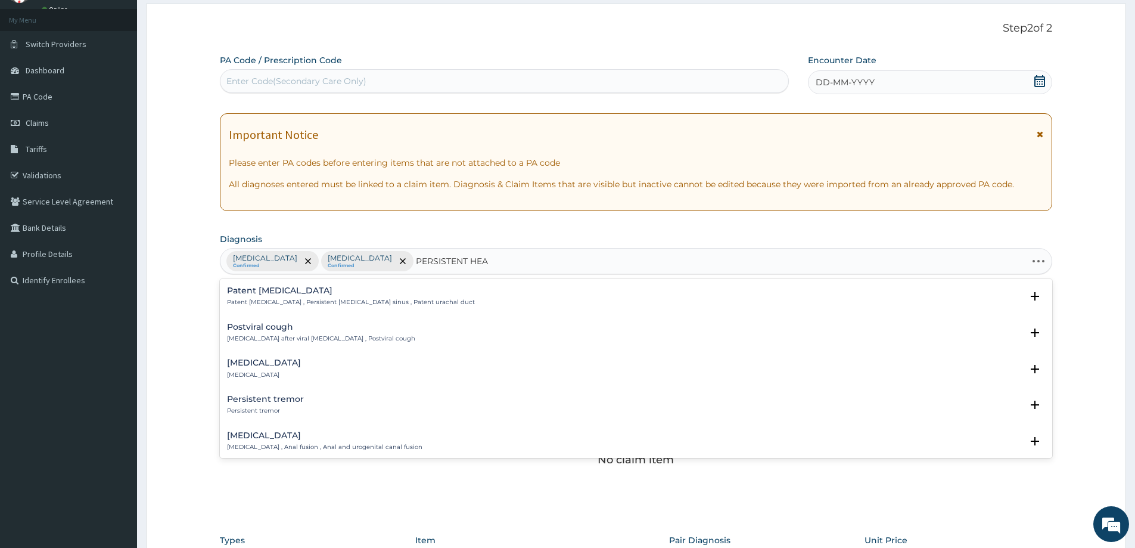
type input "PERSISTENT HEAD"
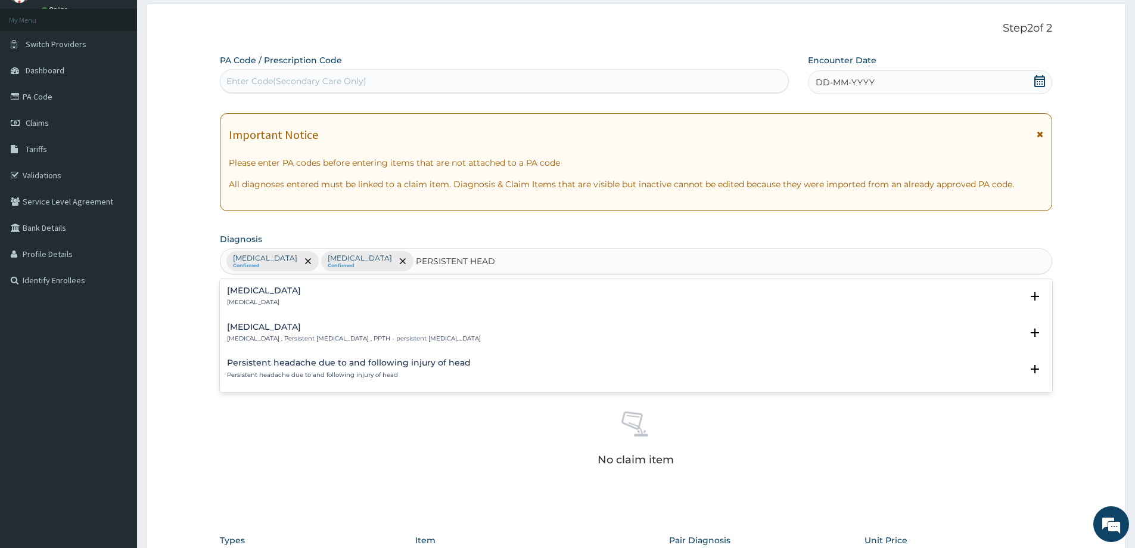
click at [301, 294] on h4 "New daily persistent headache" at bounding box center [264, 290] width 74 height 9
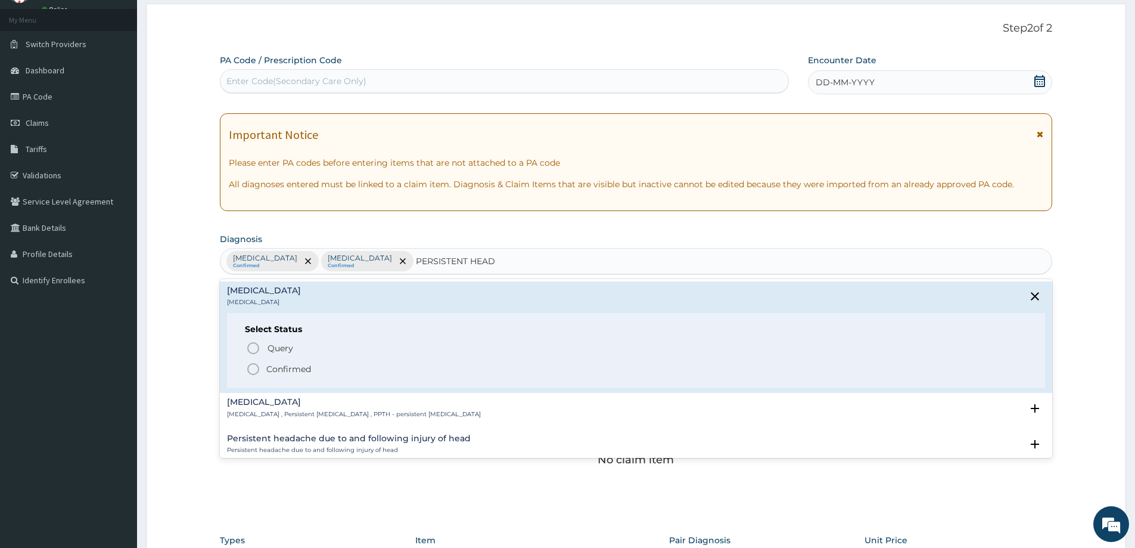
click at [253, 370] on icon "status option filled" at bounding box center [253, 369] width 14 height 14
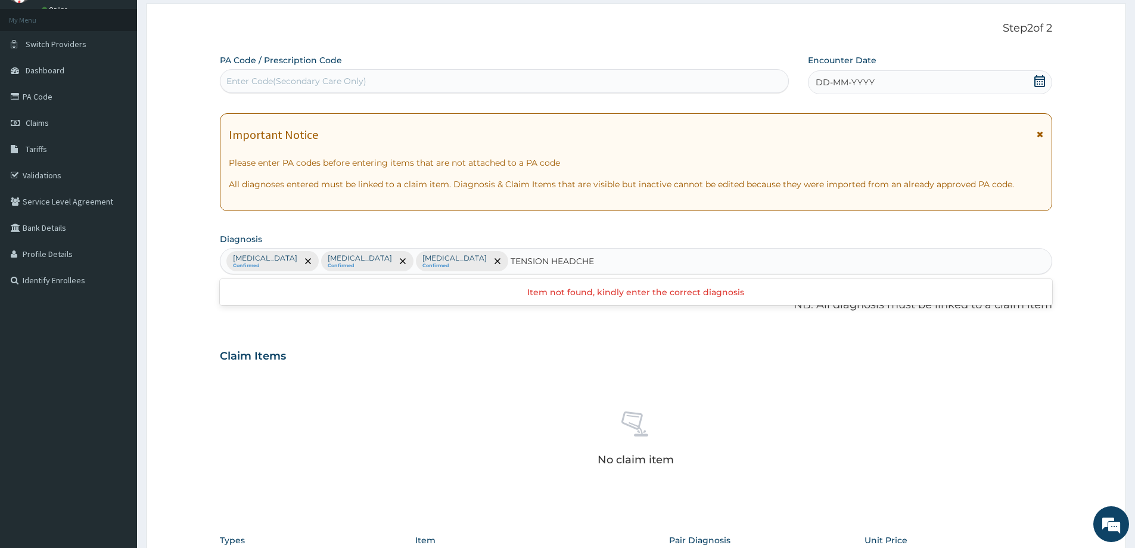
type input "TENSION HEADCHE"
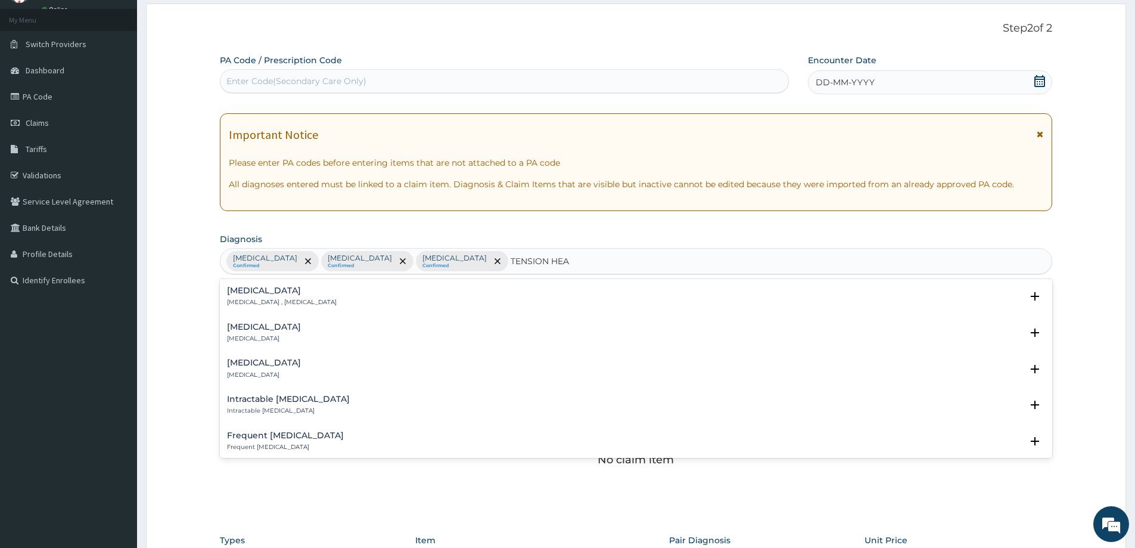
type input "TENSION HEAD"
click at [274, 294] on h4 "Tension-type headache" at bounding box center [282, 290] width 110 height 9
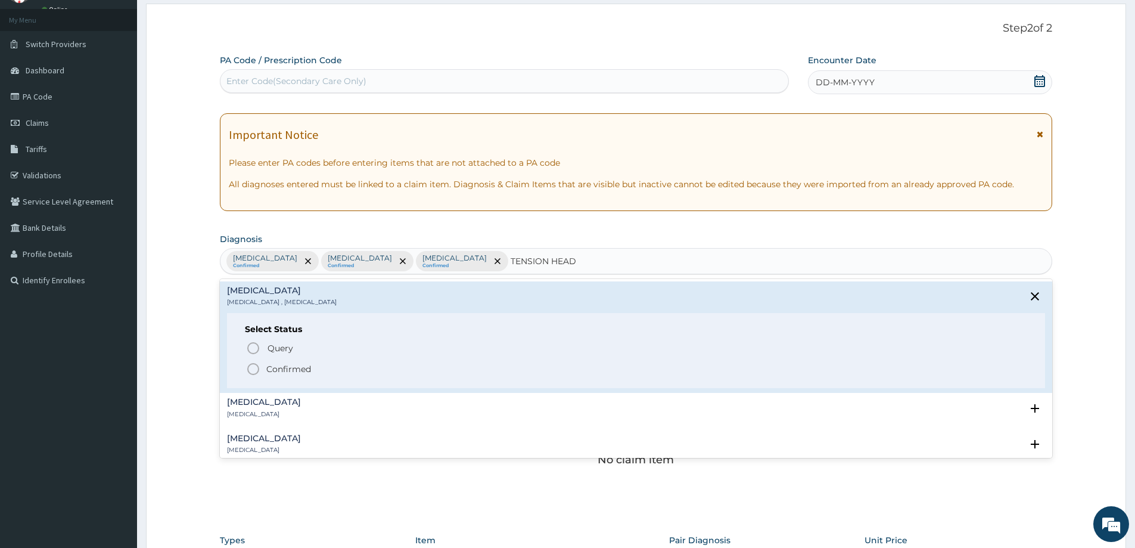
click at [254, 371] on icon "status option filled" at bounding box center [253, 369] width 14 height 14
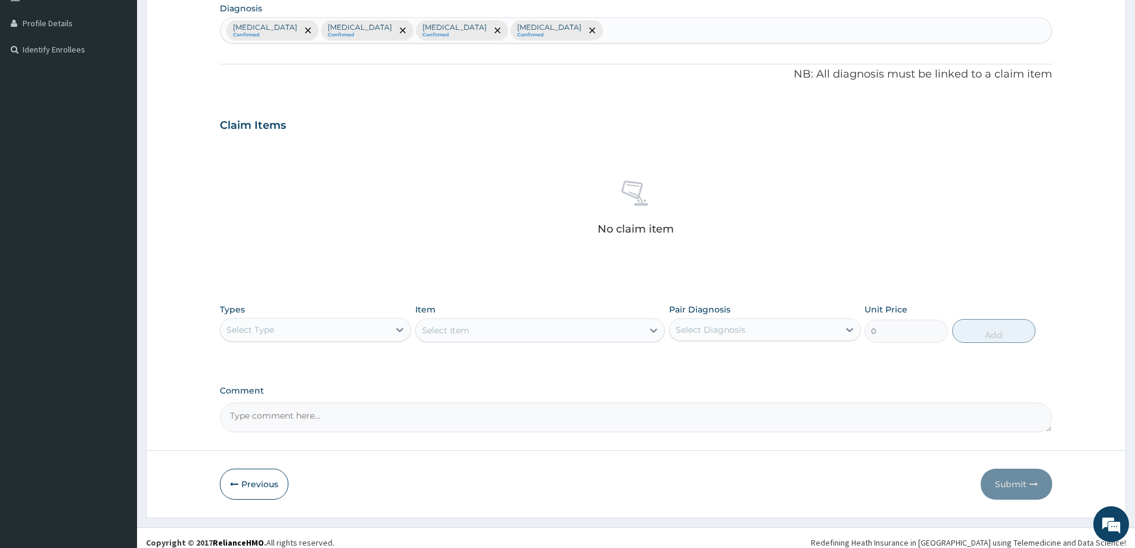
scroll to position [298, 0]
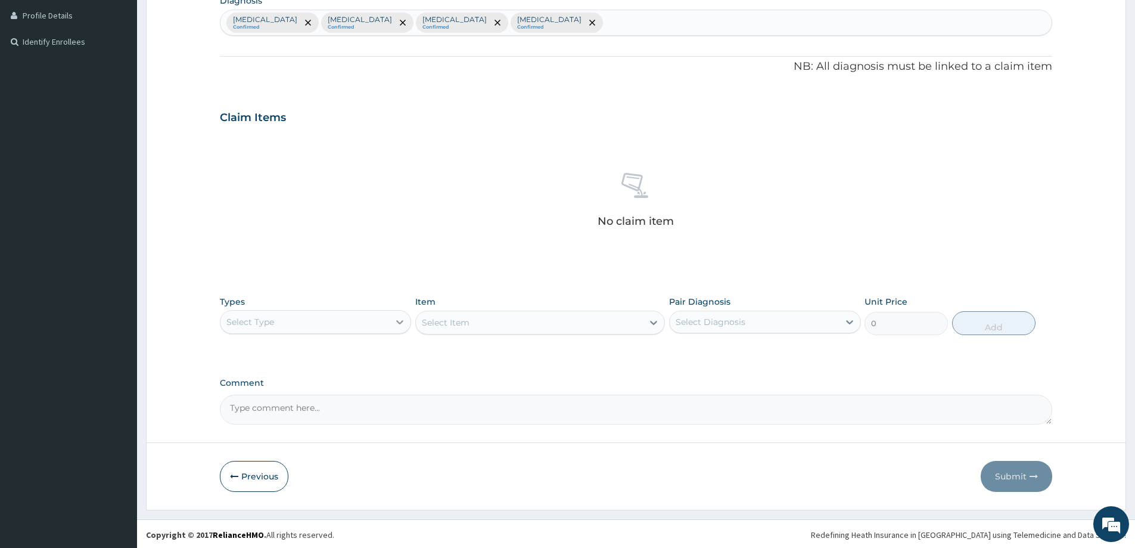
click at [402, 322] on icon at bounding box center [400, 322] width 12 height 12
click at [312, 398] on div "Procedures" at bounding box center [315, 394] width 191 height 21
click at [652, 324] on div "Select Item" at bounding box center [540, 323] width 250 height 24
click at [653, 324] on icon at bounding box center [654, 321] width 12 height 12
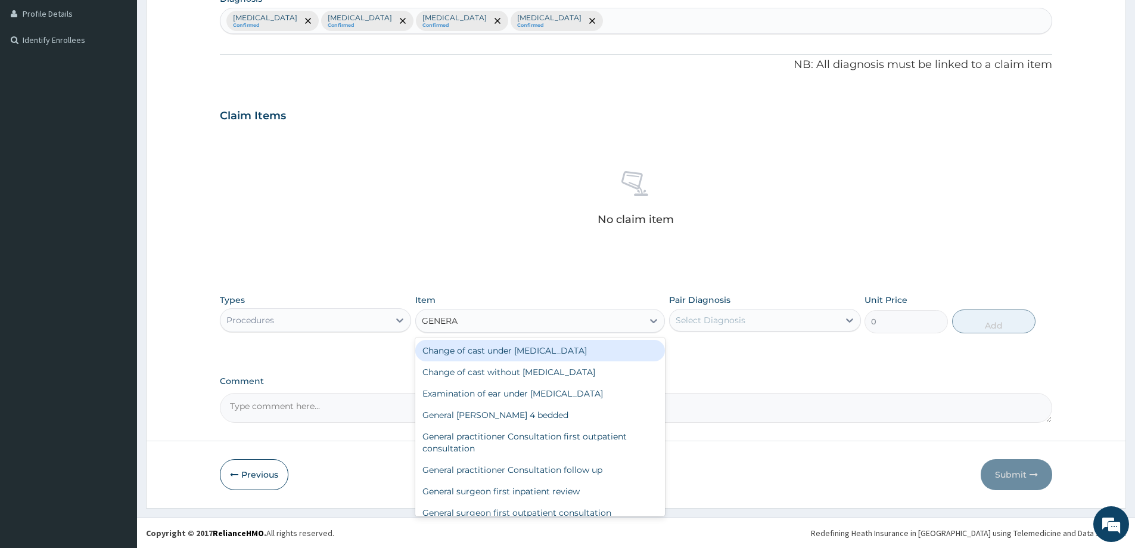
type input "GENERAL"
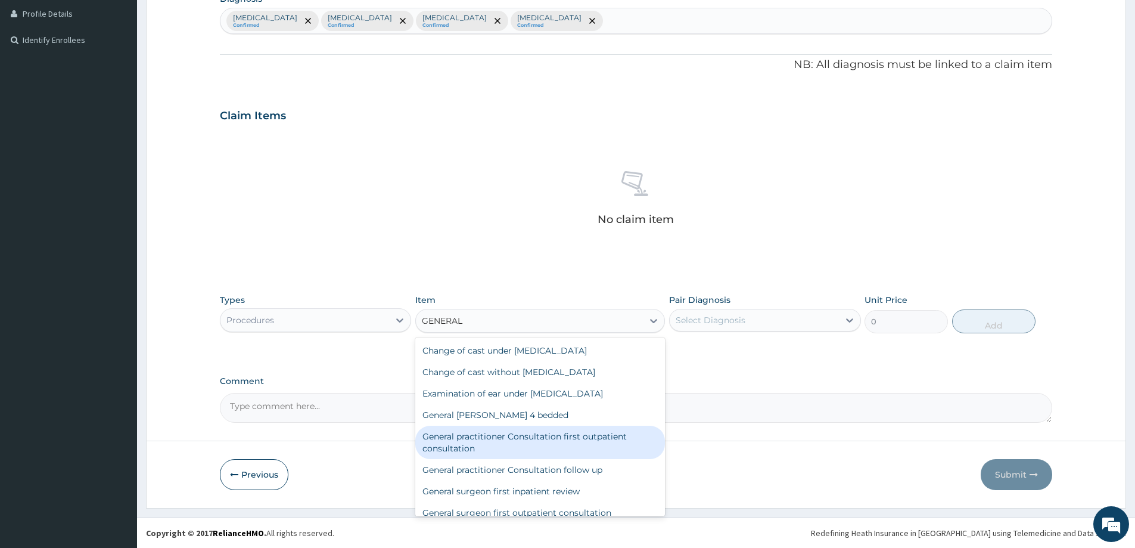
click at [603, 438] on div "General practitioner Consultation first outpatient consultation" at bounding box center [540, 442] width 250 height 33
type input "3547.5"
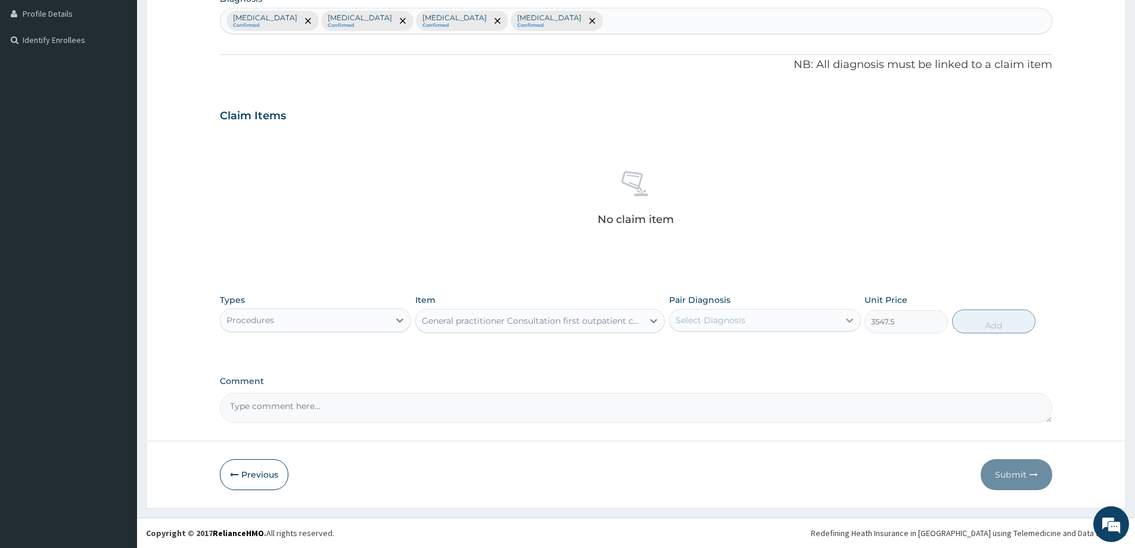
click at [848, 320] on icon at bounding box center [849, 320] width 7 height 4
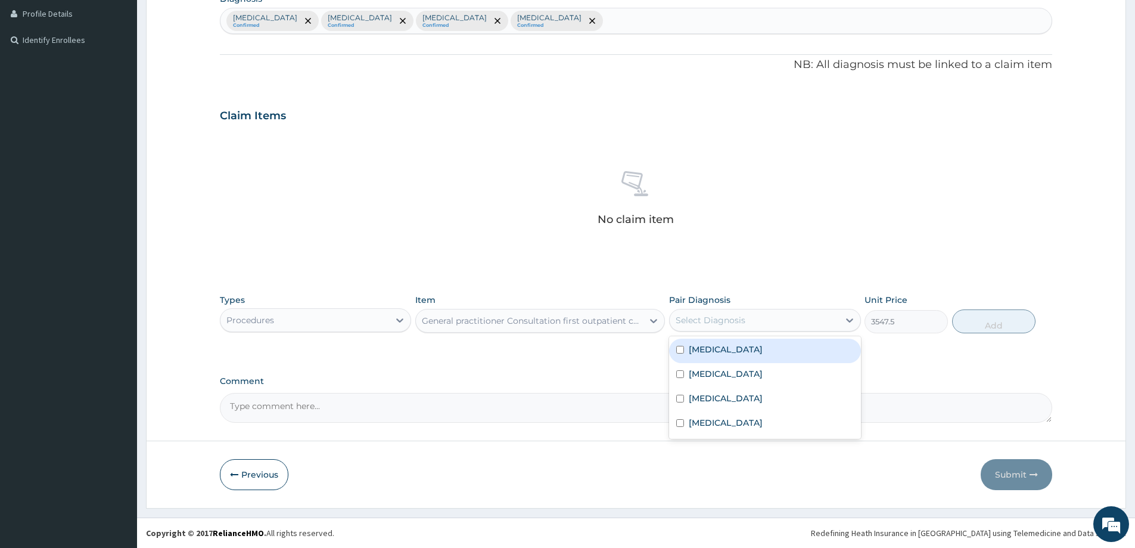
click at [734, 352] on div "Malaria" at bounding box center [764, 351] width 191 height 24
checkbox input "true"
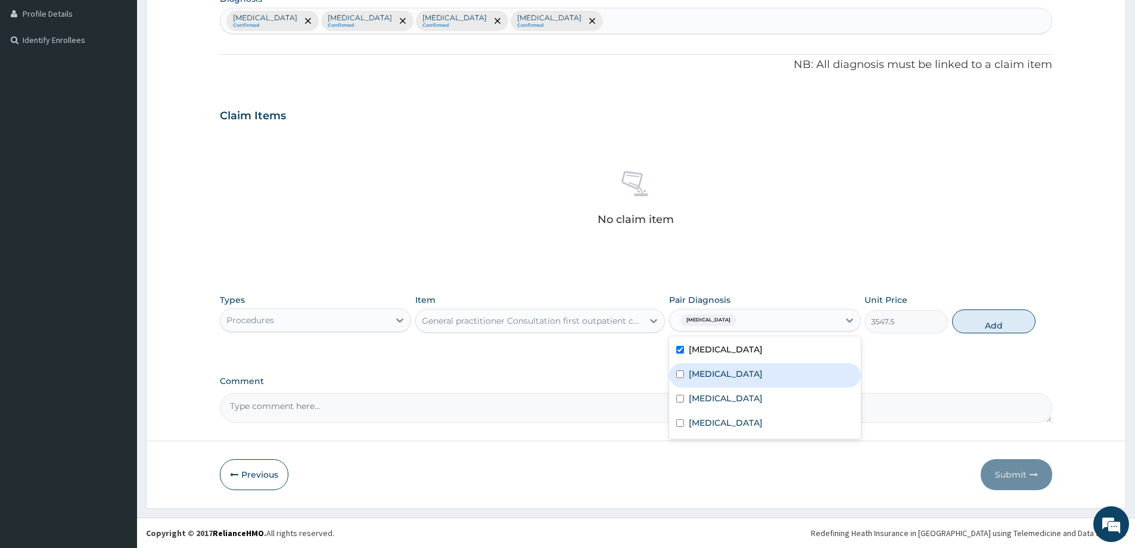
click at [732, 371] on label "Low back pain" at bounding box center [726, 374] width 74 height 12
checkbox input "true"
click at [744, 401] on label "New daily persistent headache" at bounding box center [726, 398] width 74 height 12
checkbox input "true"
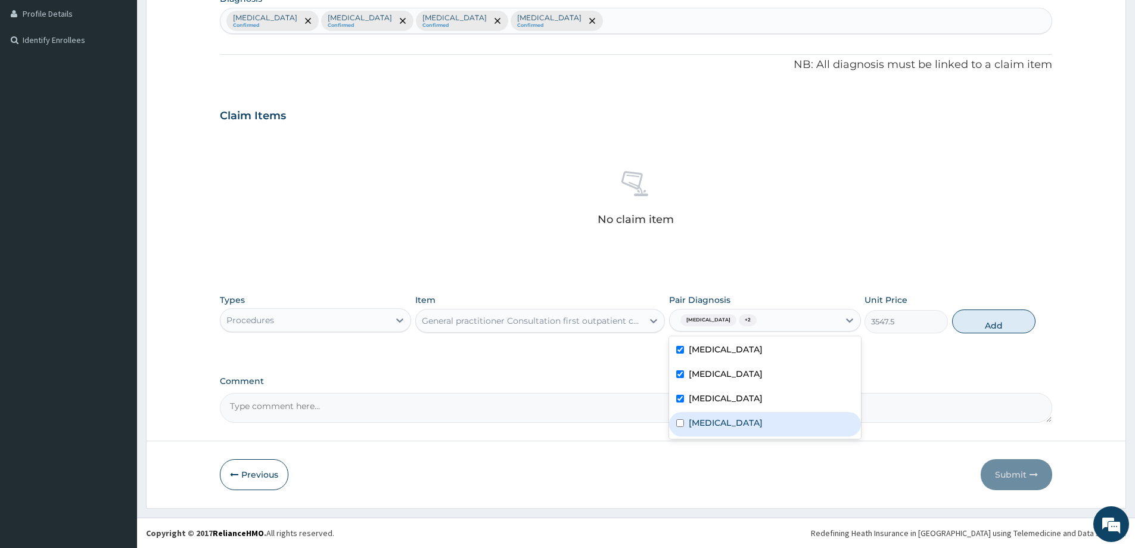
click at [742, 424] on label "Tension-type headache" at bounding box center [726, 423] width 74 height 12
checkbox input "true"
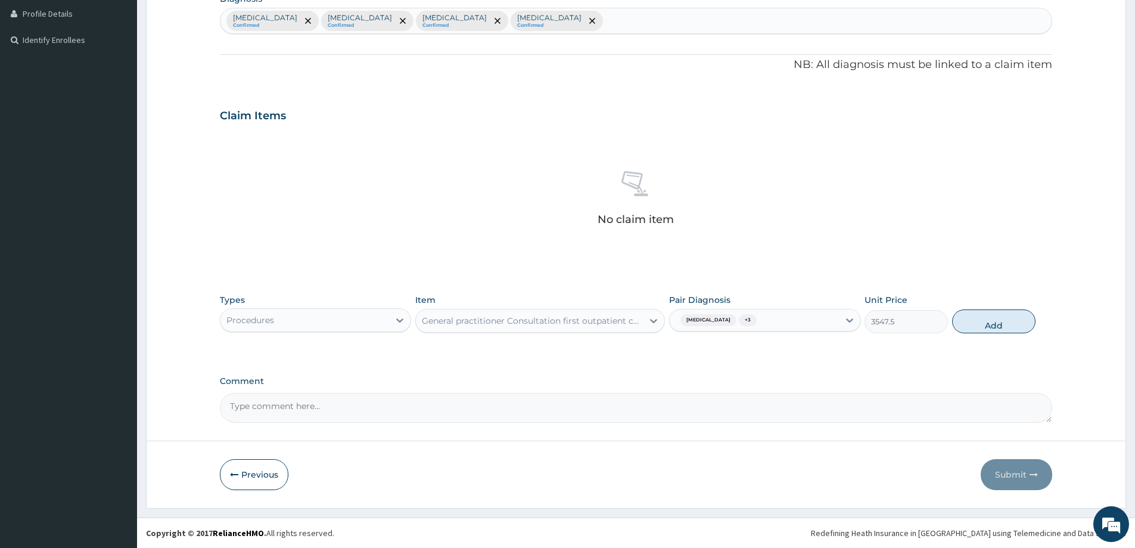
click at [916, 365] on div "PA Code / Prescription Code Enter Code(Secondary Care Only) Encounter Date DD-M…" at bounding box center [636, 118] width 833 height 609
click at [991, 319] on button "Add" at bounding box center [993, 321] width 83 height 24
type input "0"
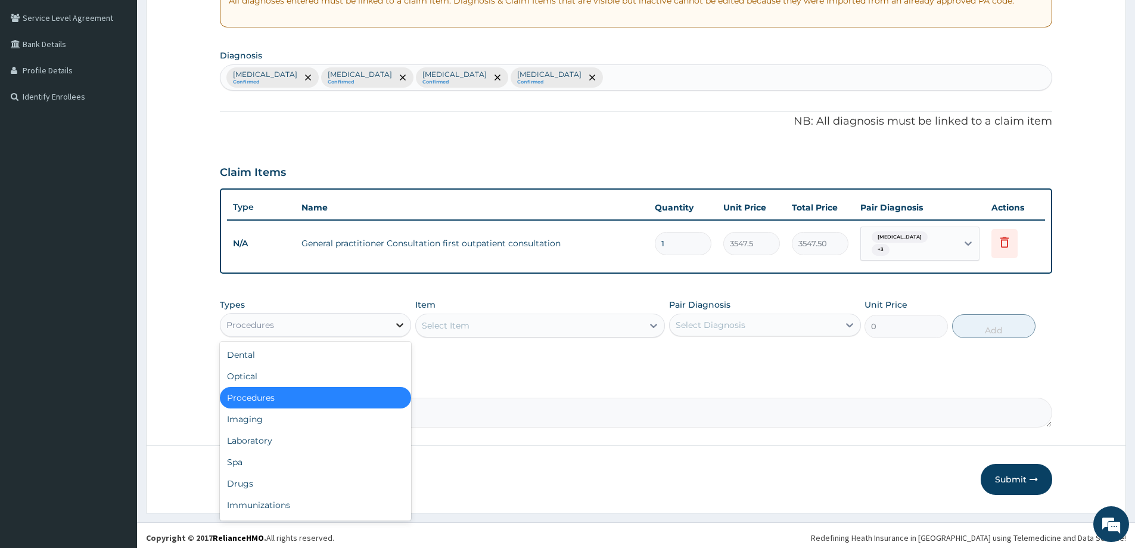
click at [392, 325] on div at bounding box center [399, 324] width 21 height 21
click at [284, 436] on div "Laboratory" at bounding box center [315, 440] width 191 height 21
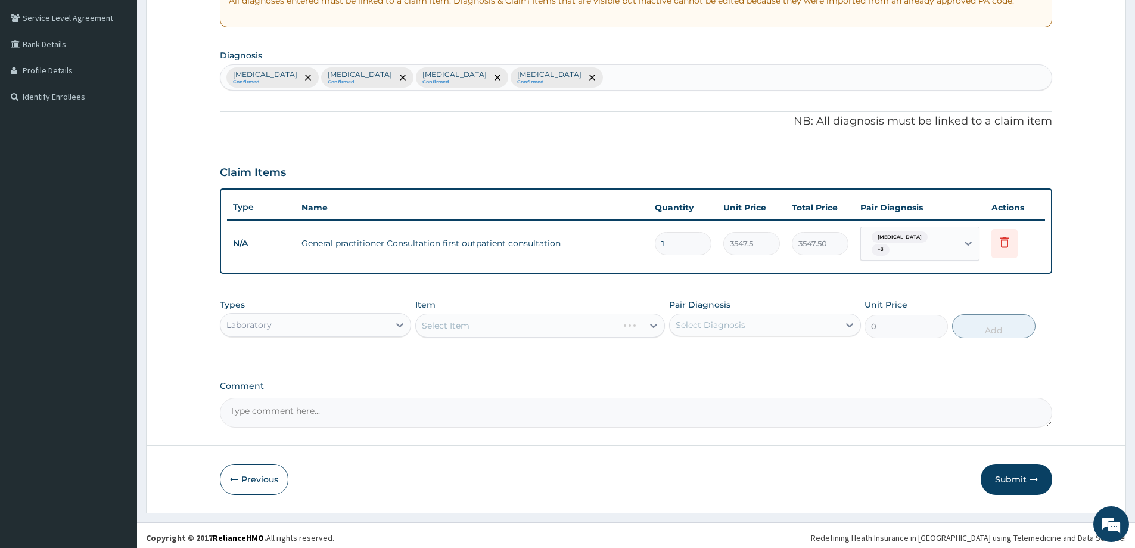
click at [653, 323] on div "Select Item" at bounding box center [540, 325] width 250 height 24
click at [655, 321] on div "Select Item" at bounding box center [540, 325] width 250 height 24
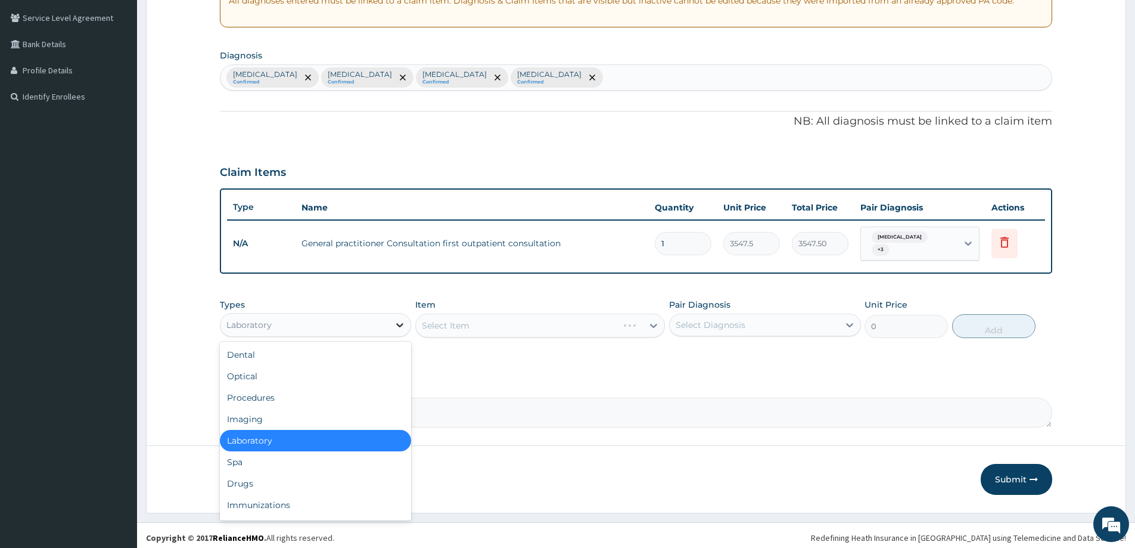
click at [403, 323] on icon at bounding box center [400, 325] width 7 height 4
click at [269, 477] on div "Drugs" at bounding box center [315, 483] width 191 height 21
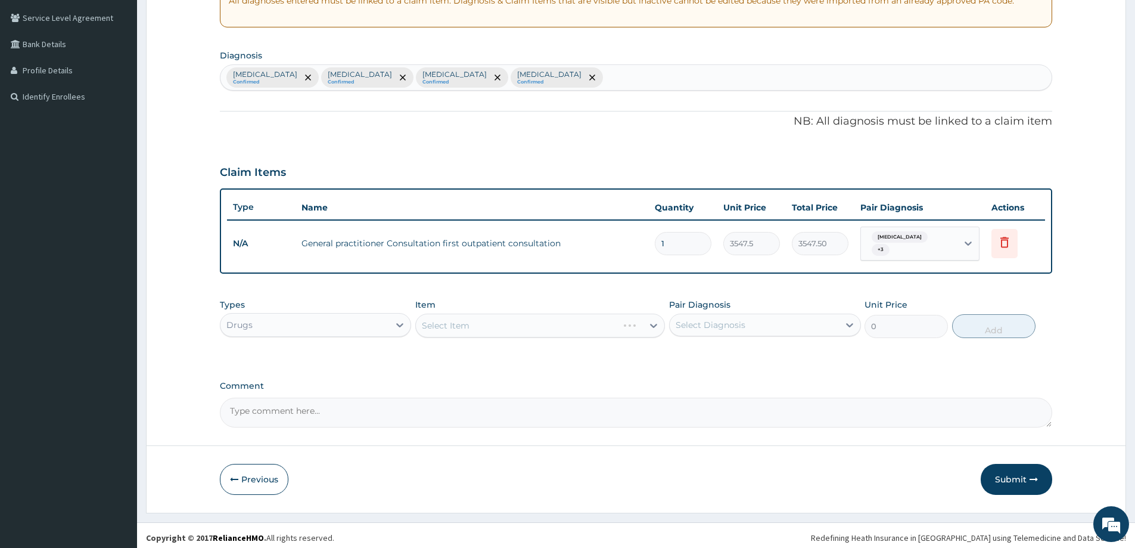
click at [367, 322] on div "Drugs" at bounding box center [305, 324] width 169 height 19
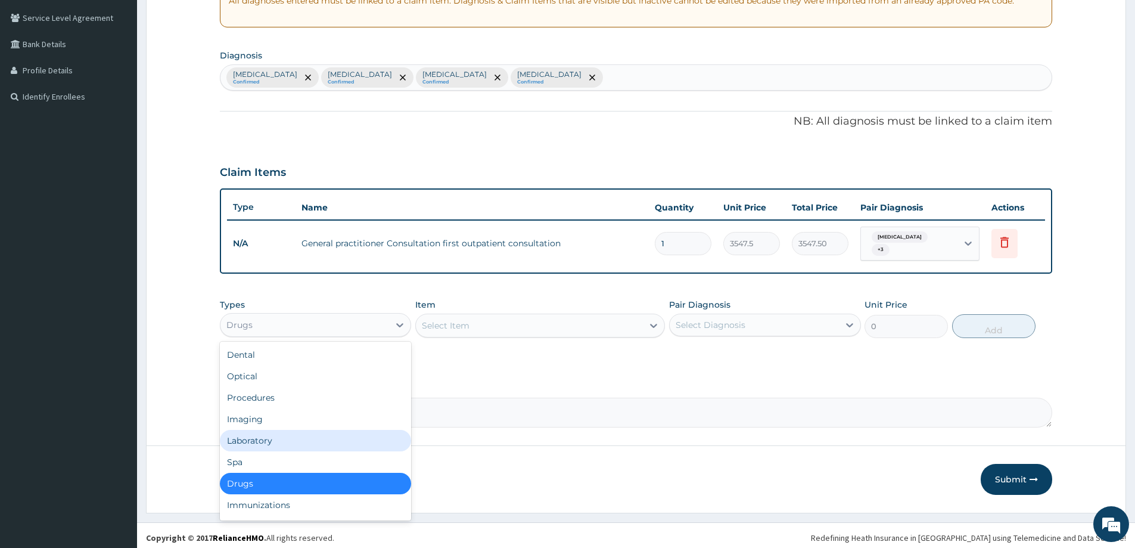
click at [287, 436] on div "Laboratory" at bounding box center [315, 440] width 191 height 21
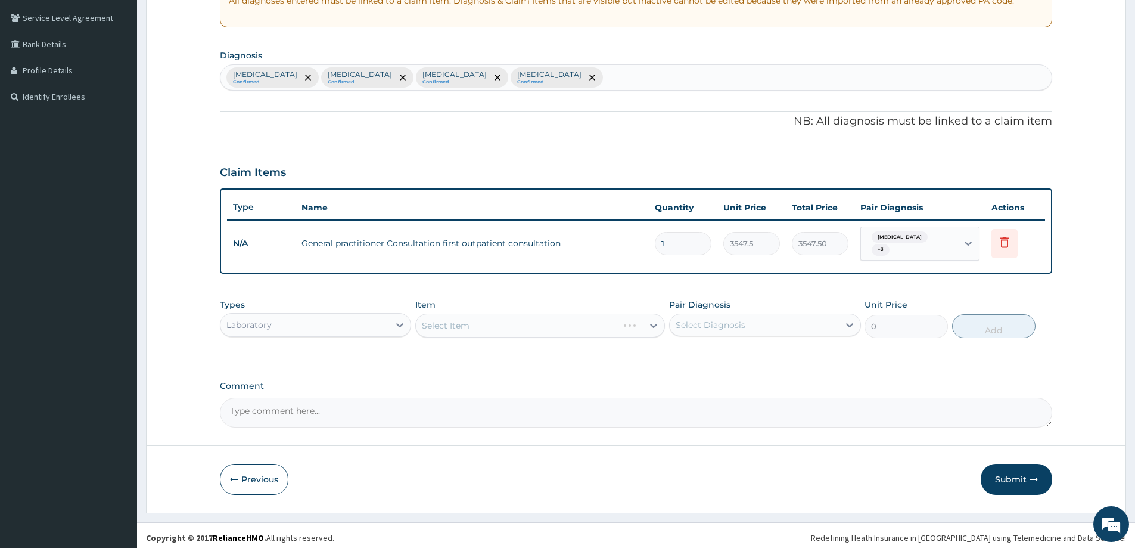
click at [653, 319] on div "Select Item" at bounding box center [540, 325] width 250 height 24
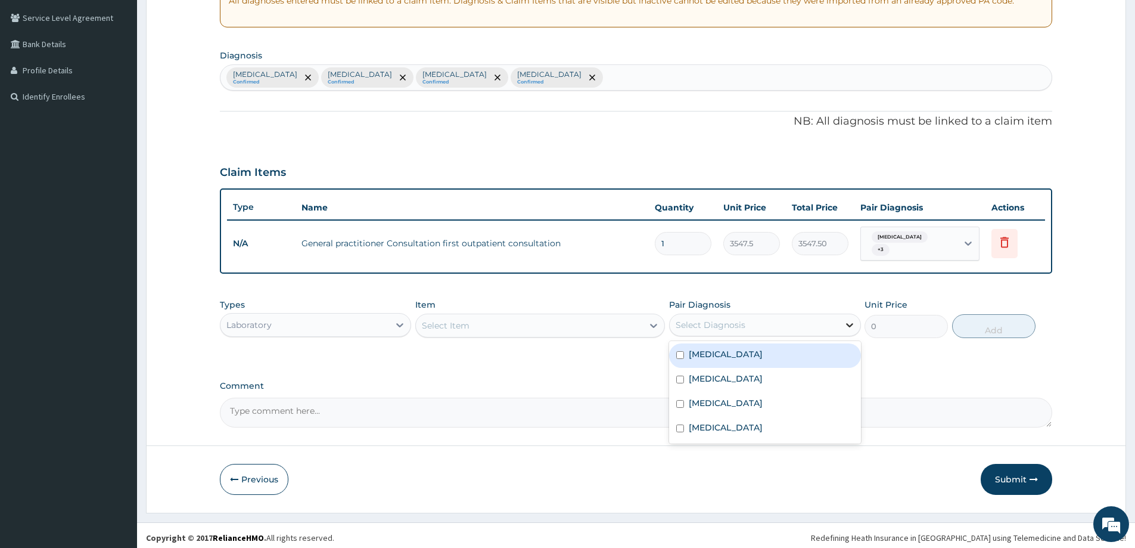
click at [849, 323] on icon at bounding box center [849, 325] width 7 height 4
click at [842, 349] on div "Malaria" at bounding box center [764, 355] width 191 height 24
checkbox input "true"
click at [529, 328] on div "Select Item" at bounding box center [529, 325] width 227 height 19
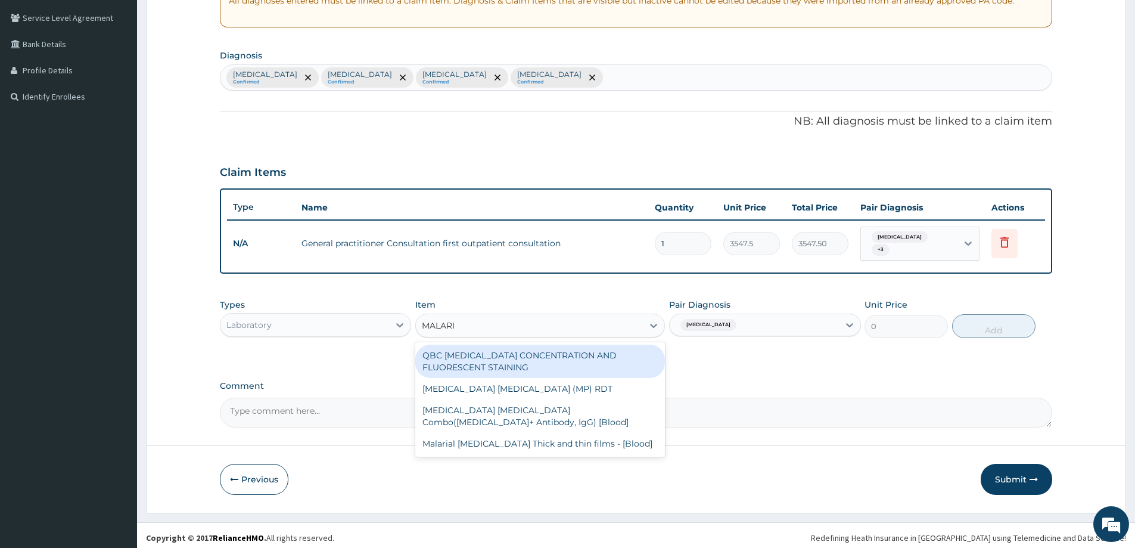
type input "MALARIA"
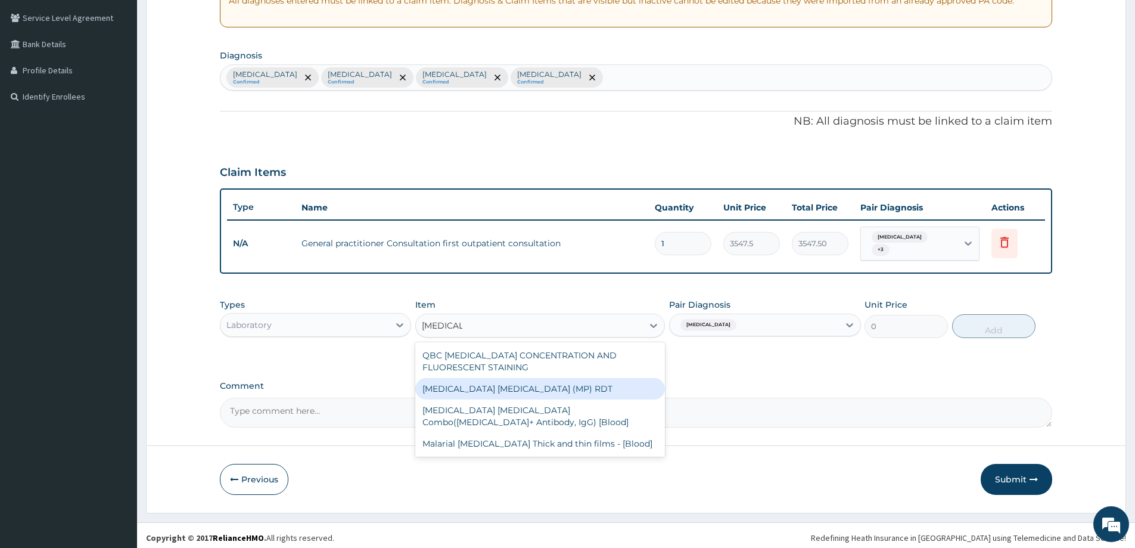
click at [549, 378] on div "MALARIA PARASITE (MP) RDT" at bounding box center [540, 388] width 250 height 21
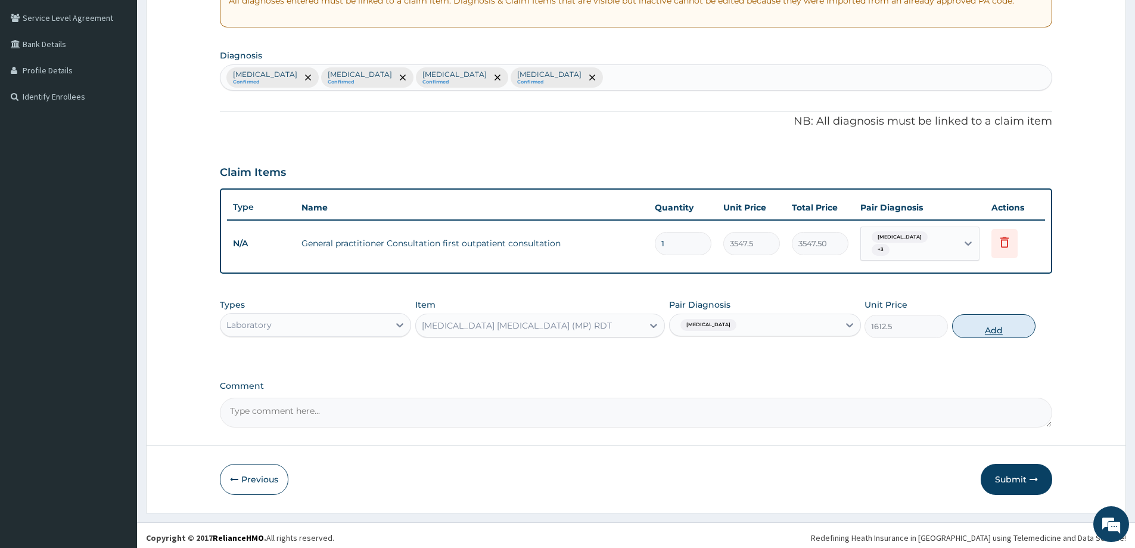
click at [986, 327] on button "Add" at bounding box center [993, 326] width 83 height 24
type input "0"
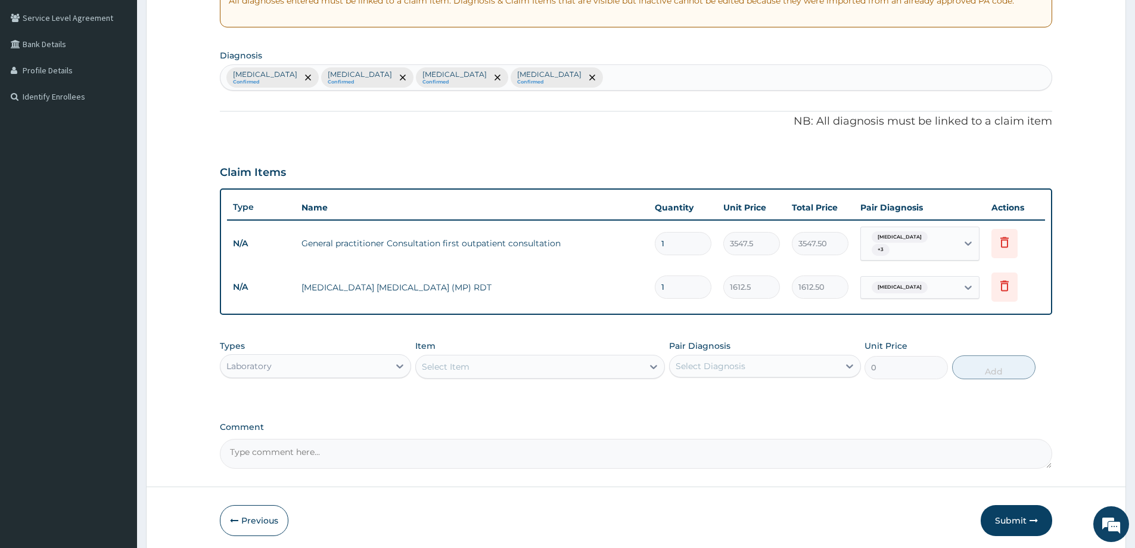
click at [383, 358] on div "Laboratory" at bounding box center [305, 365] width 169 height 19
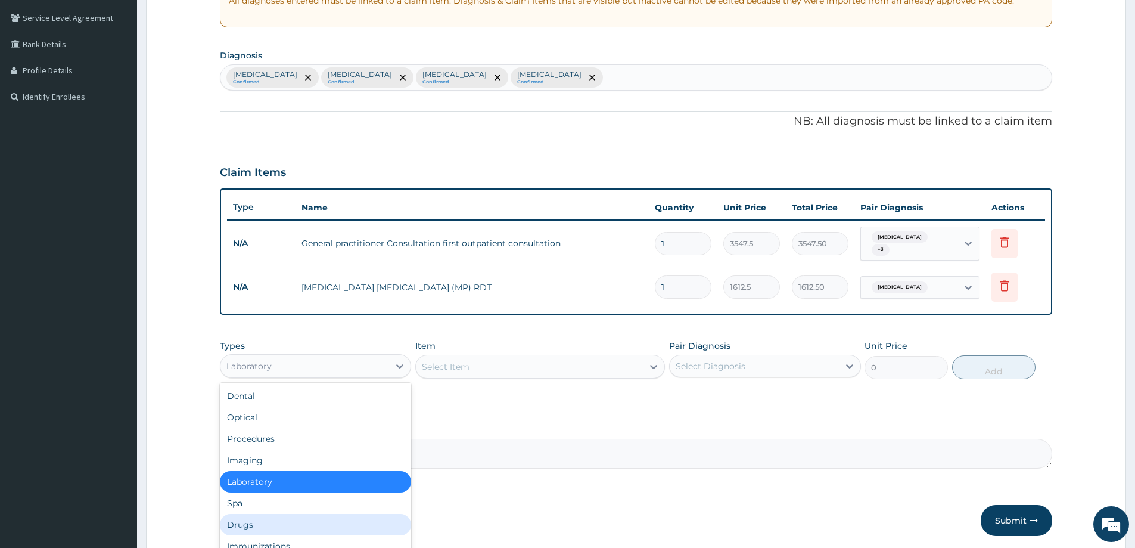
click at [259, 519] on div "Drugs" at bounding box center [315, 524] width 191 height 21
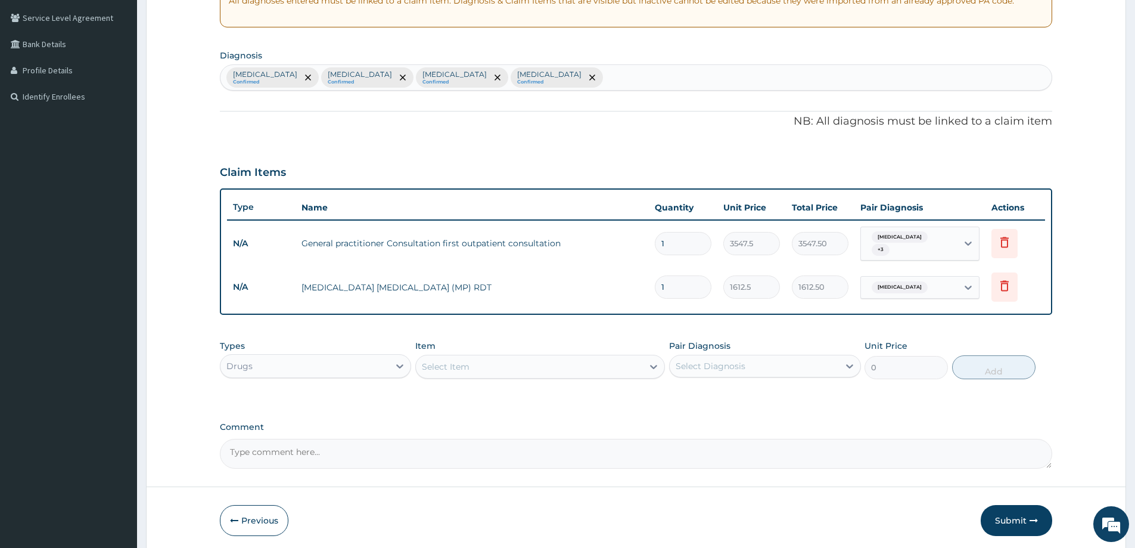
click at [491, 374] on div "Types Drugs Item Select Item Pair Diagnosis Select Diagnosis Unit Price 0 Add" at bounding box center [636, 359] width 833 height 51
click at [492, 366] on div "Select Item" at bounding box center [529, 366] width 227 height 19
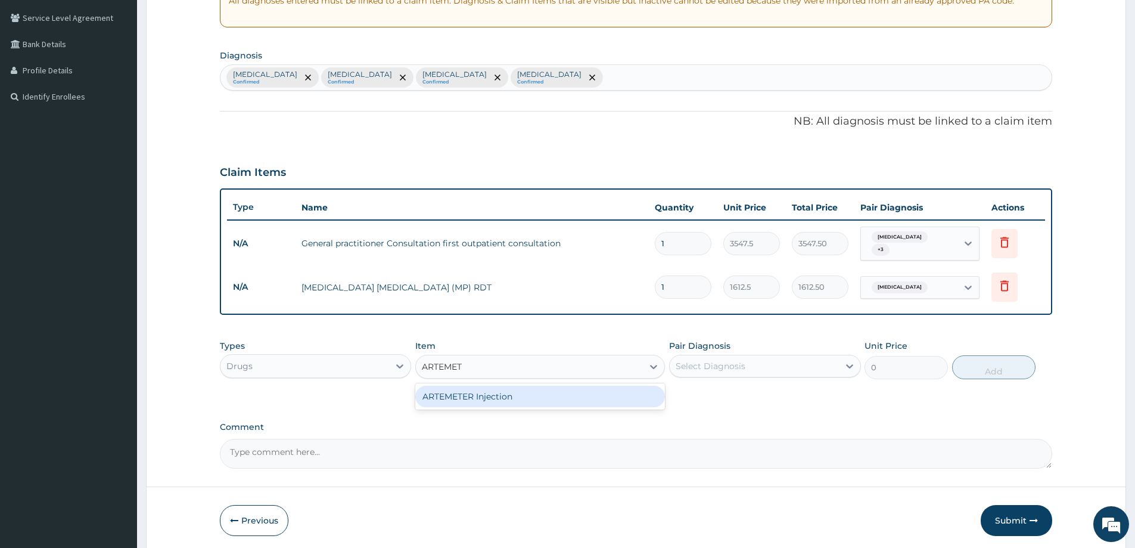
type input "ARTEMET"
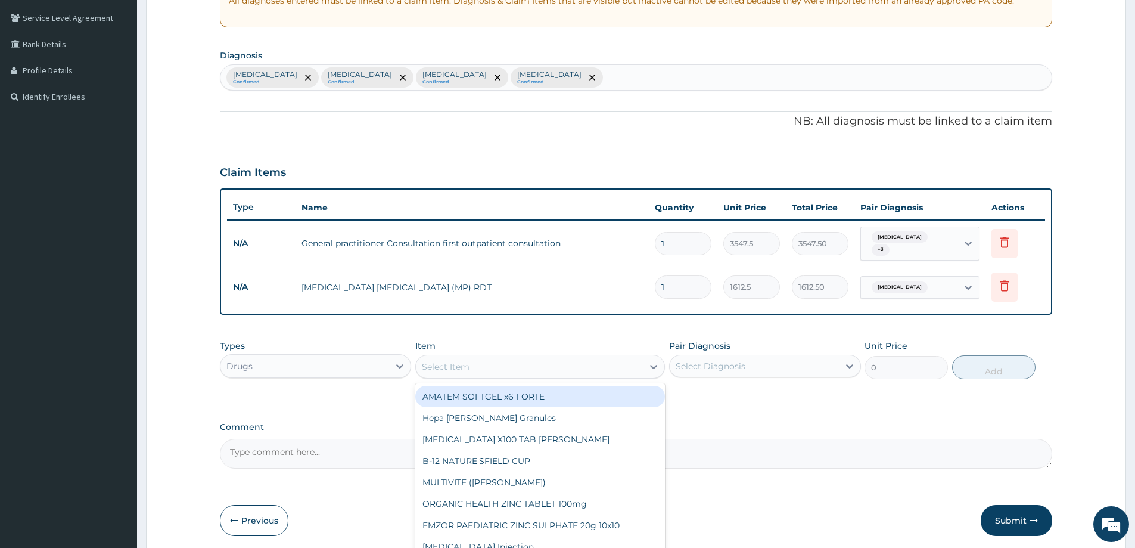
click at [519, 358] on div "Select Item" at bounding box center [529, 366] width 227 height 19
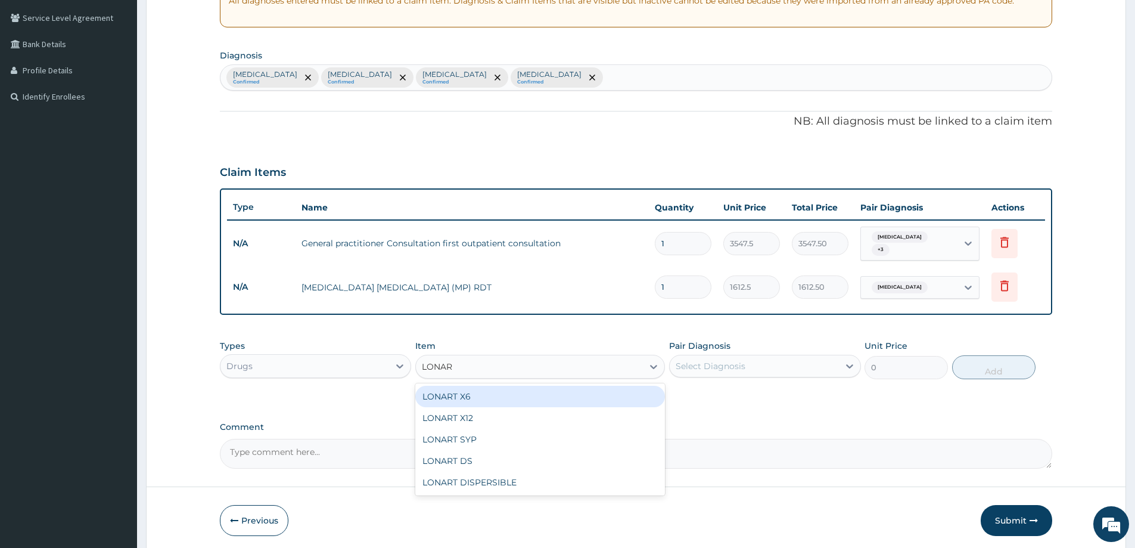
type input "LONART"
click at [544, 390] on div "LONART X6" at bounding box center [540, 396] width 250 height 21
type input "473"
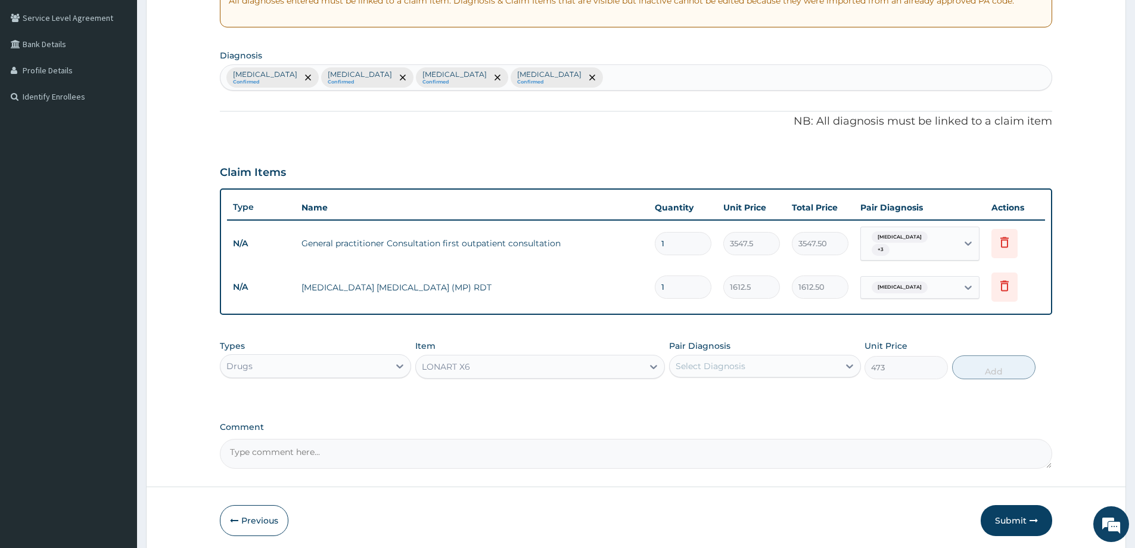
click at [722, 360] on div "Select Diagnosis" at bounding box center [711, 366] width 70 height 12
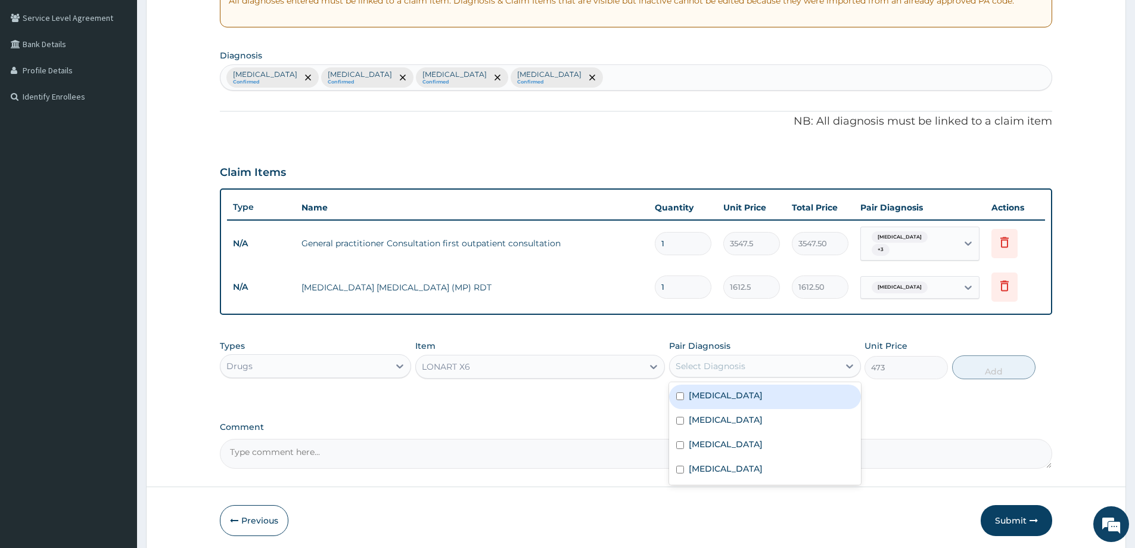
click at [720, 393] on label "Malaria" at bounding box center [726, 395] width 74 height 12
checkbox input "true"
click at [969, 359] on button "Add" at bounding box center [993, 367] width 83 height 24
type input "0"
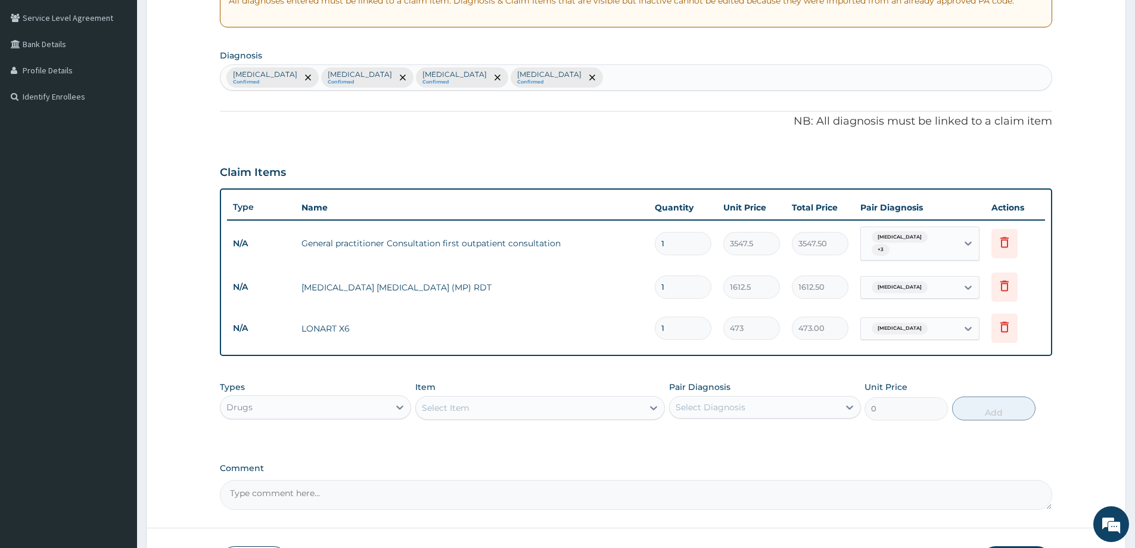
type input "0.00"
type input "6"
type input "2838.00"
type input "6"
click at [461, 398] on div "Select Item" at bounding box center [529, 407] width 227 height 19
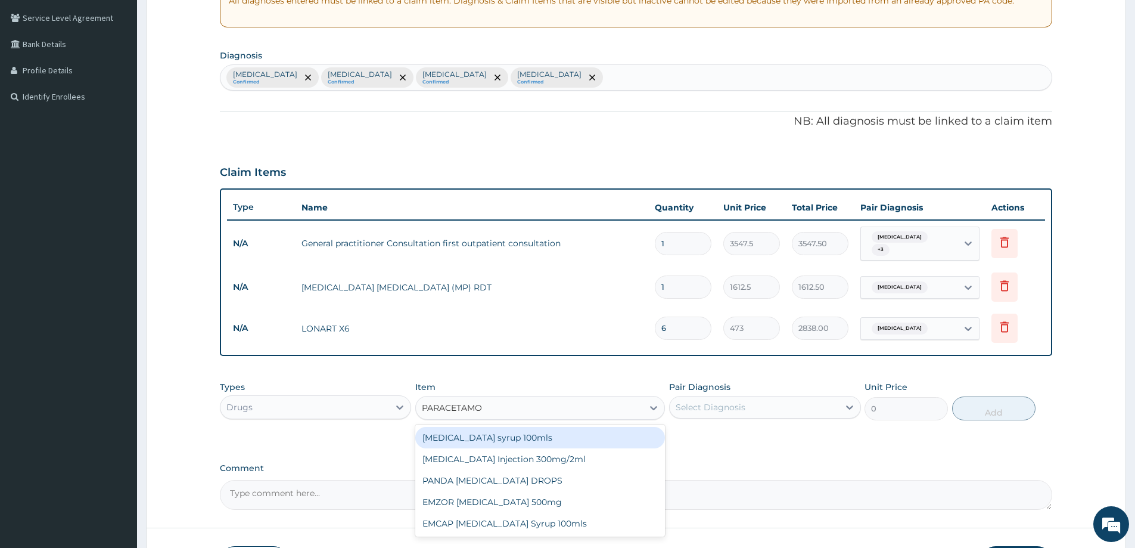
type input "PARACETAMOL"
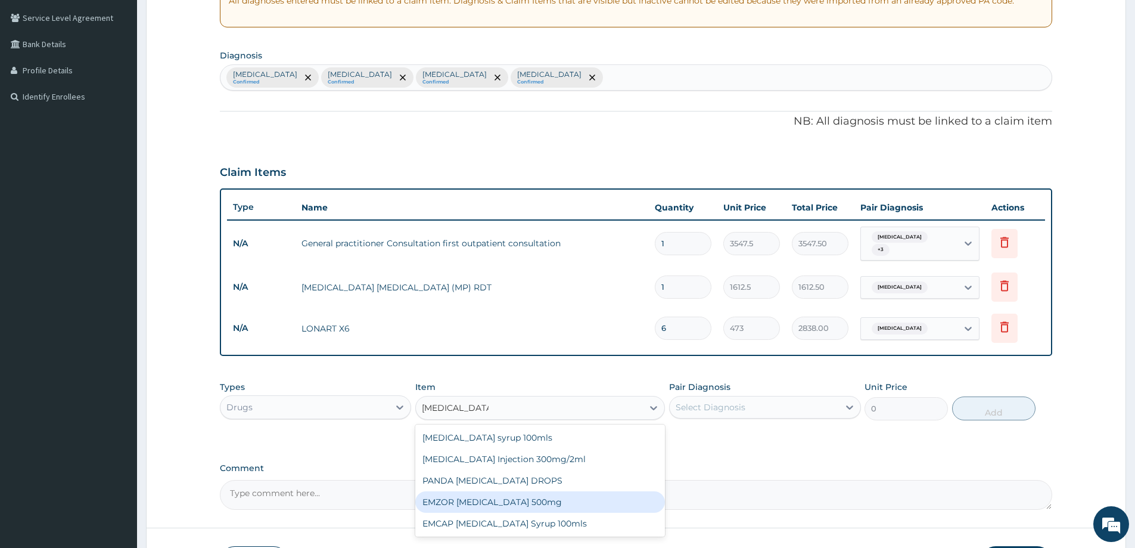
click at [552, 502] on div "EMZOR PARACETAMOL 500mg" at bounding box center [540, 501] width 250 height 21
type input "23.65"
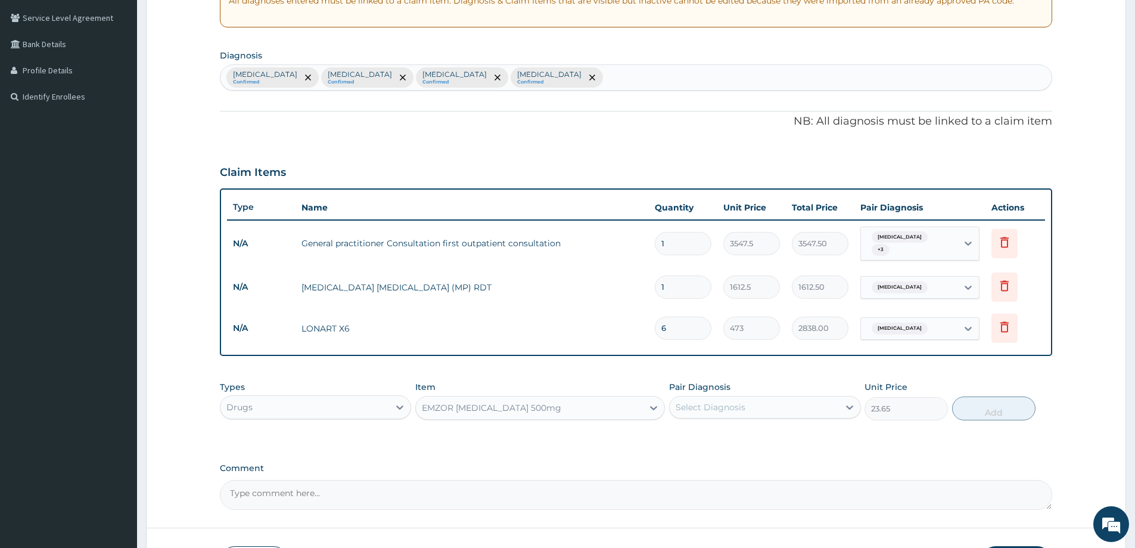
click at [737, 402] on div "Select Diagnosis" at bounding box center [711, 407] width 70 height 12
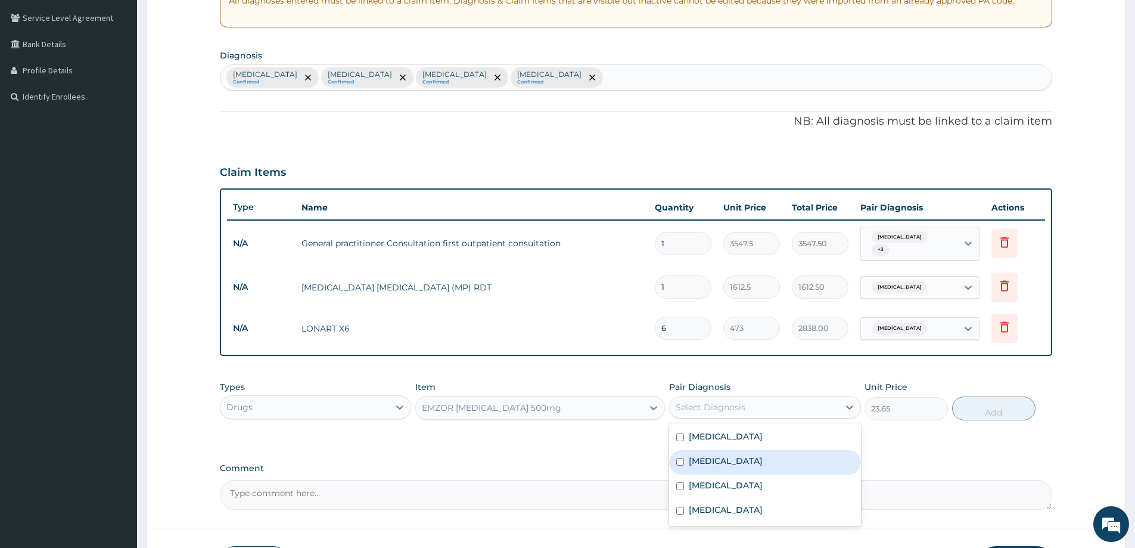
click at [718, 455] on label "Low back pain" at bounding box center [726, 461] width 74 height 12
checkbox input "true"
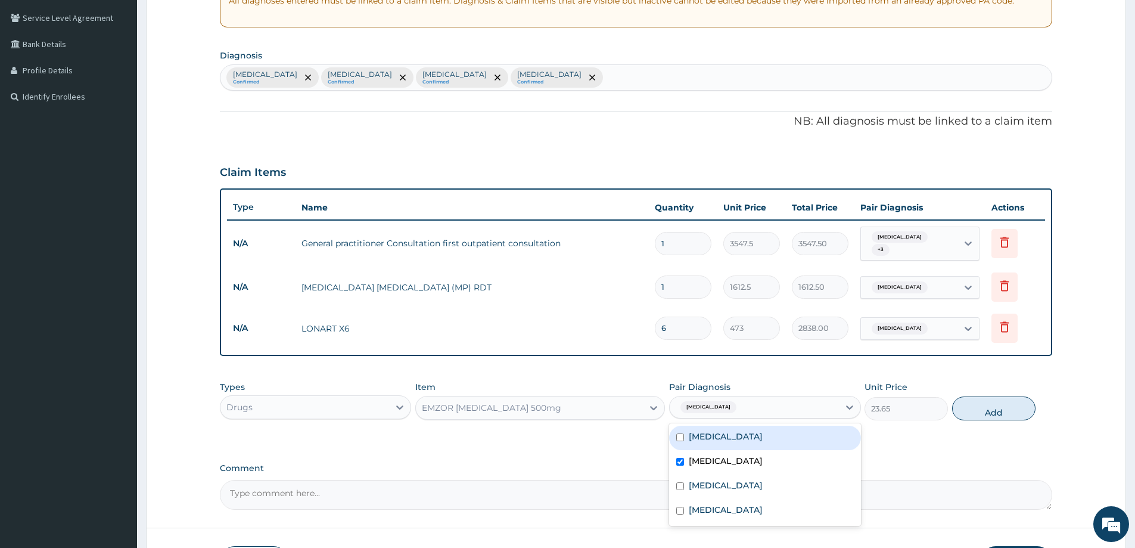
click at [718, 435] on label "Malaria" at bounding box center [726, 436] width 74 height 12
checkbox input "true"
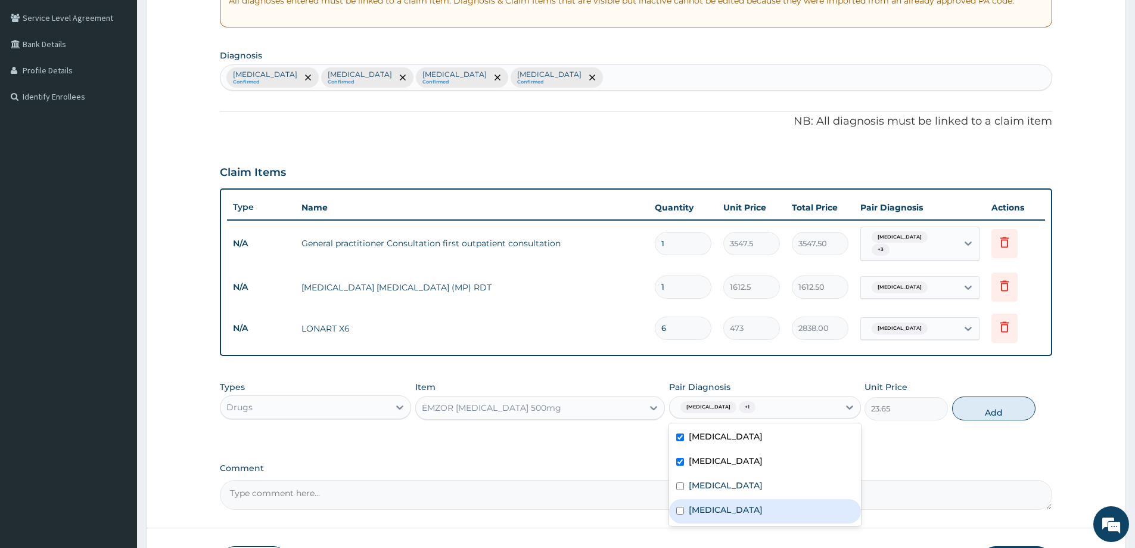
click at [745, 510] on label "Tension-type headache" at bounding box center [726, 510] width 74 height 12
checkbox input "true"
click at [755, 479] on label "New daily persistent headache" at bounding box center [726, 485] width 74 height 12
checkbox input "true"
click at [1005, 400] on button "Add" at bounding box center [993, 408] width 83 height 24
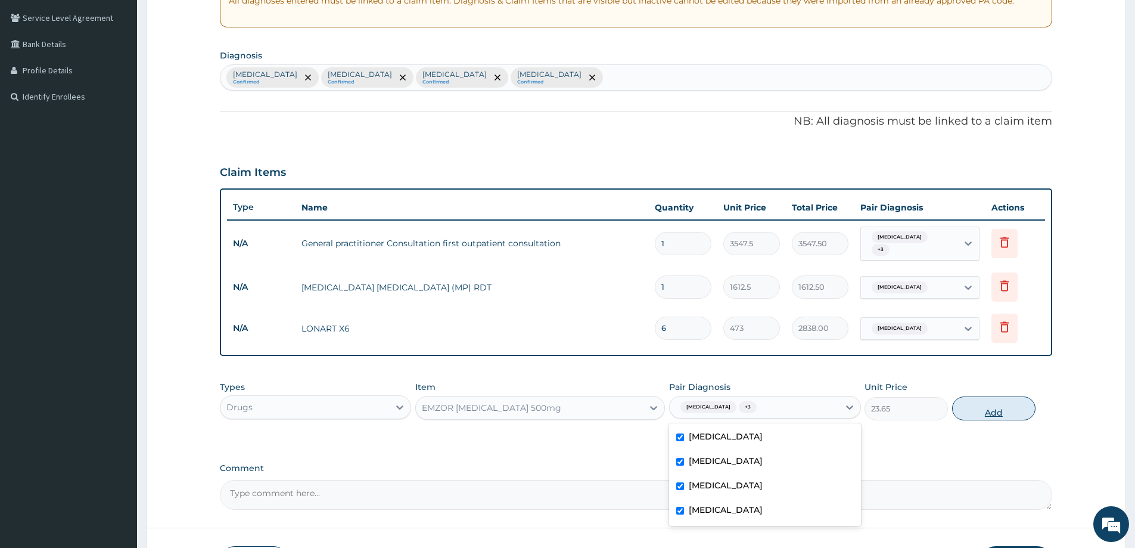
type input "0"
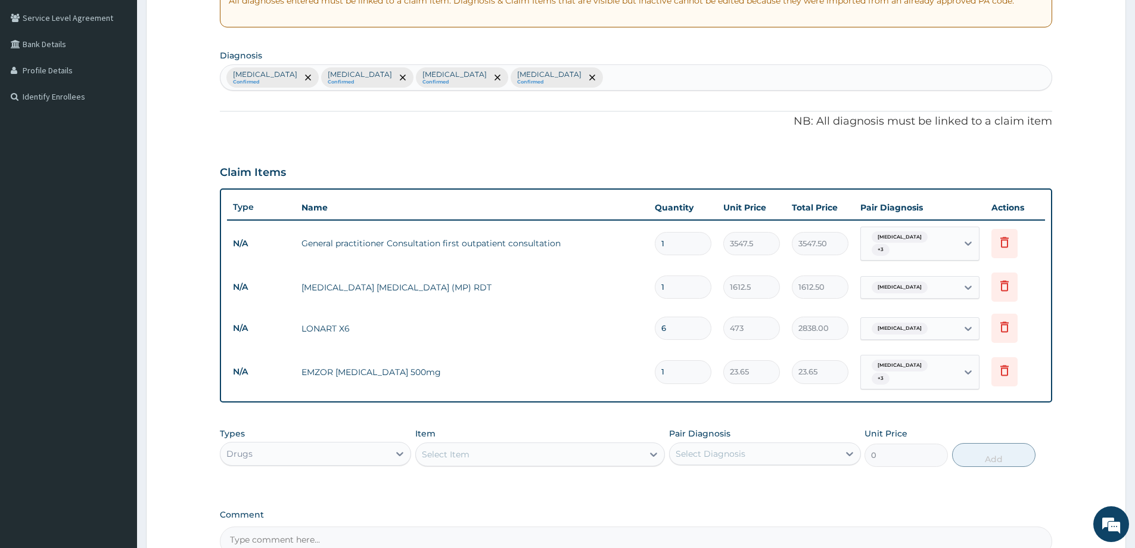
type input "18"
type input "425.70"
type input "18"
click at [526, 445] on div "Select Item" at bounding box center [529, 454] width 227 height 19
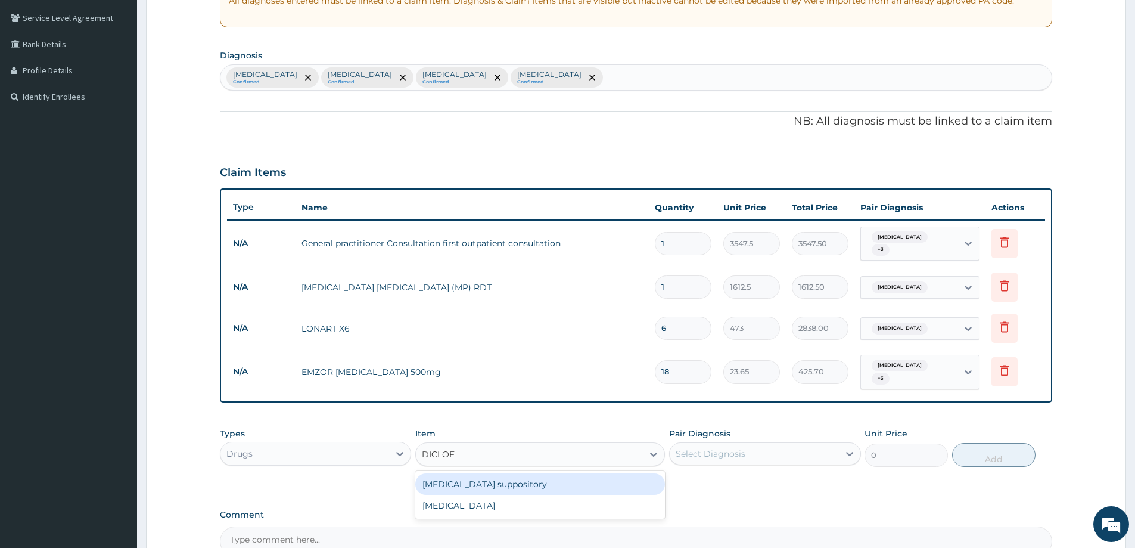
type input "DICLO"
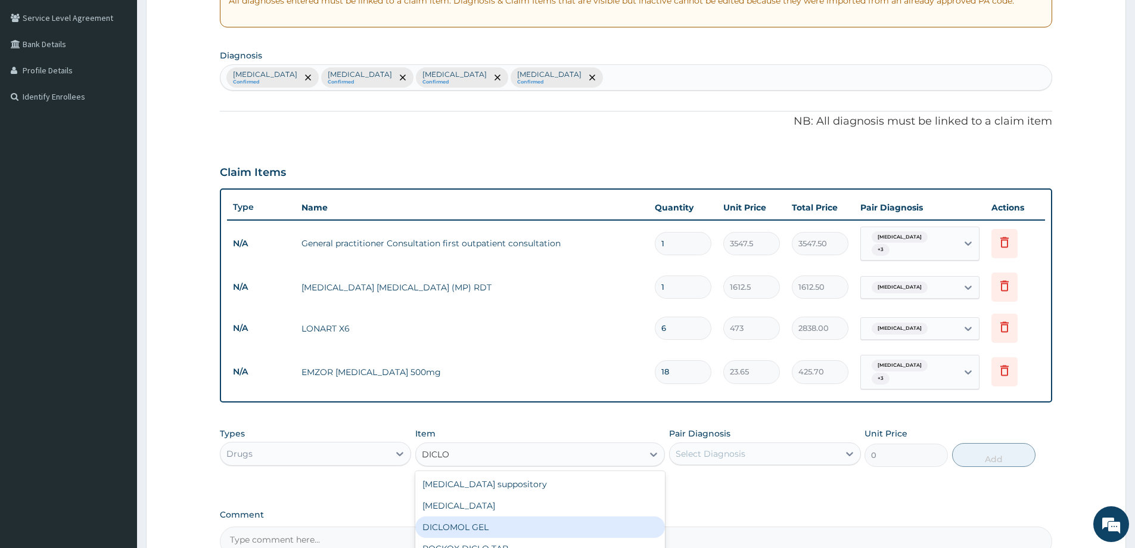
click at [476, 517] on div "DICLOMOL GEL" at bounding box center [540, 526] width 250 height 21
type input "827.75"
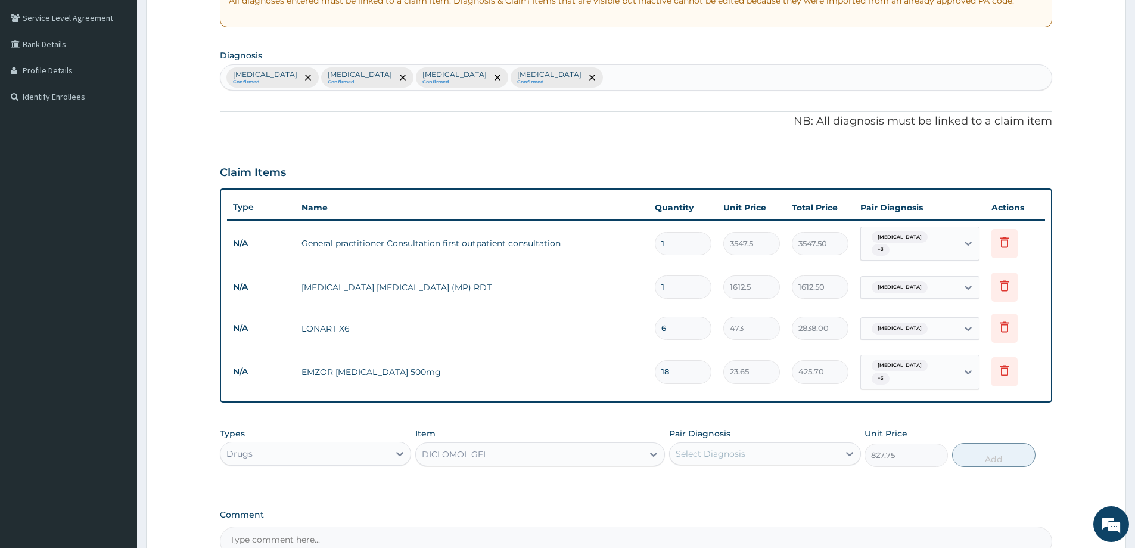
click at [704, 448] on div "Select Diagnosis" at bounding box center [711, 454] width 70 height 12
click at [719, 501] on label "Low back pain" at bounding box center [726, 507] width 74 height 12
checkbox input "true"
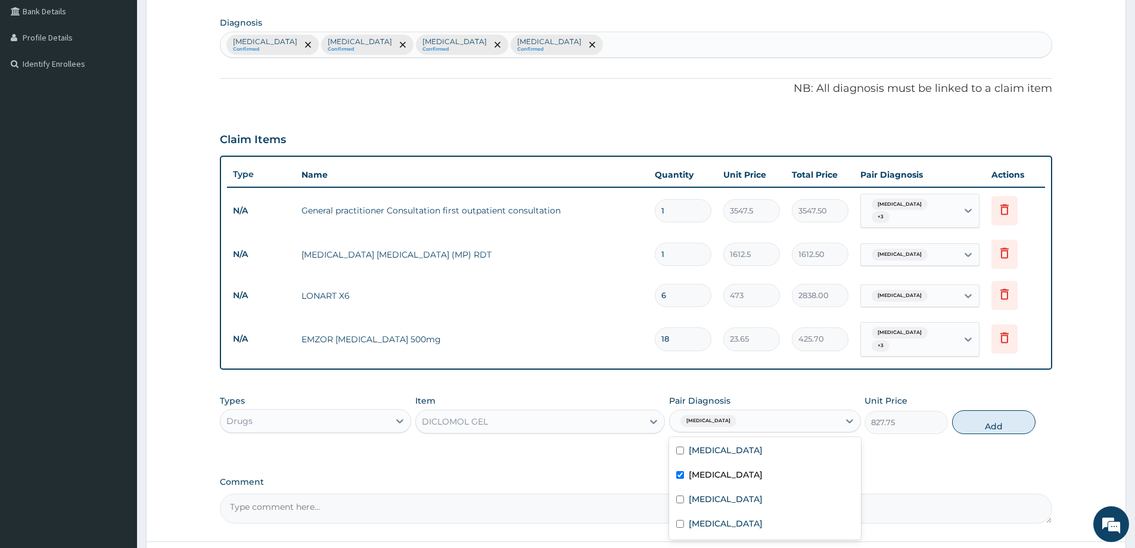
scroll to position [362, 0]
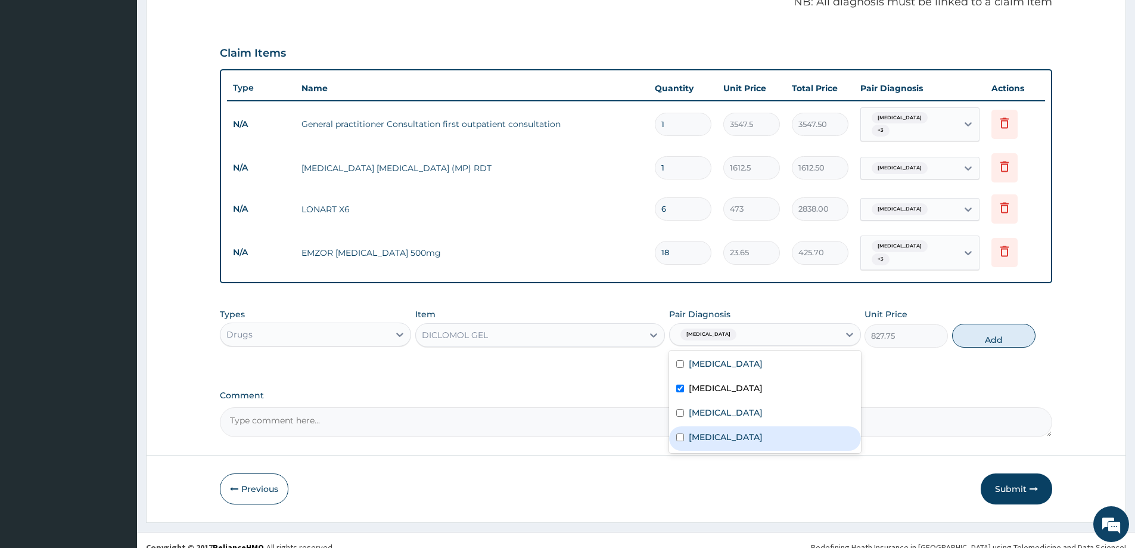
click at [746, 431] on label "Tension-type headache" at bounding box center [726, 437] width 74 height 12
checkbox input "true"
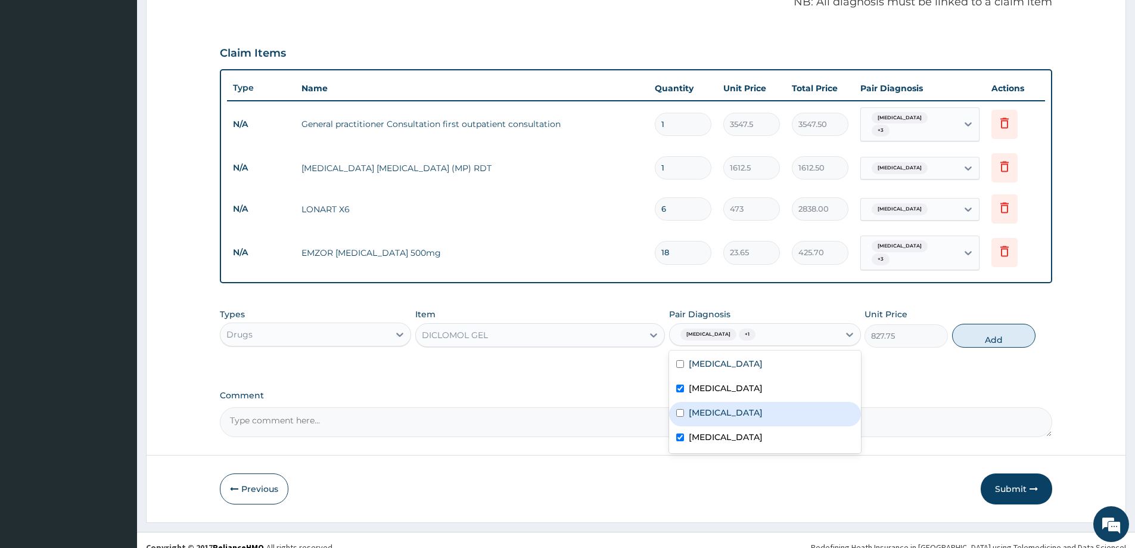
click at [738, 407] on label "New daily persistent headache" at bounding box center [726, 412] width 74 height 12
checkbox input "true"
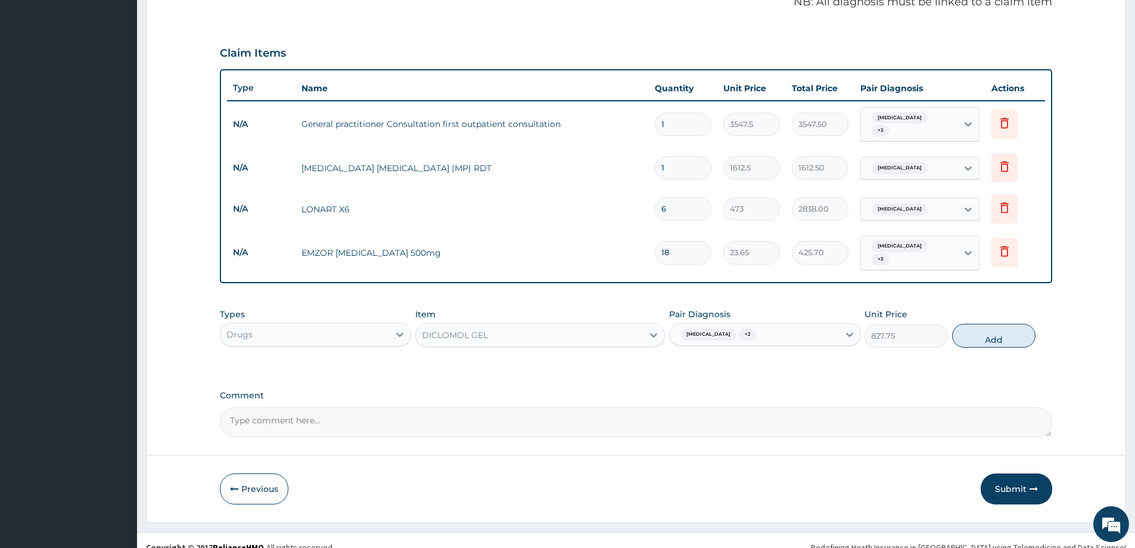
click at [997, 324] on button "Add" at bounding box center [993, 336] width 83 height 24
type input "0"
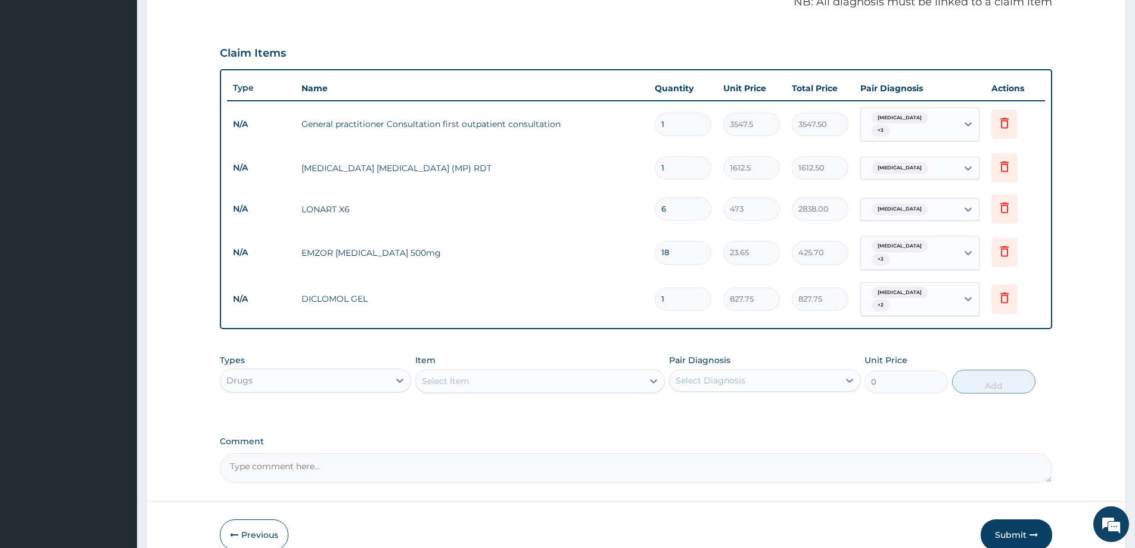
scroll to position [408, 0]
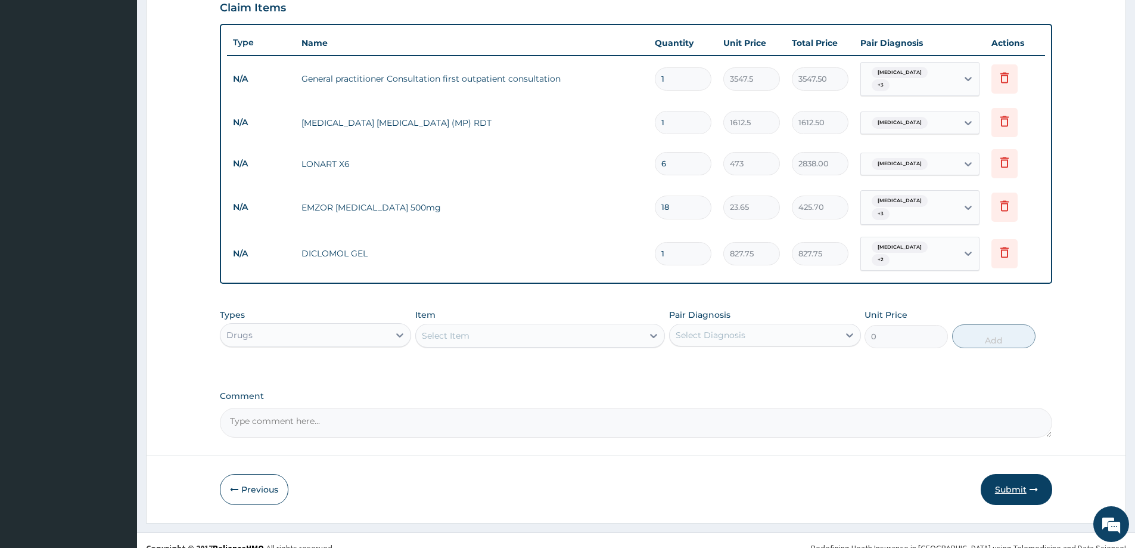
click at [1020, 474] on button "Submit" at bounding box center [1017, 489] width 72 height 31
click at [1014, 476] on button "Submit" at bounding box center [1017, 489] width 72 height 31
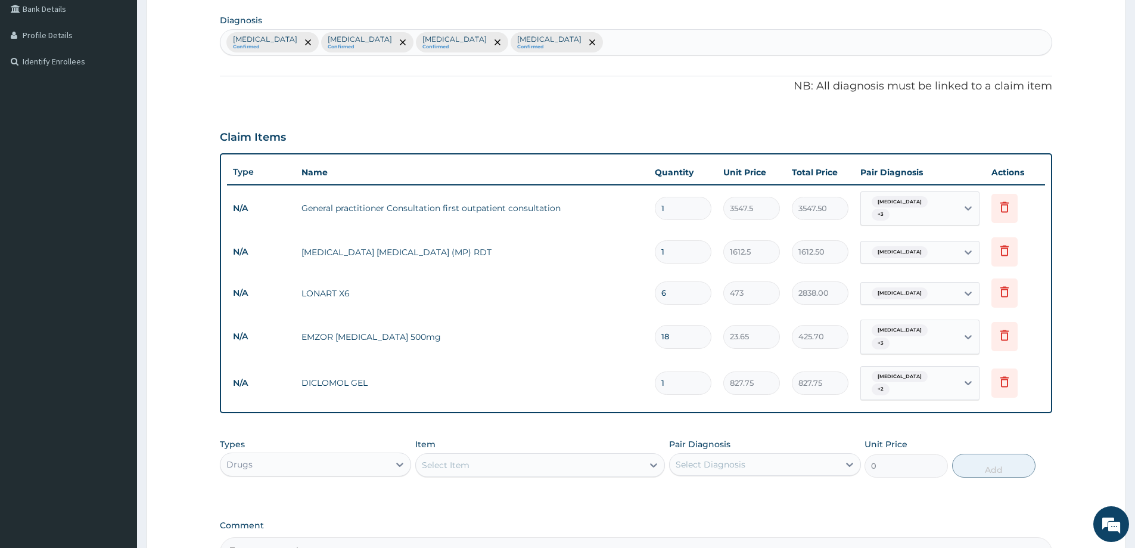
scroll to position [110, 0]
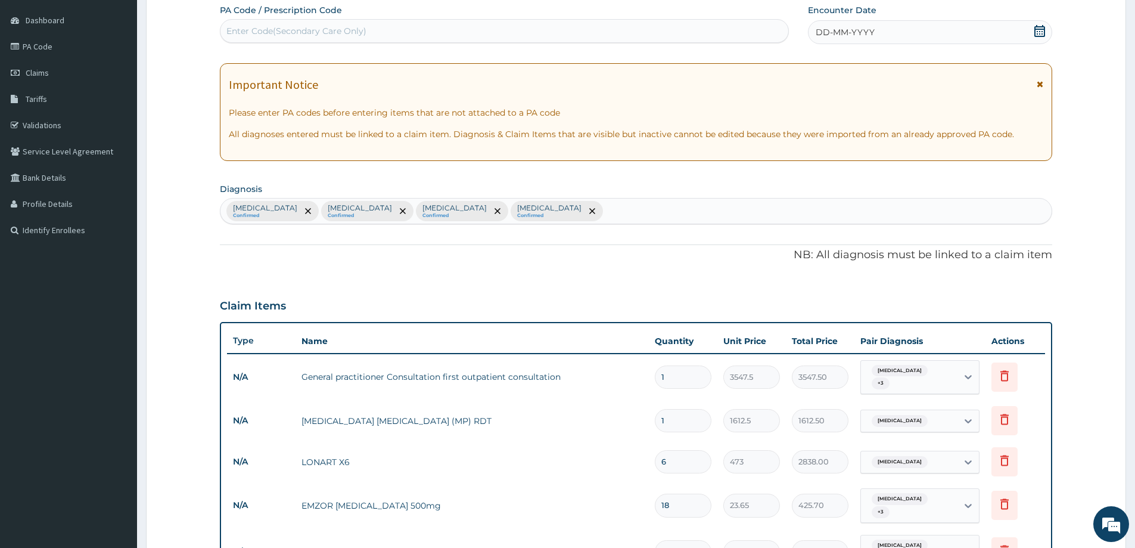
click at [1041, 30] on icon at bounding box center [1040, 31] width 12 height 12
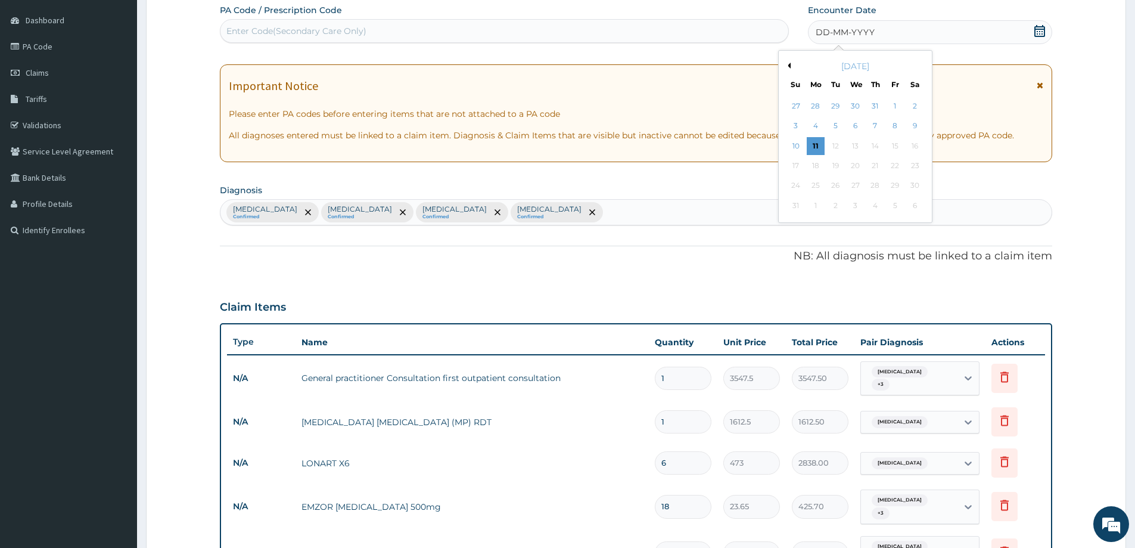
click at [787, 65] on button "Previous Month" at bounding box center [788, 66] width 6 height 6
click at [916, 147] on div "19" at bounding box center [916, 146] width 18 height 18
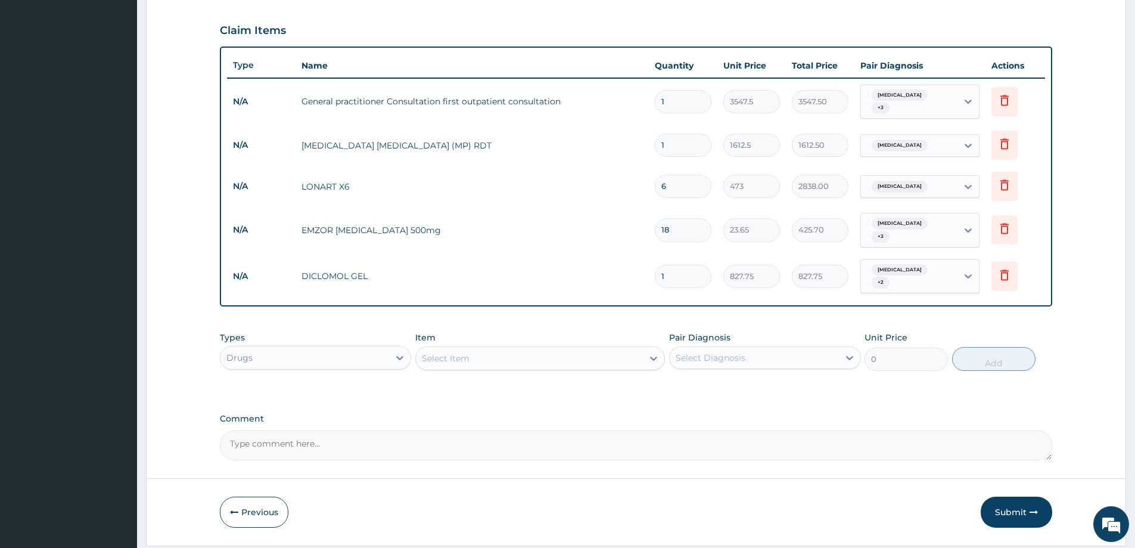
scroll to position [408, 0]
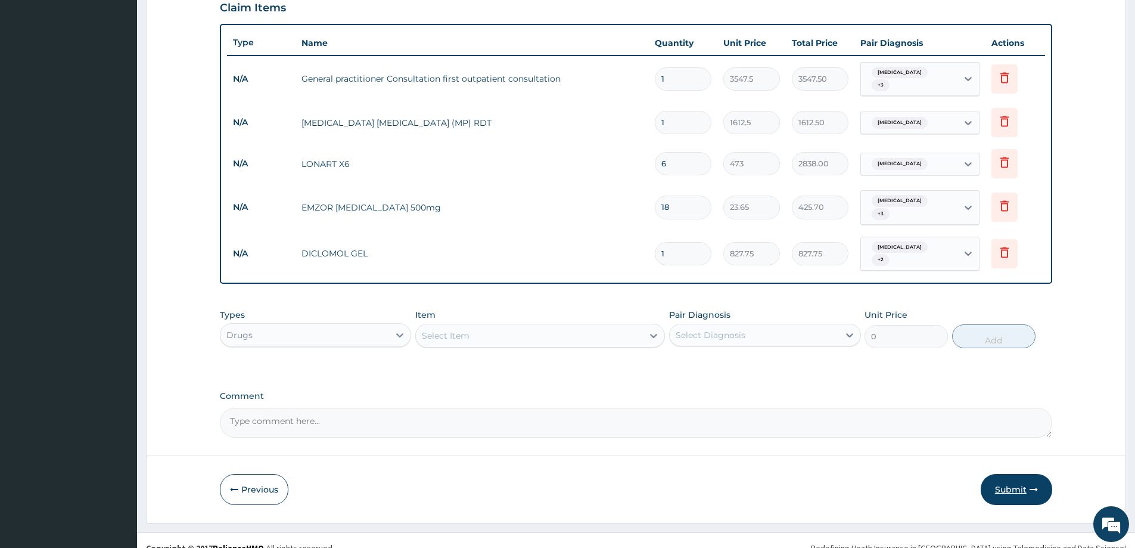
click at [1009, 474] on button "Submit" at bounding box center [1017, 489] width 72 height 31
